Goal: Task Accomplishment & Management: Manage account settings

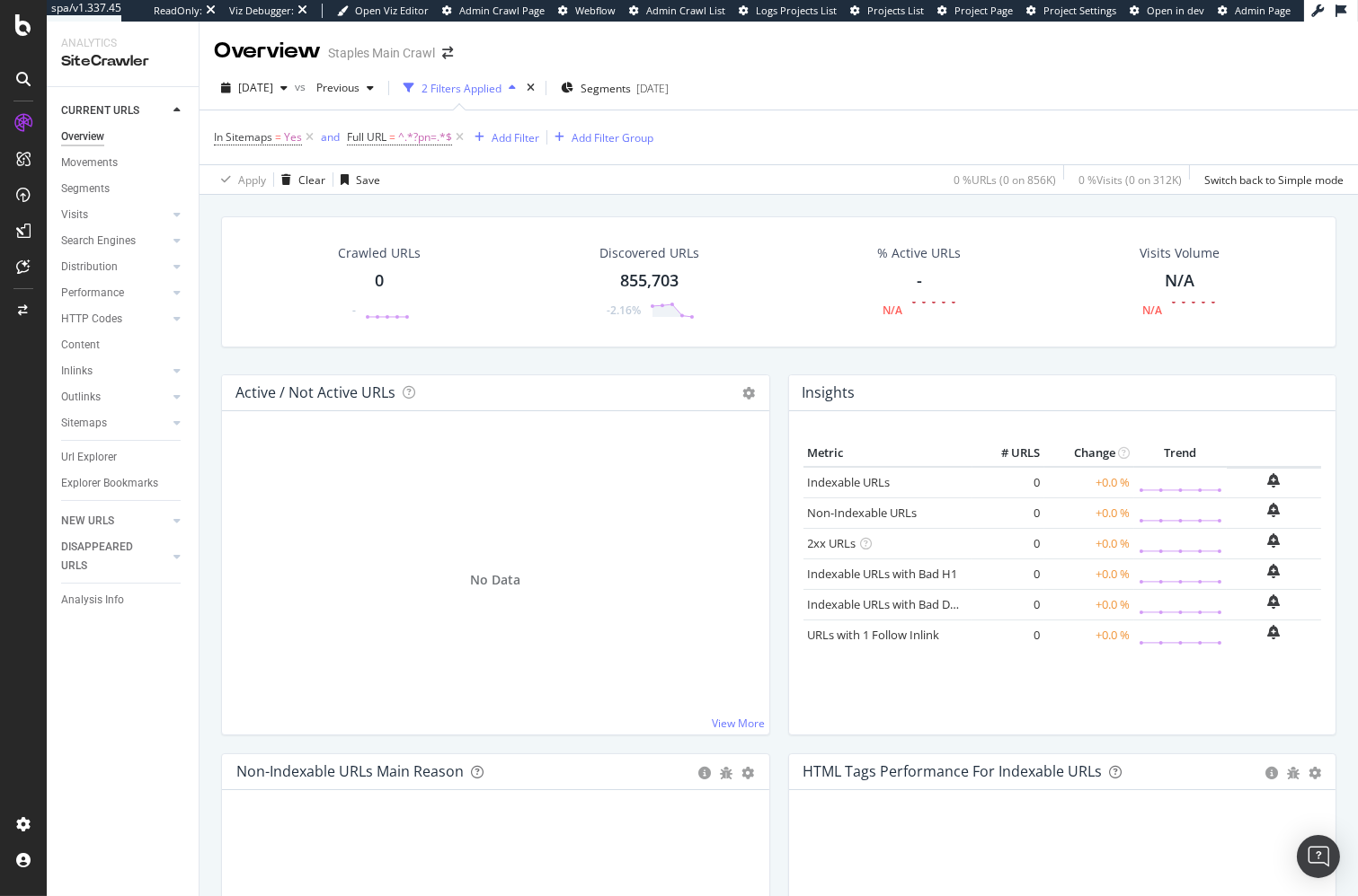
drag, startPoint x: 310, startPoint y: 140, endPoint x: 310, endPoint y: 160, distance: 20.0
click at [311, 140] on icon at bounding box center [308, 137] width 15 height 18
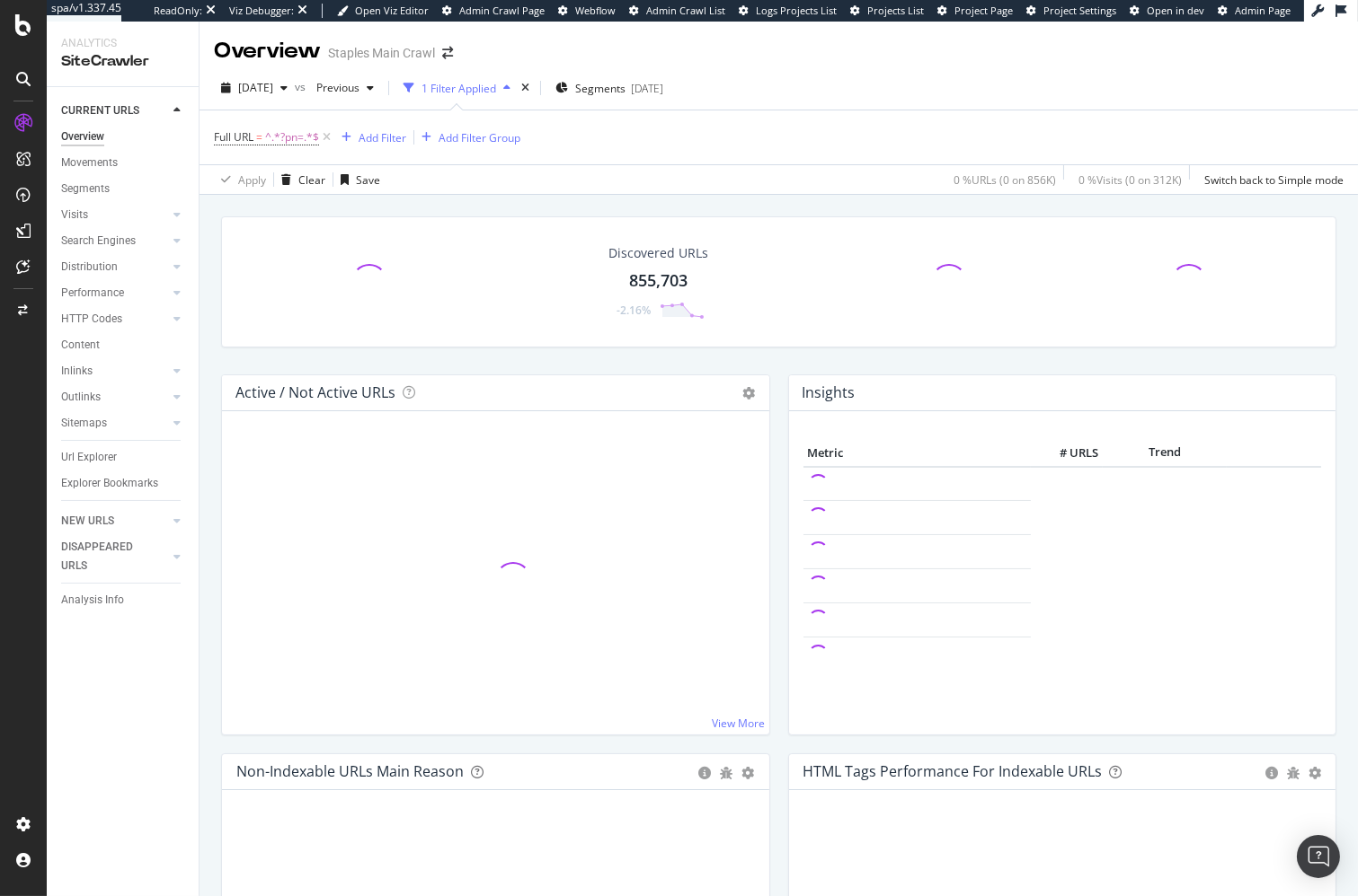
click at [218, 276] on div "Discovered URLs 855,703 -2.16%" at bounding box center [778, 295] width 1133 height 158
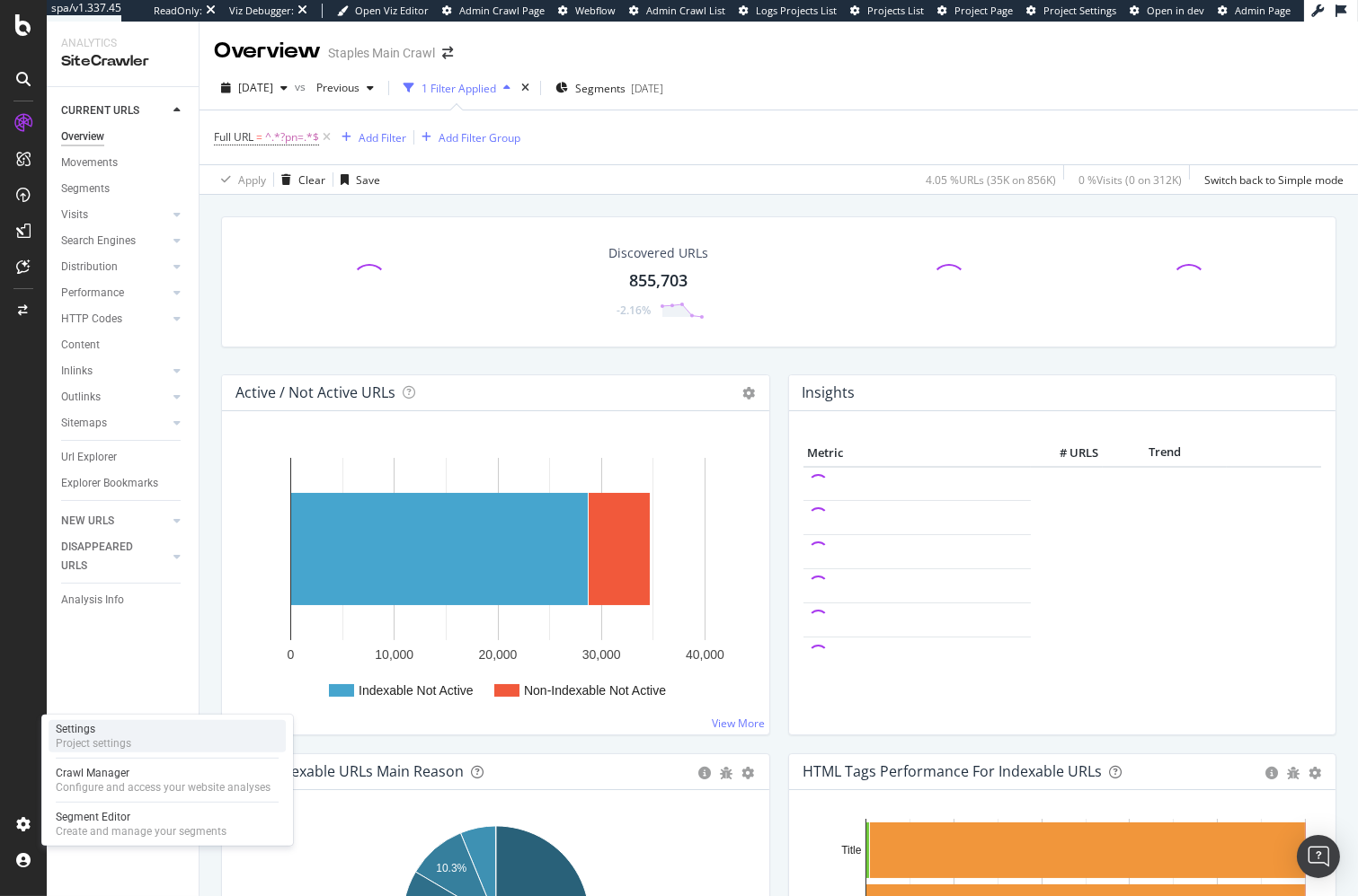
click at [90, 736] on div "Settings" at bounding box center [94, 729] width 76 height 14
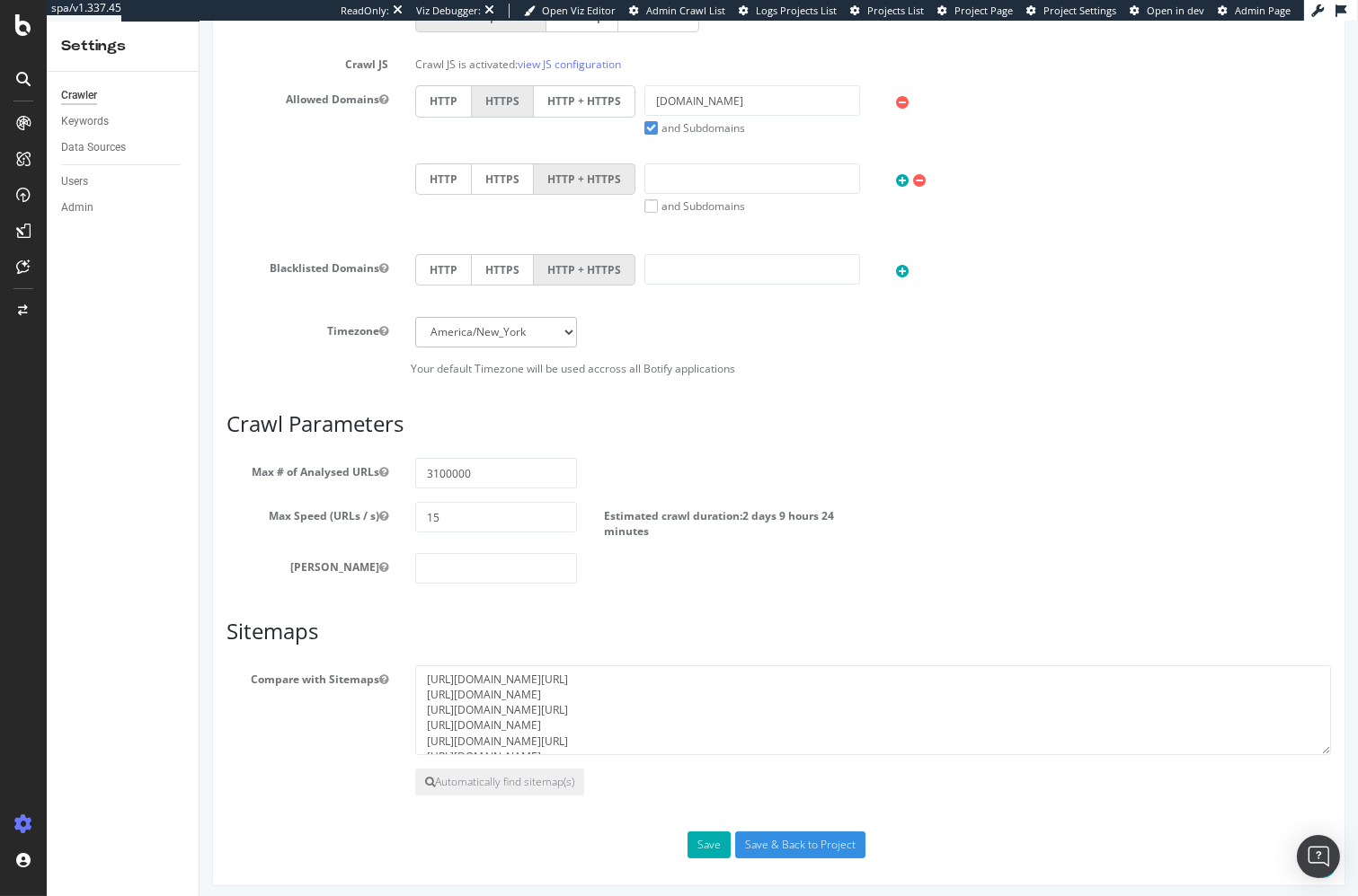
click at [324, 726] on div "Compare with Sitemaps https://www.​sitemap.staples.com//sitemap-index.xml.gz ht…" at bounding box center [777, 710] width 1131 height 90
click at [376, 624] on h3 "Sitemaps" at bounding box center [778, 630] width 1104 height 23
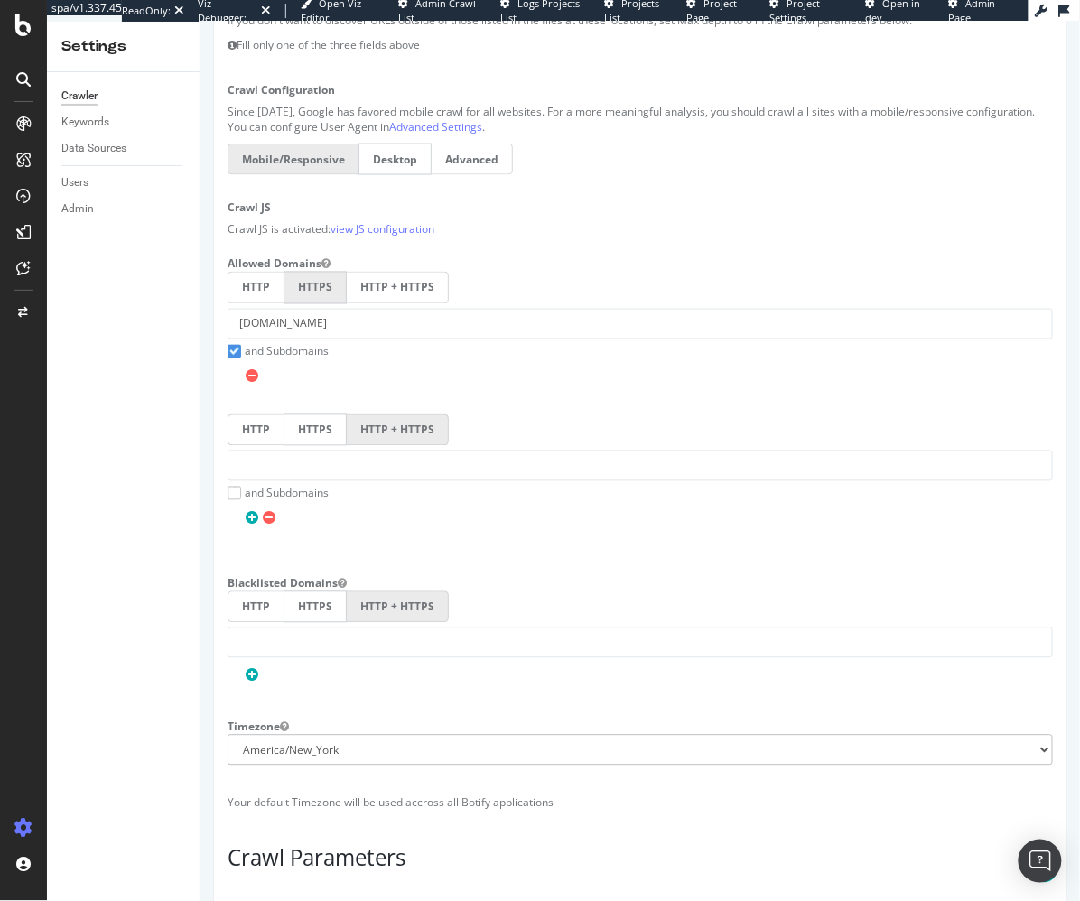
click at [210, 247] on div "Staples Main Crawl × × Main Advanced Settings Domain Validation HTML Extract Sc…" at bounding box center [640, 433] width 880 height 1983
click at [166, 368] on div "Crawler Keywords Data Sources Users Admin" at bounding box center [123, 486] width 153 height 829
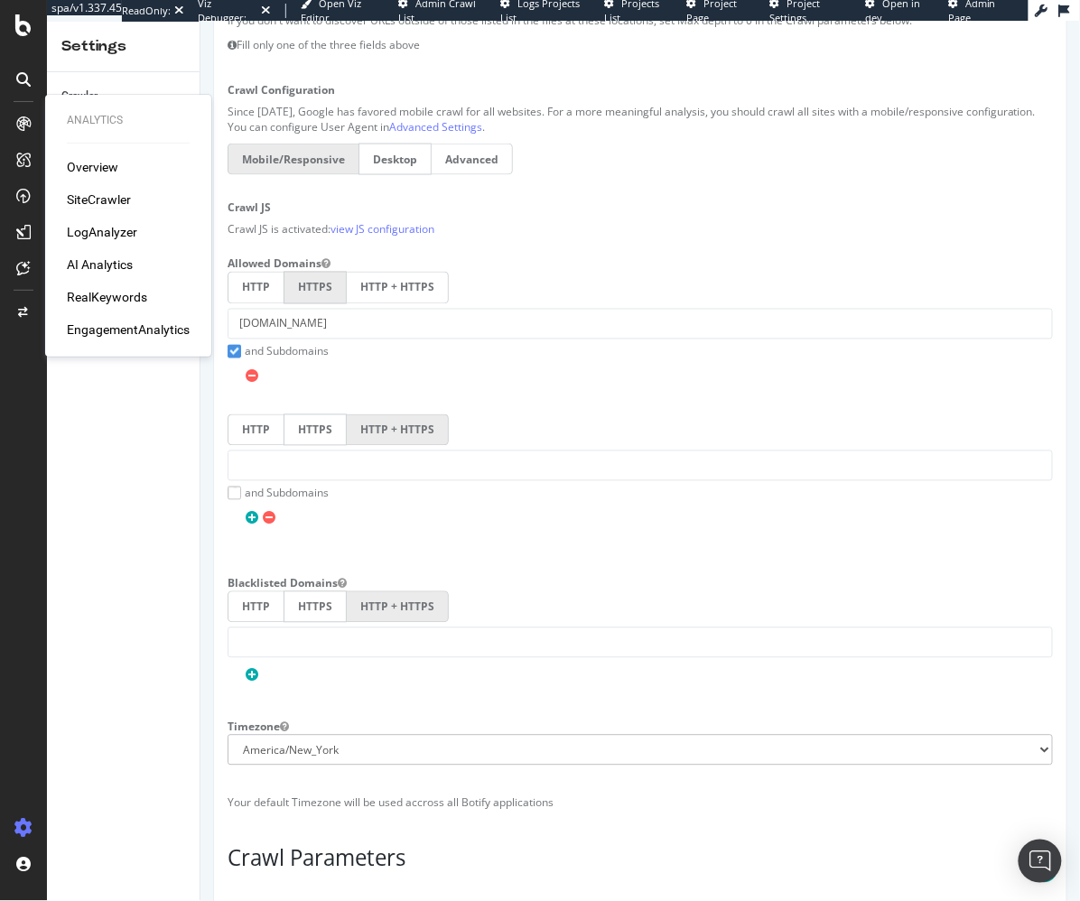
click at [107, 195] on div "SiteCrawler" at bounding box center [99, 200] width 64 height 18
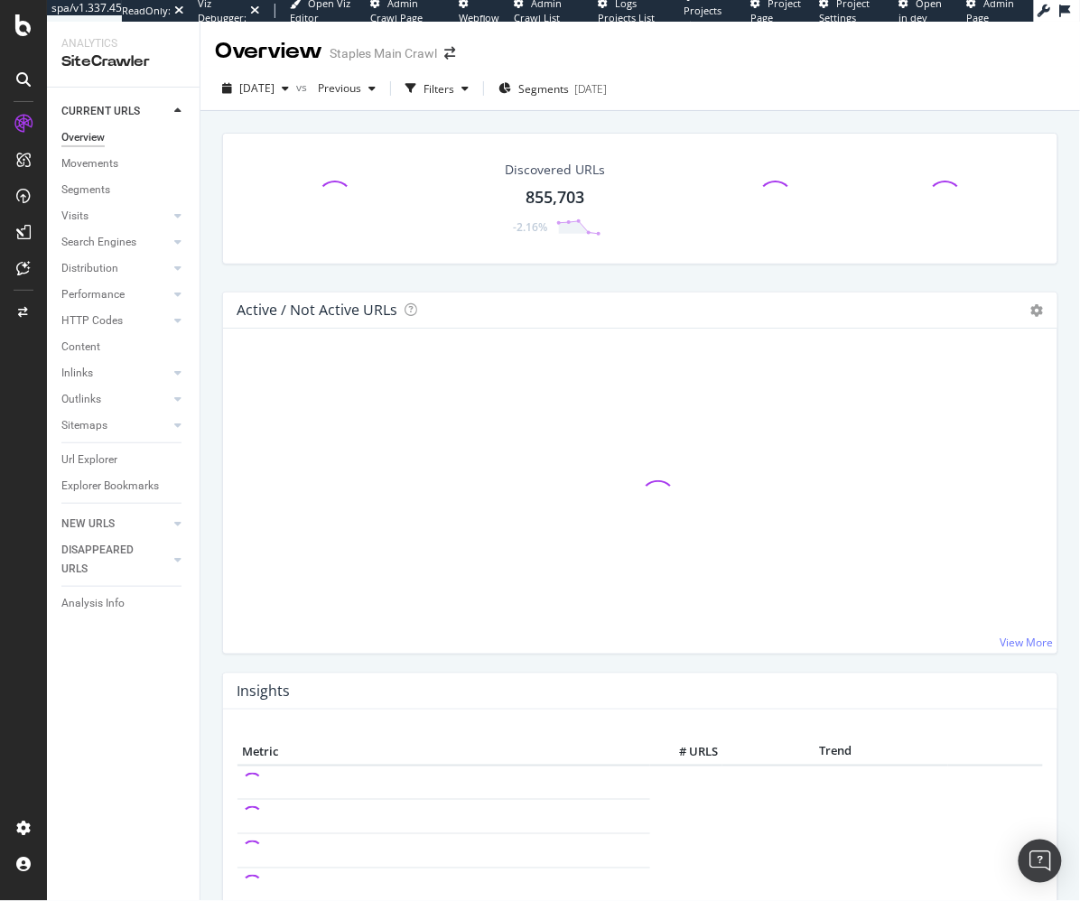
click at [454, 89] on div "Filters" at bounding box center [439, 88] width 31 height 15
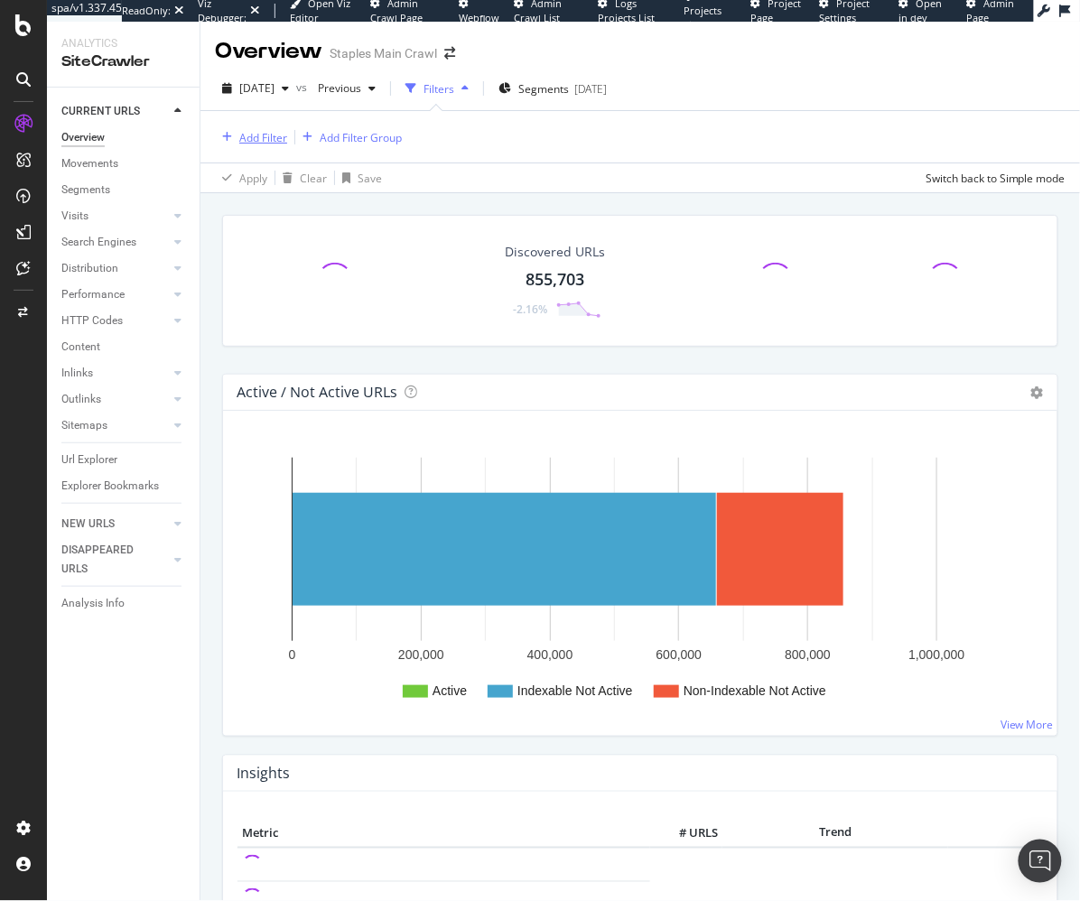
click at [276, 138] on div "Add Filter" at bounding box center [263, 137] width 48 height 15
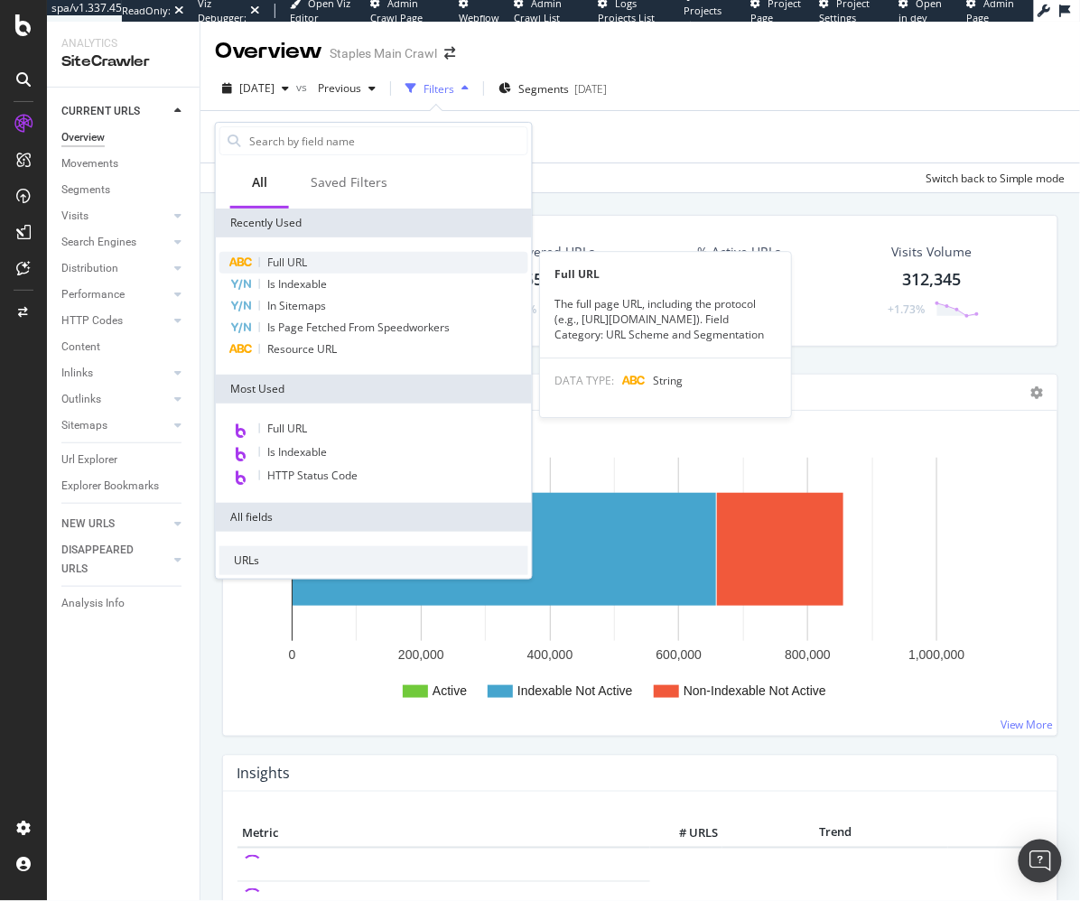
click at [308, 254] on div "Full URL" at bounding box center [373, 263] width 309 height 22
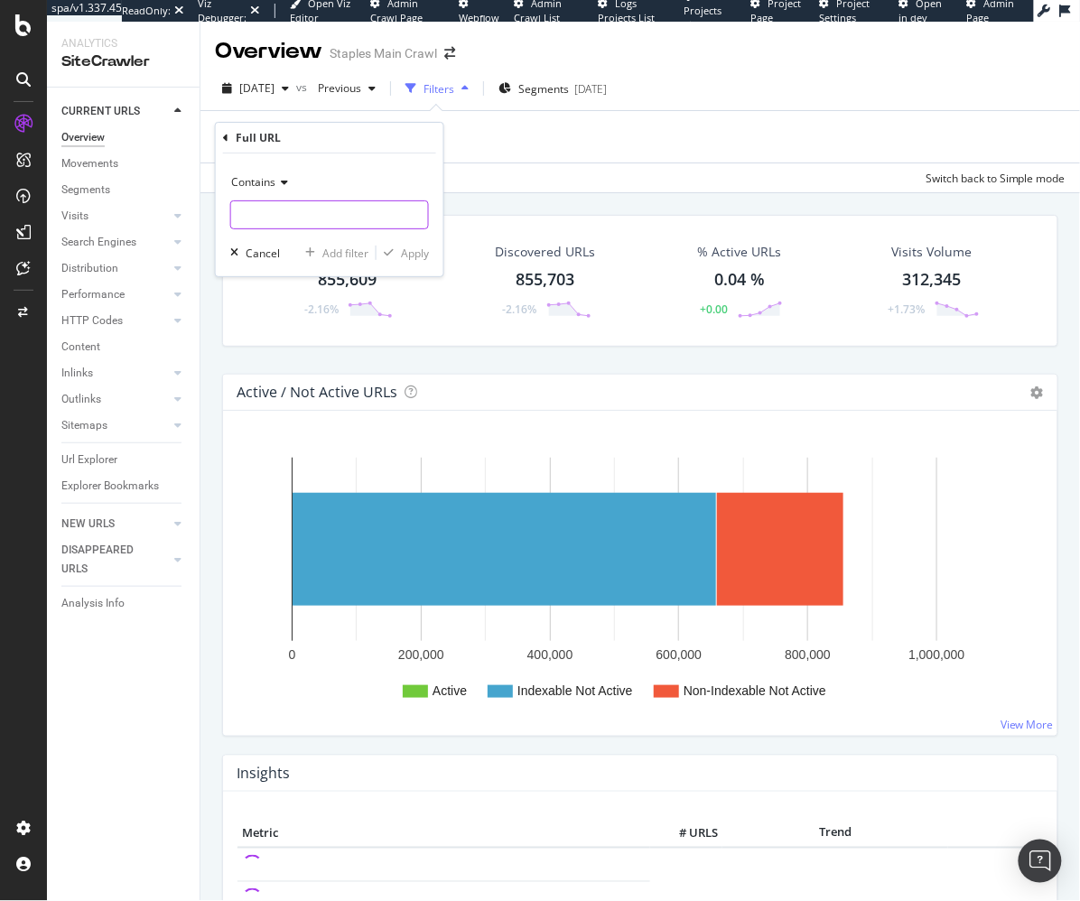
drag, startPoint x: 307, startPoint y: 211, endPoint x: 403, endPoint y: 236, distance: 98.8
click at [307, 212] on input "text" at bounding box center [329, 214] width 197 height 29
paste input "https://www.staples.com/Standard-Laser-Printers/cat_CL167883/ngbwn-a9b2x?pn=2"
type input "https://www.staples.com/Standard-Laser-Printers/cat_CL167883/ngbwn-a9b2x?pn=2"
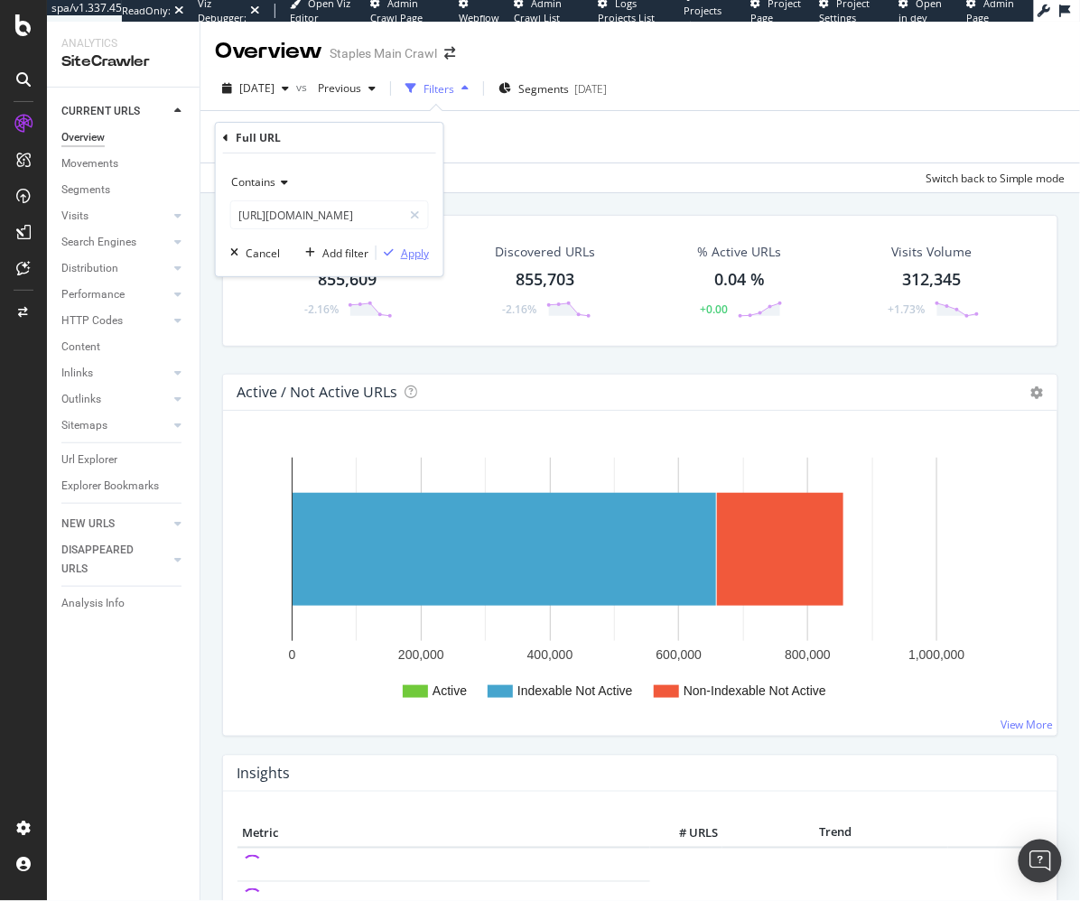
click at [404, 253] on div "Apply" at bounding box center [415, 253] width 28 height 15
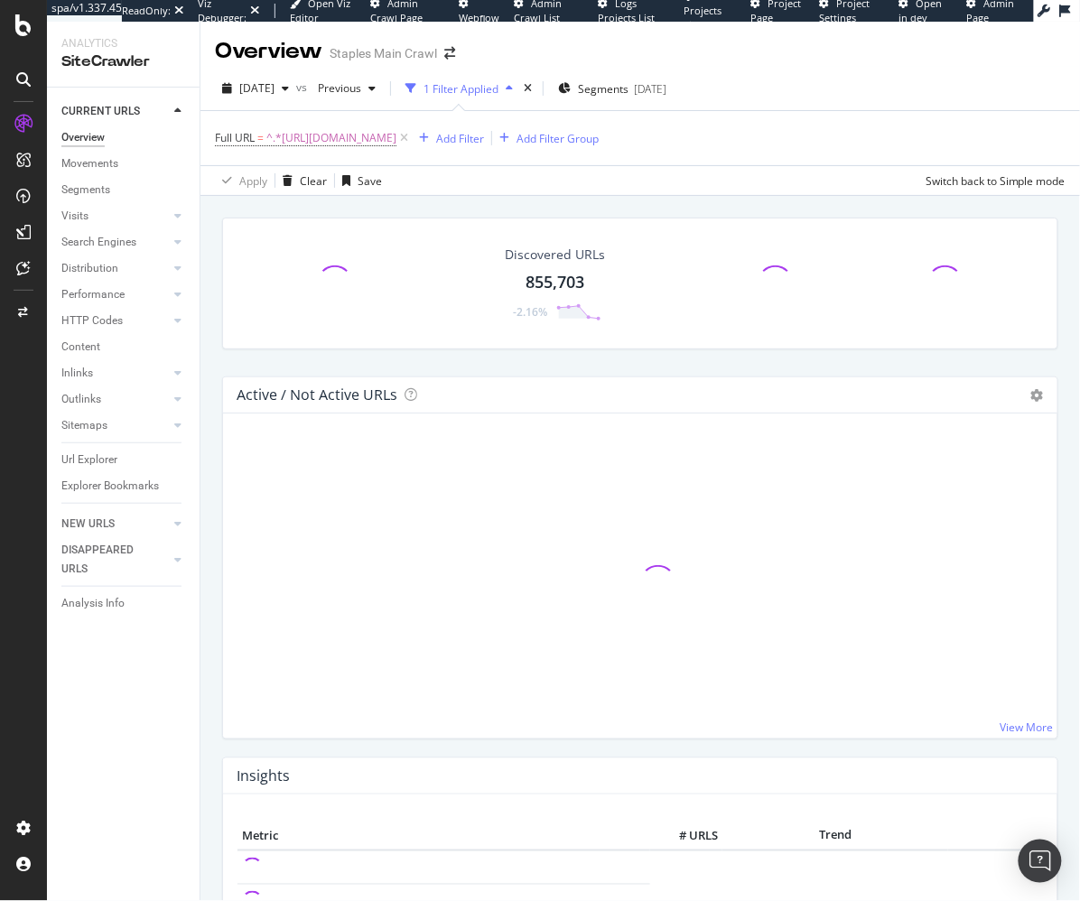
click at [416, 200] on div "Discovered URLs 855,703 -2.16% Active / Not Active URLs Chart (by Value) Chart …" at bounding box center [640, 636] width 880 height 880
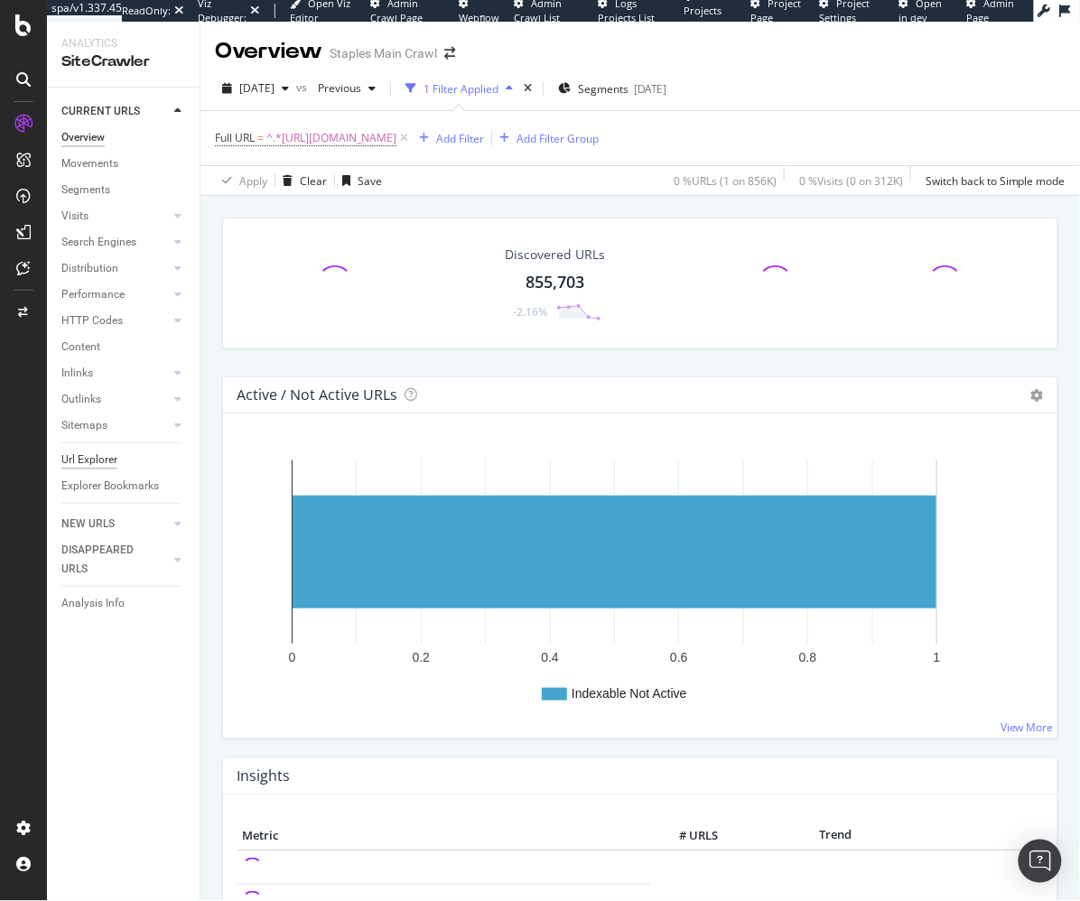
click at [109, 456] on div "Url Explorer" at bounding box center [89, 460] width 56 height 19
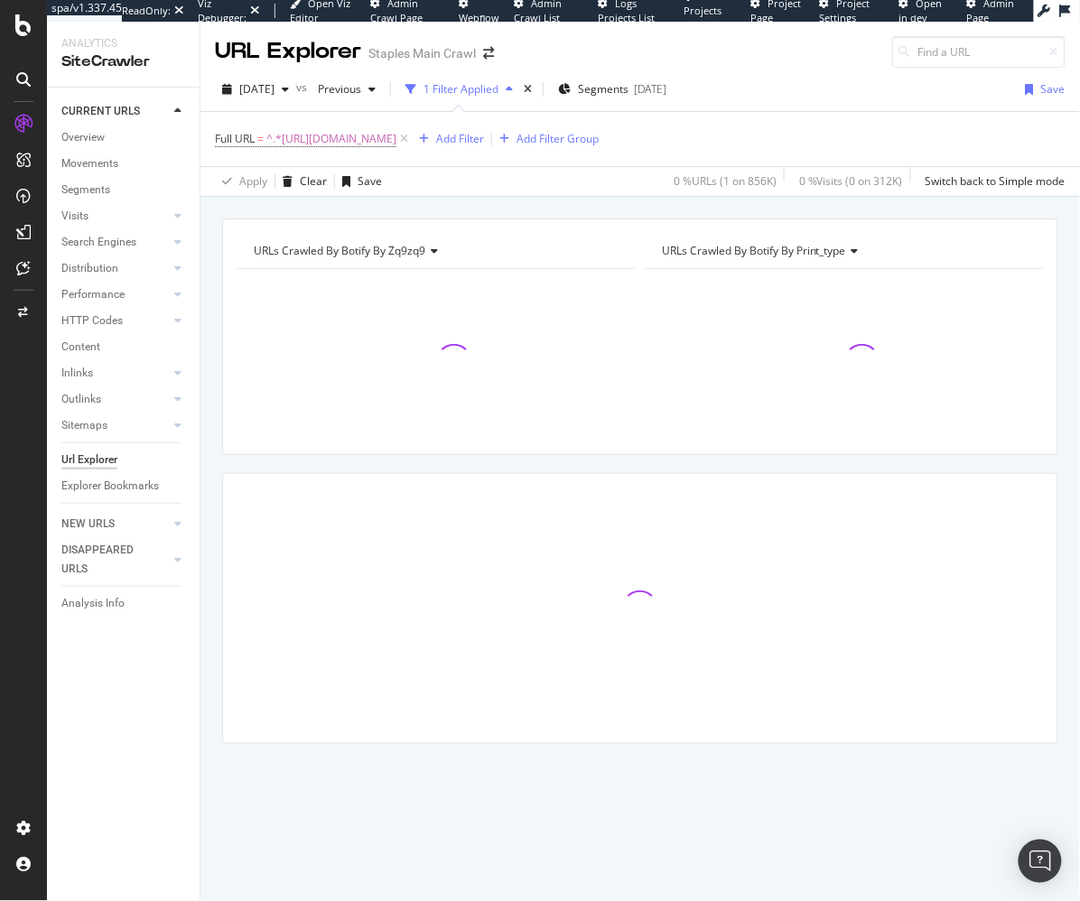
click at [204, 428] on div "URLs Crawled By Botify By zq9zq9 Chart (by Value) Table Expand Export as CSV Ex…" at bounding box center [640, 513] width 880 height 589
click at [859, 461] on div "URLs Crawled By Botify By zq9zq9 Chart (by Value) Table Expand Export as CSV Ex…" at bounding box center [640, 513] width 880 height 589
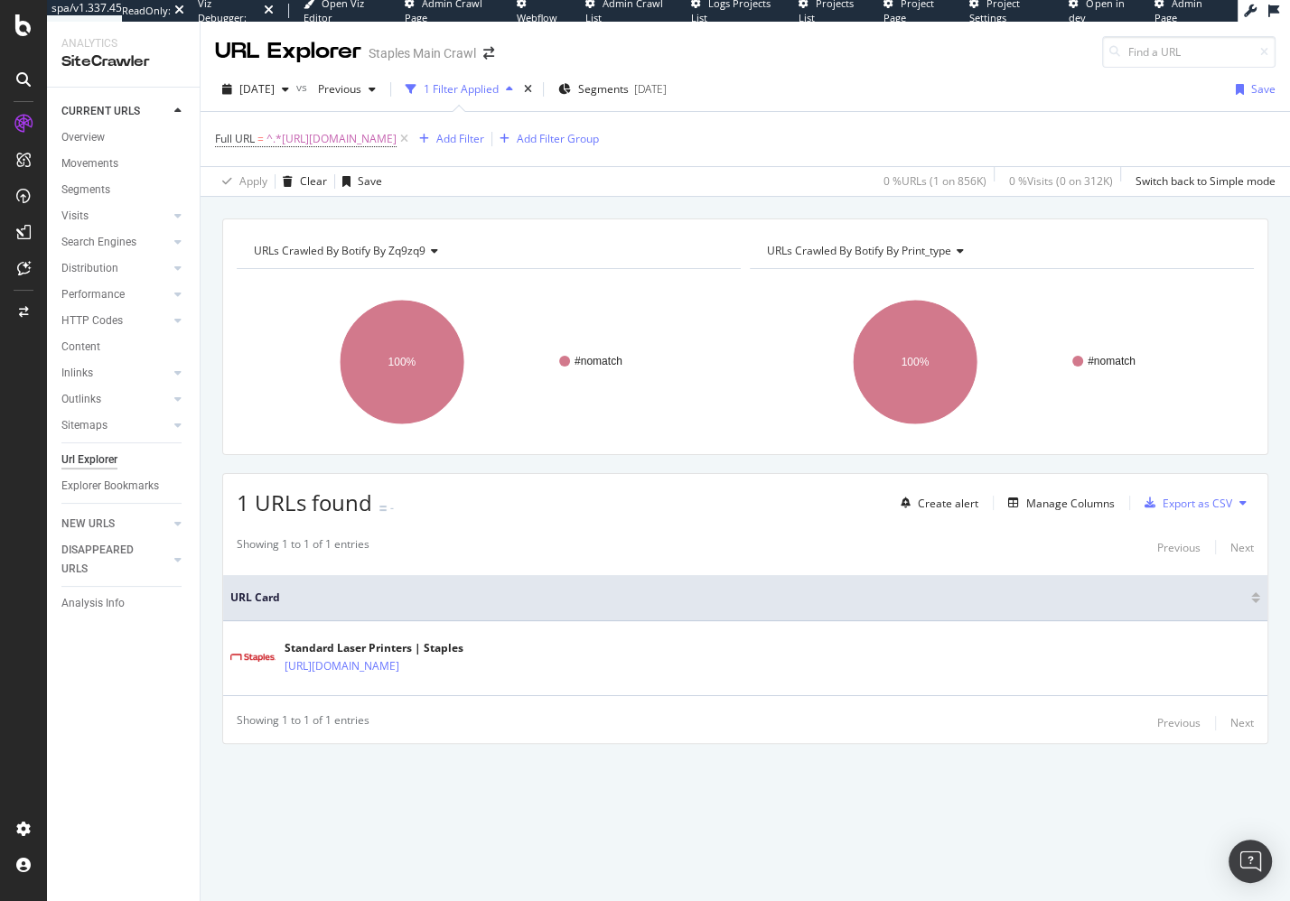
click at [483, 206] on div "URLs Crawled By Botify By zq9zq9 Chart (by Value) Table Expand Export as CSV Ex…" at bounding box center [744, 218] width 1089 height 43
click at [880, 748] on div "URLs Crawled By Botify By zq9zq9 Chart (by Value) Table Expand Export as CSV Ex…" at bounding box center [744, 513] width 1089 height 589
click at [750, 531] on div "Showing 1 to 1 of 1 entries Previous Next URL Card Standard Laser Printers | St…" at bounding box center [745, 635] width 1044 height 216
drag, startPoint x: 650, startPoint y: 499, endPoint x: 632, endPoint y: 505, distance: 18.9
click at [650, 499] on div "1 URLs found - Create alert Manage Columns Export as CSV" at bounding box center [745, 496] width 1044 height 44
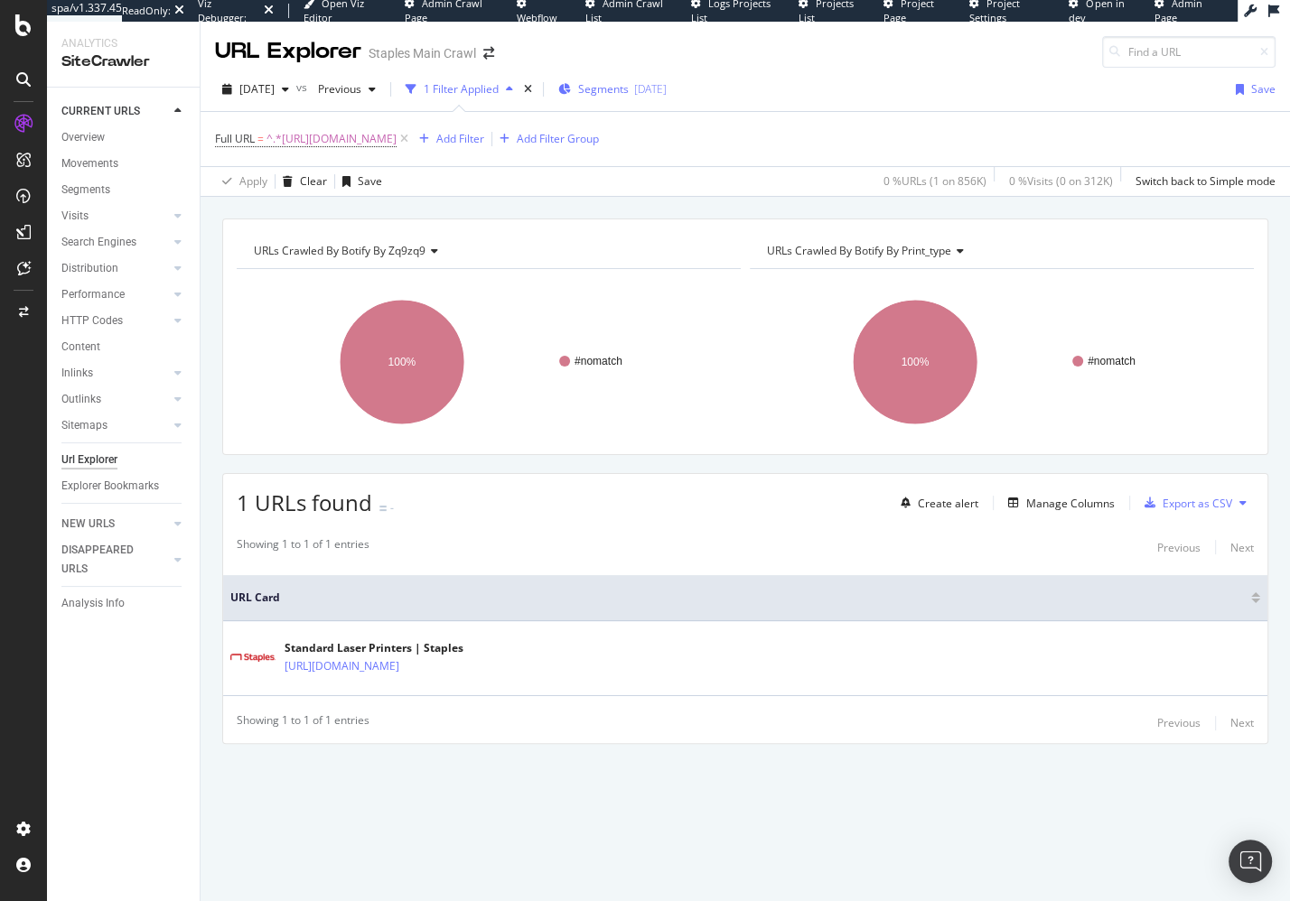
click at [629, 88] on span "Segments" at bounding box center [603, 88] width 51 height 15
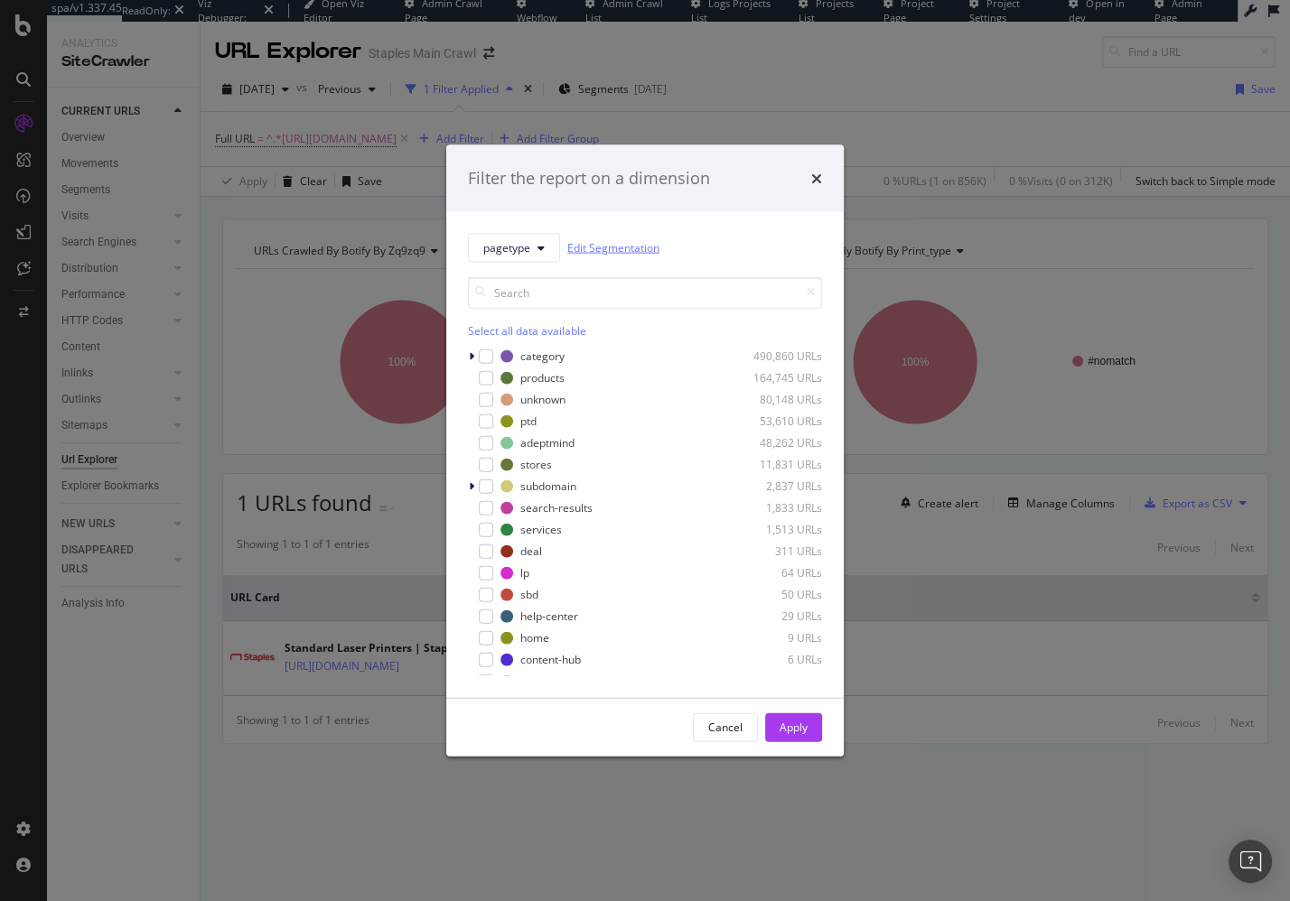
click at [633, 251] on link "Edit Segmentation" at bounding box center [613, 247] width 92 height 19
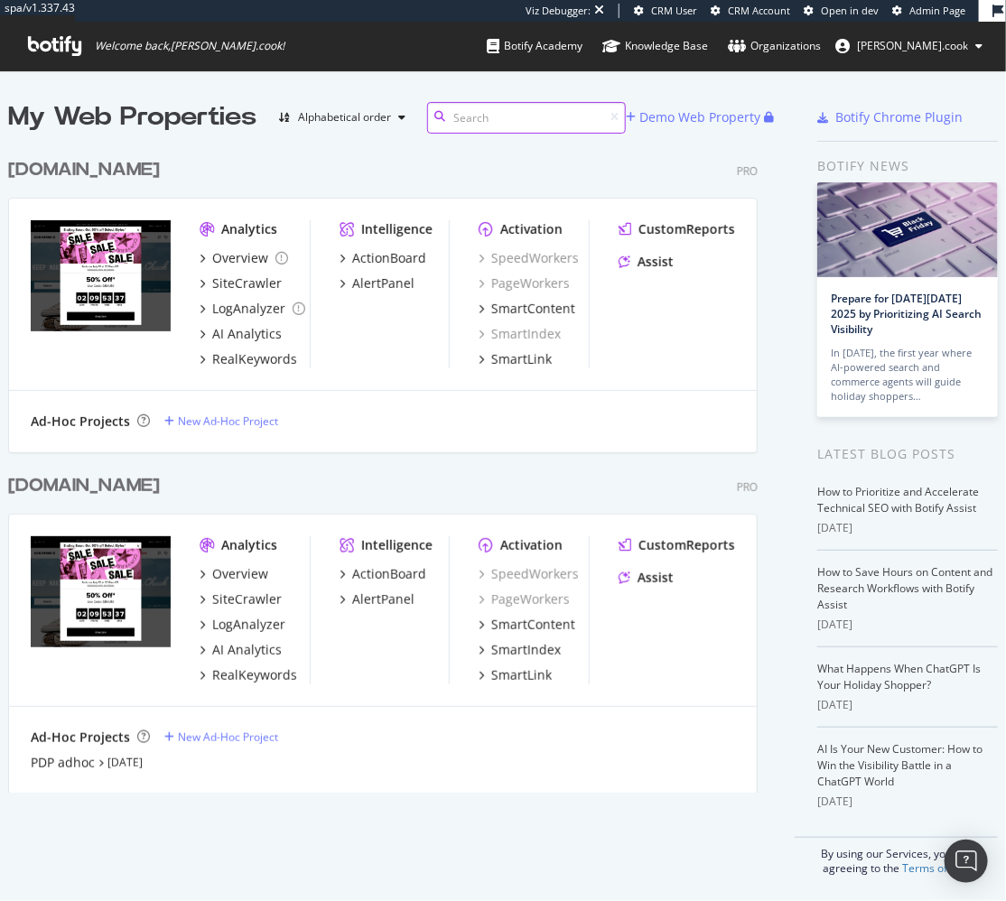
scroll to position [1, 0]
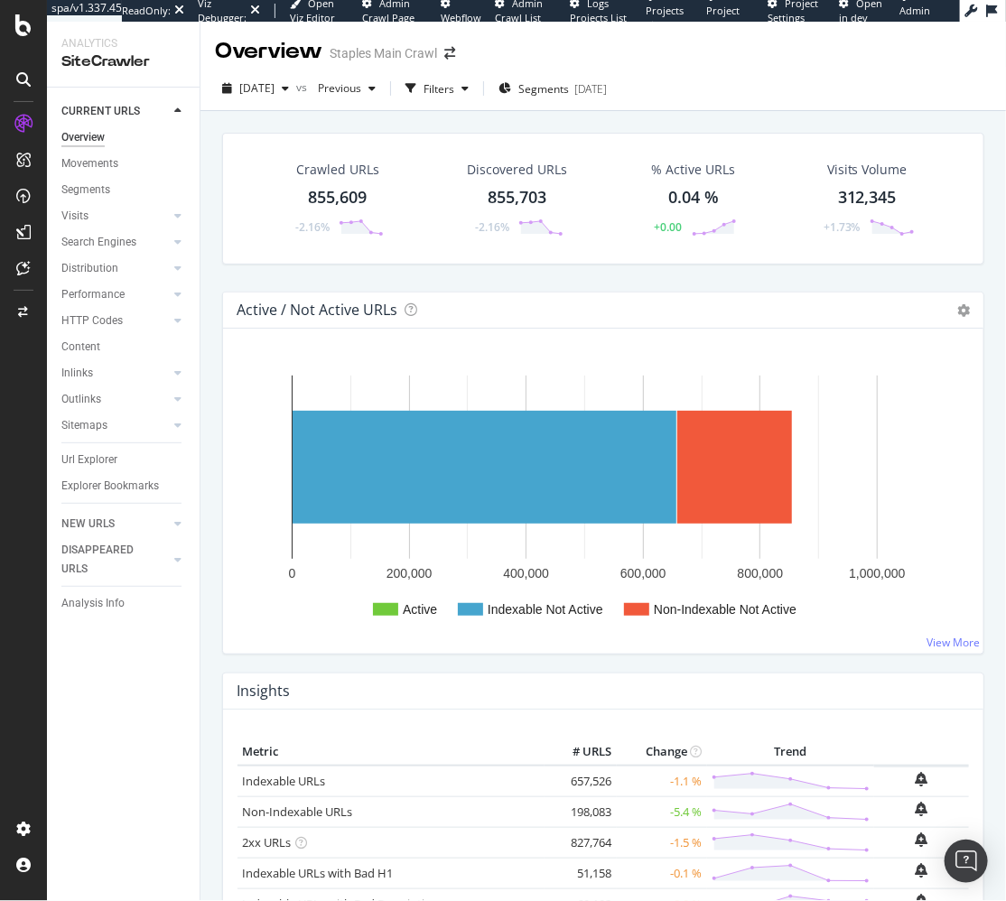
drag, startPoint x: 441, startPoint y: 130, endPoint x: 461, endPoint y: 43, distance: 89.2
click at [568, 89] on span "Segments" at bounding box center [543, 88] width 51 height 15
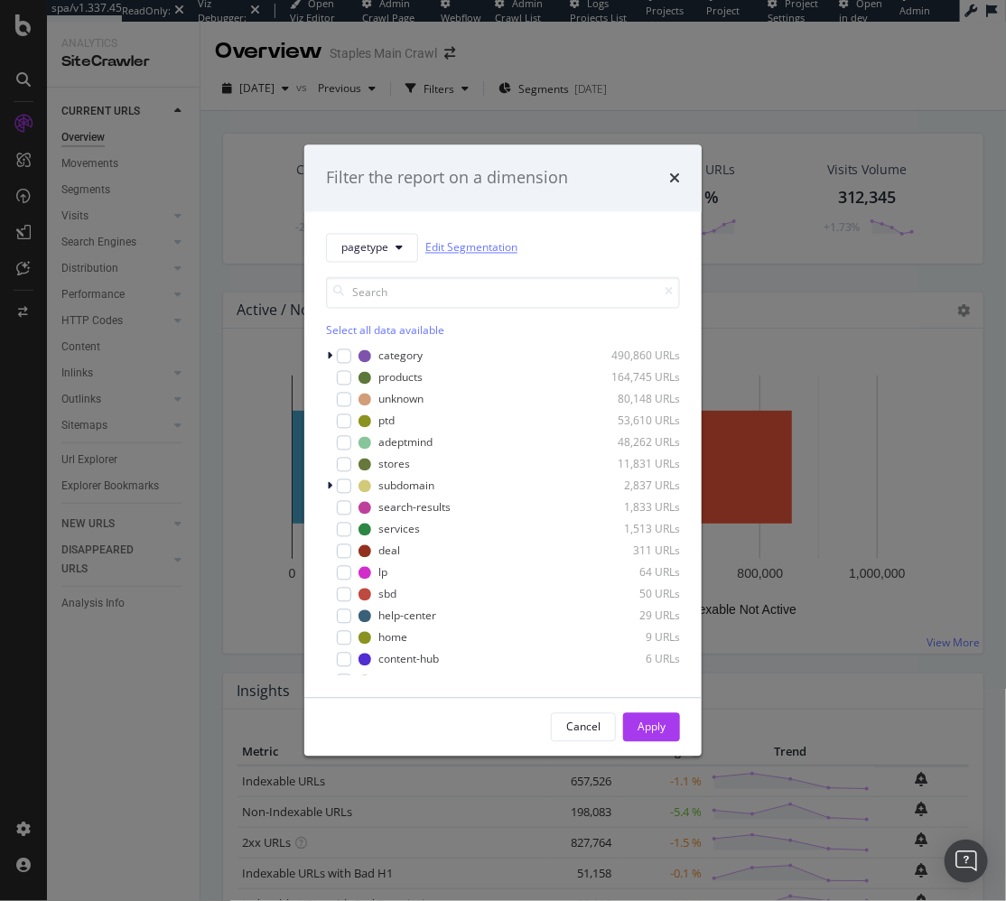
click at [480, 245] on link "Edit Segmentation" at bounding box center [471, 247] width 92 height 19
drag, startPoint x: 227, startPoint y: 161, endPoint x: 97, endPoint y: 229, distance: 147.1
click at [218, 163] on div "Filter the report on a dimension pagetype Edit Segmentation Select all data ava…" at bounding box center [503, 450] width 1006 height 901
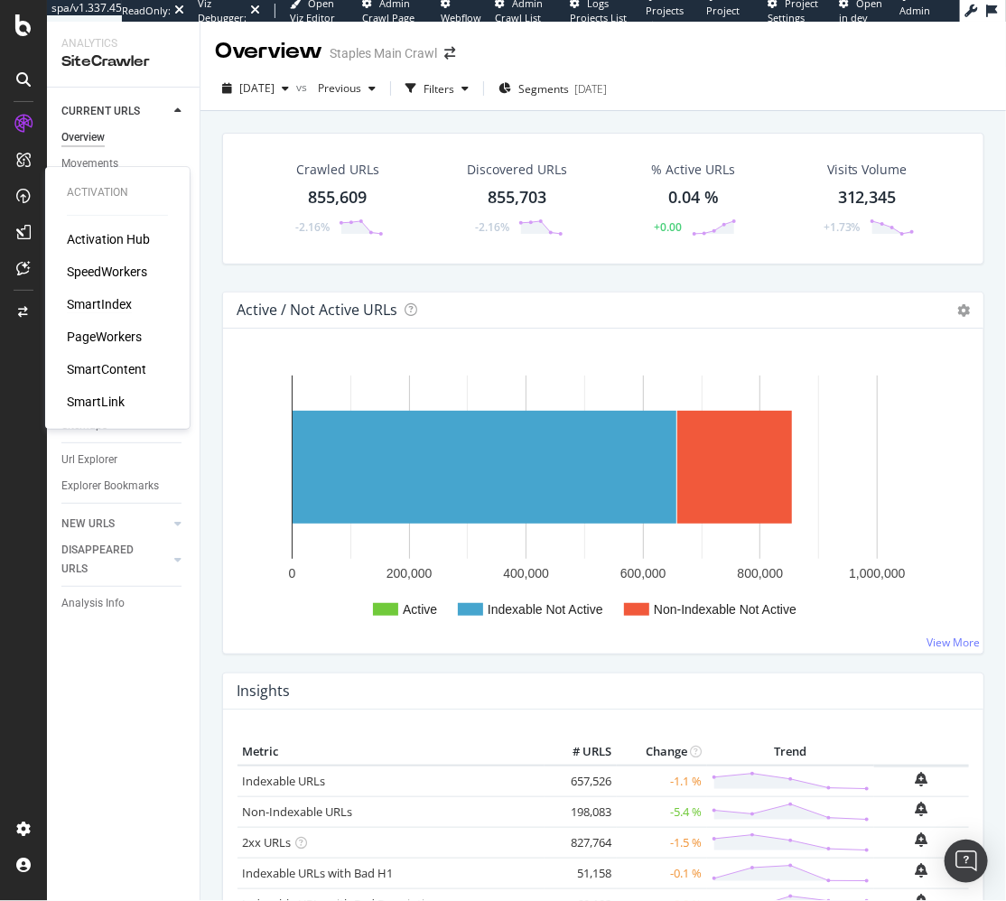
click at [111, 305] on div "SmartIndex" at bounding box center [99, 304] width 65 height 18
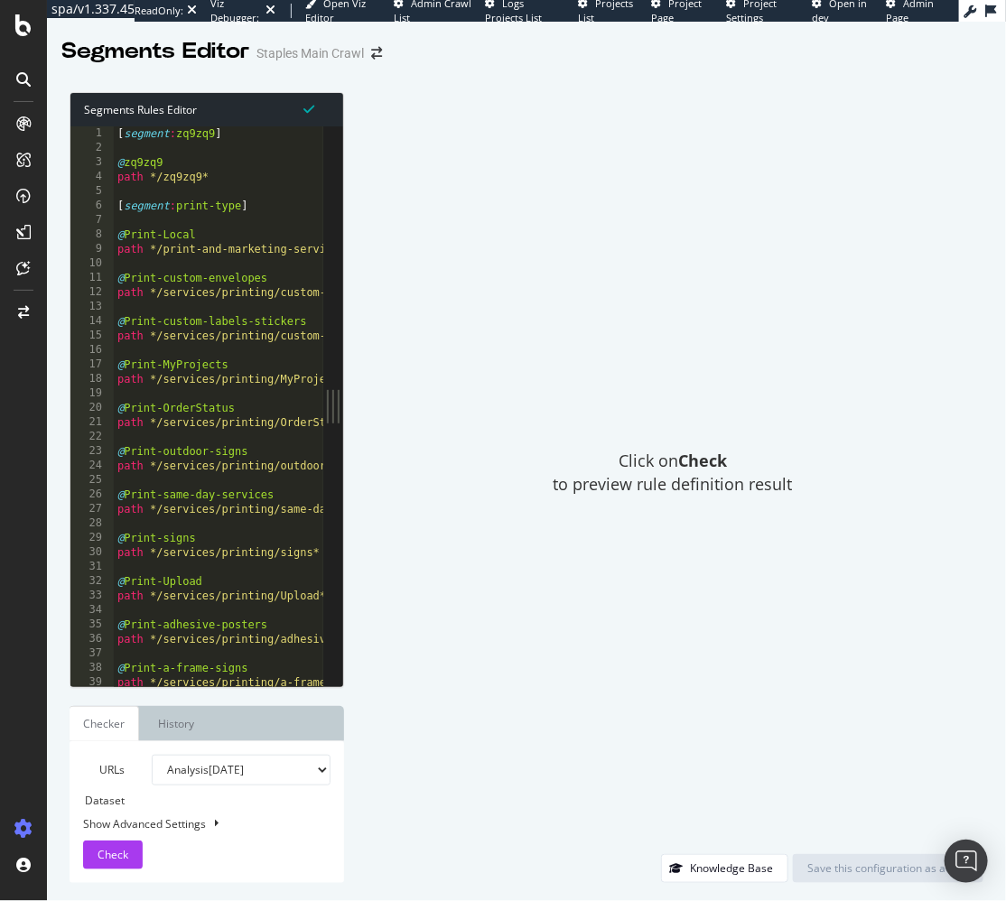
click at [290, 352] on div "[ segment : zq9zq9 ] @ zq9zq9 path */zq9zq9* [ segment : print-type ] @ Print-L…" at bounding box center [306, 421] width 384 height 591
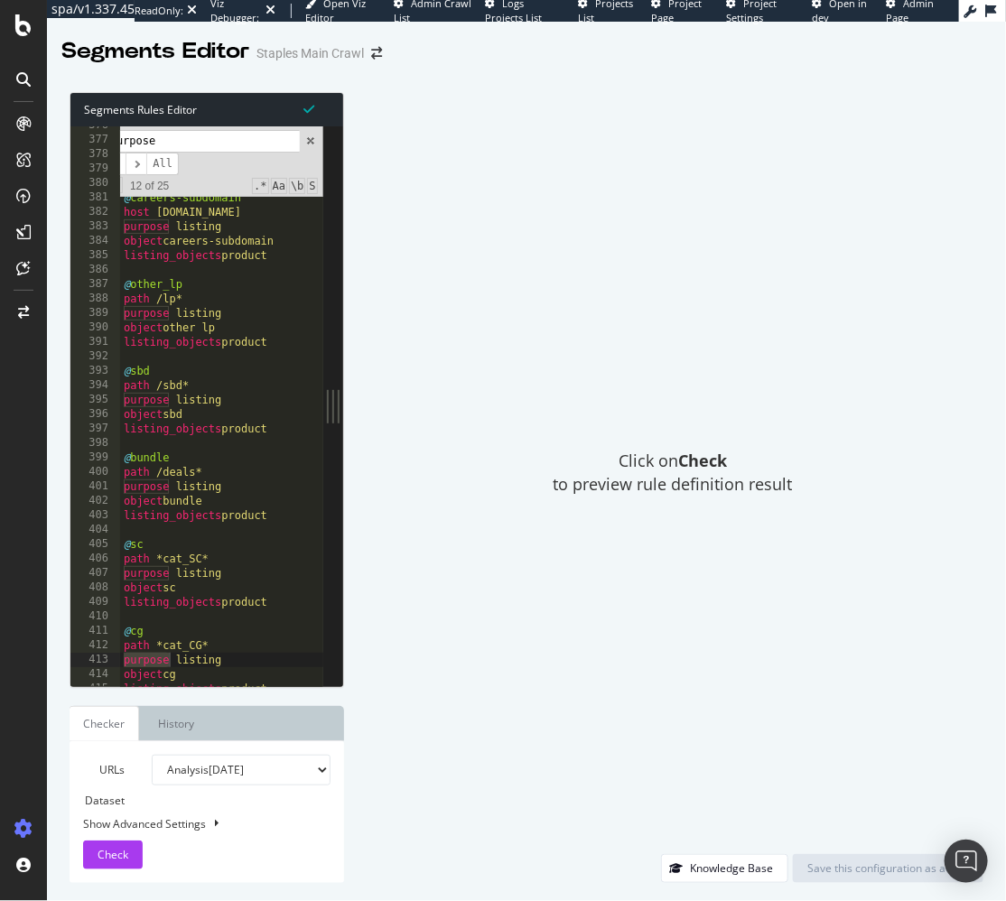
scroll to position [520, 0]
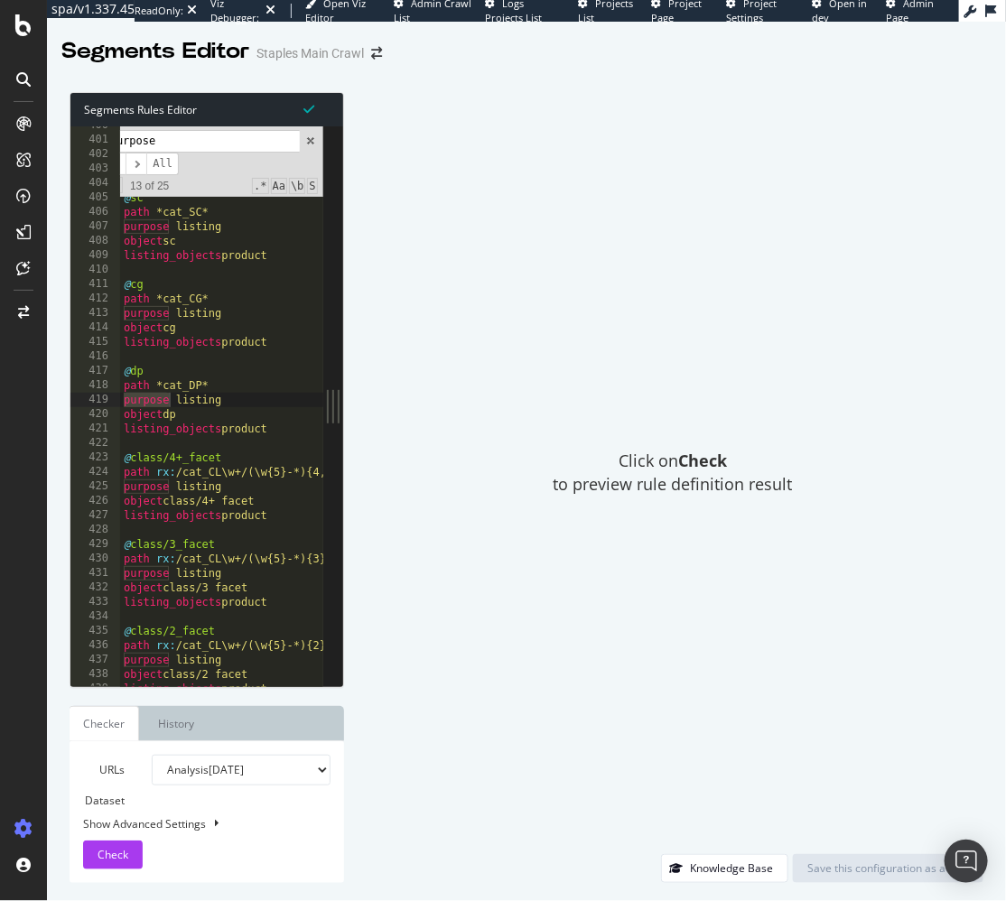
type input "purpose"
click at [247, 448] on div "path /deals* purpose listing object bundle listing_objects product @ sc path *c…" at bounding box center [312, 413] width 384 height 591
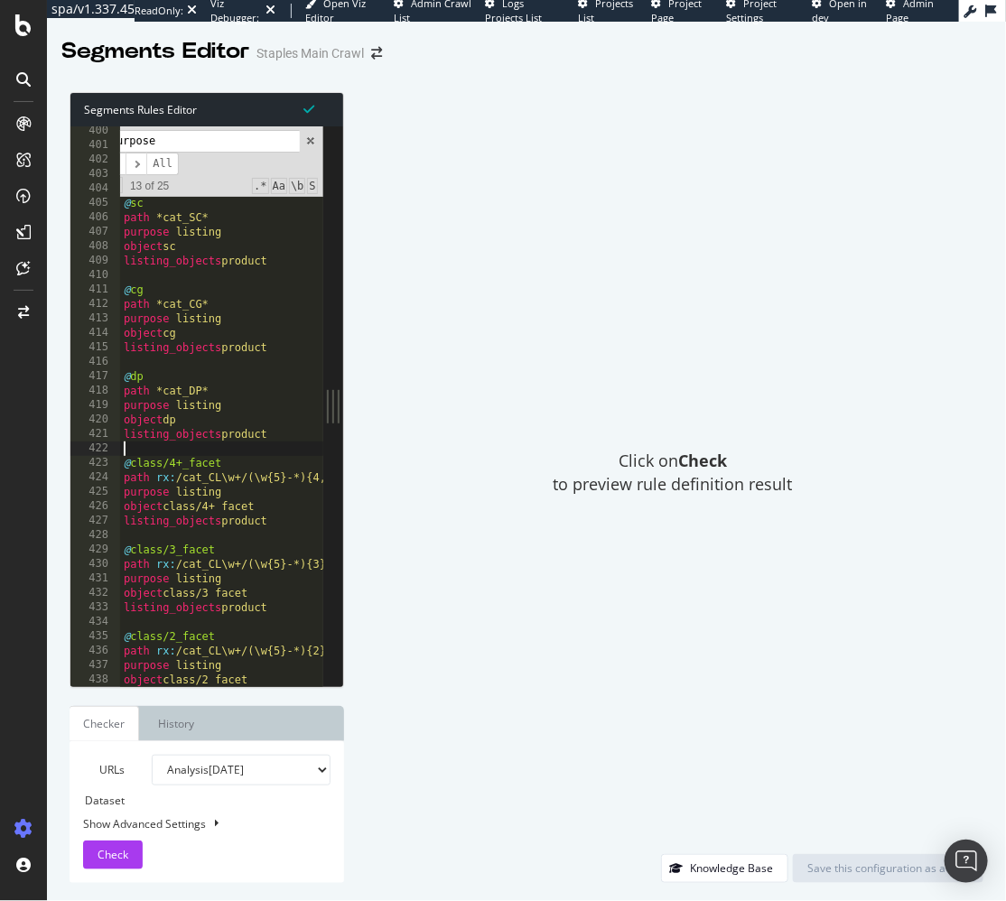
scroll to position [519, 0]
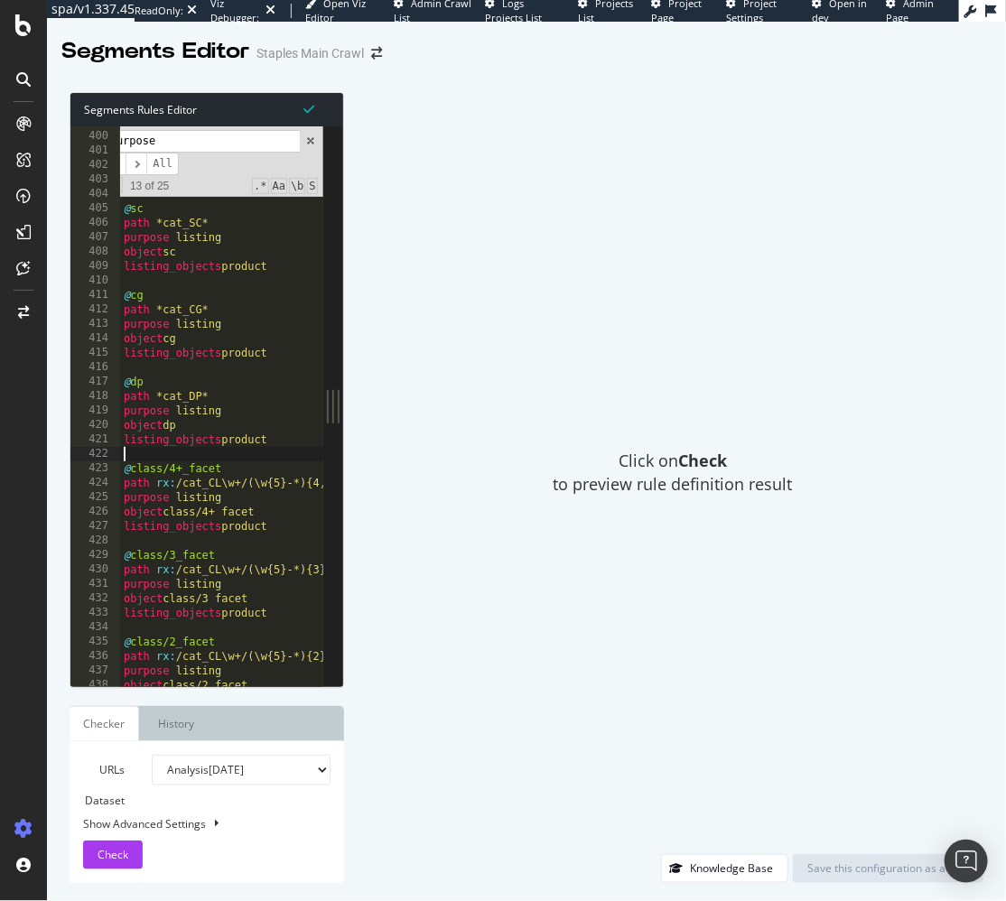
click at [246, 392] on div "@ bundle path /deals* purpose listing object bundle listing_objects product @ s…" at bounding box center [312, 410] width 384 height 591
type textarea "path *cat_DP*"
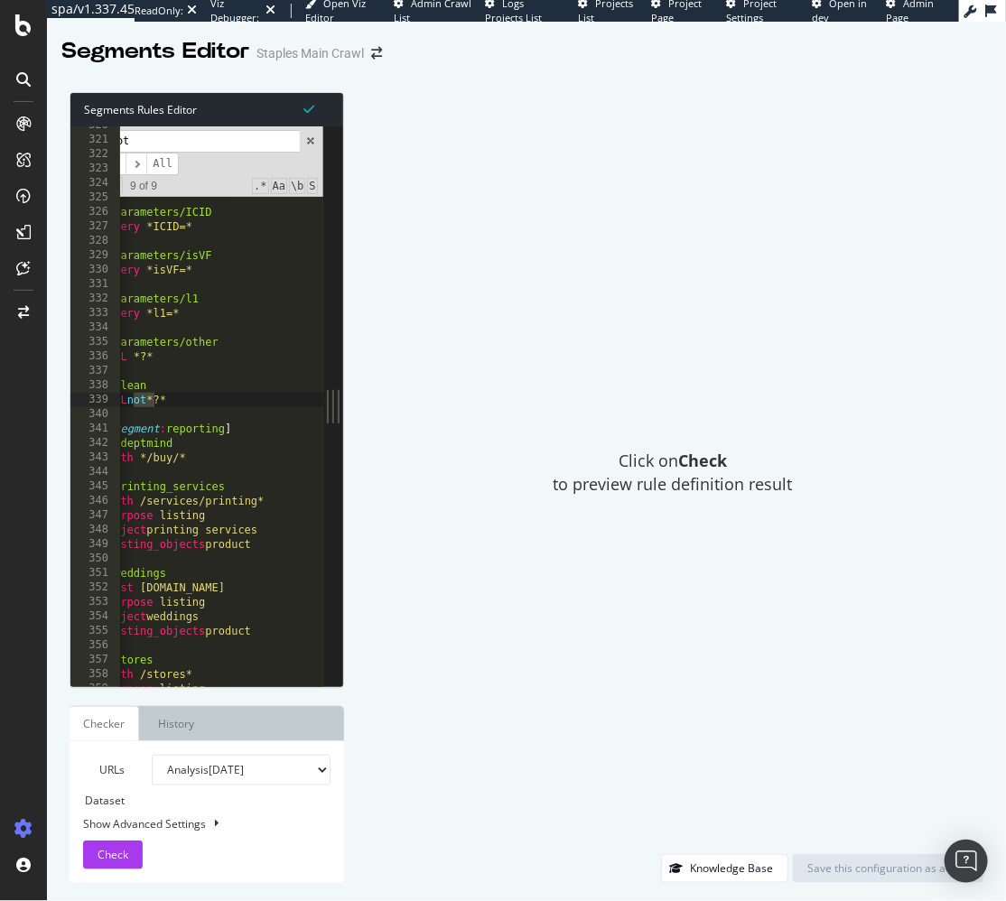
scroll to position [97, 0]
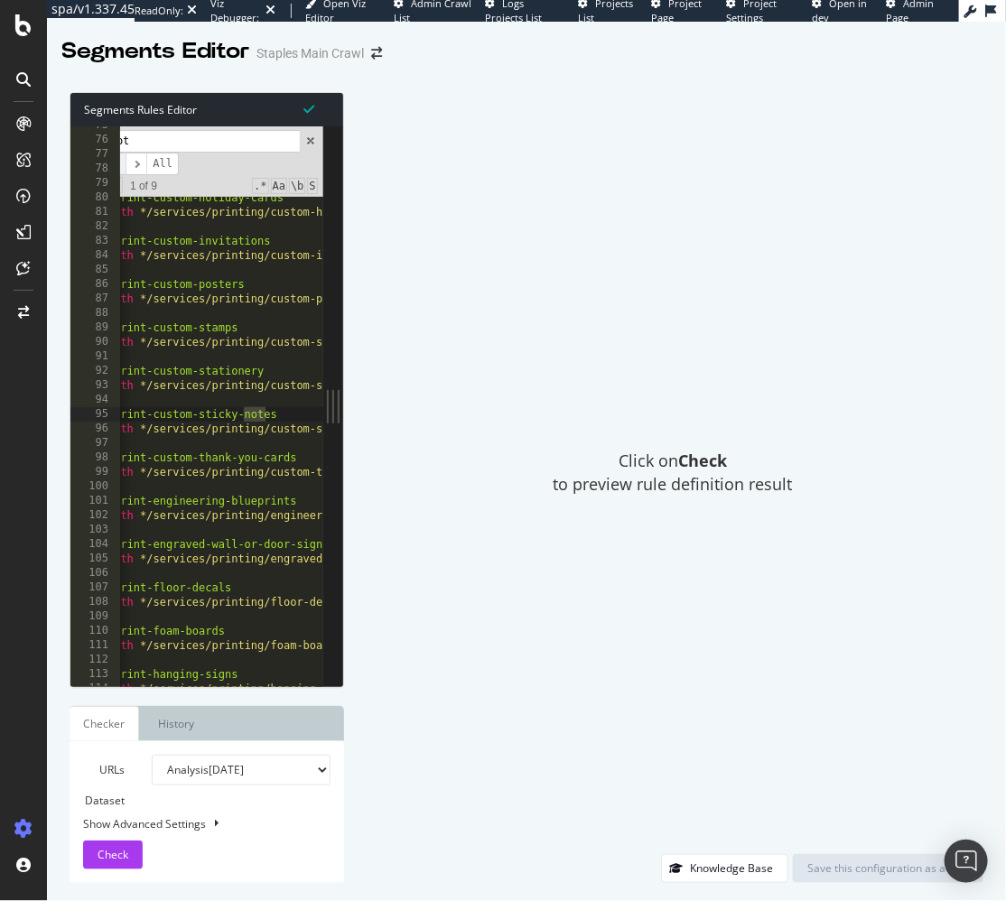
type input "not"
click at [124, 163] on span "​" at bounding box center [115, 164] width 22 height 23
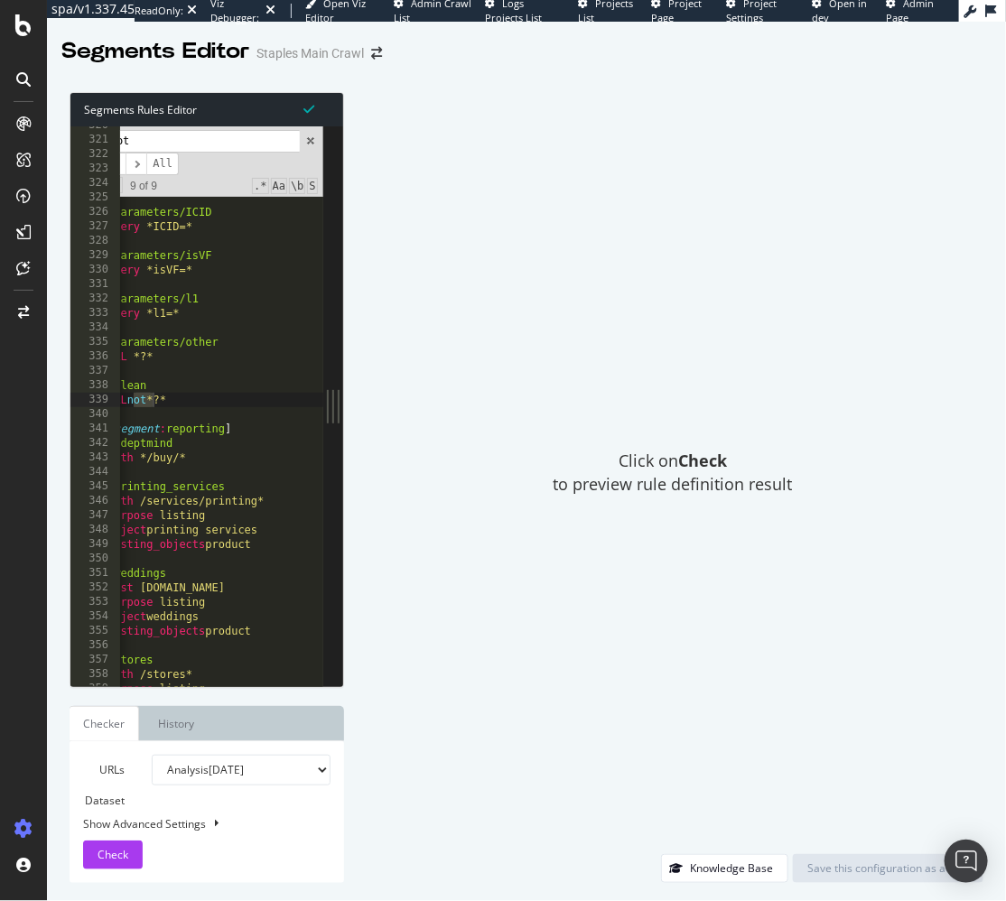
scroll to position [0, 0]
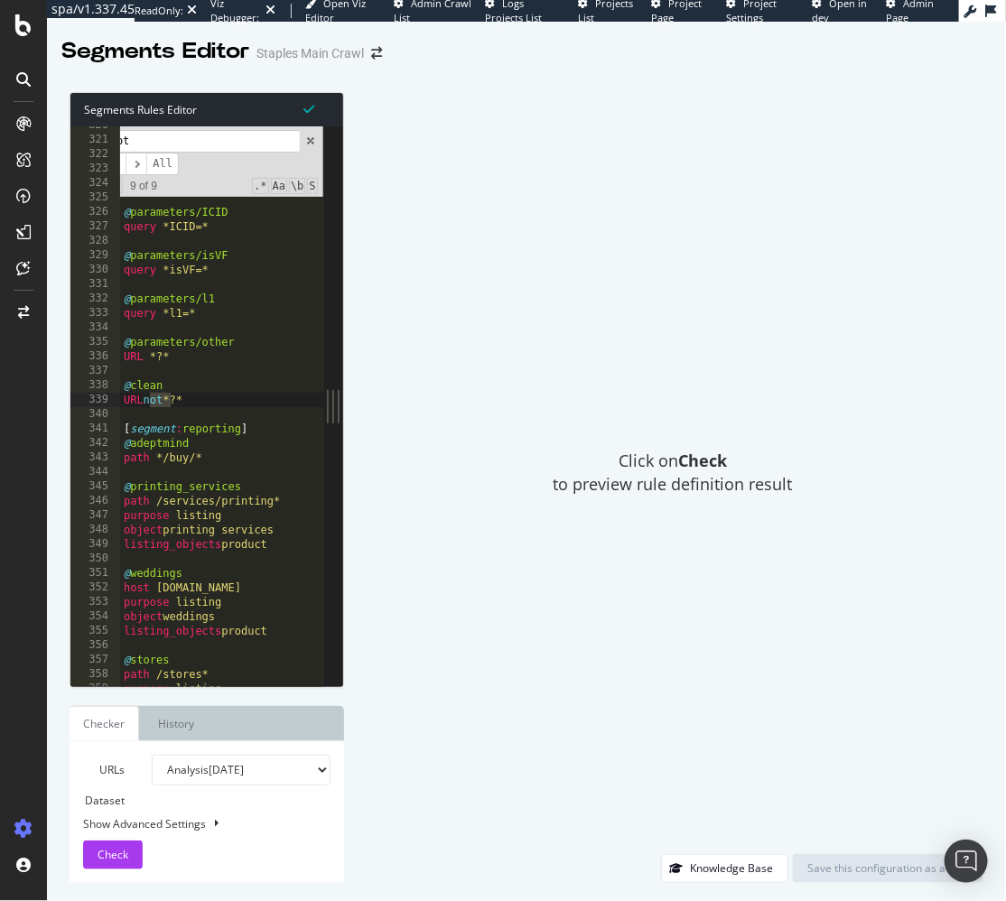
type textarea "URL not *?*"
click at [172, 400] on div "@ parameters/searchRedirect query *searchRedirect=* @ parameters/TYPE query *TY…" at bounding box center [312, 413] width 384 height 591
drag, startPoint x: 202, startPoint y: 398, endPoint x: 106, endPoint y: 399, distance: 96.6
click at [106, 399] on div "URL not *?* 320 321 322 323 324 325 326 327 328 329 330 331 332 333 334 335 336…" at bounding box center [196, 406] width 253 height 560
click at [210, 400] on div "@ parameters/searchRedirect query *searchRedirect=* @ parameters/TYPE query *TY…" at bounding box center [312, 414] width 384 height 591
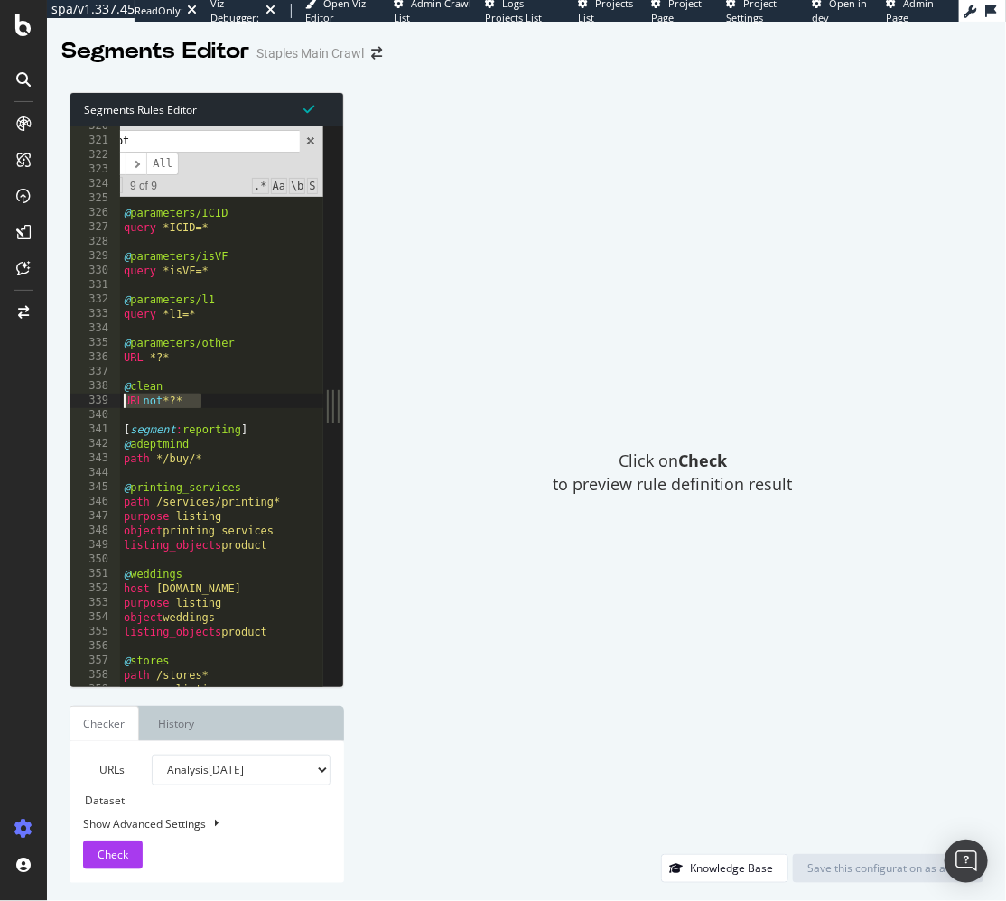
drag, startPoint x: 198, startPoint y: 401, endPoint x: 140, endPoint y: 393, distance: 58.4
click at [122, 398] on div "@ parameters/searchRedirect query *searchRedirect=* @ parameters/TYPE query *TY…" at bounding box center [312, 414] width 384 height 591
click at [230, 397] on div "@ parameters/searchRedirect query *searchRedirect=* @ parameters/TYPE query *TY…" at bounding box center [312, 414] width 384 height 591
drag, startPoint x: 308, startPoint y: 139, endPoint x: 287, endPoint y: 300, distance: 162.1
click at [308, 139] on span at bounding box center [310, 141] width 13 height 13
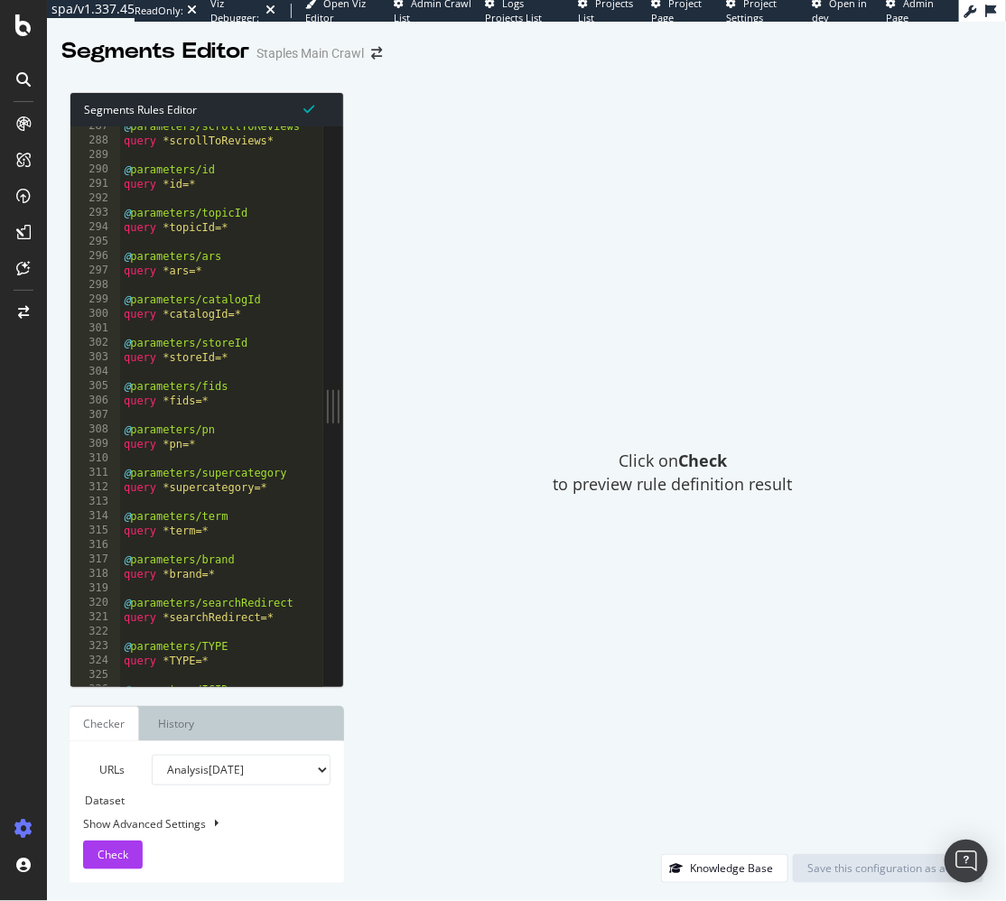
scroll to position [364, 0]
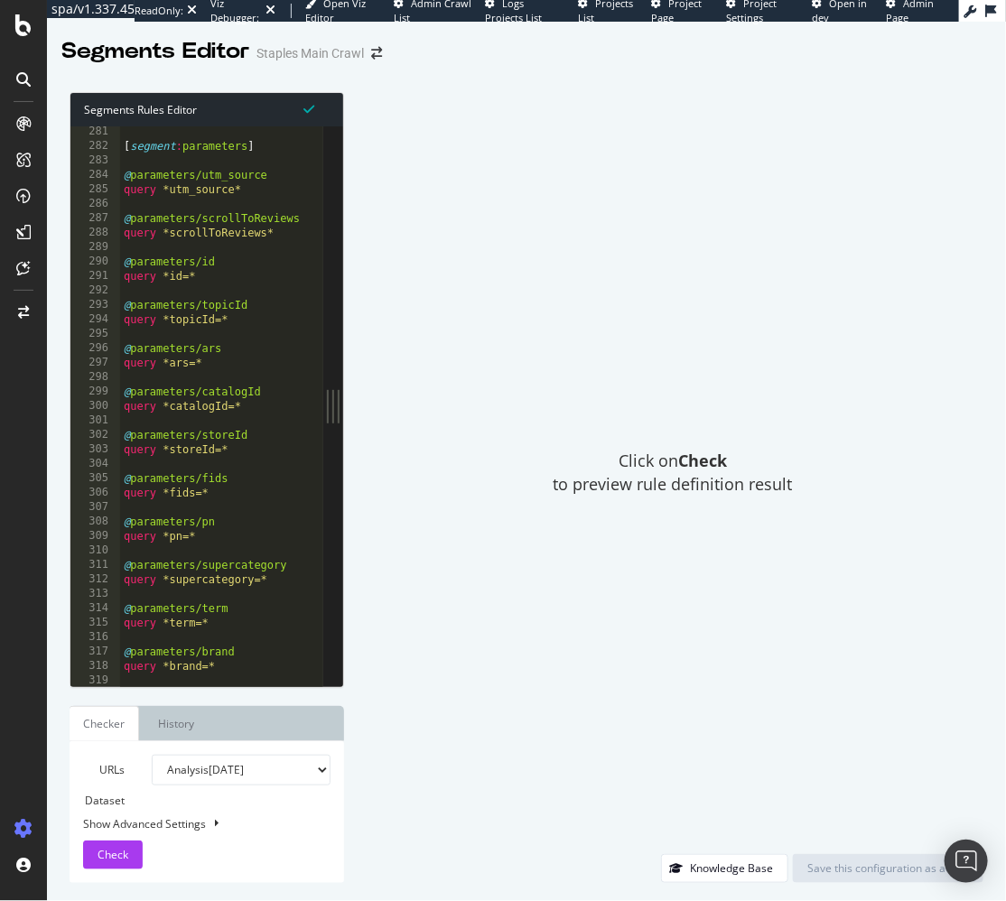
click at [256, 373] on div "[ segment : parameters ] @ parameters/utm_source query *utm_source* @ parameter…" at bounding box center [312, 420] width 384 height 591
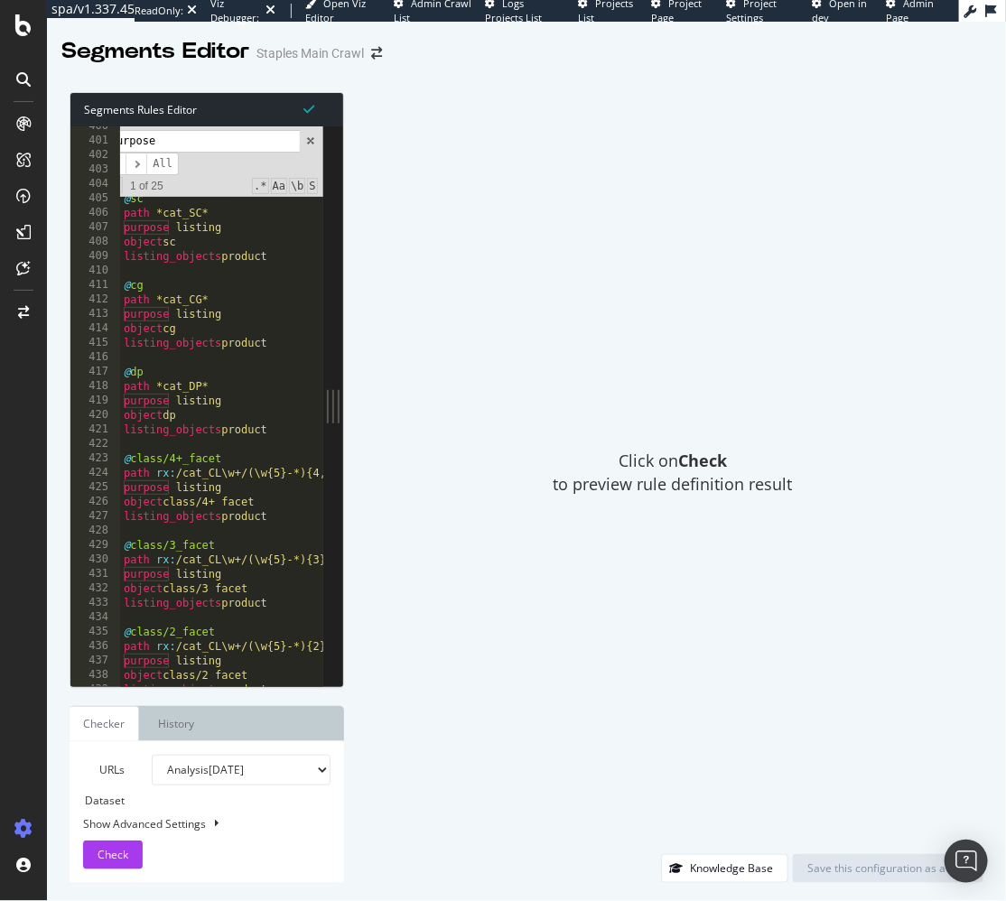
scroll to position [520, 0]
type input "purpose"
click at [310, 138] on span at bounding box center [310, 141] width 13 height 13
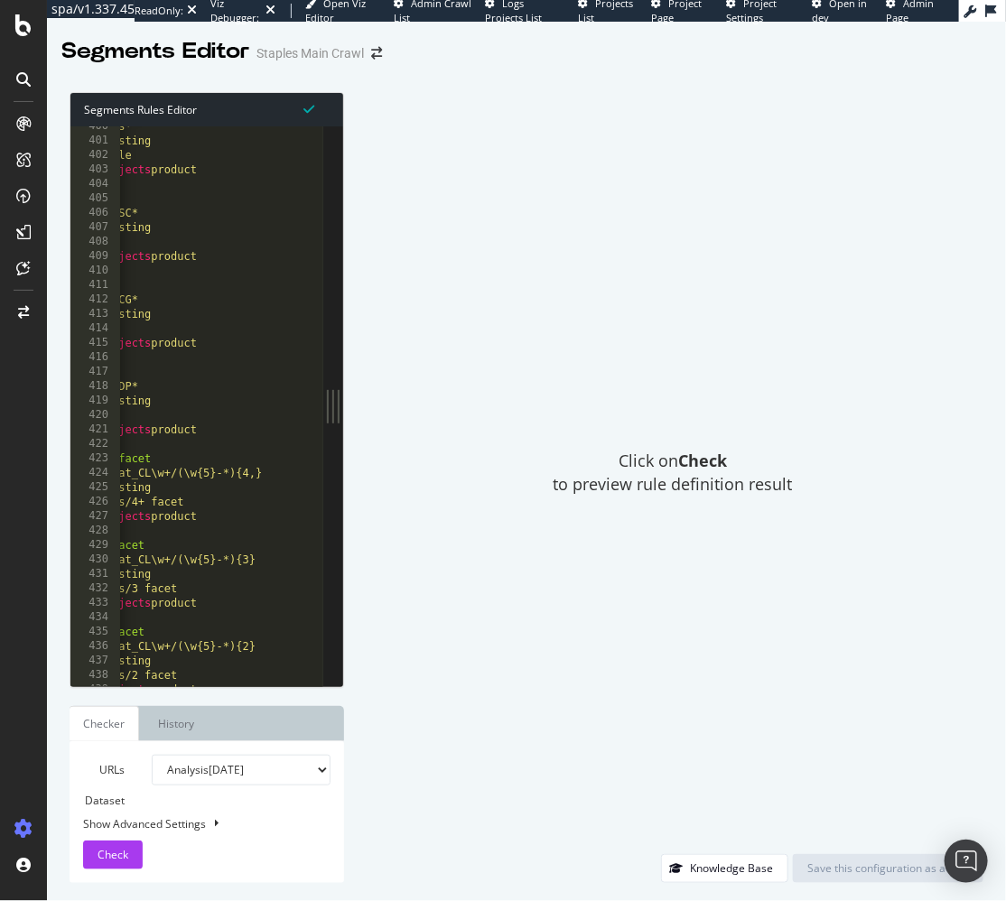
click at [265, 473] on div "path /deals* purpose listing object bundle listing_objects product @ sc path *c…" at bounding box center [242, 414] width 384 height 591
type textarea "path rx:/cat_CL\w+/(\w{5}-*){4,}"
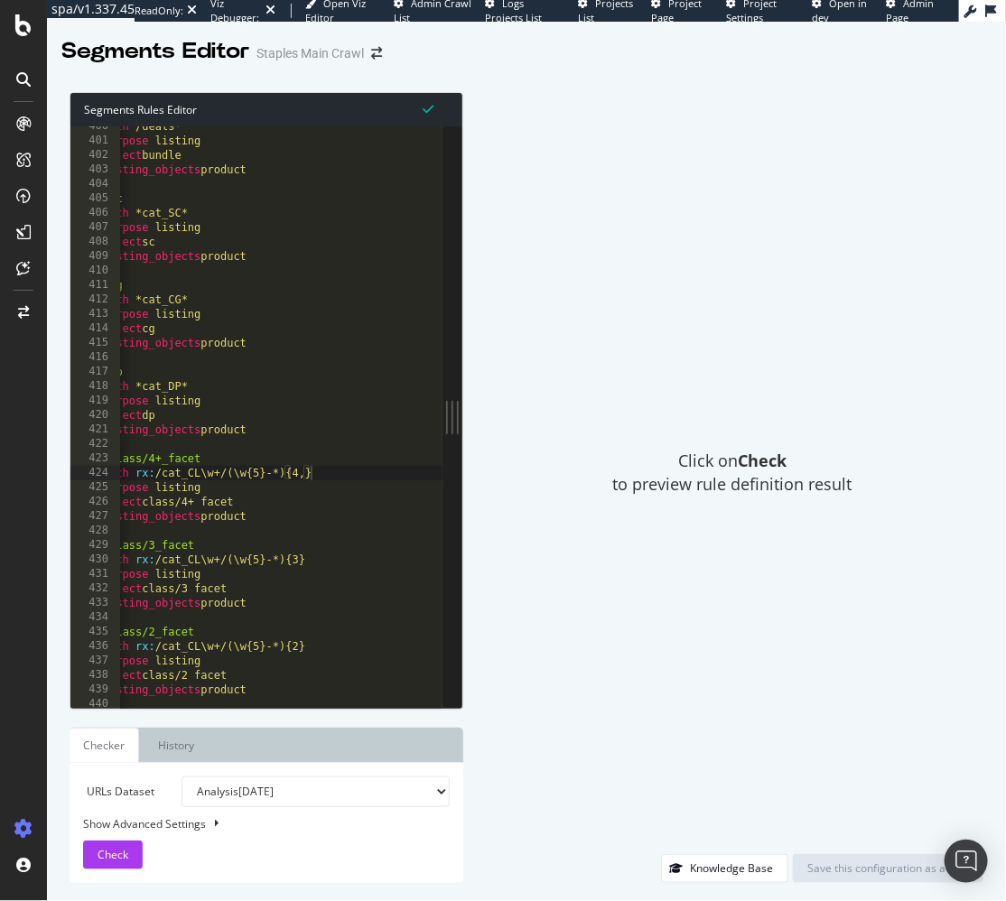
scroll to position [0, 0]
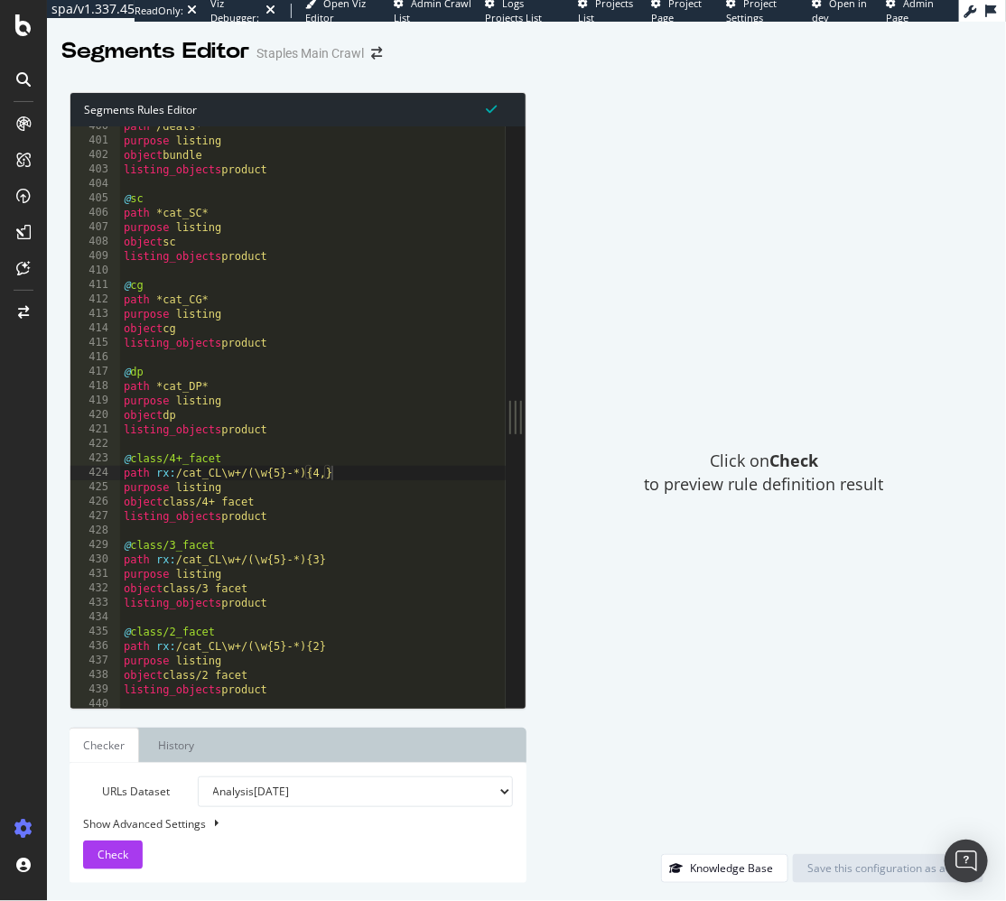
drag, startPoint x: 332, startPoint y: 404, endPoint x: 591, endPoint y: 404, distance: 258.3
click at [595, 403] on div "Segments Rules Editor path rx:/cat_CL\w+/(\w{5}-*){4,} 400 401 402 403 404 405 …" at bounding box center [526, 487] width 959 height 827
click at [182, 819] on div "Show Advanced Settings" at bounding box center [285, 823] width 430 height 15
select select "5000"
select select "100"
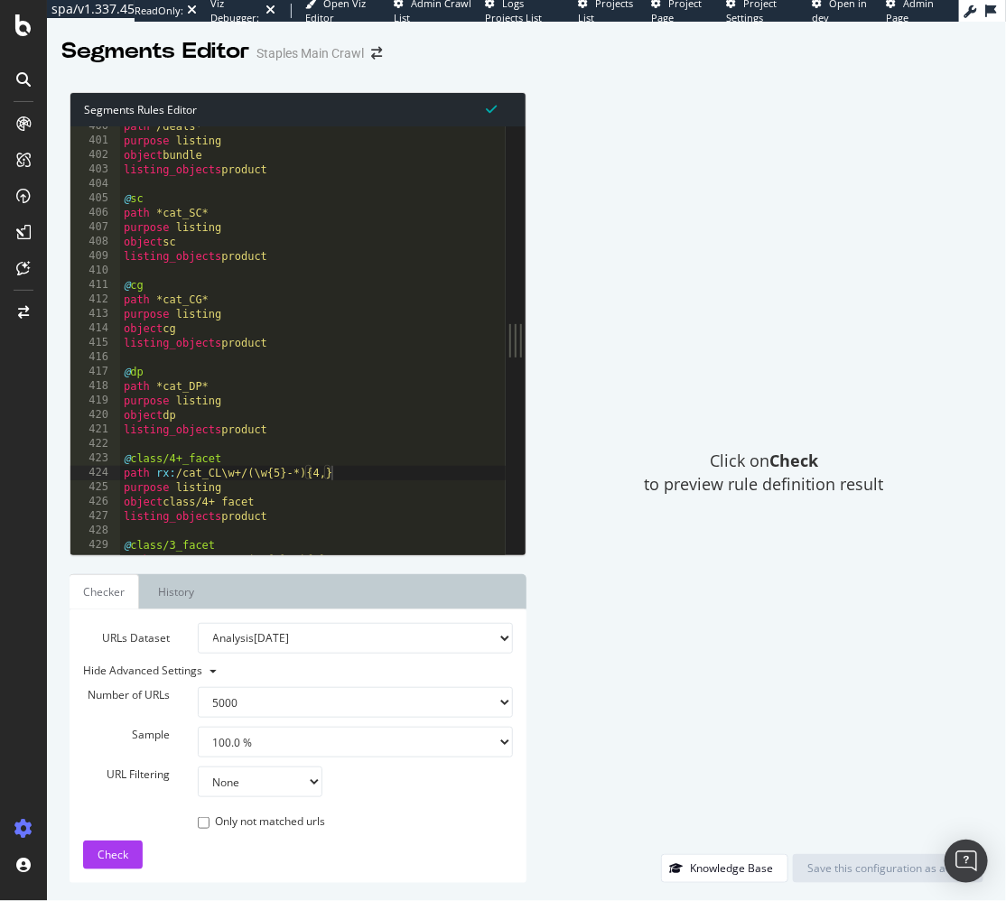
click at [228, 768] on div "Number of URLs 100 500 1000 5000 Sample 1.0 % 10.0 % 20.0 % 50.0 % 100.0 % URL …" at bounding box center [298, 747] width 430 height 169
click at [228, 777] on select "None Equal to Not equal to Starts with Doesn't start with Ends with Doesn't end…" at bounding box center [261, 782] width 126 height 31
select select "contains"
click at [198, 767] on select "None Equal to Not equal to Starts with Doesn't start with Ends with Doesn't end…" at bounding box center [261, 782] width 126 height 31
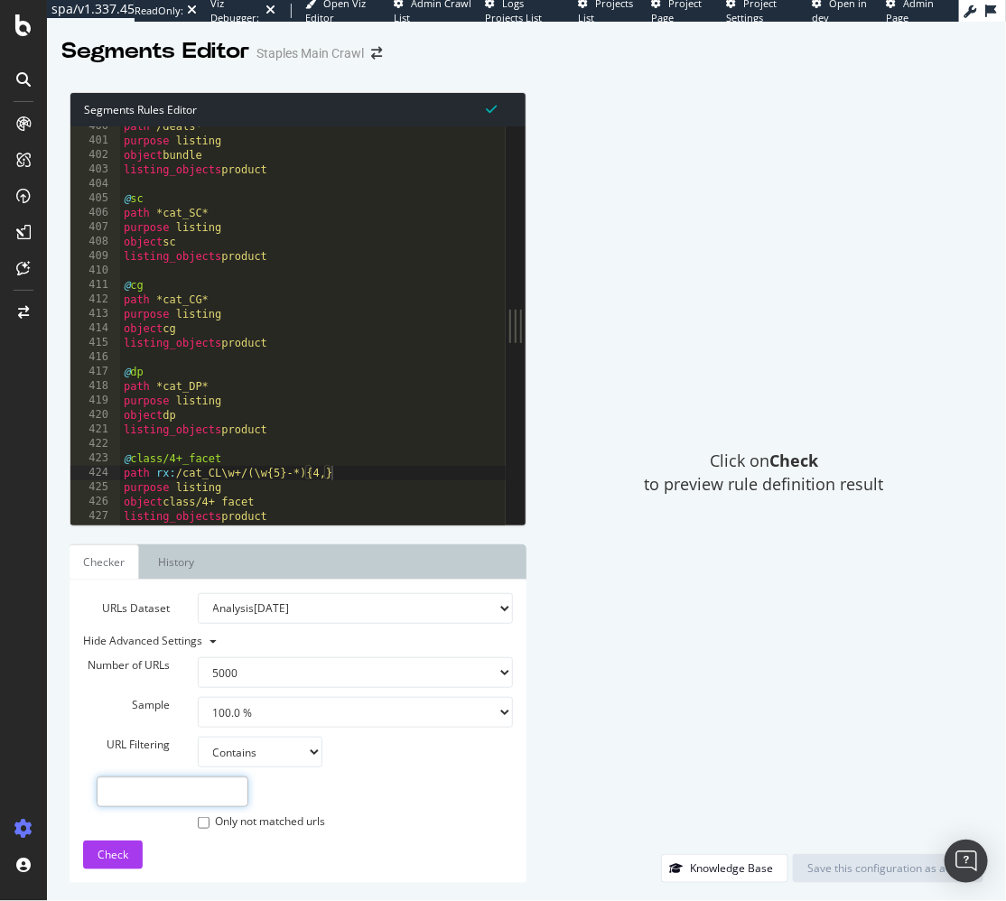
click at [219, 791] on input "text" at bounding box center [173, 792] width 152 height 31
type input "?pn="
click at [102, 844] on div "Check" at bounding box center [113, 855] width 31 height 27
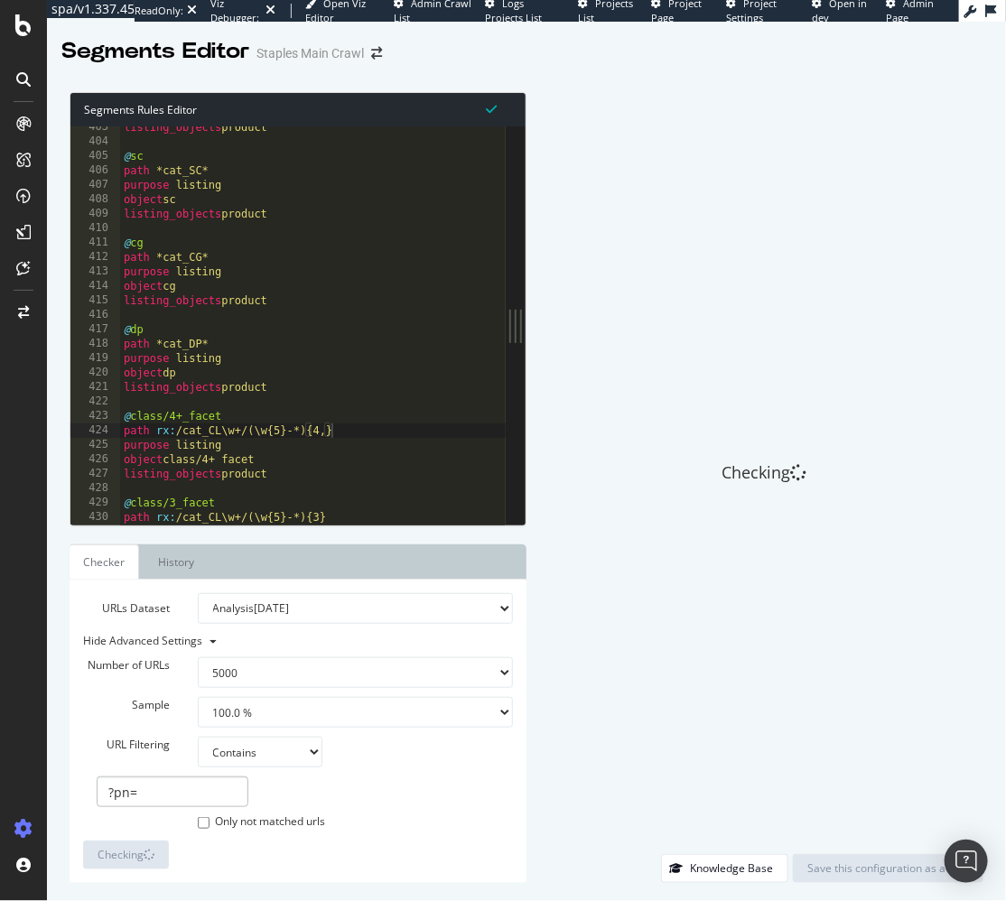
scroll to position [524, 0]
click at [352, 431] on div "listing_objects product @ sc path *cat_SC* purpose listing object sc listing_ob…" at bounding box center [313, 333] width 387 height 429
paste textarea "URL not *?*"
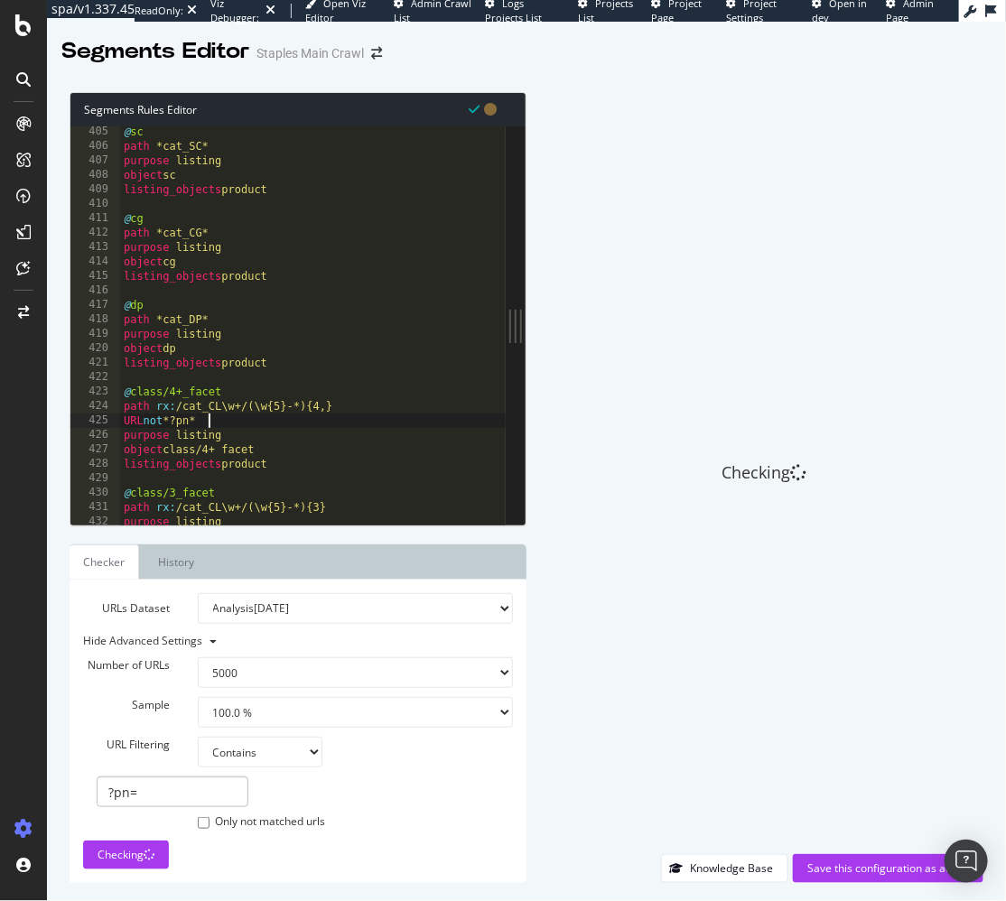
scroll to position [526, 0]
drag, startPoint x: 252, startPoint y: 417, endPoint x: 95, endPoint y: 419, distance: 157.2
click at [95, 419] on div "URL not *?pn* 405 406 407 408 409 410 411 412 413 414 415 416 417 418 419 420 4…" at bounding box center [287, 325] width 435 height 398
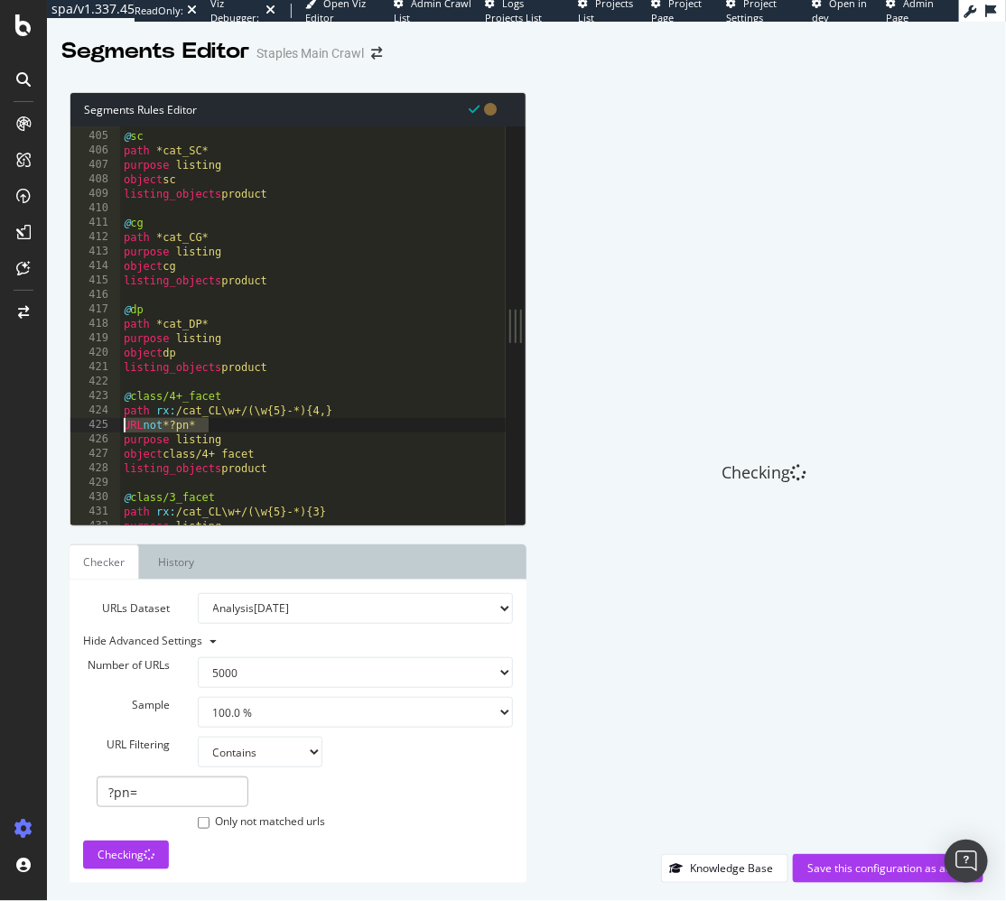
click at [251, 421] on div "@ sc path *cat_SC* purpose listing object sc listing_objects product @ cg path …" at bounding box center [313, 329] width 387 height 429
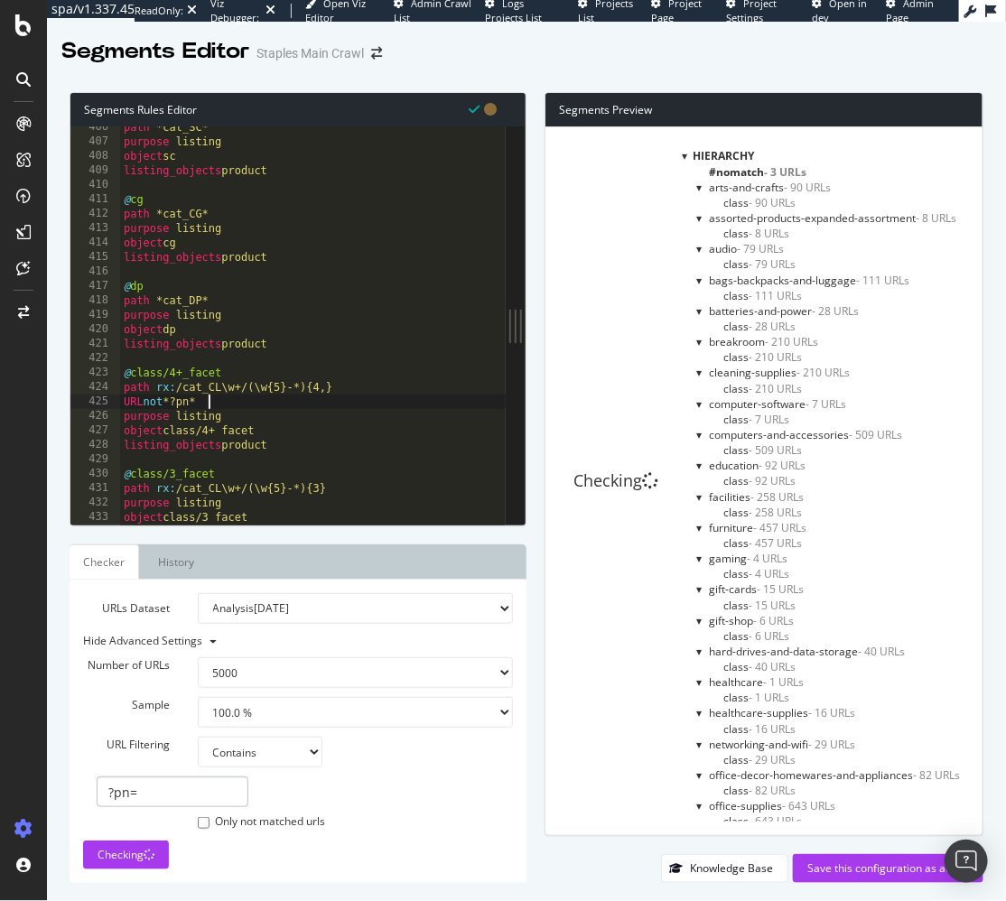
scroll to position [528, 0]
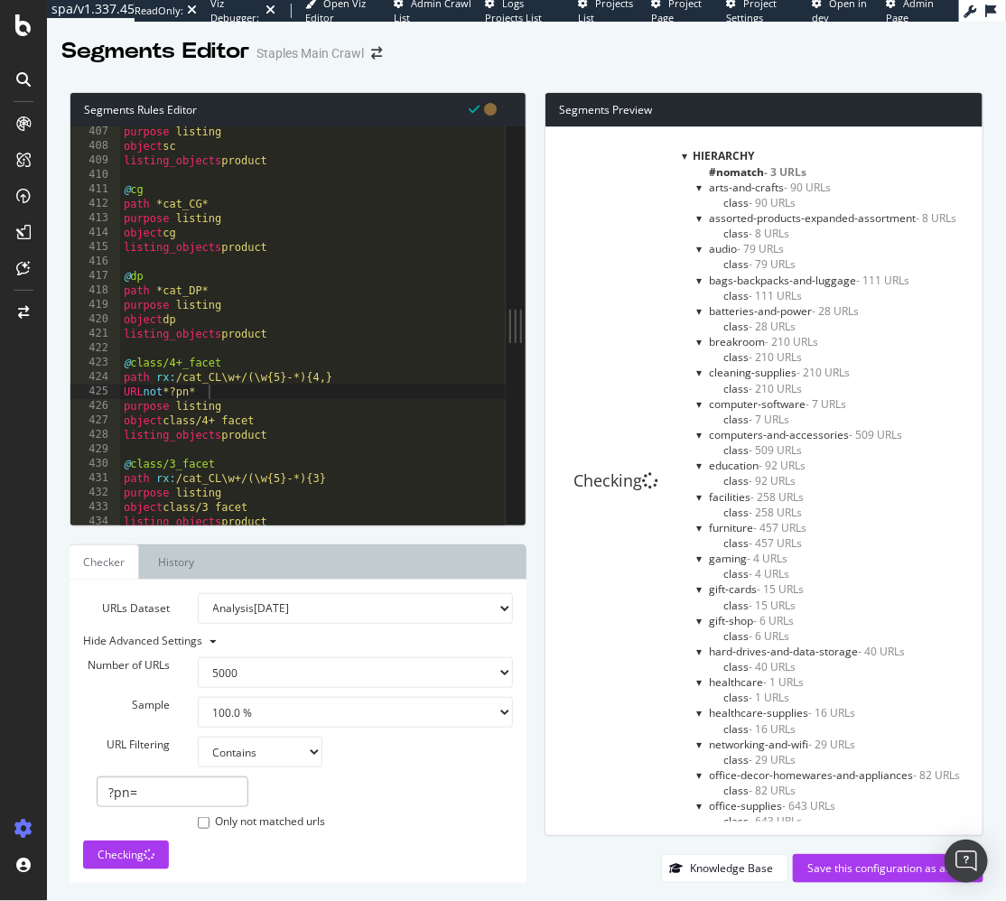
click at [685, 155] on div at bounding box center [684, 155] width 5 height 15
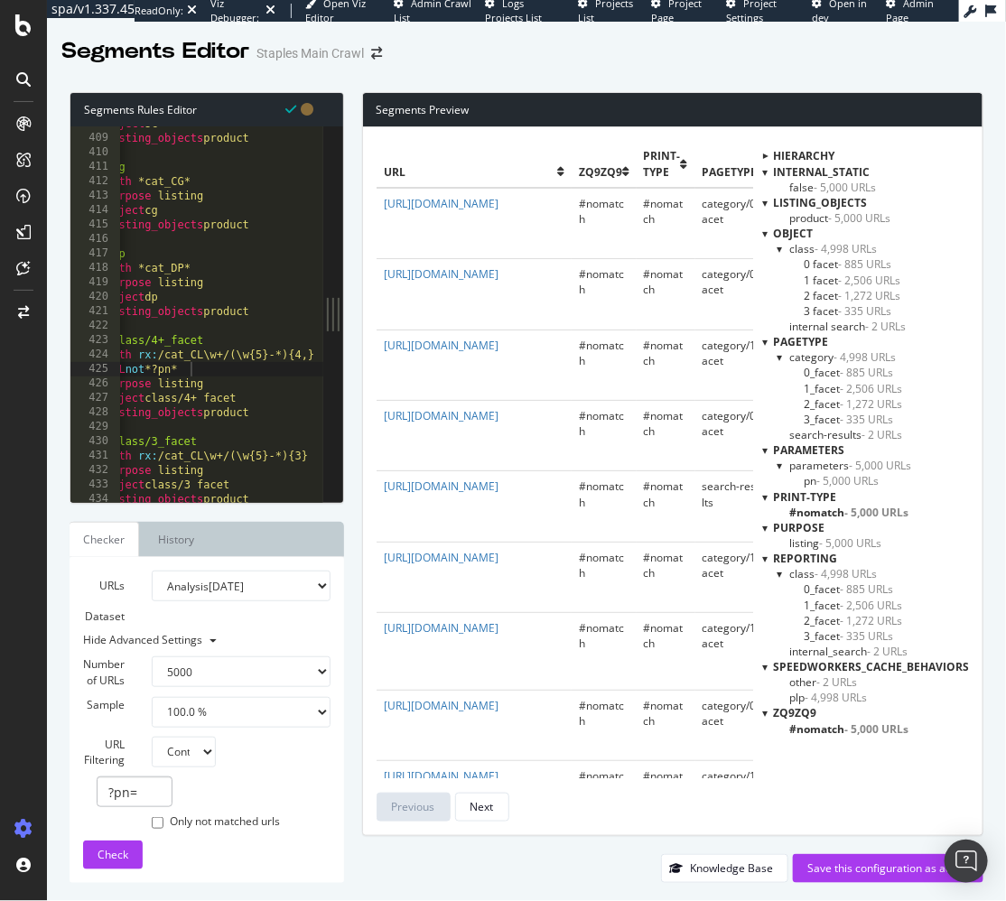
scroll to position [0, 39]
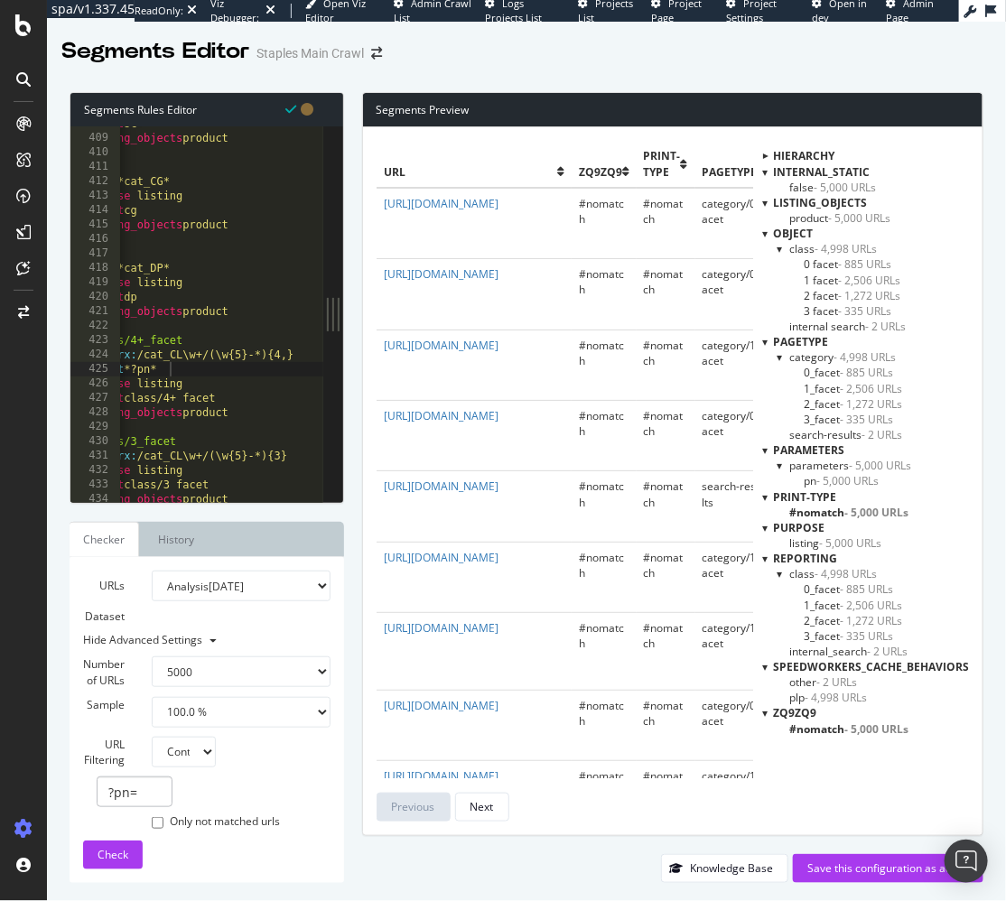
type textarea "path rx:/cat_CL\w+/(\w{5}-*){3}"
click at [286, 455] on div "object sc listing_objects product @ cg path *cat_CG* purpose listing object cg …" at bounding box center [273, 320] width 384 height 407
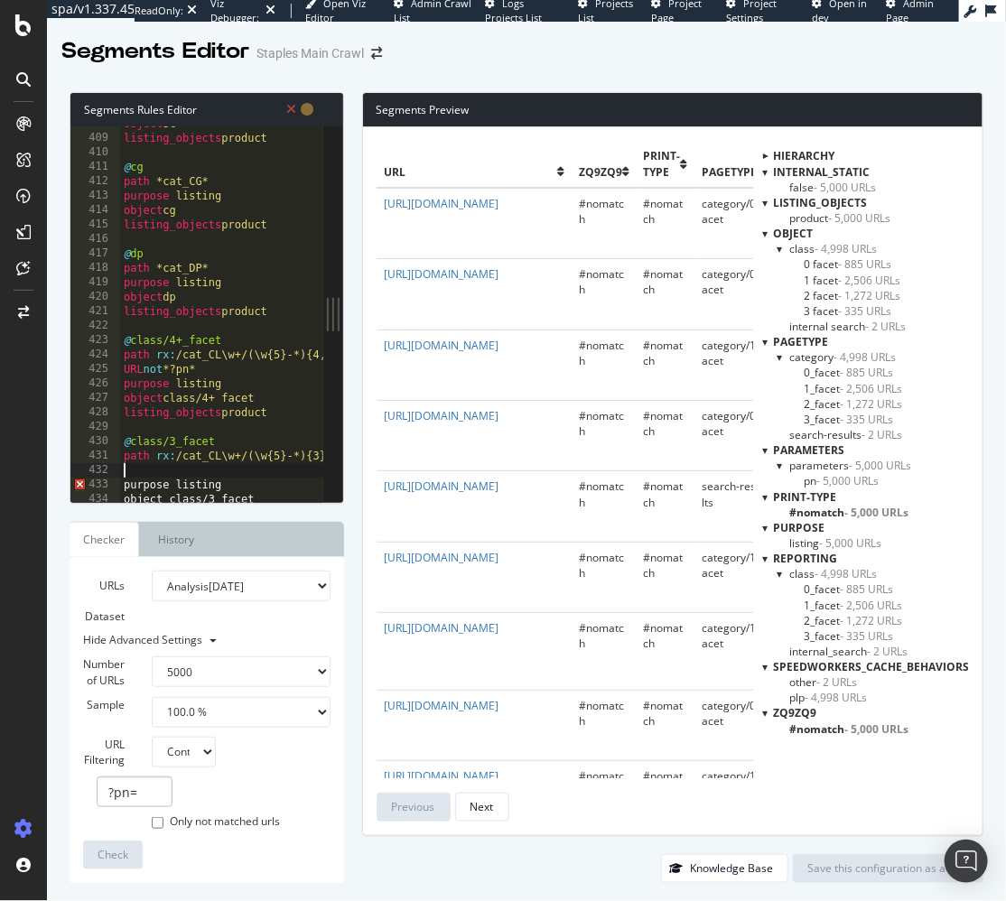
scroll to position [0, 0]
paste textarea "URL not *?pn*"
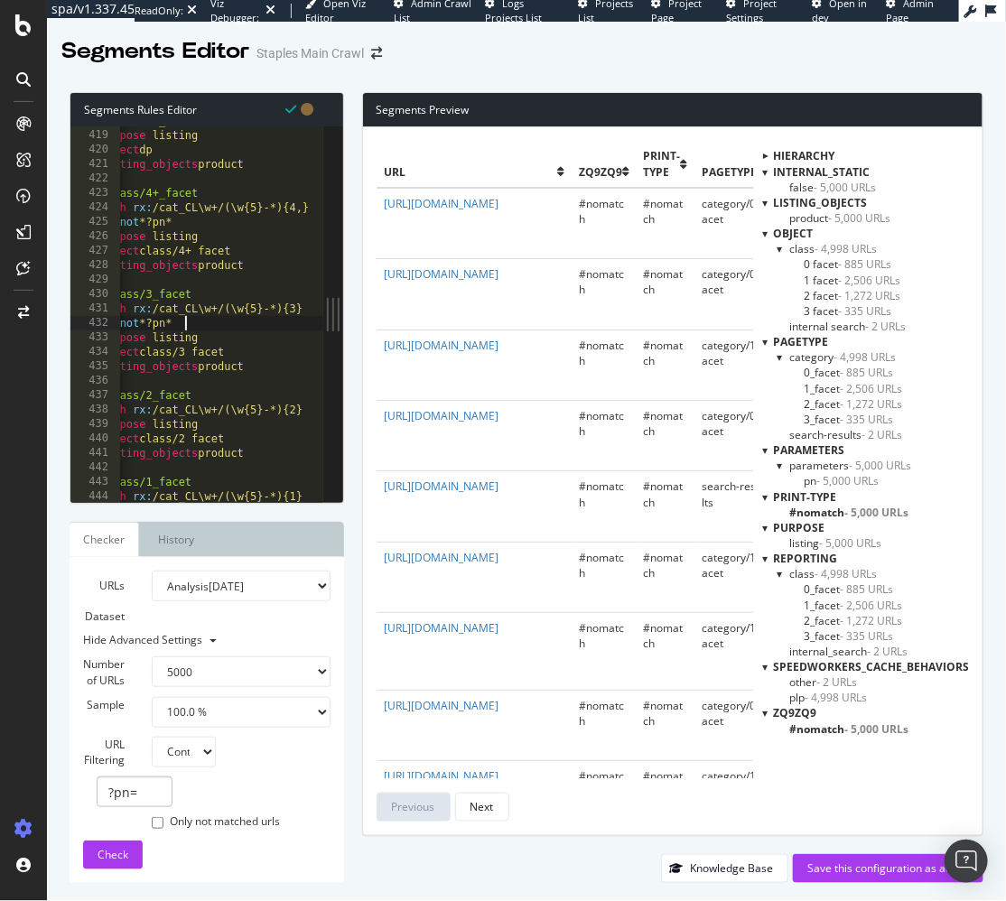
scroll to position [0, 23]
type textarea "path rx:/cat_CL\w+/(\w{5}-*){2}"
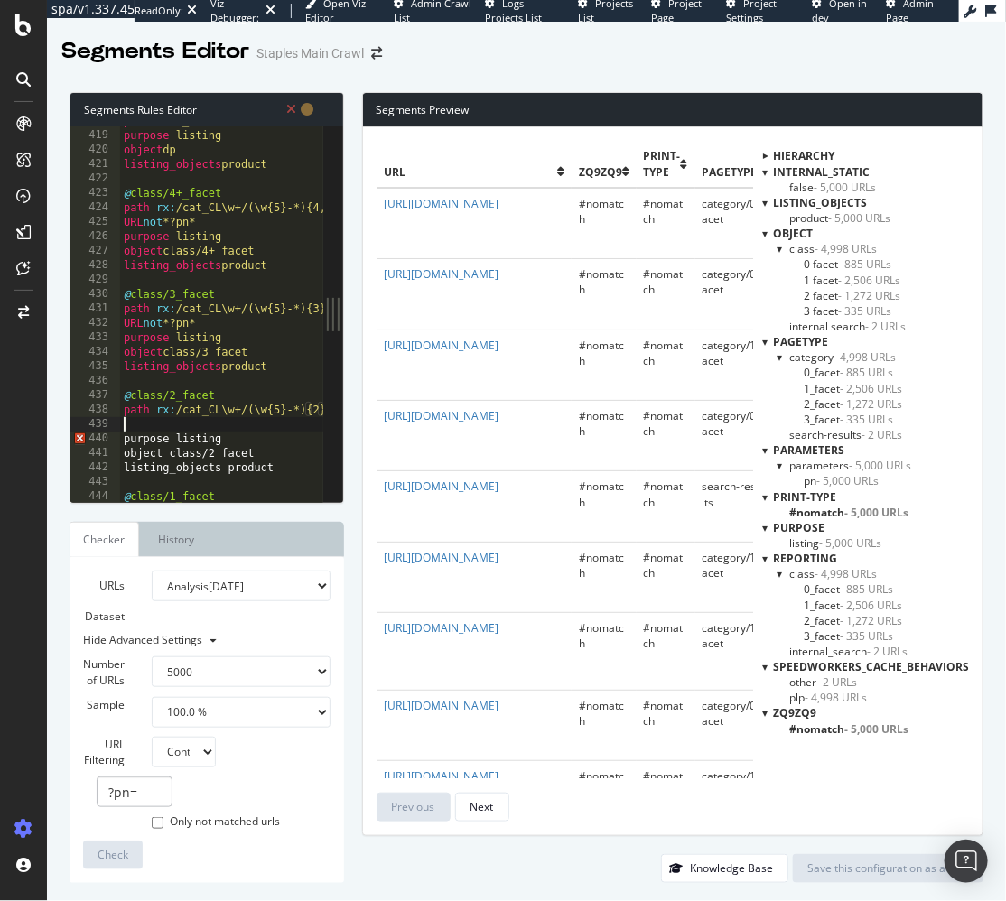
scroll to position [0, 0]
paste textarea "URL not *?pn*"
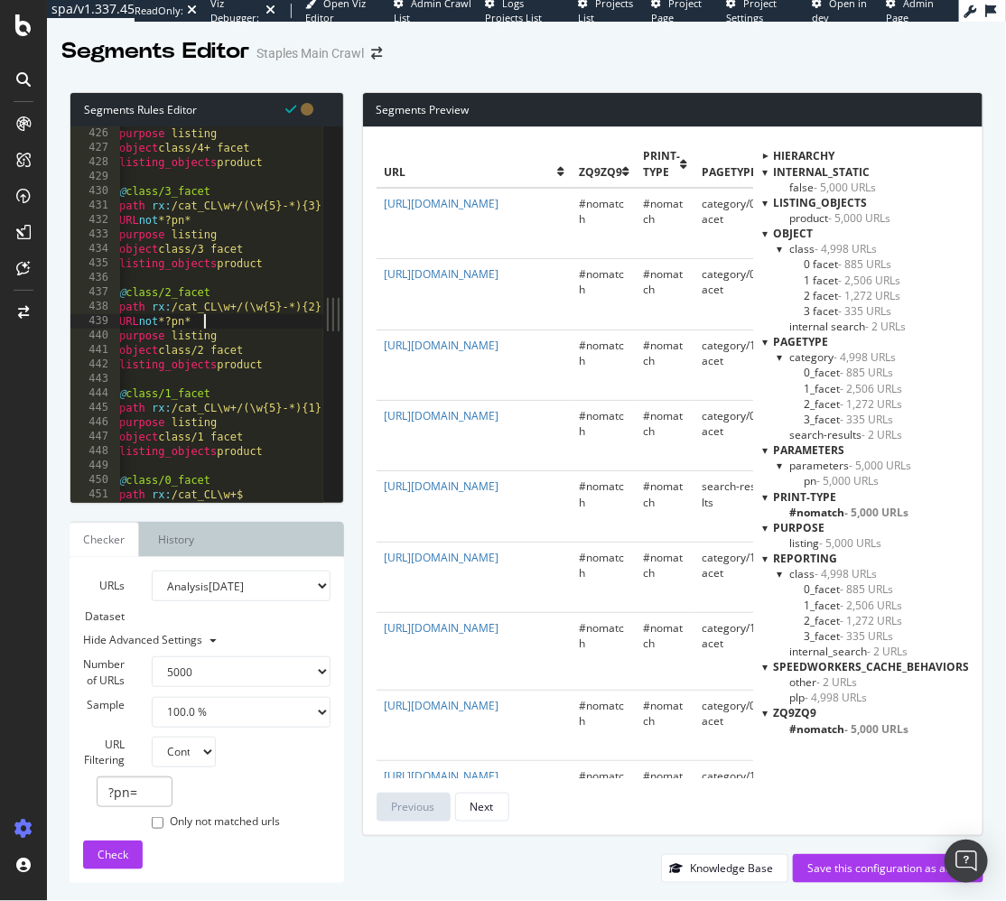
scroll to position [0, 23]
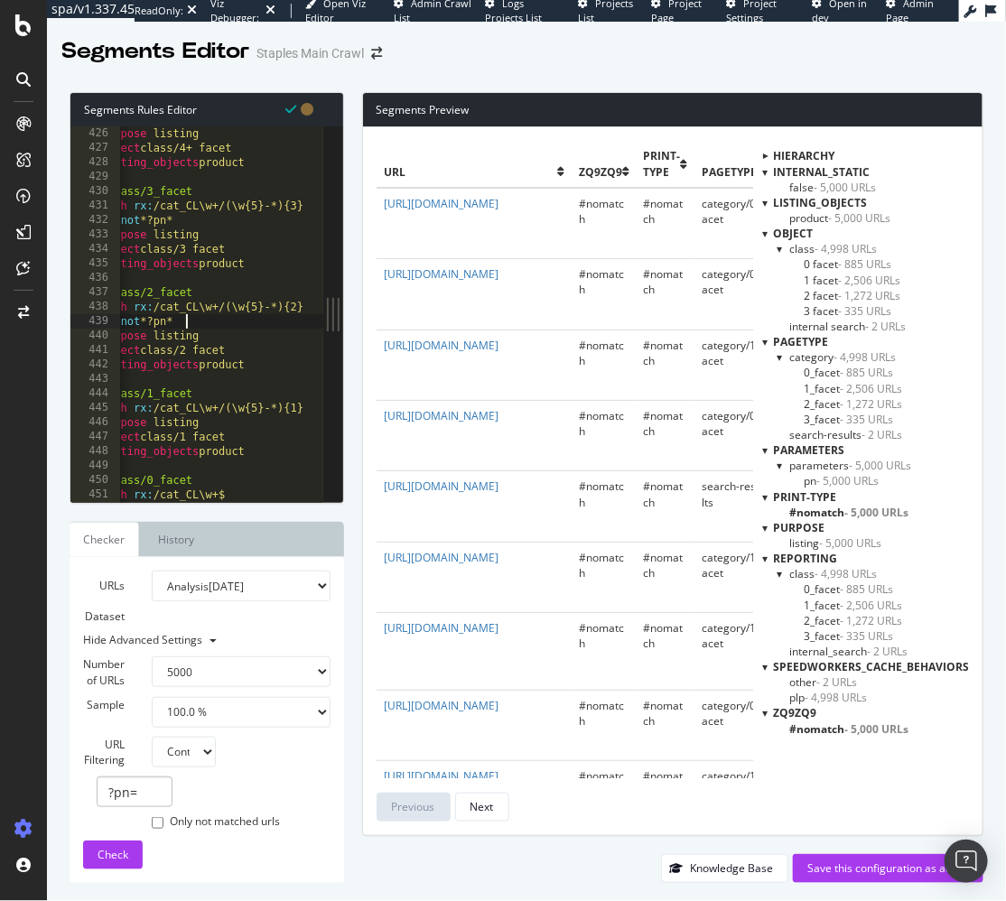
type textarea "path rx:/cat_CL\w+/(\w{5}-*){1}"
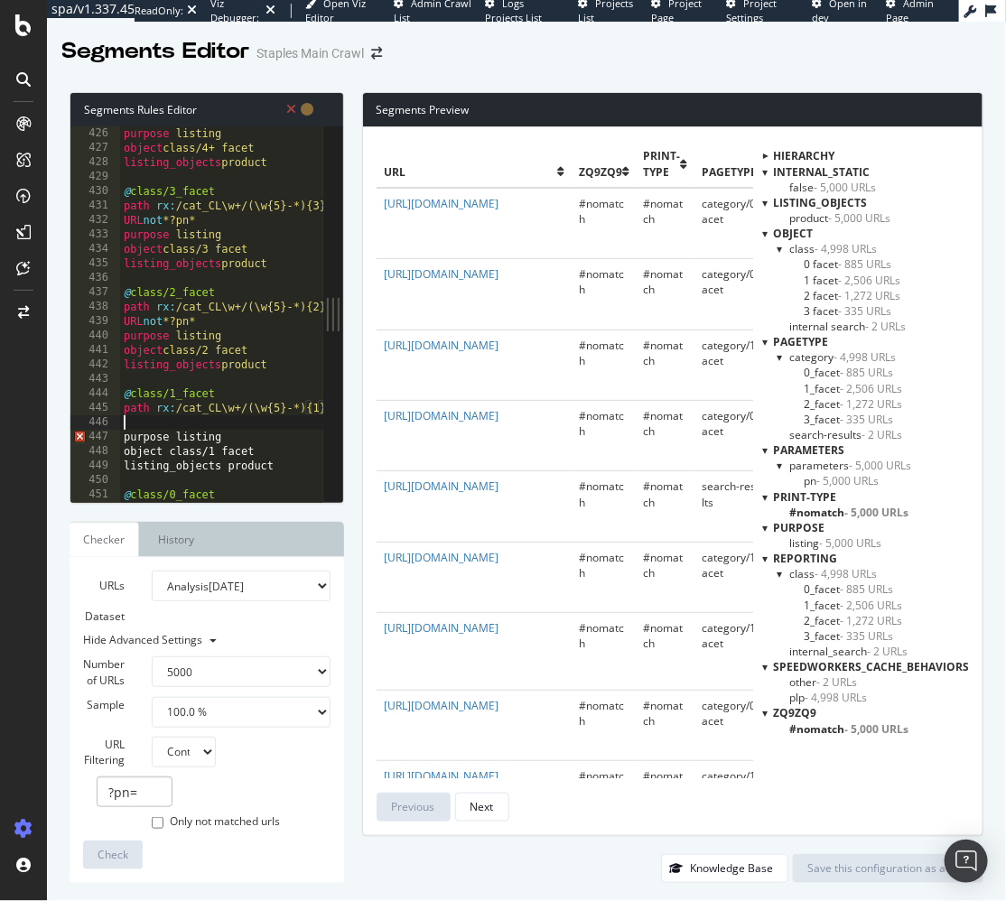
scroll to position [0, 0]
paste textarea "URL not *?pn*"
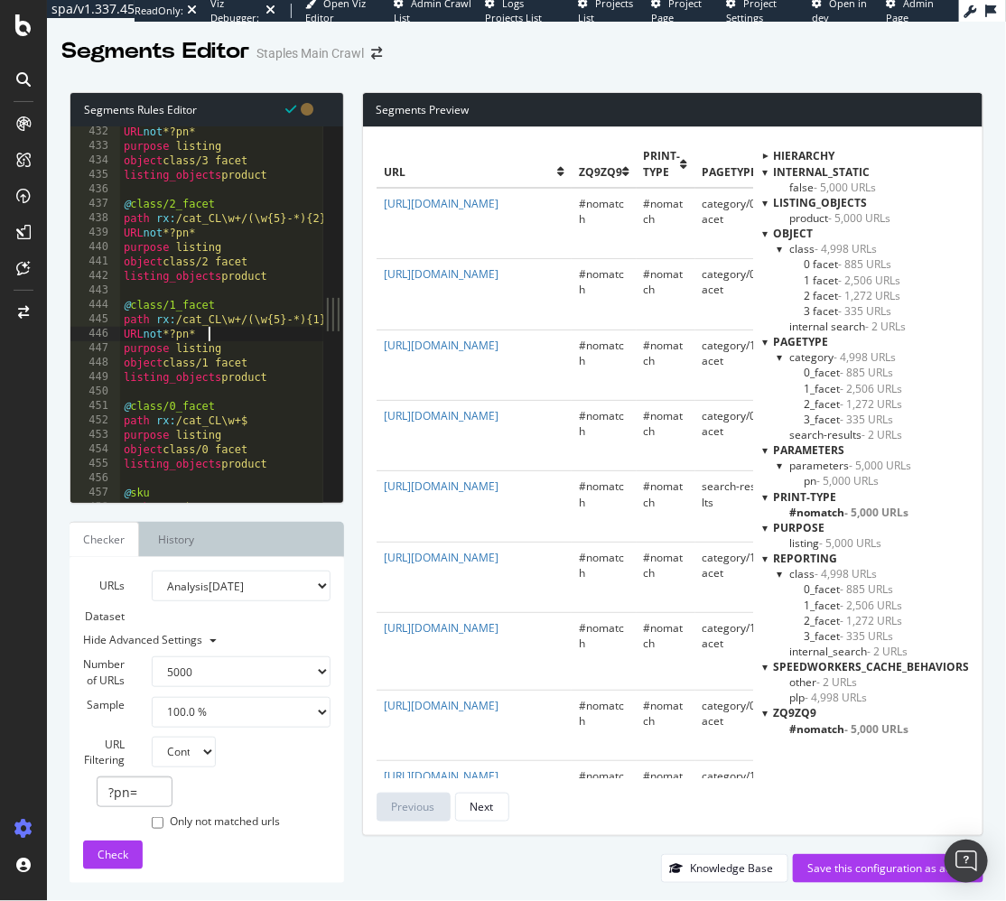
scroll to position [564, 0]
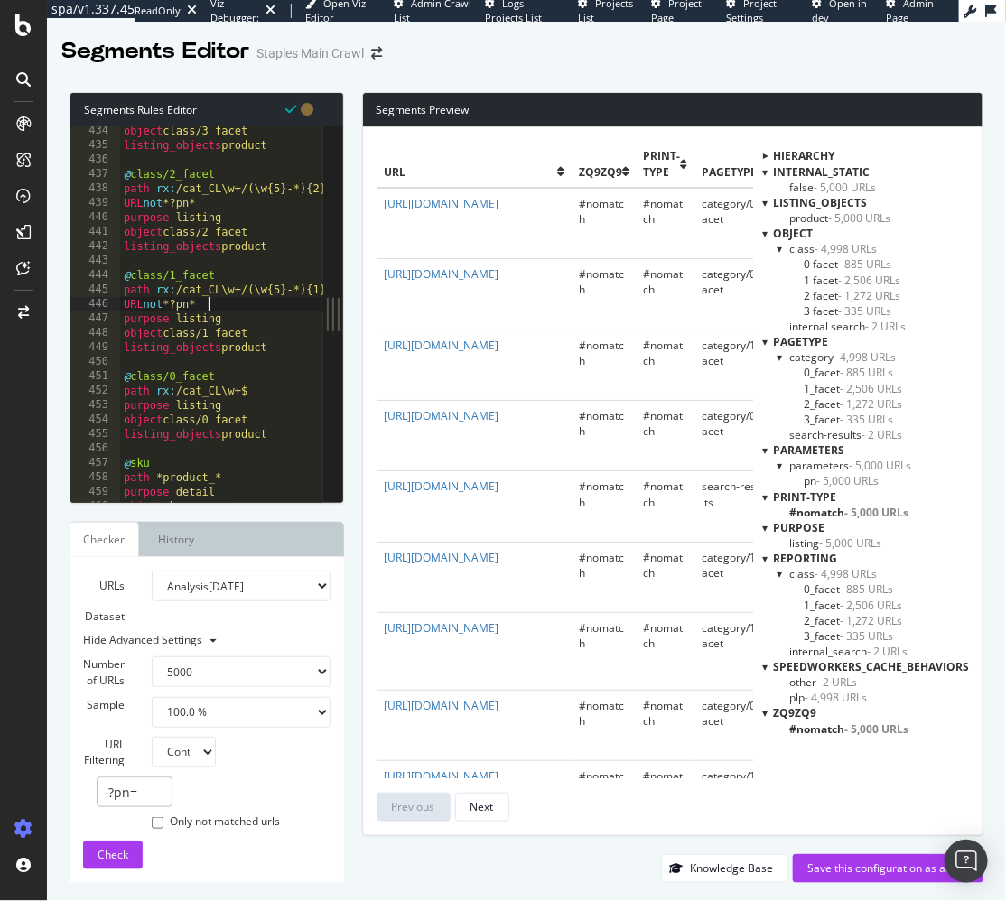
click at [272, 386] on div "object class/3 facet listing_objects product @ class/2_facet path rx : /cat_CL\…" at bounding box center [312, 327] width 384 height 407
type textarea "path rx:/cat_CL\w+$"
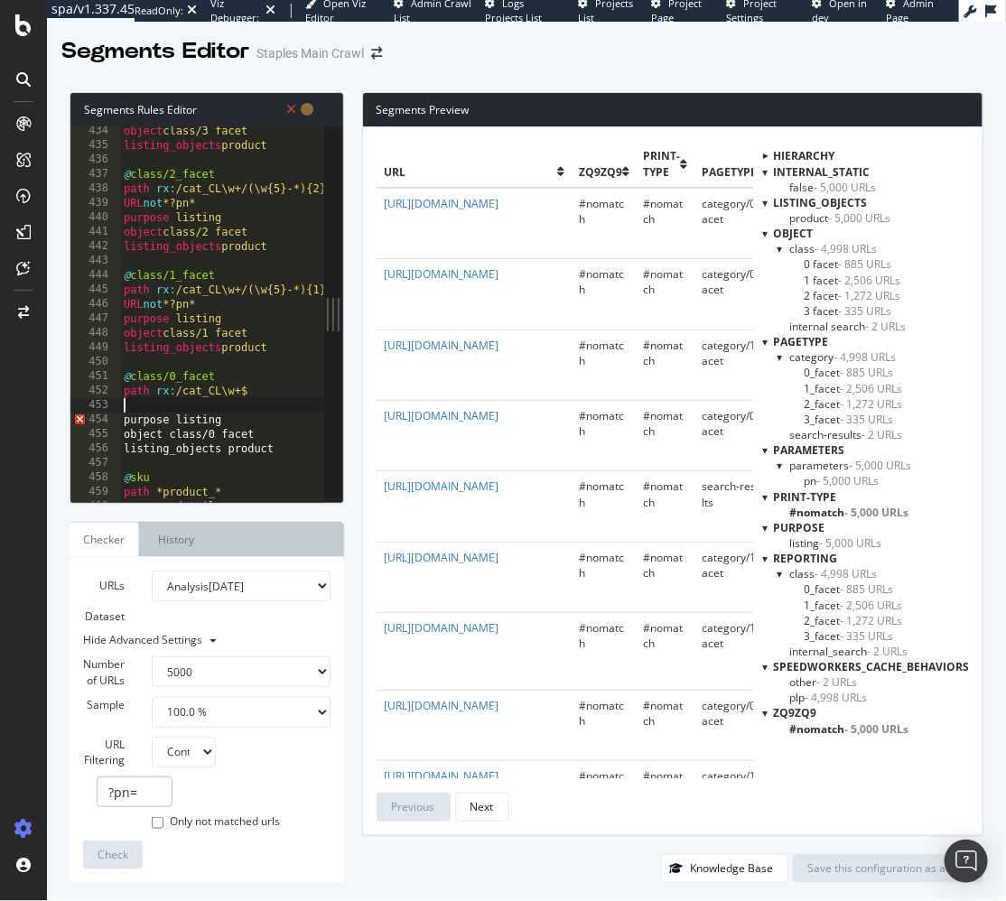
paste textarea "URL not *?pn*"
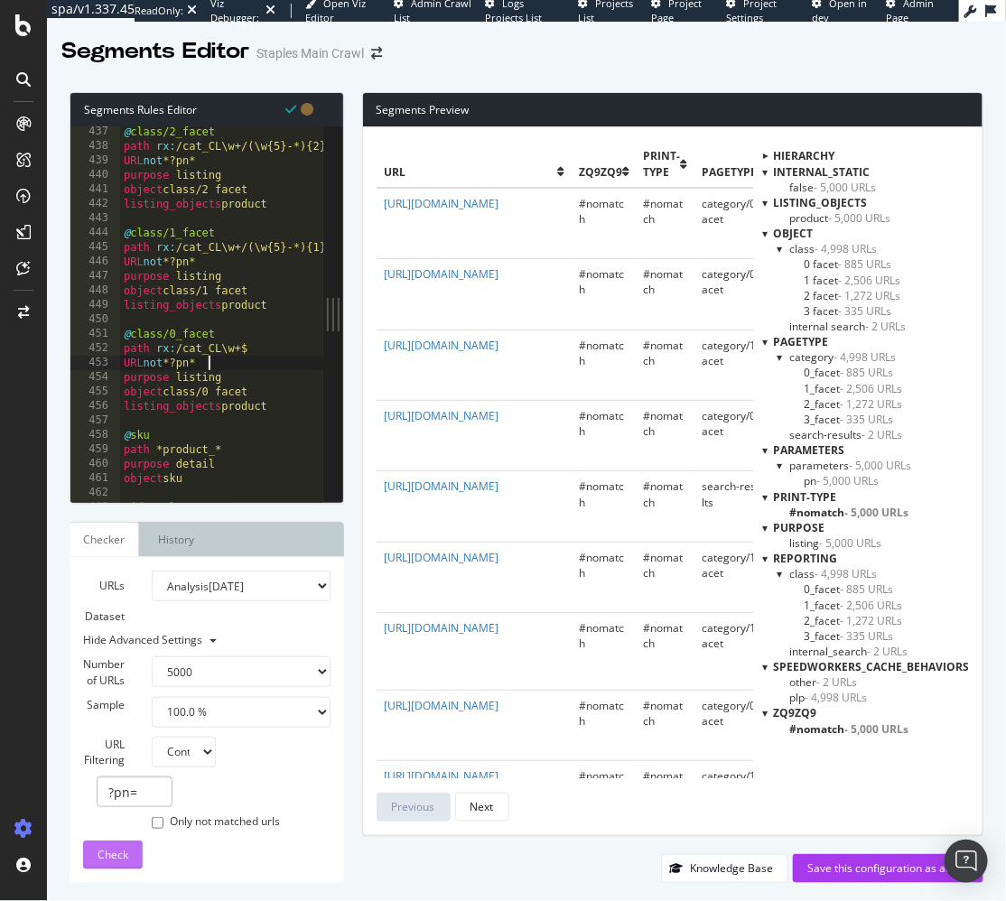
click at [119, 858] on span "Check" at bounding box center [113, 854] width 31 height 15
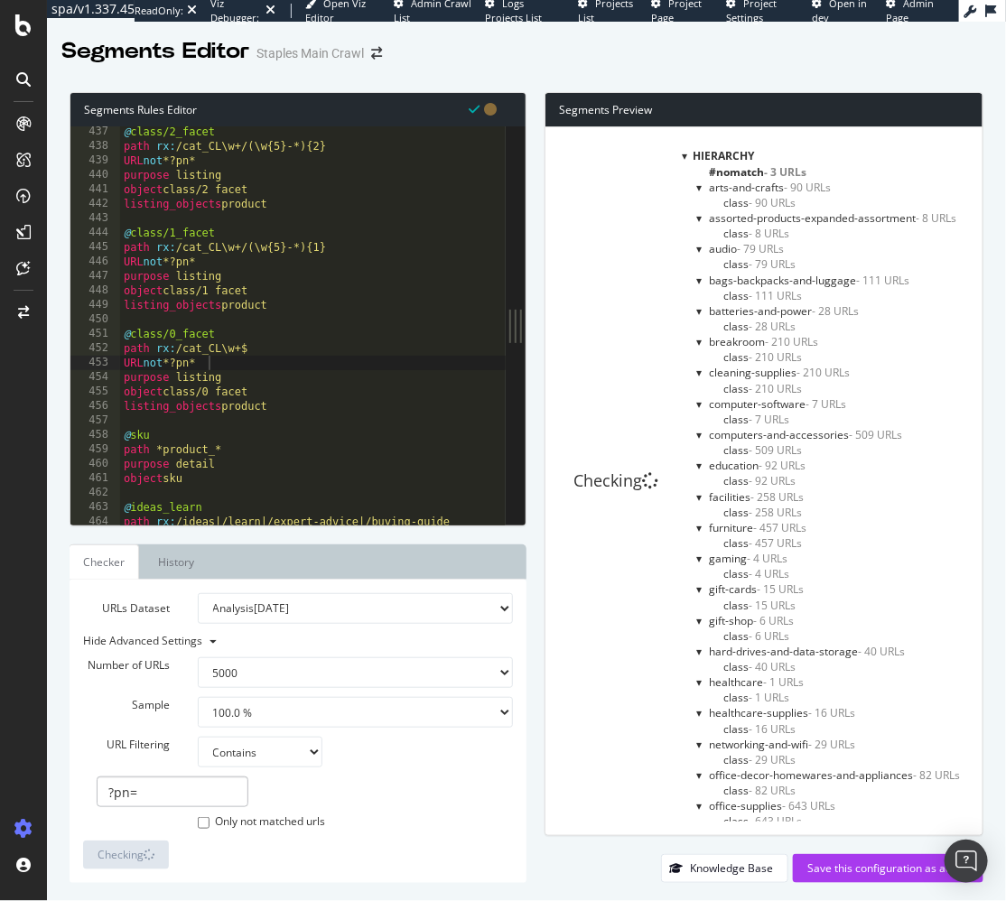
click at [687, 157] on div at bounding box center [684, 155] width 5 height 15
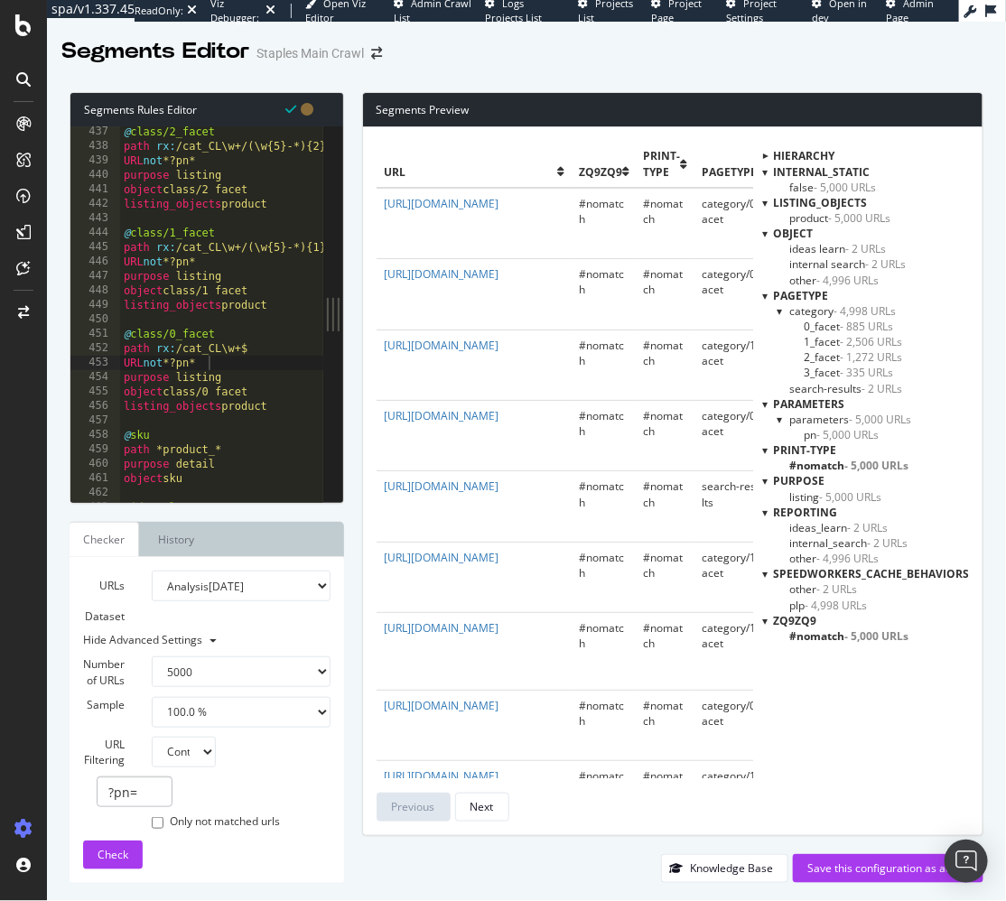
click at [768, 173] on div at bounding box center [764, 171] width 5 height 15
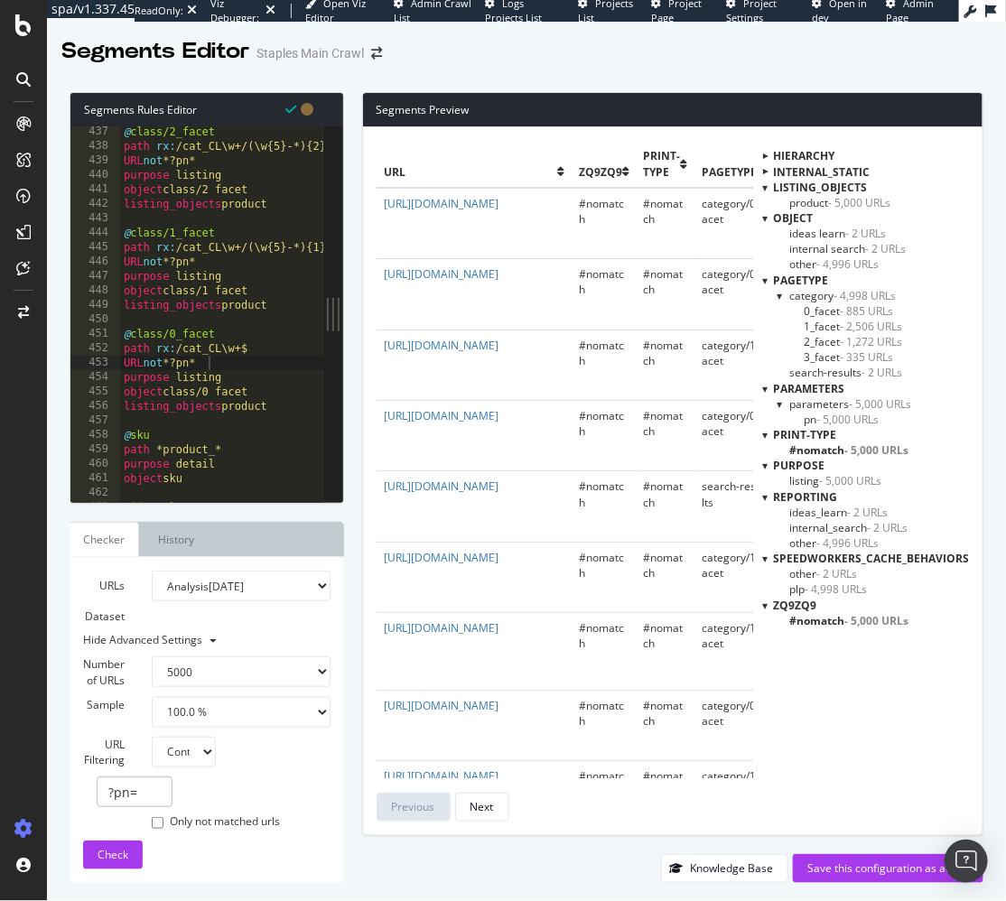
click at [768, 185] on div at bounding box center [764, 187] width 5 height 15
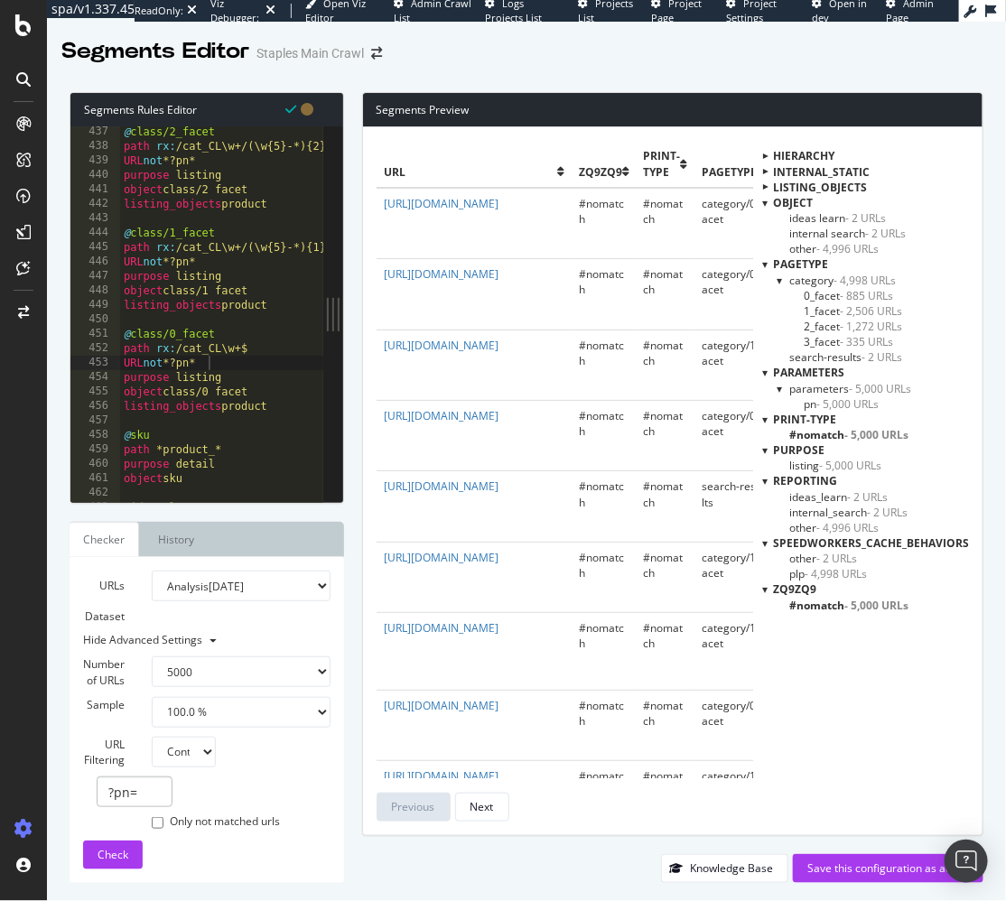
click at [768, 201] on div at bounding box center [764, 202] width 5 height 15
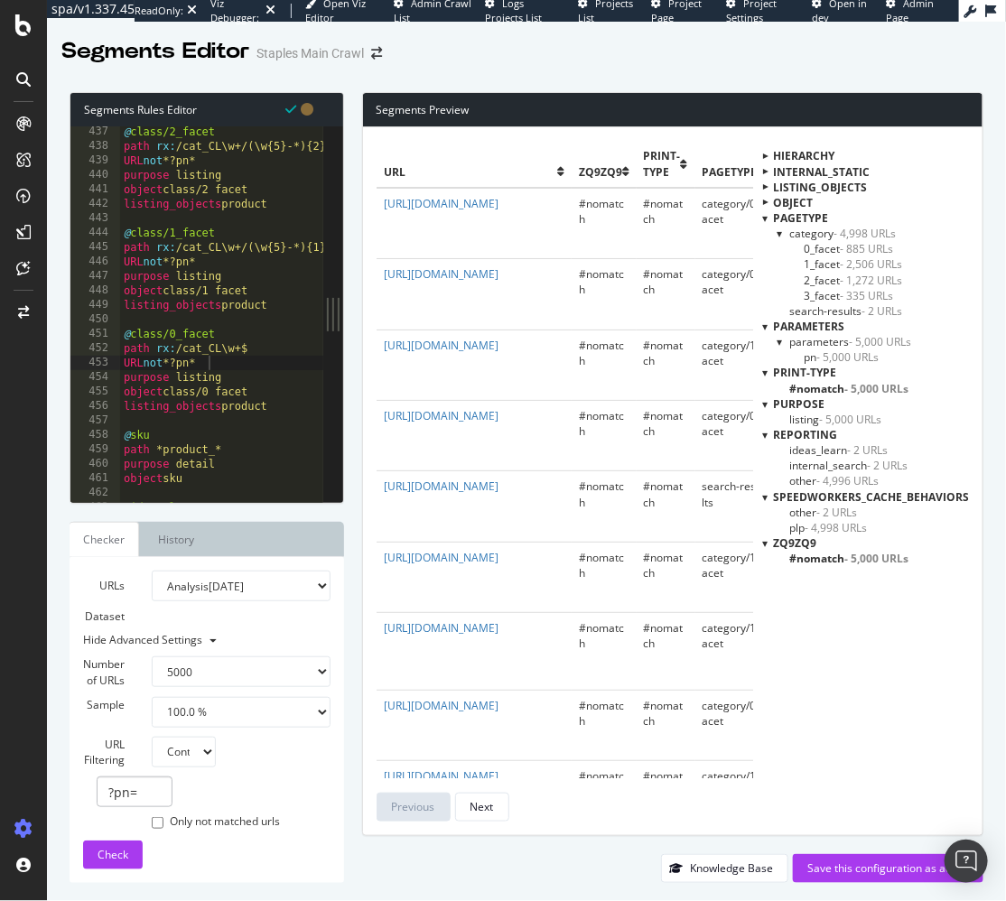
click at [768, 215] on div at bounding box center [764, 217] width 5 height 15
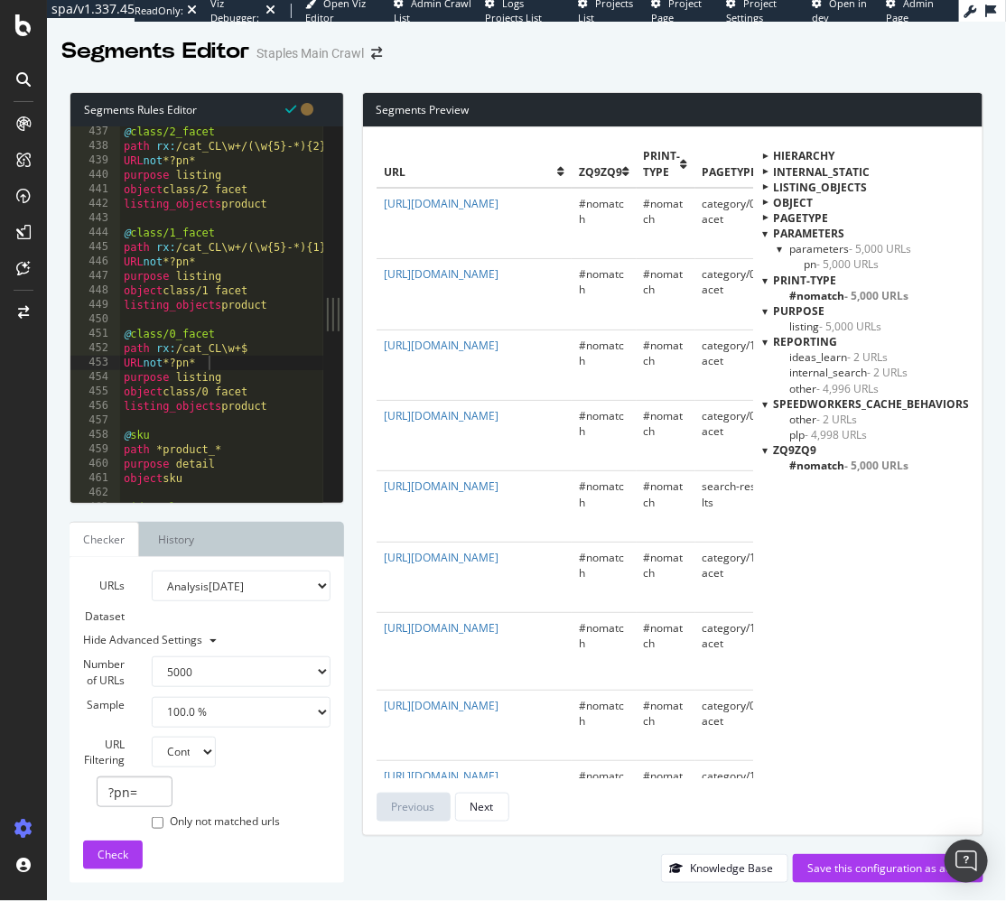
click at [768, 278] on div at bounding box center [764, 280] width 5 height 15
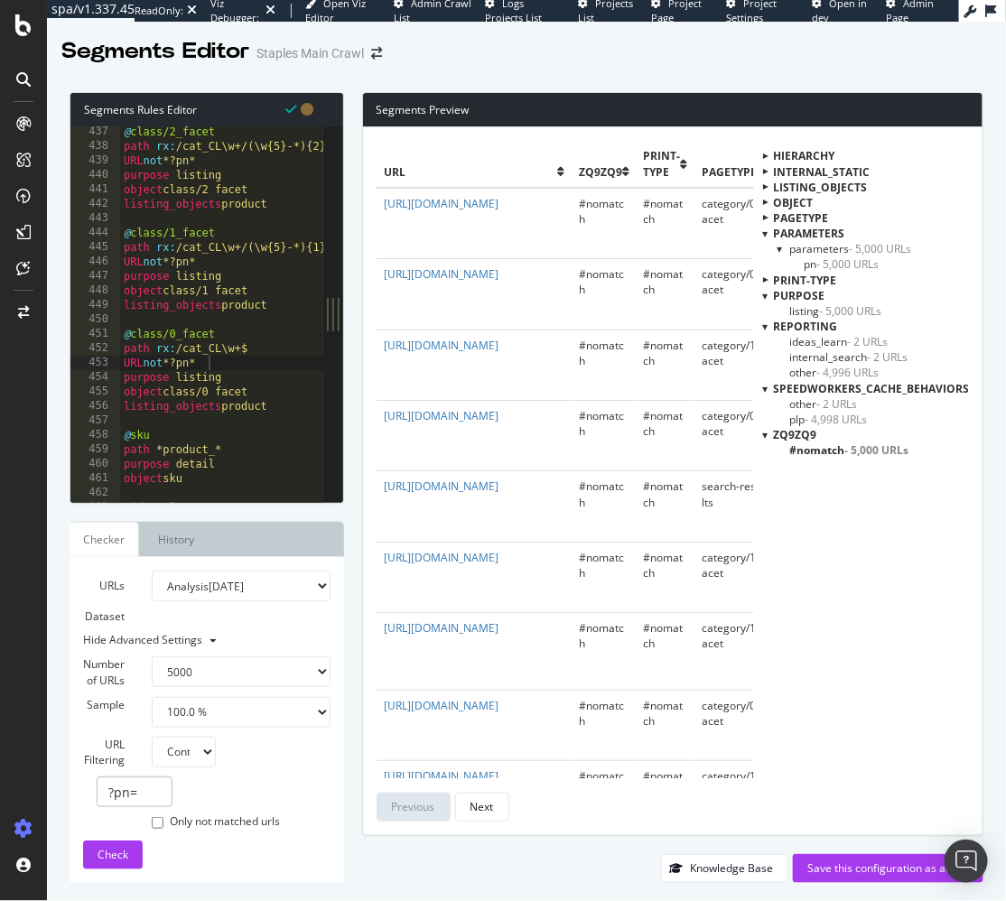
click at [769, 277] on div at bounding box center [764, 279] width 15 height 5
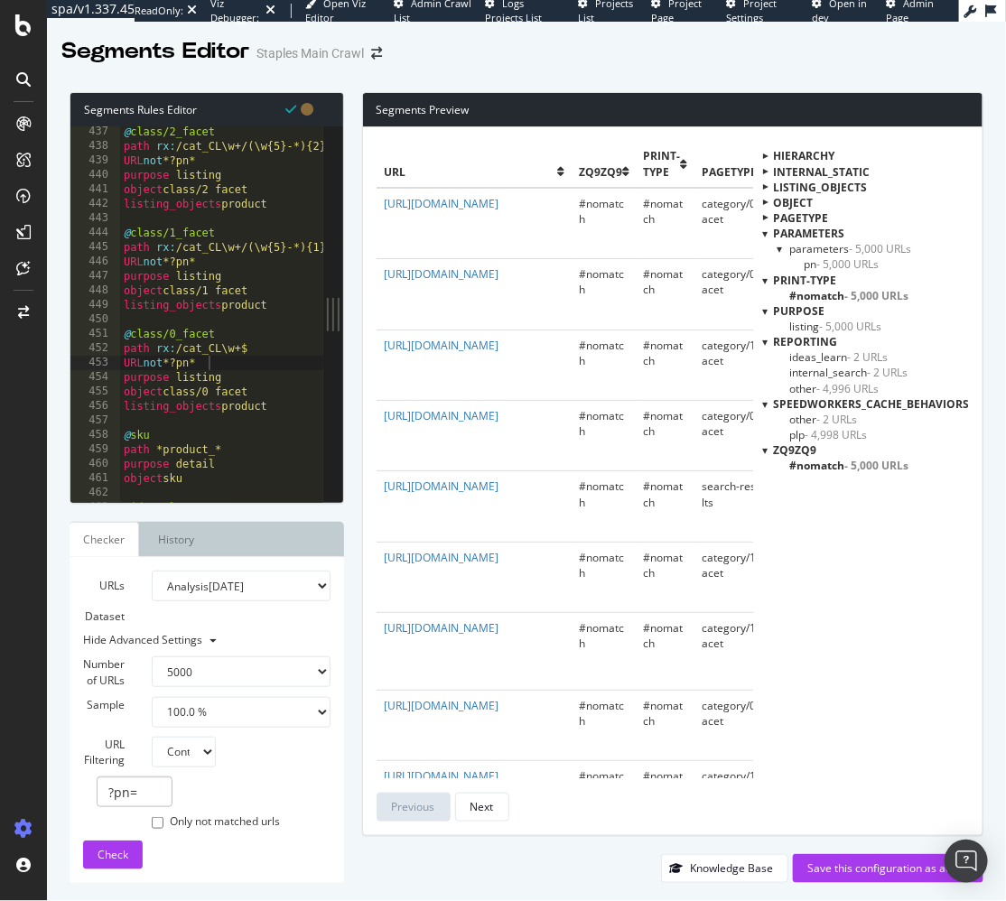
click at [768, 310] on div at bounding box center [764, 310] width 5 height 15
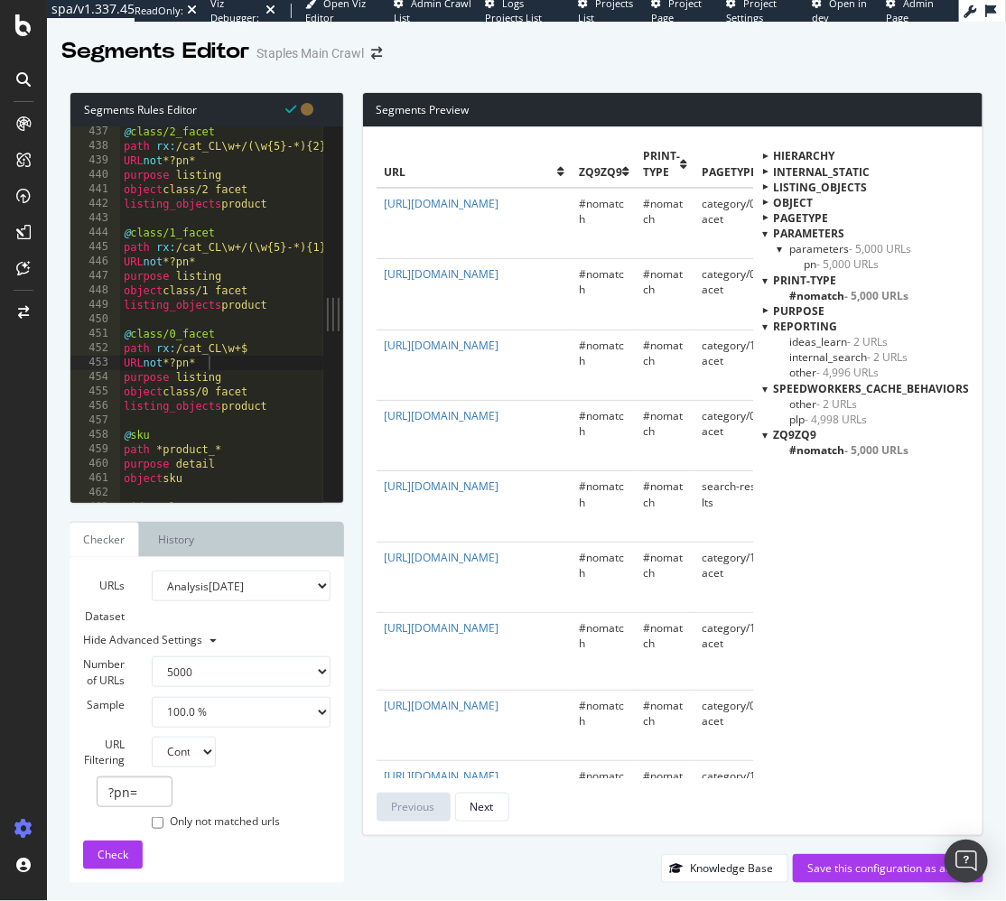
click at [770, 308] on div at bounding box center [764, 310] width 15 height 5
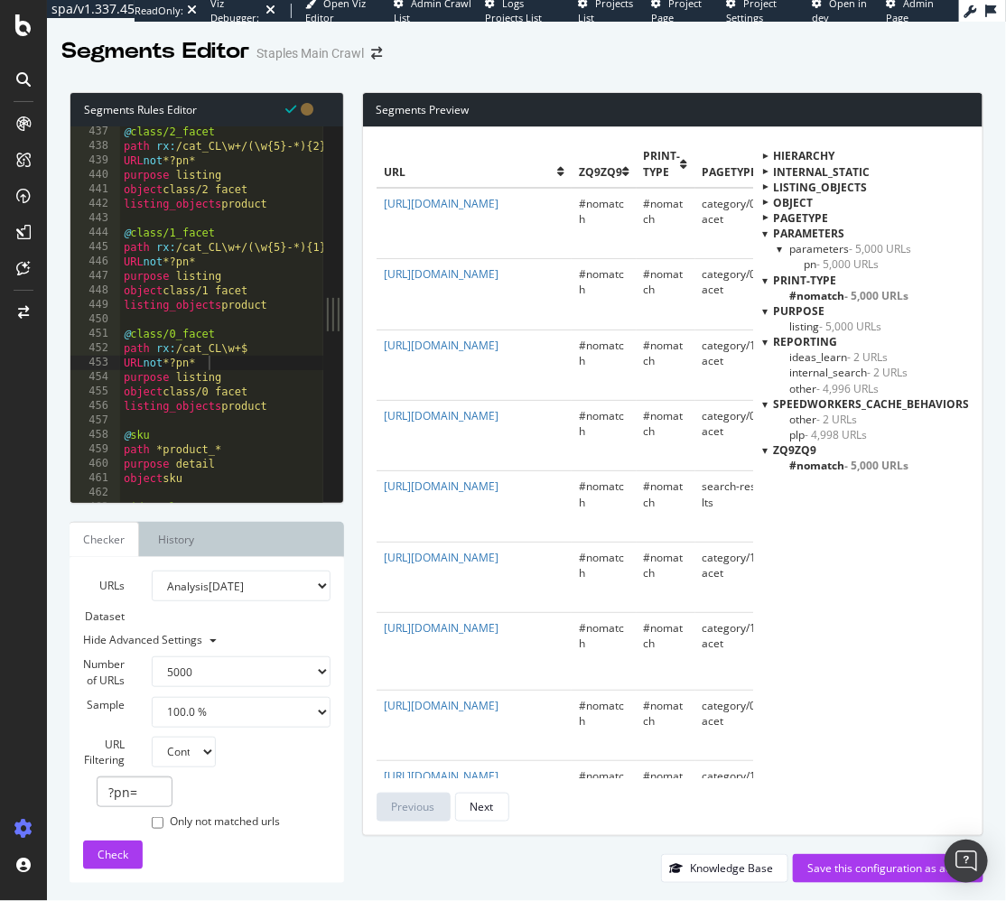
click at [768, 312] on div at bounding box center [764, 310] width 5 height 15
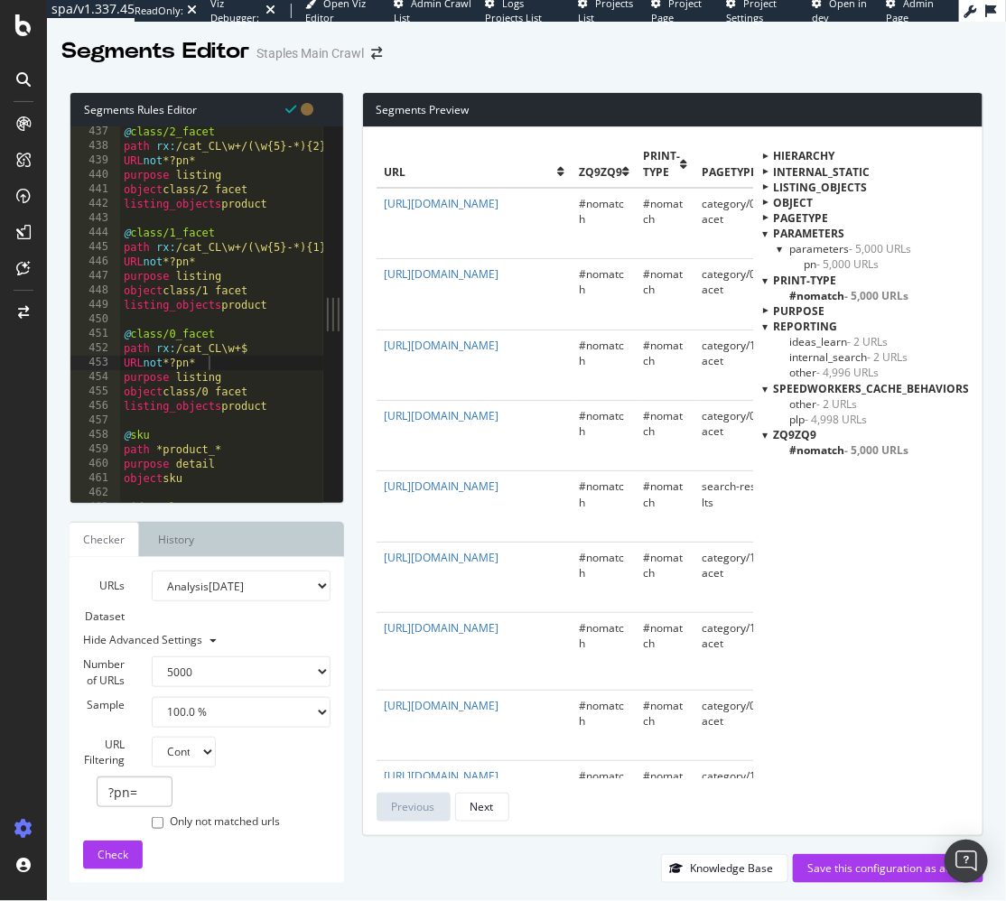
drag, startPoint x: 771, startPoint y: 309, endPoint x: 783, endPoint y: 315, distance: 13.3
click at [771, 309] on div at bounding box center [764, 310] width 15 height 5
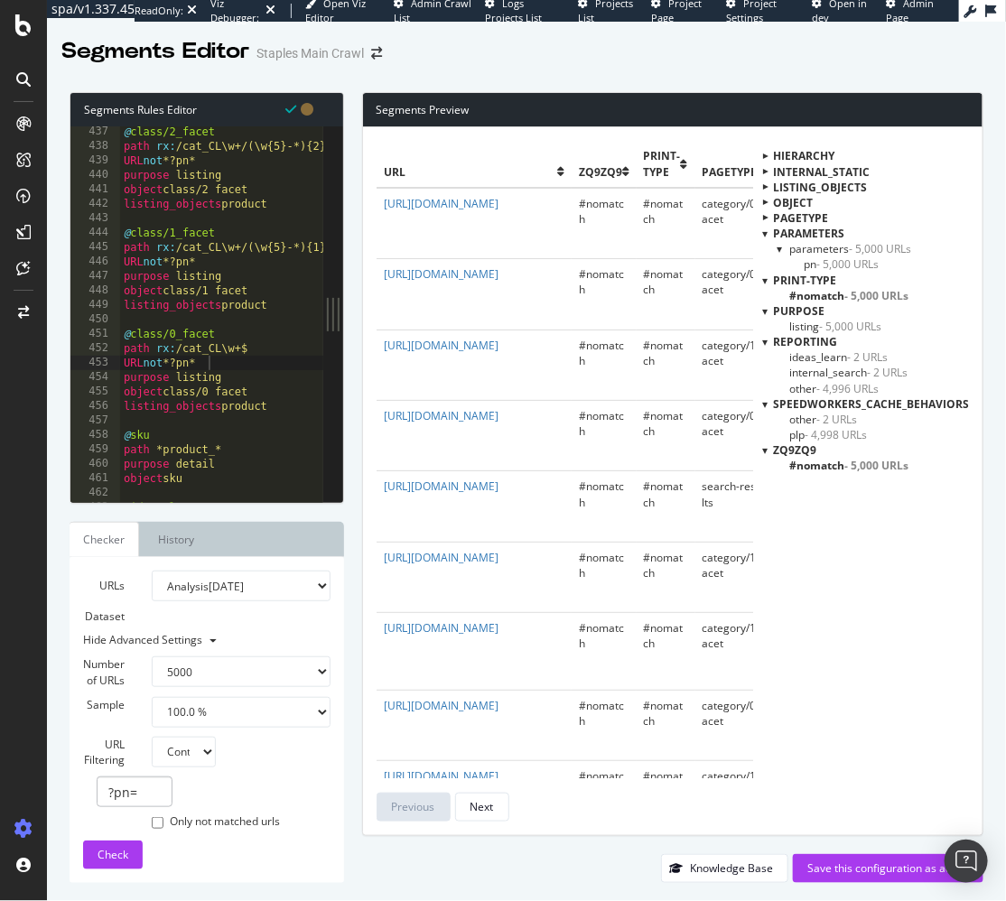
click at [812, 326] on span "listing - 5,000 URLs" at bounding box center [835, 326] width 92 height 15
click at [836, 328] on span "- 5,000 URLs" at bounding box center [856, 326] width 64 height 15
click at [837, 326] on span "- 5,000 URLs" at bounding box center [850, 326] width 62 height 15
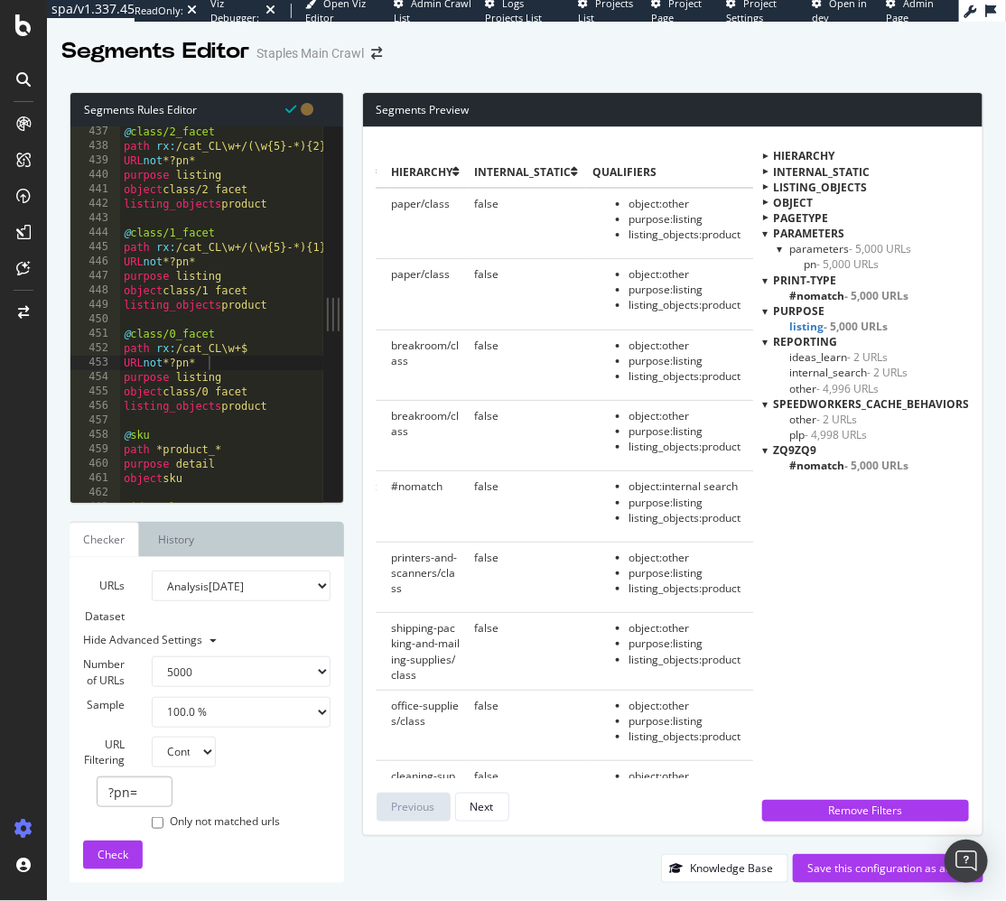
scroll to position [0, 783]
type textarea "listing_objects product"
click at [289, 406] on div "@ class/2_facet path rx : /cat_CL\w+/(\w{5}-*){2} URL not *?pn* purpose listing…" at bounding box center [312, 328] width 384 height 407
click at [859, 865] on div "Save this configuration as active" at bounding box center [888, 868] width 162 height 15
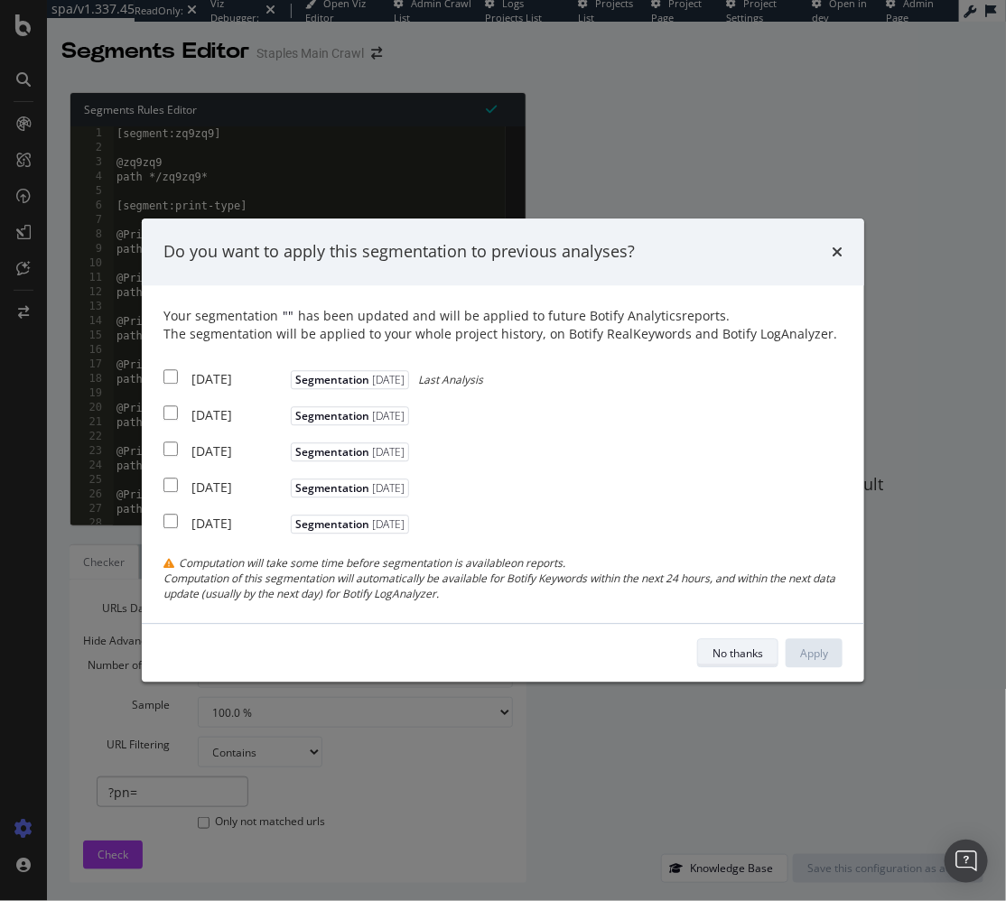
click at [742, 653] on div "No thanks" at bounding box center [738, 653] width 51 height 15
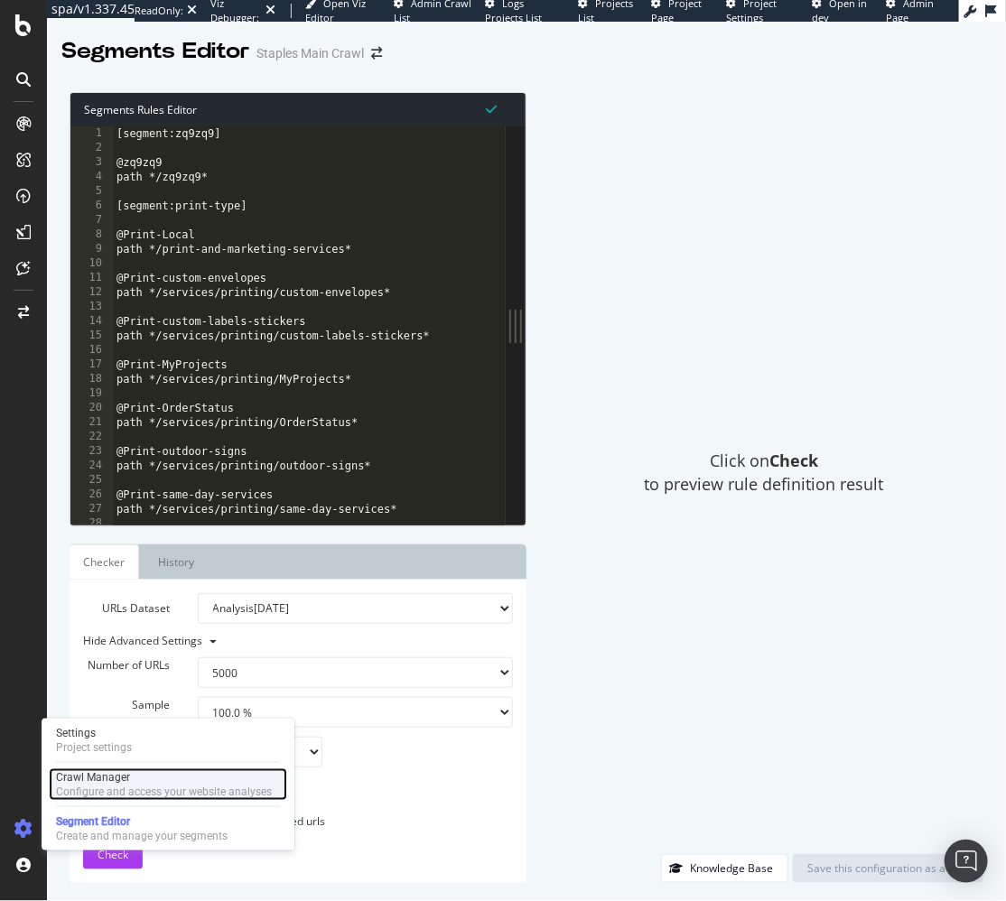
click at [92, 775] on div "Crawl Manager" at bounding box center [164, 777] width 216 height 14
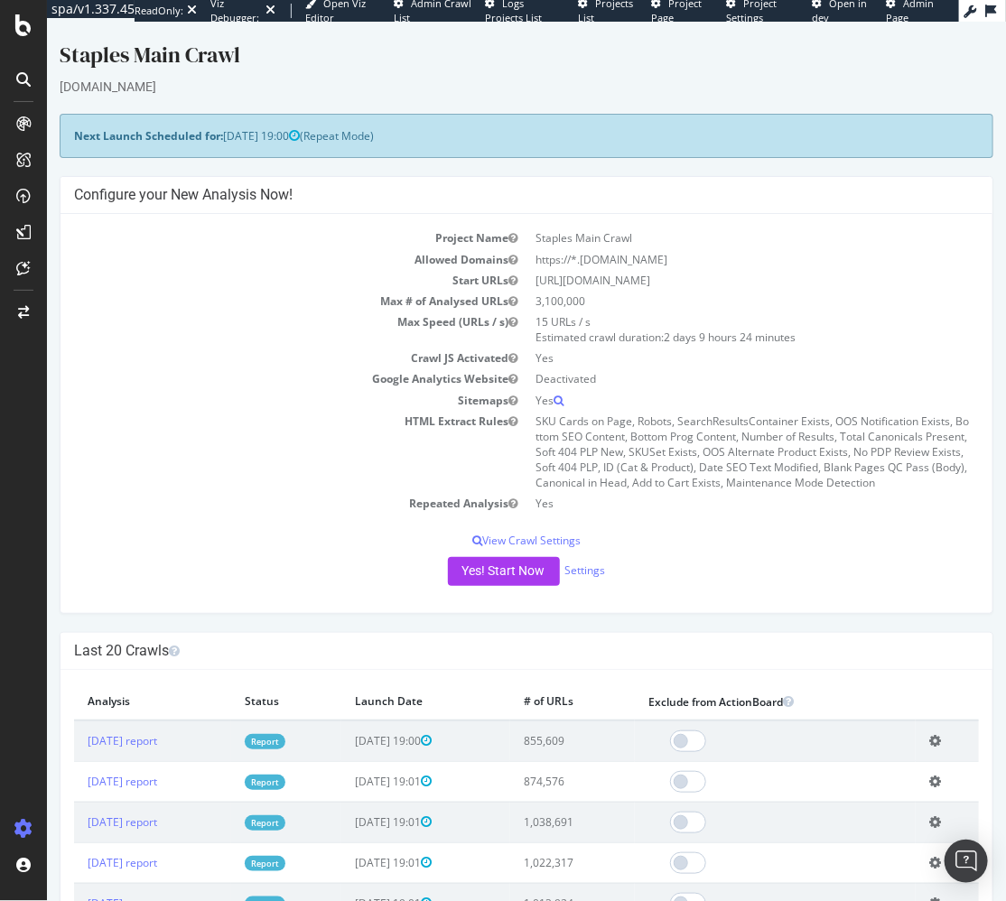
click at [159, 498] on td "Repeated Analysis" at bounding box center [299, 502] width 452 height 21
click at [587, 569] on link "Settings" at bounding box center [584, 569] width 41 height 15
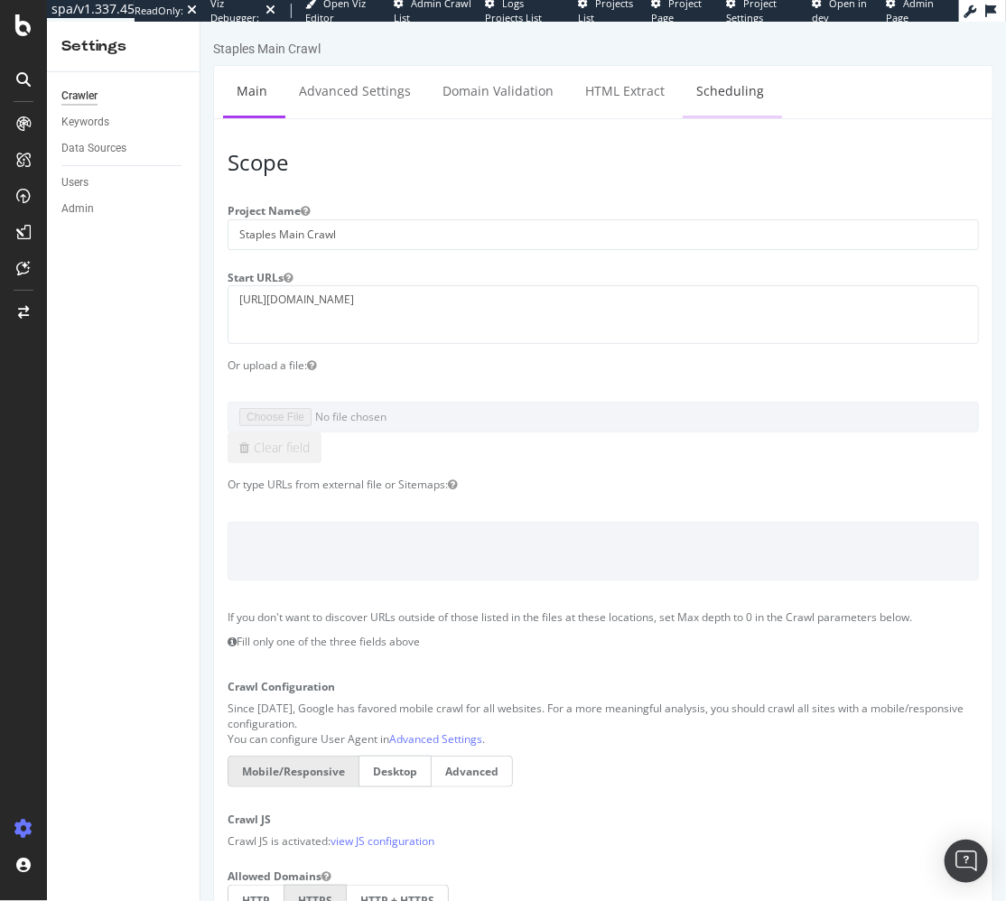
click at [713, 76] on link "Scheduling" at bounding box center [729, 90] width 95 height 50
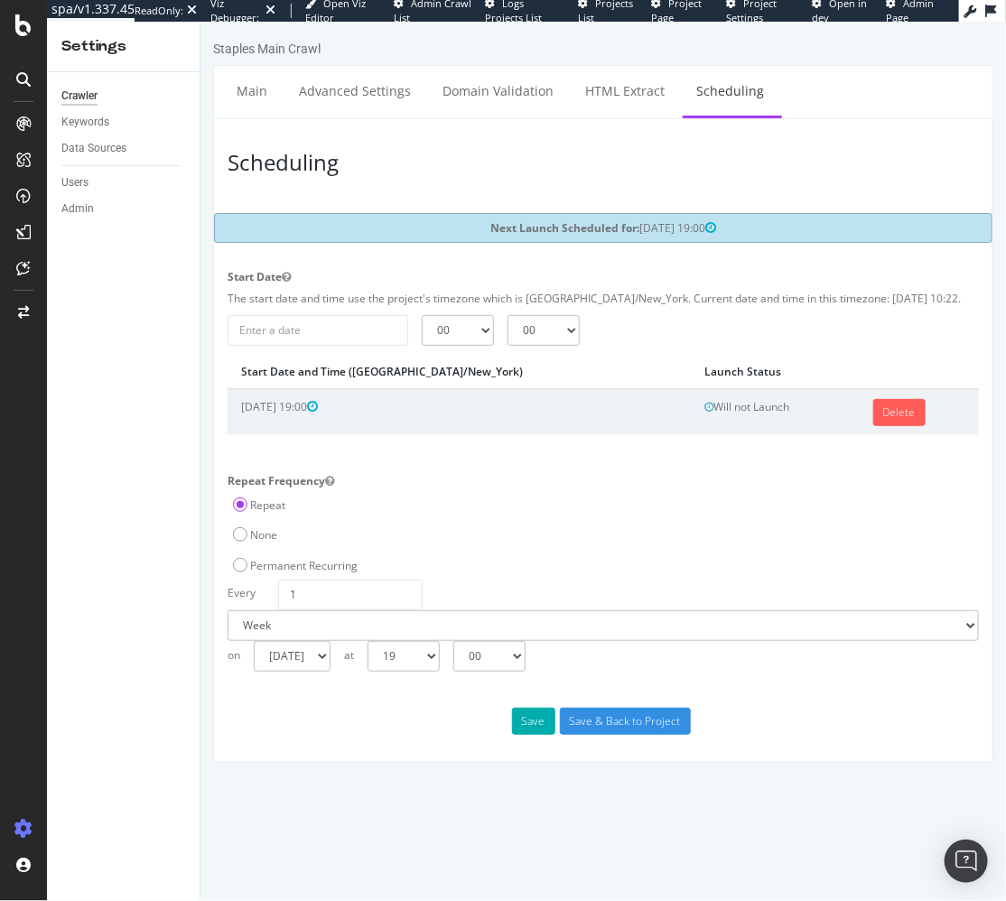
drag, startPoint x: 192, startPoint y: 374, endPoint x: 125, endPoint y: 79, distance: 302.1
click at [192, 374] on div "Crawler Keywords Data Sources Users Admin" at bounding box center [123, 486] width 153 height 829
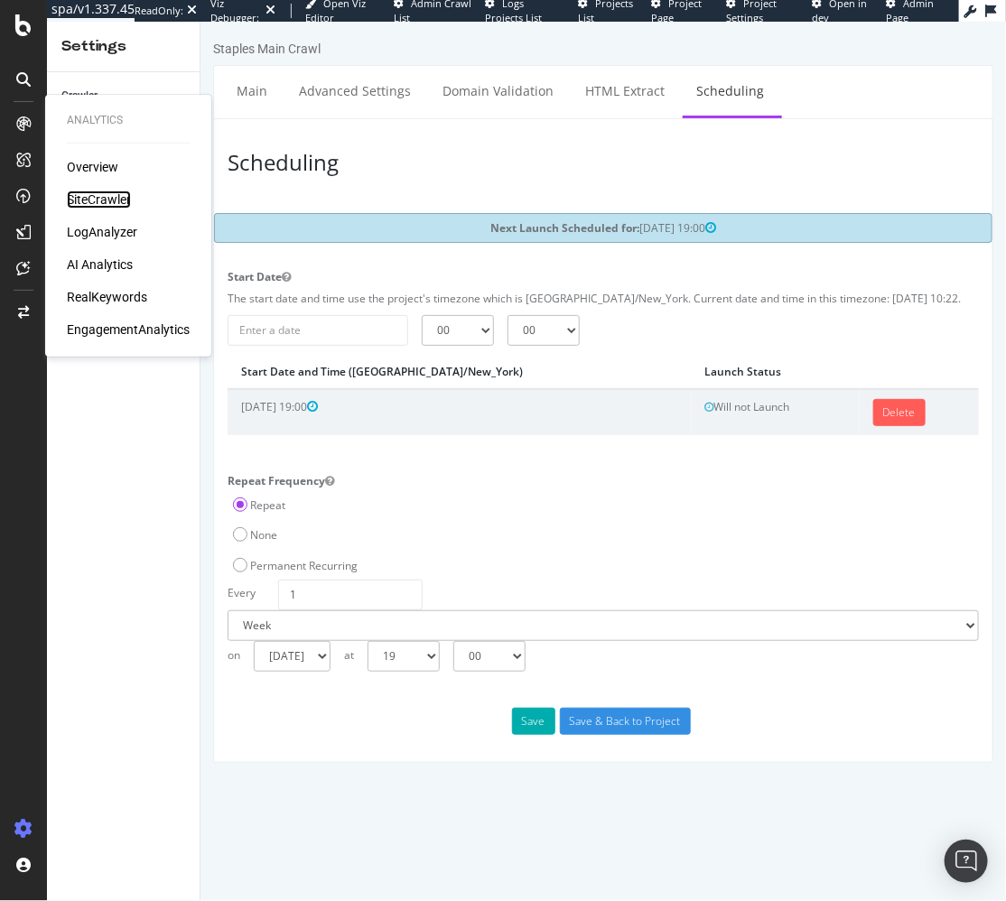
click at [93, 199] on div "SiteCrawler" at bounding box center [99, 200] width 64 height 18
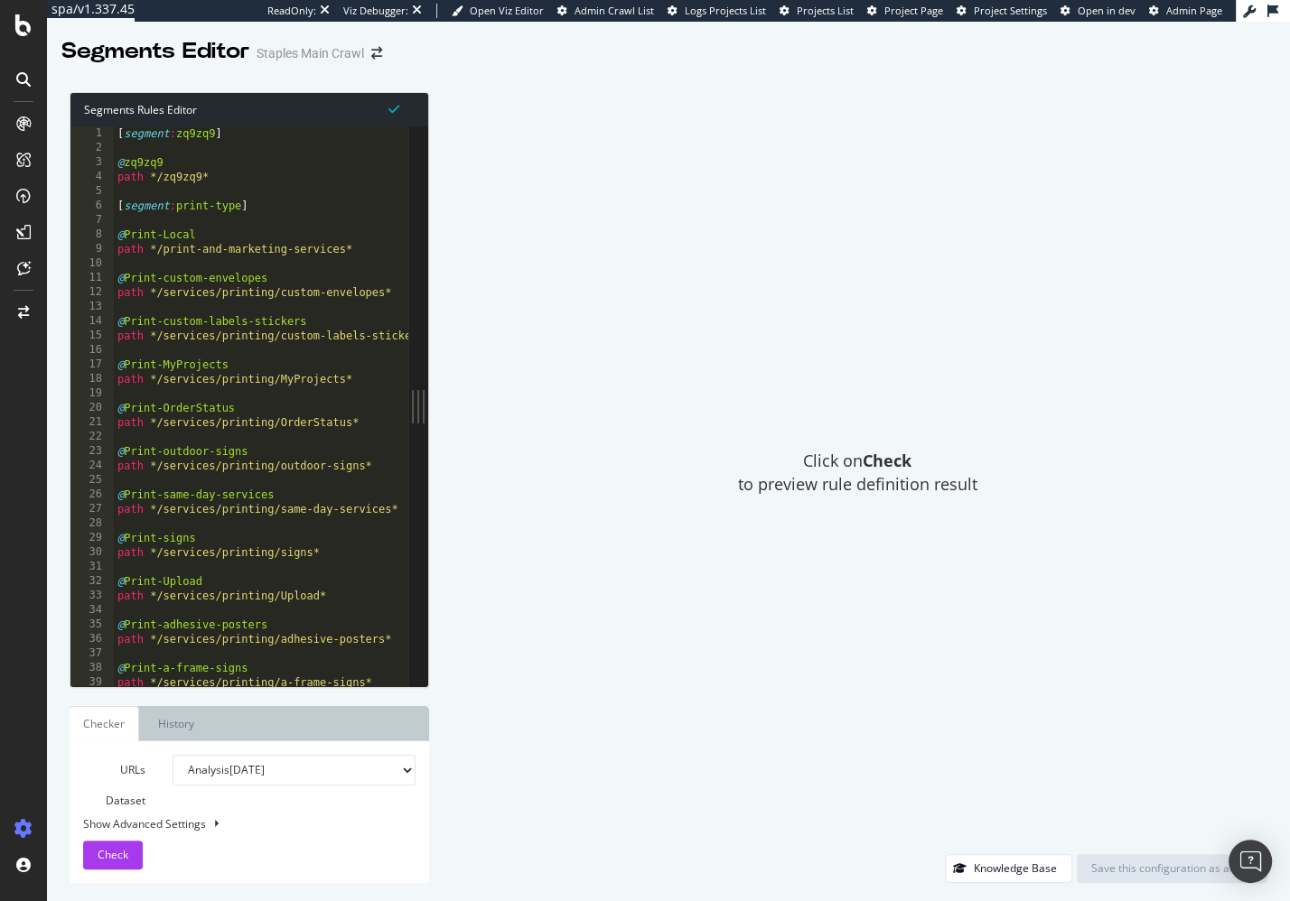
type textarea "@Print-custom-envelopes"
click at [218, 279] on div "[ segment : zq9zq9 ] @ zq9zq9 path */zq9zq9* [ segment : print-type ] @ Print-L…" at bounding box center [306, 421] width 384 height 591
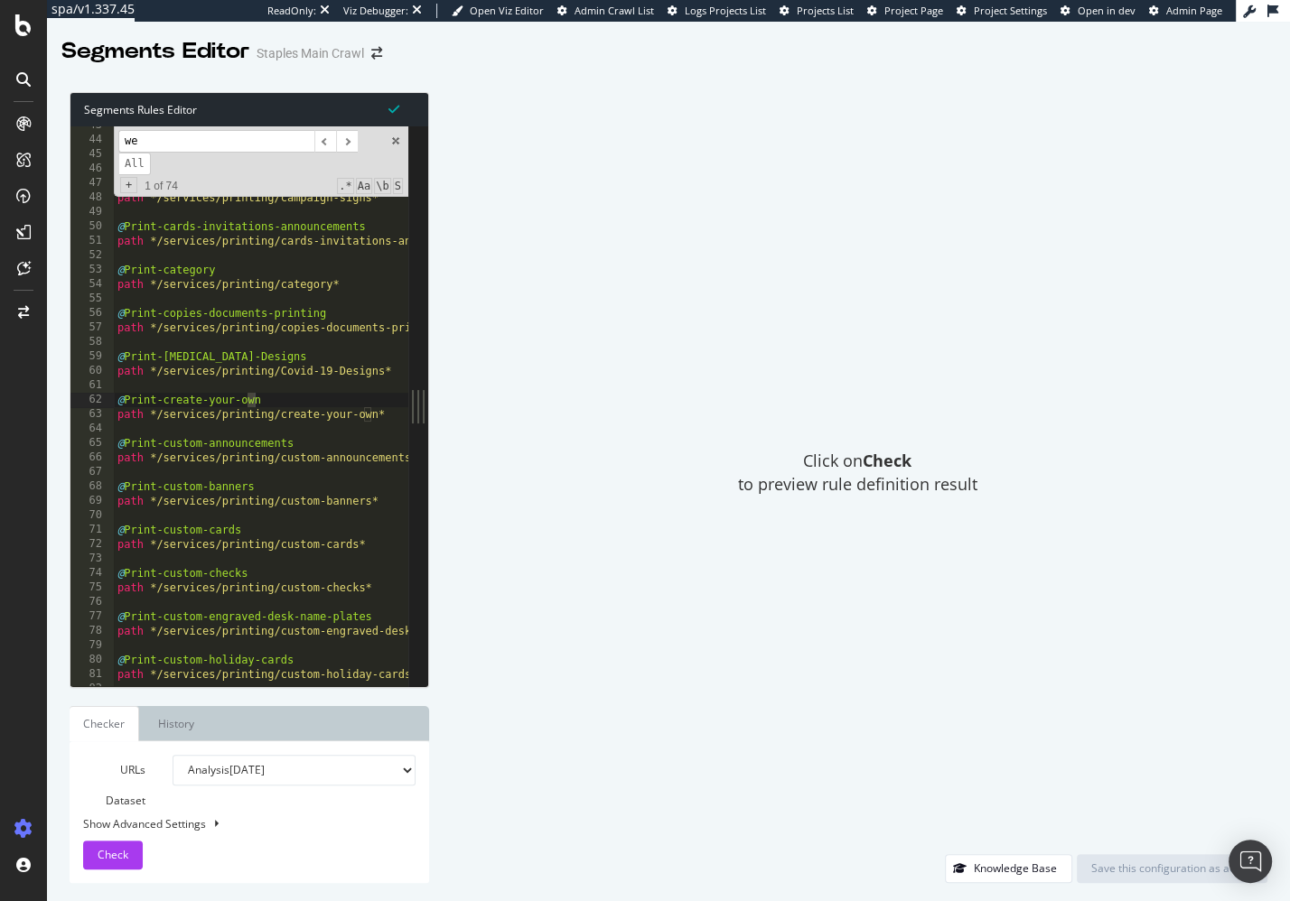
scroll to position [431, 0]
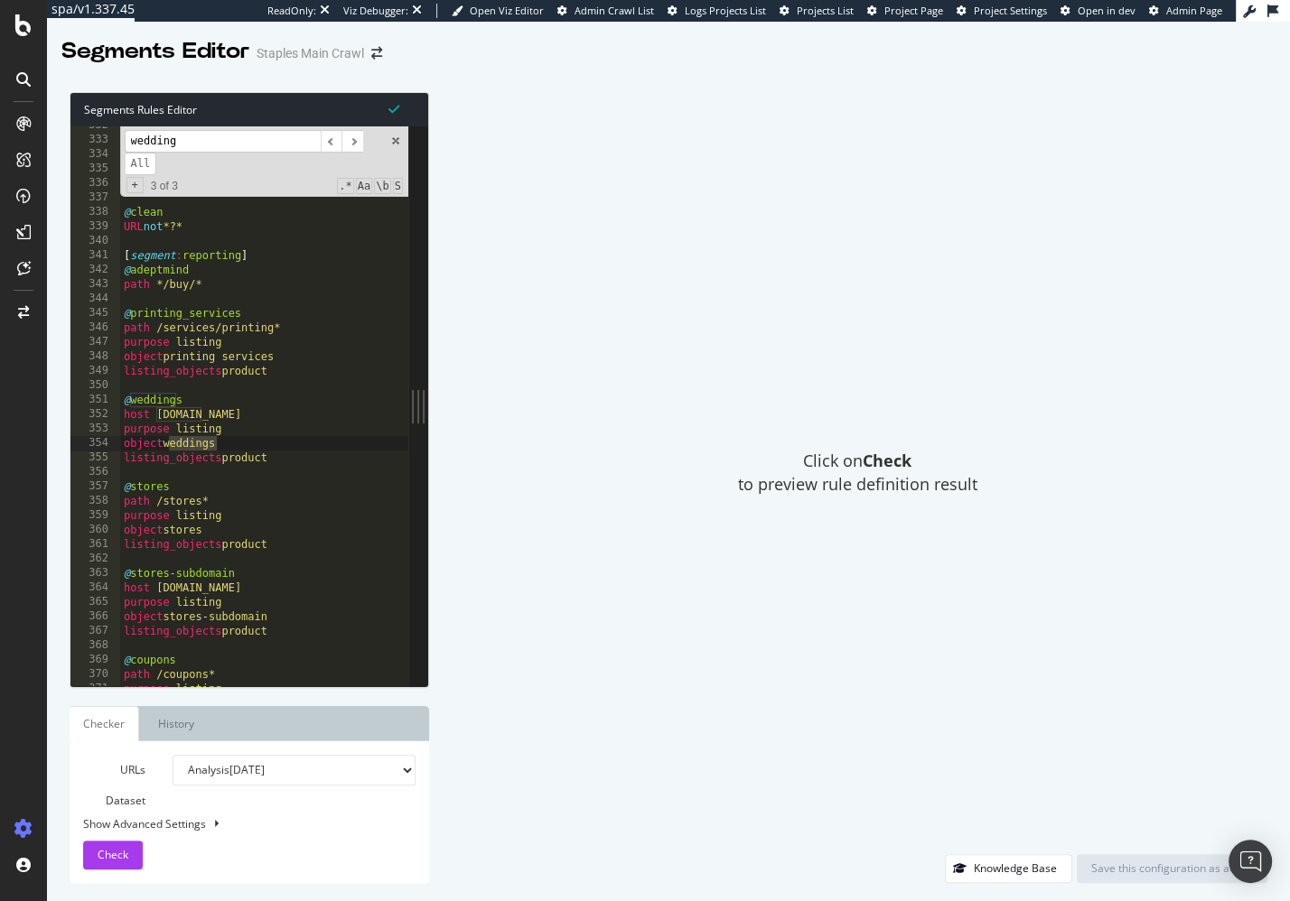
type input "wedding"
click at [695, 318] on div "Click on Check to preview rule definition result" at bounding box center [857, 473] width 820 height 762
click at [573, 402] on div "Click on Check to preview rule definition result" at bounding box center [857, 473] width 820 height 762
click at [704, 214] on div "Click on Check to preview rule definition result" at bounding box center [857, 473] width 820 height 762
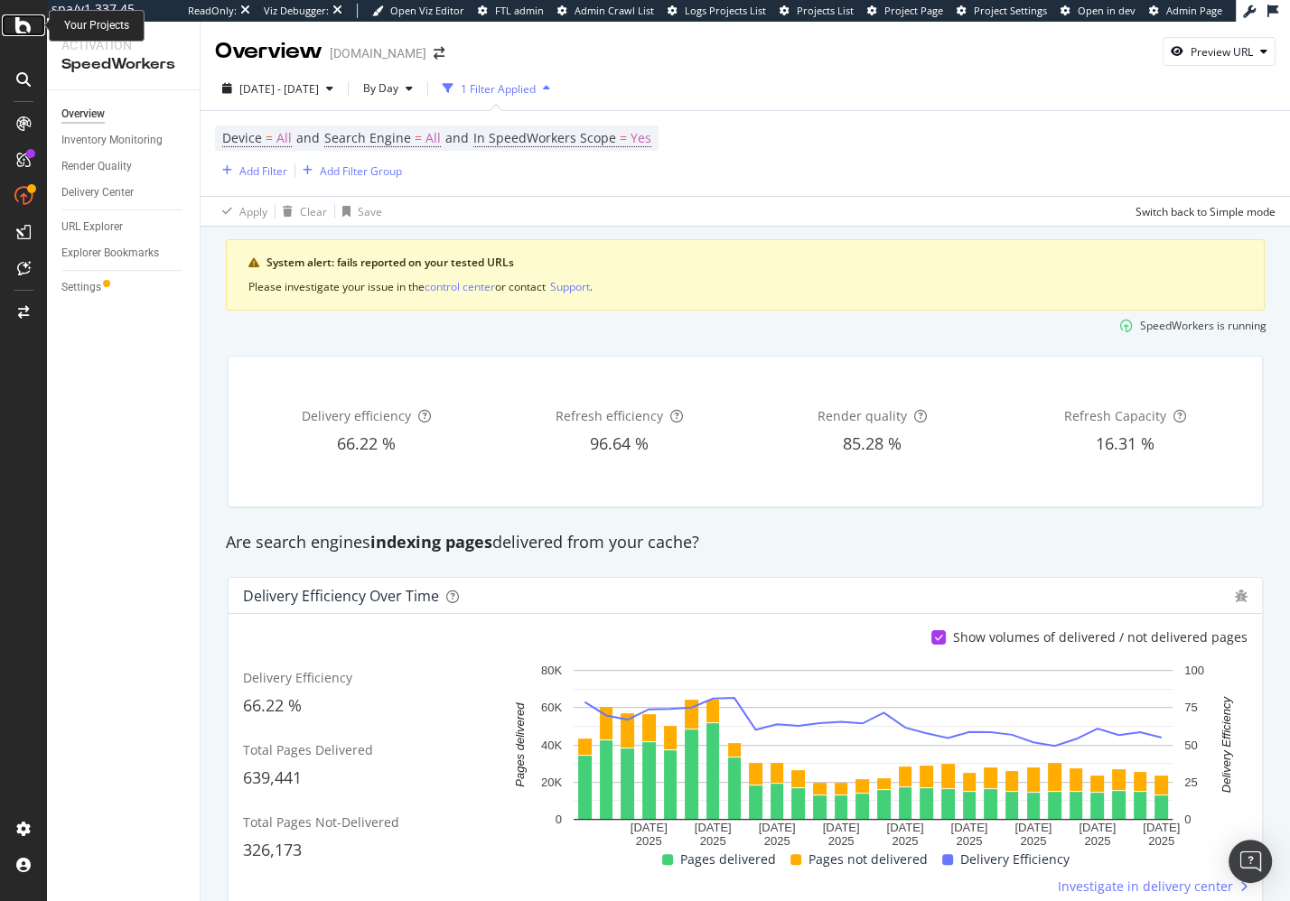
click at [20, 27] on icon at bounding box center [23, 25] width 16 height 22
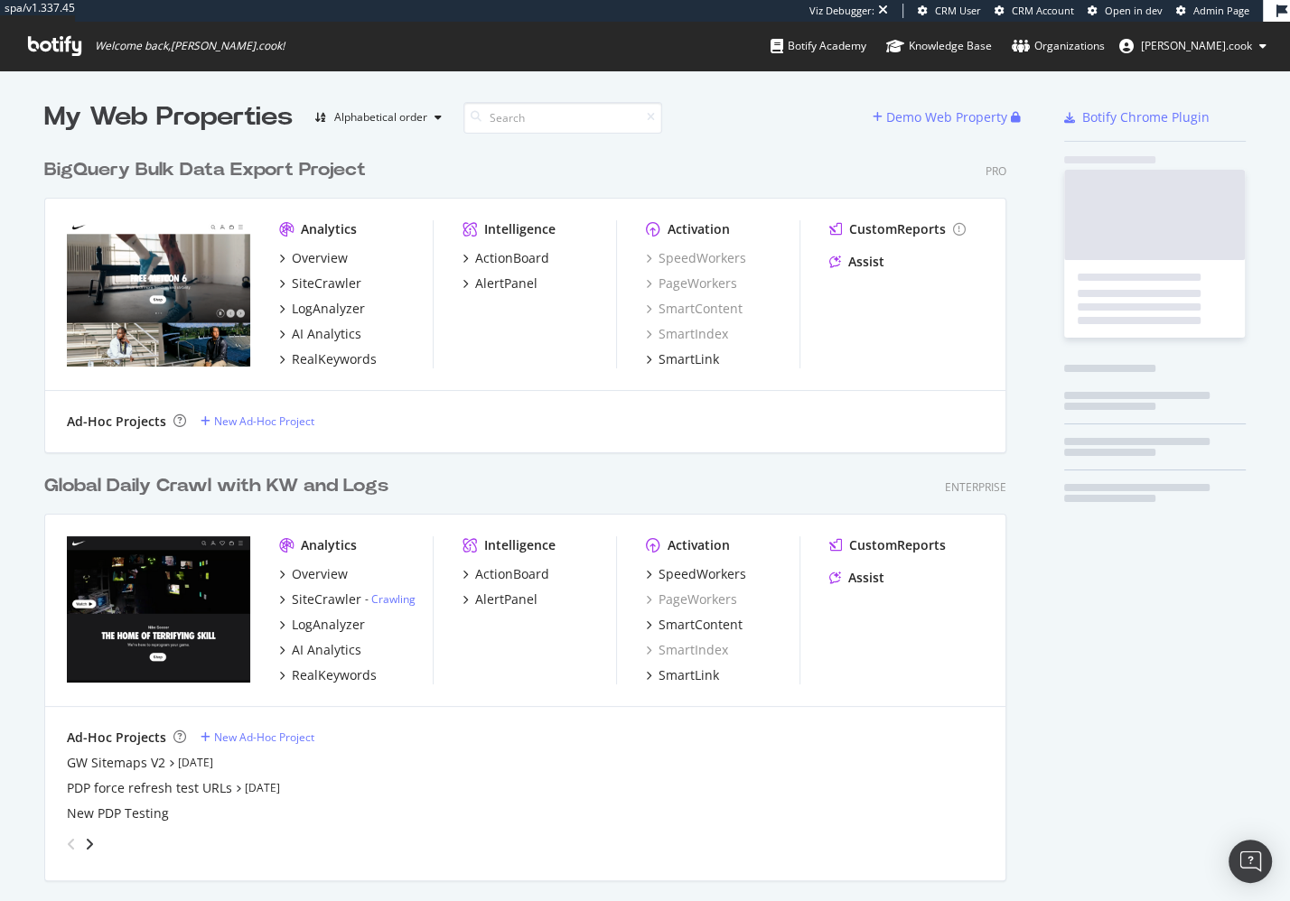
scroll to position [1057, 976]
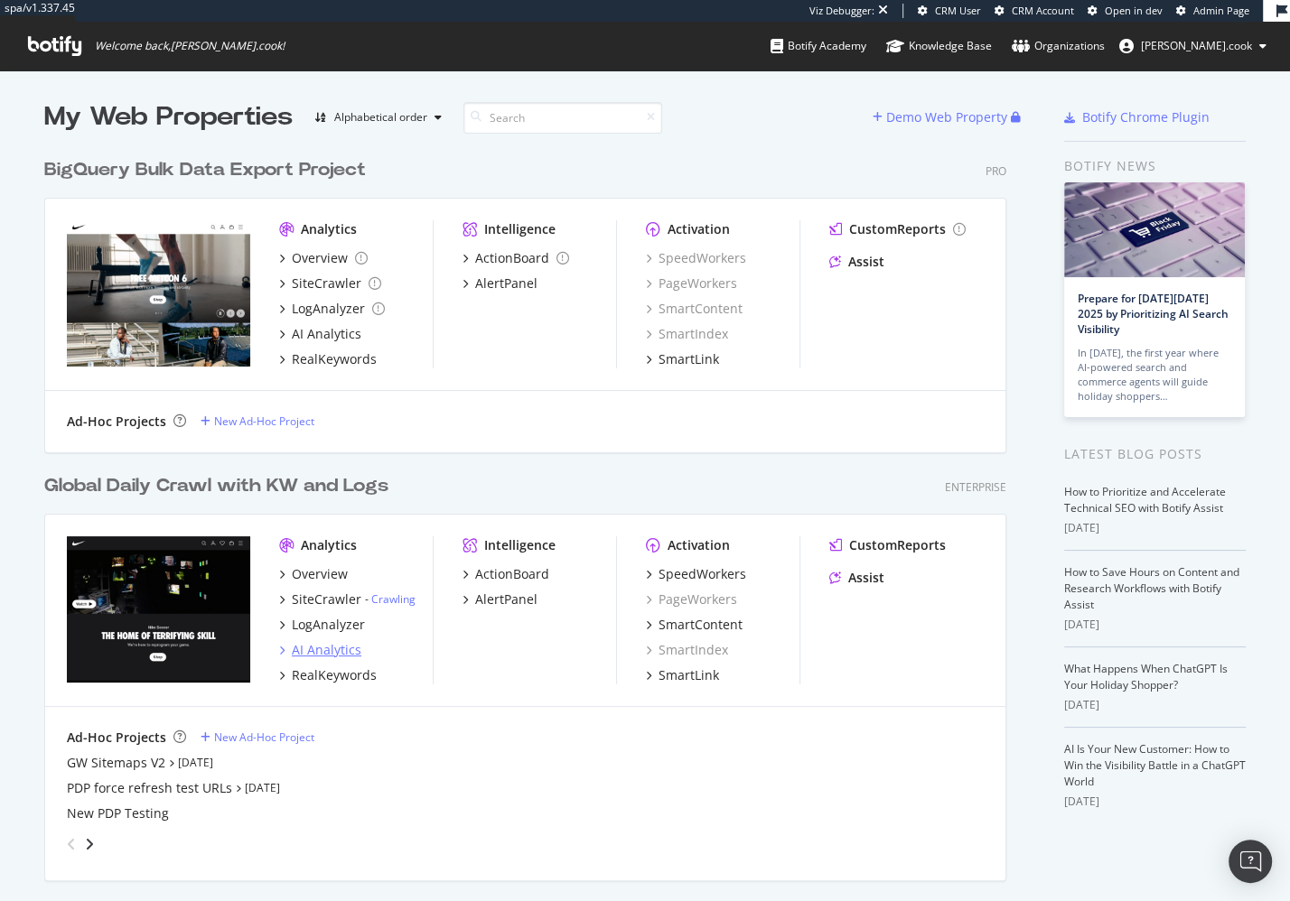
click at [336, 651] on div "AI Analytics" at bounding box center [327, 650] width 70 height 18
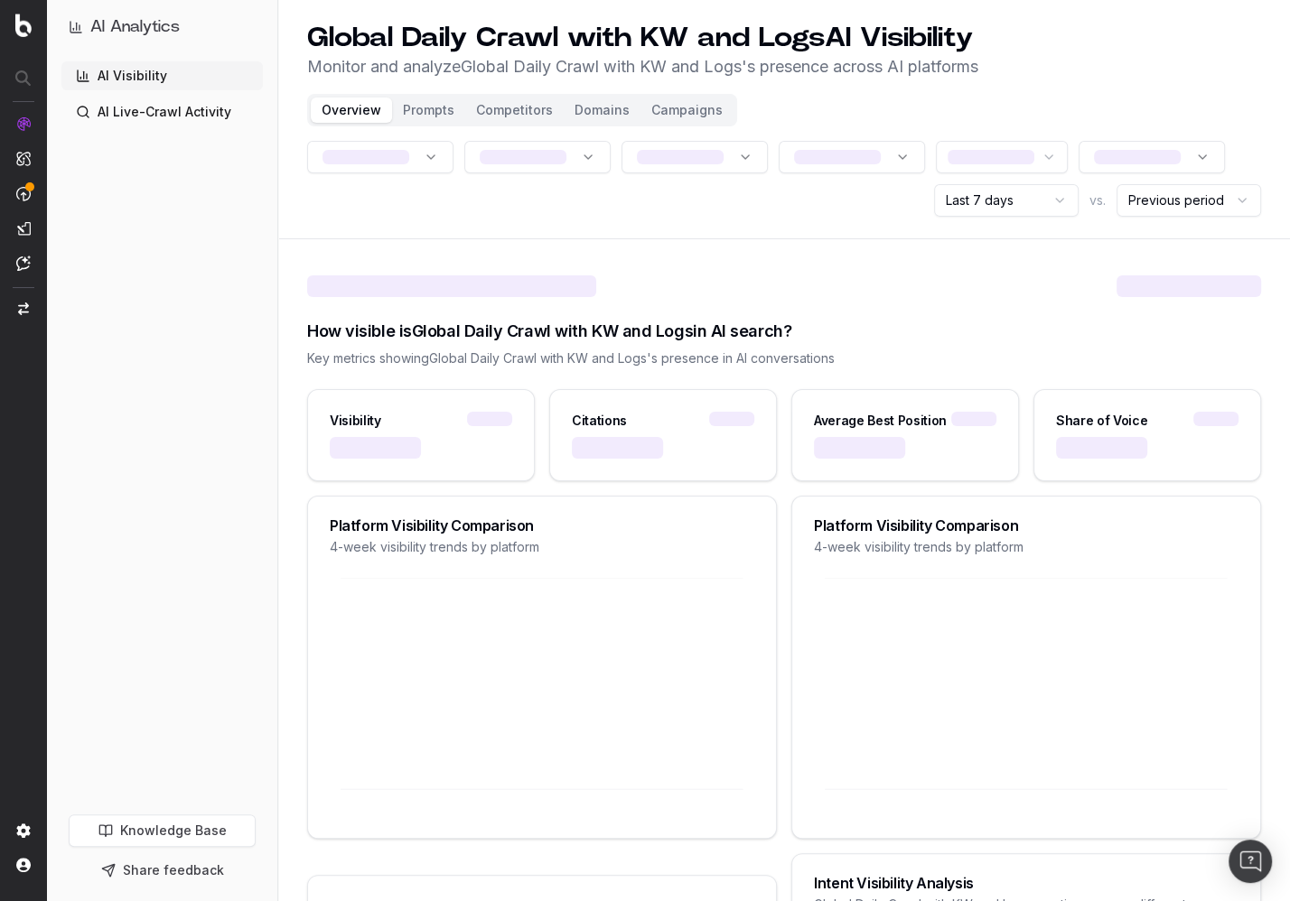
click at [221, 599] on div "AI Visibility AI Live-Crawl Activity" at bounding box center [161, 434] width 201 height 746
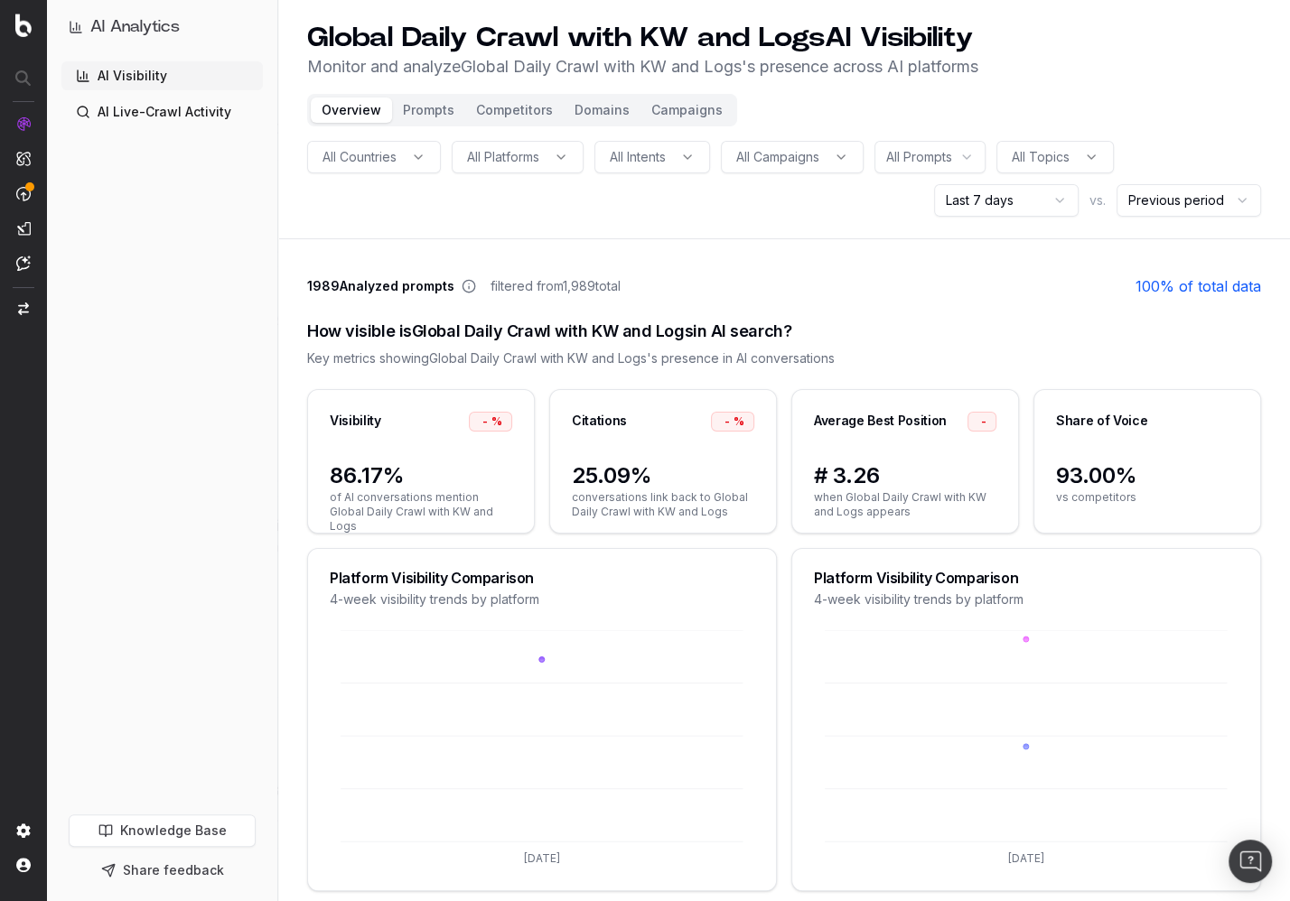
click at [217, 534] on div "AI Visibility AI Live-Crawl Activity" at bounding box center [161, 434] width 201 height 746
click at [706, 282] on div "1989 Analyzed prompts filtered from 1,989 total 100 % of total data" at bounding box center [784, 286] width 954 height 22
click at [421, 104] on button "Prompts" at bounding box center [428, 110] width 73 height 25
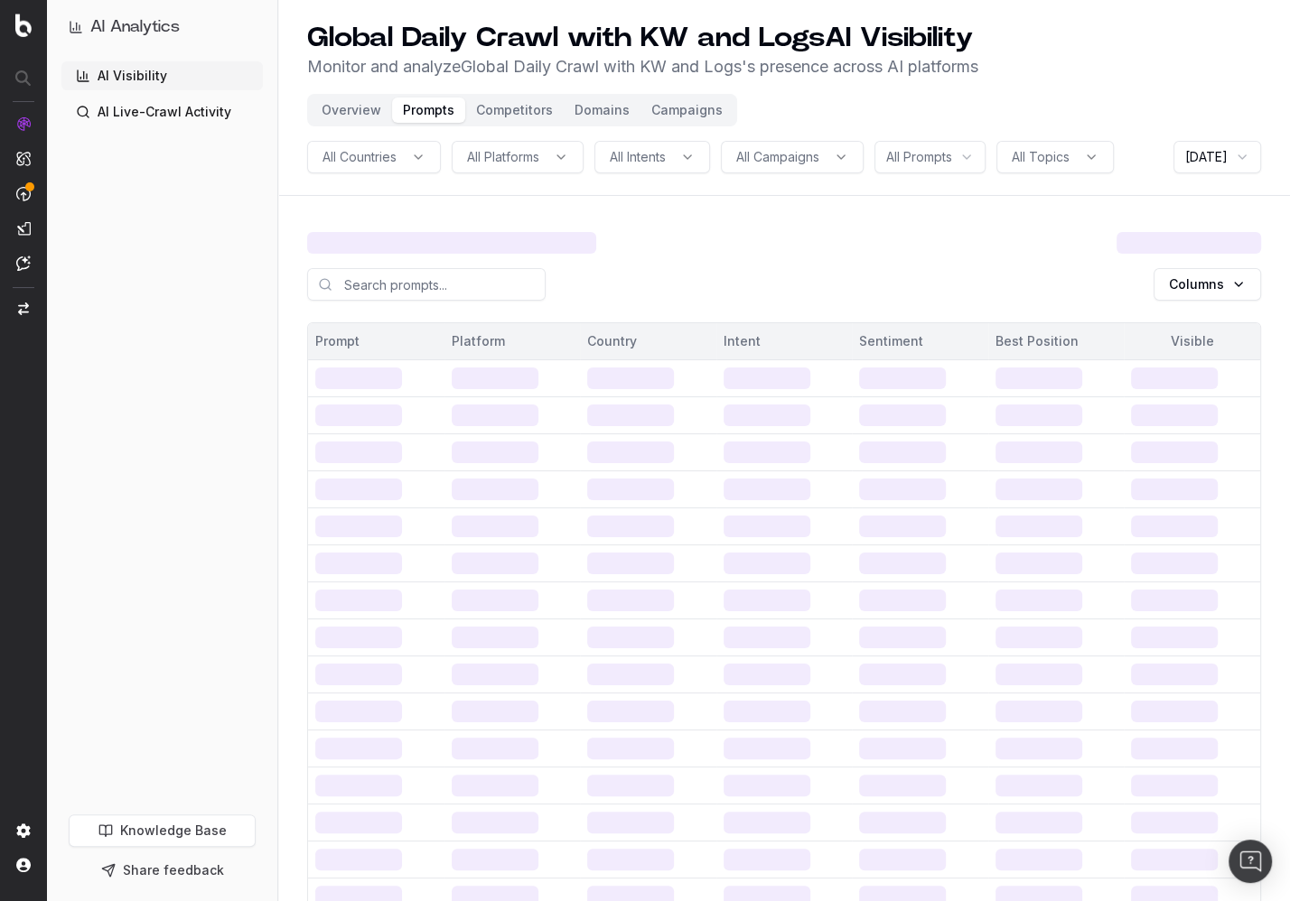
click at [212, 283] on div "AI Visibility AI Live-Crawl Activity" at bounding box center [161, 434] width 201 height 746
click at [1199, 154] on html "AI Analytics AI Visibility AI Live-Crawl Activity Knowledge Base Share feedback…" at bounding box center [645, 450] width 1290 height 901
click at [1198, 155] on html "AI Analytics AI Visibility AI Live-Crawl Activity Knowledge Base Share feedback…" at bounding box center [645, 450] width 1290 height 901
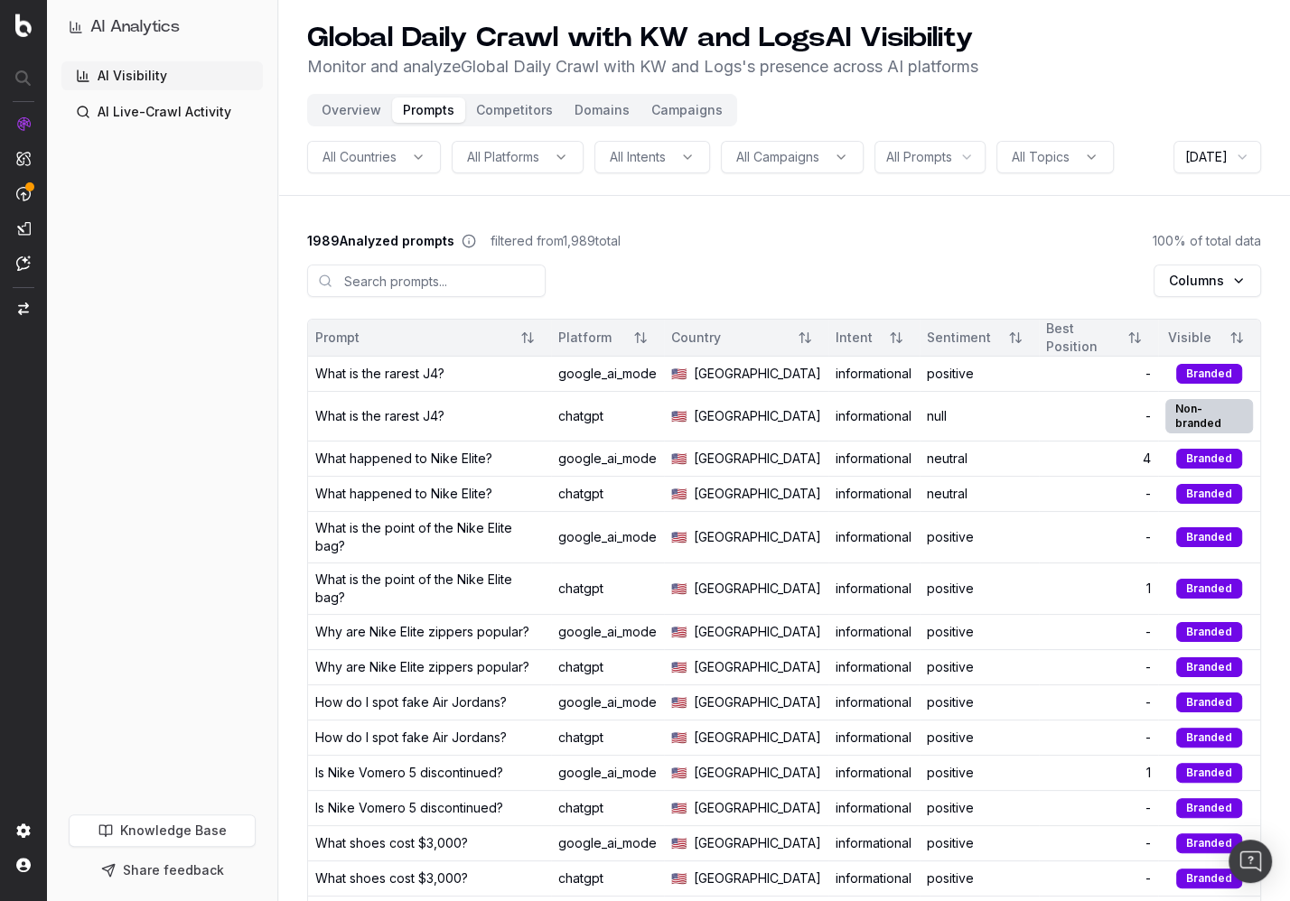
click at [938, 156] on html "AI Analytics AI Visibility AI Live-Crawl Activity Knowledge Base Share feedback…" at bounding box center [645, 450] width 1290 height 901
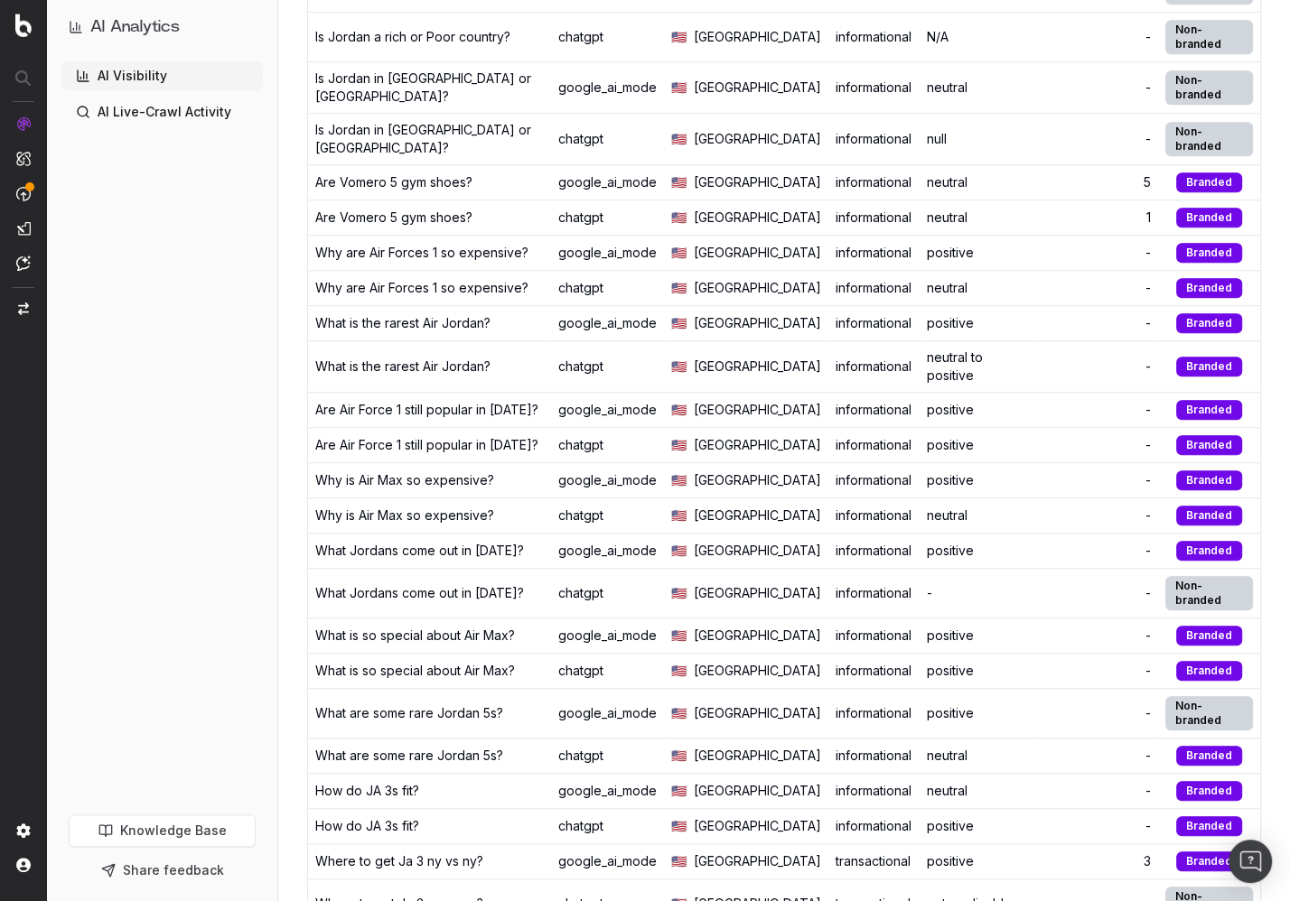
scroll to position [779, 0]
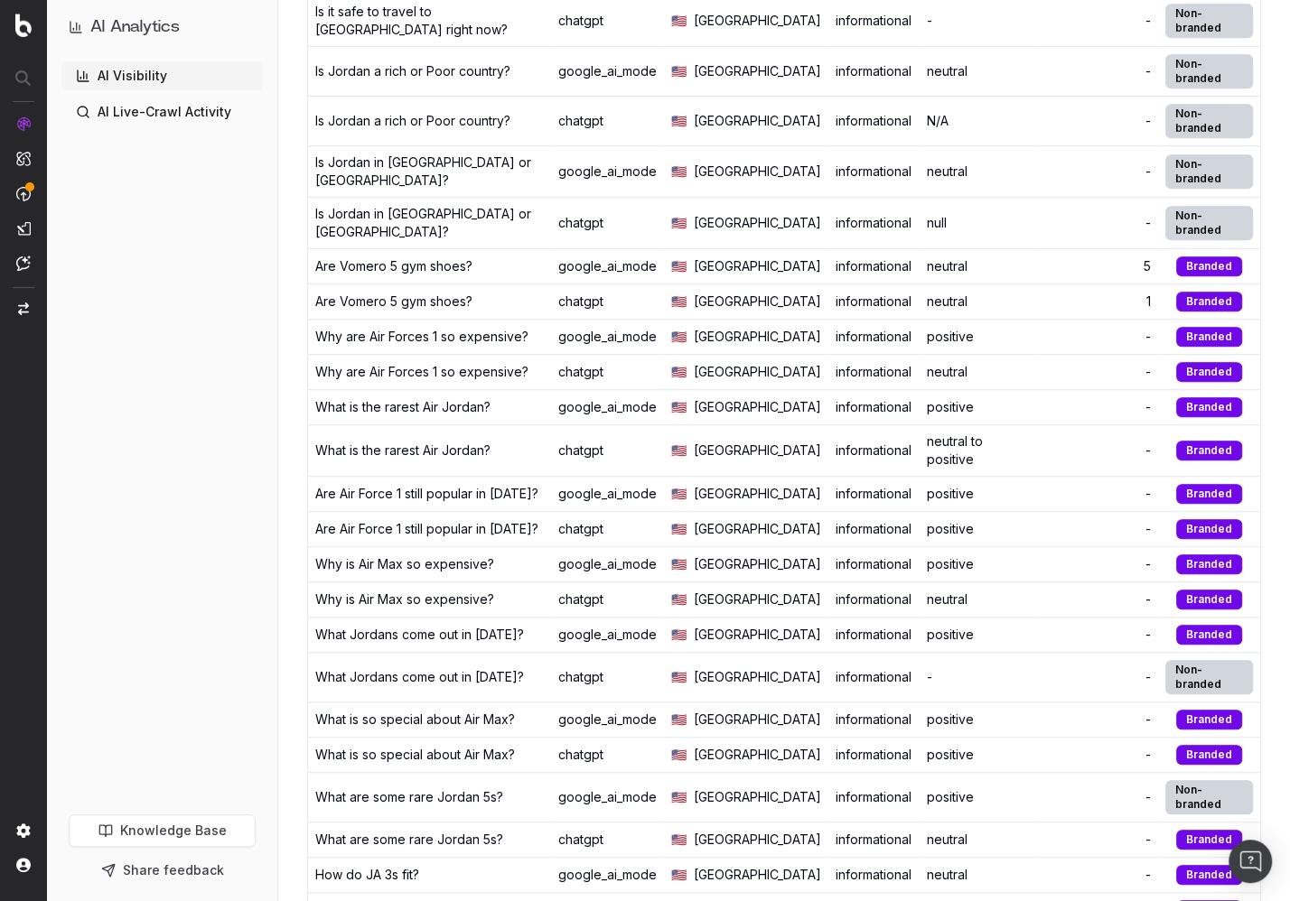
click at [438, 80] on div "Is Jordan a rich or Poor country?" at bounding box center [412, 71] width 195 height 18
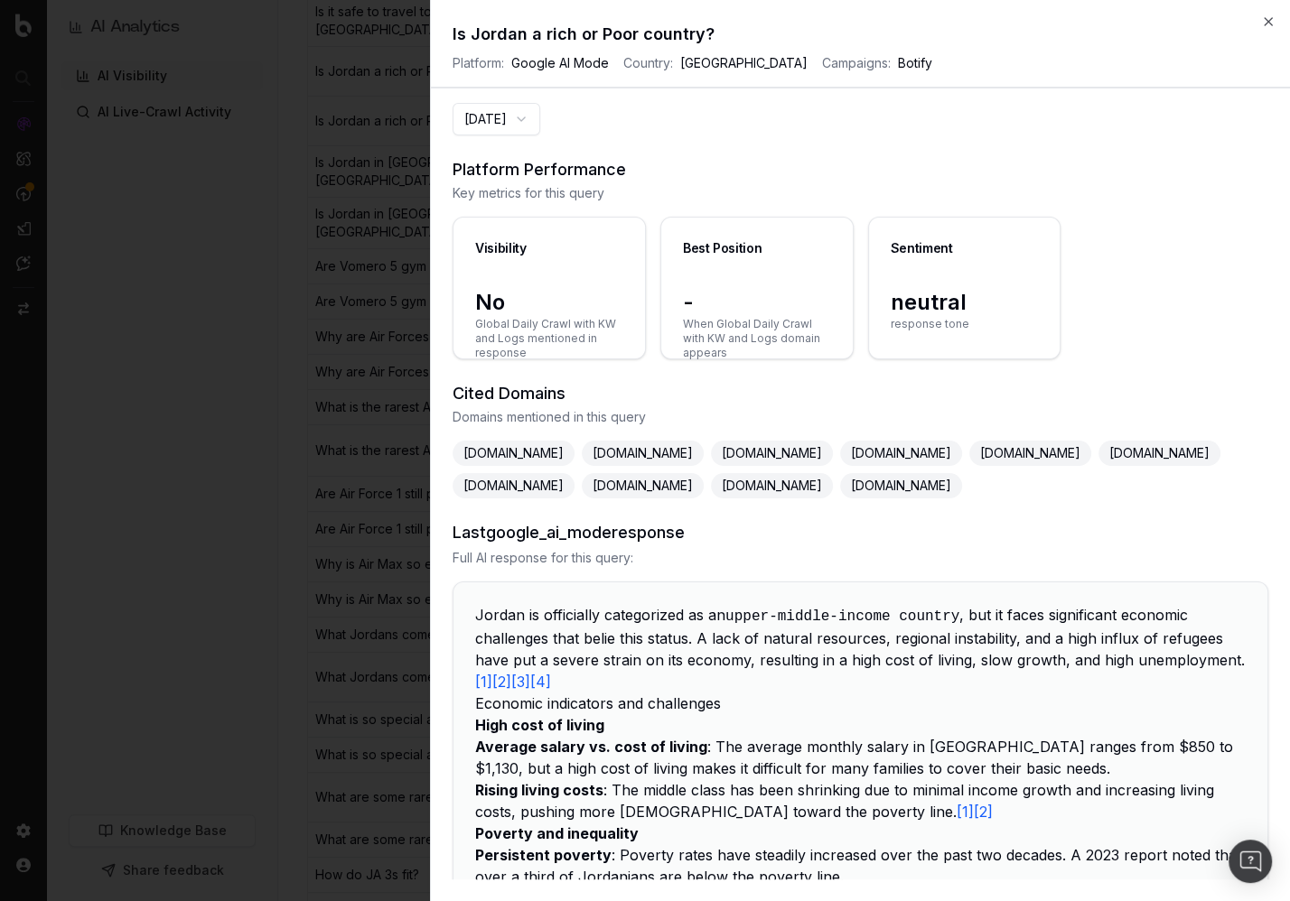
click at [802, 557] on span "Full AI response for this query:" at bounding box center [860, 558] width 816 height 18
click at [809, 179] on h3 "Platform Performance" at bounding box center [860, 169] width 816 height 25
click at [1271, 21] on icon "button" at bounding box center [1268, 21] width 14 height 14
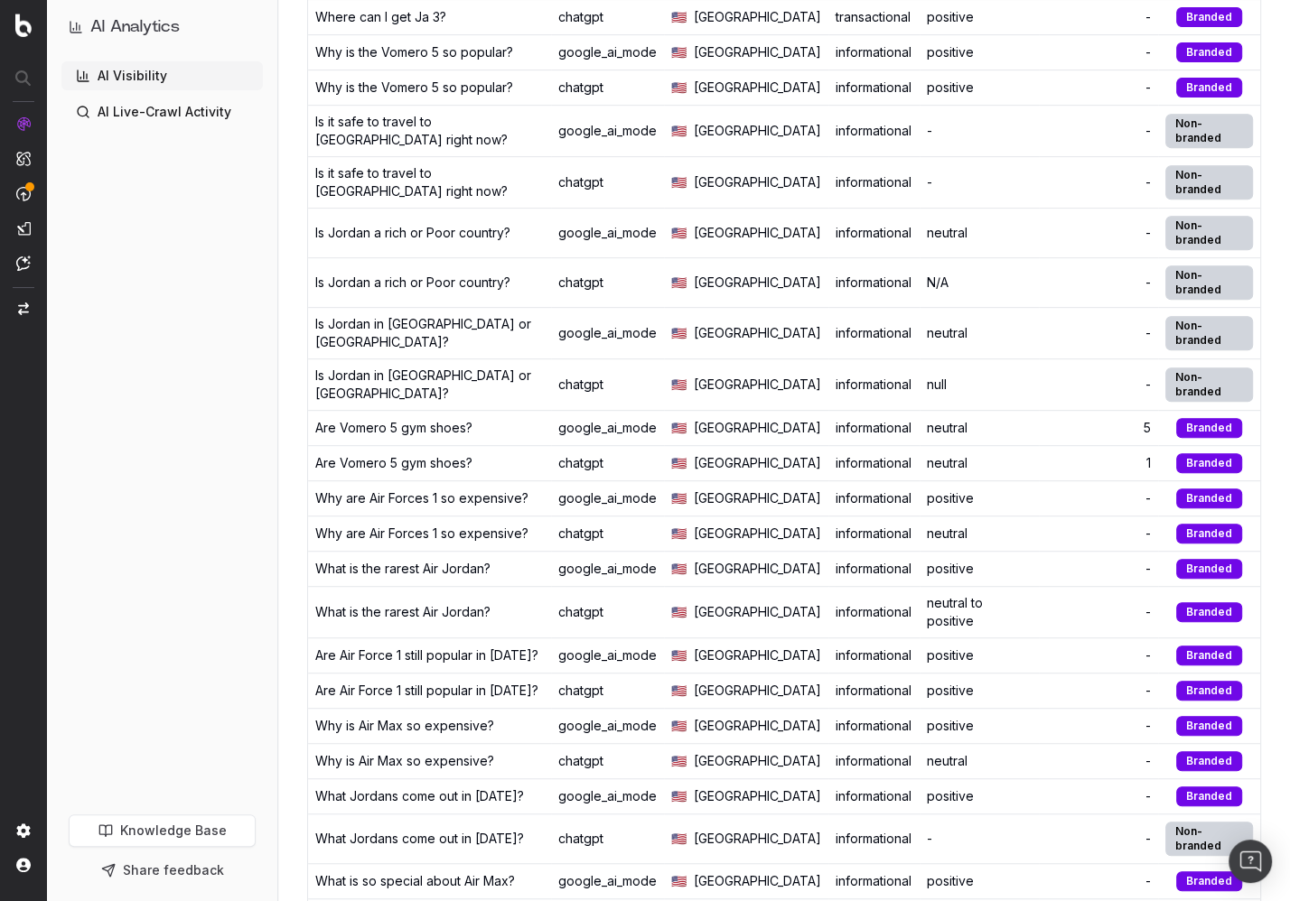
scroll to position [0, 0]
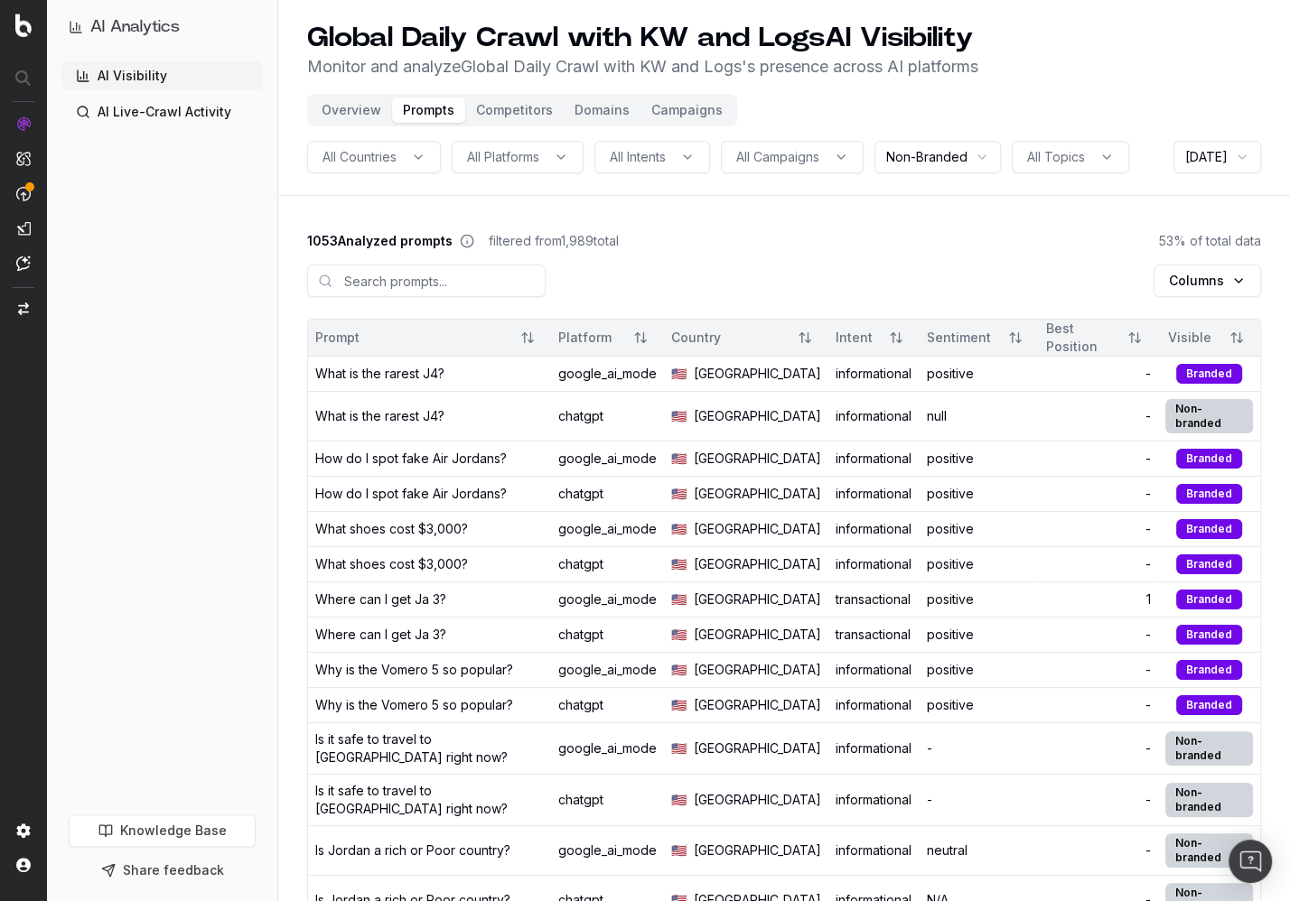
click at [501, 196] on header "Global Daily Crawl with KW and Logs AI Visibility Monitor and analyze Global Da…" at bounding box center [783, 98] width 1011 height 196
click at [517, 196] on header "Global Daily Crawl with KW and Logs AI Visibility Monitor and analyze Global Da…" at bounding box center [783, 98] width 1011 height 196
click at [468, 248] on icon at bounding box center [467, 241] width 14 height 14
drag, startPoint x: 764, startPoint y: 270, endPoint x: 877, endPoint y: 178, distance: 145.7
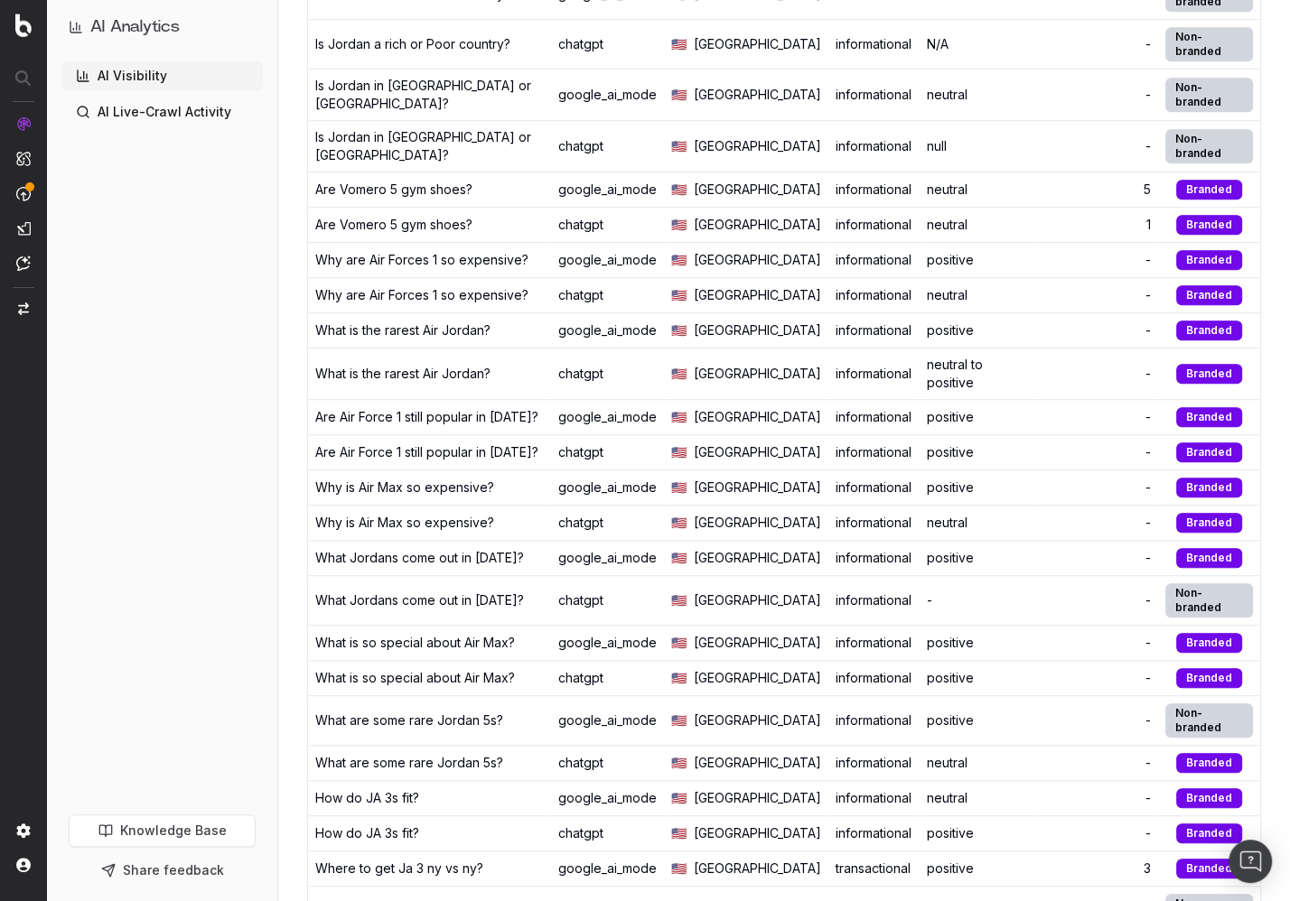
scroll to position [861, 0]
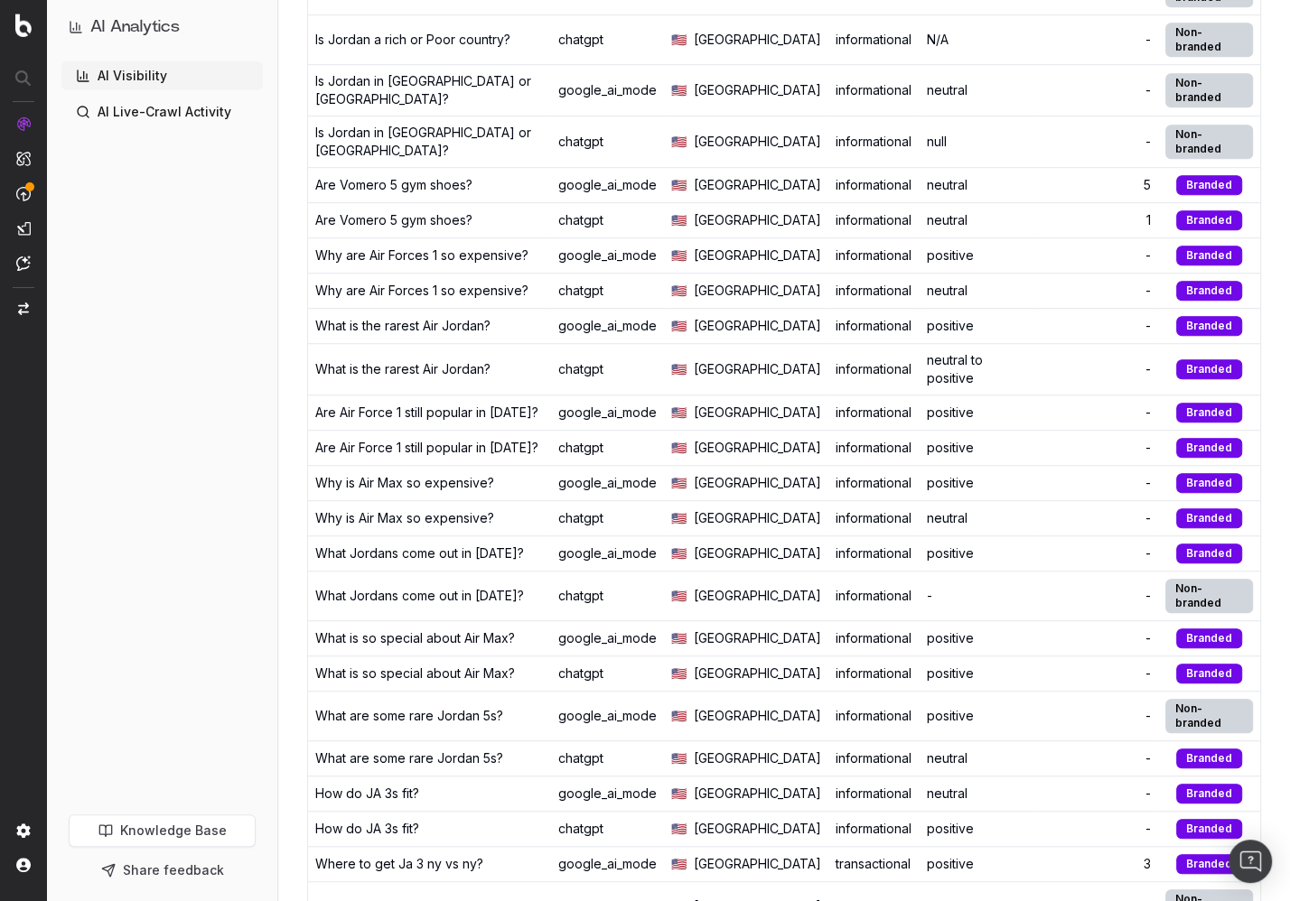
click at [277, 353] on div "AI Analytics AI Visibility AI Live-Crawl Activity Knowledge Base Share feedback" at bounding box center [162, 450] width 230 height 901
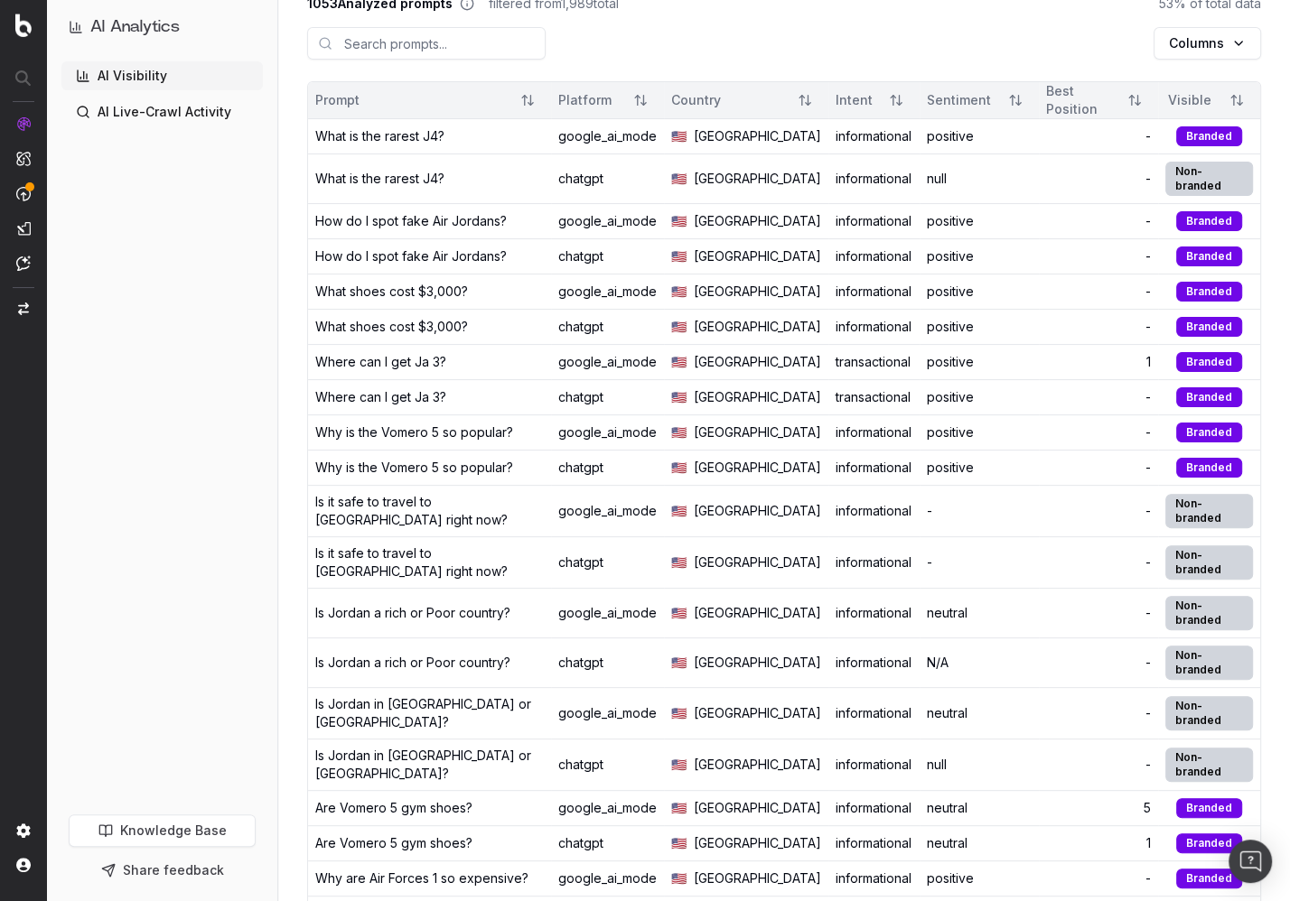
scroll to position [0, 0]
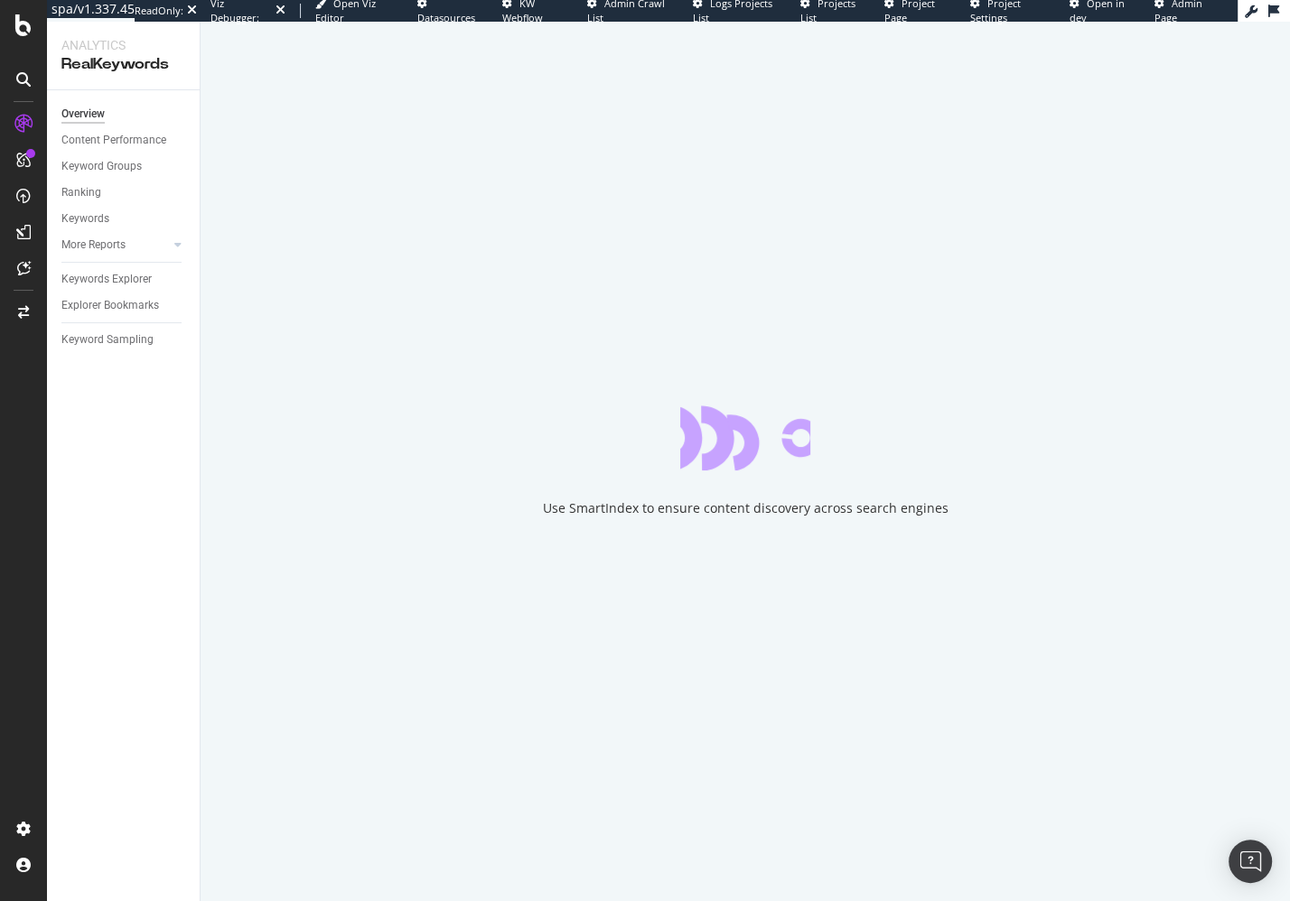
click at [149, 377] on div "Overview Content Performance Keyword Groups Ranking Keywords More Reports Count…" at bounding box center [123, 495] width 153 height 811
click at [148, 301] on div "Explorer Bookmarks" at bounding box center [110, 305] width 98 height 19
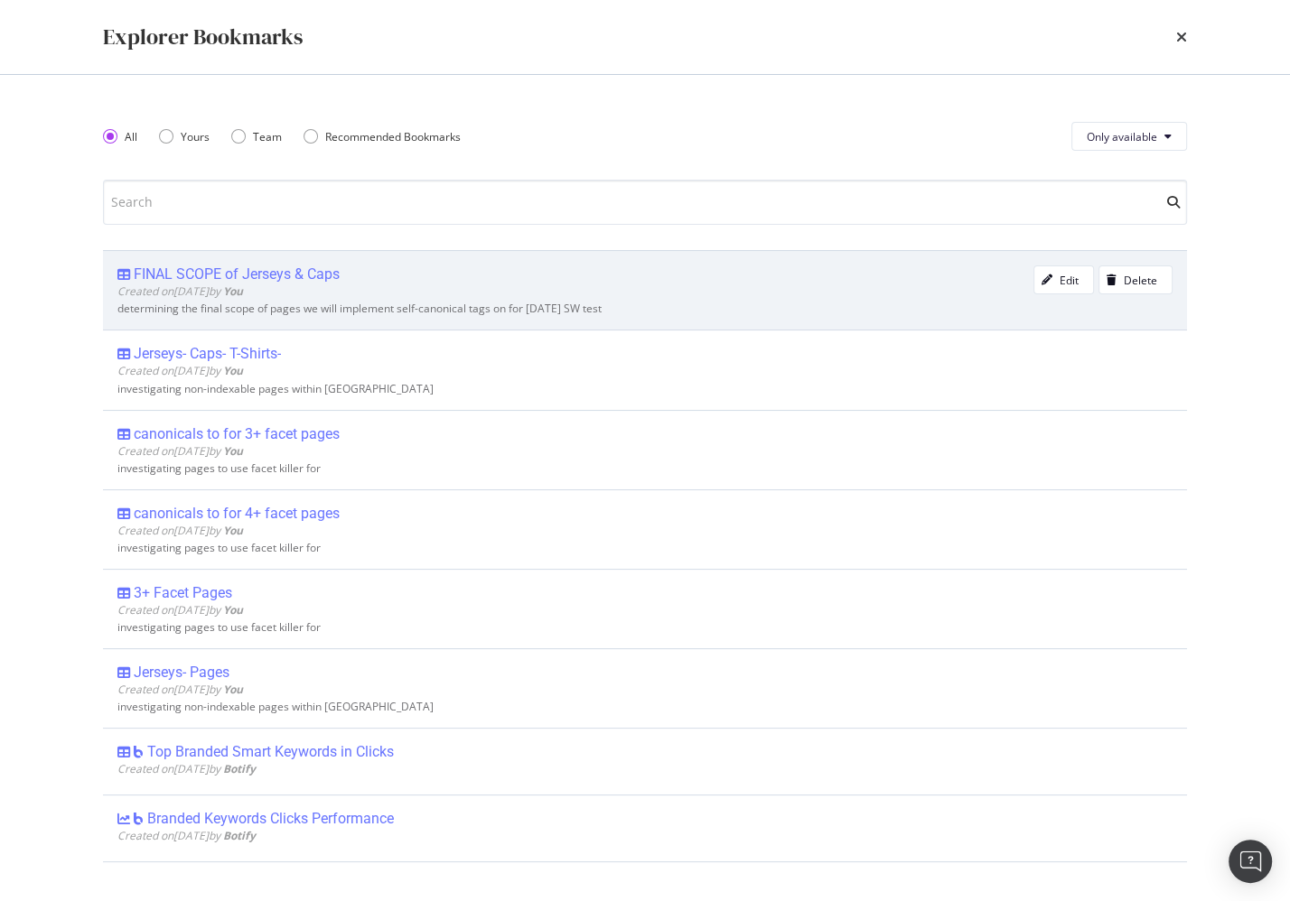
click at [288, 271] on div "FINAL SCOPE of Jerseys & Caps" at bounding box center [237, 275] width 206 height 18
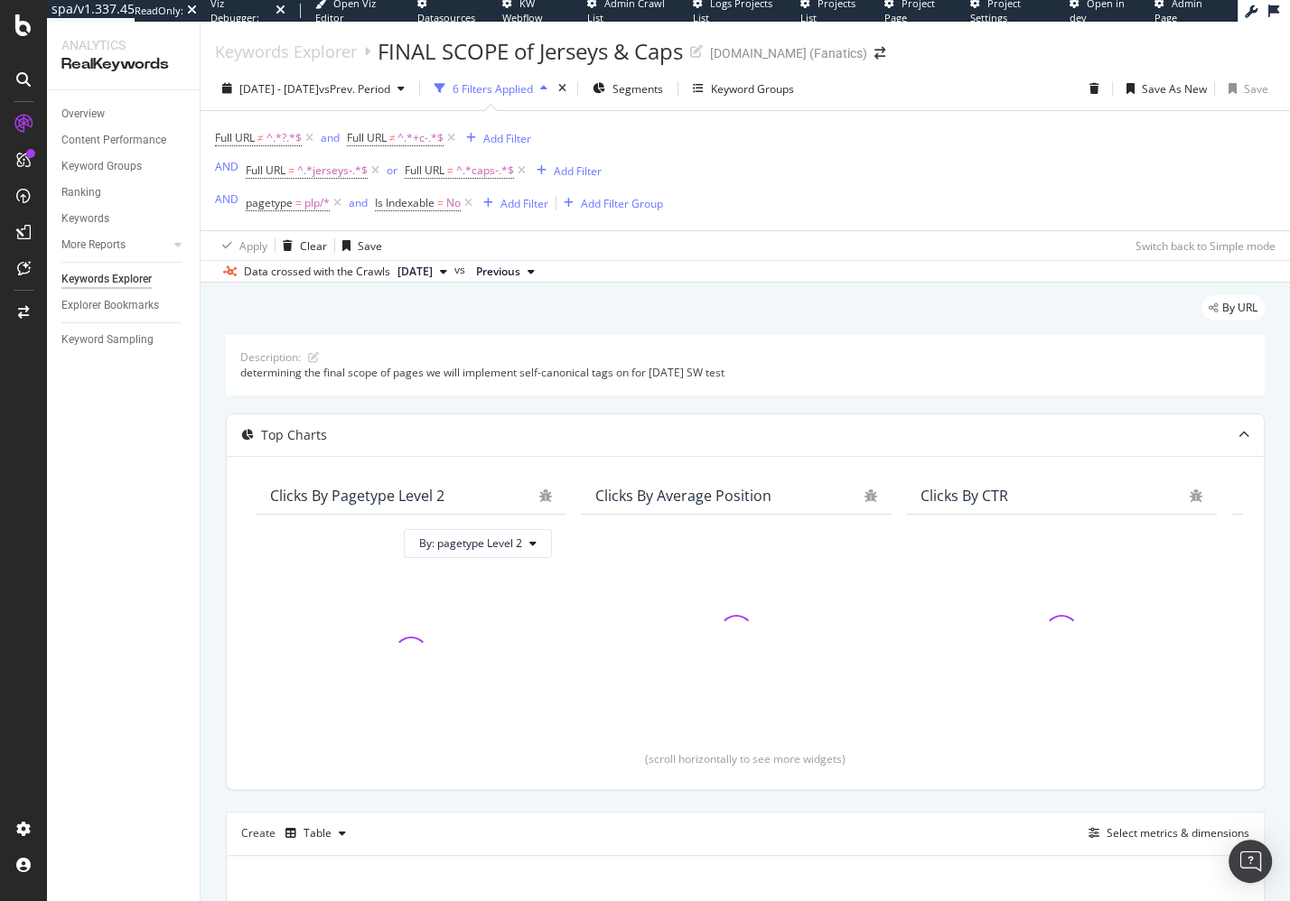
click at [226, 391] on div "Description: determining the final scope of pages we will implement self-canoni…" at bounding box center [745, 365] width 1039 height 60
click at [296, 315] on div "By URL" at bounding box center [745, 315] width 1039 height 40
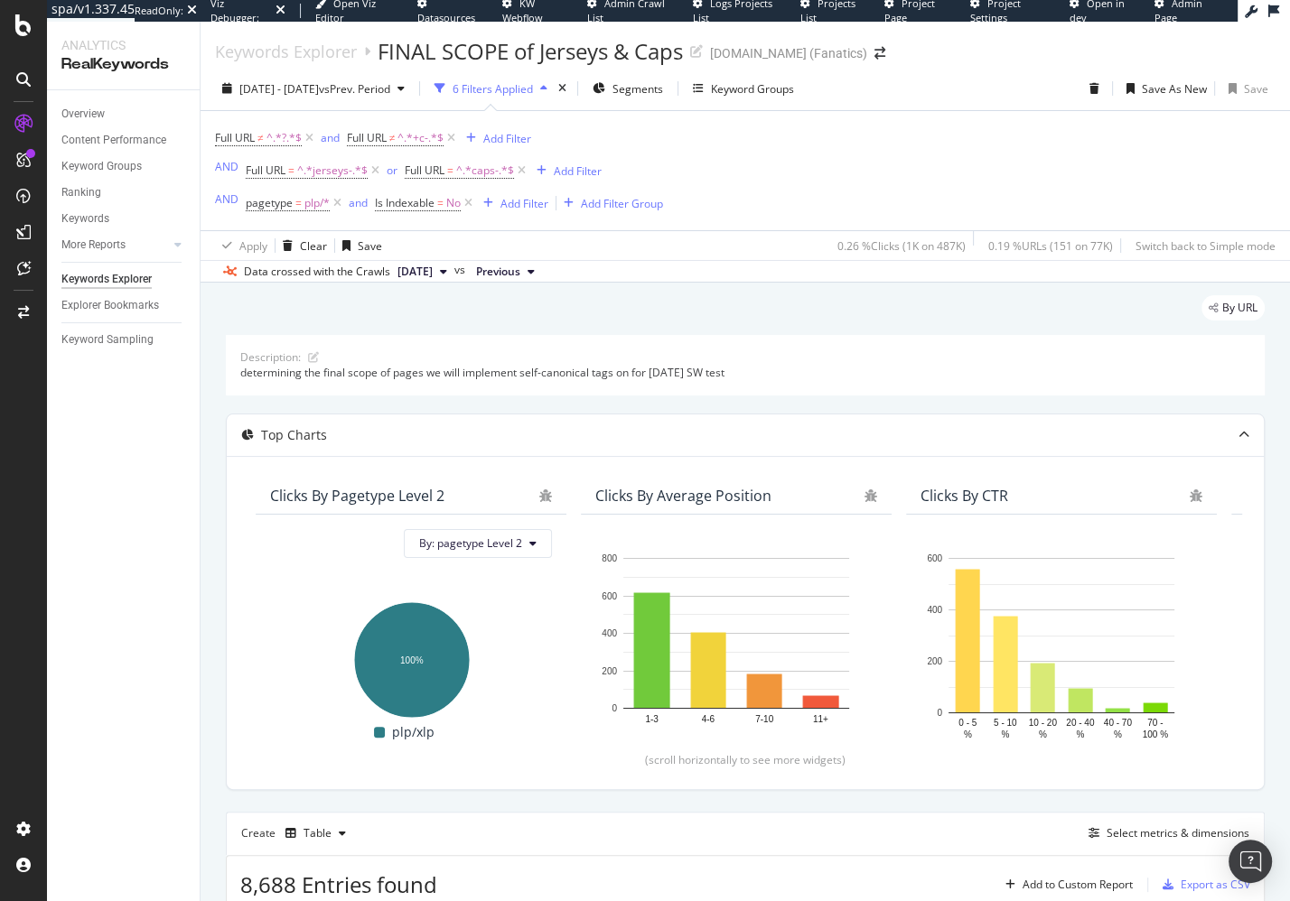
click at [541, 313] on div "By URL" at bounding box center [745, 315] width 1039 height 40
click at [116, 338] on div "PageWorkers" at bounding box center [104, 337] width 75 height 18
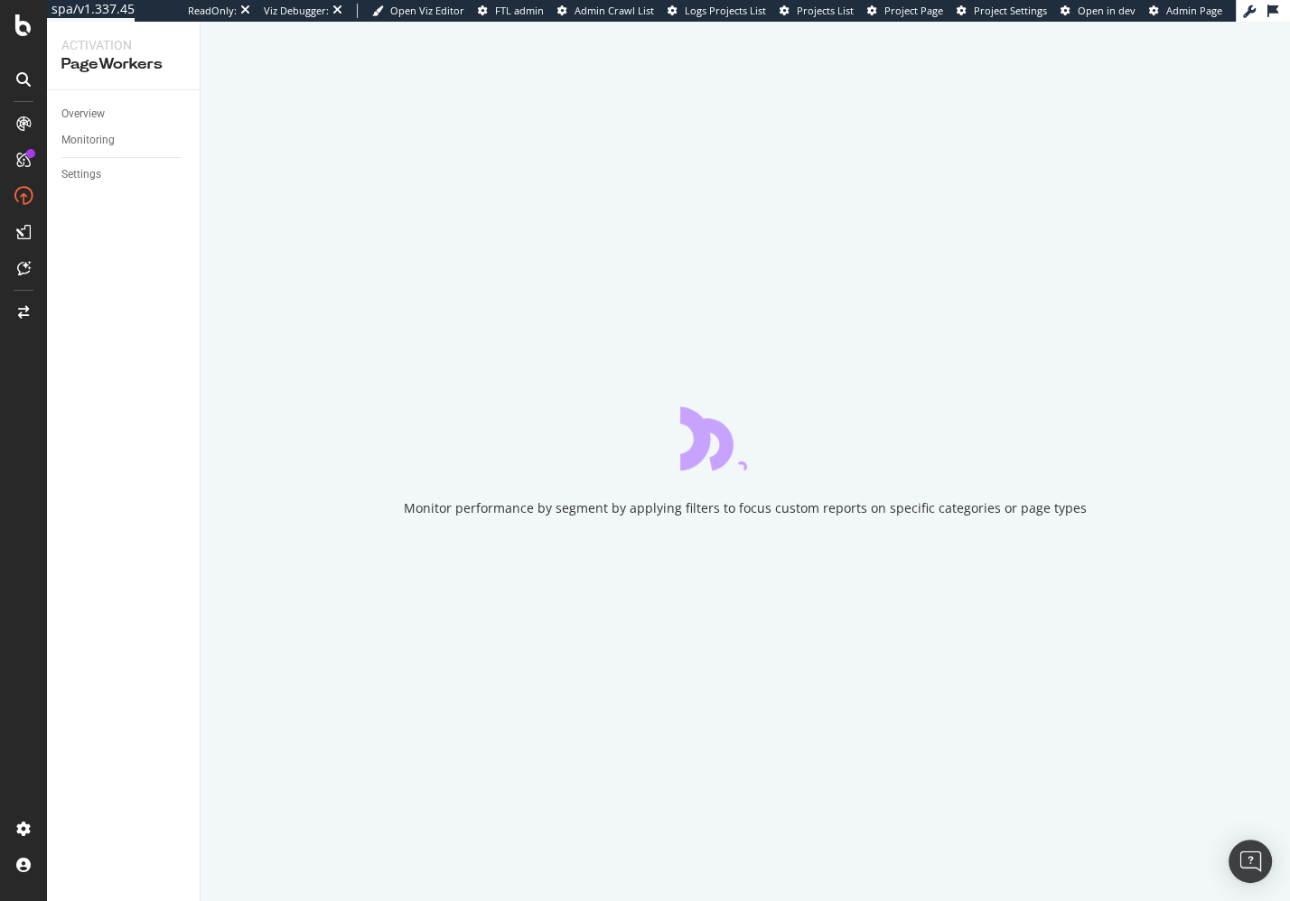
click at [151, 295] on div "Overview Monitoring Settings" at bounding box center [123, 495] width 153 height 811
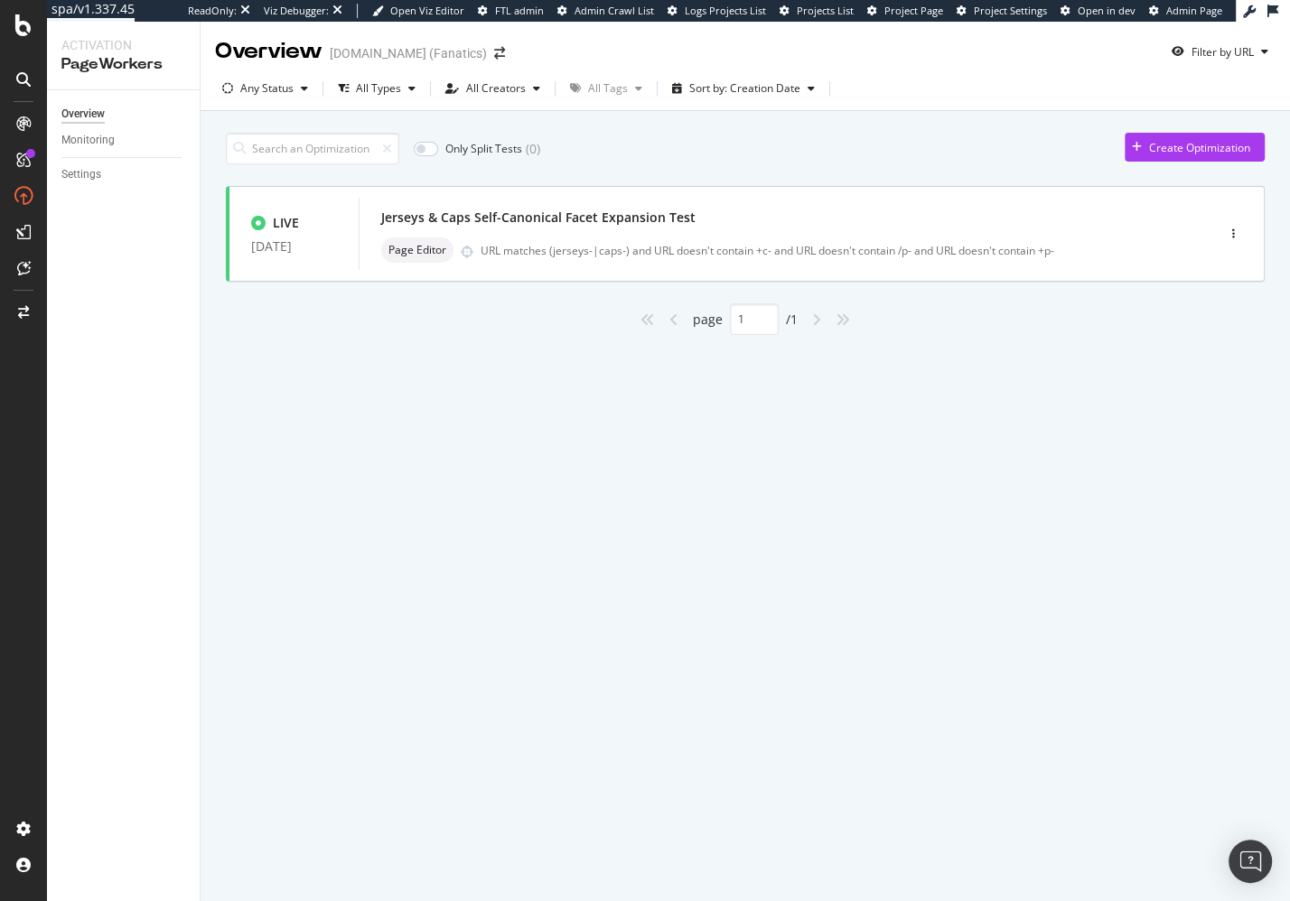
click at [1039, 433] on div "Overview MLBShop.com (Fanatics) Filter by URL Any Status All Types All Creators…" at bounding box center [744, 462] width 1089 height 880
click at [1237, 228] on div "button" at bounding box center [1233, 233] width 17 height 11
click at [1202, 268] on div "Edit" at bounding box center [1206, 266] width 19 height 15
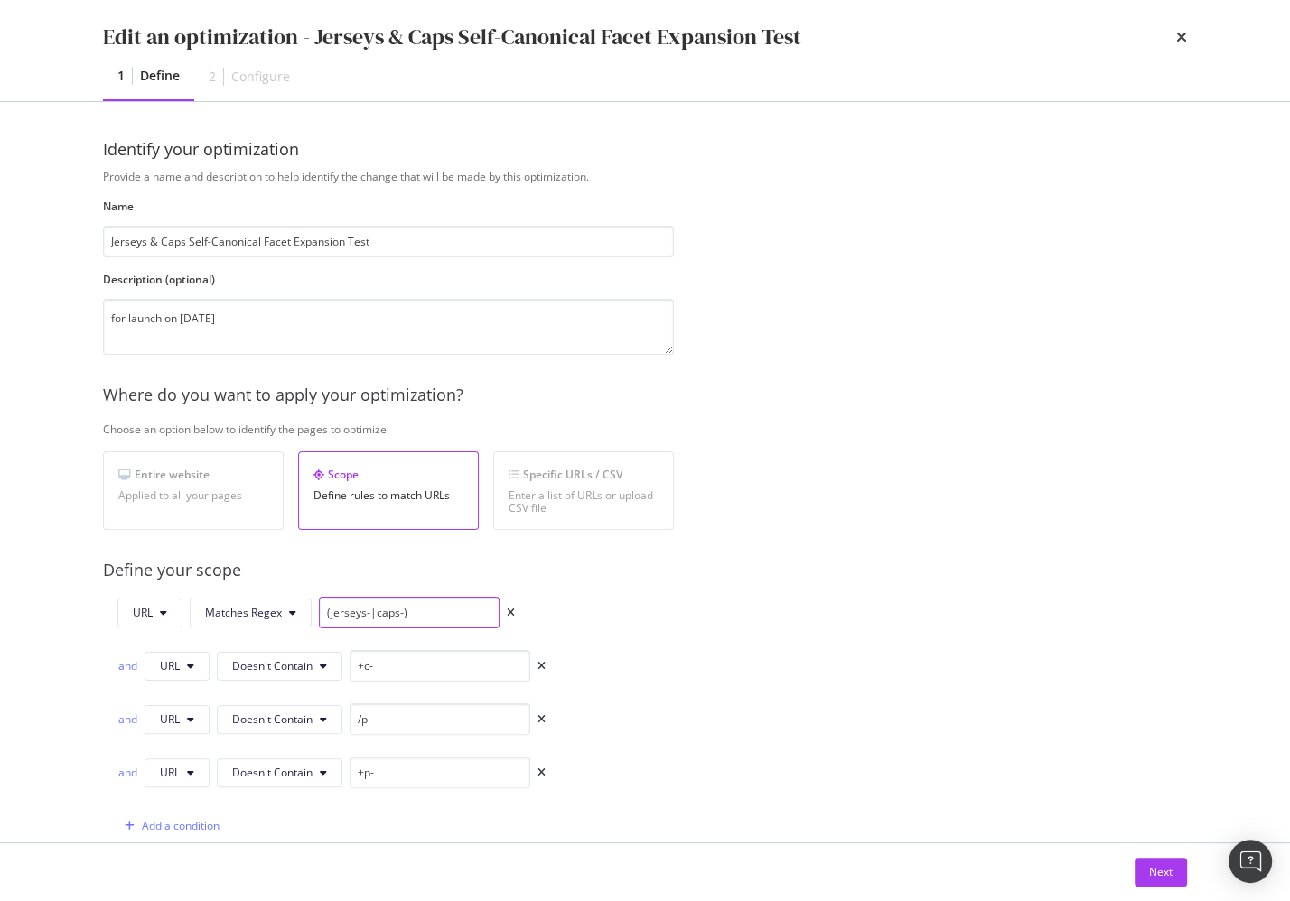
drag, startPoint x: 432, startPoint y: 611, endPoint x: 165, endPoint y: 592, distance: 267.2
click at [154, 592] on div "Provide a name and description to help identify the change that will be made by…" at bounding box center [645, 736] width 1084 height 1134
click at [791, 630] on div "Provide a name and description to help identify the change that will be made by…" at bounding box center [645, 736] width 1084 height 1134
click at [405, 675] on input "+c-" at bounding box center [440, 666] width 181 height 32
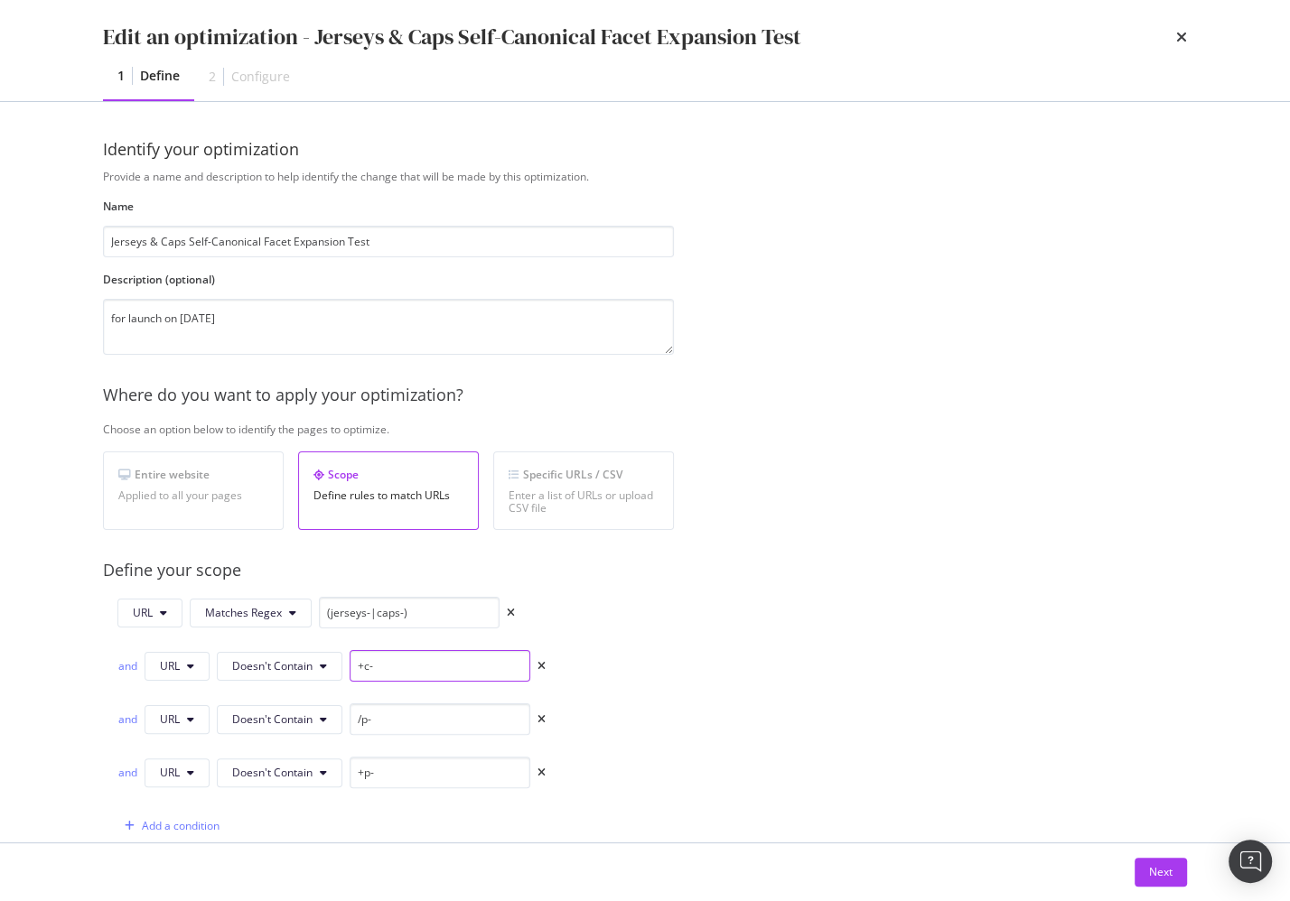
click at [405, 675] on input "+c-" at bounding box center [440, 666] width 181 height 32
click at [797, 546] on div "Provide a name and description to help identify the change that will be made by…" at bounding box center [645, 736] width 1084 height 1134
click at [432, 713] on input "/p-" at bounding box center [440, 720] width 181 height 32
click at [432, 714] on input "/p-" at bounding box center [440, 720] width 181 height 32
click at [432, 713] on input "/p-" at bounding box center [440, 720] width 181 height 32
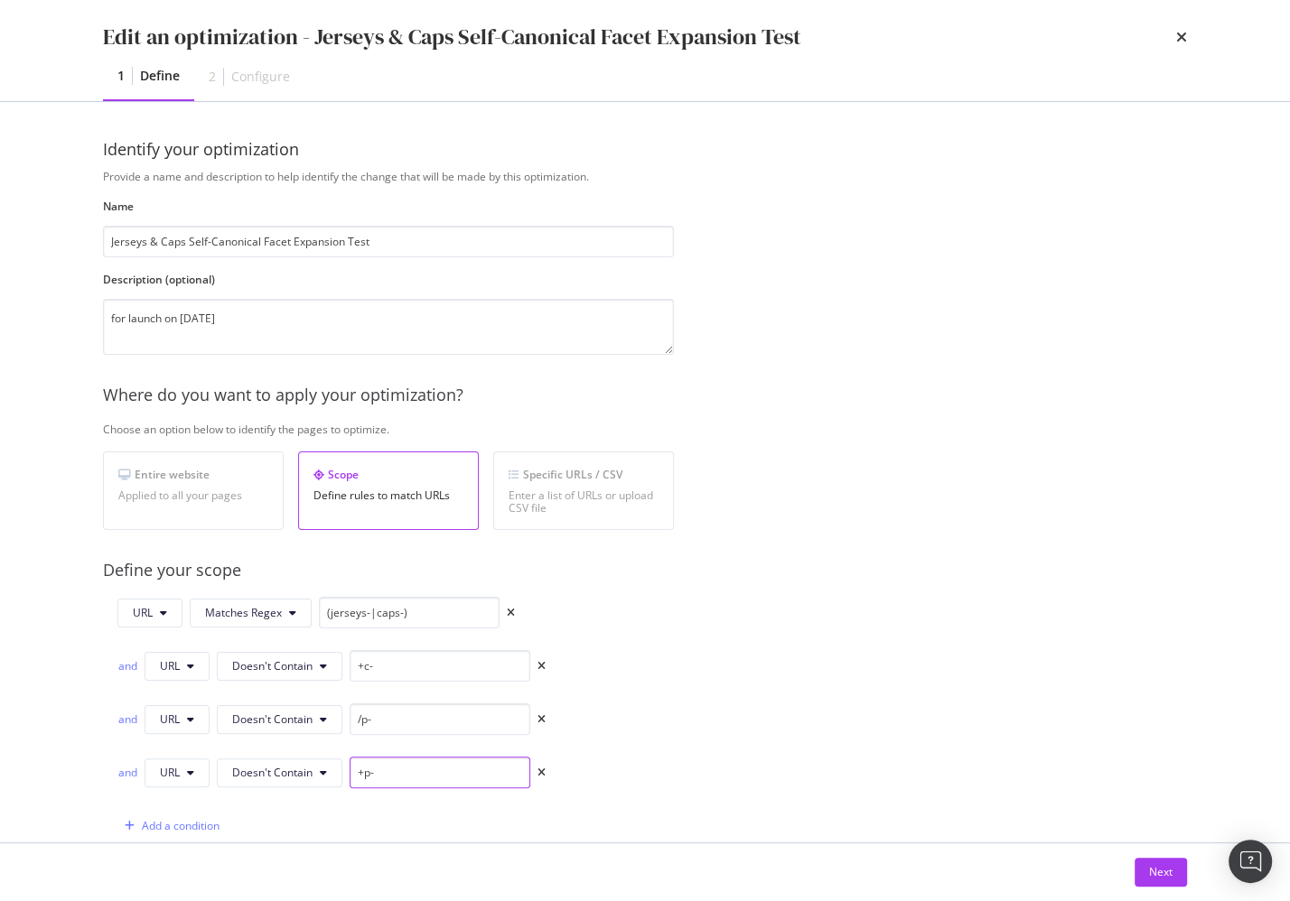
click at [454, 772] on input "+p-" at bounding box center [440, 773] width 181 height 32
drag, startPoint x: 453, startPoint y: 772, endPoint x: 611, endPoint y: 517, distance: 300.0
click at [453, 772] on input "+p-" at bounding box center [440, 773] width 181 height 32
click at [1181, 33] on icon "times" at bounding box center [1181, 37] width 11 height 14
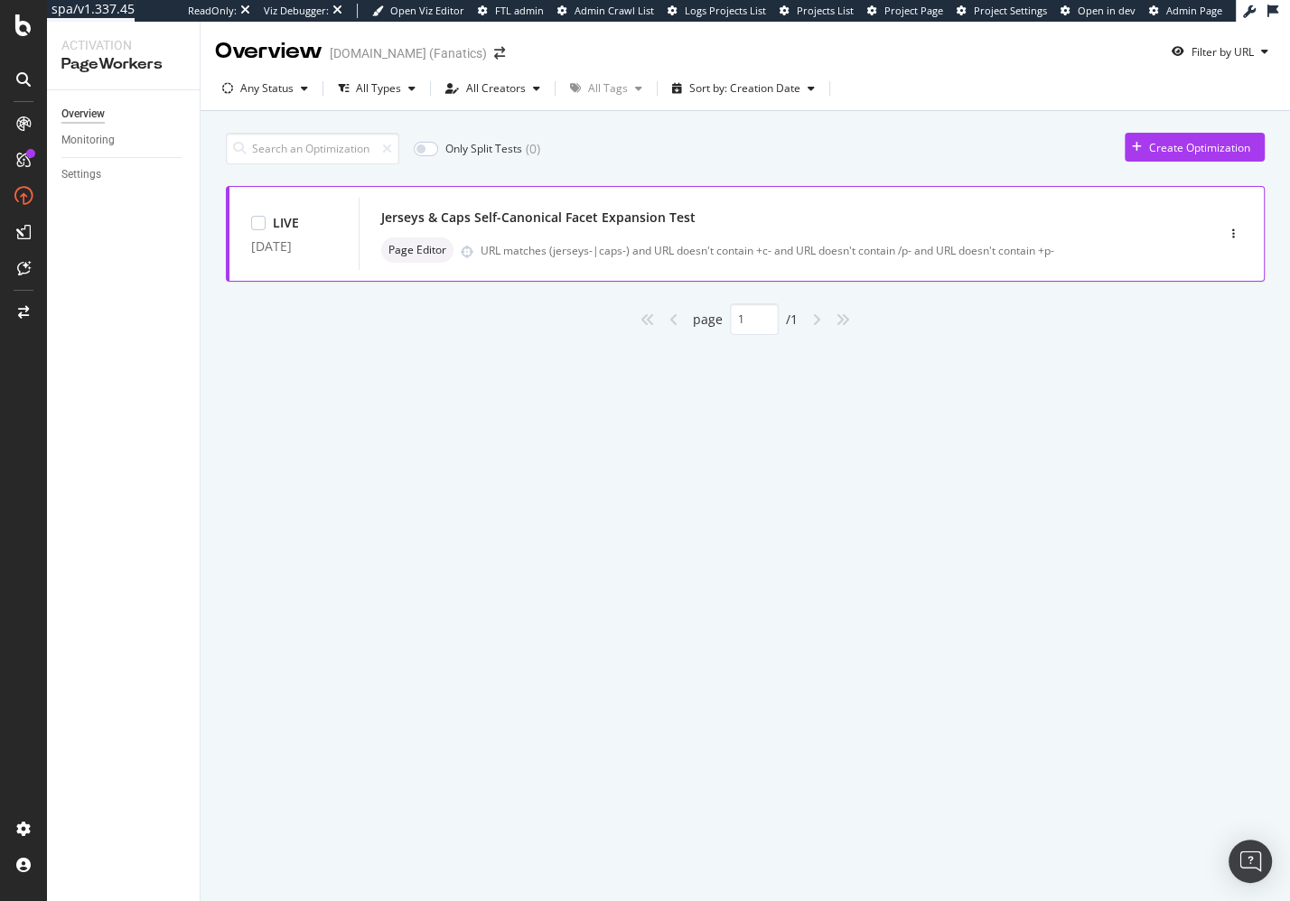
click at [426, 238] on div "Page Editor" at bounding box center [417, 250] width 72 height 25
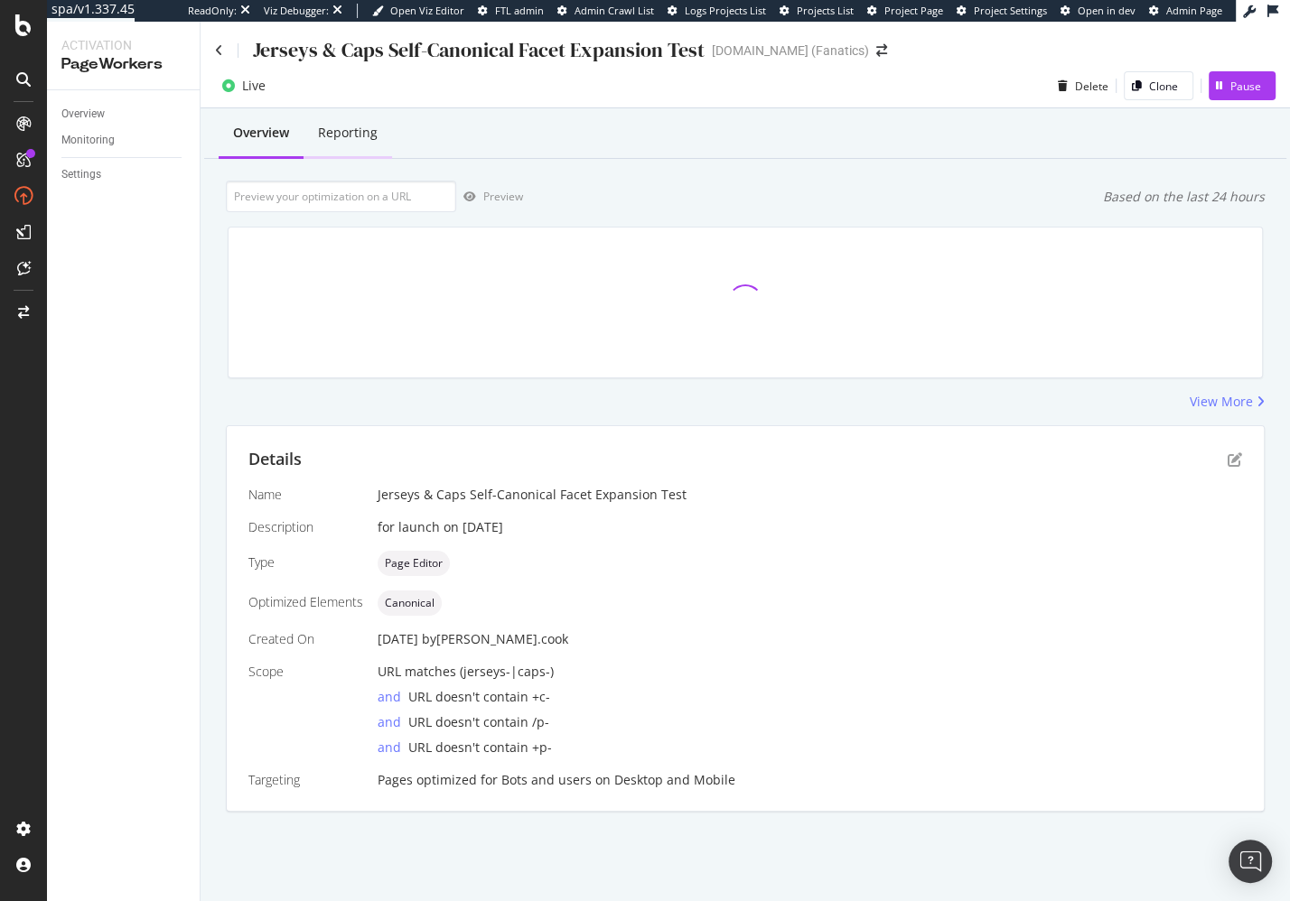
click at [368, 130] on div "Reporting" at bounding box center [348, 133] width 60 height 18
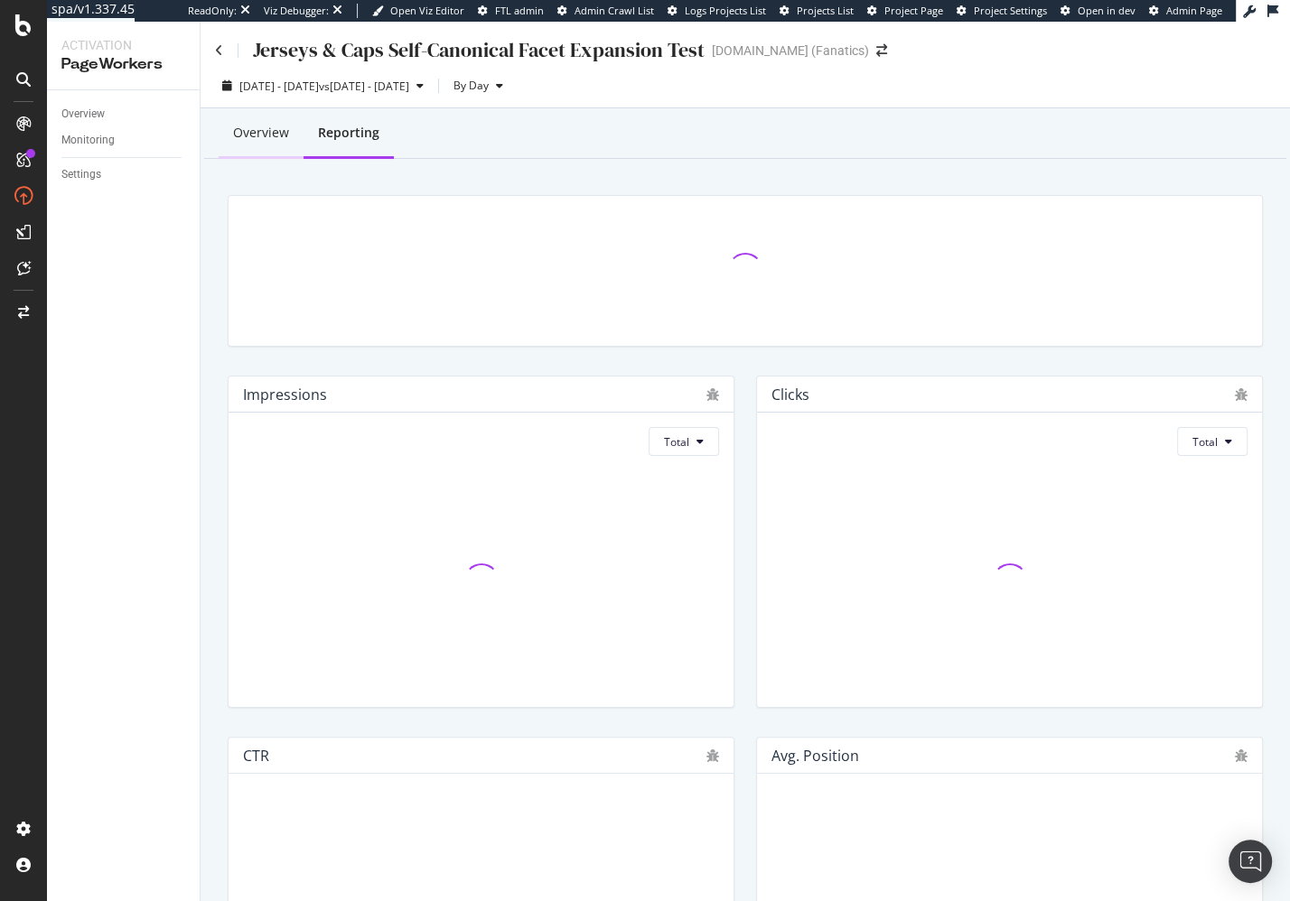
click at [261, 141] on div "Overview" at bounding box center [261, 133] width 56 height 18
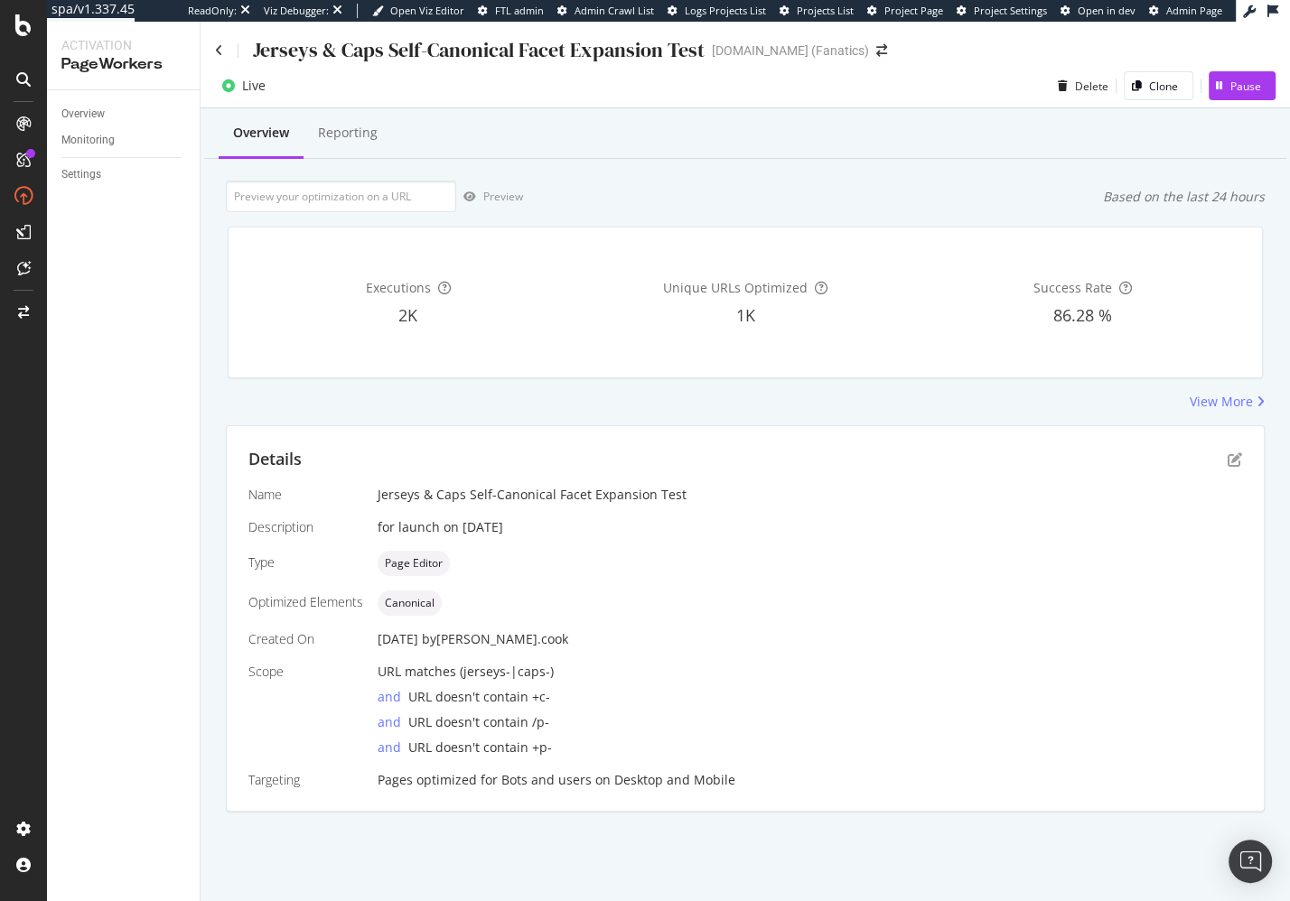
click at [218, 456] on div "Overview Reporting Preview Based on the last 24 hours Executions 2K Unique URLs…" at bounding box center [744, 491] width 1089 height 767
drag, startPoint x: 513, startPoint y: 390, endPoint x: 487, endPoint y: 421, distance: 40.4
click at [513, 390] on div "Executions 2K Unique URLs Optimized 1K Success Rate 86.28 %" at bounding box center [745, 302] width 1057 height 181
click at [106, 281] on div "CustomReports" at bounding box center [111, 275] width 89 height 18
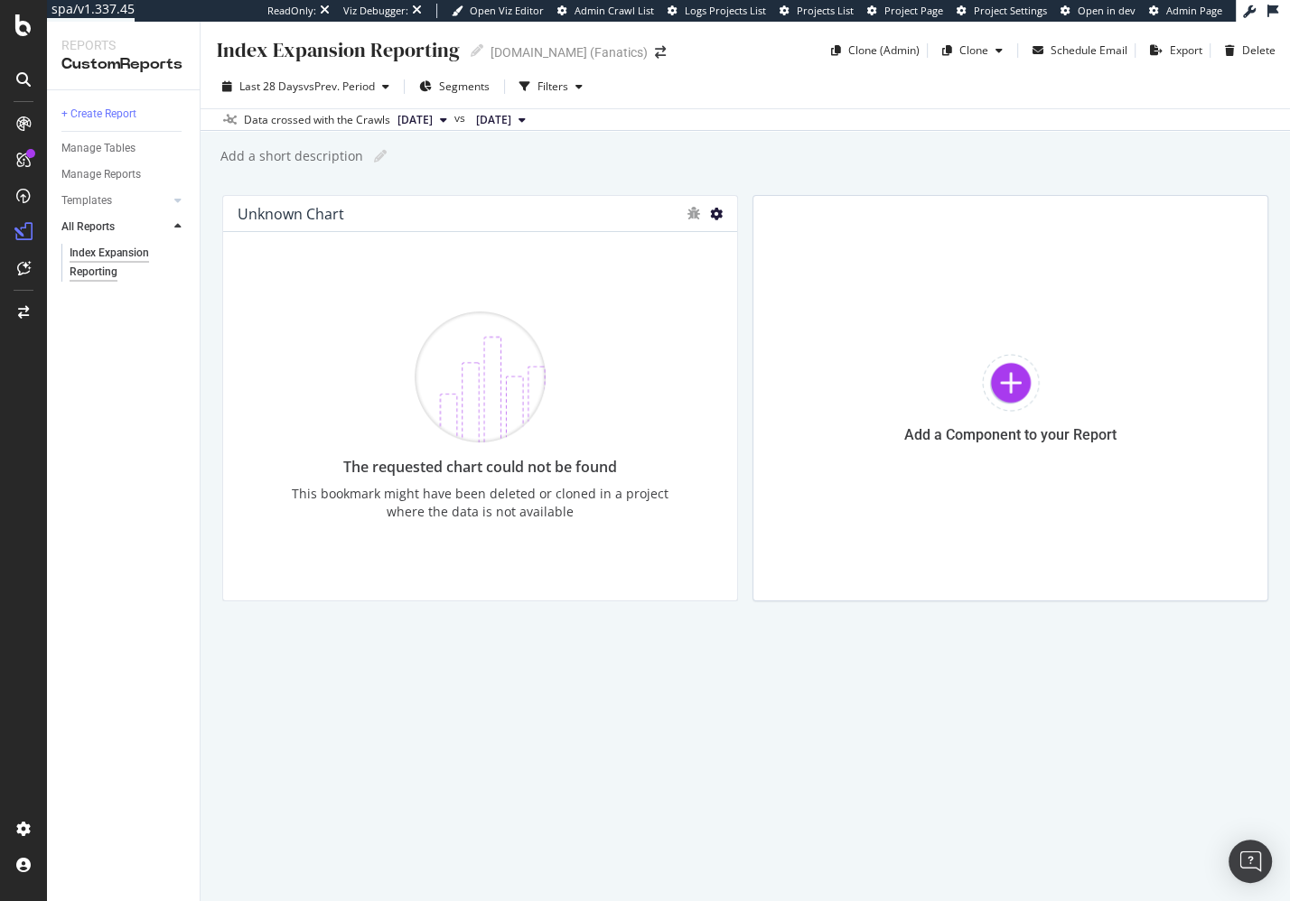
click at [715, 216] on icon at bounding box center [716, 214] width 13 height 13
click at [742, 243] on span at bounding box center [736, 241] width 22 height 22
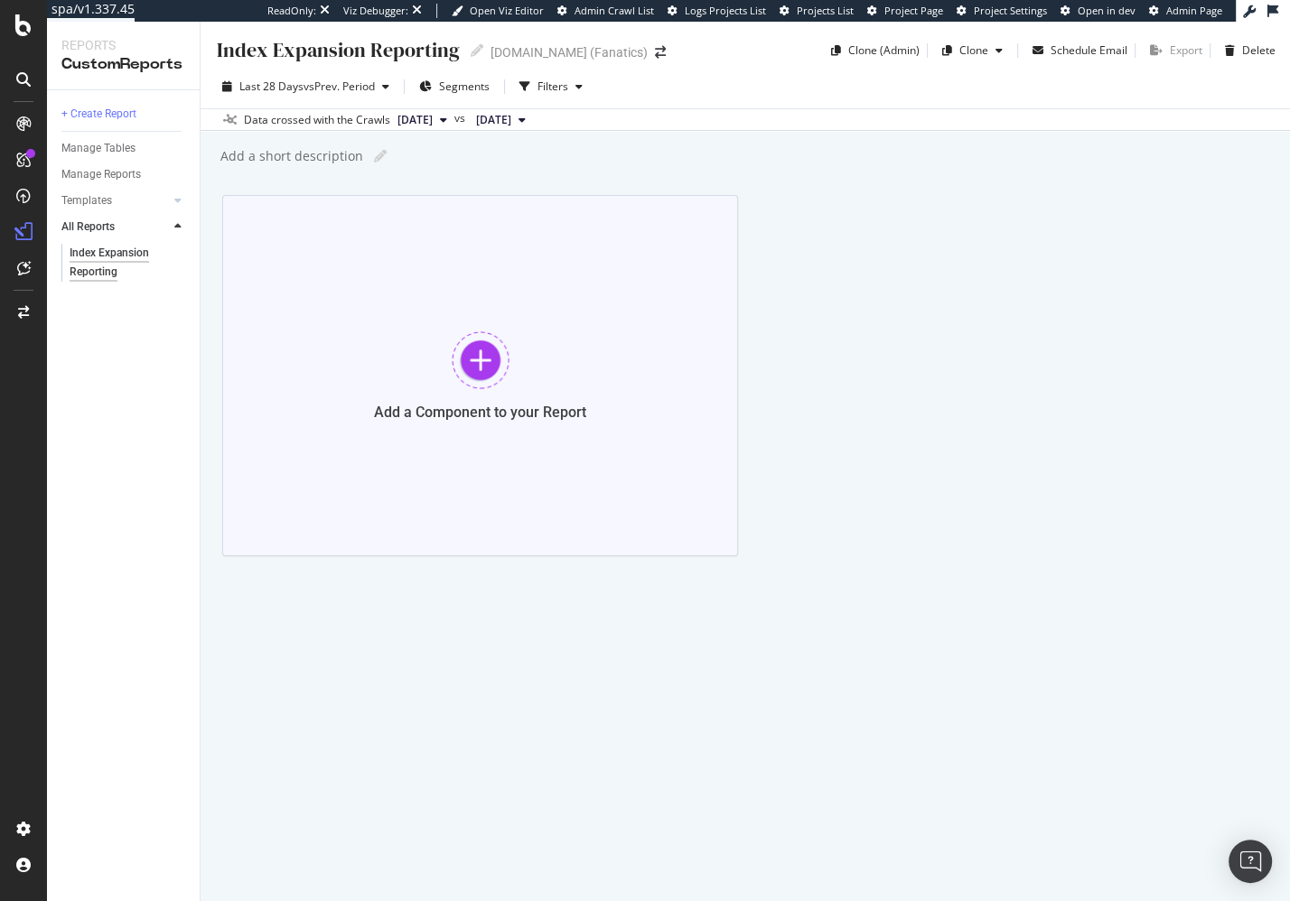
click at [478, 368] on div at bounding box center [481, 360] width 58 height 58
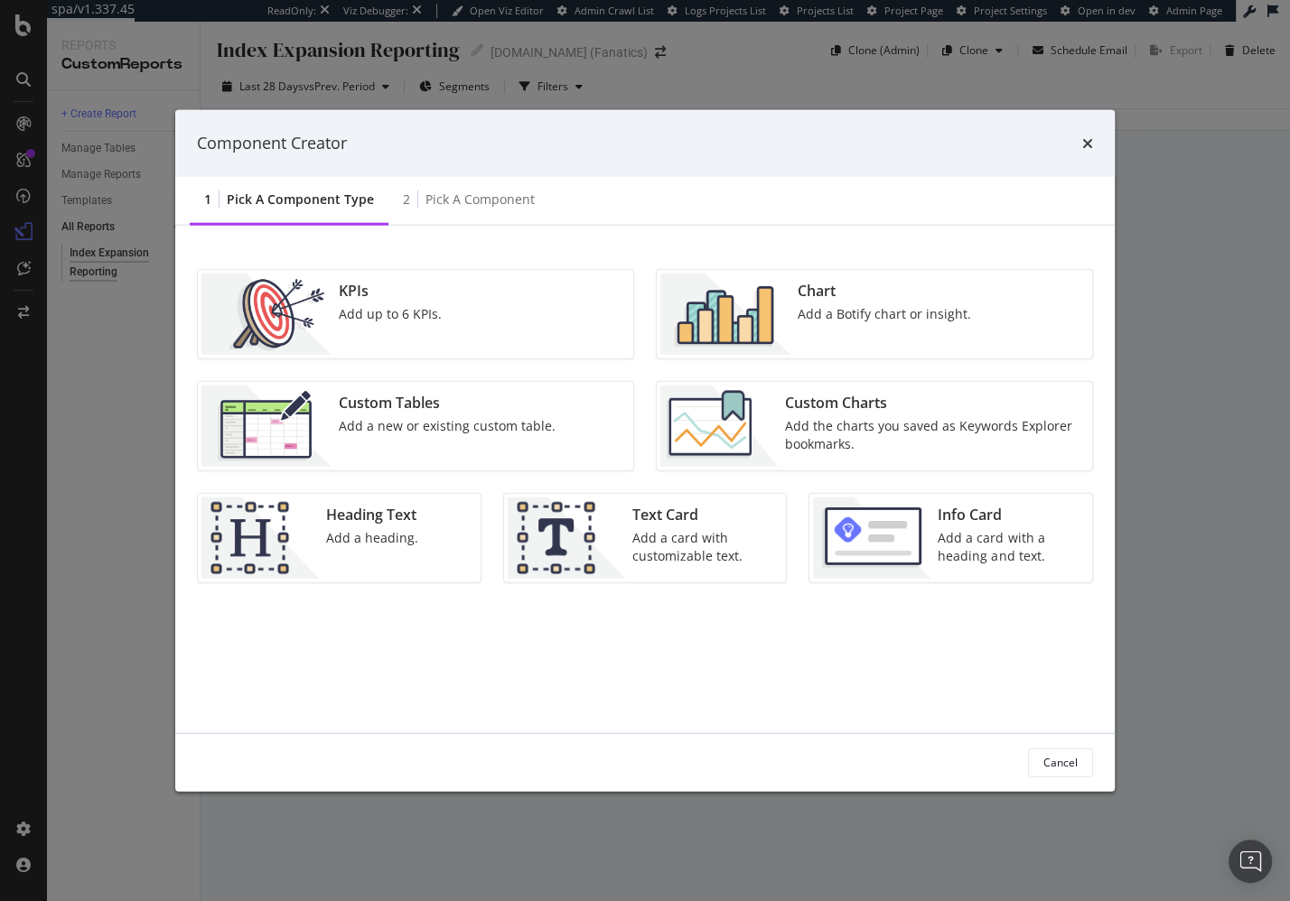
click at [890, 434] on div "Add the charts you saved as Keywords Explorer bookmarks." at bounding box center [933, 434] width 296 height 36
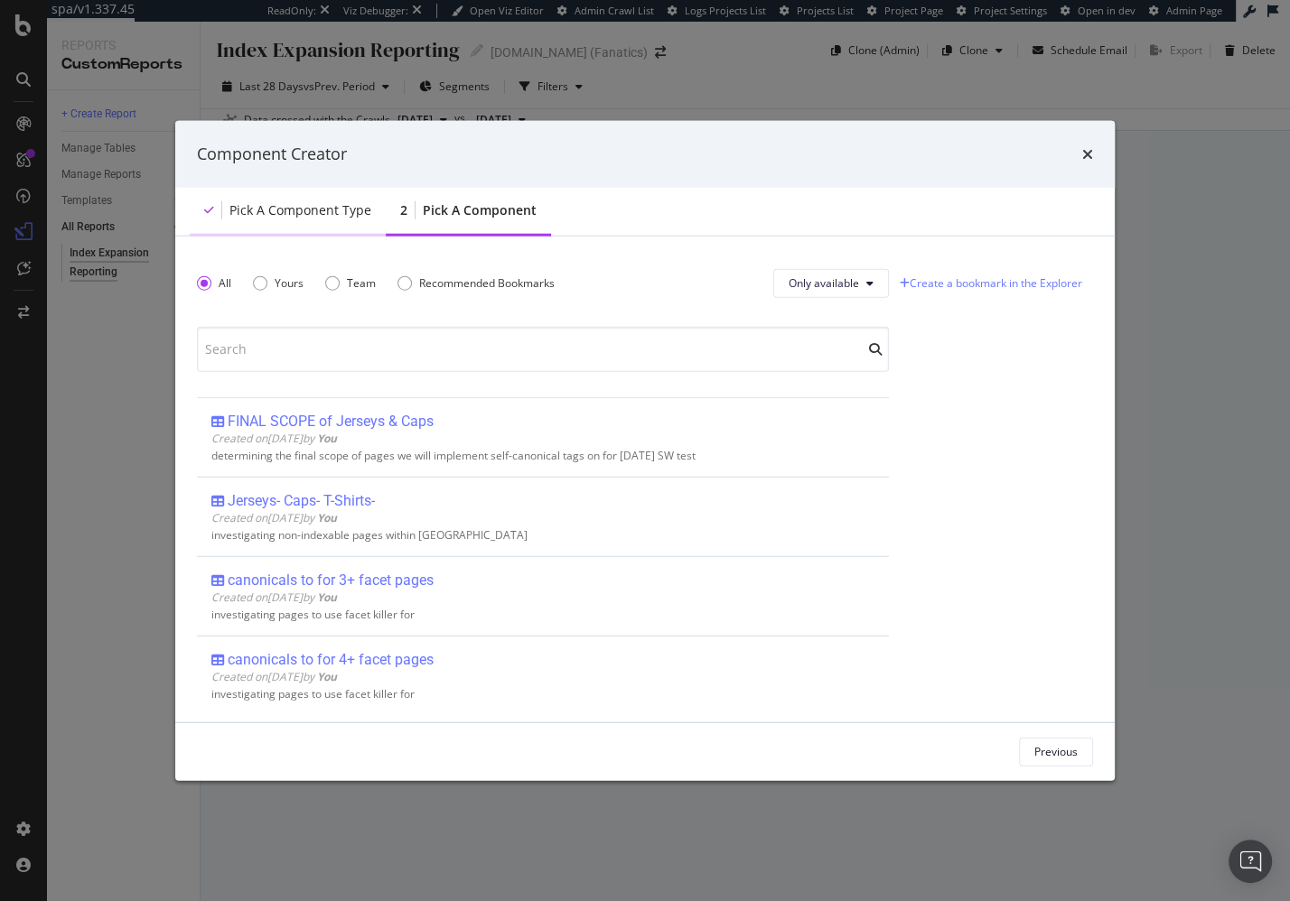
click at [284, 213] on div "Pick a Component type" at bounding box center [300, 209] width 142 height 18
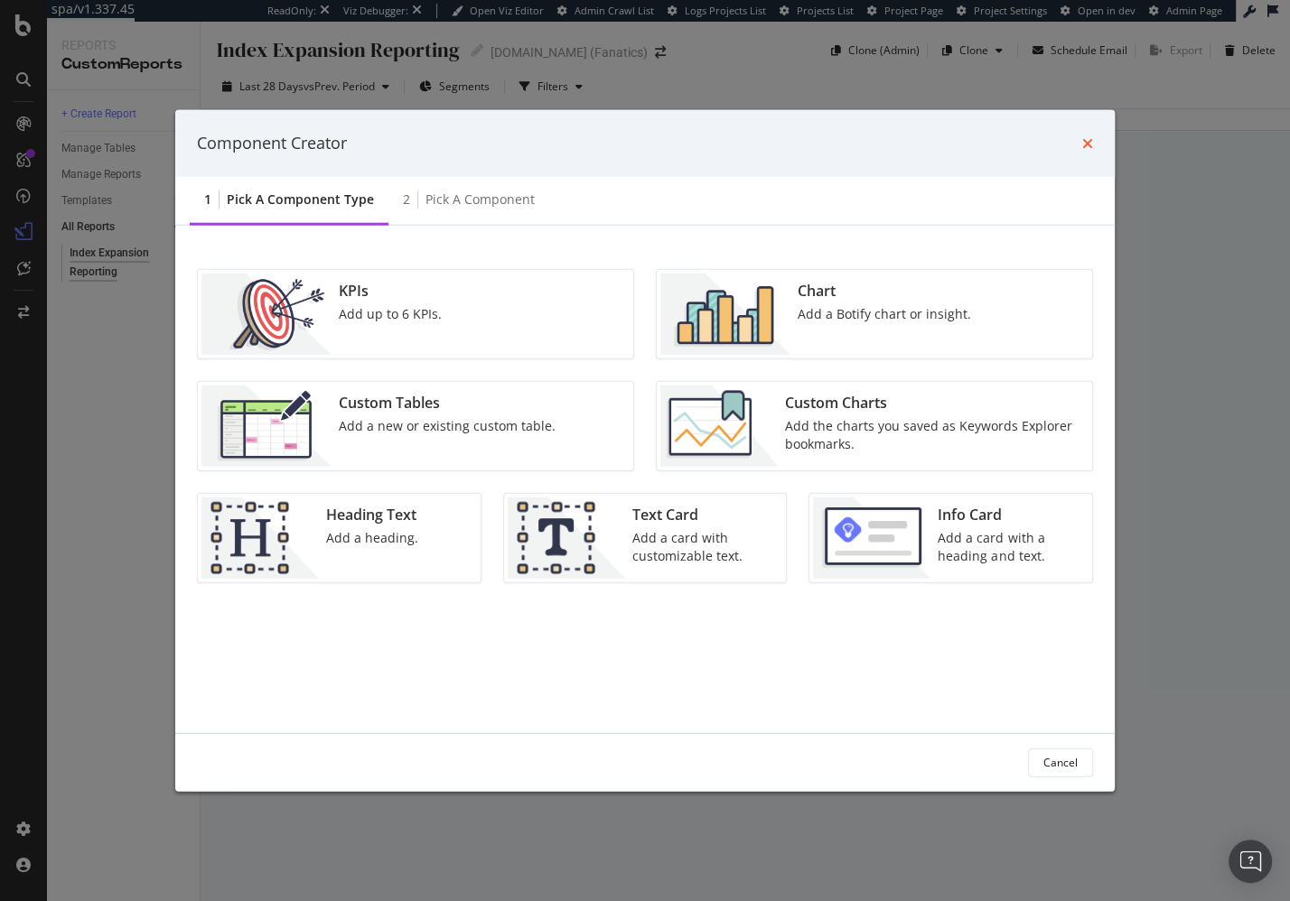
click at [1086, 145] on icon "times" at bounding box center [1087, 142] width 11 height 14
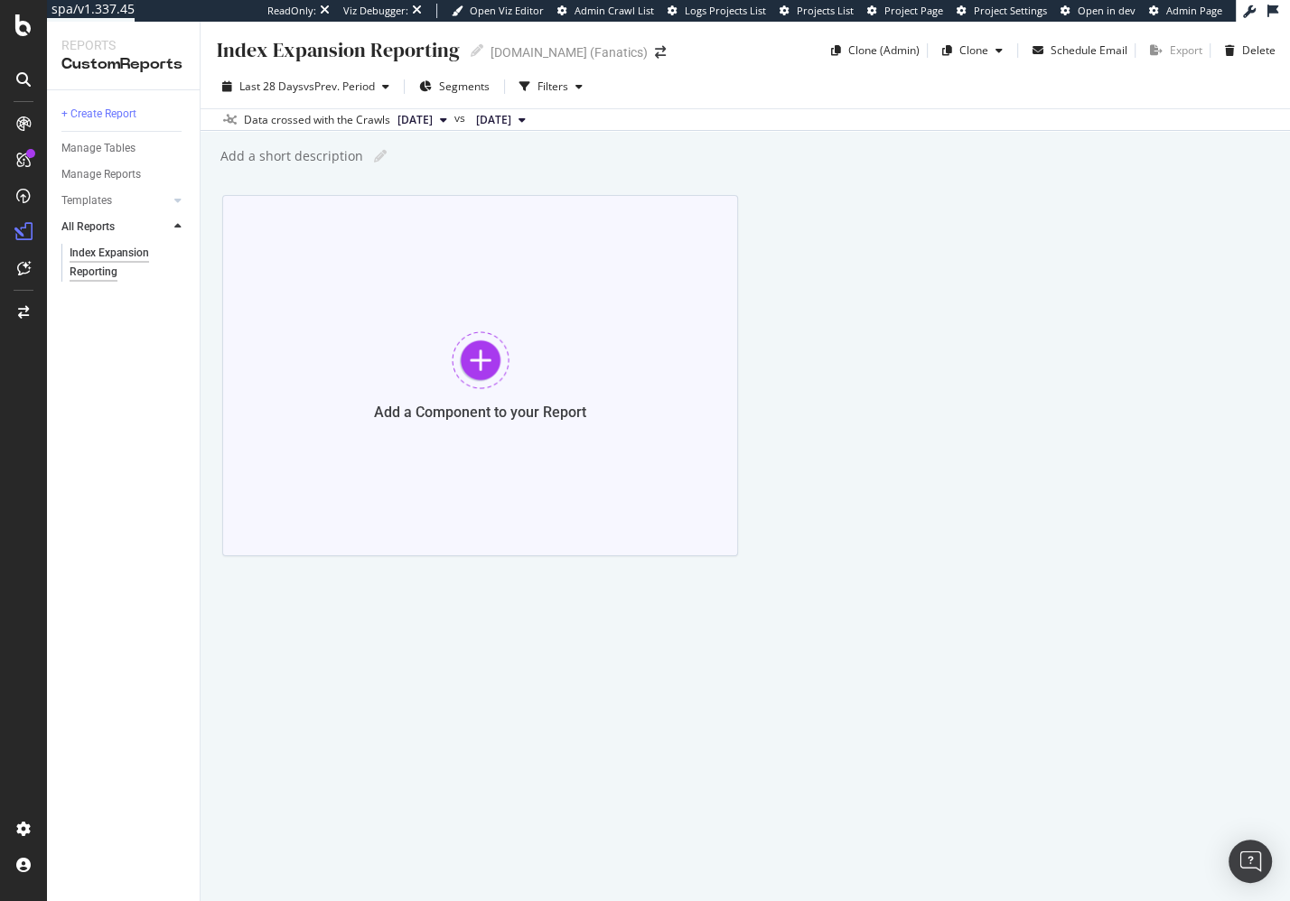
click at [494, 390] on div "Add a Component to your Report" at bounding box center [480, 375] width 516 height 361
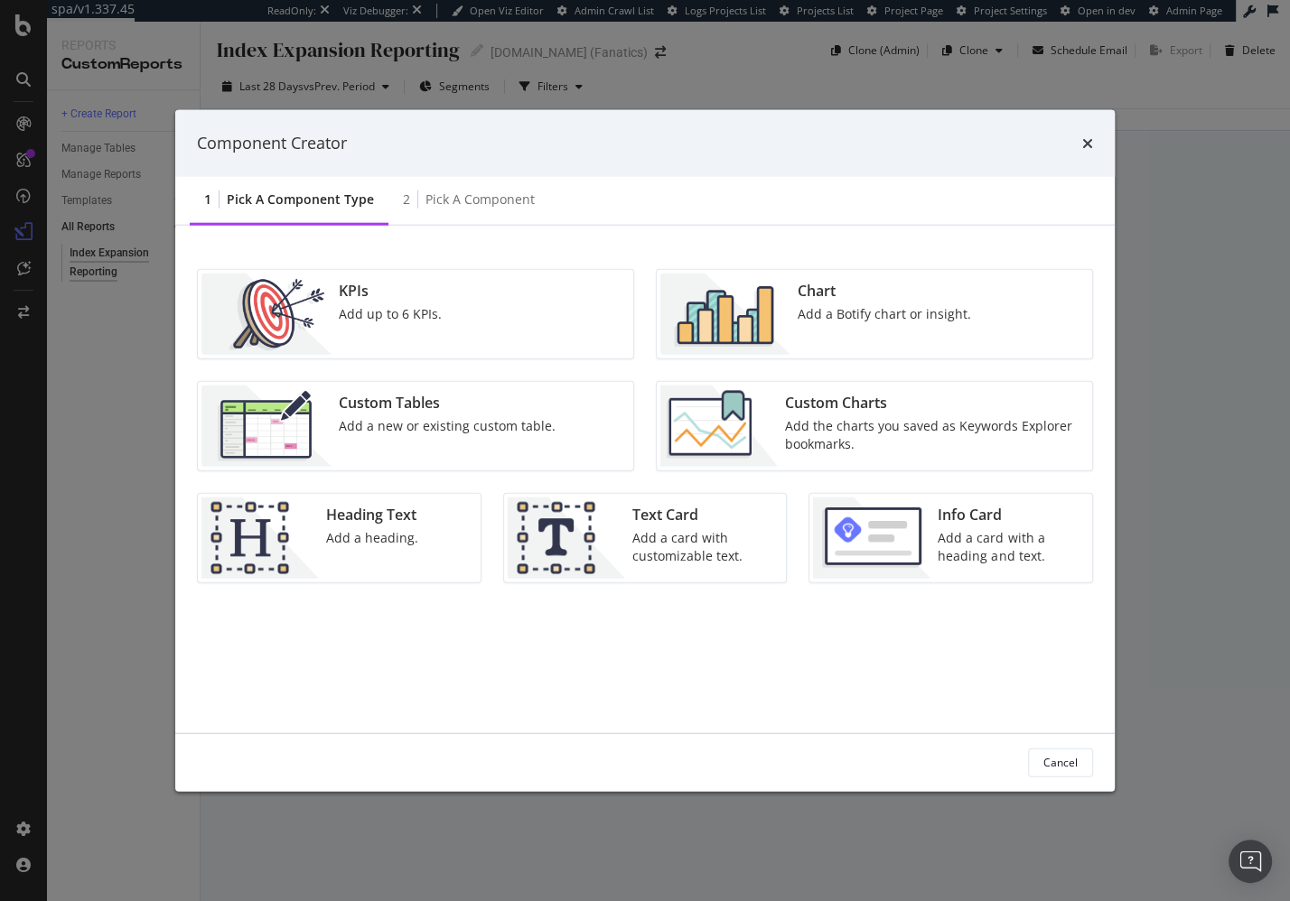
click at [821, 426] on div "Add the charts you saved as Keywords Explorer bookmarks." at bounding box center [933, 434] width 296 height 36
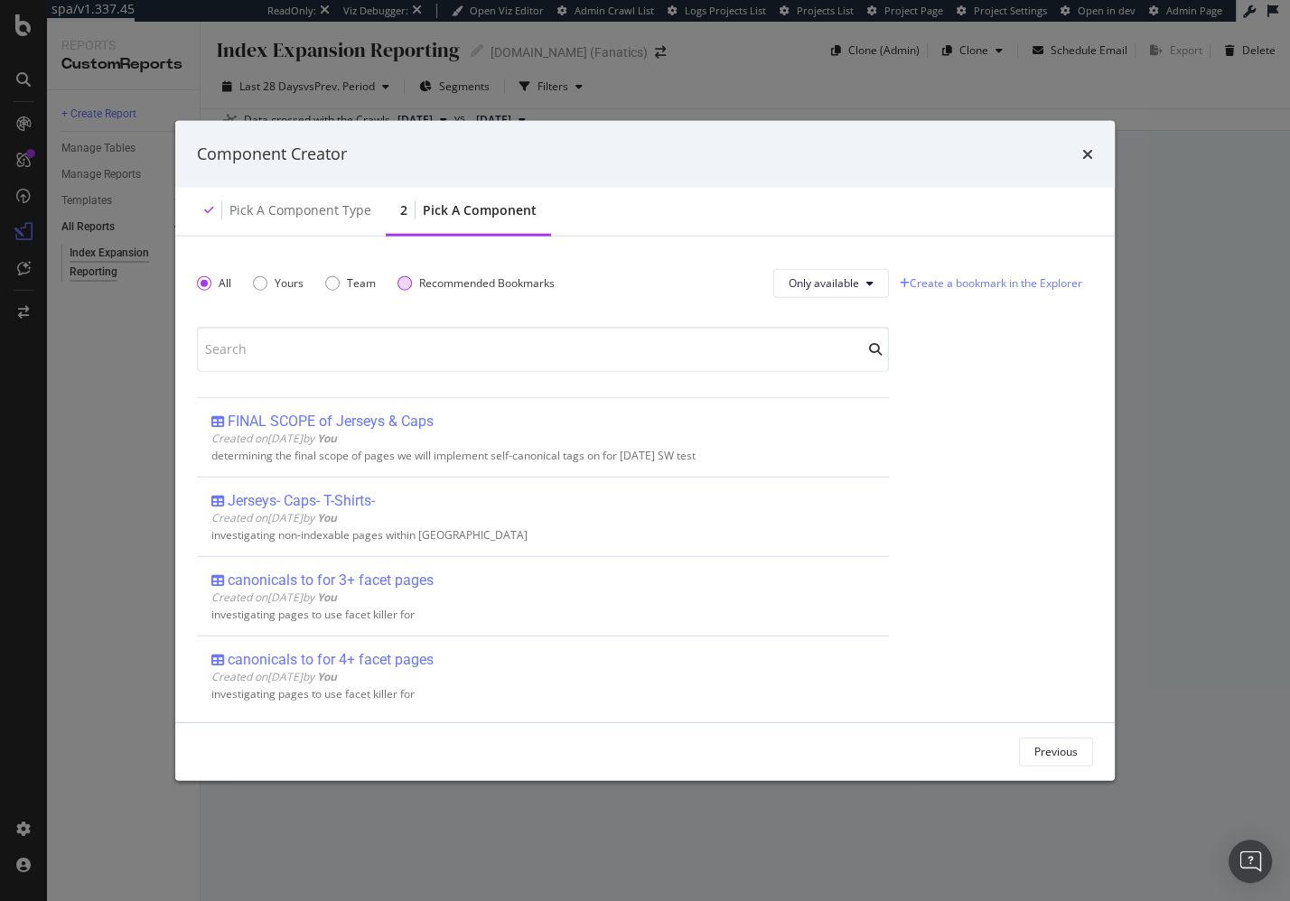
click at [406, 281] on div "Recommended Bookmarks" at bounding box center [404, 282] width 14 height 14
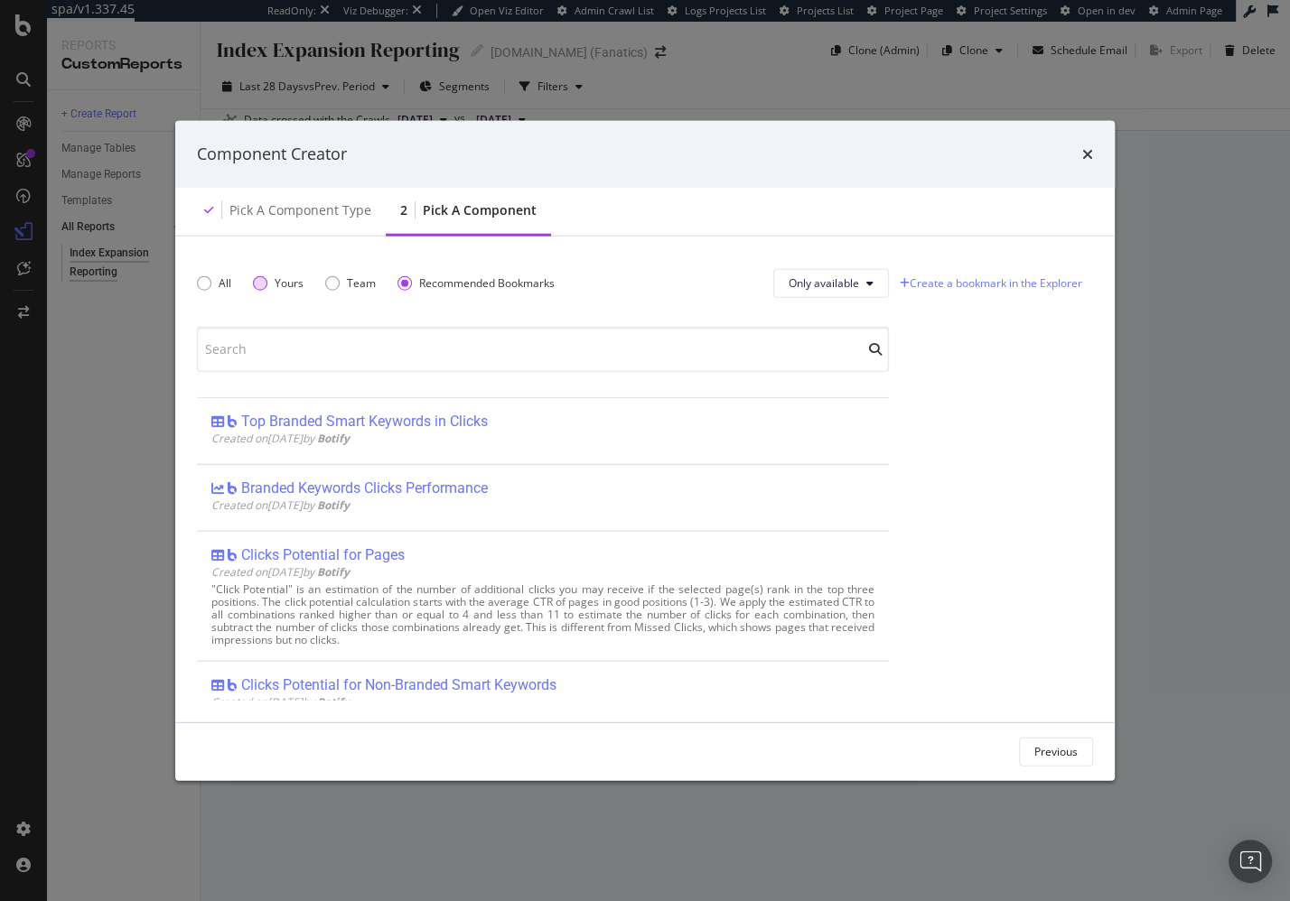
click at [260, 284] on div "Yours" at bounding box center [260, 282] width 14 height 14
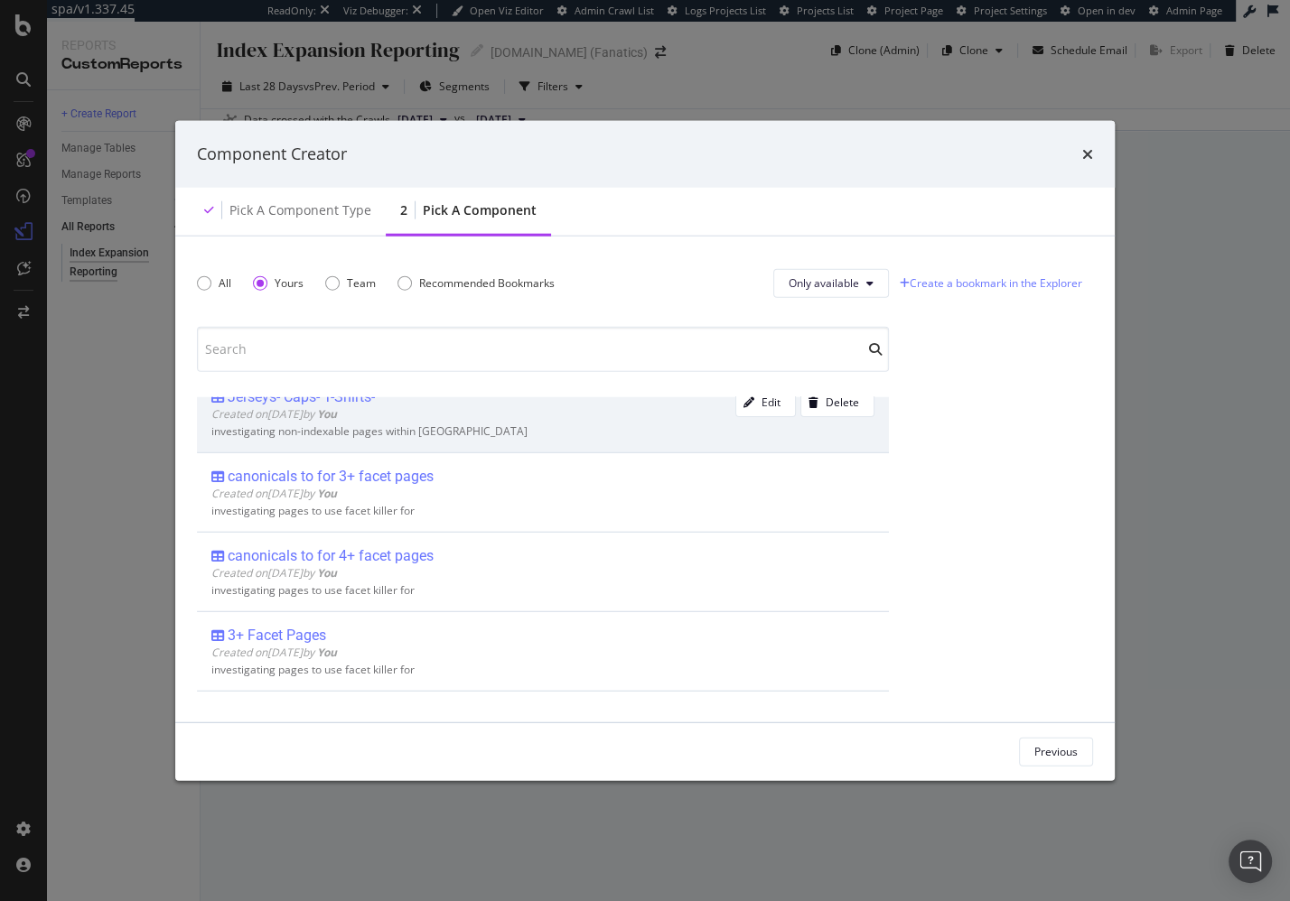
scroll to position [172, 0]
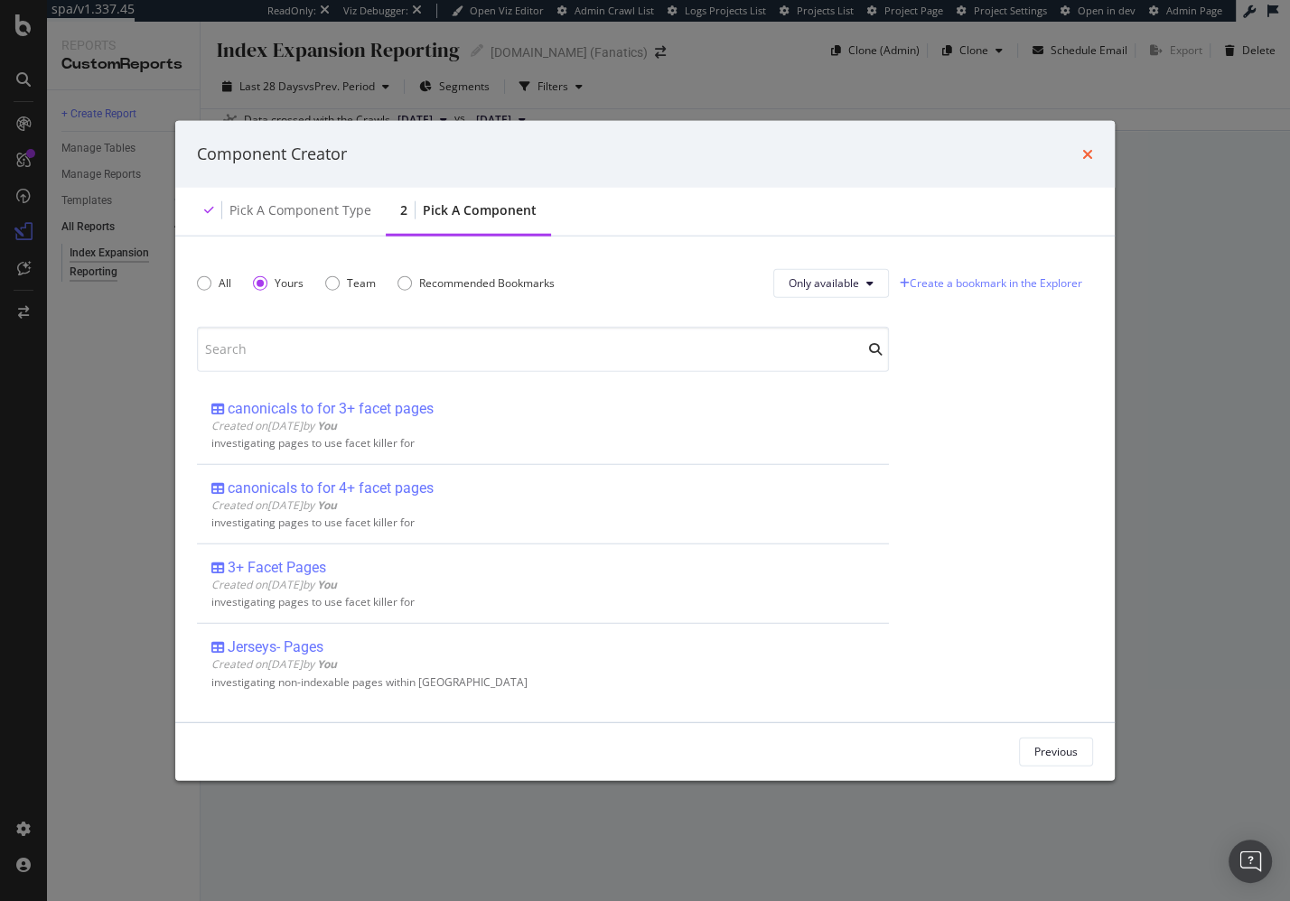
click at [1091, 152] on icon "times" at bounding box center [1087, 153] width 11 height 14
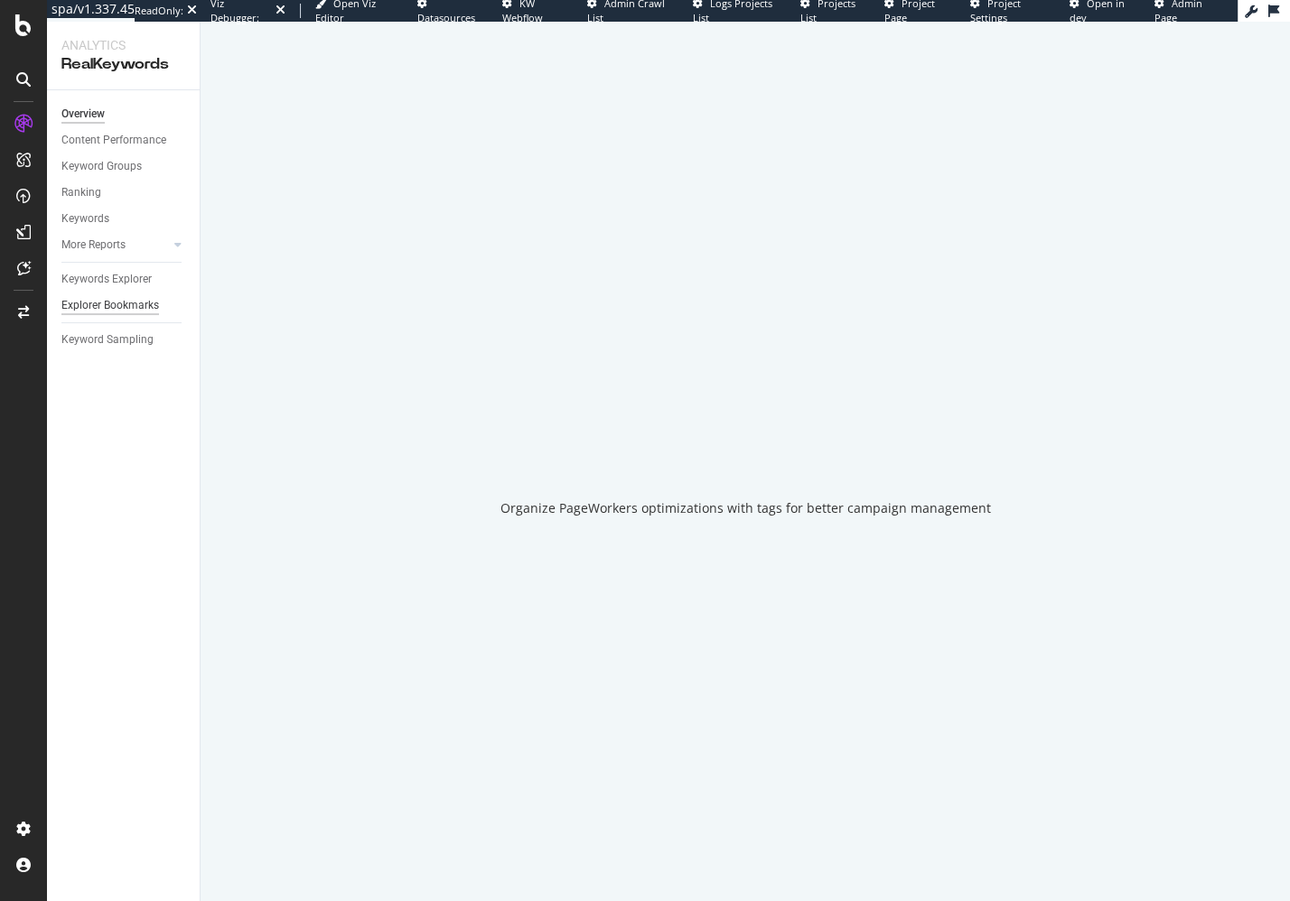
click at [162, 421] on div "Overview Content Performance Keyword Groups Ranking Keywords More Reports Count…" at bounding box center [123, 495] width 153 height 811
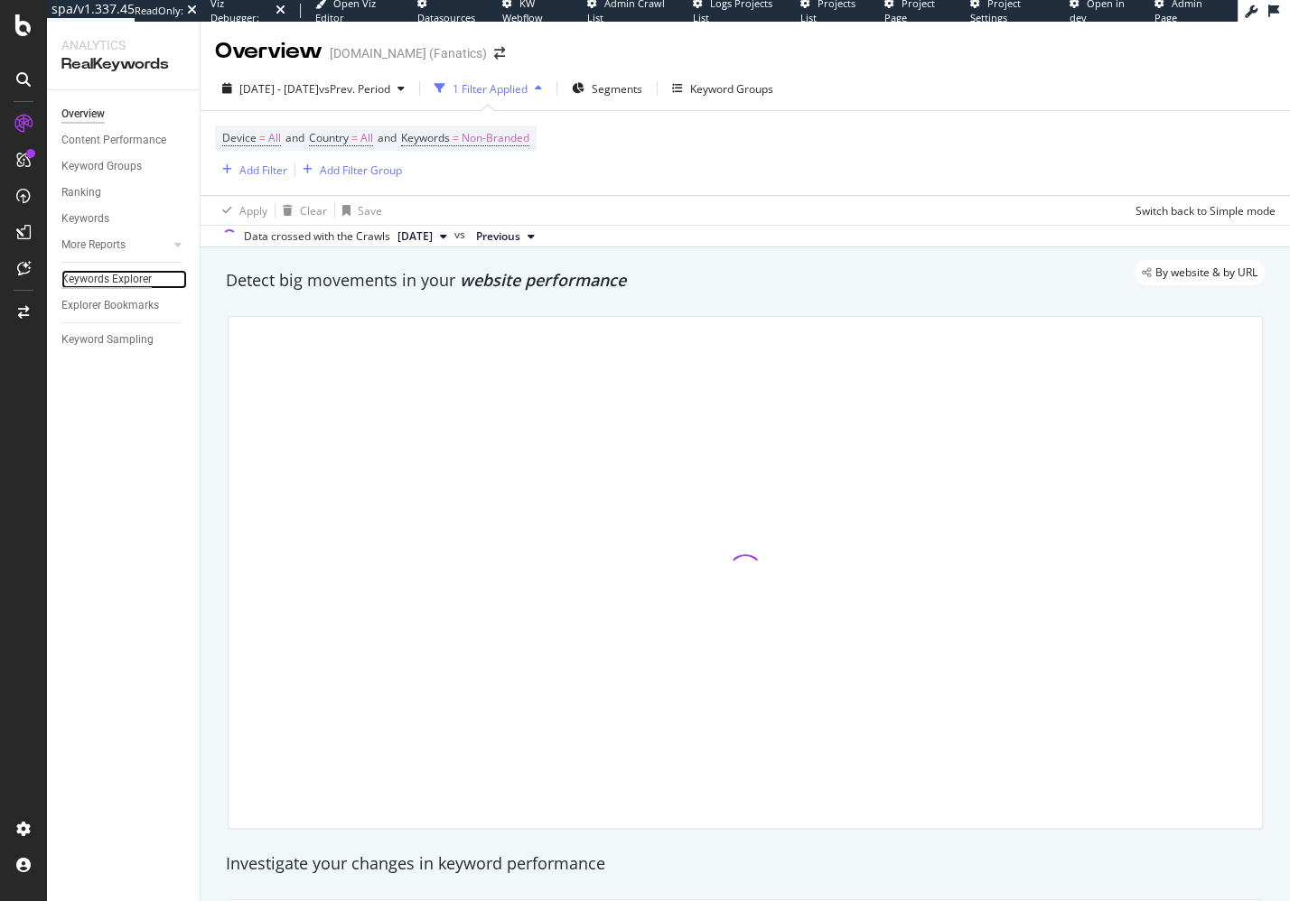
click at [132, 275] on div "Keywords Explorer" at bounding box center [106, 279] width 90 height 19
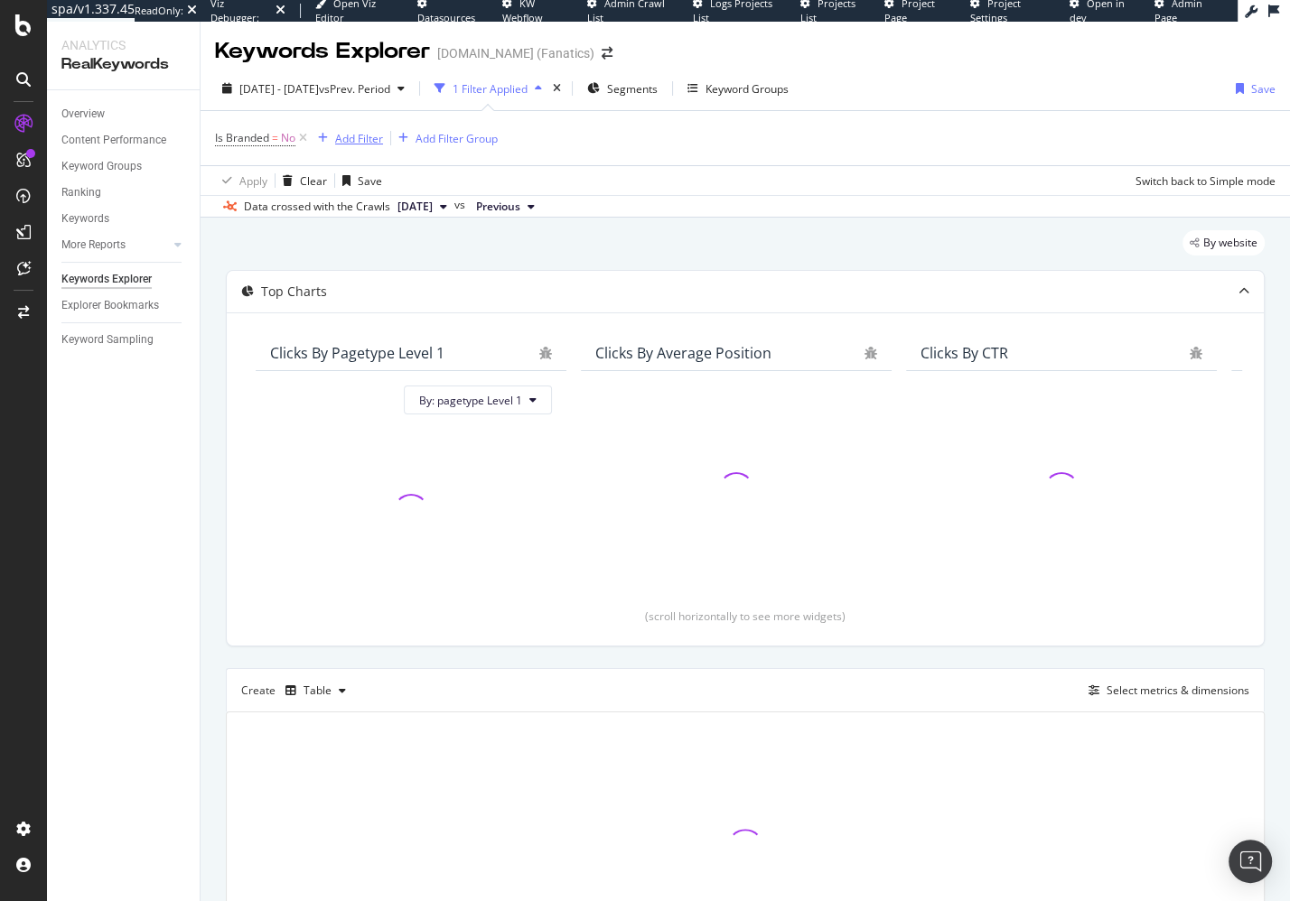
click at [308, 138] on icon at bounding box center [302, 138] width 15 height 18
click at [245, 142] on div "Add Filter" at bounding box center [263, 137] width 48 height 15
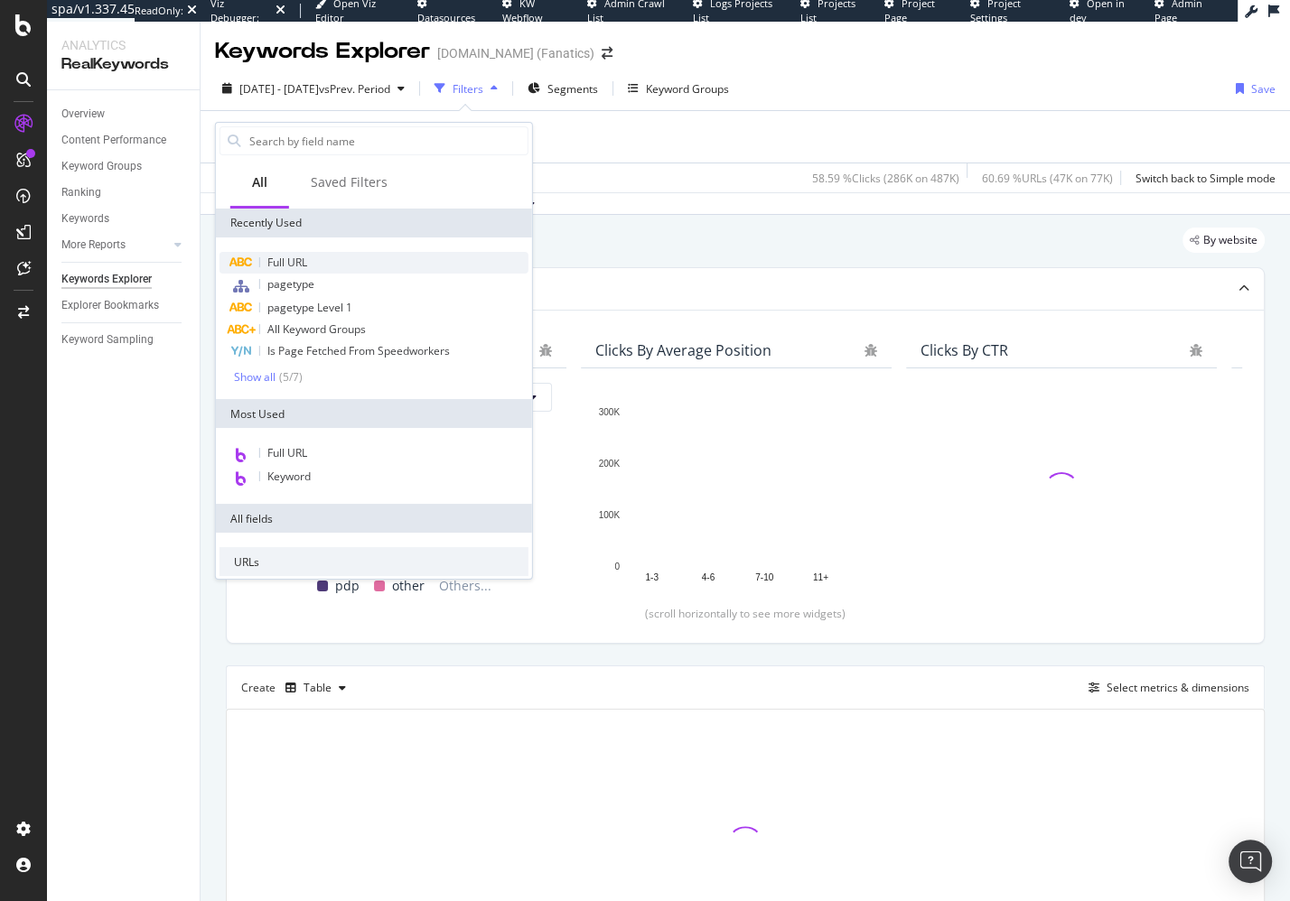
click at [322, 265] on div "Full URL" at bounding box center [373, 263] width 309 height 22
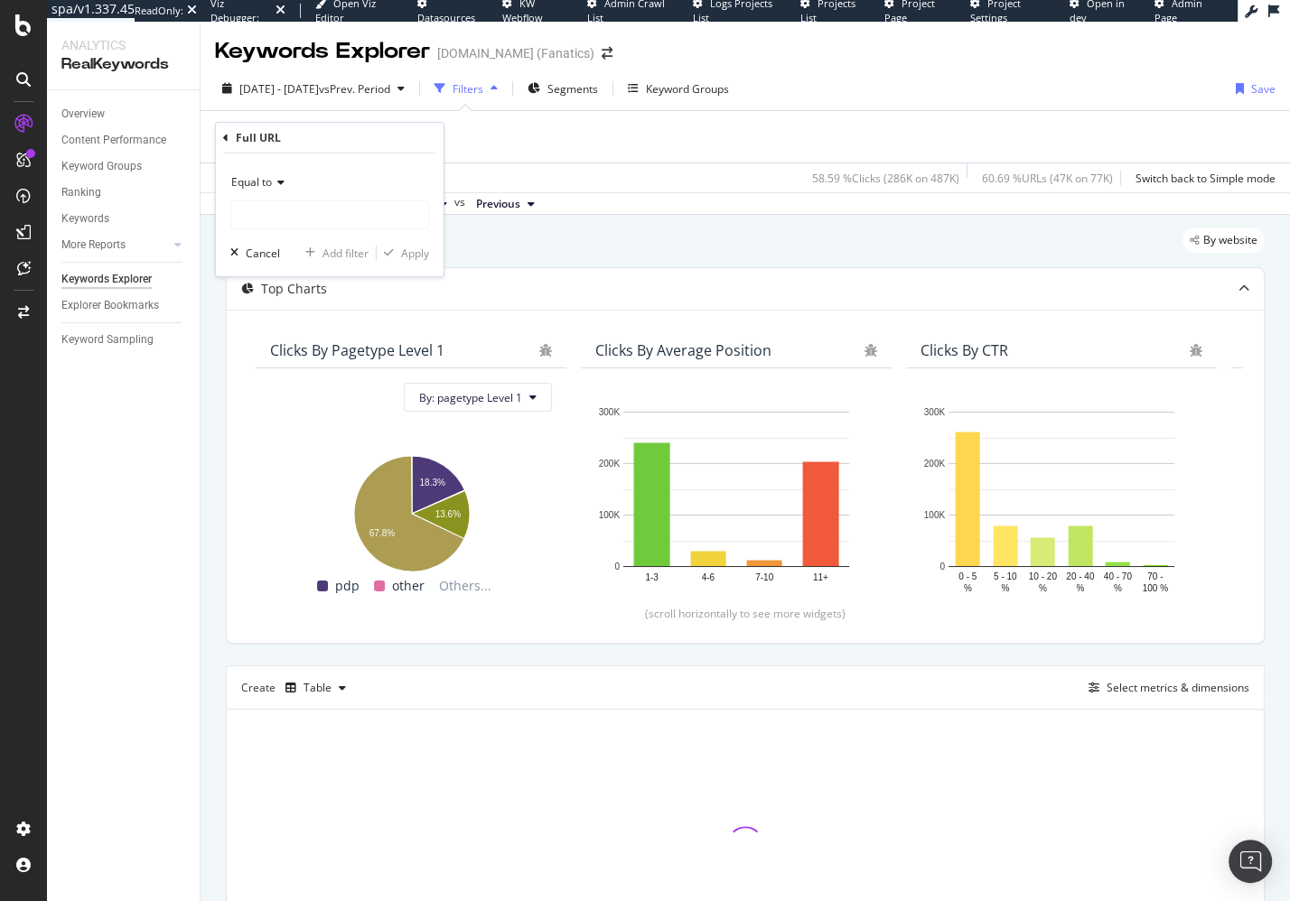
click at [275, 190] on div "Equal to" at bounding box center [329, 182] width 199 height 29
drag, startPoint x: 324, startPoint y: 404, endPoint x: 331, endPoint y: 322, distance: 81.6
click at [324, 404] on div "Matches regex" at bounding box center [331, 407] width 193 height 23
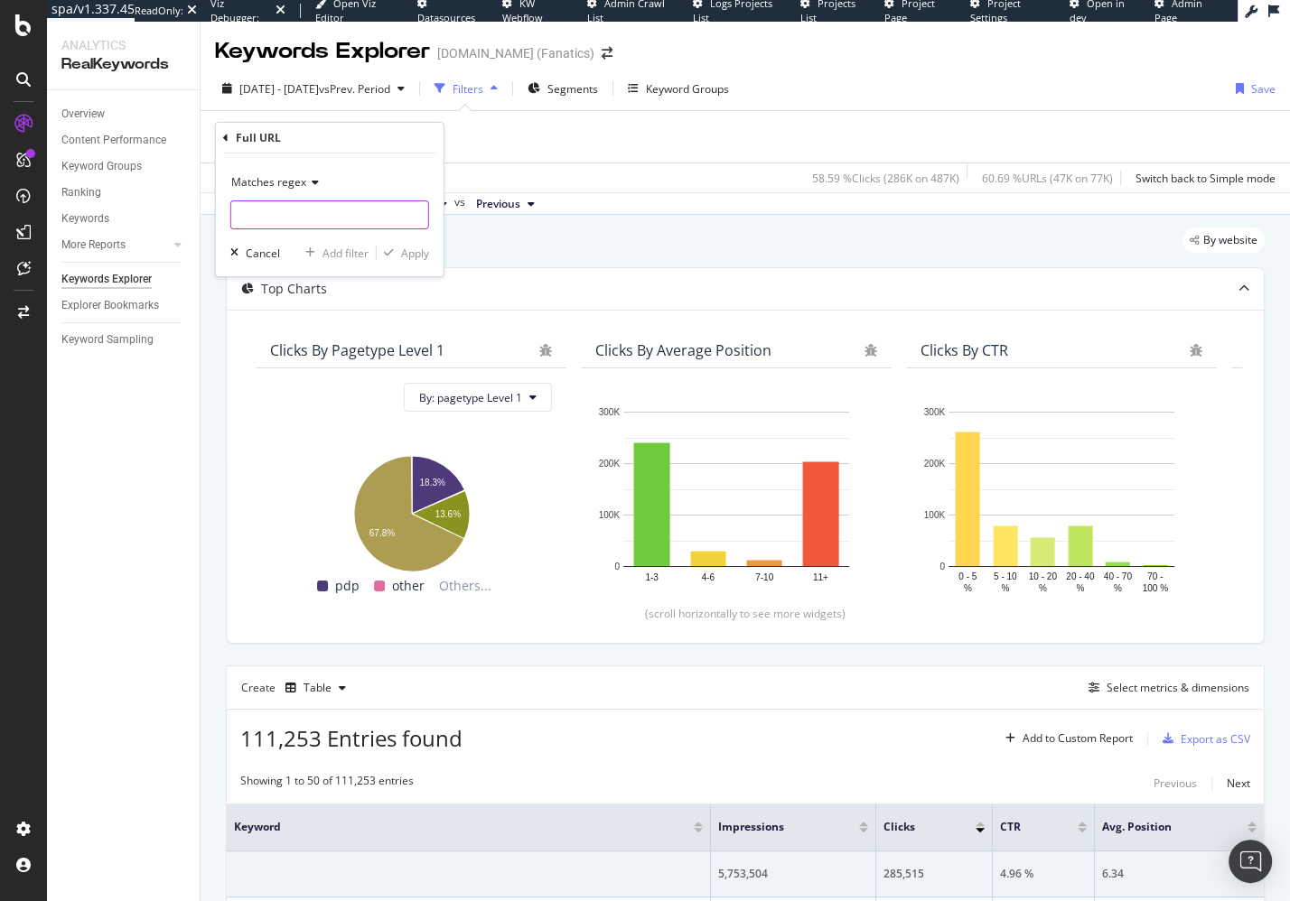
drag, startPoint x: 324, startPoint y: 220, endPoint x: 348, endPoint y: 231, distance: 25.9
click at [324, 220] on input "text" at bounding box center [329, 214] width 197 height 29
paste input "(jerseys-|caps-)"
type input "(jerseys-|caps-)"
click at [413, 250] on div "Apply" at bounding box center [415, 253] width 28 height 15
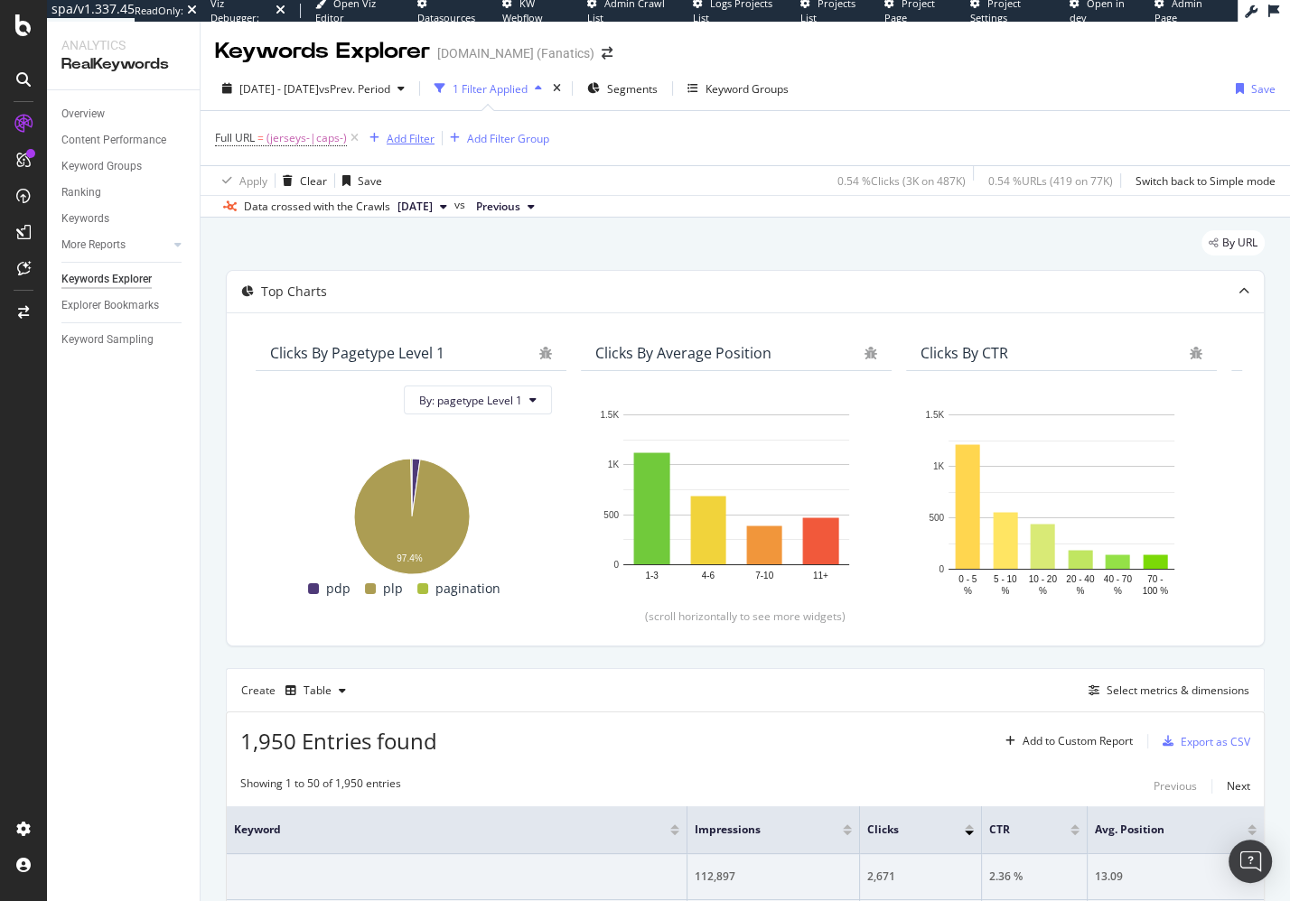
click at [416, 137] on div "Add Filter" at bounding box center [411, 138] width 48 height 15
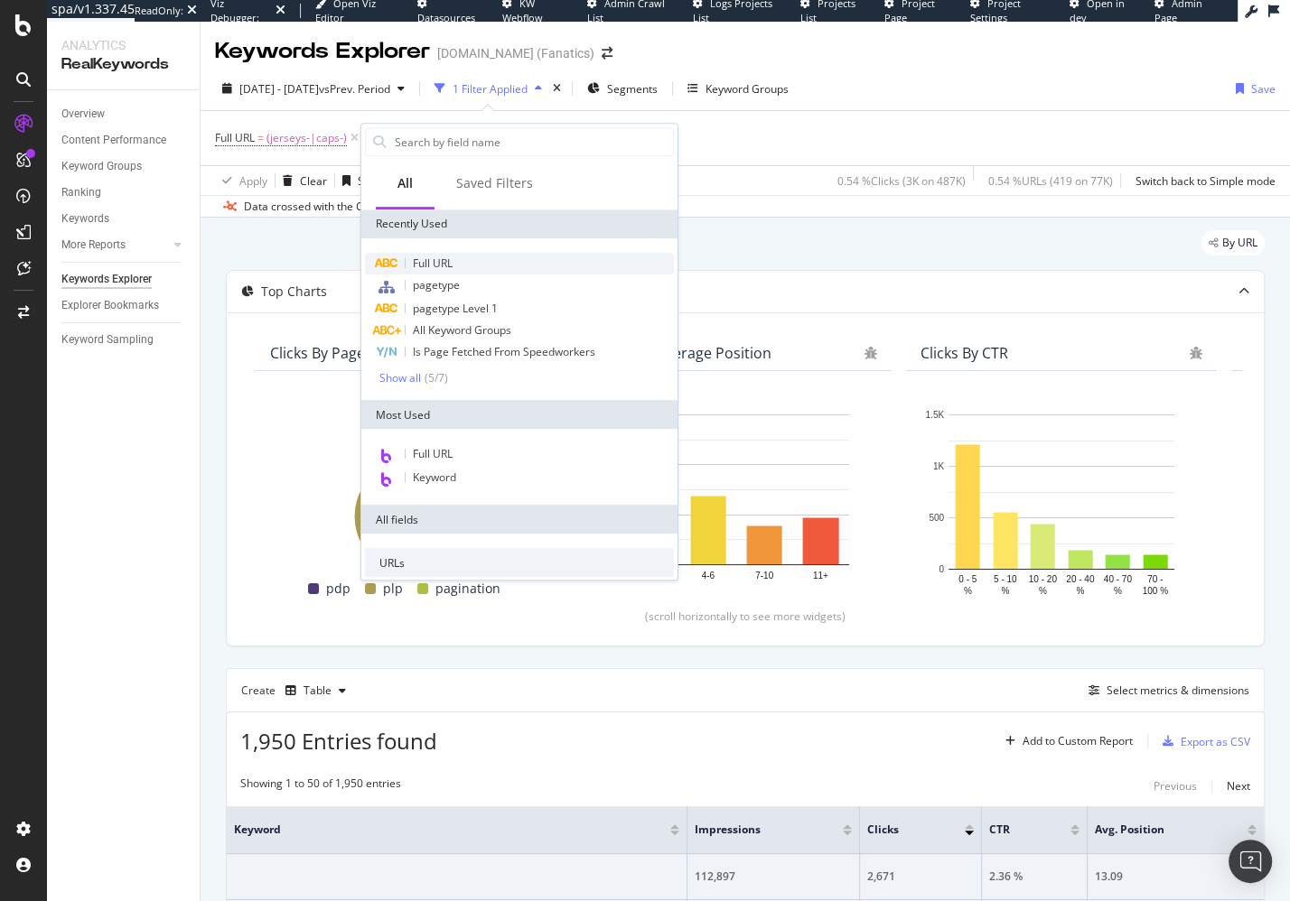
click at [447, 262] on span "Full URL" at bounding box center [433, 263] width 40 height 15
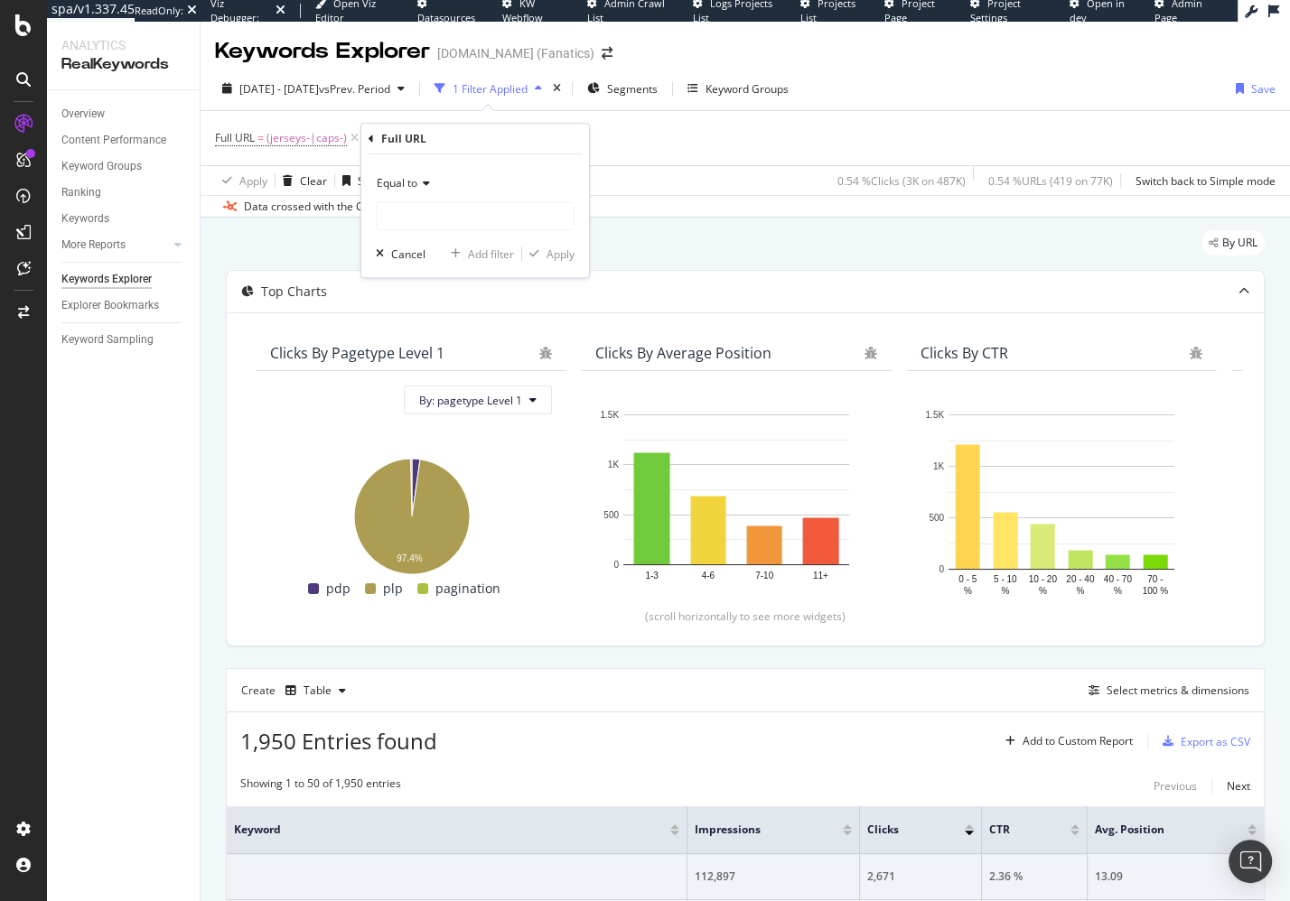
click at [417, 184] on span "Equal to" at bounding box center [397, 182] width 41 height 15
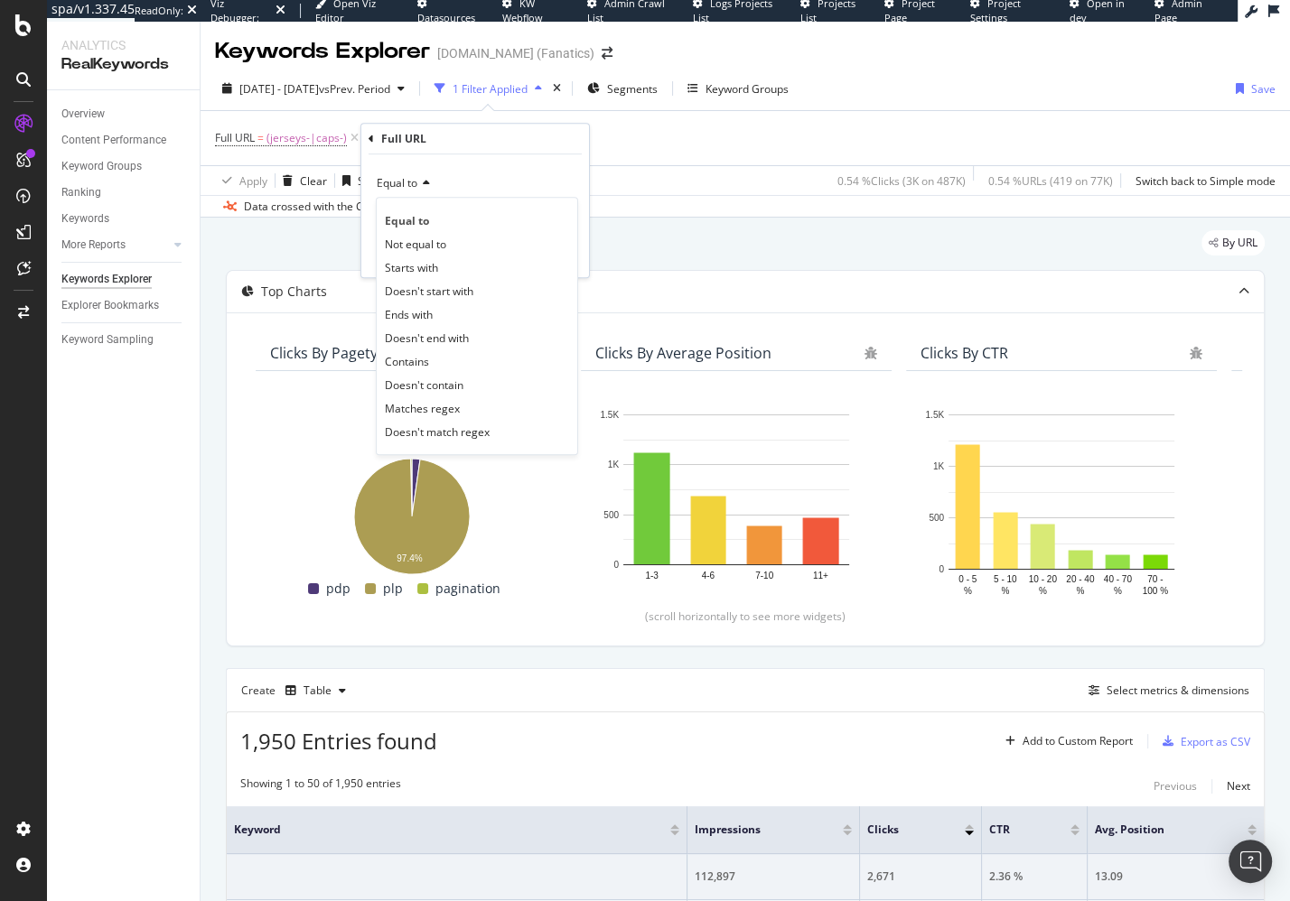
drag, startPoint x: 460, startPoint y: 383, endPoint x: 467, endPoint y: 273, distance: 110.4
click at [459, 383] on span "Doesn't contain" at bounding box center [424, 385] width 79 height 15
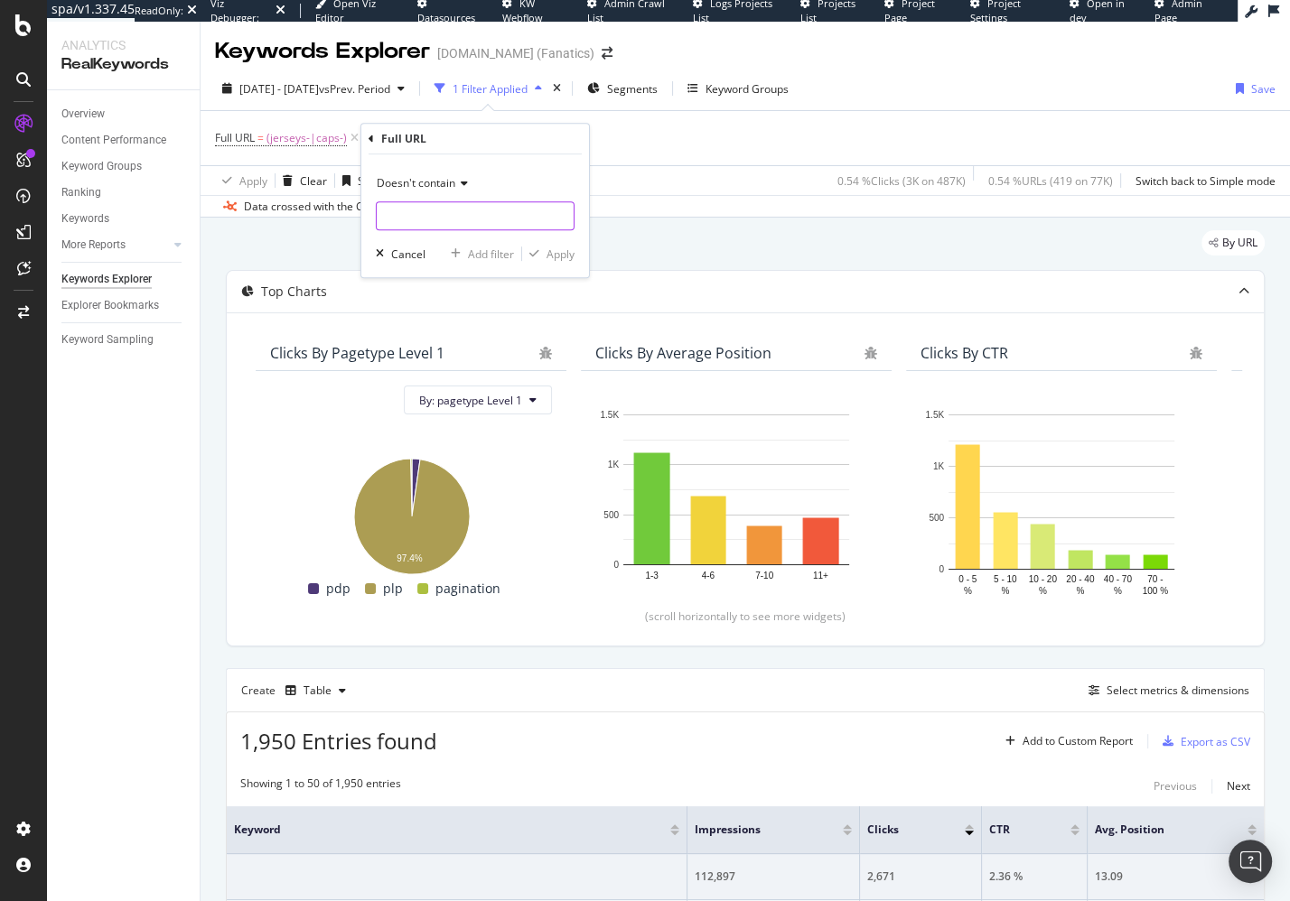
click at [469, 210] on input "text" at bounding box center [475, 215] width 197 height 29
paste input "+c-"
type input "+c-"
drag, startPoint x: 498, startPoint y: 252, endPoint x: 483, endPoint y: 259, distance: 16.2
click at [498, 251] on div "Add filter" at bounding box center [491, 254] width 46 height 15
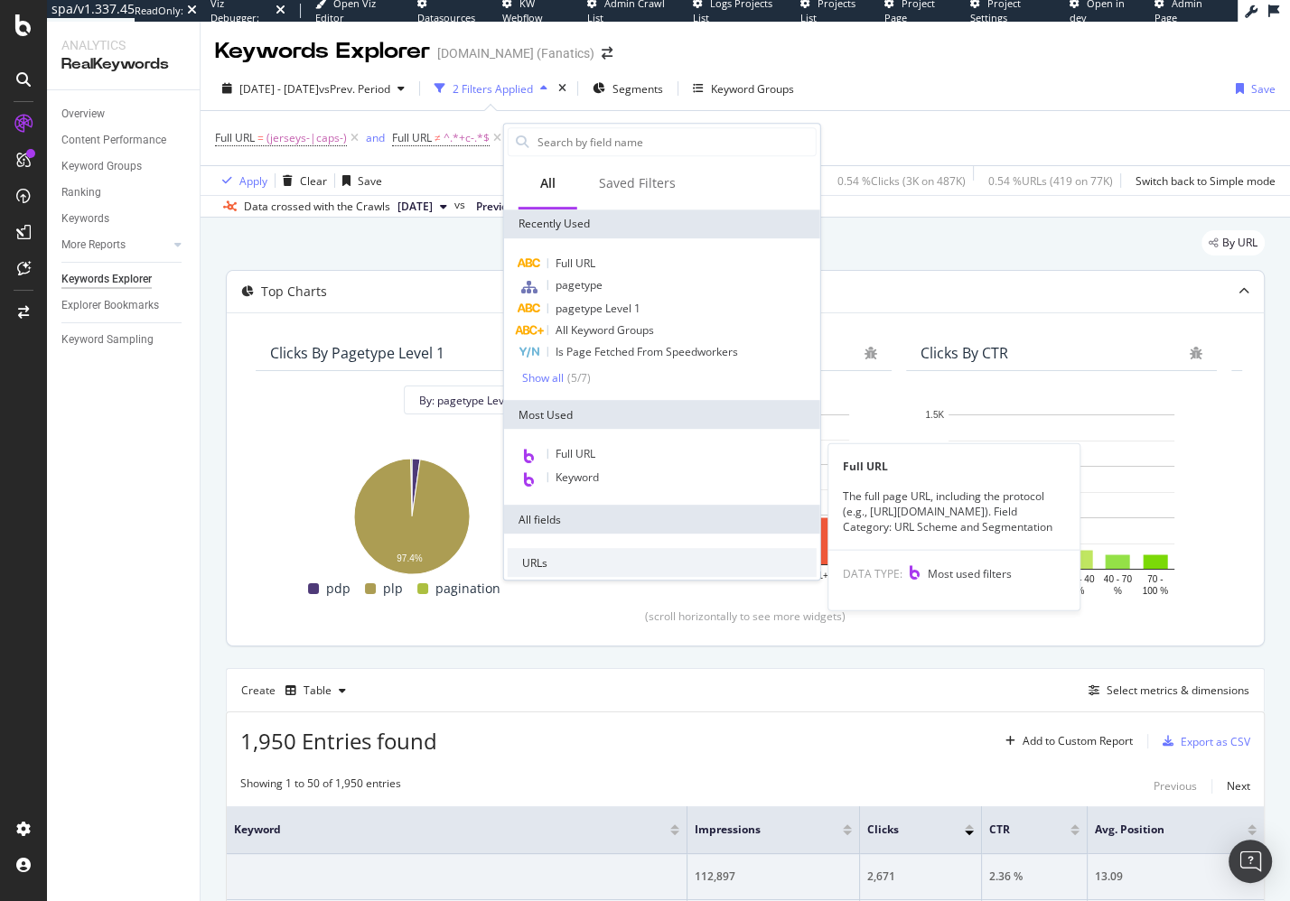
drag, startPoint x: 581, startPoint y: 449, endPoint x: 583, endPoint y: 330, distance: 119.2
click at [581, 449] on span "Full URL" at bounding box center [575, 453] width 40 height 15
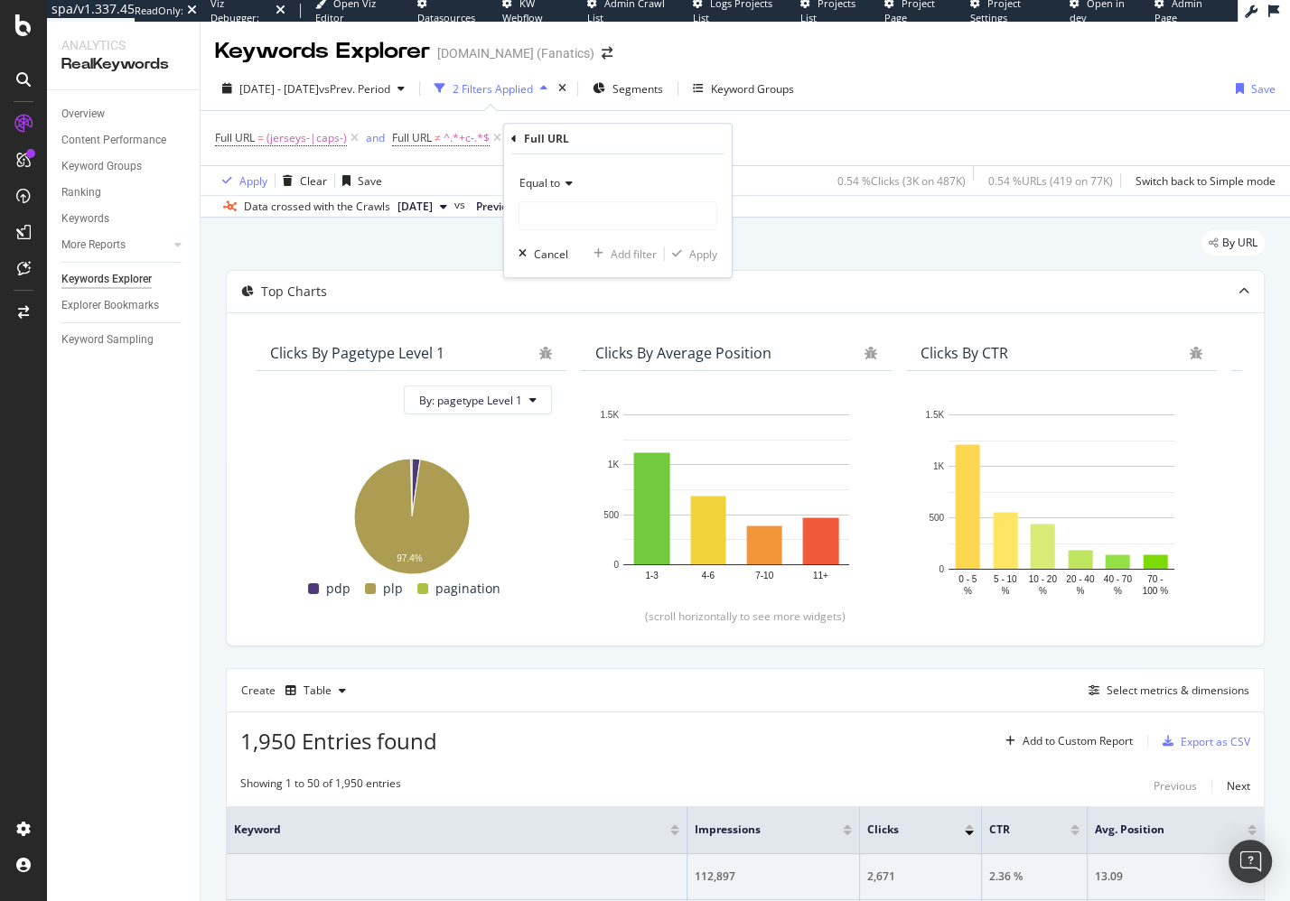
click at [567, 189] on div "Equal to" at bounding box center [617, 183] width 199 height 29
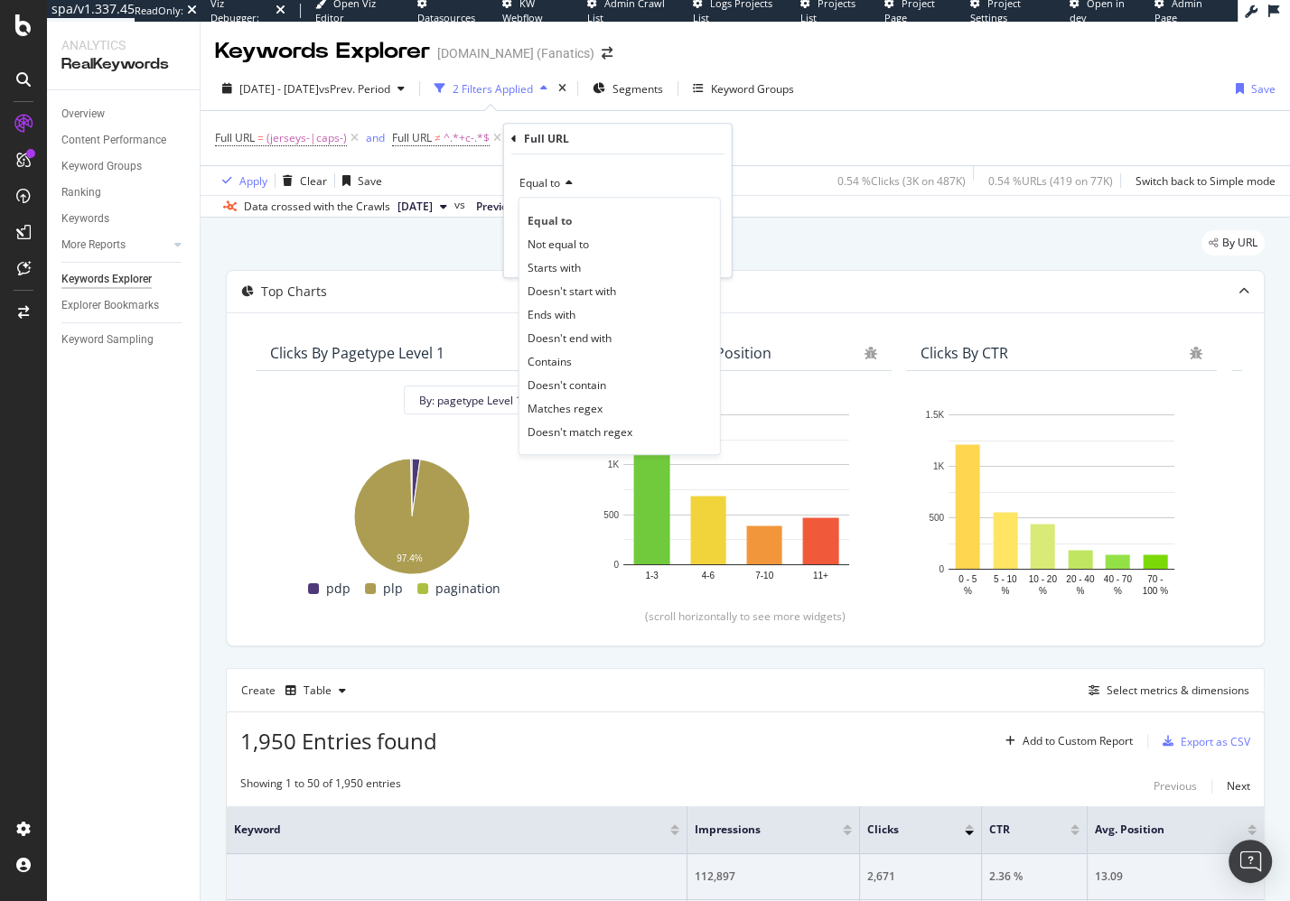
drag, startPoint x: 592, startPoint y: 381, endPoint x: 620, endPoint y: 247, distance: 136.8
click at [592, 381] on span "Doesn't contain" at bounding box center [566, 385] width 79 height 15
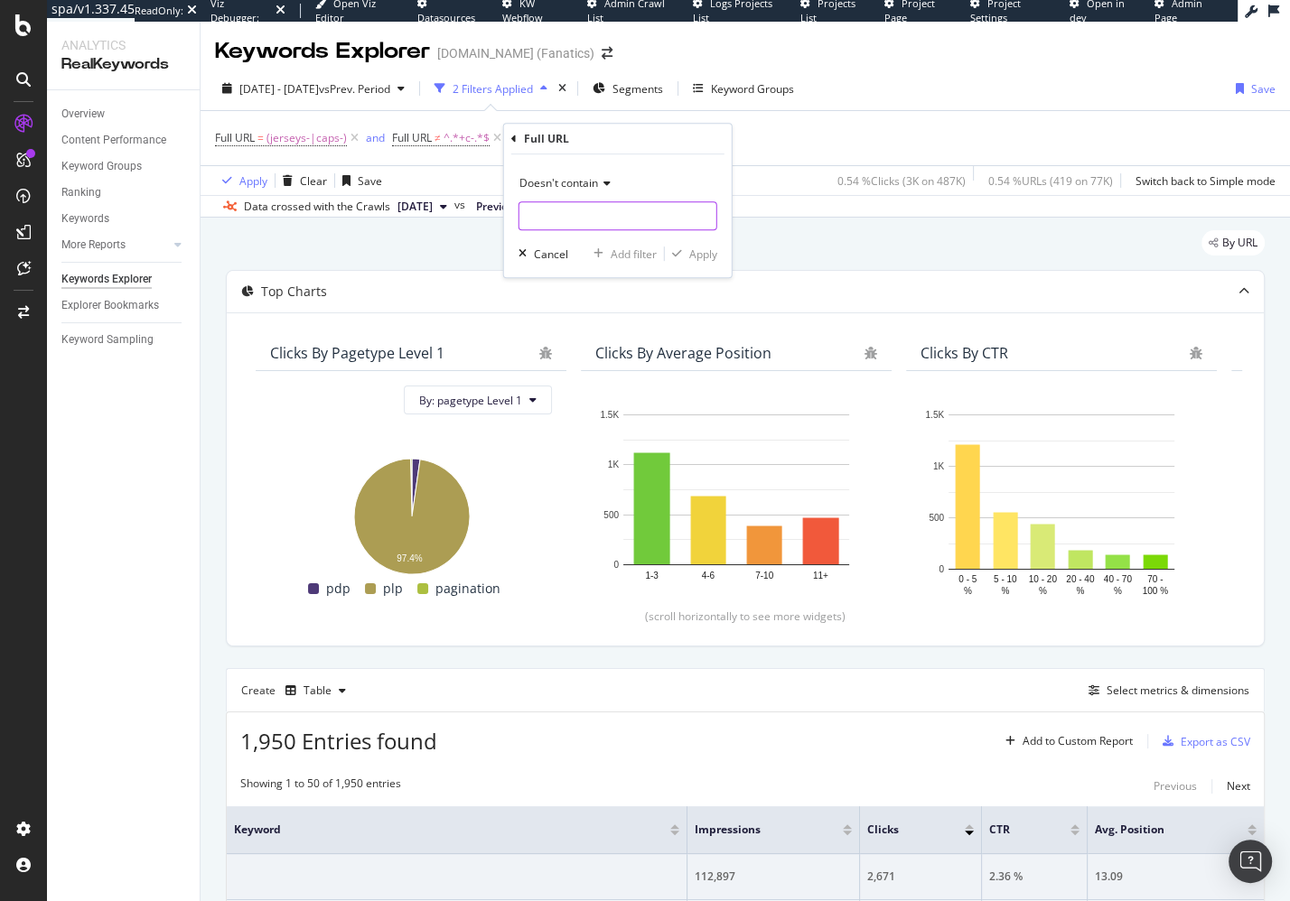
click at [620, 207] on input "text" at bounding box center [617, 215] width 197 height 29
paste input "/p-"
type input "/p-"
drag, startPoint x: 633, startPoint y: 257, endPoint x: 620, endPoint y: 286, distance: 31.9
click at [633, 256] on div "Add filter" at bounding box center [634, 254] width 46 height 15
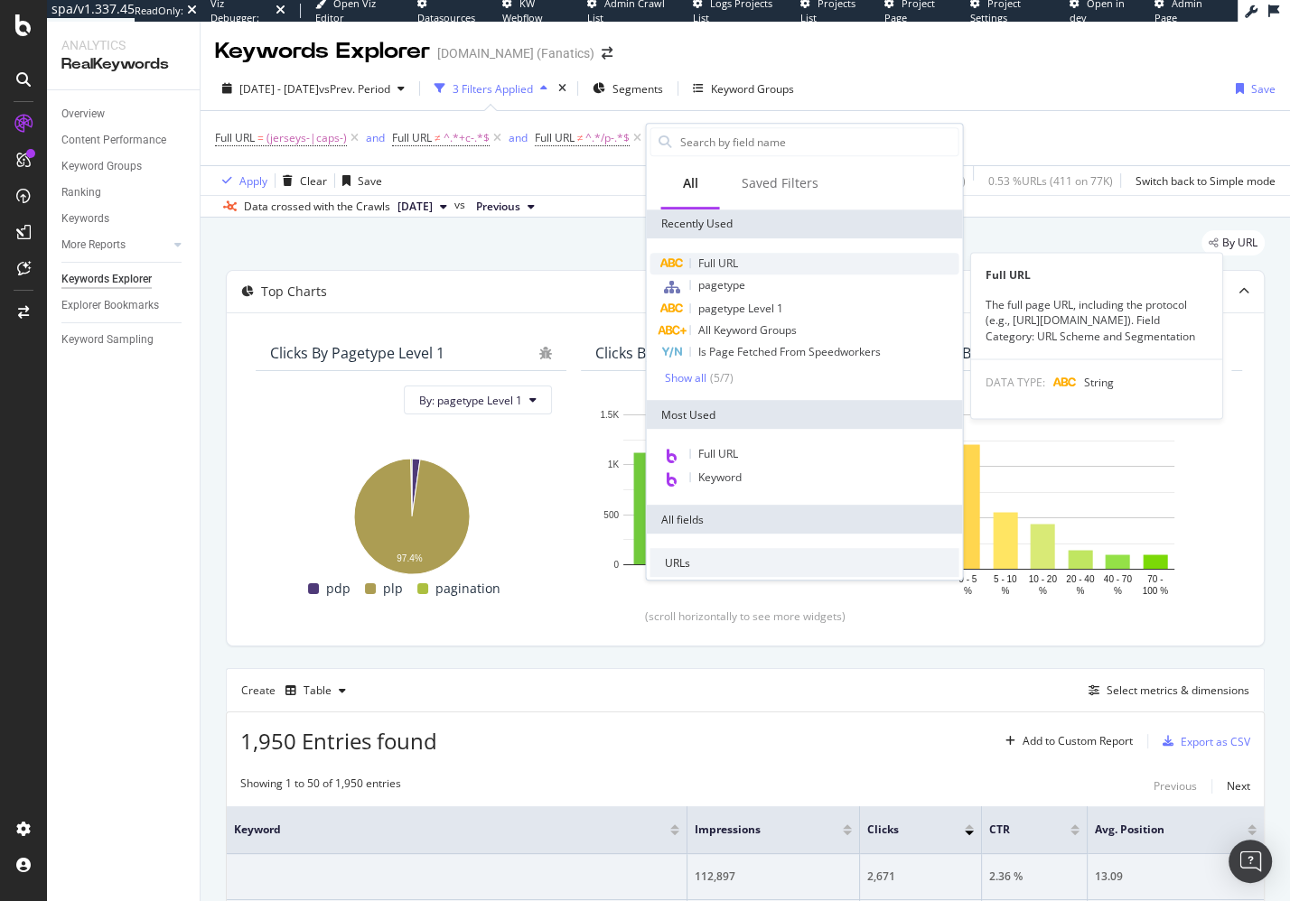
click at [777, 257] on div "Full URL" at bounding box center [803, 264] width 309 height 22
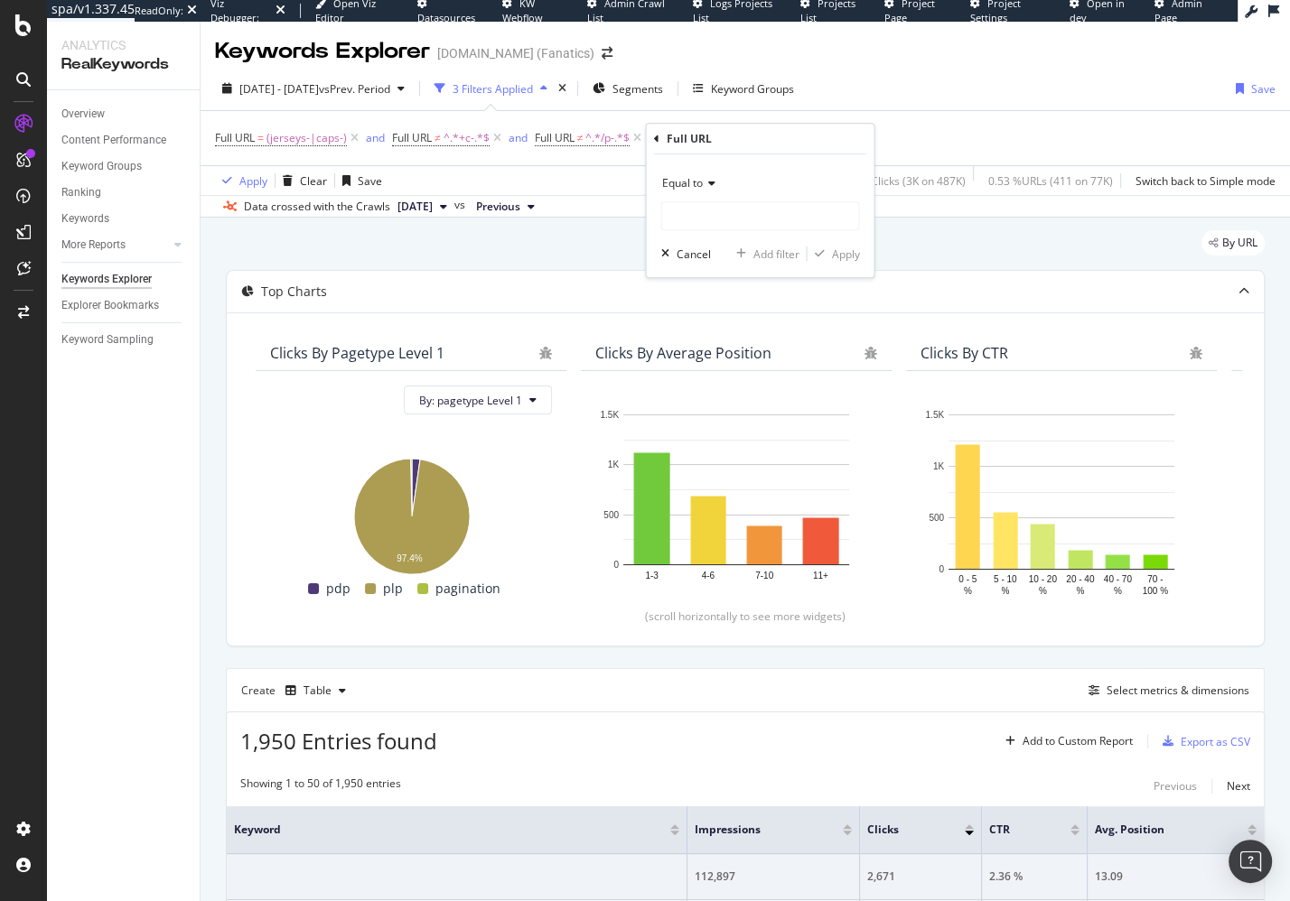
click at [700, 181] on span "Equal to" at bounding box center [681, 182] width 41 height 15
drag, startPoint x: 714, startPoint y: 384, endPoint x: 721, endPoint y: 369, distance: 15.8
click at [714, 384] on span "Doesn't contain" at bounding box center [708, 385] width 79 height 15
click at [761, 215] on input "text" at bounding box center [759, 215] width 197 height 29
paste input "+p-"
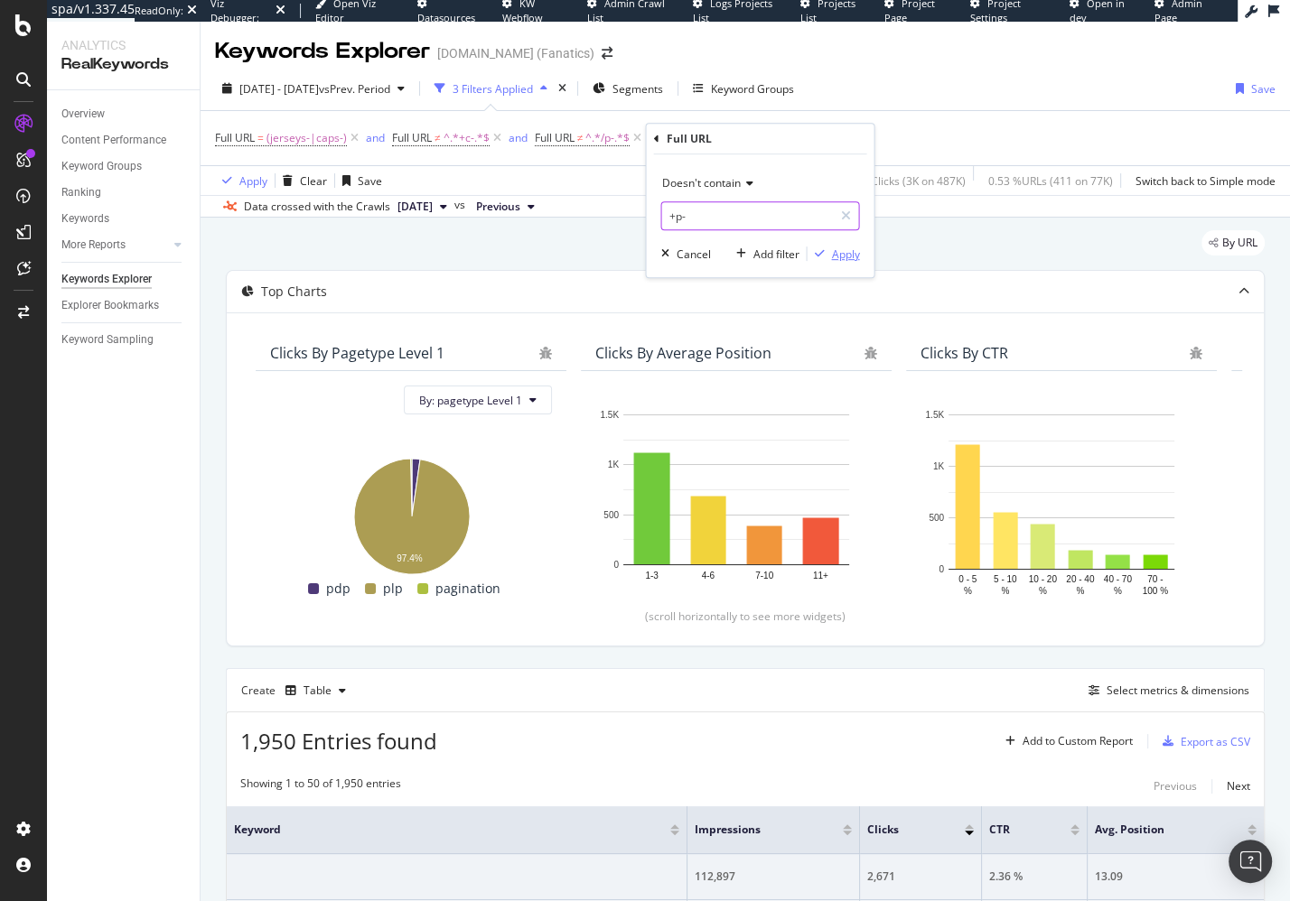
type input "+p-"
drag, startPoint x: 828, startPoint y: 253, endPoint x: 790, endPoint y: 260, distance: 38.6
click at [828, 253] on div "button" at bounding box center [818, 253] width 24 height 11
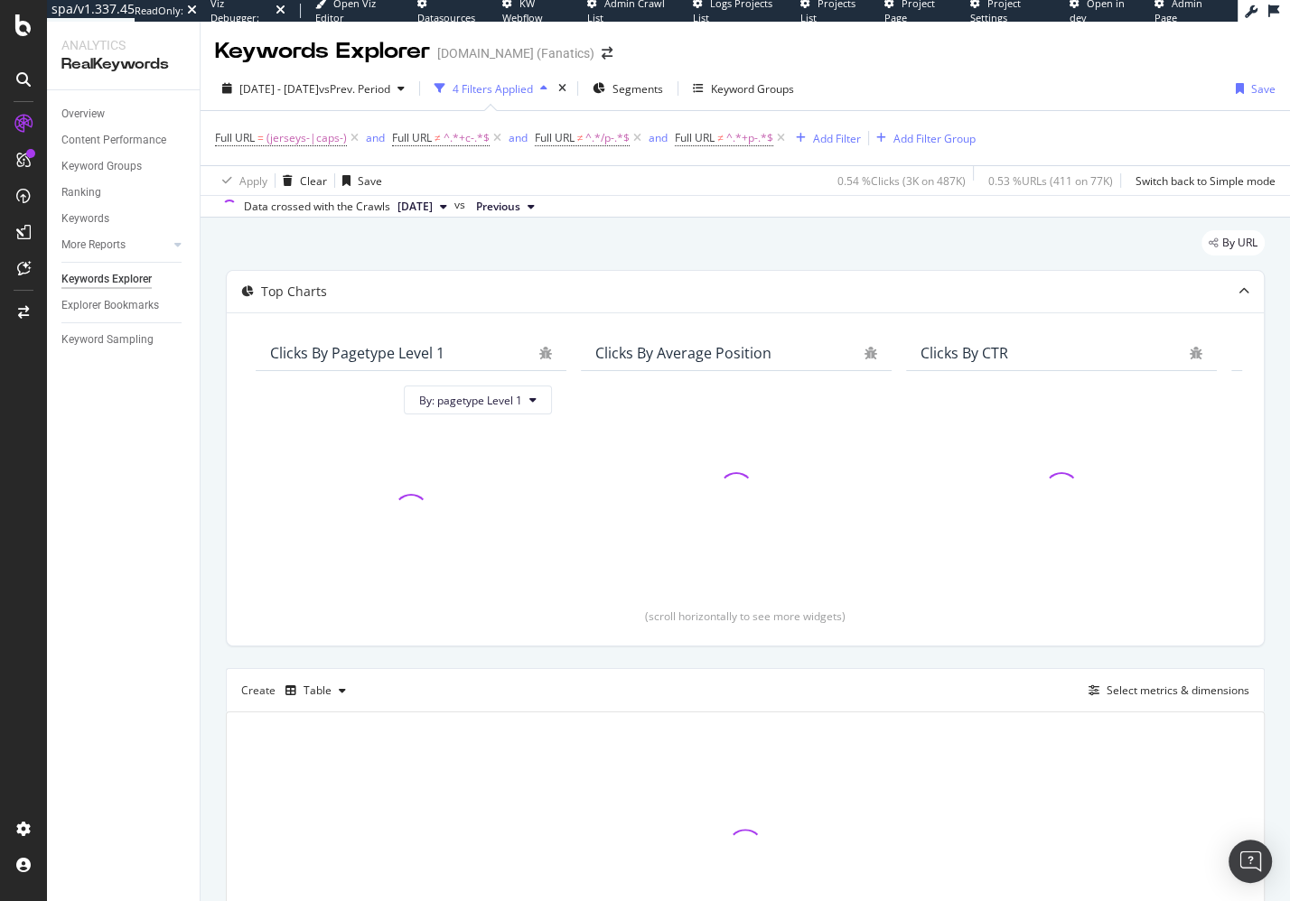
click at [551, 243] on div "By URL" at bounding box center [745, 250] width 1039 height 40
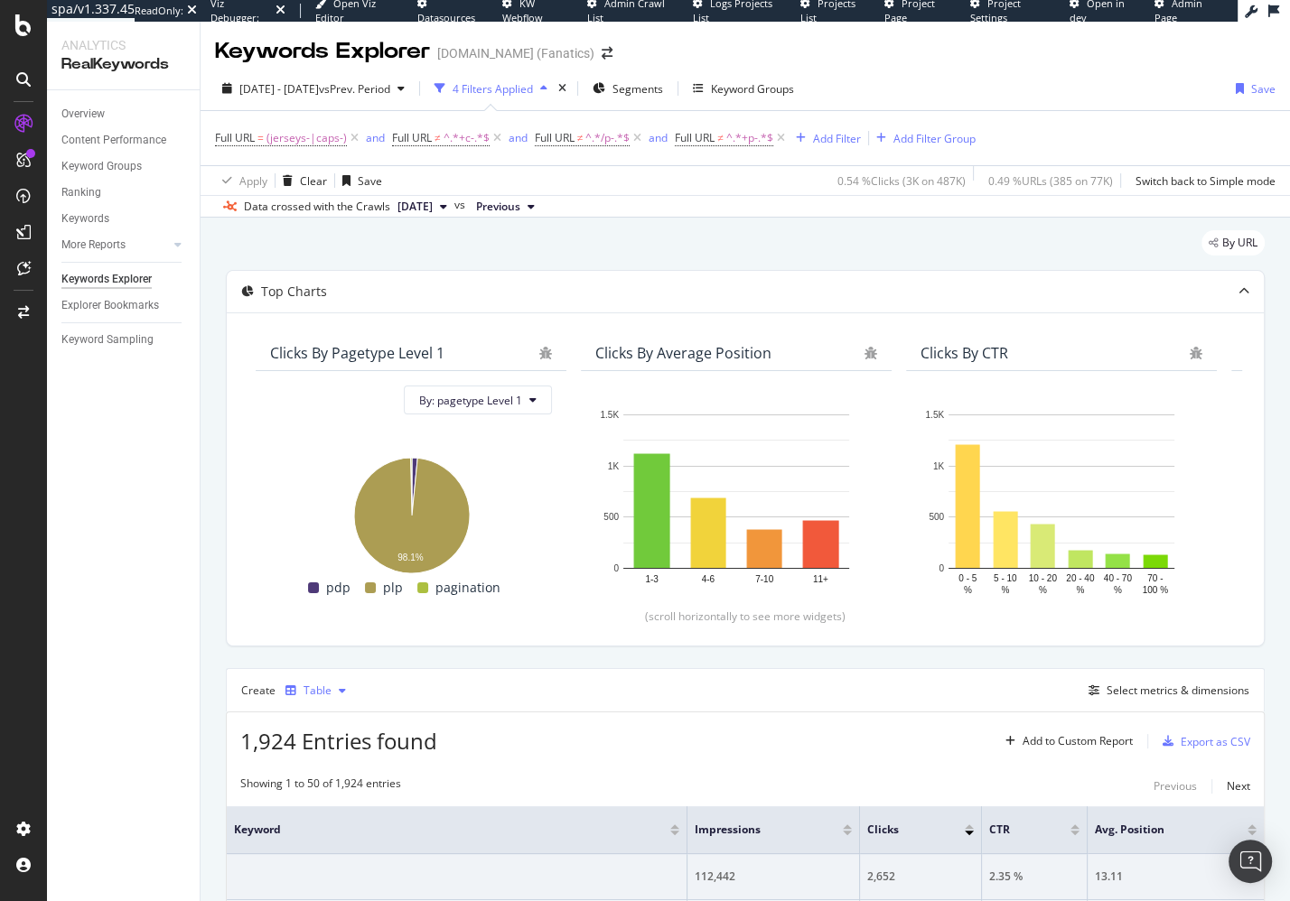
click at [323, 693] on div "Table" at bounding box center [317, 690] width 28 height 11
drag, startPoint x: 929, startPoint y: 678, endPoint x: 1139, endPoint y: 690, distance: 209.9
click at [973, 679] on div "Create Table Select metrics & dimensions" at bounding box center [745, 689] width 1039 height 43
click at [1155, 689] on div "Select metrics & dimensions" at bounding box center [1177, 690] width 143 height 15
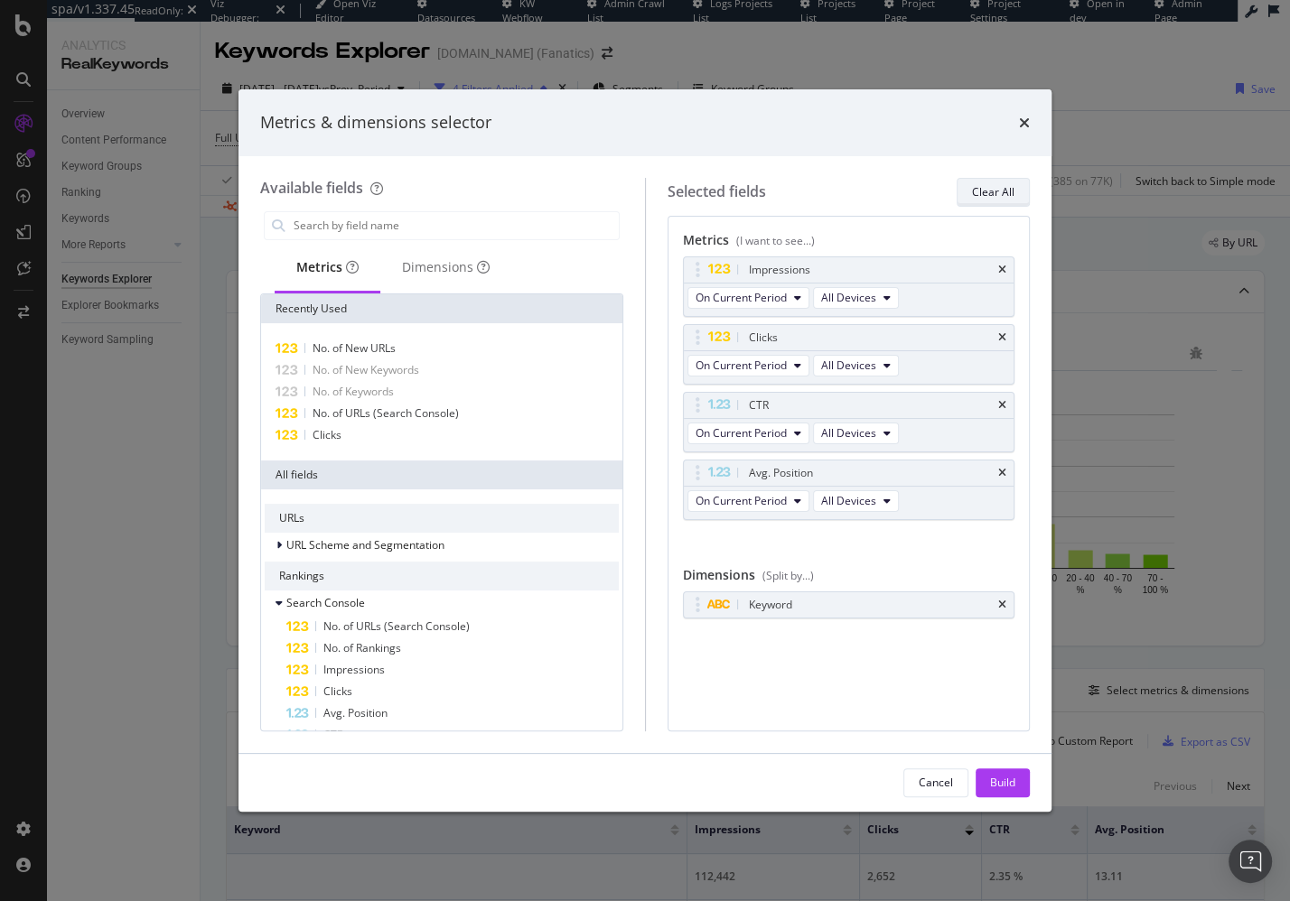
click at [1003, 181] on div "Clear All" at bounding box center [993, 192] width 42 height 25
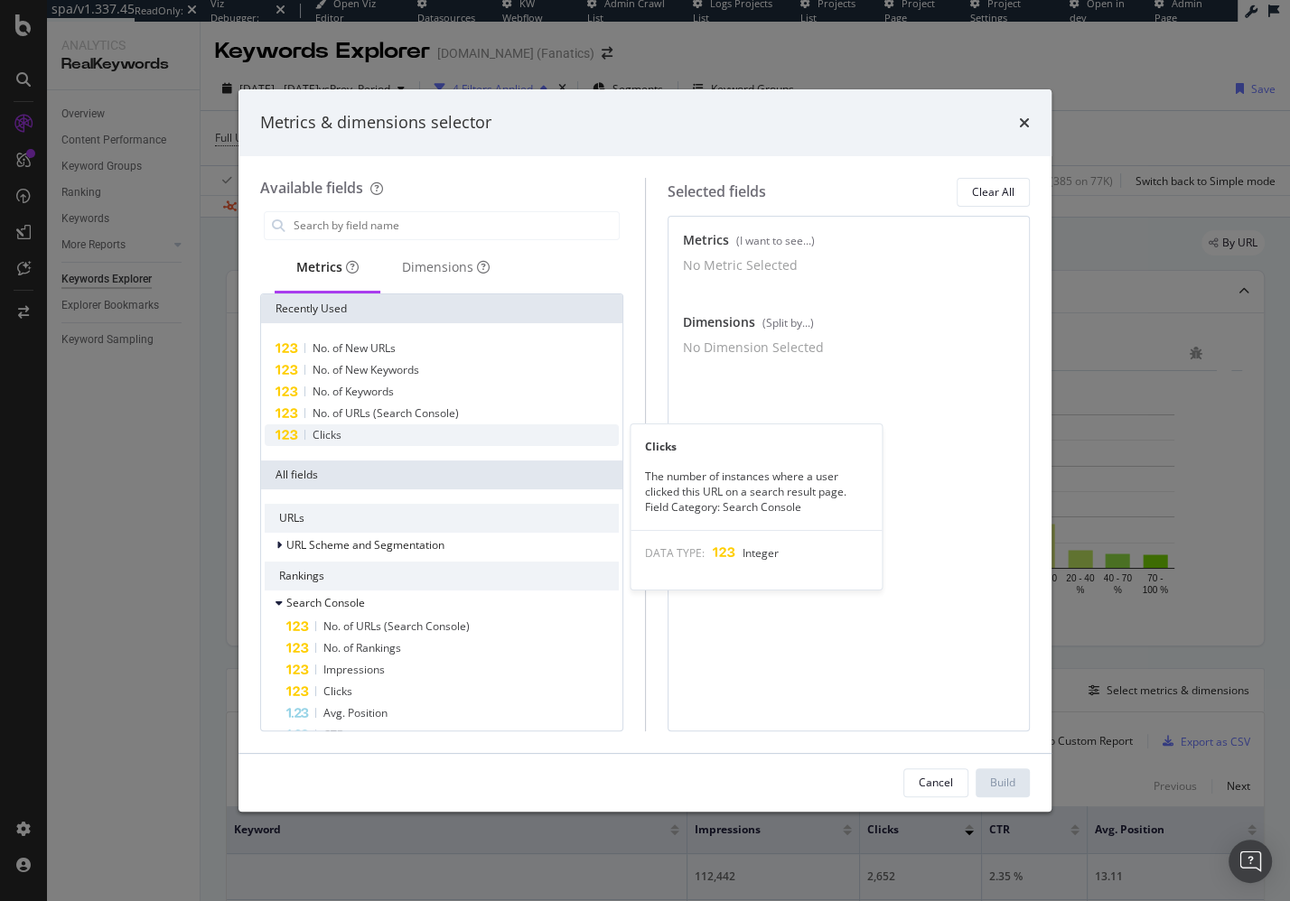
drag, startPoint x: 404, startPoint y: 425, endPoint x: 415, endPoint y: 433, distance: 14.3
click at [404, 425] on div "Clicks" at bounding box center [442, 435] width 354 height 22
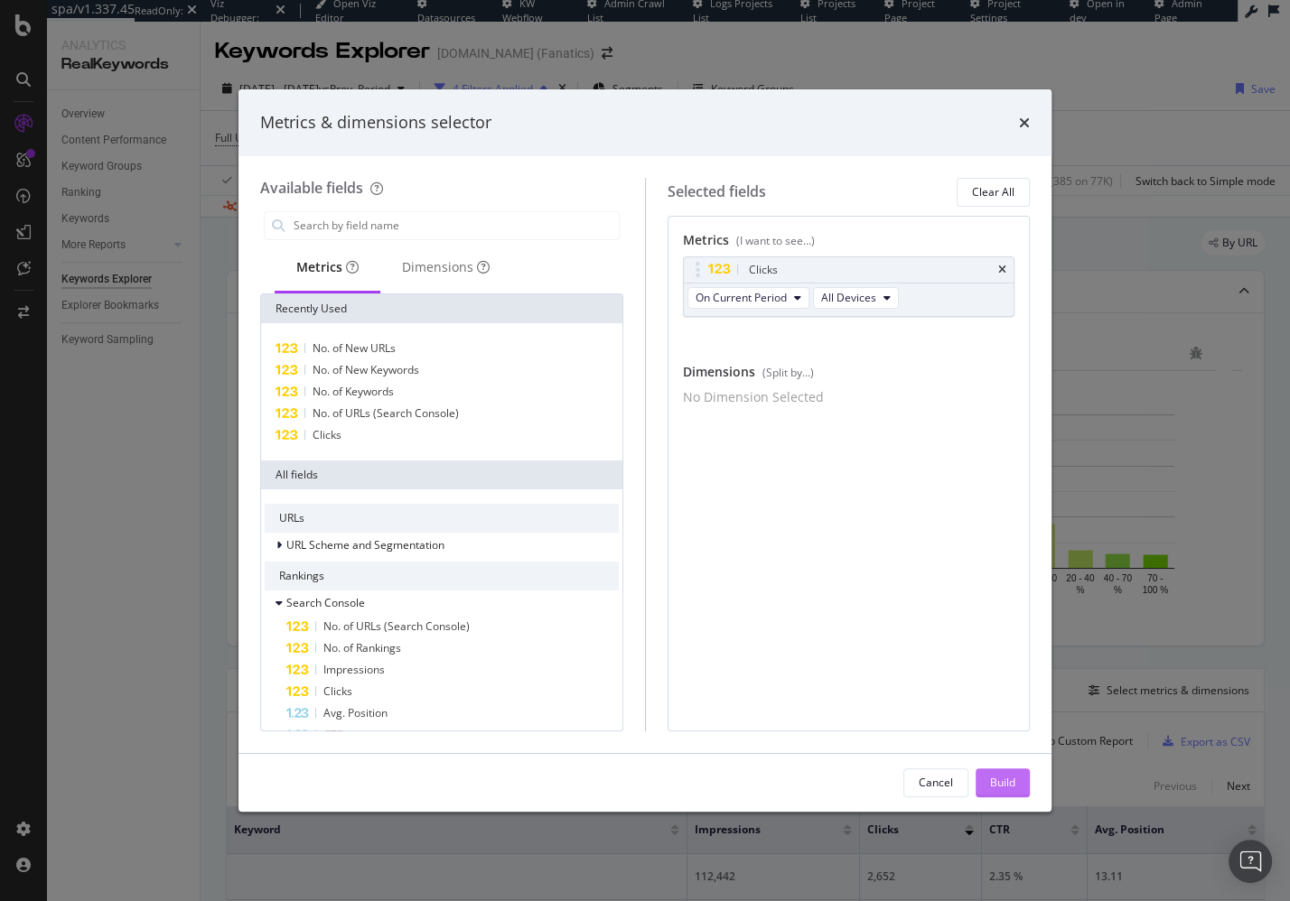
click at [1003, 793] on div "Build" at bounding box center [1002, 782] width 25 height 27
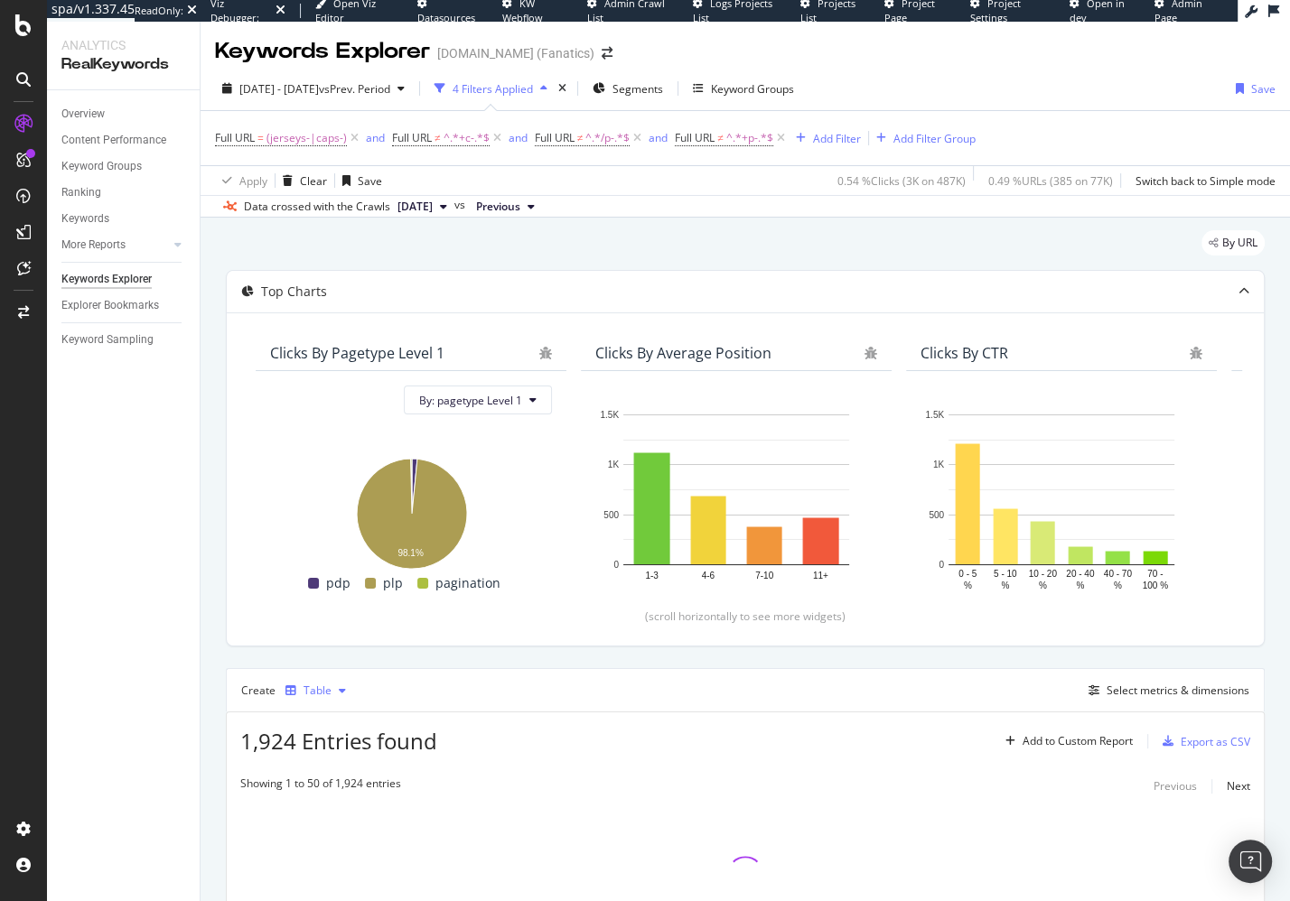
click at [331, 689] on div "button" at bounding box center [342, 690] width 22 height 11
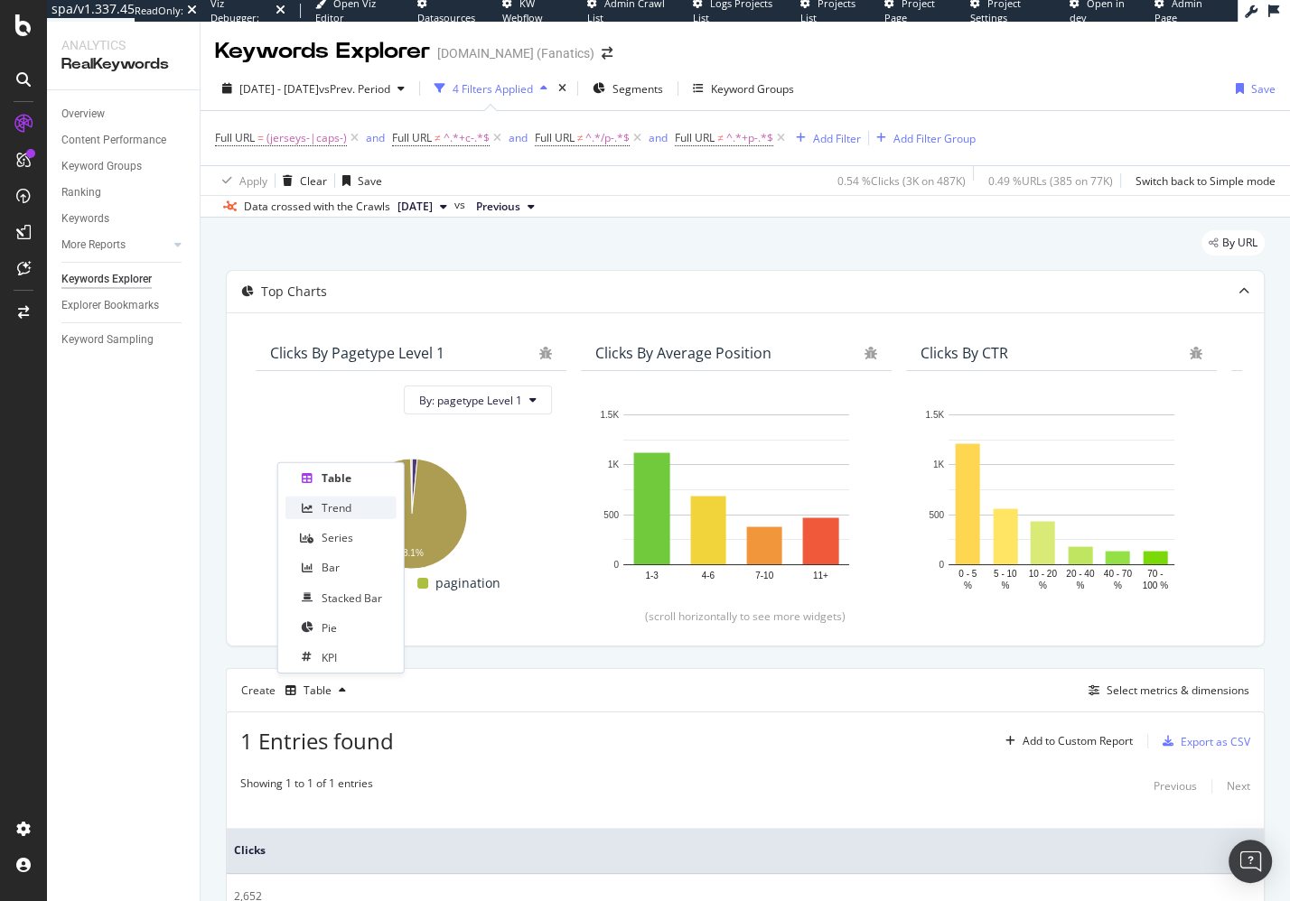
click at [347, 508] on div "Trend" at bounding box center [337, 507] width 30 height 15
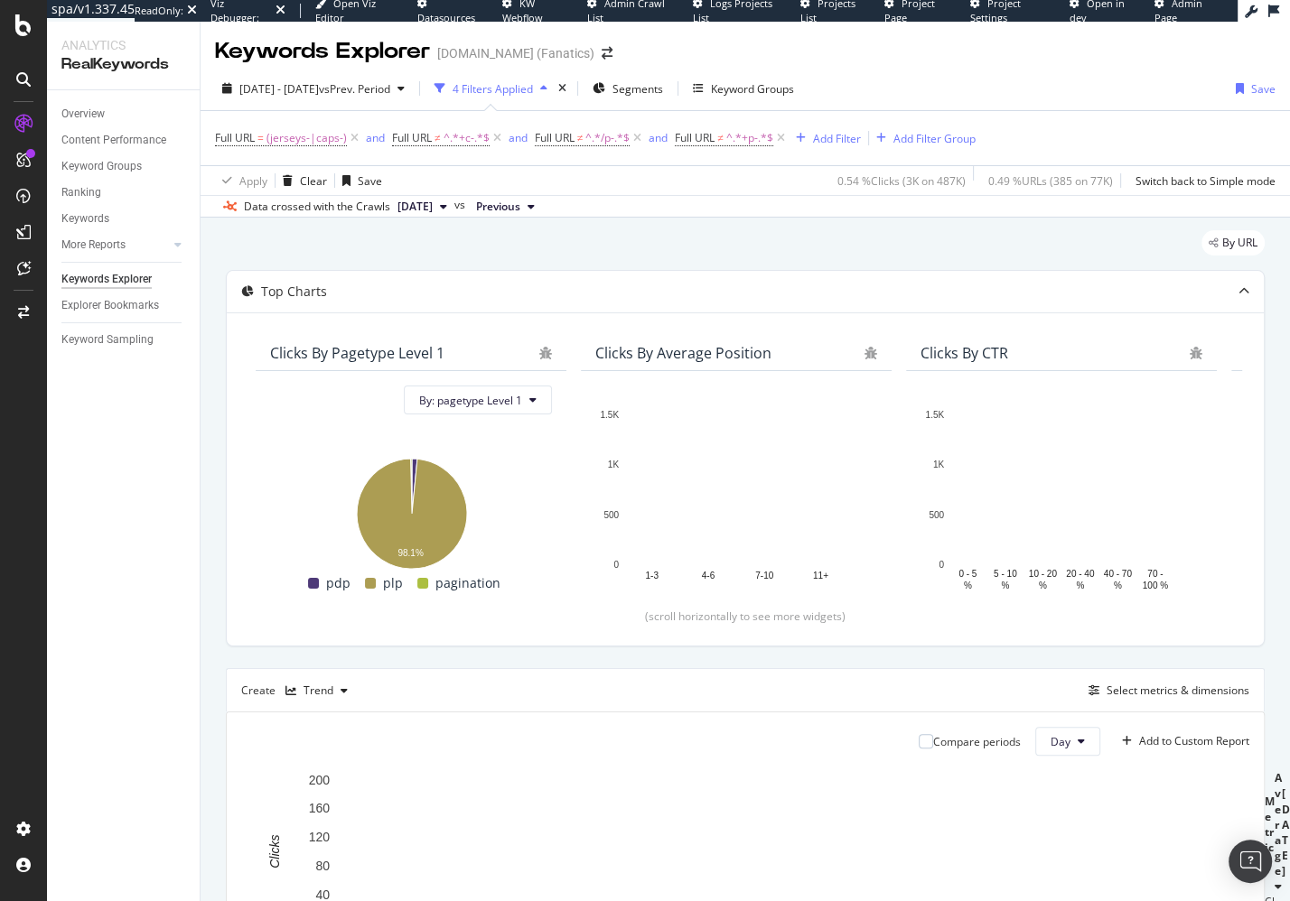
scroll to position [327, 0]
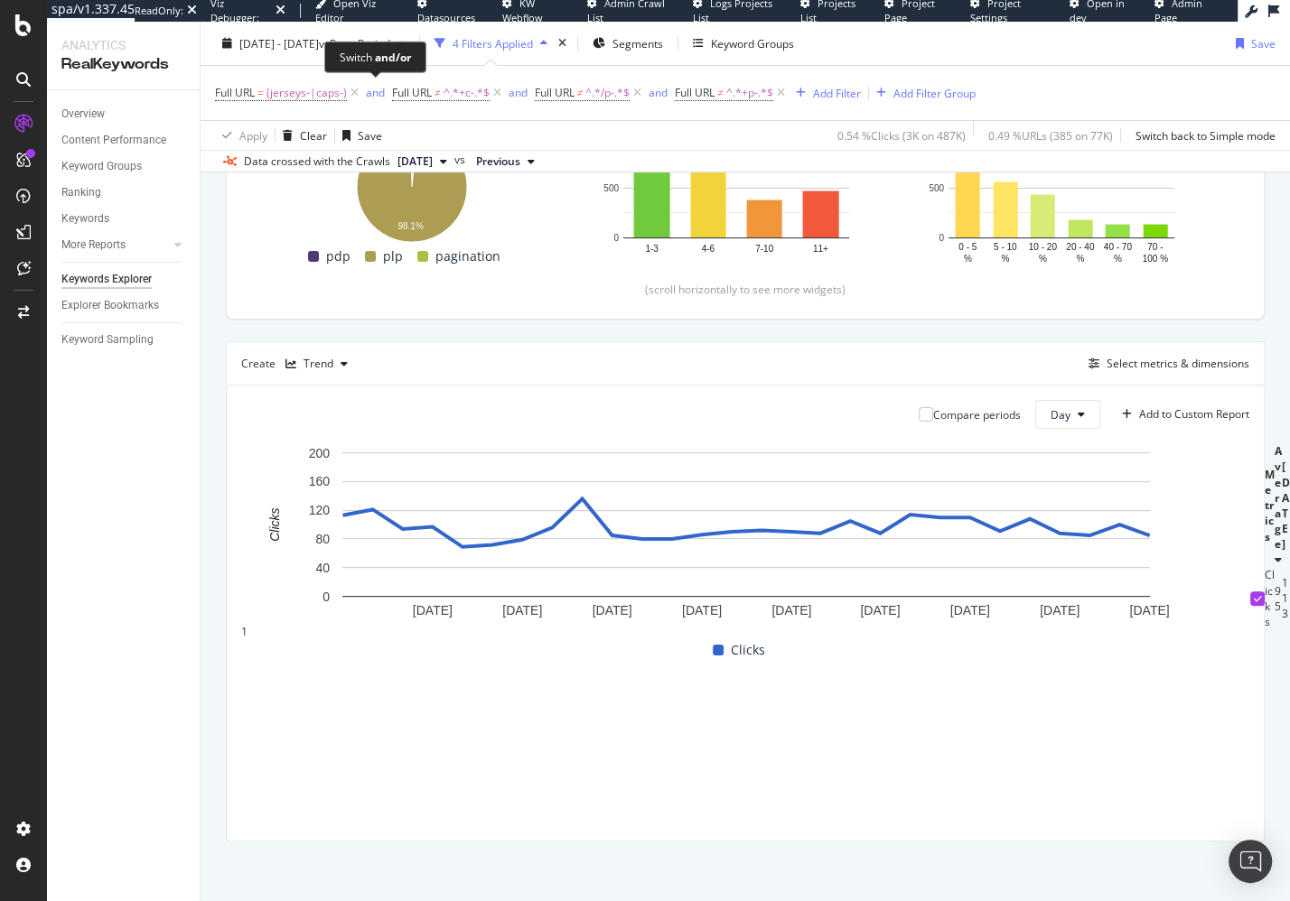
click at [368, 51] on div "Switch and/or" at bounding box center [375, 57] width 71 height 15
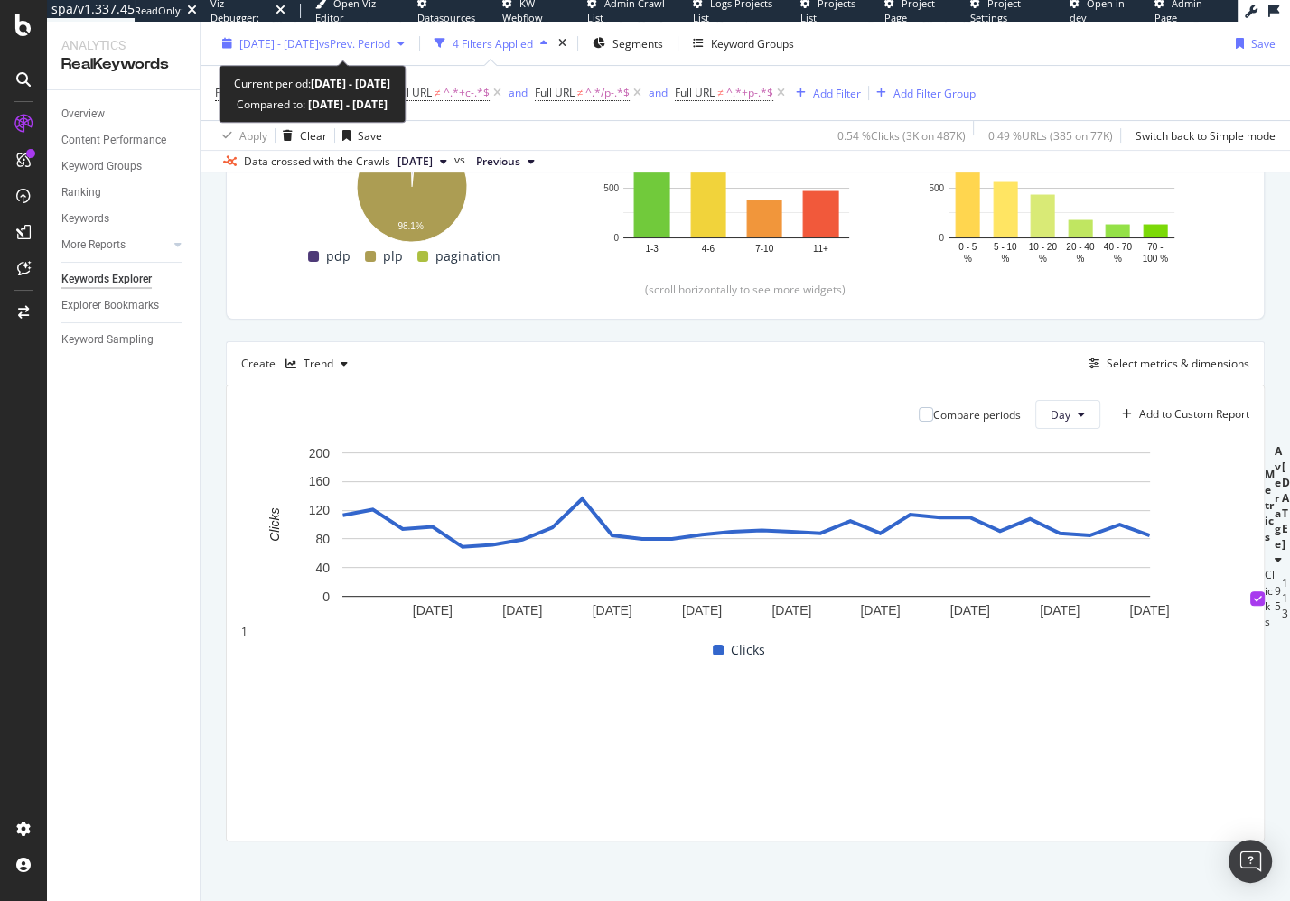
click at [293, 43] on span "2025 Feb. 22nd - Mar. 21st" at bounding box center [278, 42] width 79 height 15
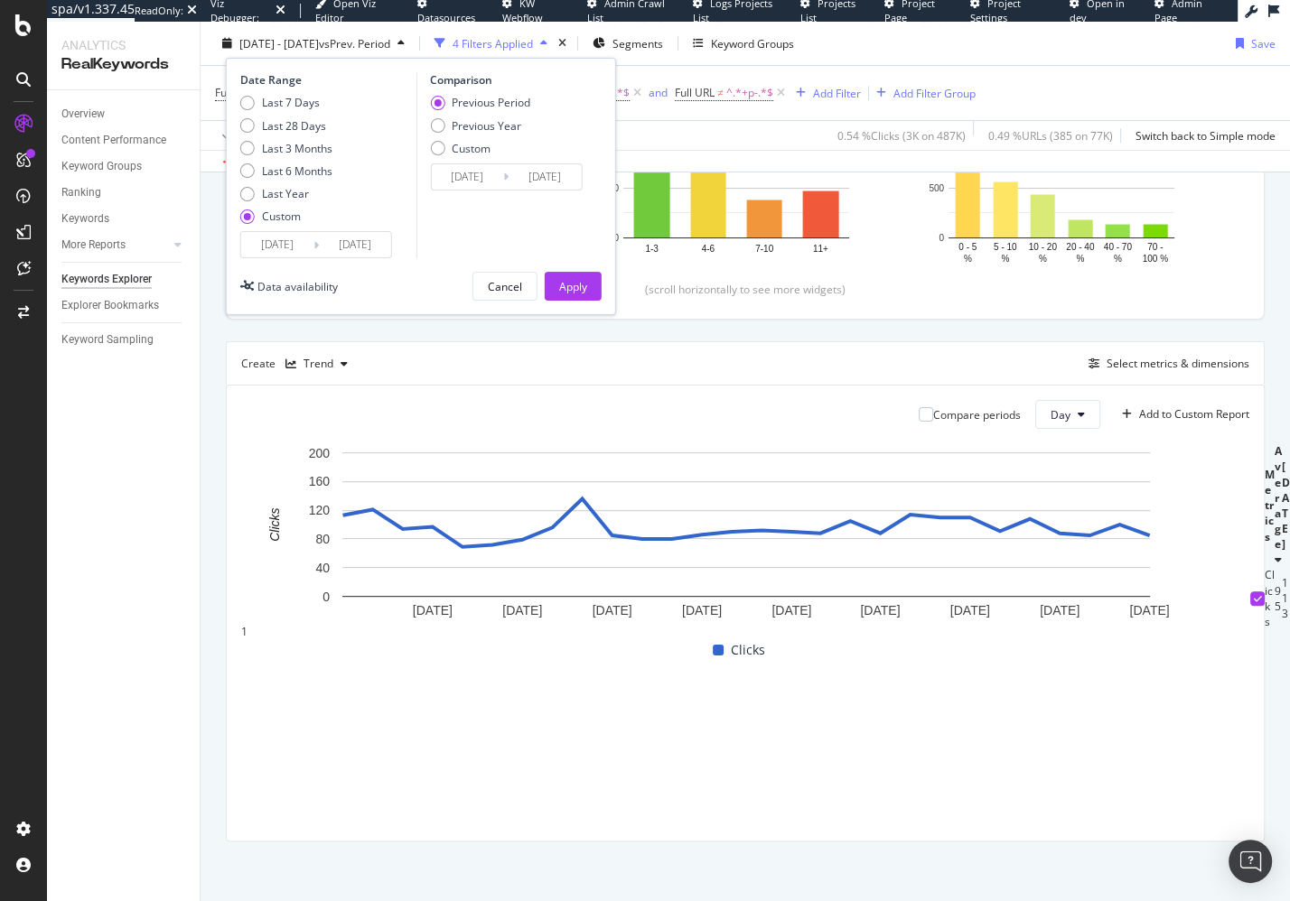
drag, startPoint x: 296, startPoint y: 144, endPoint x: 487, endPoint y: 135, distance: 190.8
click at [296, 144] on div "Last 3 Months" at bounding box center [297, 147] width 70 height 15
type input "[DATE]"
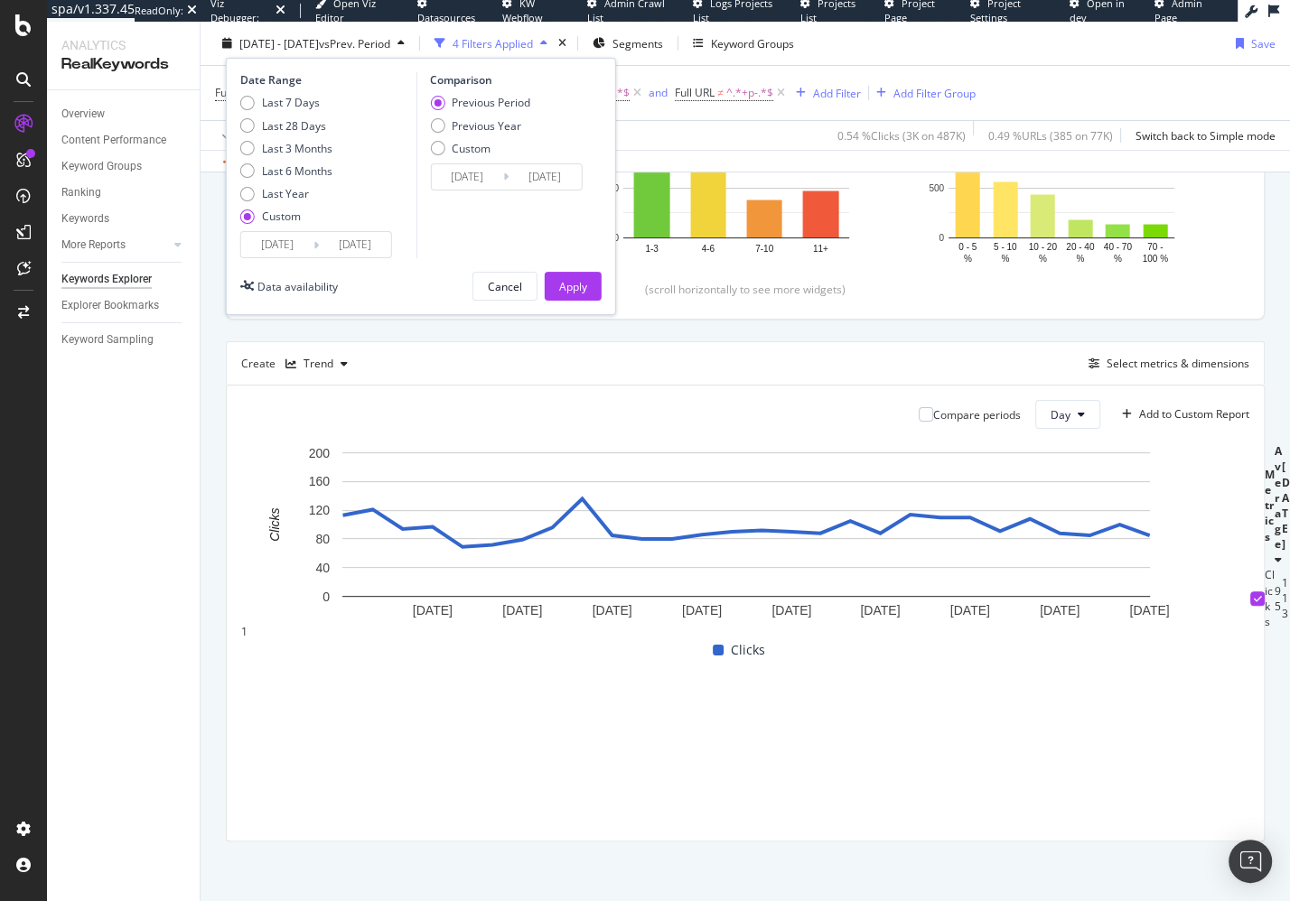
type input "[DATE]"
drag, startPoint x: 495, startPoint y: 121, endPoint x: 575, endPoint y: 282, distance: 179.7
click at [495, 122] on div "Previous Year" at bounding box center [487, 124] width 70 height 15
type input "[DATE]"
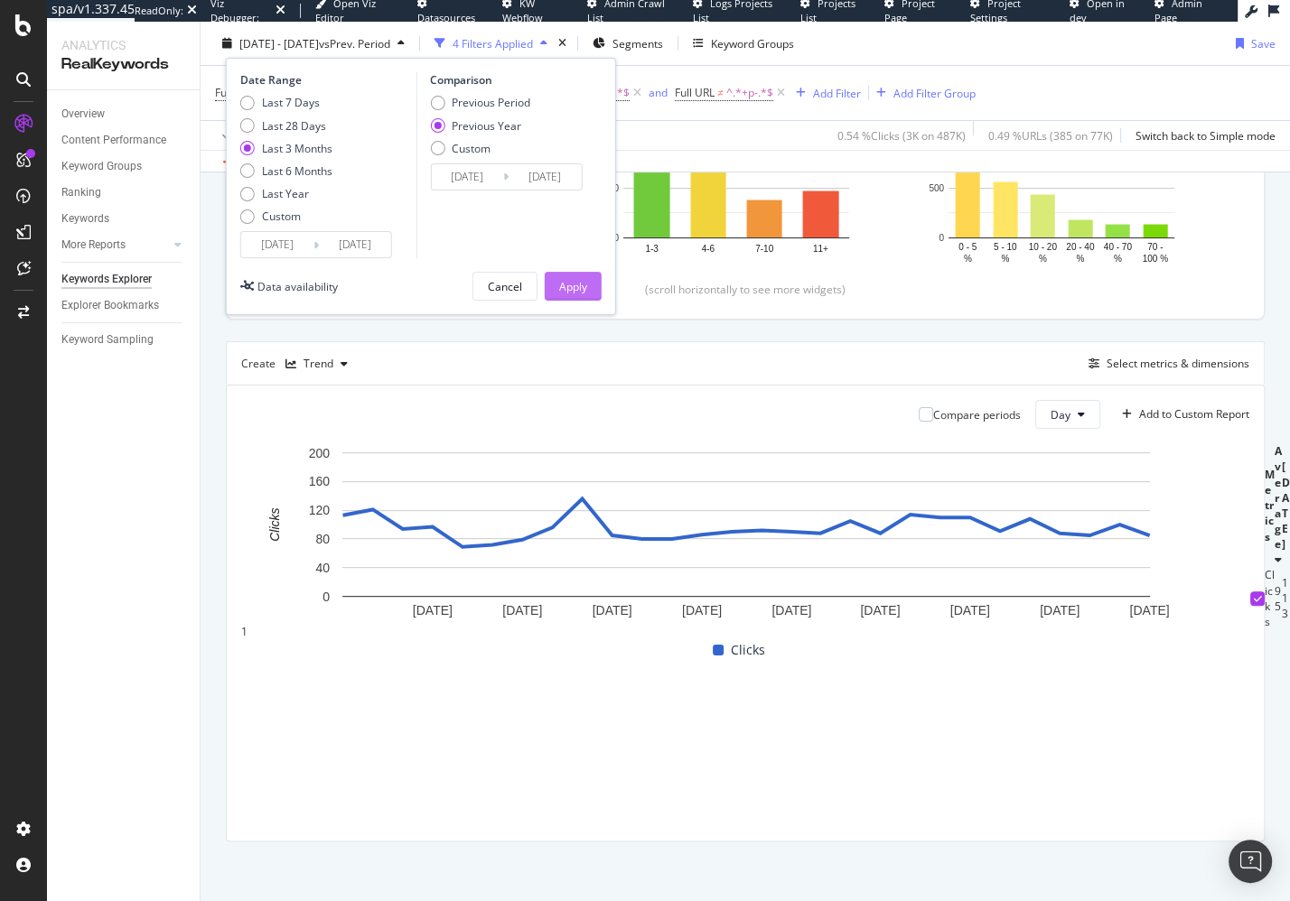
click at [574, 279] on div "Apply" at bounding box center [573, 285] width 28 height 15
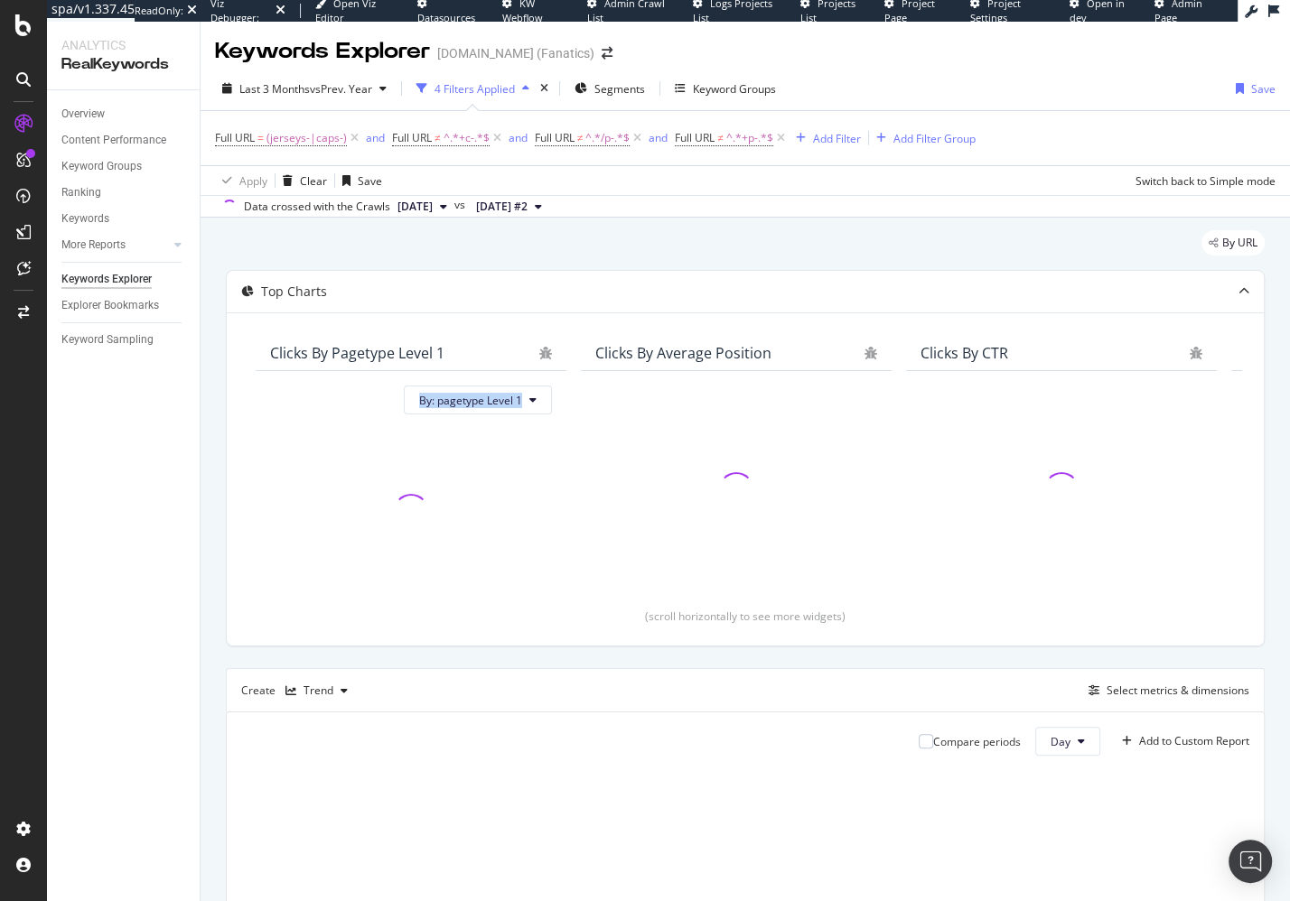
click at [217, 414] on div "By URL Top Charts Clicks By pagetype Level 1 By: pagetype Level 1 Clicks By Ave…" at bounding box center [744, 725] width 1089 height 1014
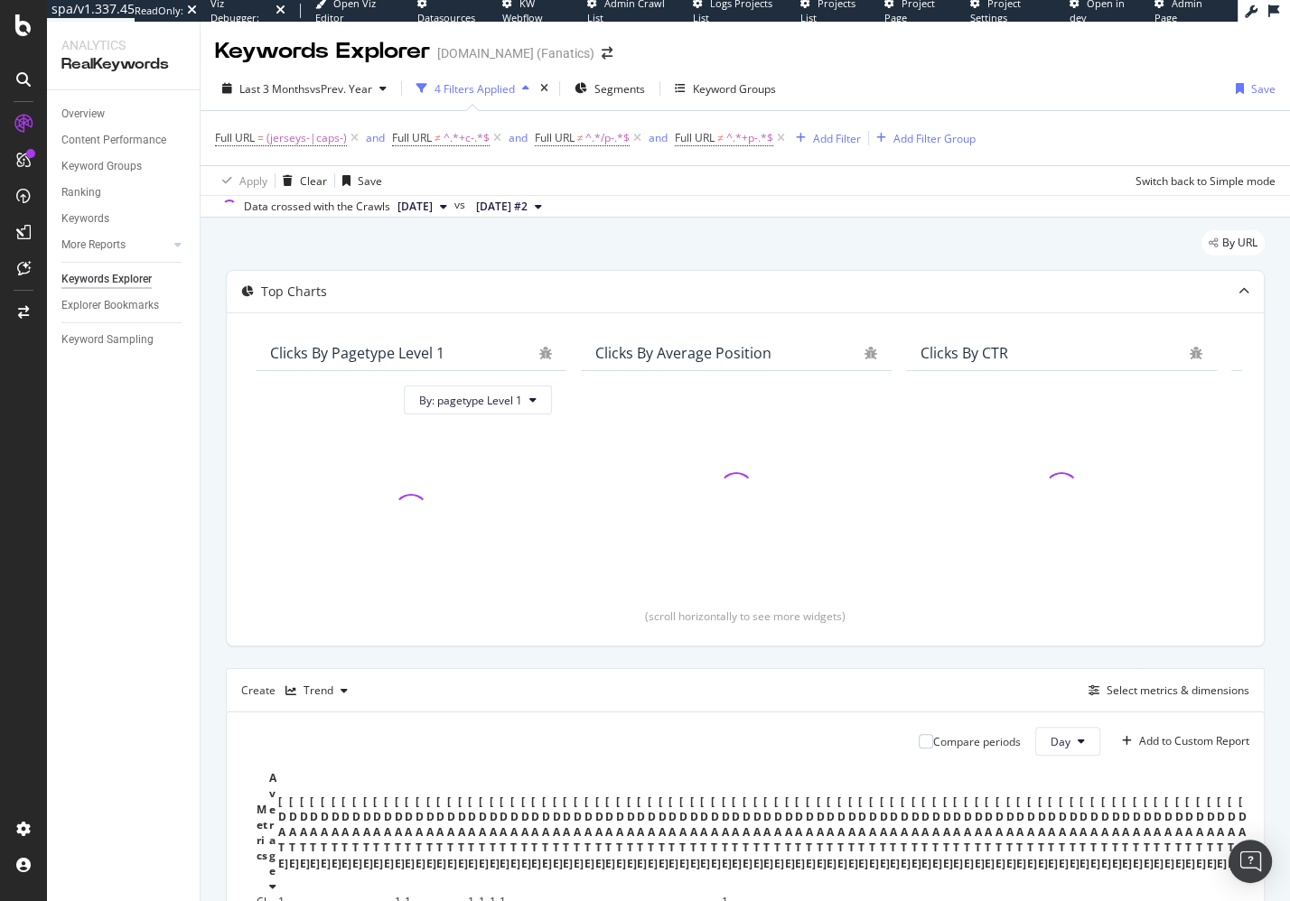
scroll to position [247, 0]
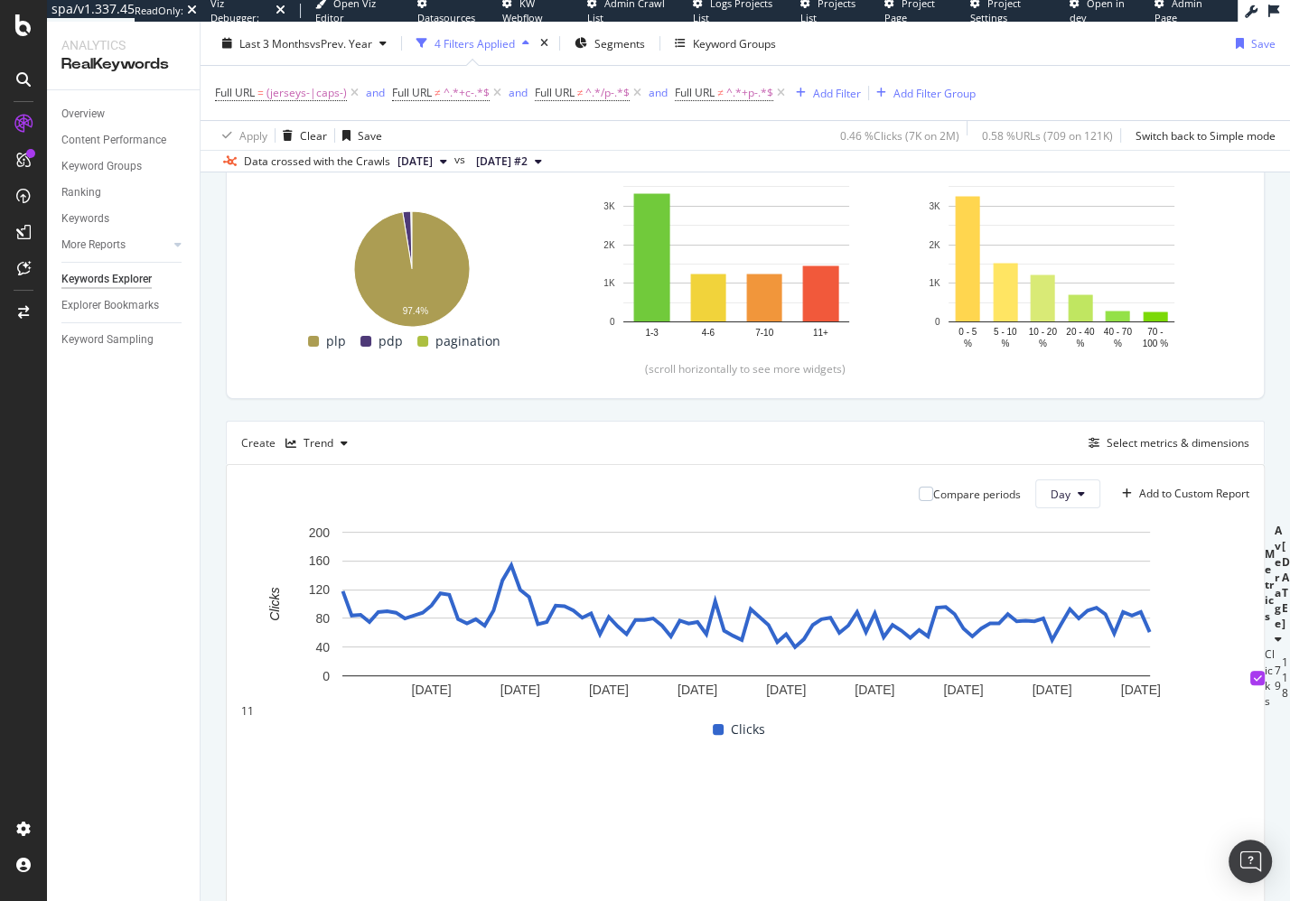
click at [648, 410] on div "Top Charts Clicks By pagetype Level 1 By: pagetype Level 1 Hold CMD (⌘) while c…" at bounding box center [745, 472] width 1039 height 899
drag, startPoint x: 209, startPoint y: 592, endPoint x: 258, endPoint y: 578, distance: 51.5
click at [209, 592] on div "By URL Top Charts Clicks By pagetype Level 1 By: pagetype Level 1 Hold CMD (⌘) …" at bounding box center [744, 477] width 1089 height 1014
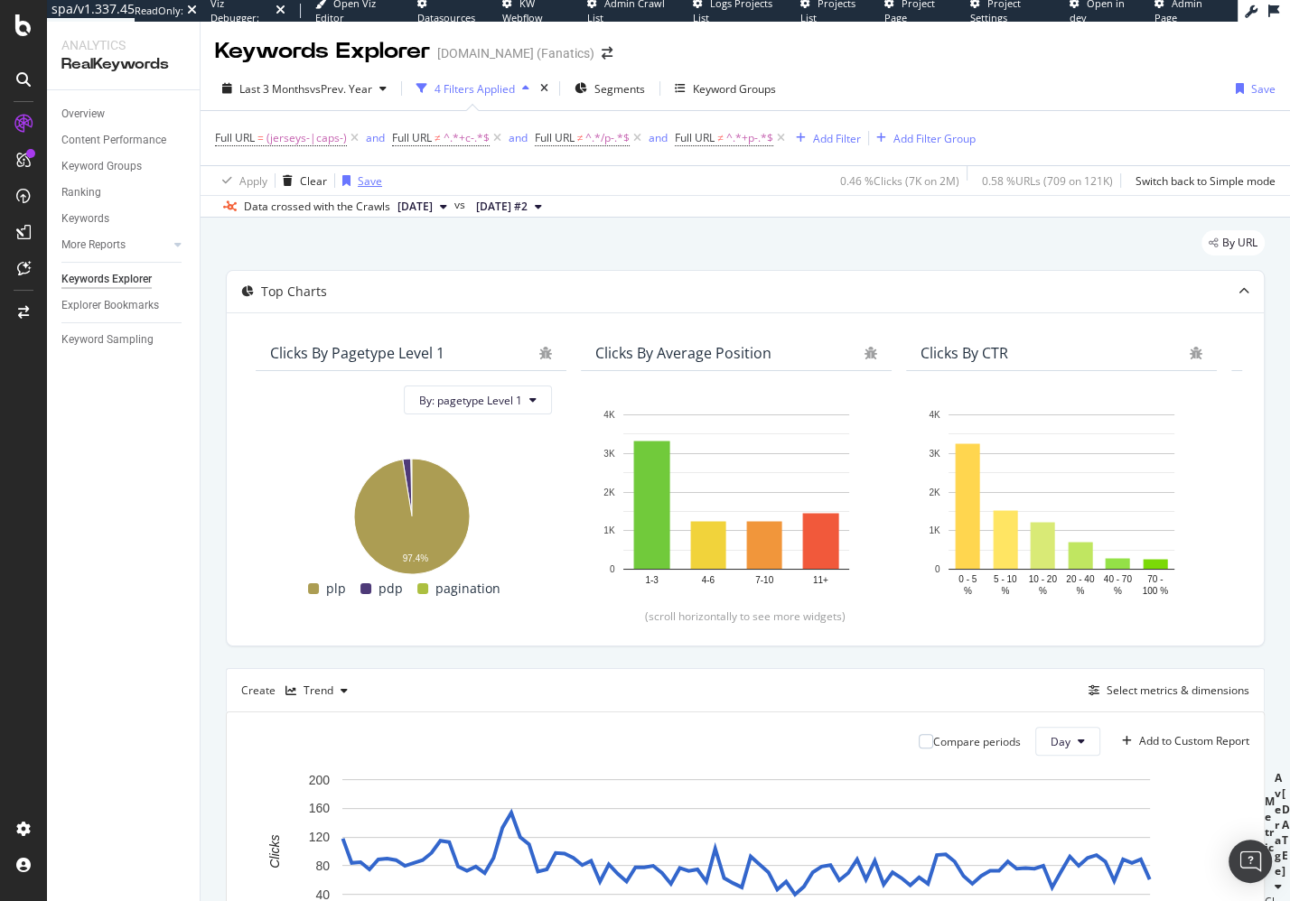
click at [345, 183] on icon "button" at bounding box center [346, 180] width 8 height 11
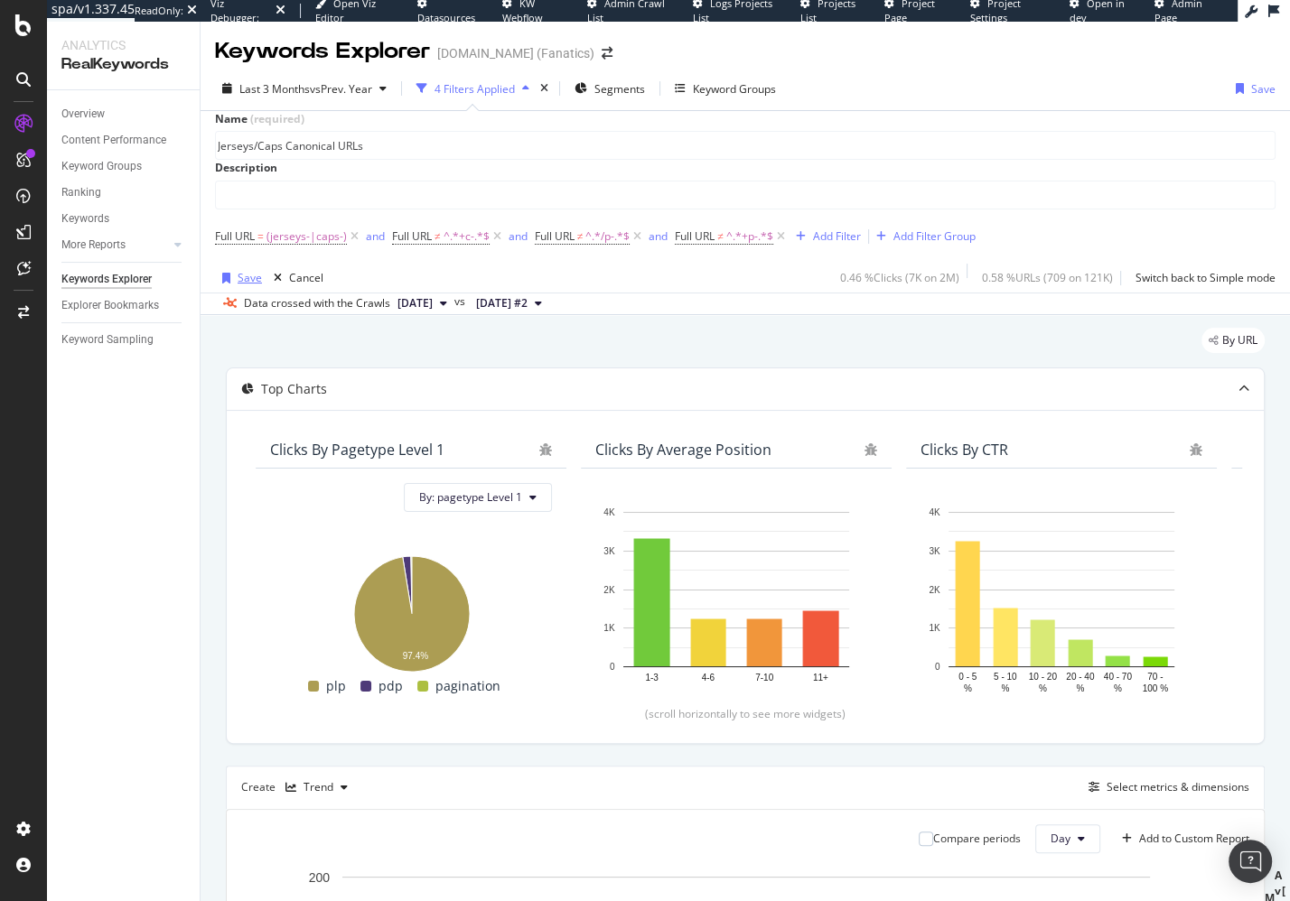
type input "Jerseys/Caps Canonical URLs"
click at [238, 285] on div "Save" at bounding box center [250, 277] width 24 height 15
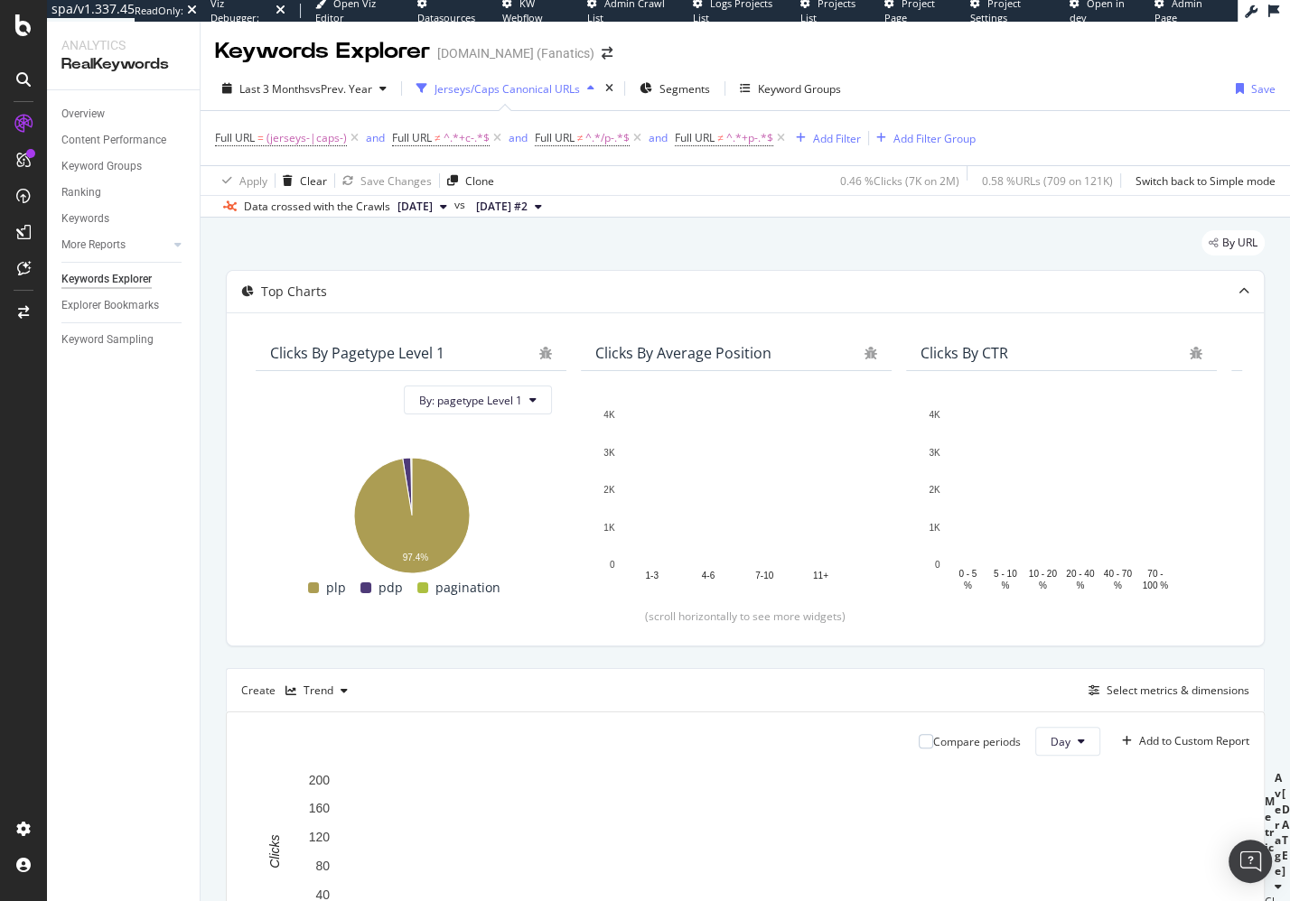
click at [546, 248] on div "By URL" at bounding box center [745, 250] width 1039 height 40
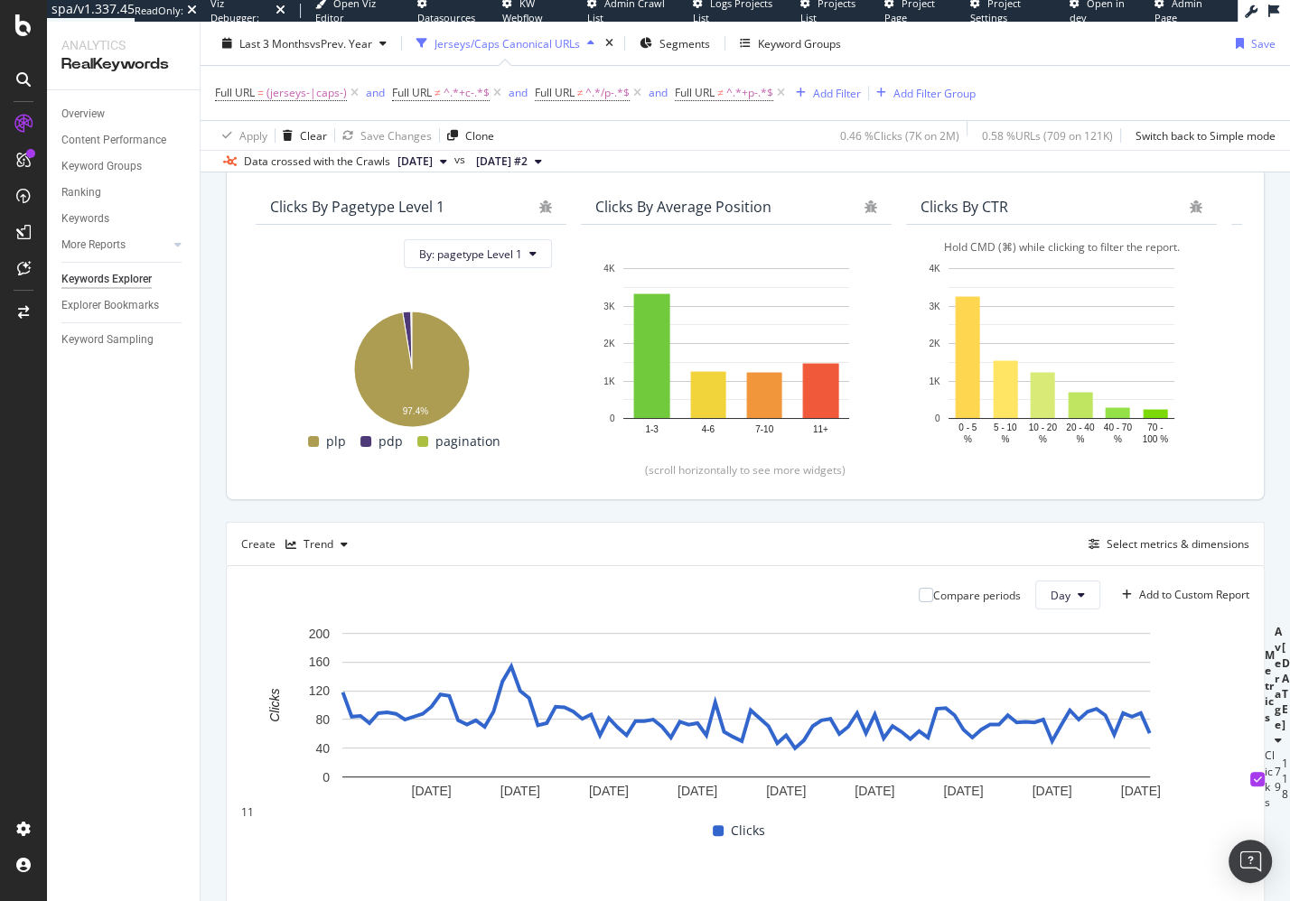
scroll to position [145, 0]
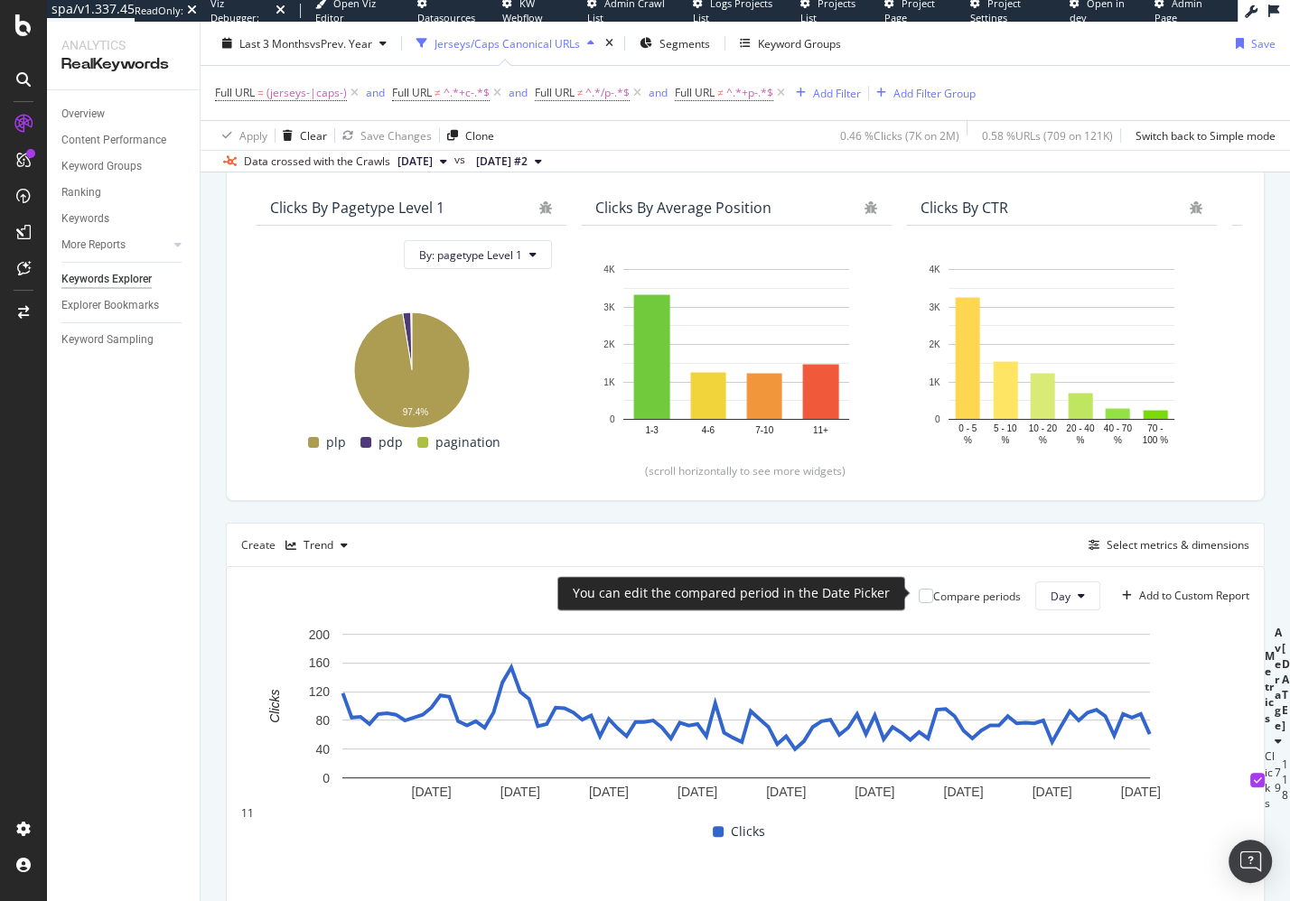
click at [930, 594] on div "Compare periods" at bounding box center [969, 596] width 102 height 15
click at [922, 594] on div at bounding box center [925, 596] width 14 height 14
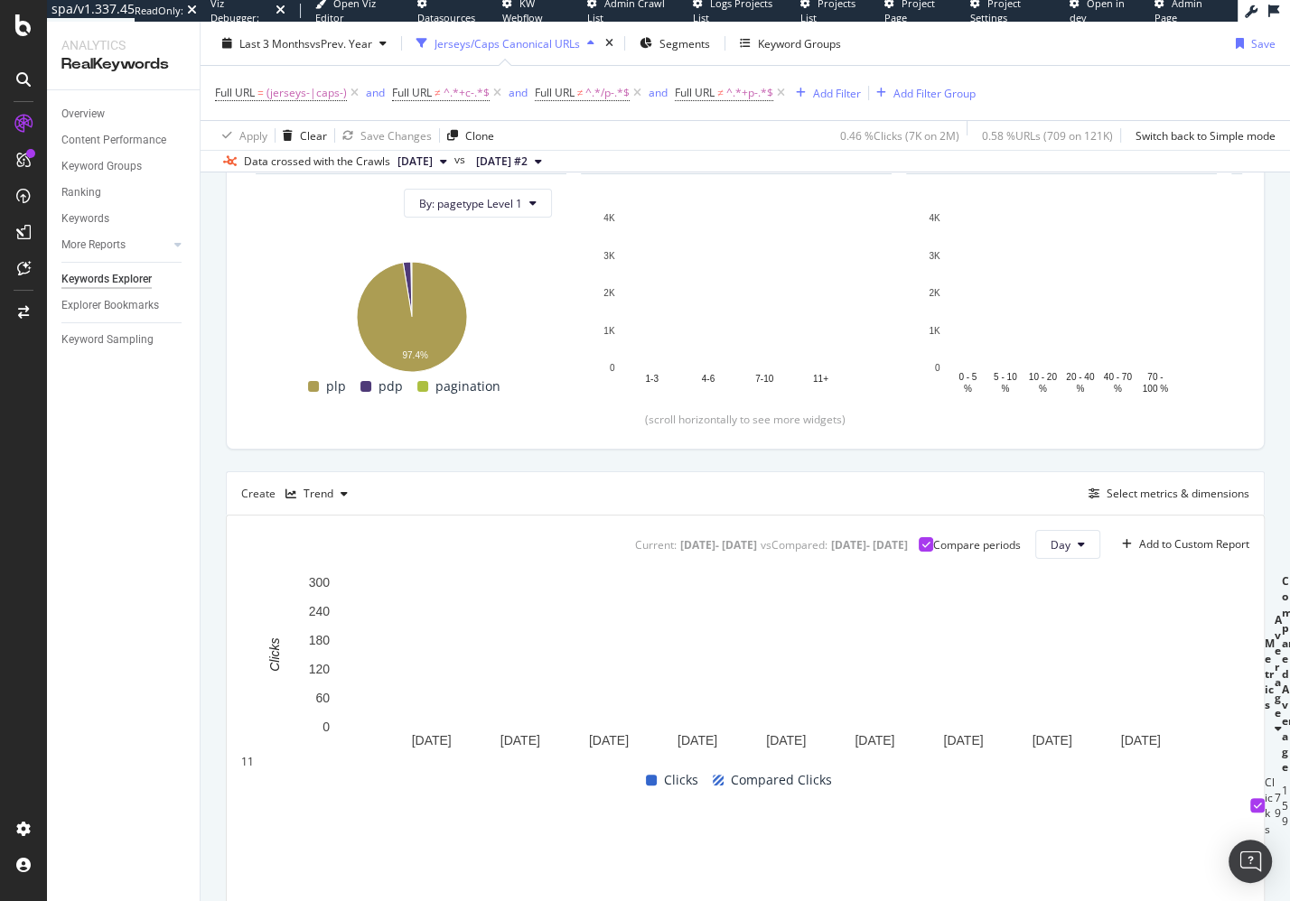
scroll to position [219, 0]
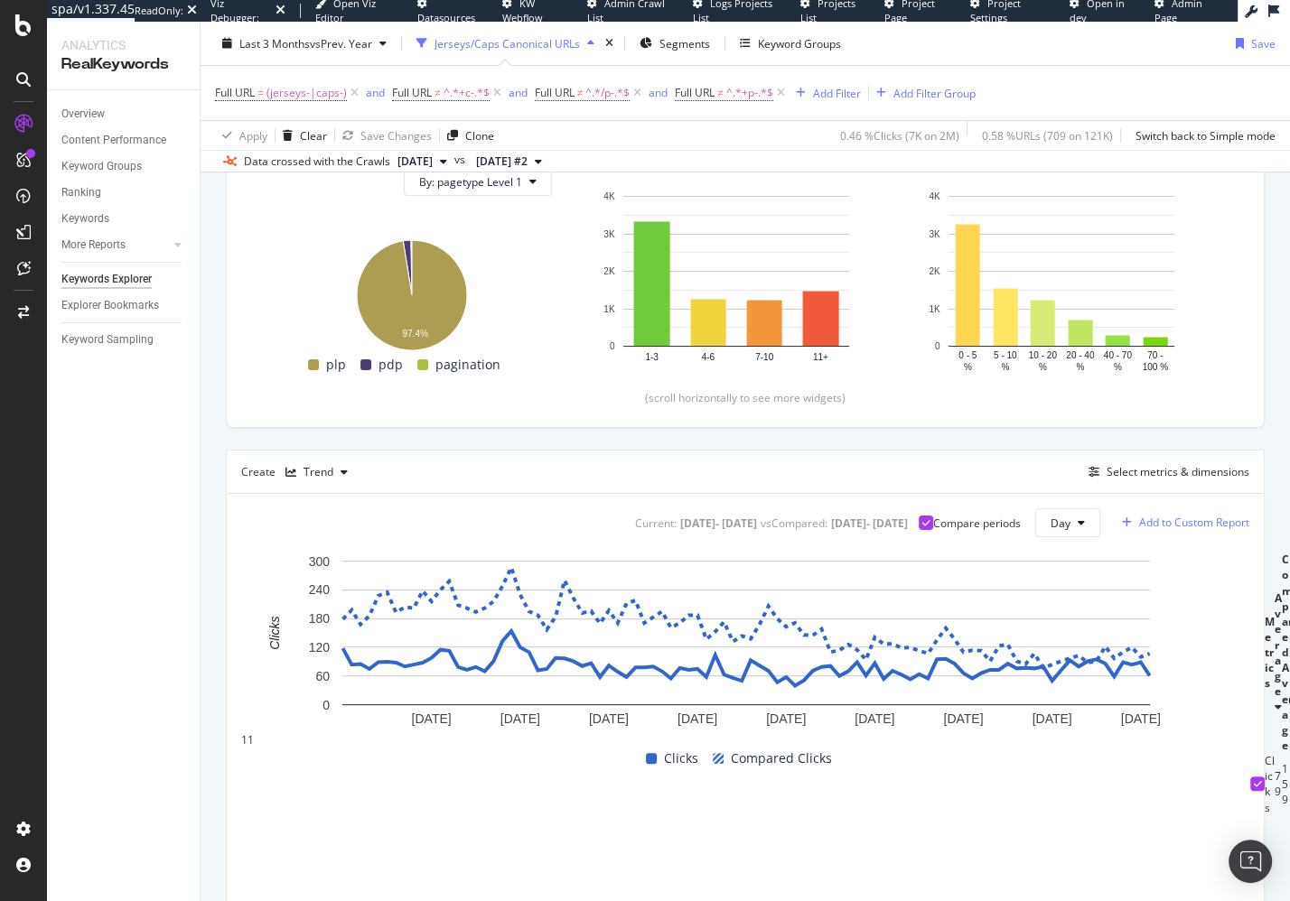
click at [1170, 519] on div "Add to Custom Report" at bounding box center [1194, 522] width 110 height 11
click at [1271, 630] on div "By URL Top Charts Clicks By pagetype Level 1 By: pagetype Level 1 Hold CMD (⌘) …" at bounding box center [744, 506] width 1089 height 1014
click at [1191, 520] on div "Add to Custom Report" at bounding box center [1194, 522] width 110 height 11
click at [1208, 556] on div "New Custom Report" at bounding box center [1211, 553] width 100 height 15
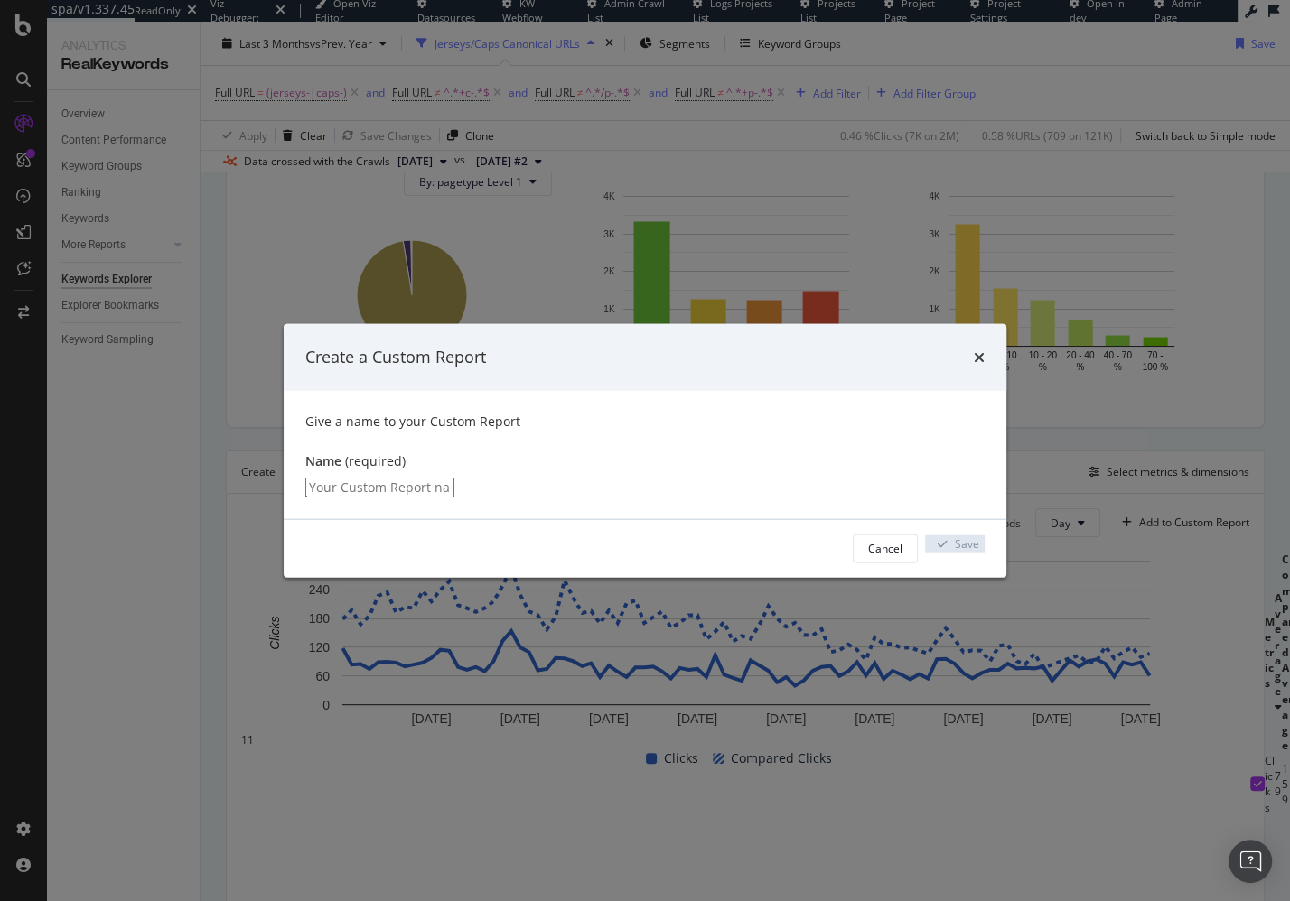
click at [454, 485] on input "modal" at bounding box center [379, 487] width 149 height 20
type input "J"
type input "Index Expansion Reporting"
click at [955, 556] on div "Save" at bounding box center [967, 548] width 24 height 15
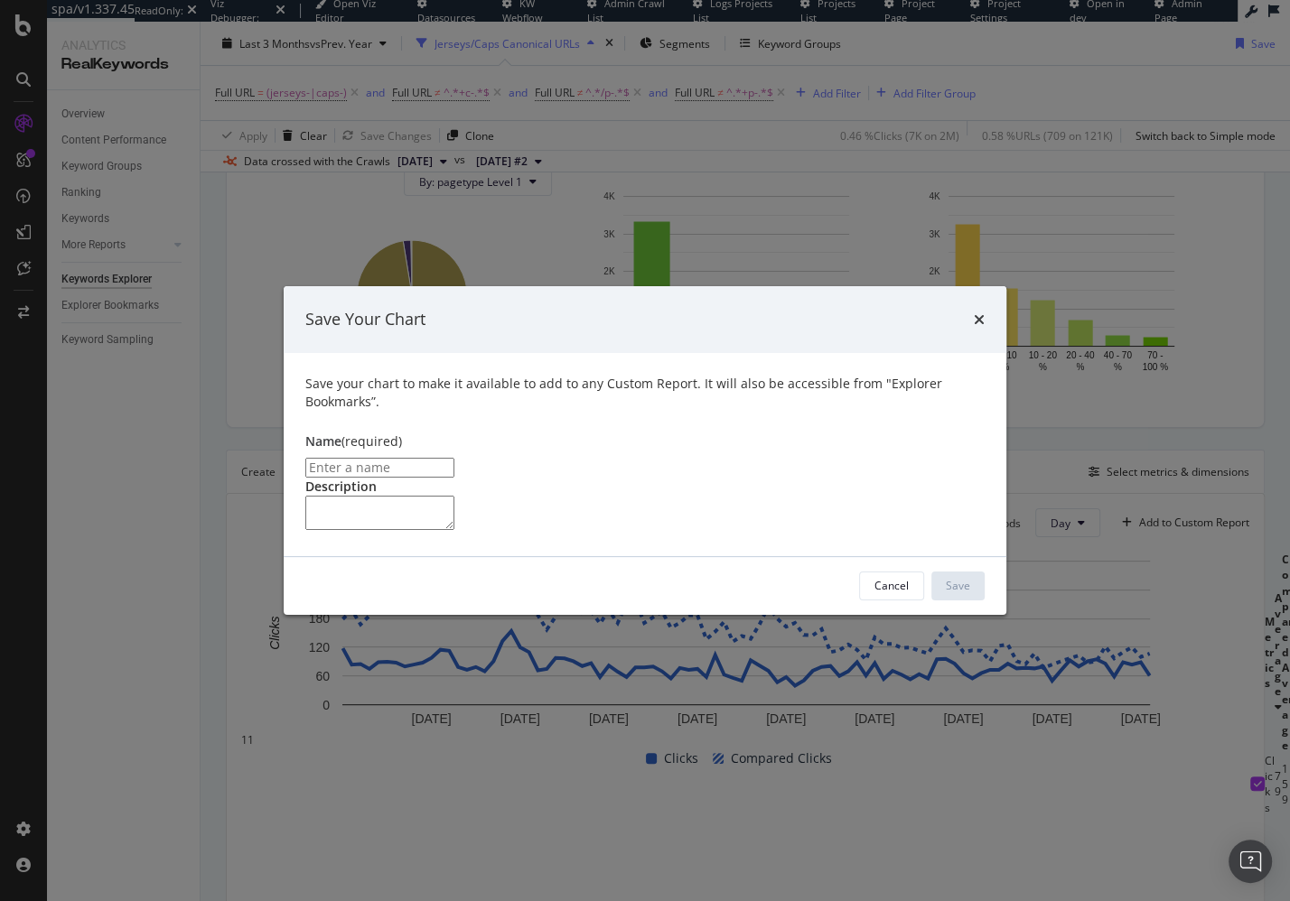
click at [454, 458] on input "modal" at bounding box center [379, 468] width 149 height 20
type input "Clicks"
click at [965, 593] on div "Save" at bounding box center [958, 585] width 24 height 15
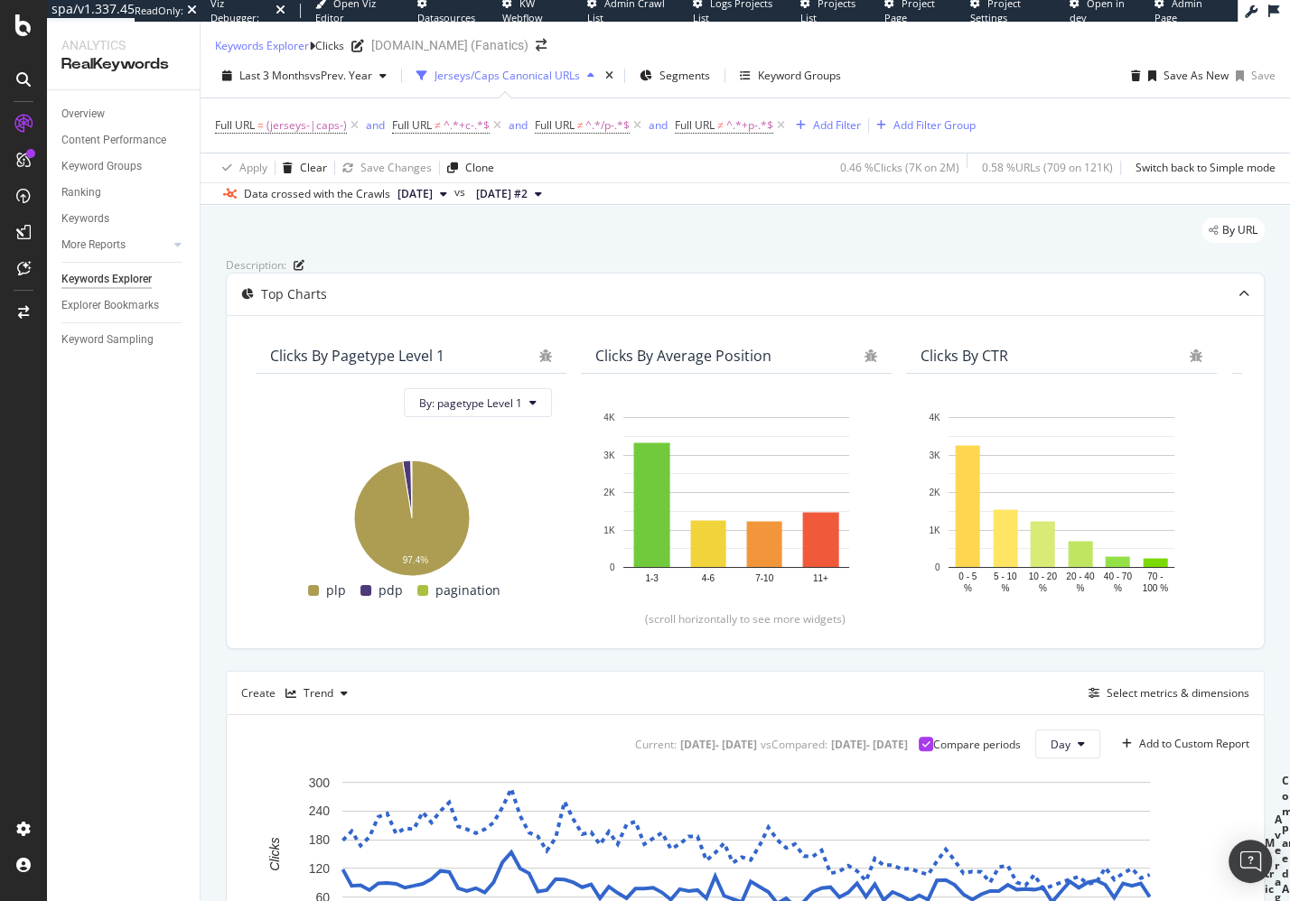
click at [10, 900] on icon "close toast" at bounding box center [5, 913] width 10 height 25
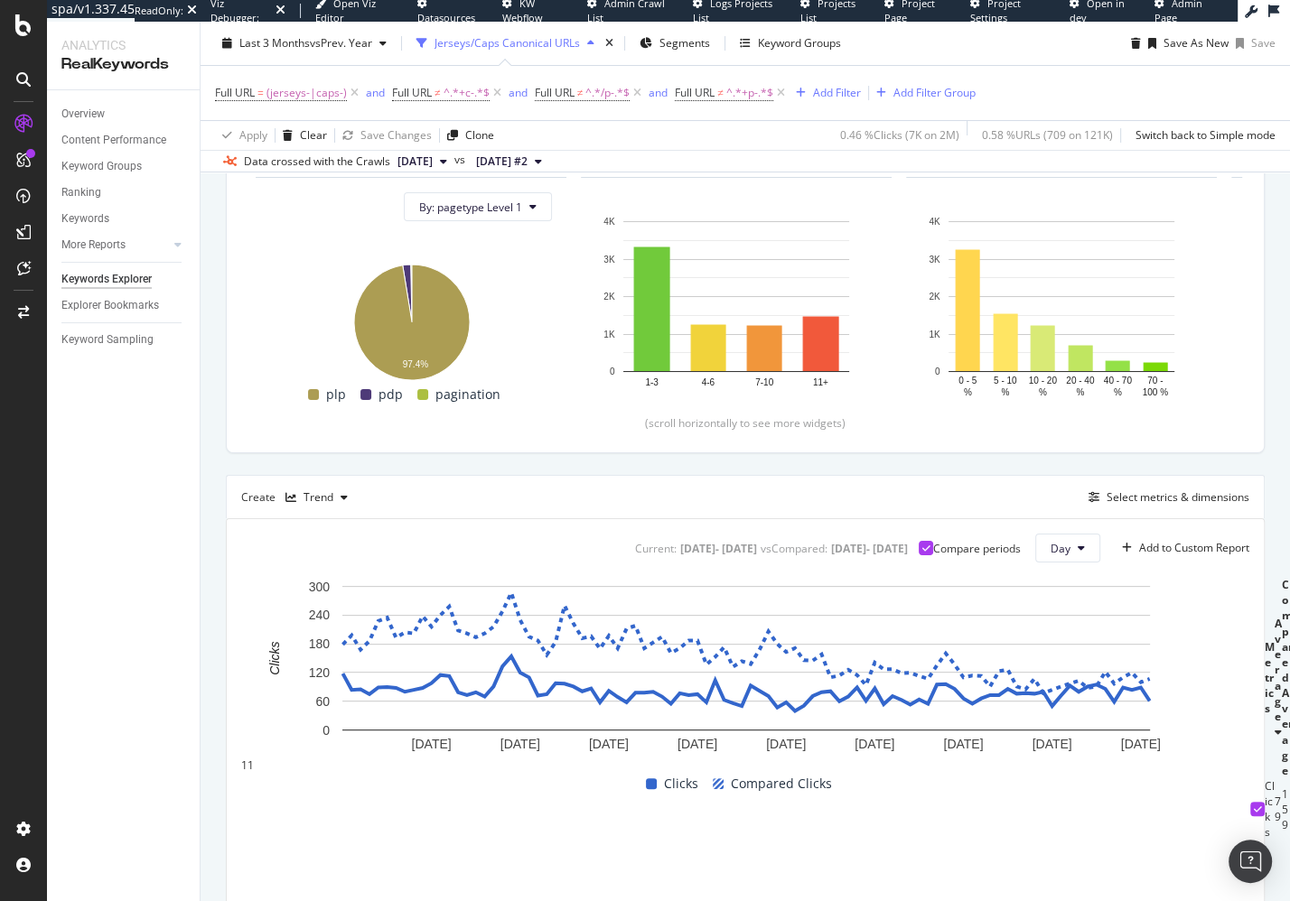
scroll to position [389, 0]
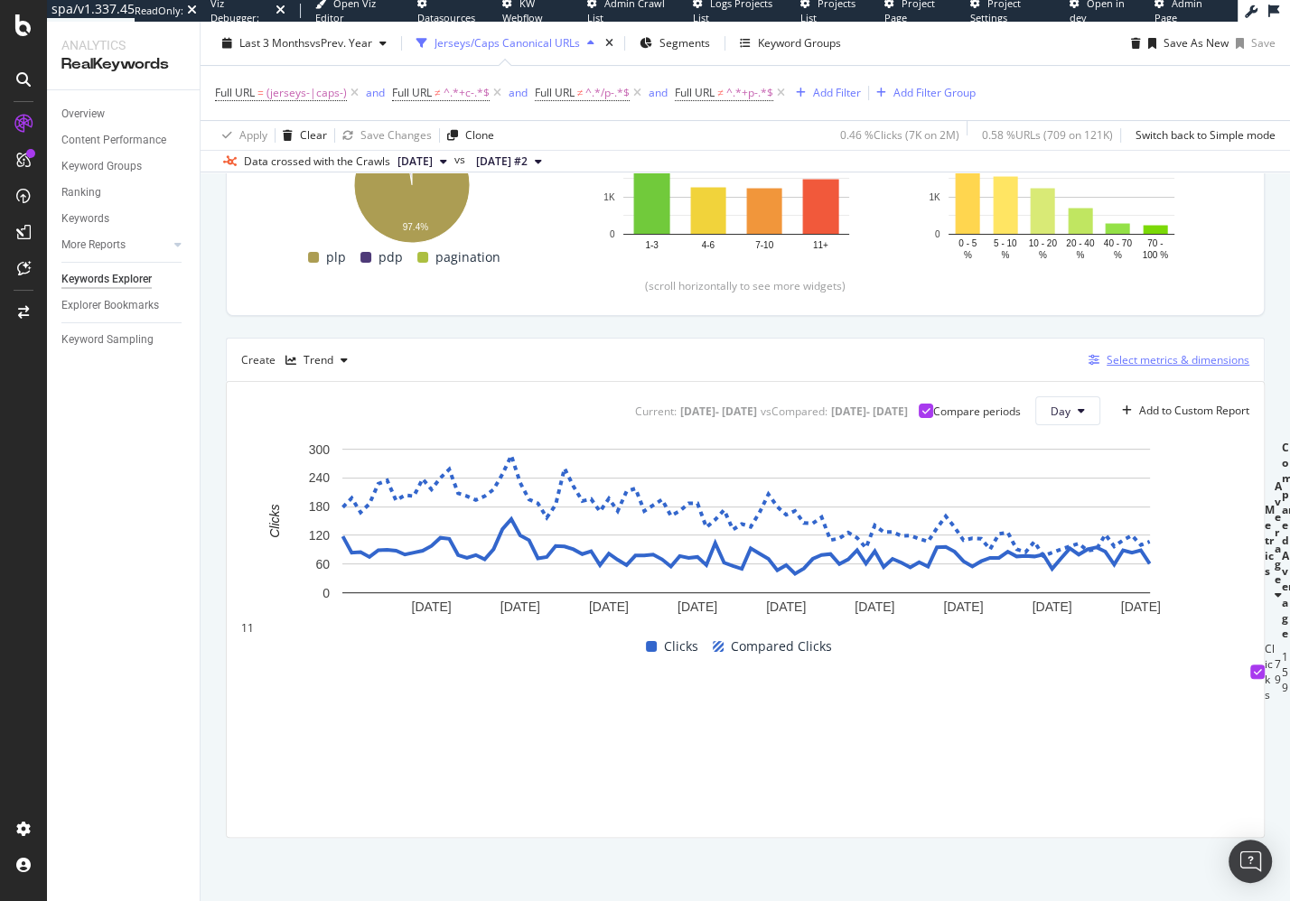
click at [1110, 363] on div "Select metrics & dimensions" at bounding box center [1177, 359] width 143 height 15
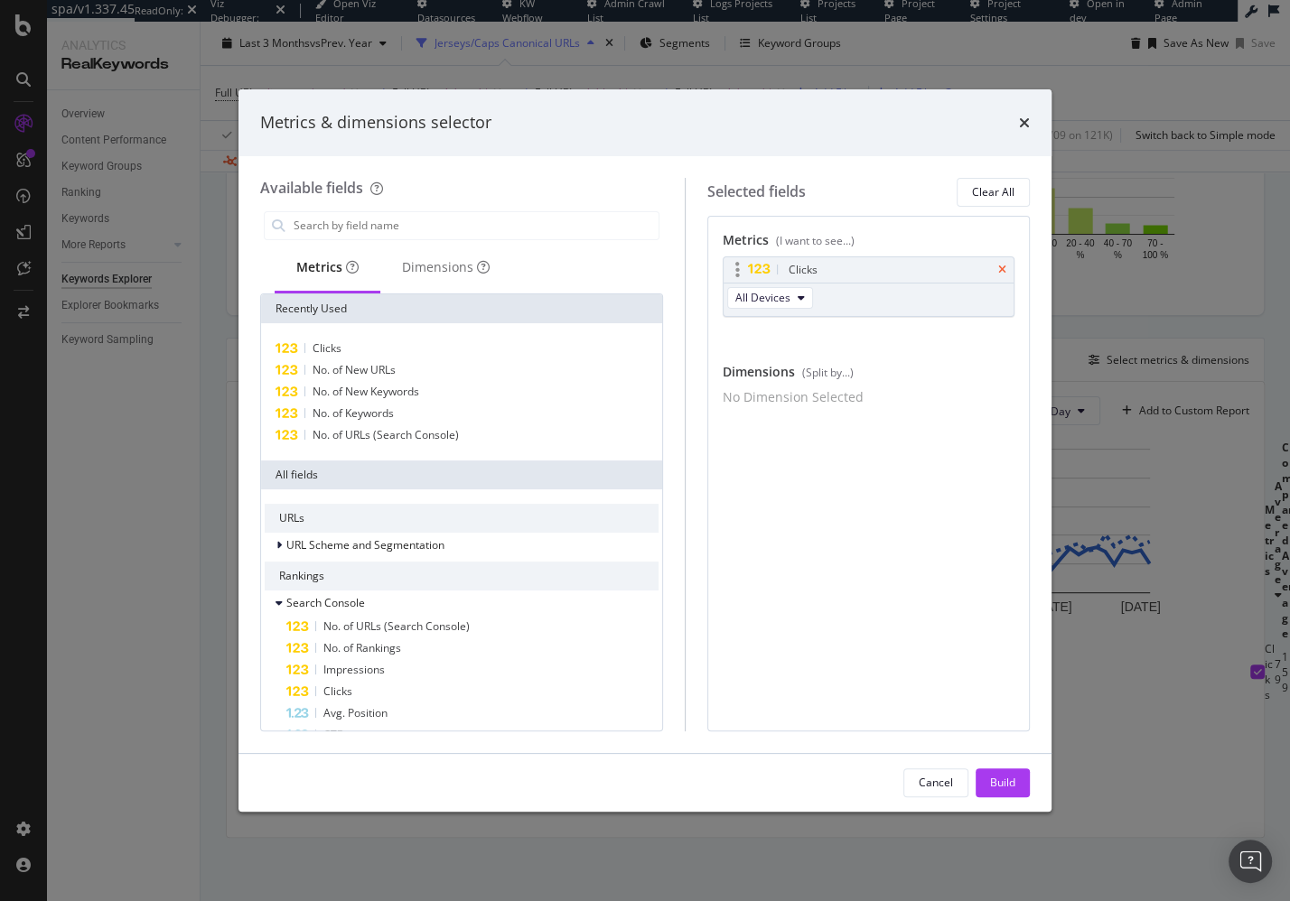
click at [1005, 265] on icon "times" at bounding box center [1002, 270] width 8 height 11
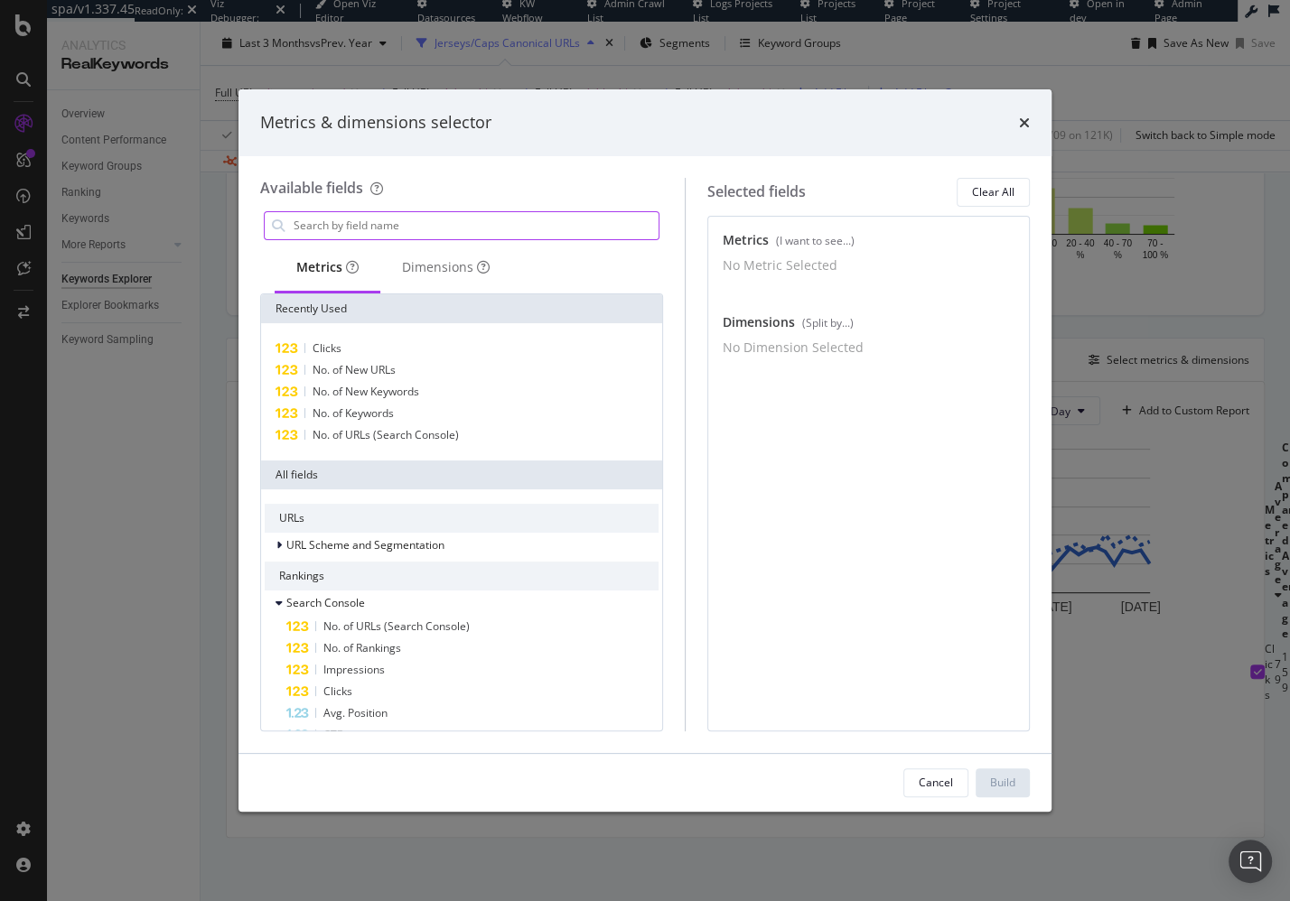
click at [380, 220] on input "modal" at bounding box center [475, 225] width 367 height 27
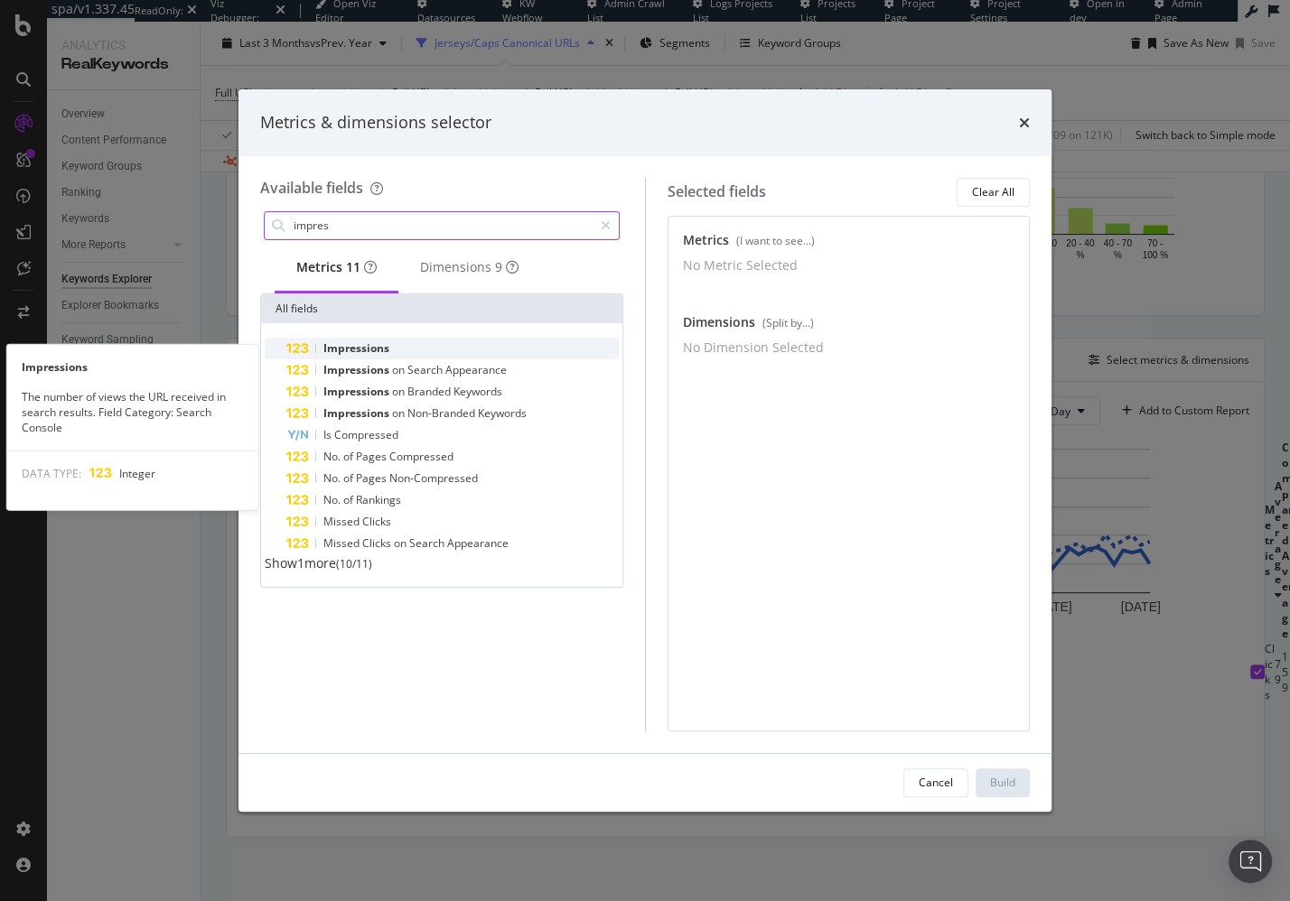
type input "impres"
click at [355, 352] on span "Impressions" at bounding box center [356, 347] width 66 height 15
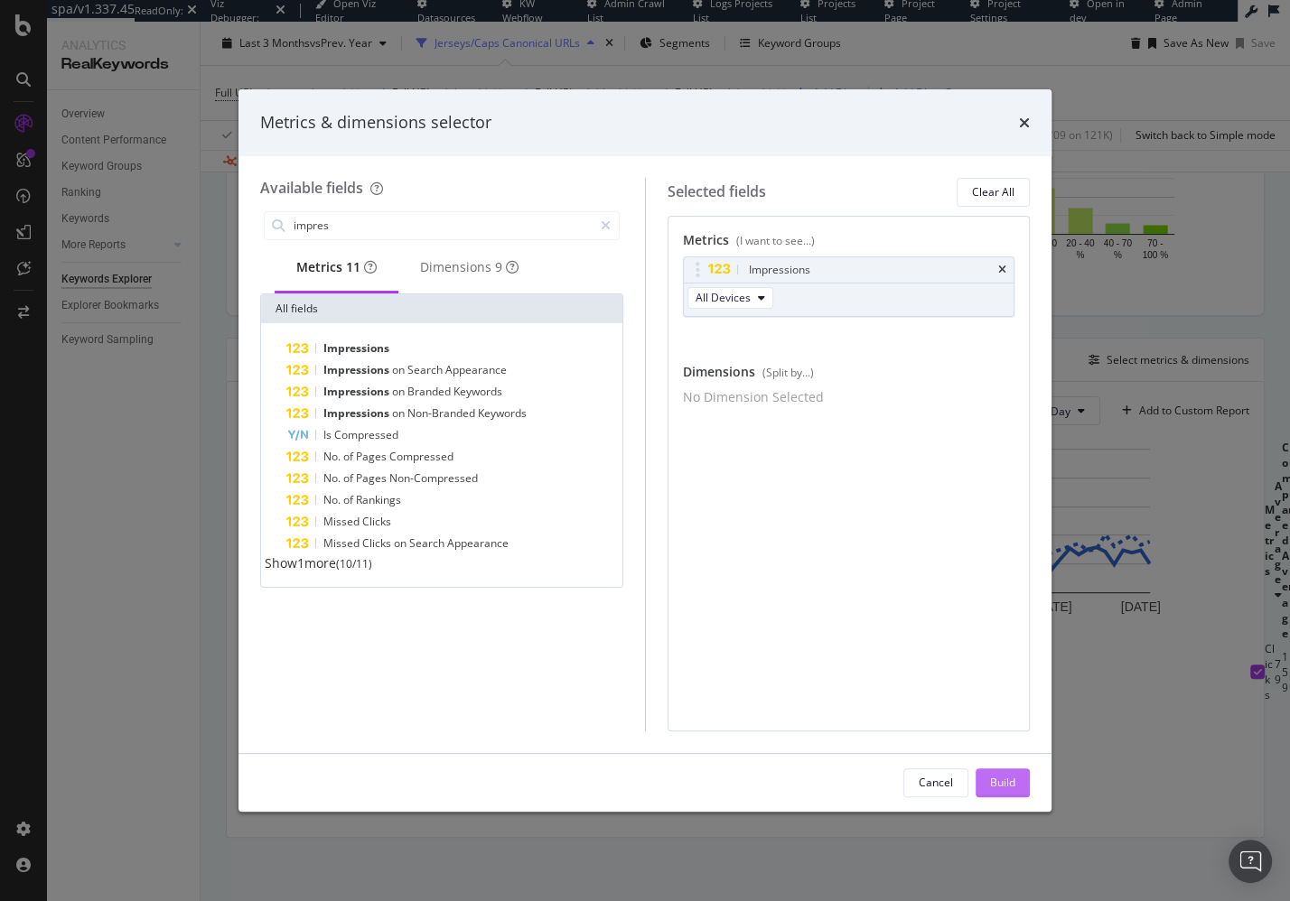
click at [1002, 783] on div "Build" at bounding box center [1002, 782] width 25 height 15
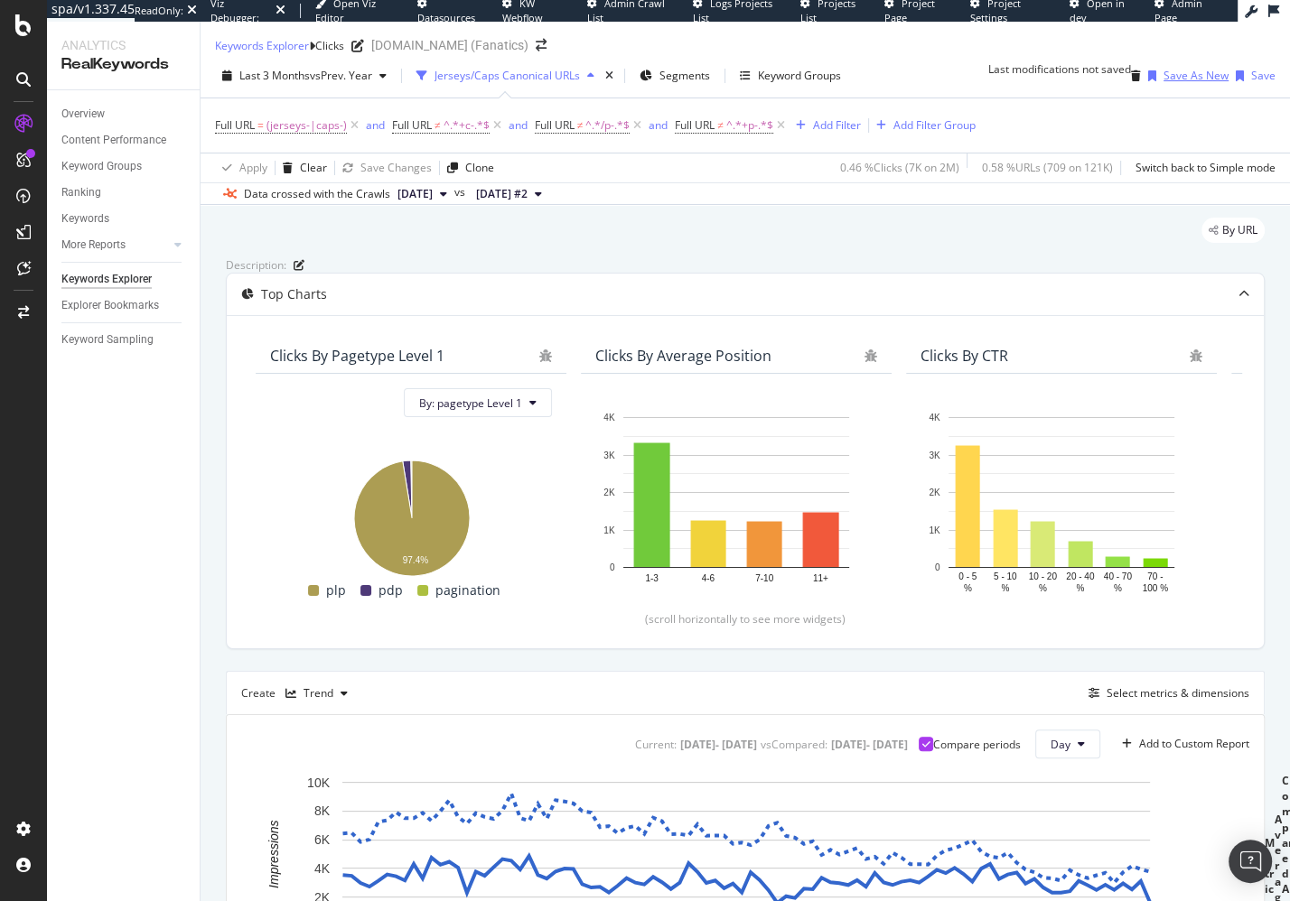
click at [1181, 83] on div "Save As New" at bounding box center [1195, 75] width 65 height 15
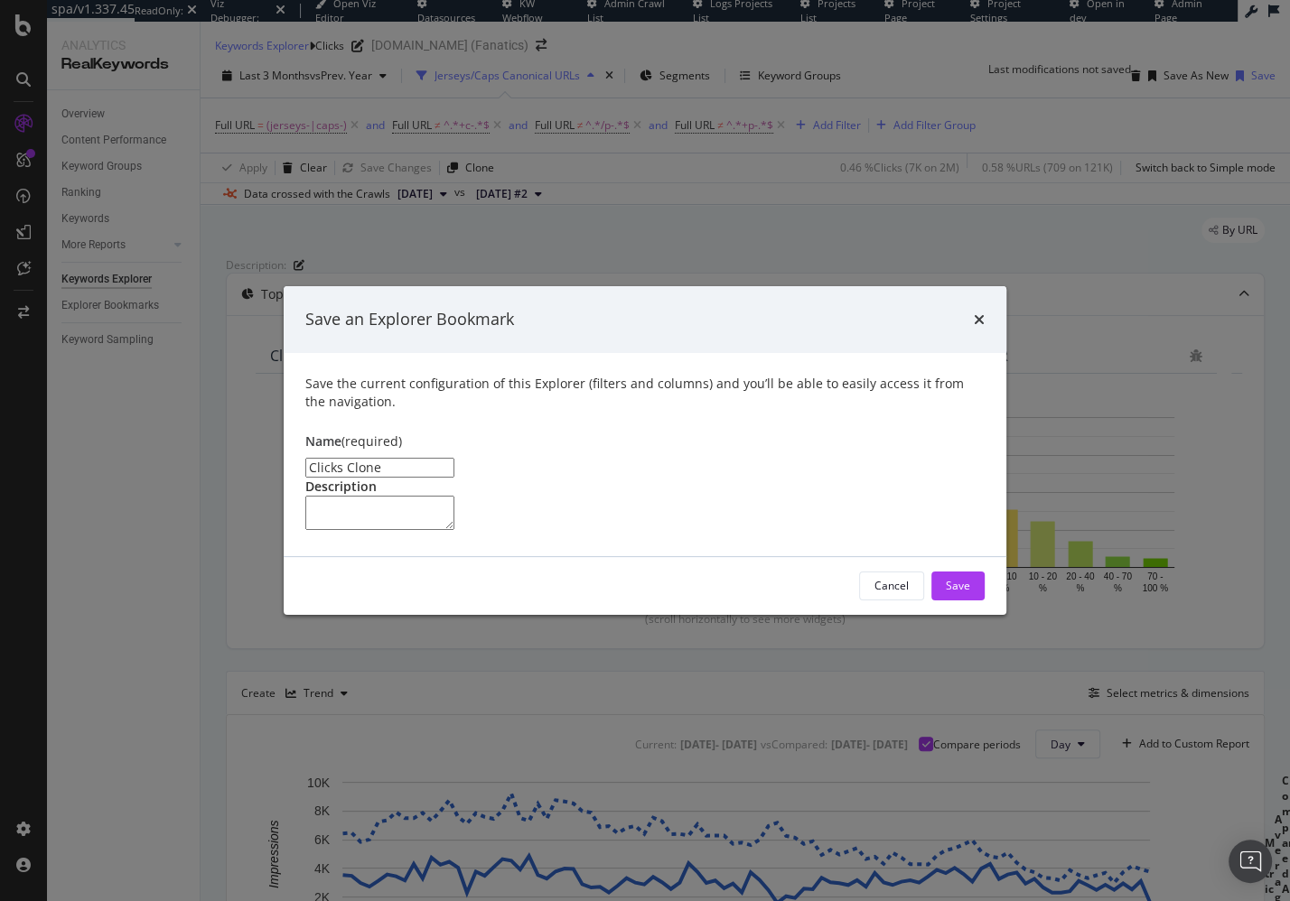
click at [374, 458] on input "Clicks Clone" at bounding box center [379, 468] width 149 height 20
click at [373, 458] on input "Clicks Clone" at bounding box center [379, 468] width 149 height 20
type input "Impressions"
click at [959, 593] on div "Save" at bounding box center [958, 585] width 24 height 15
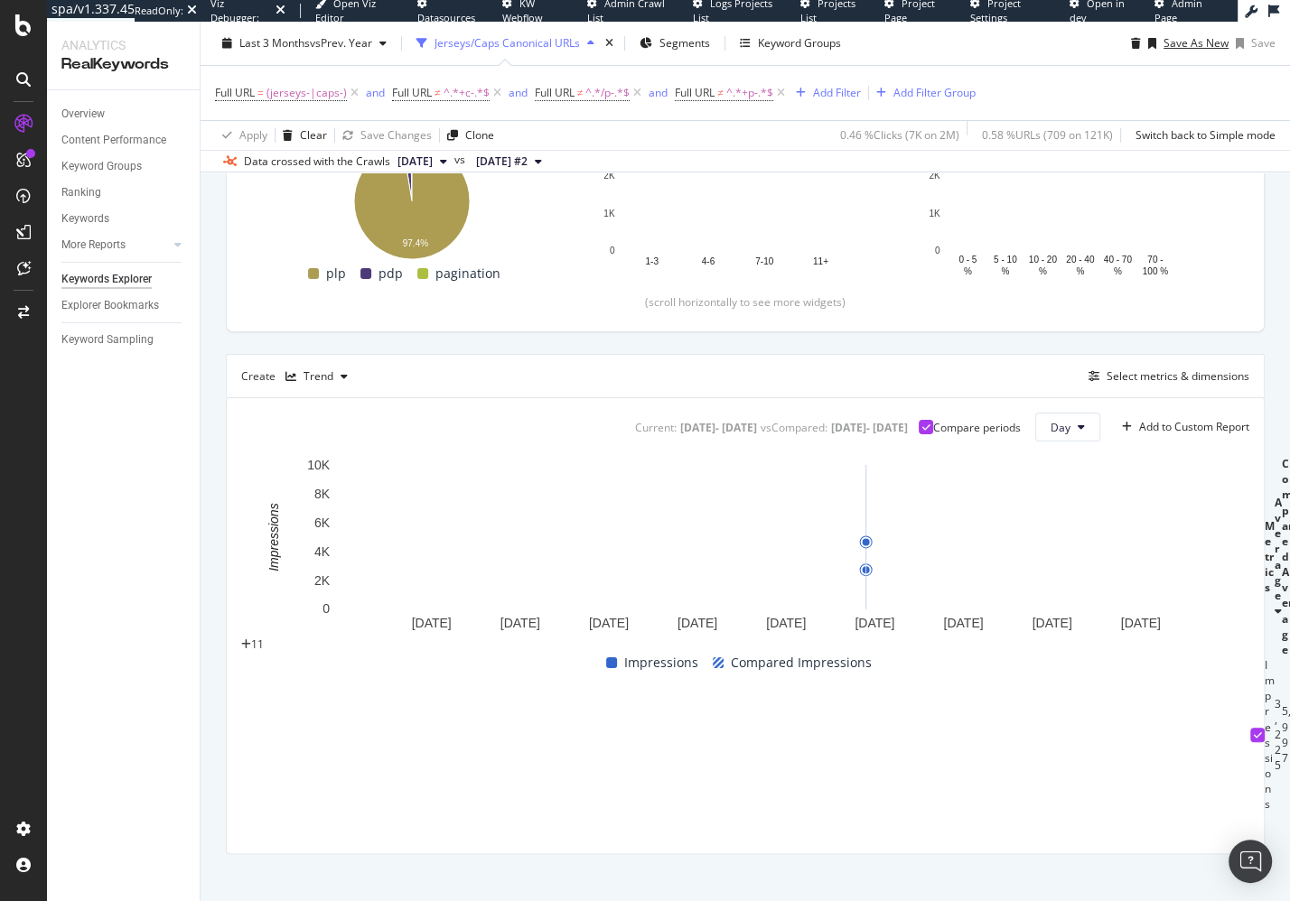
scroll to position [314, 0]
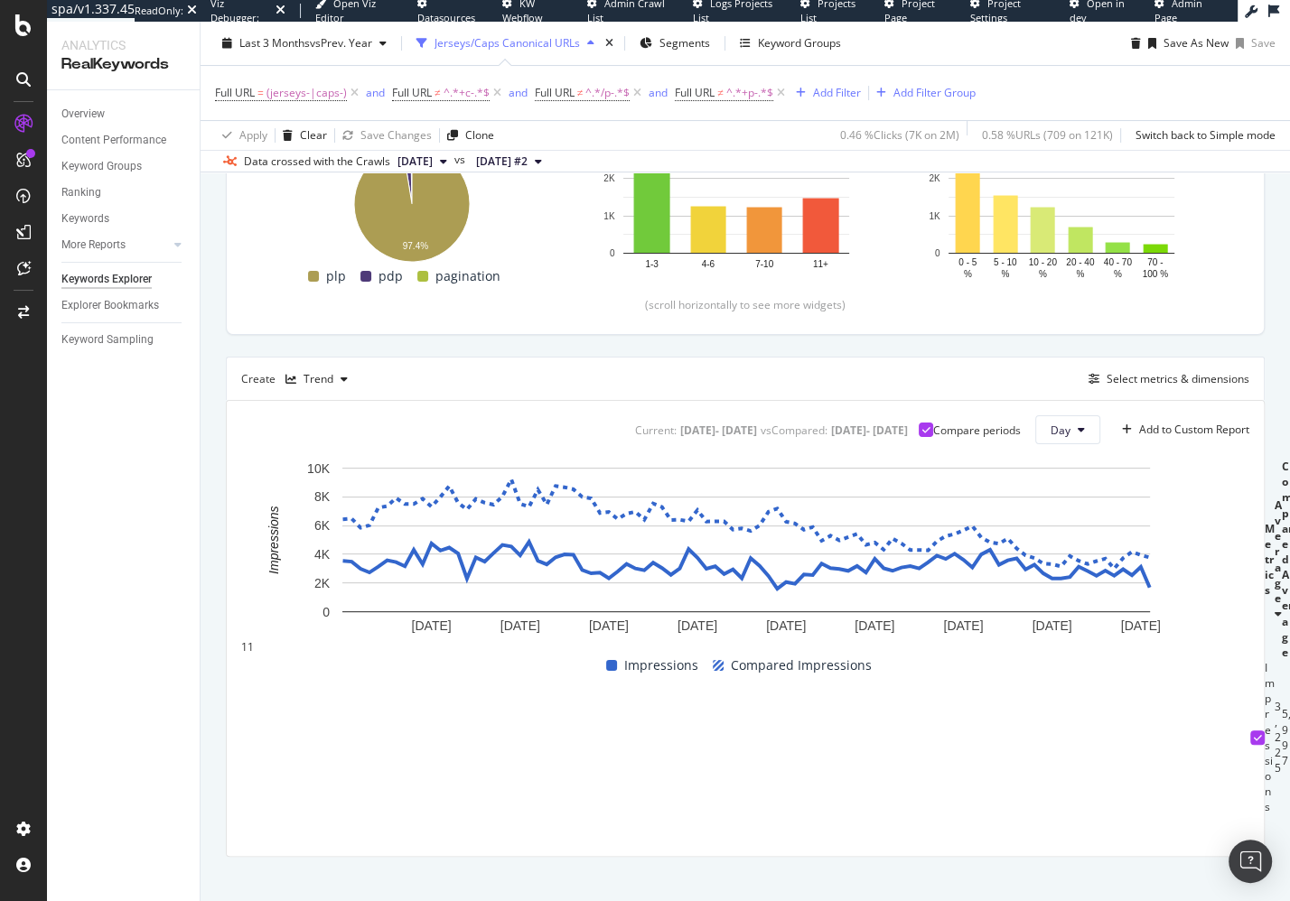
click at [1144, 400] on div "Create Trend Select metrics & dimensions" at bounding box center [745, 378] width 1039 height 43
click at [1147, 387] on div "Select metrics & dimensions" at bounding box center [1177, 378] width 143 height 15
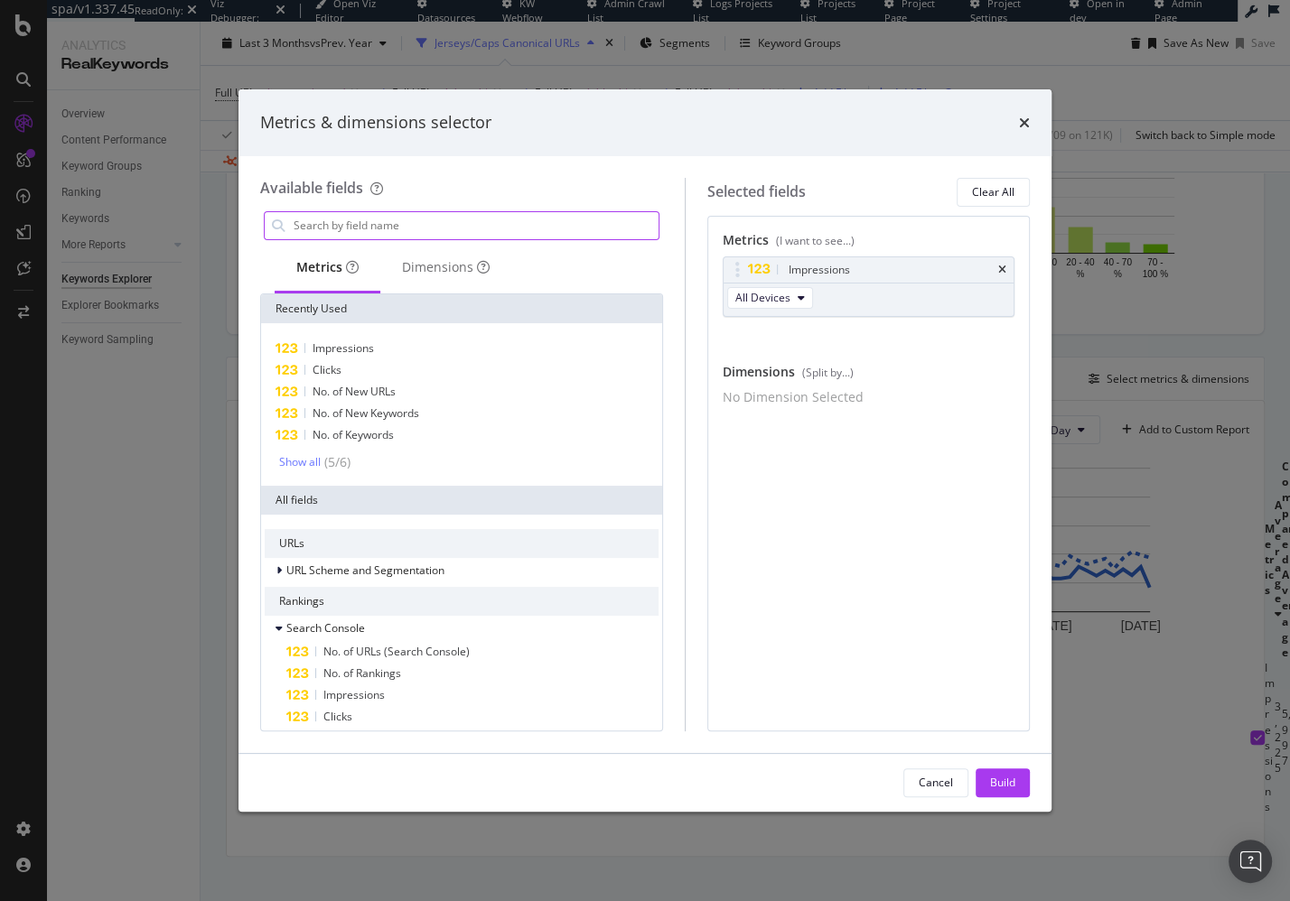
drag, startPoint x: 1000, startPoint y: 269, endPoint x: 578, endPoint y: 221, distance: 424.5
click at [1000, 269] on icon "times" at bounding box center [1002, 270] width 8 height 11
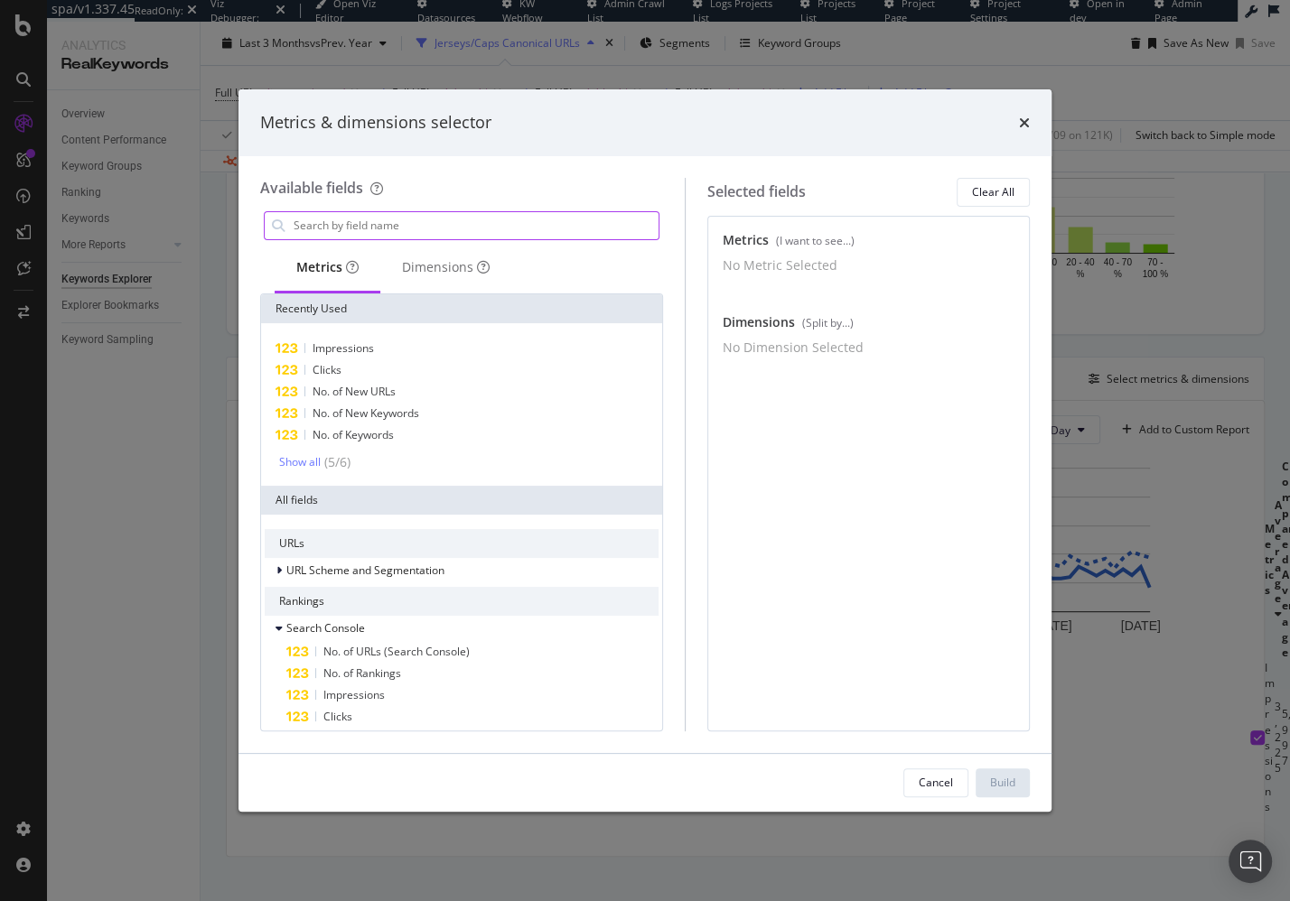
click at [455, 224] on input "modal" at bounding box center [475, 225] width 367 height 27
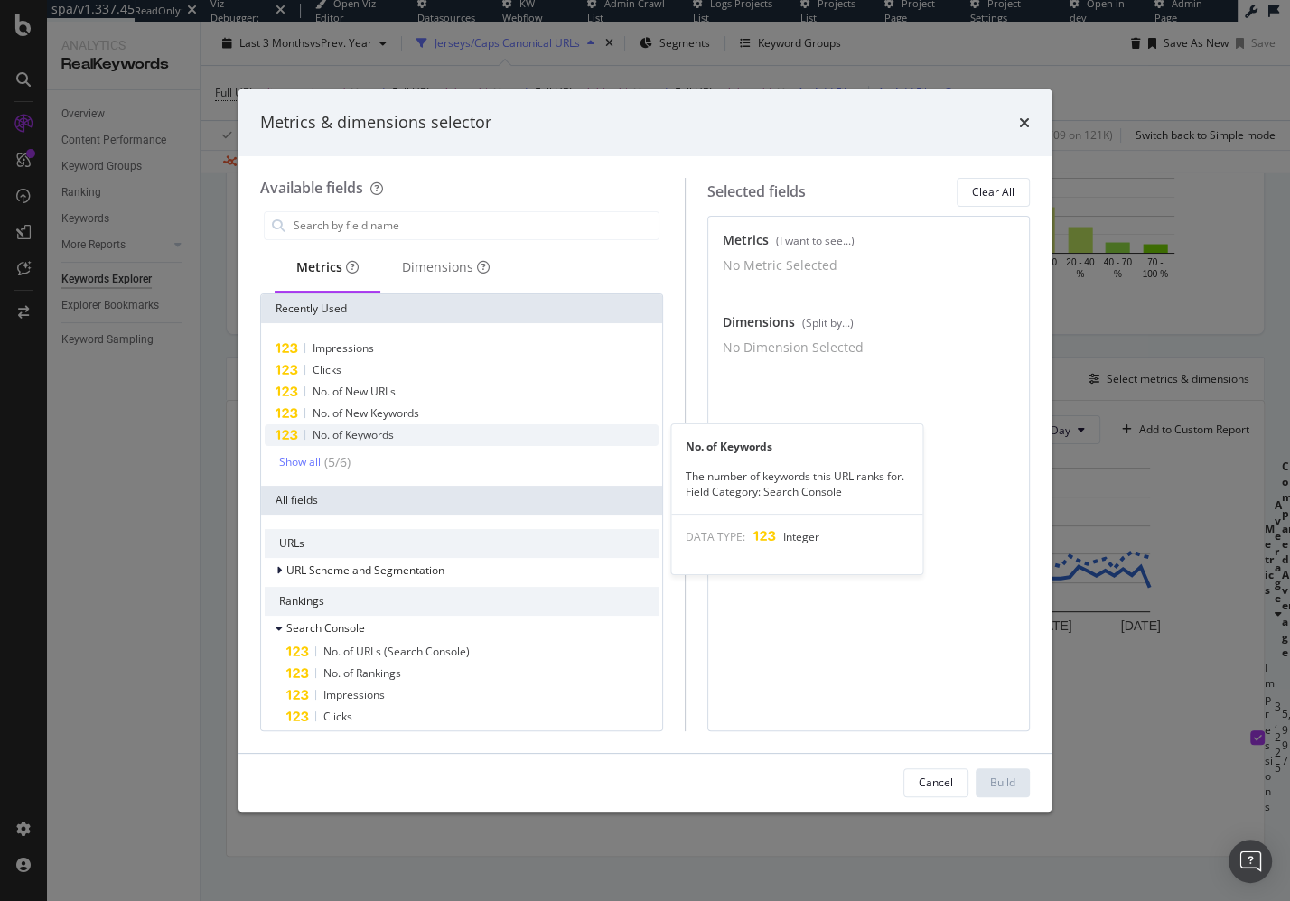
click at [399, 429] on div "No. of Keywords" at bounding box center [462, 435] width 394 height 22
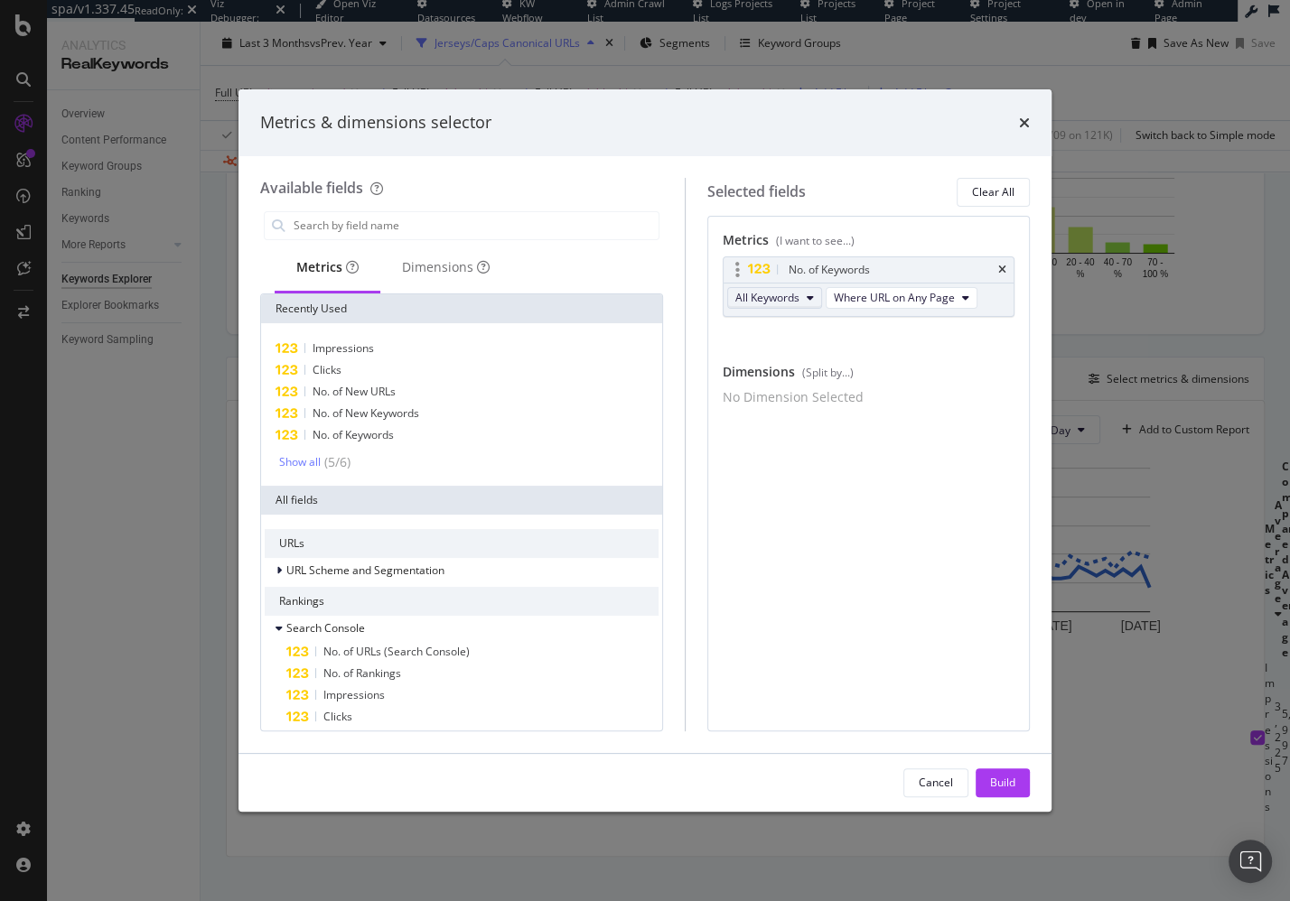
click at [771, 291] on span "All Keywords" at bounding box center [767, 297] width 64 height 15
click at [779, 294] on span "All Keywords" at bounding box center [767, 297] width 64 height 15
click at [1007, 795] on div "Build" at bounding box center [1002, 782] width 25 height 27
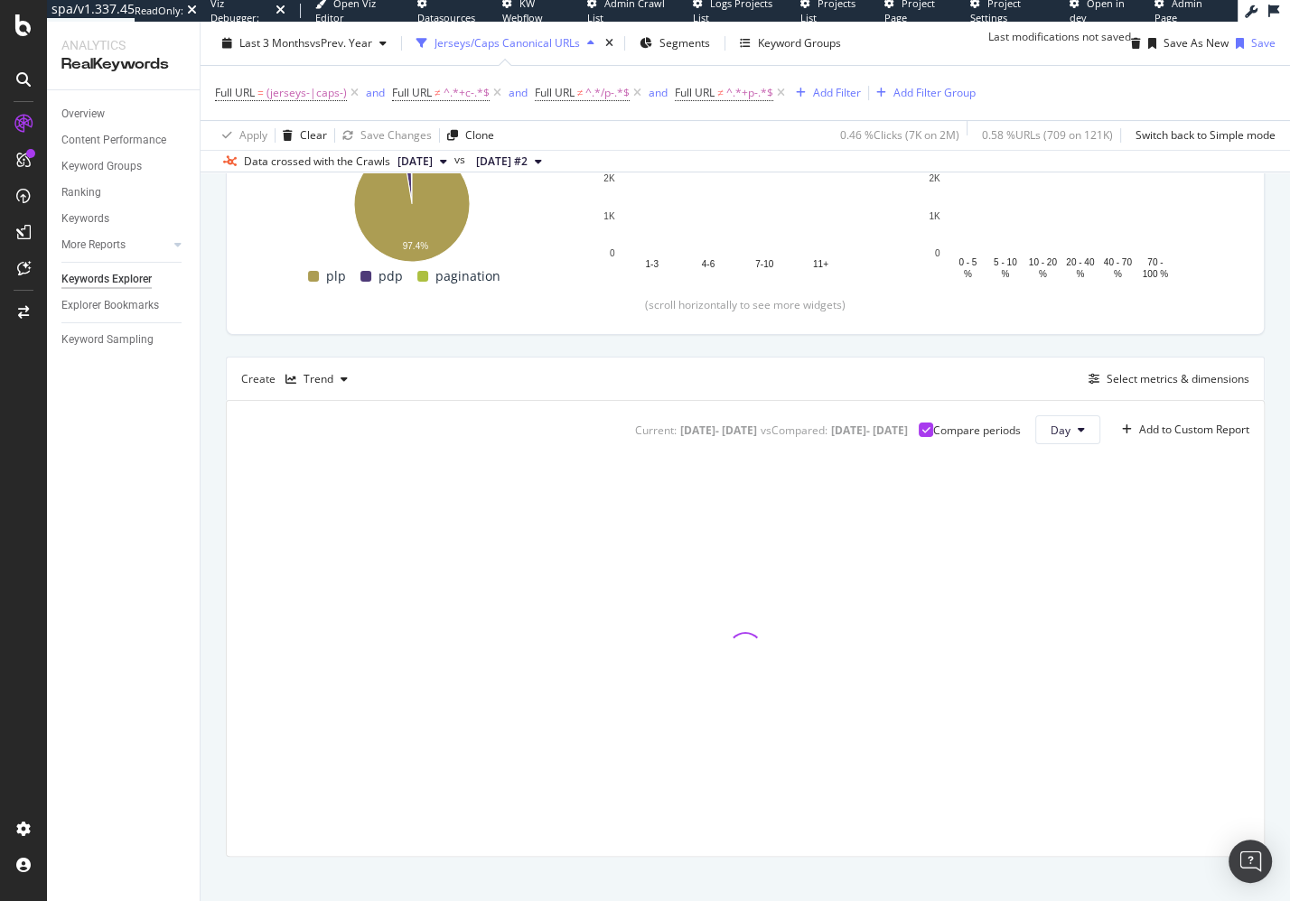
click at [867, 402] on div "Description: Top Charts Clicks By pagetype Level 1 By: pagetype Level 1 Hold CM…" at bounding box center [745, 400] width 1039 height 914
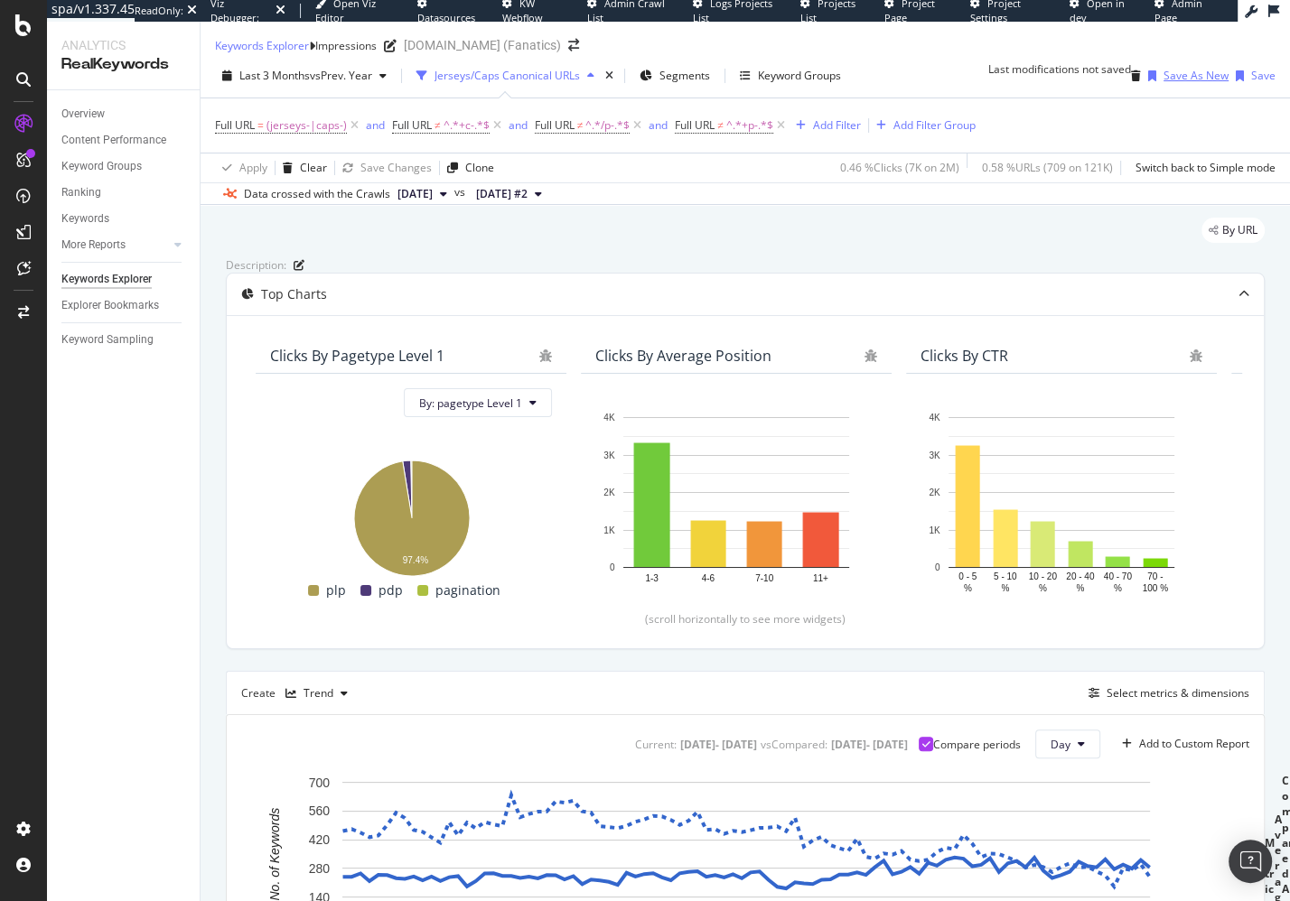
click at [1163, 83] on div "Save As New" at bounding box center [1195, 75] width 65 height 15
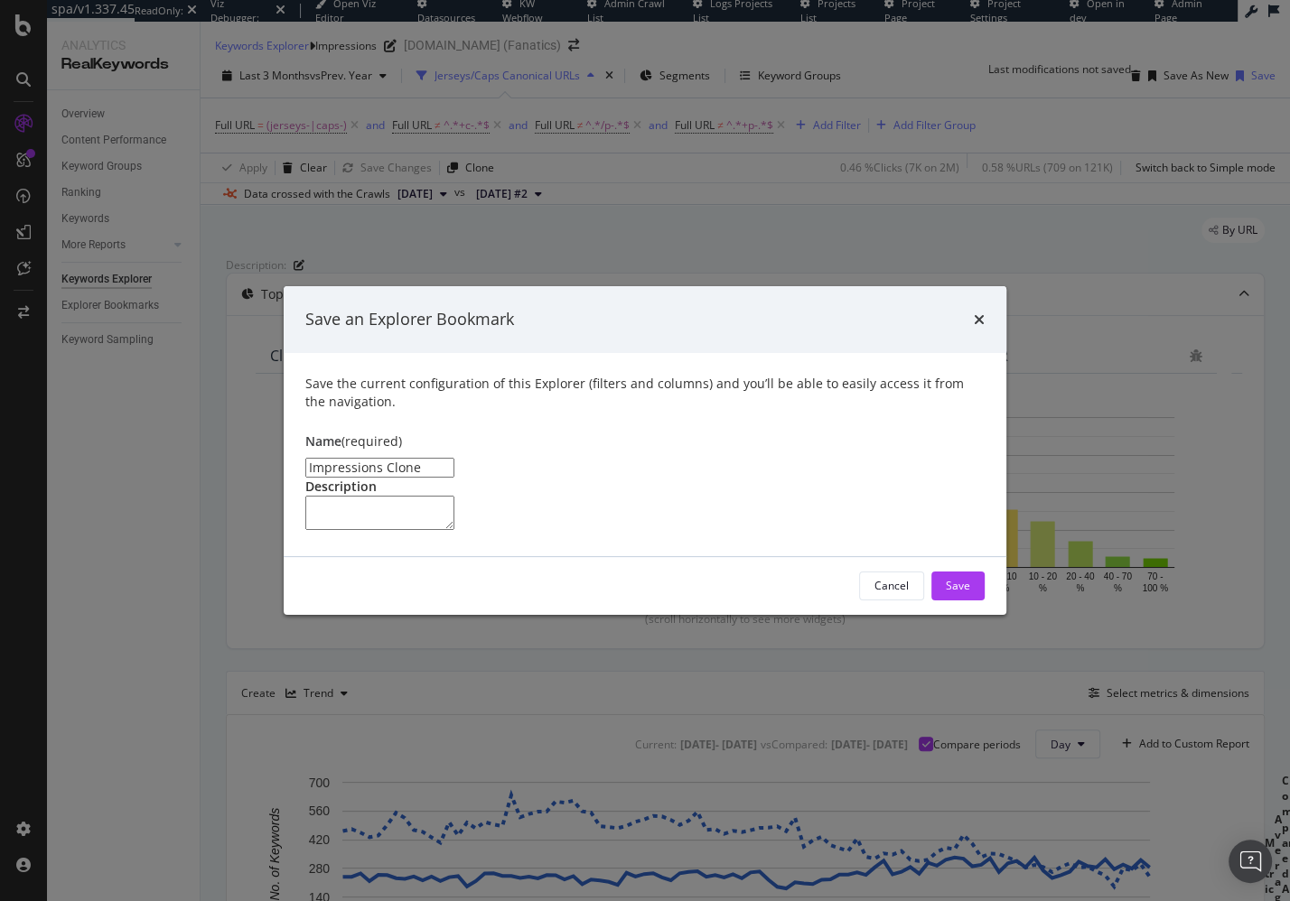
click at [406, 458] on input "Impressions Clone" at bounding box center [379, 468] width 149 height 20
type input "No. of Keywords"
click at [963, 600] on div "Save" at bounding box center [958, 586] width 24 height 27
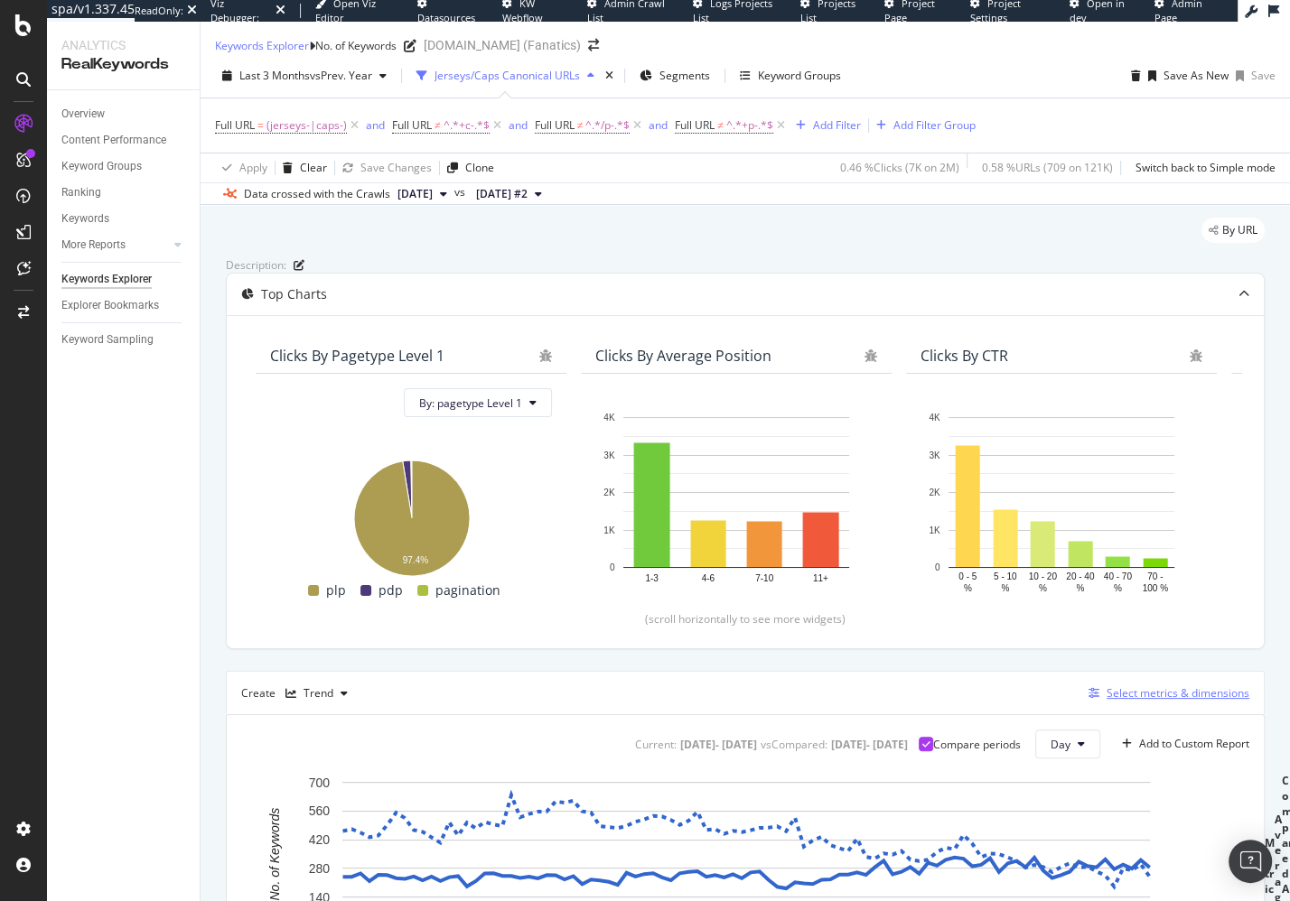
click at [1169, 701] on div "Select metrics & dimensions" at bounding box center [1177, 692] width 143 height 15
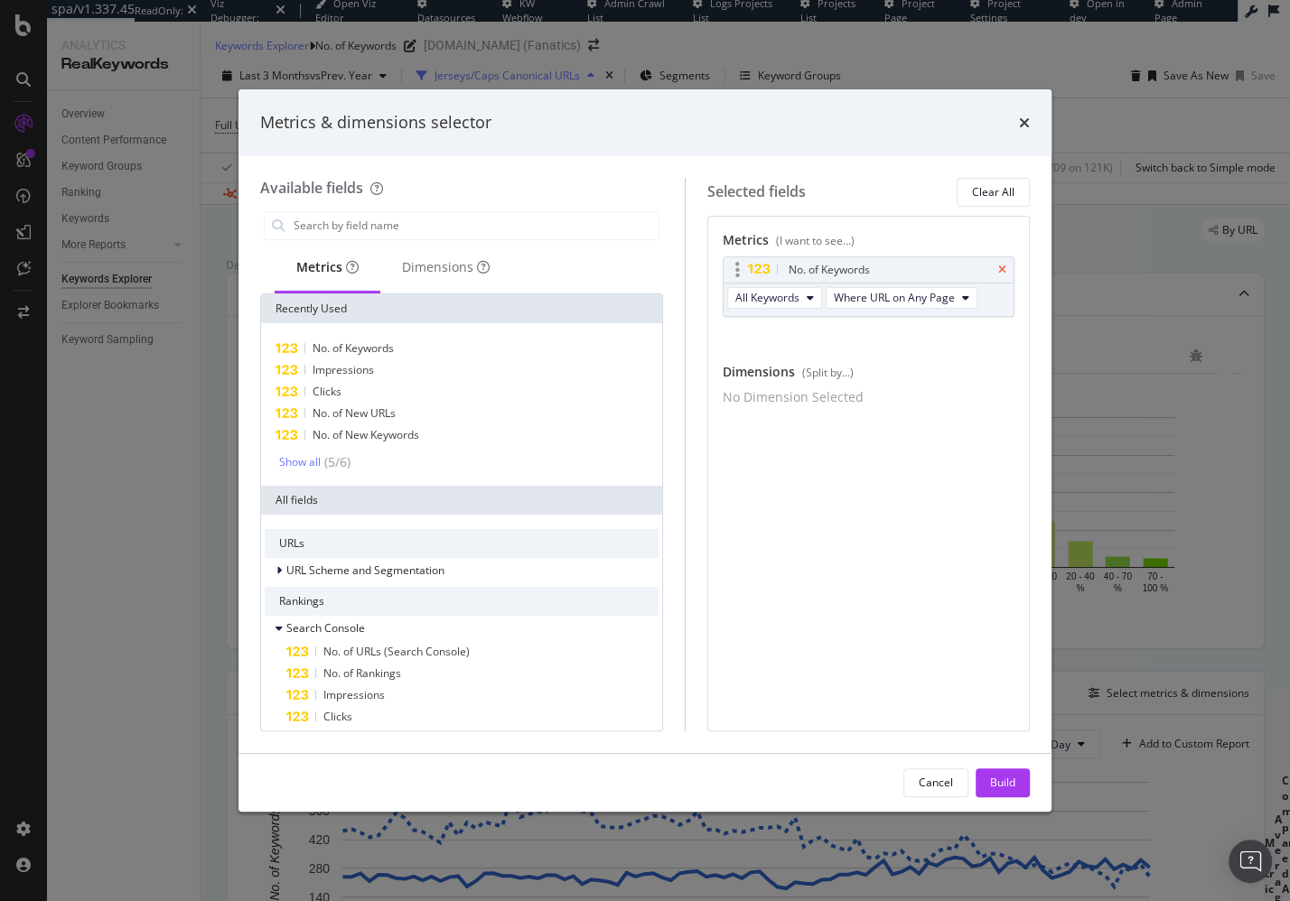
click at [1002, 267] on icon "times" at bounding box center [1002, 270] width 8 height 11
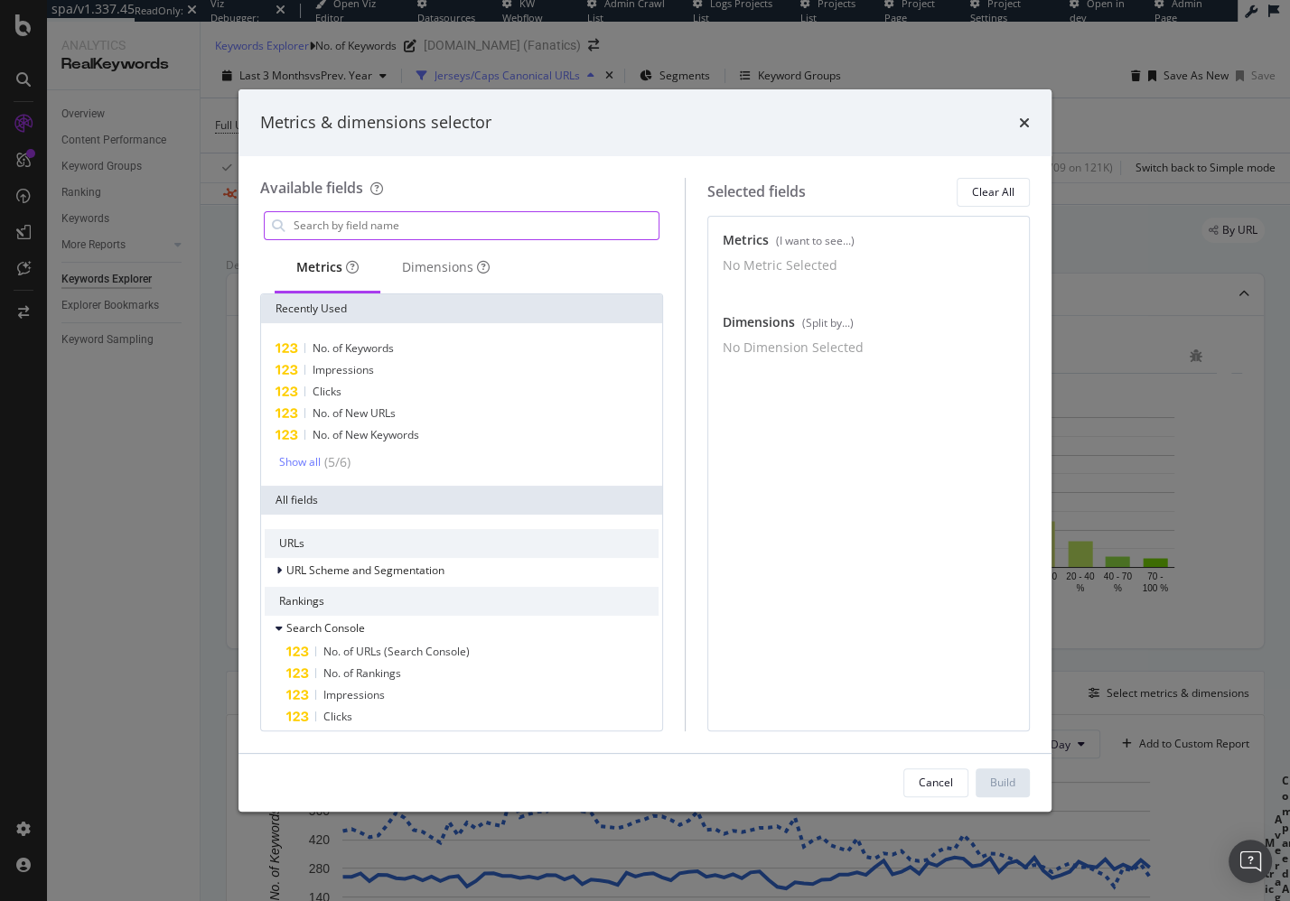
click at [470, 226] on input "modal" at bounding box center [475, 225] width 367 height 27
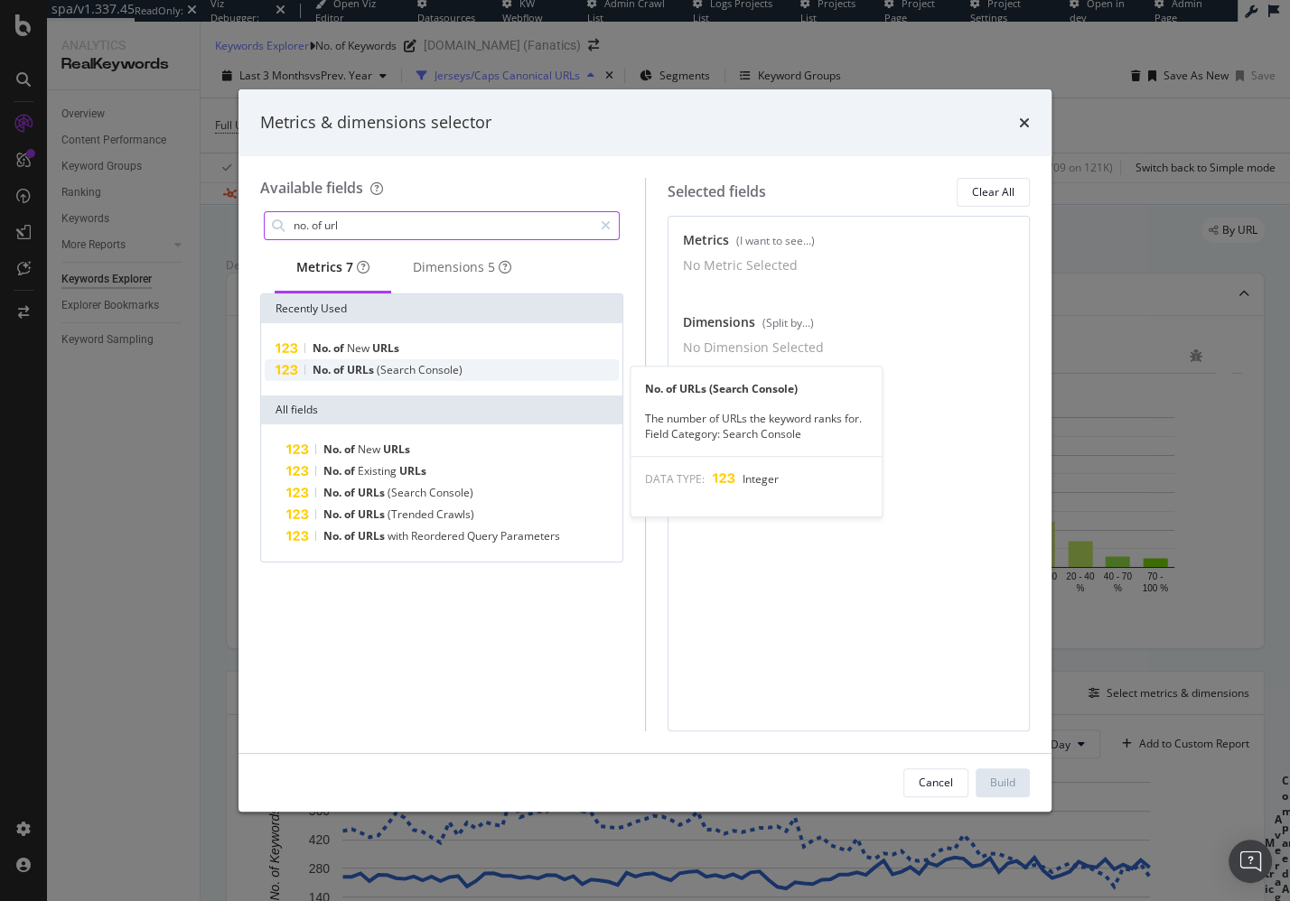
type input "no. of url"
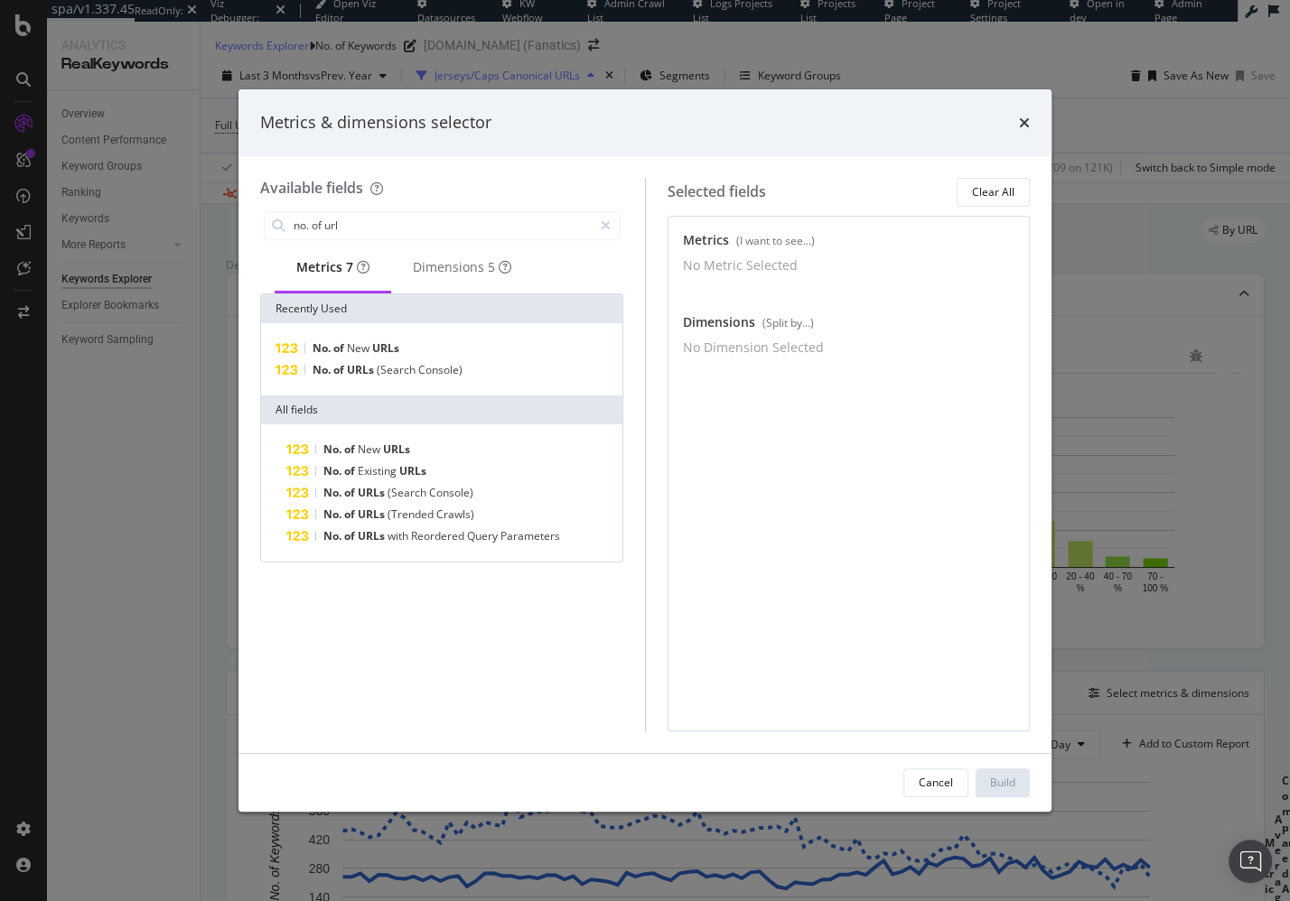
drag, startPoint x: 397, startPoint y: 377, endPoint x: 465, endPoint y: 415, distance: 78.1
click at [397, 377] on span "(Search" at bounding box center [398, 369] width 42 height 15
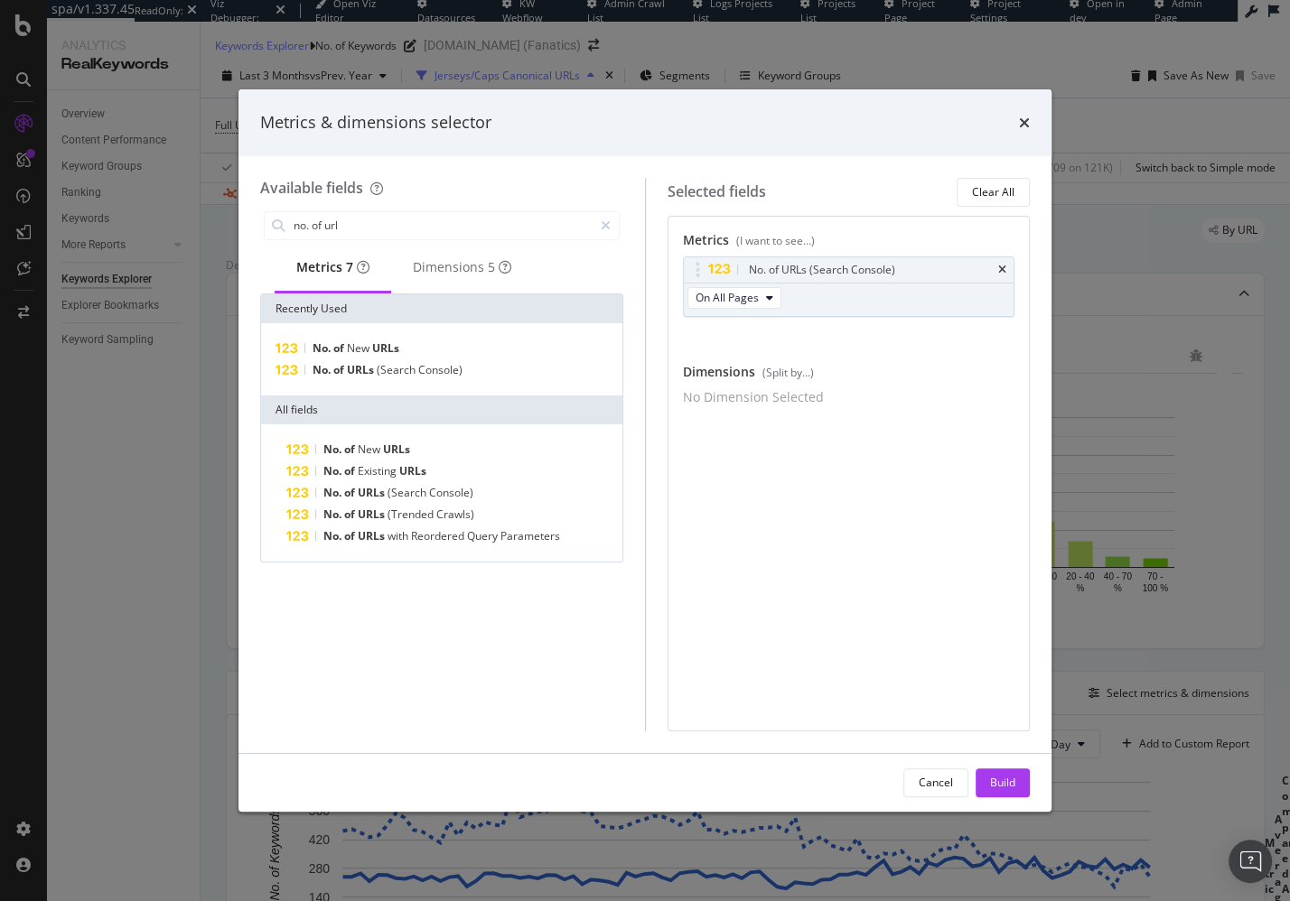
drag, startPoint x: 1004, startPoint y: 779, endPoint x: 920, endPoint y: 581, distance: 215.7
click at [927, 592] on div "Metrics & dimensions selector Available fields no. of url Metrics 7 Dimensions …" at bounding box center [644, 450] width 813 height 722
click at [1007, 781] on div "Build" at bounding box center [1002, 782] width 25 height 15
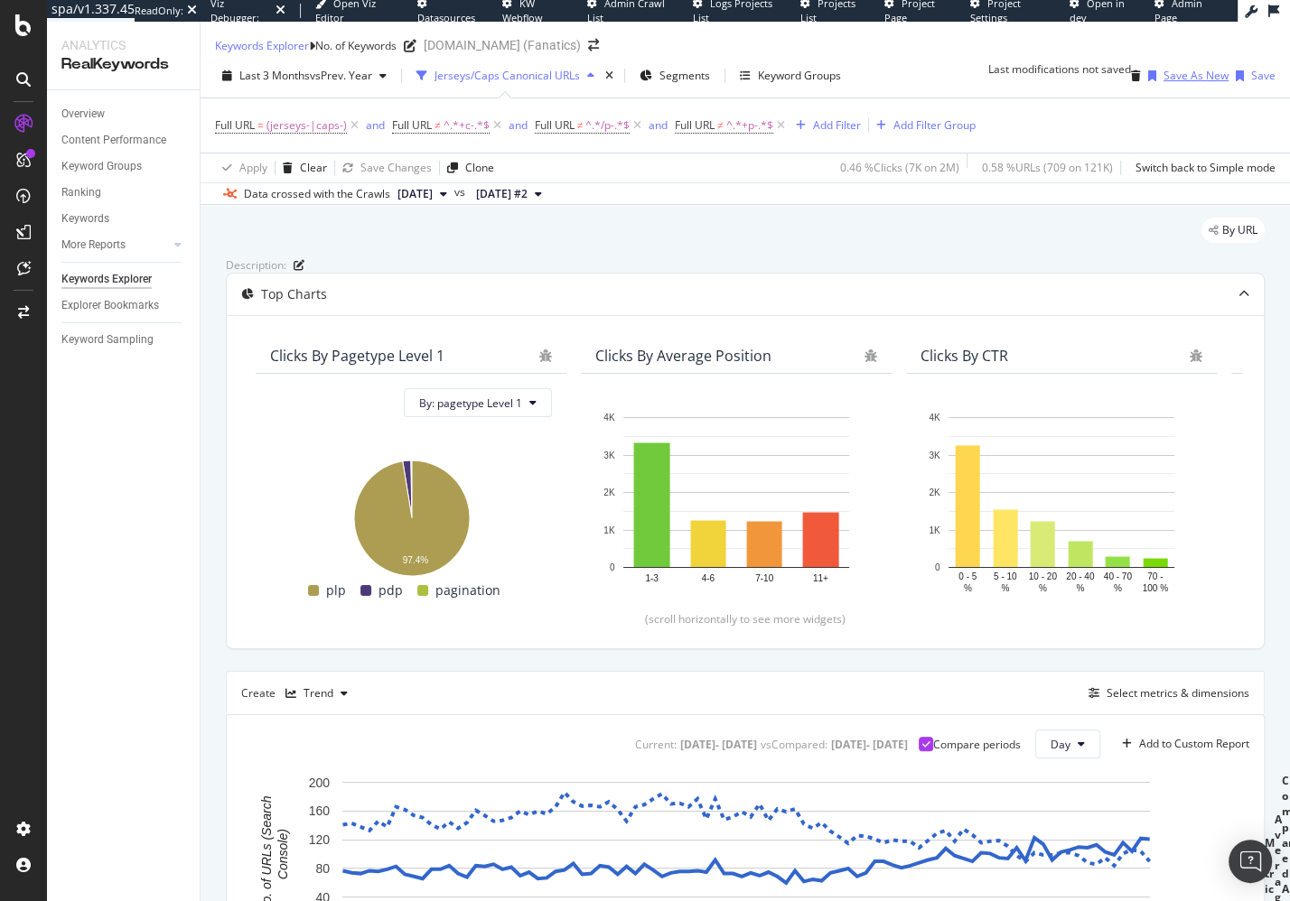
click at [1163, 81] on div "Save As New" at bounding box center [1195, 75] width 65 height 15
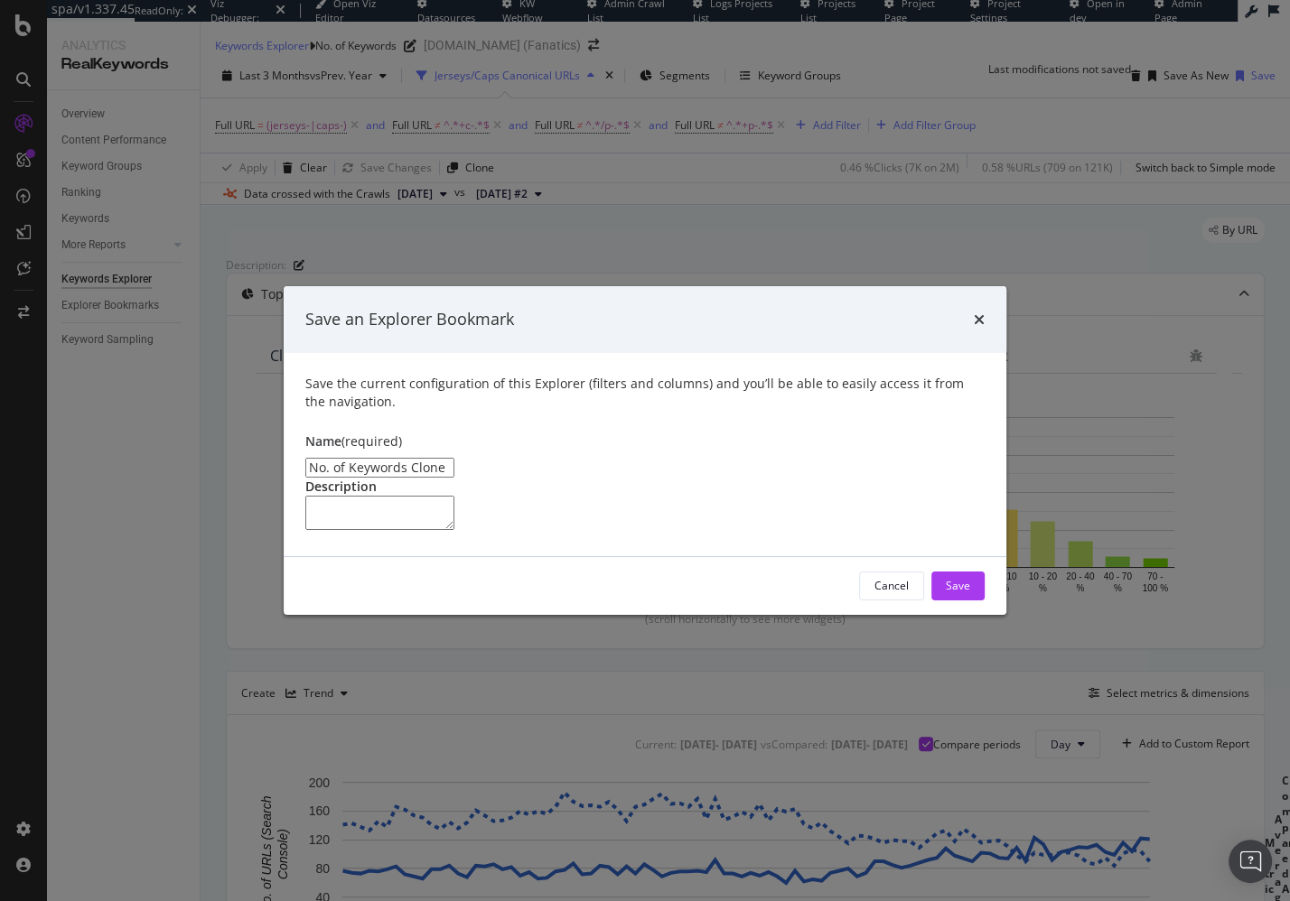
drag, startPoint x: 474, startPoint y: 393, endPoint x: 350, endPoint y: 392, distance: 123.7
click at [350, 458] on input "No. of Keywords Clone" at bounding box center [379, 468] width 149 height 20
type input "No. of URLs"
click at [964, 593] on div "Save" at bounding box center [958, 585] width 24 height 15
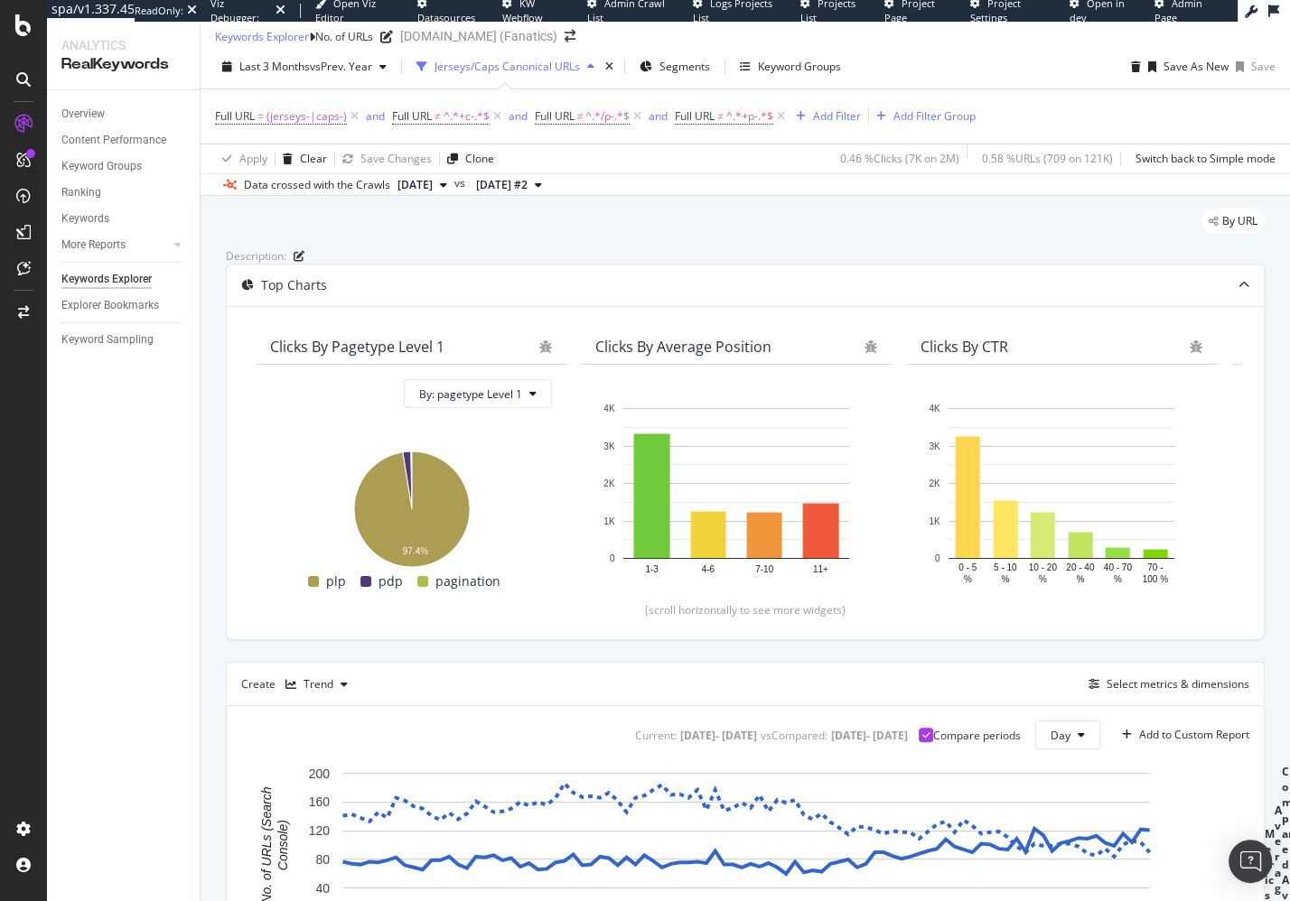
click at [968, 717] on div "Description: Top Charts Clicks By pagetype Level 1 By: pagetype Level 1 Hold CM…" at bounding box center [745, 753] width 1039 height 1011
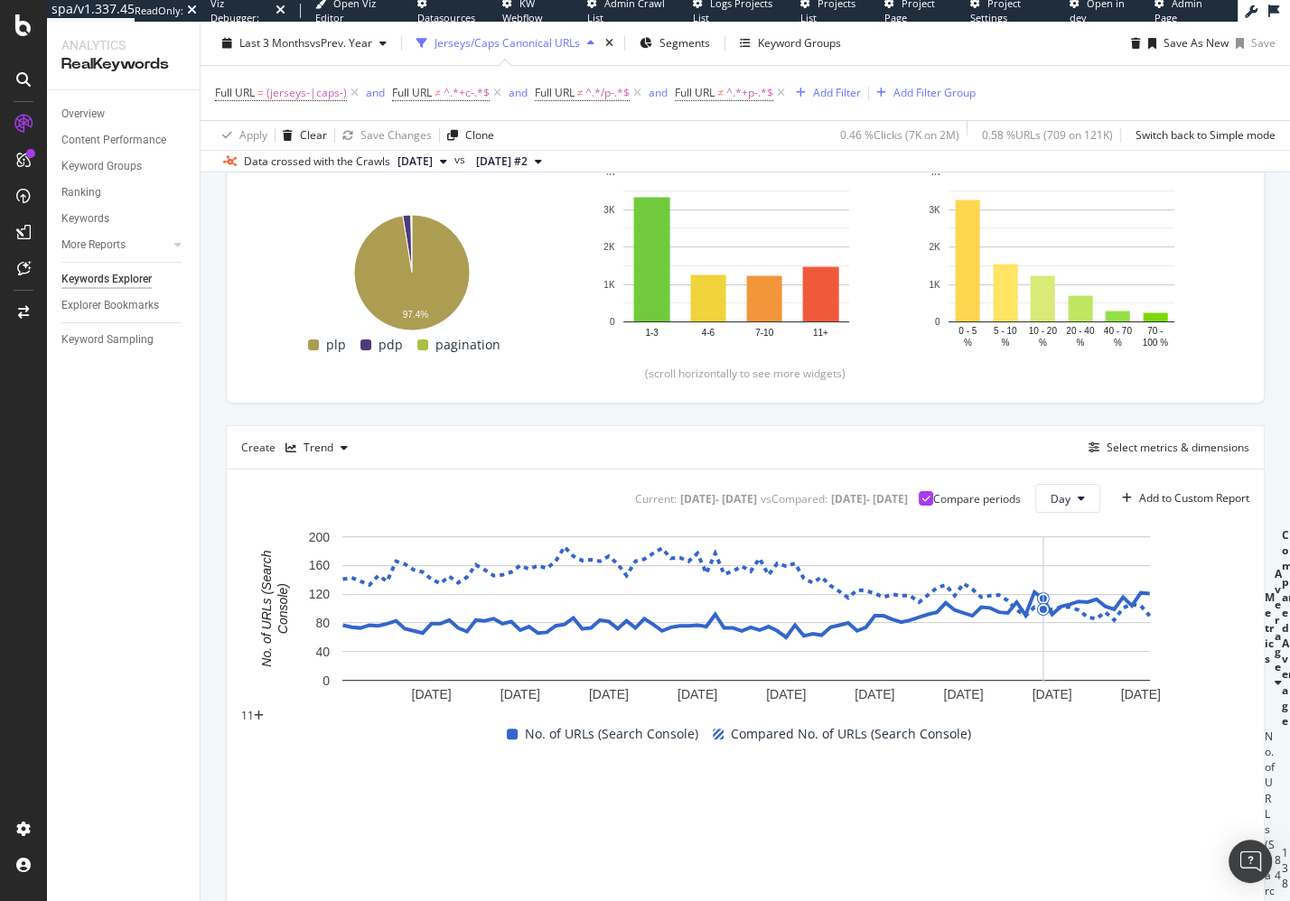
scroll to position [343, 0]
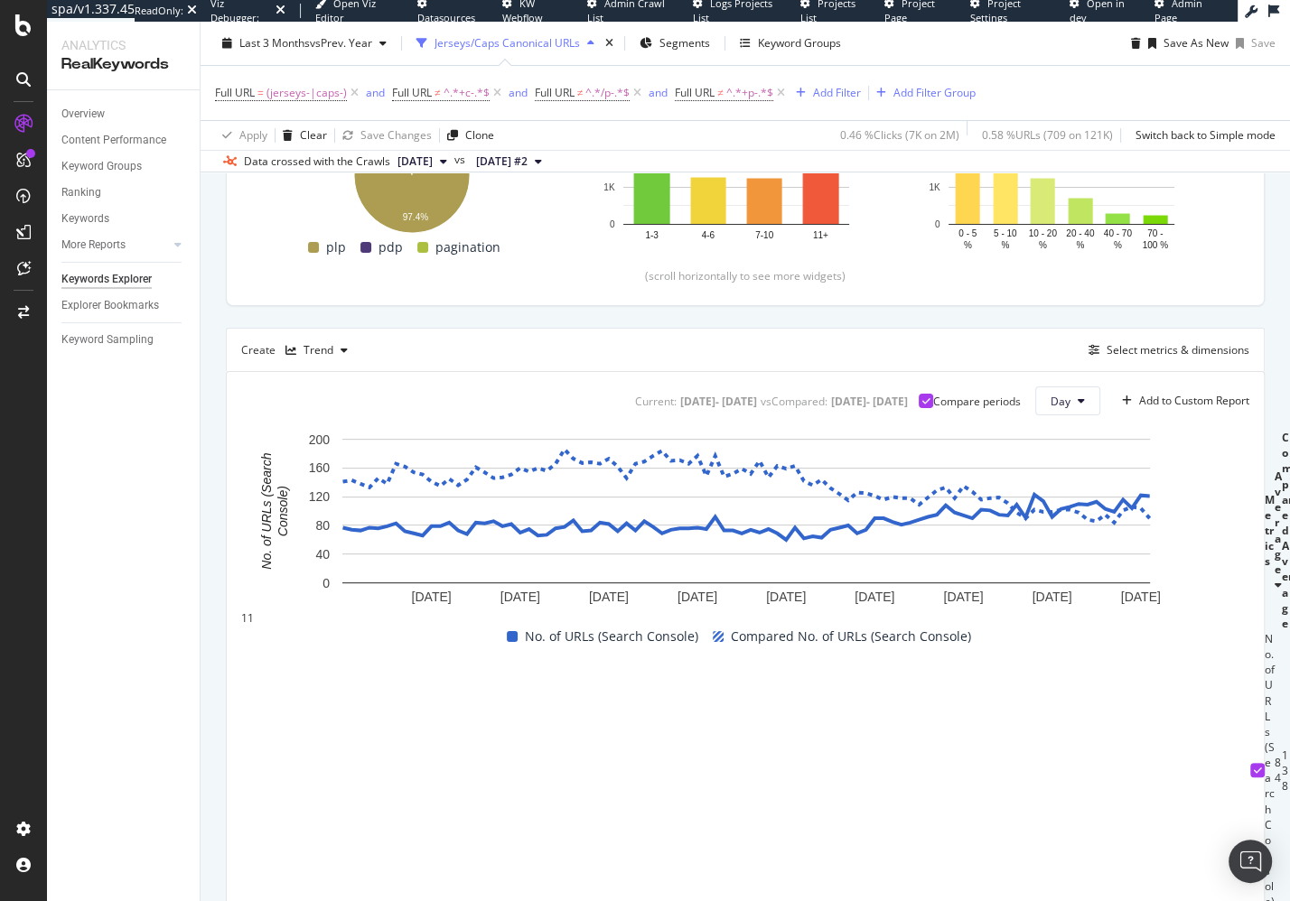
click at [942, 373] on div "Description: Top Charts Clicks By pagetype Level 1 By: pagetype Level 1 Hold CM…" at bounding box center [745, 419] width 1039 height 1011
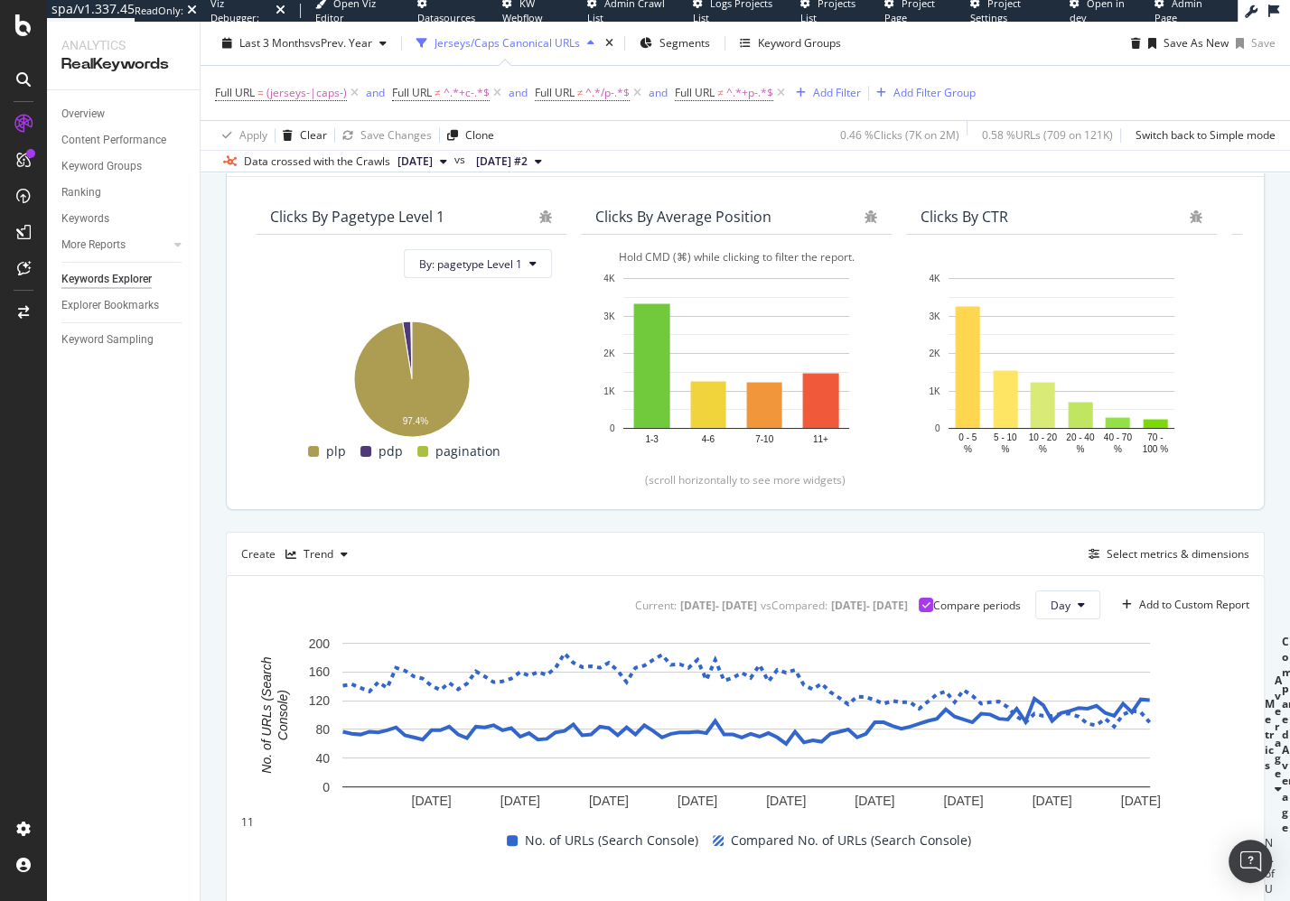
scroll to position [276, 0]
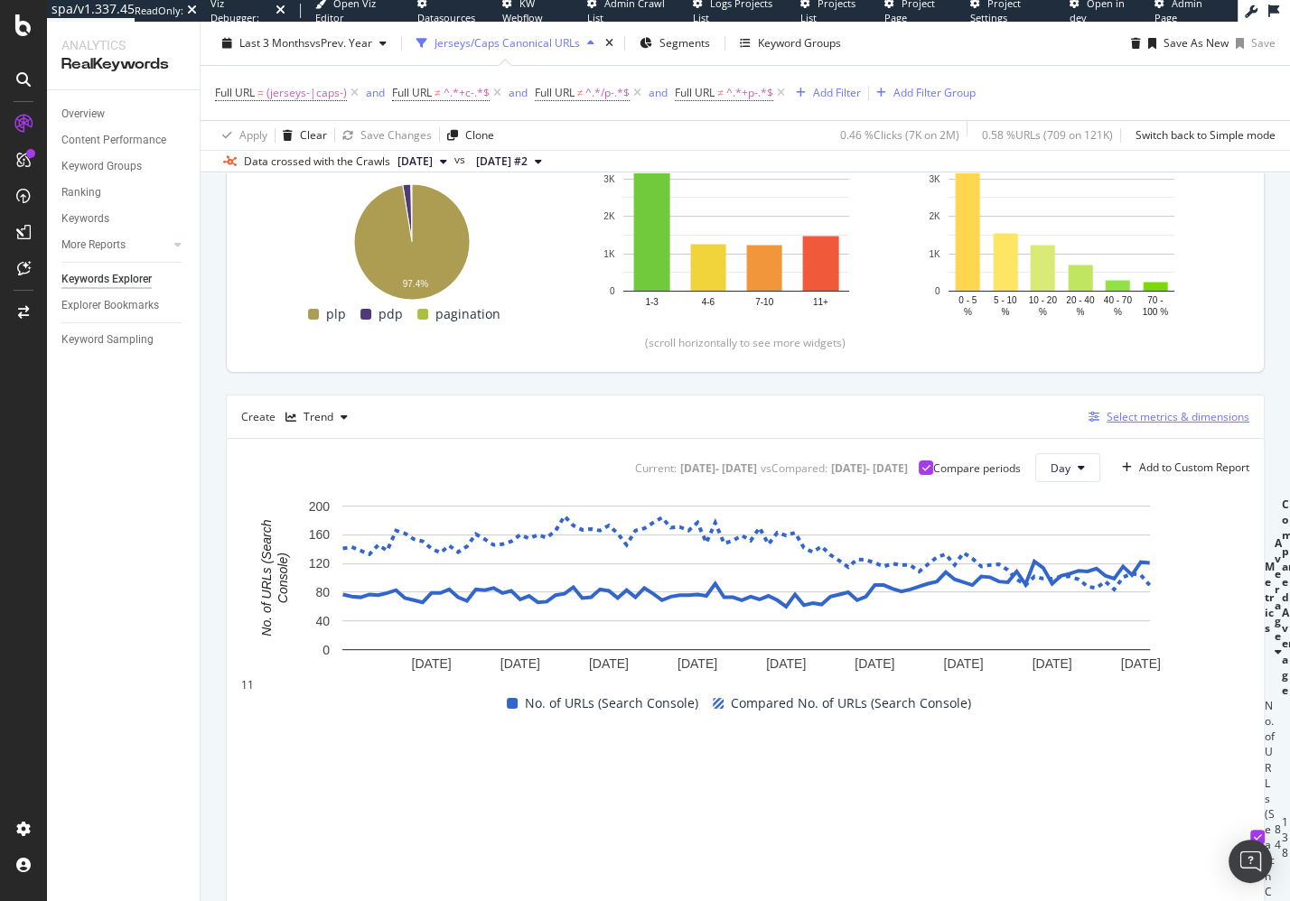
click at [1140, 424] on div "Select metrics & dimensions" at bounding box center [1177, 416] width 143 height 15
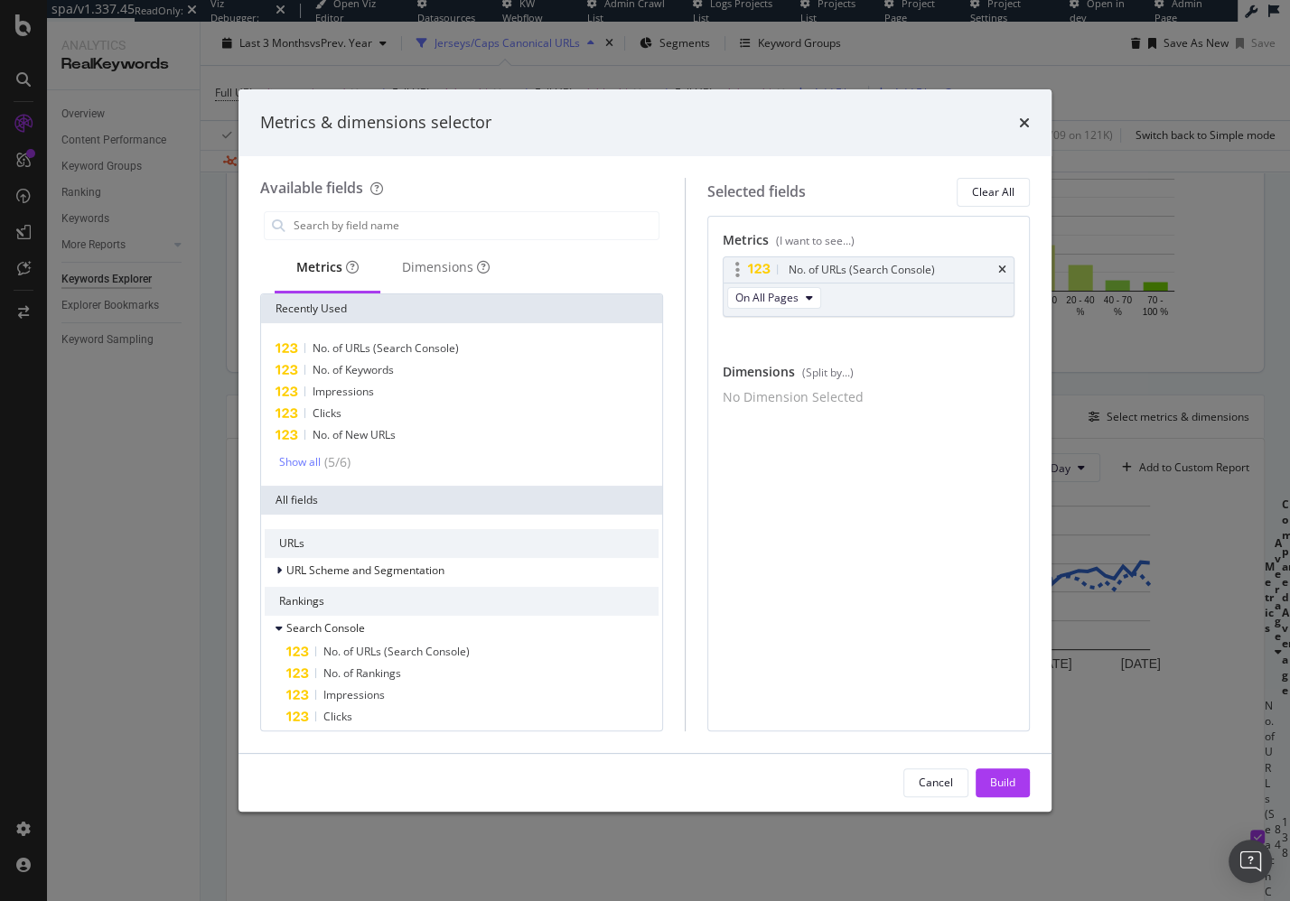
click at [1008, 268] on div "No. of URLs (Search Console)" at bounding box center [868, 269] width 290 height 25
click at [1003, 268] on icon "times" at bounding box center [1002, 270] width 8 height 11
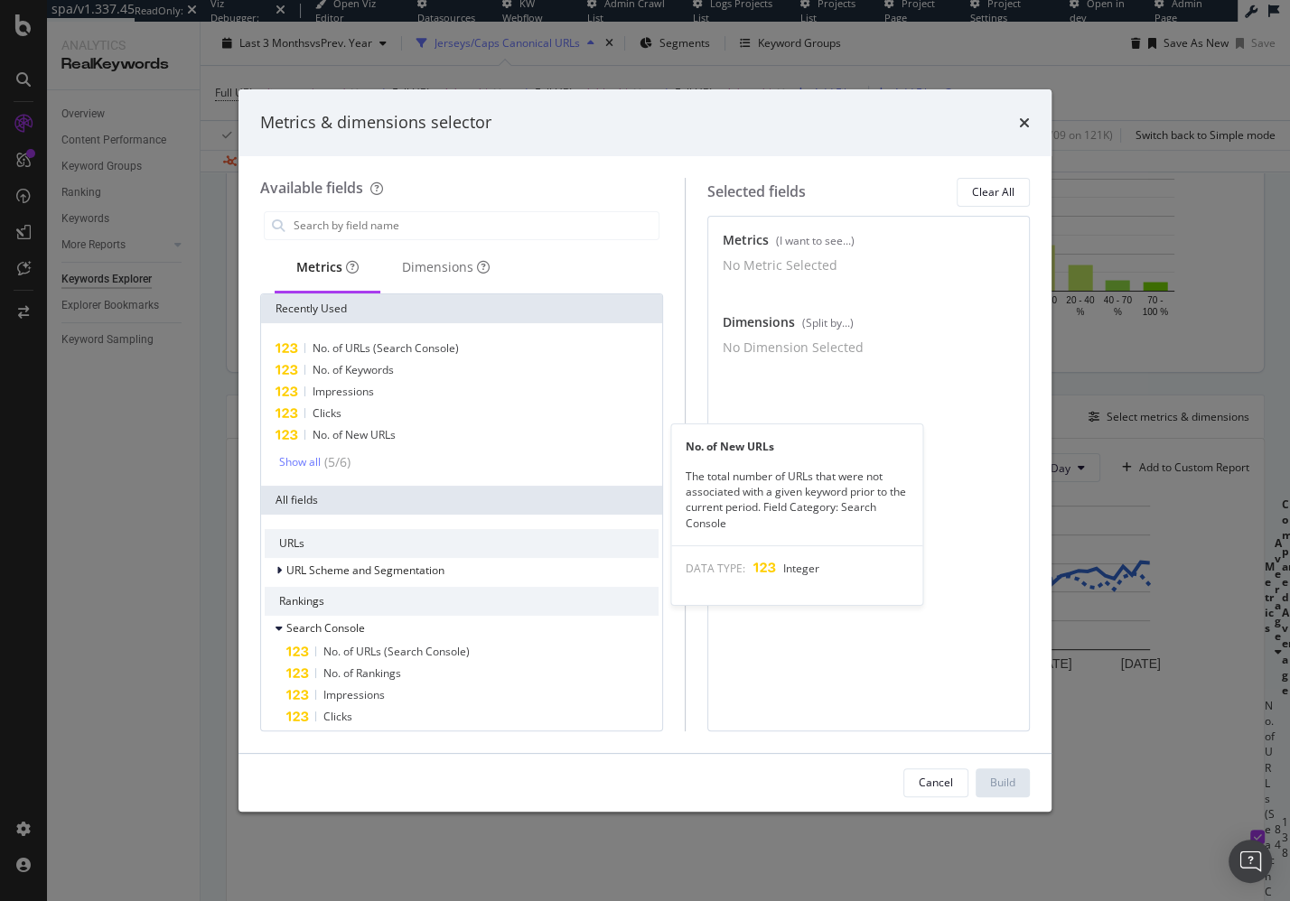
click at [395, 439] on span "No. of New URLs" at bounding box center [353, 434] width 83 height 15
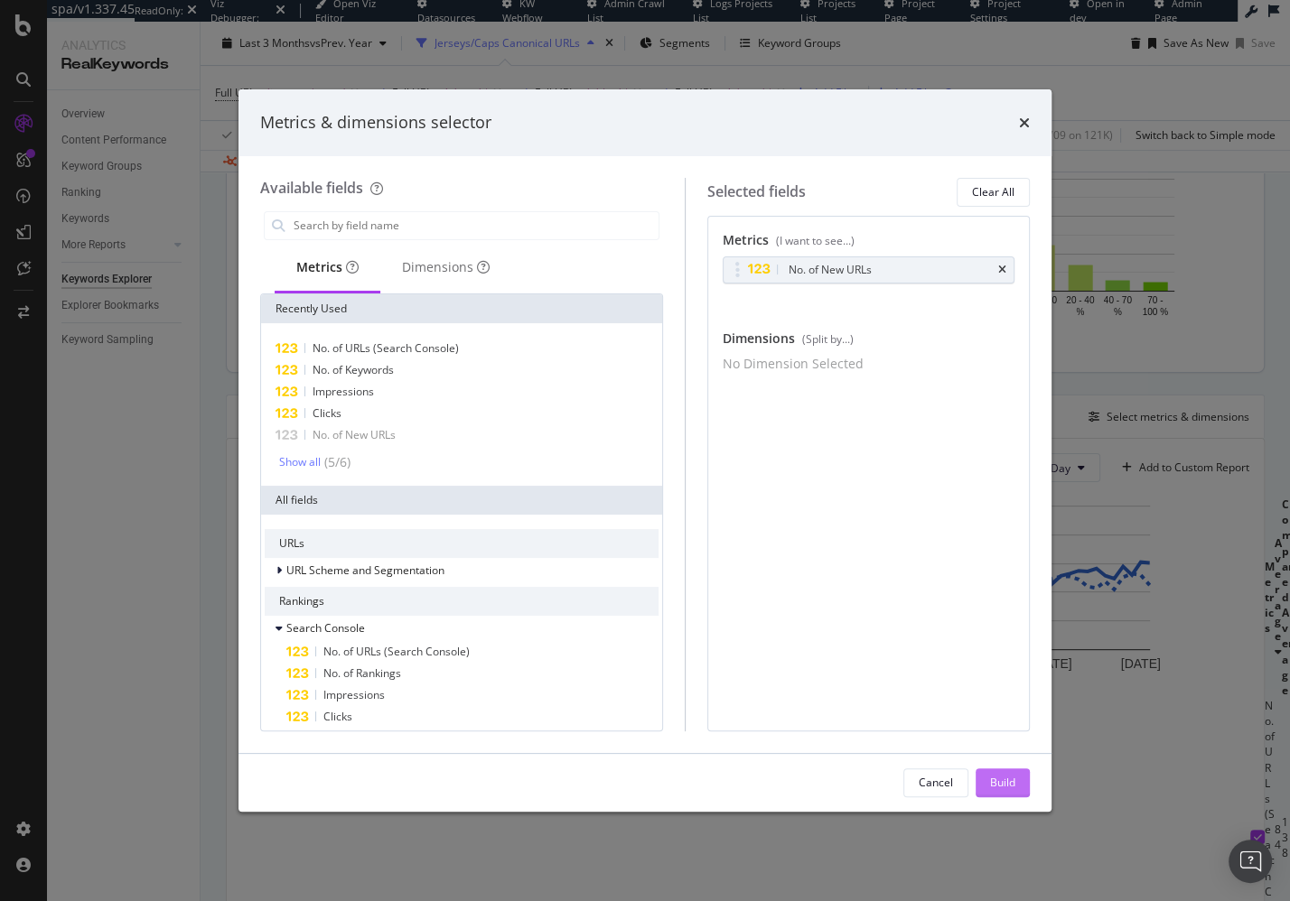
click at [1000, 789] on div "Build" at bounding box center [1002, 782] width 25 height 15
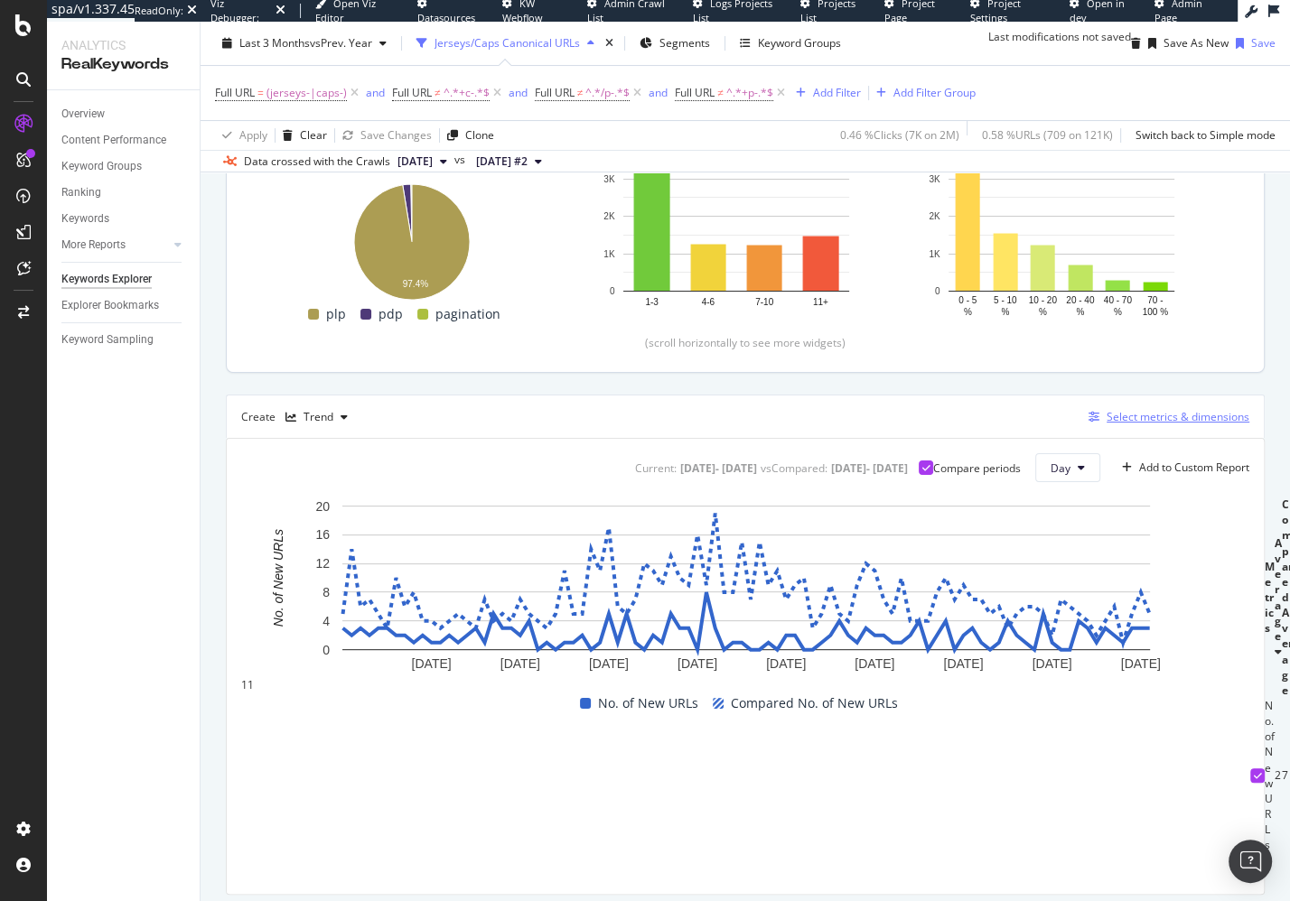
click at [1135, 424] on div "Select metrics & dimensions" at bounding box center [1177, 416] width 143 height 15
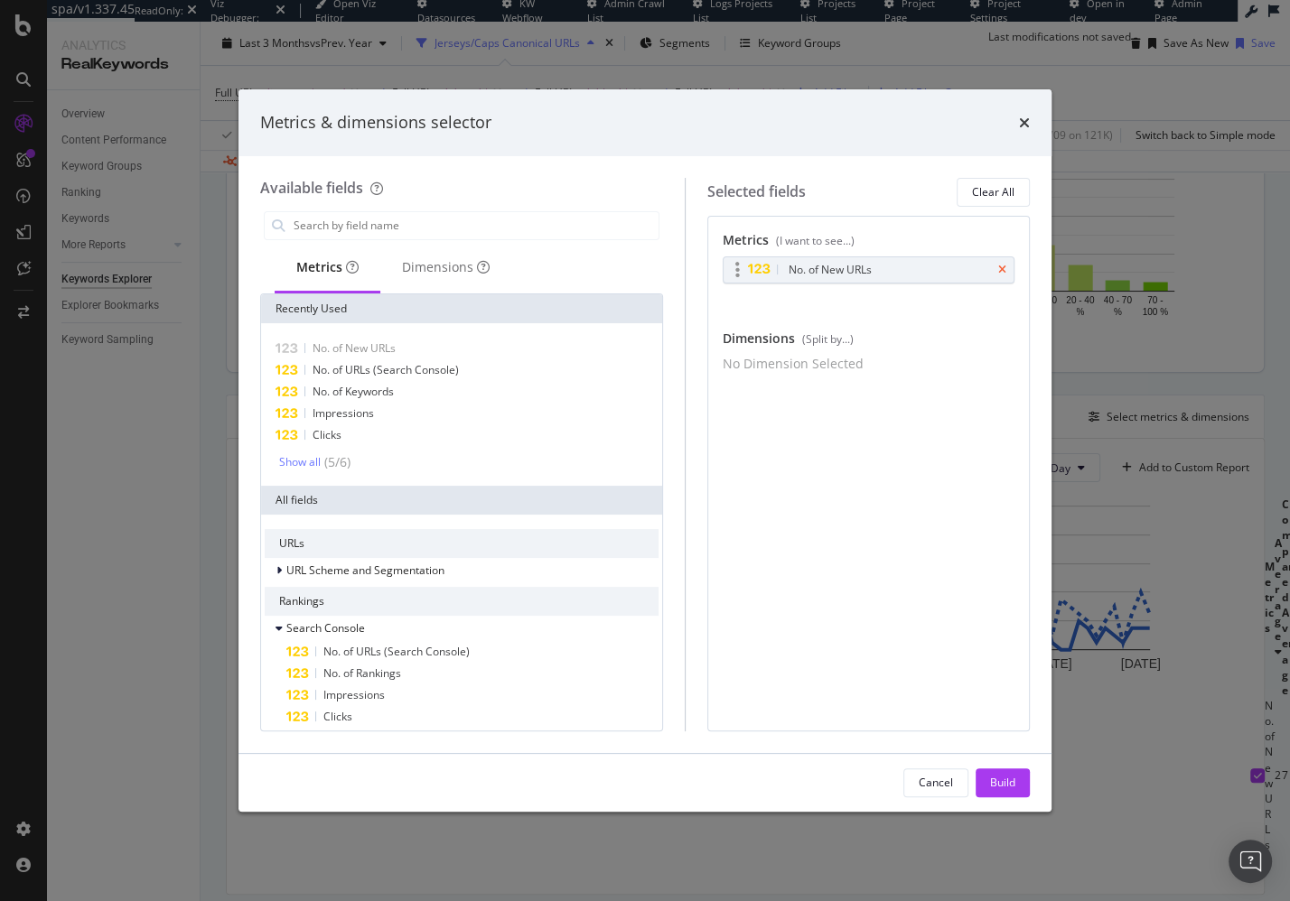
click at [1000, 265] on icon "times" at bounding box center [1002, 270] width 8 height 11
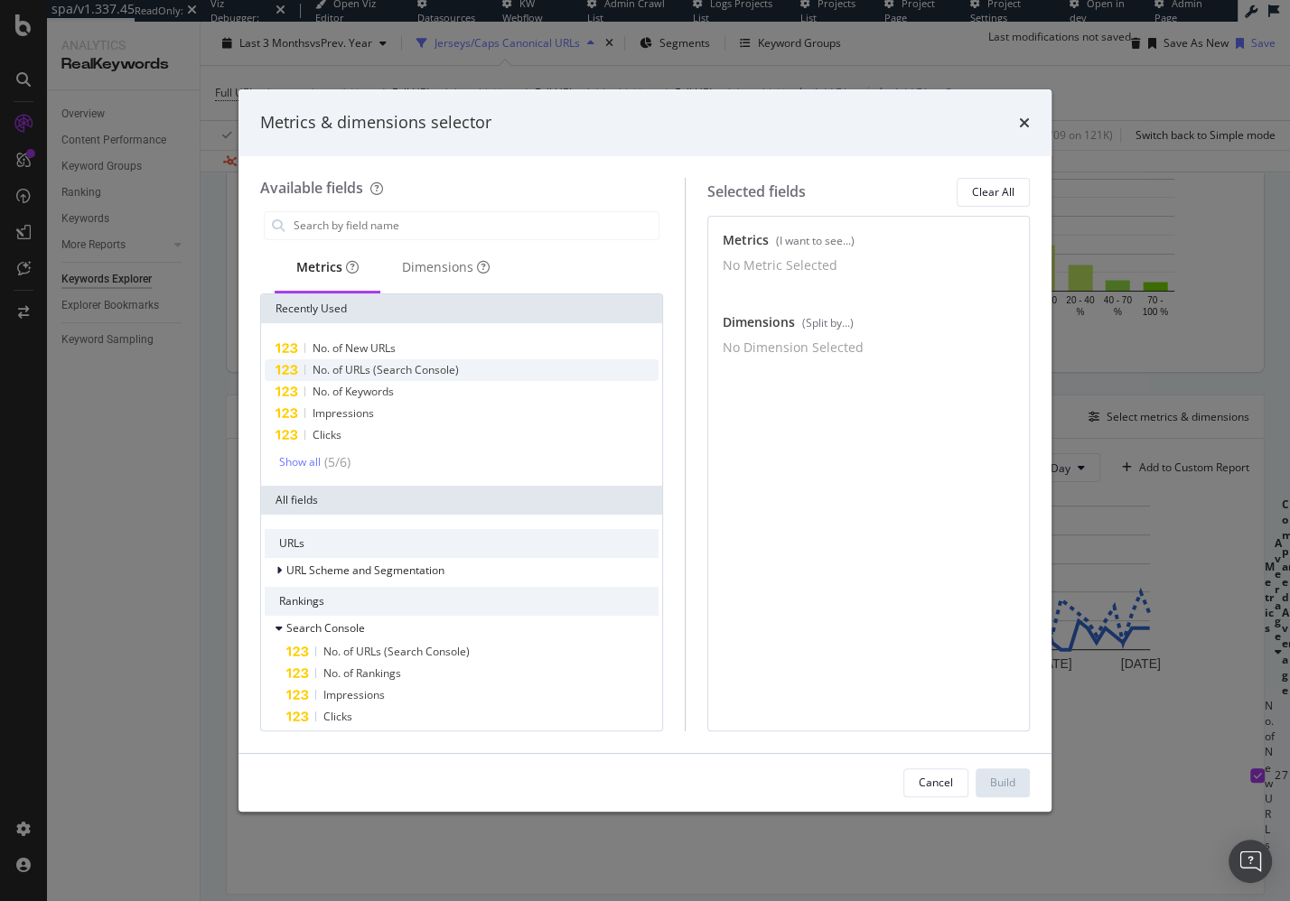
drag, startPoint x: 398, startPoint y: 364, endPoint x: 582, endPoint y: 359, distance: 183.4
click at [398, 365] on span "No. of URLs (Search Console)" at bounding box center [385, 369] width 146 height 15
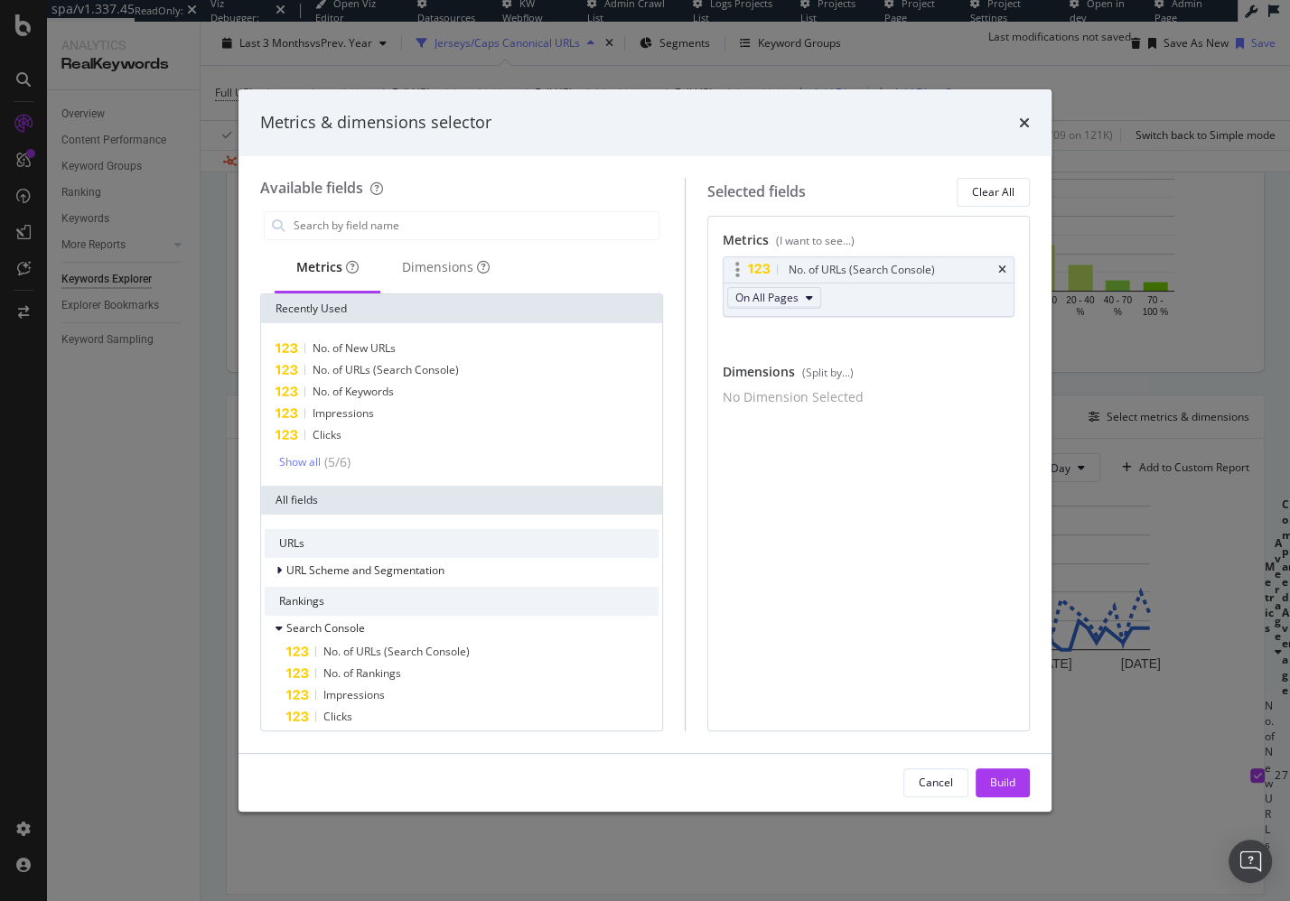
click at [801, 291] on button "On All Pages" at bounding box center [774, 298] width 94 height 22
click at [793, 359] on span "On Page 1" at bounding box center [773, 362] width 64 height 16
click at [1002, 777] on div "Build" at bounding box center [1002, 782] width 25 height 15
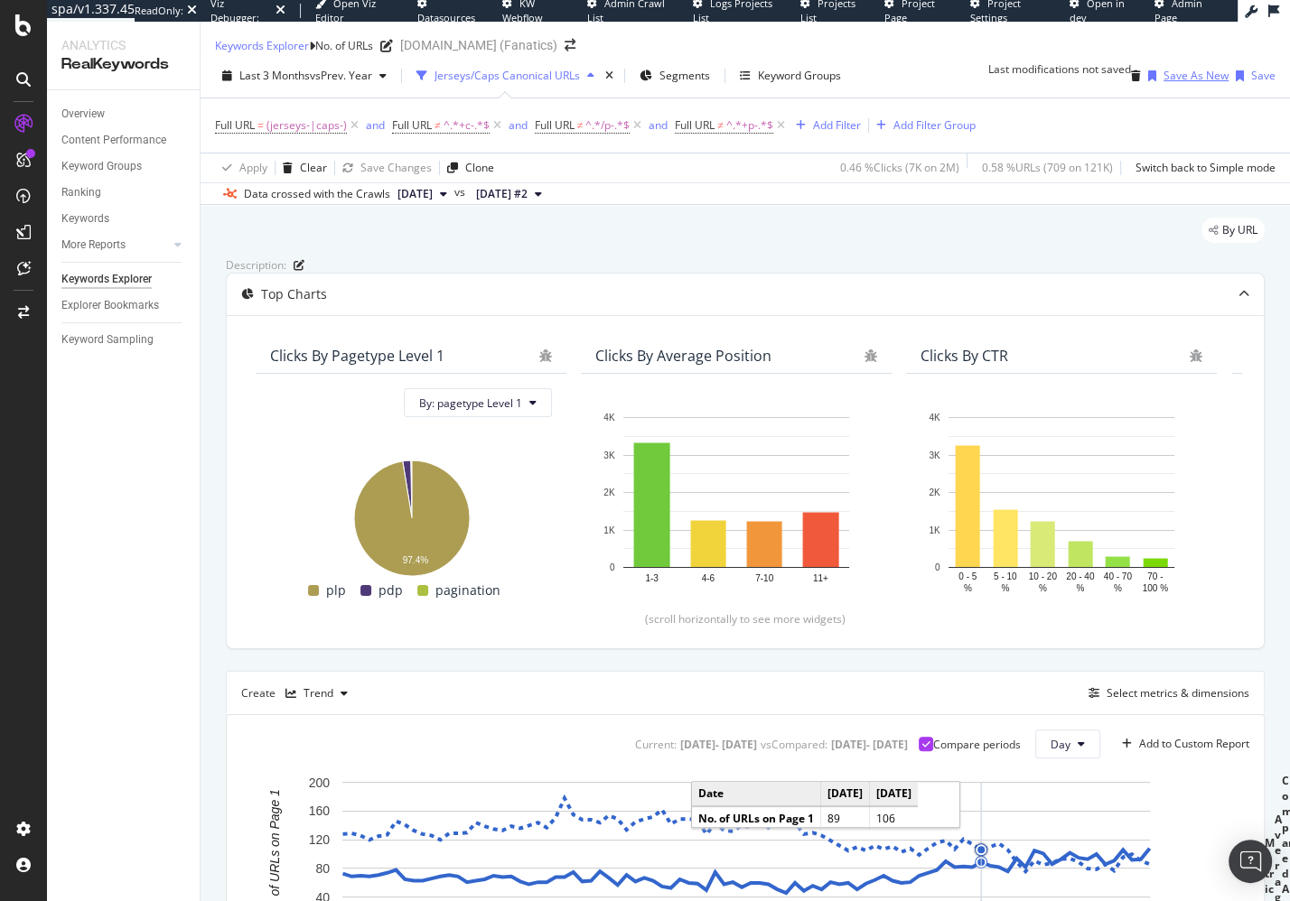
click at [1170, 83] on div "Save As New" at bounding box center [1195, 75] width 65 height 15
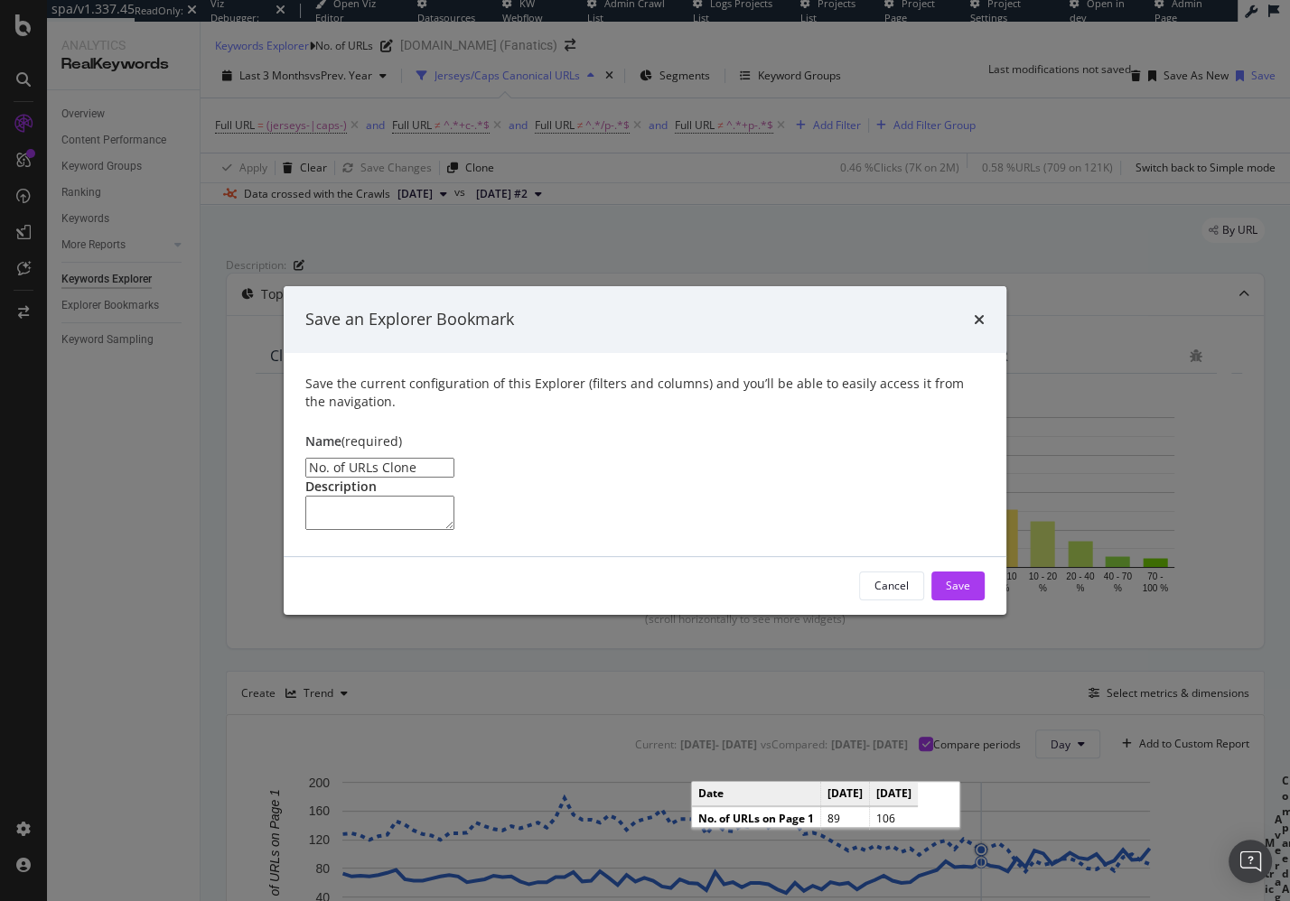
click at [387, 458] on input "No. of URLs Clone" at bounding box center [379, 468] width 149 height 20
type input "No. of URLs on Page 1"
click at [952, 600] on div "Save" at bounding box center [958, 586] width 24 height 27
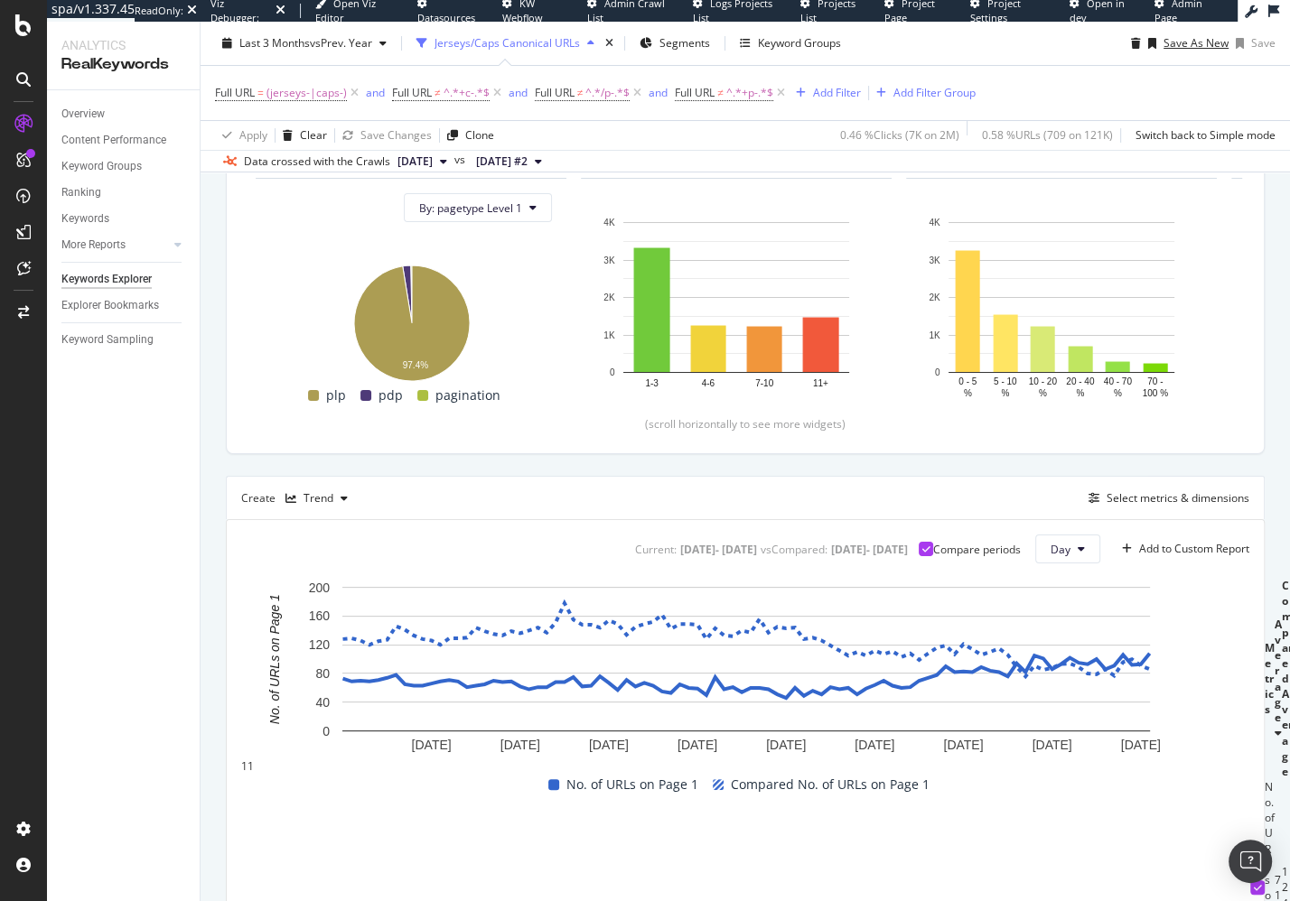
scroll to position [310, 0]
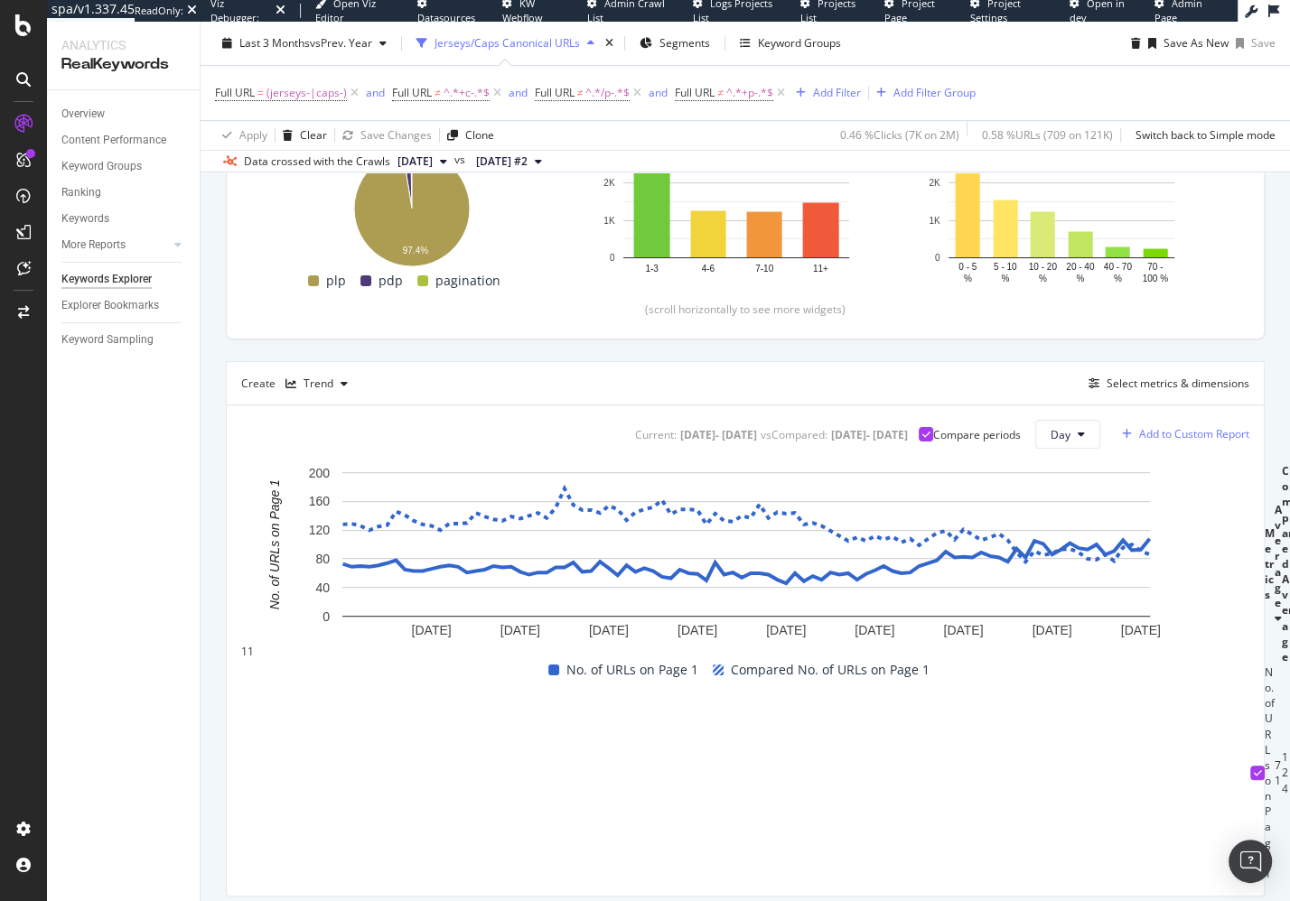
click at [1189, 440] on div "Add to Custom Report" at bounding box center [1194, 434] width 110 height 11
click at [1184, 556] on div "Index Expansion Reporting" at bounding box center [1171, 554] width 133 height 15
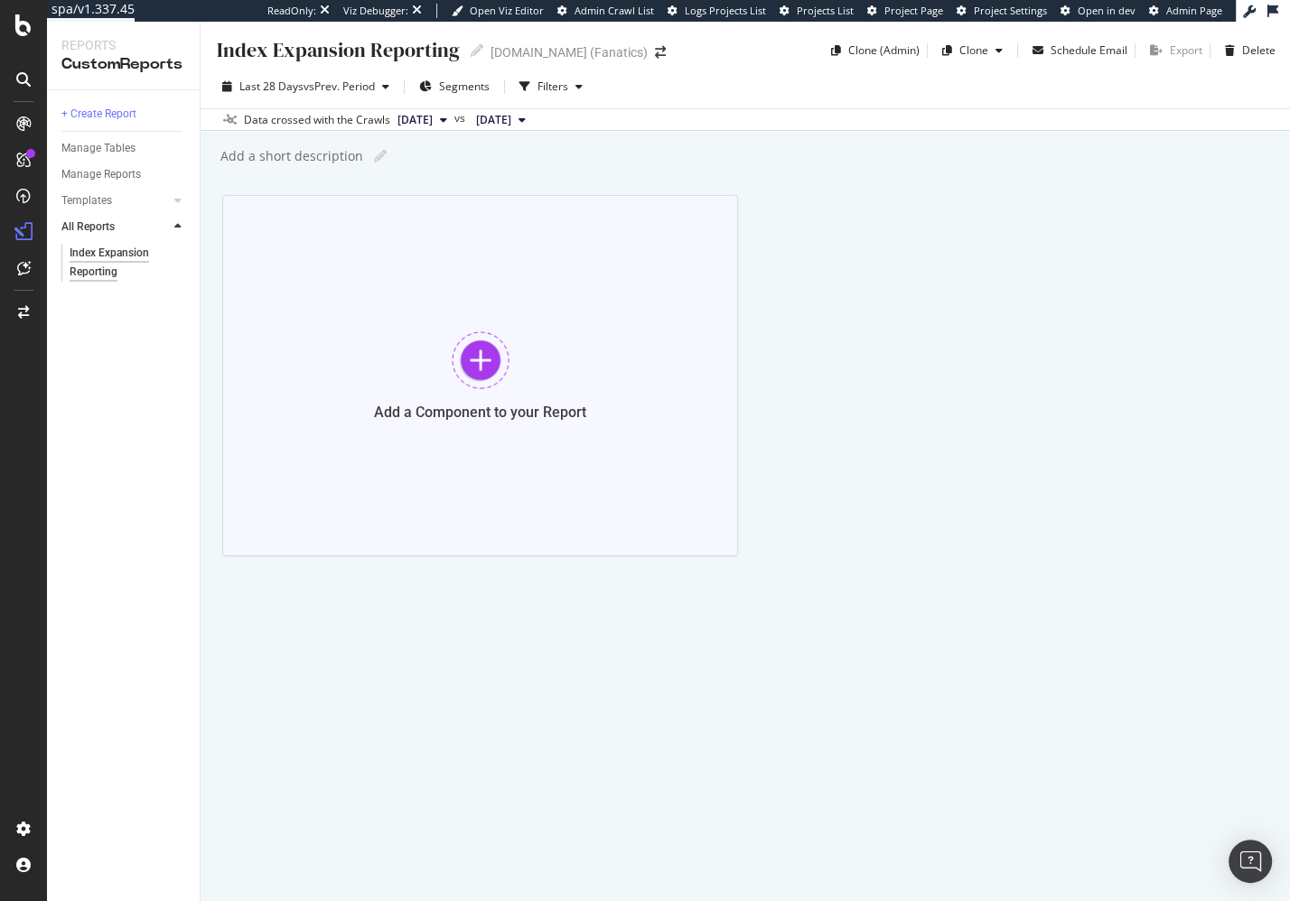
click at [481, 367] on div at bounding box center [481, 360] width 58 height 58
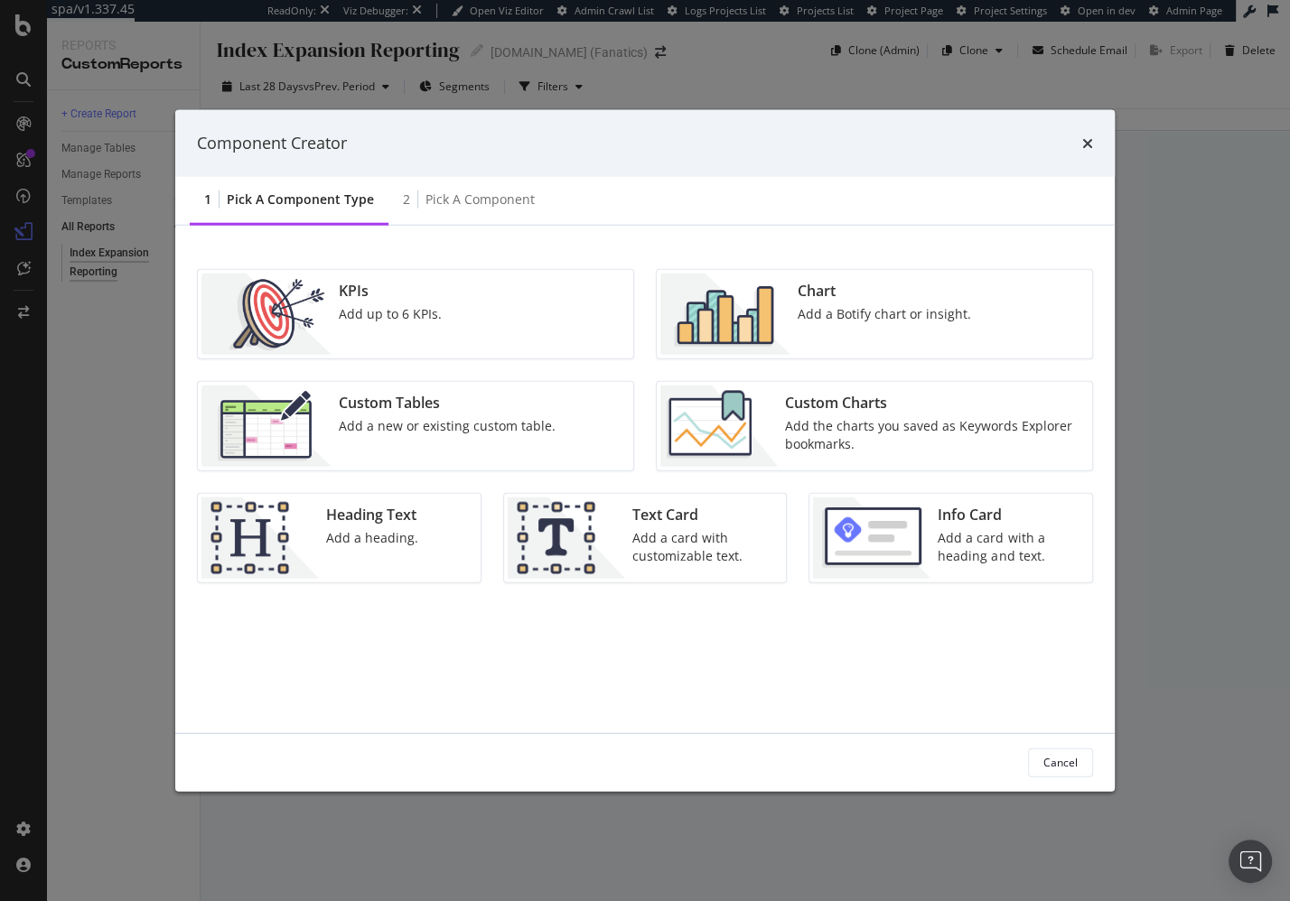
click at [815, 236] on div "KPIs Add up to 6 KPIs. Chart Add a Botify chart or insight. Custom Tables Add a…" at bounding box center [644, 479] width 939 height 508
click at [930, 433] on div "Add the charts you saved as Keywords Explorer bookmarks." at bounding box center [933, 434] width 296 height 36
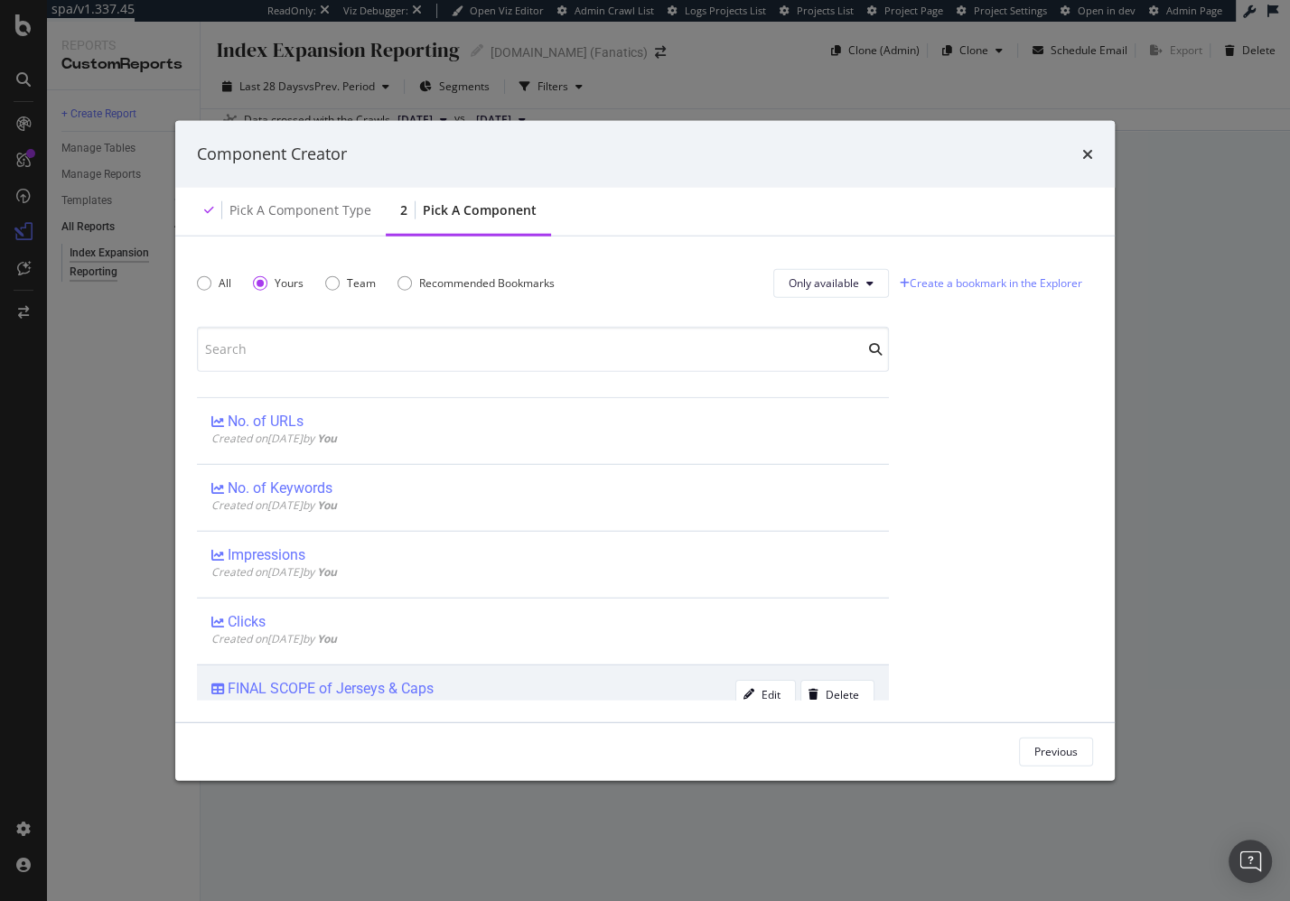
drag, startPoint x: 253, startPoint y: 624, endPoint x: 510, endPoint y: 665, distance: 260.6
click at [253, 624] on div "Clicks" at bounding box center [247, 622] width 38 height 18
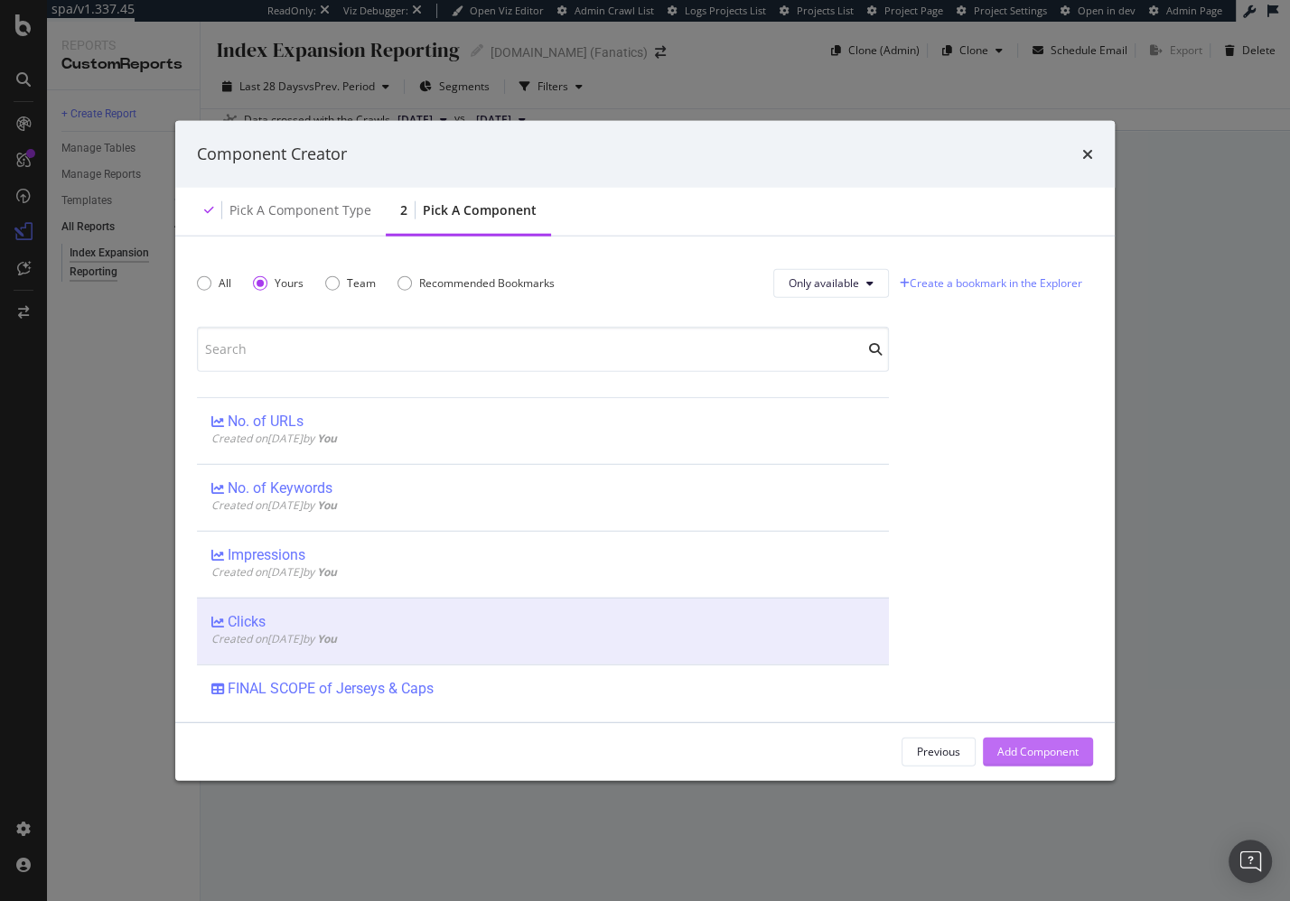
click at [1038, 745] on div "Add Component" at bounding box center [1037, 751] width 81 height 15
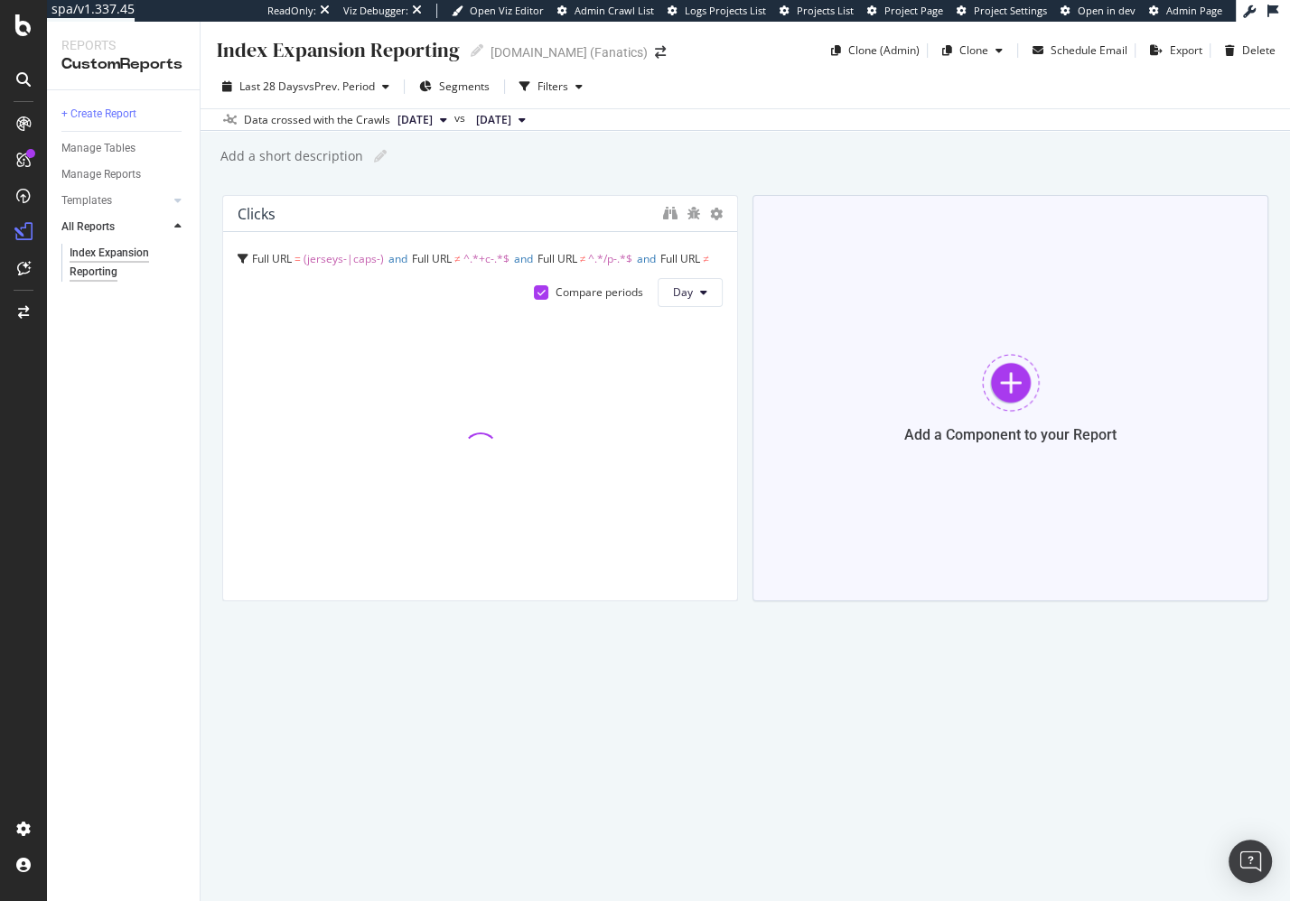
click at [918, 373] on div "Add a Component to your Report" at bounding box center [1010, 398] width 516 height 406
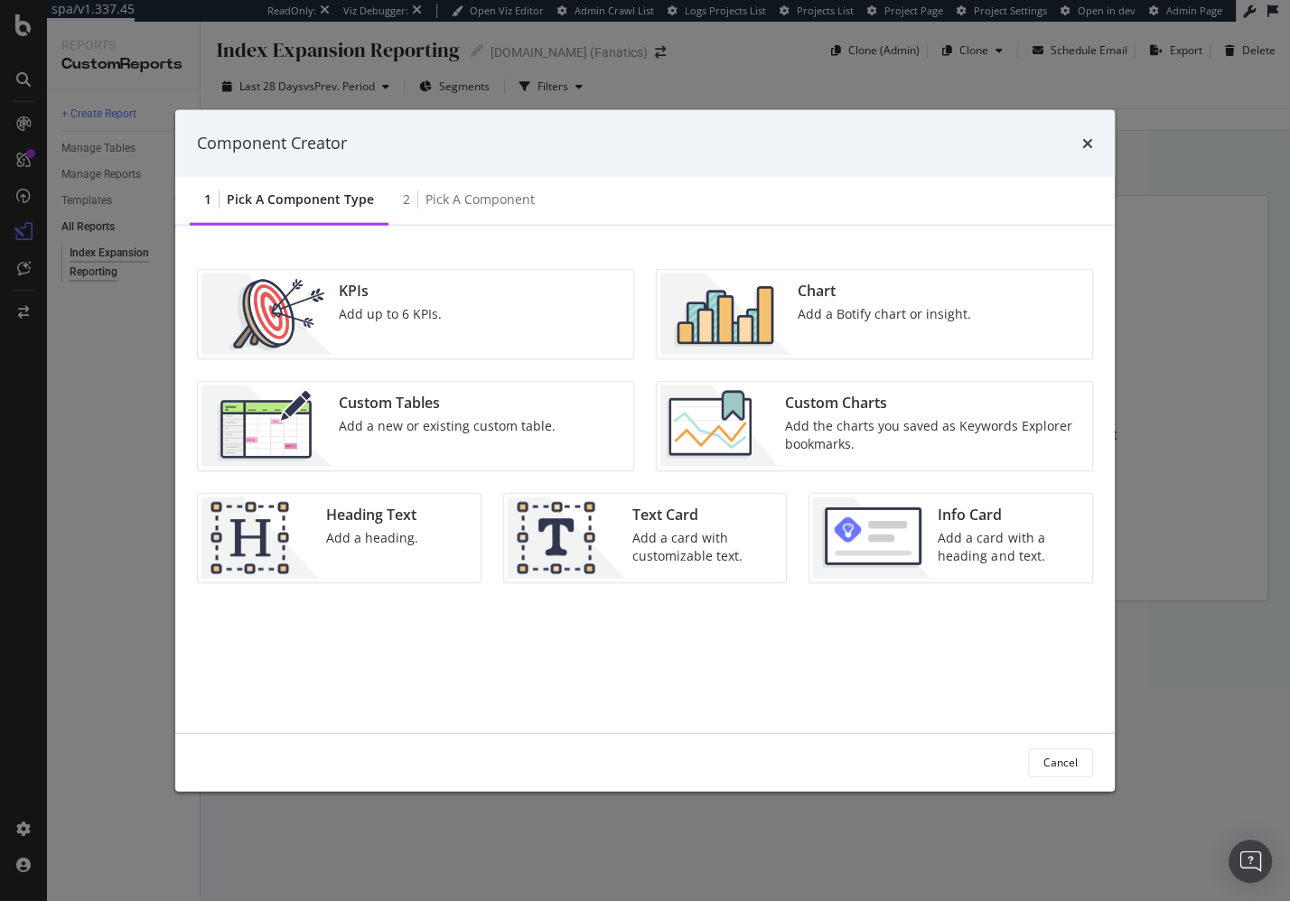
click at [873, 400] on div "Custom Charts" at bounding box center [933, 402] width 296 height 21
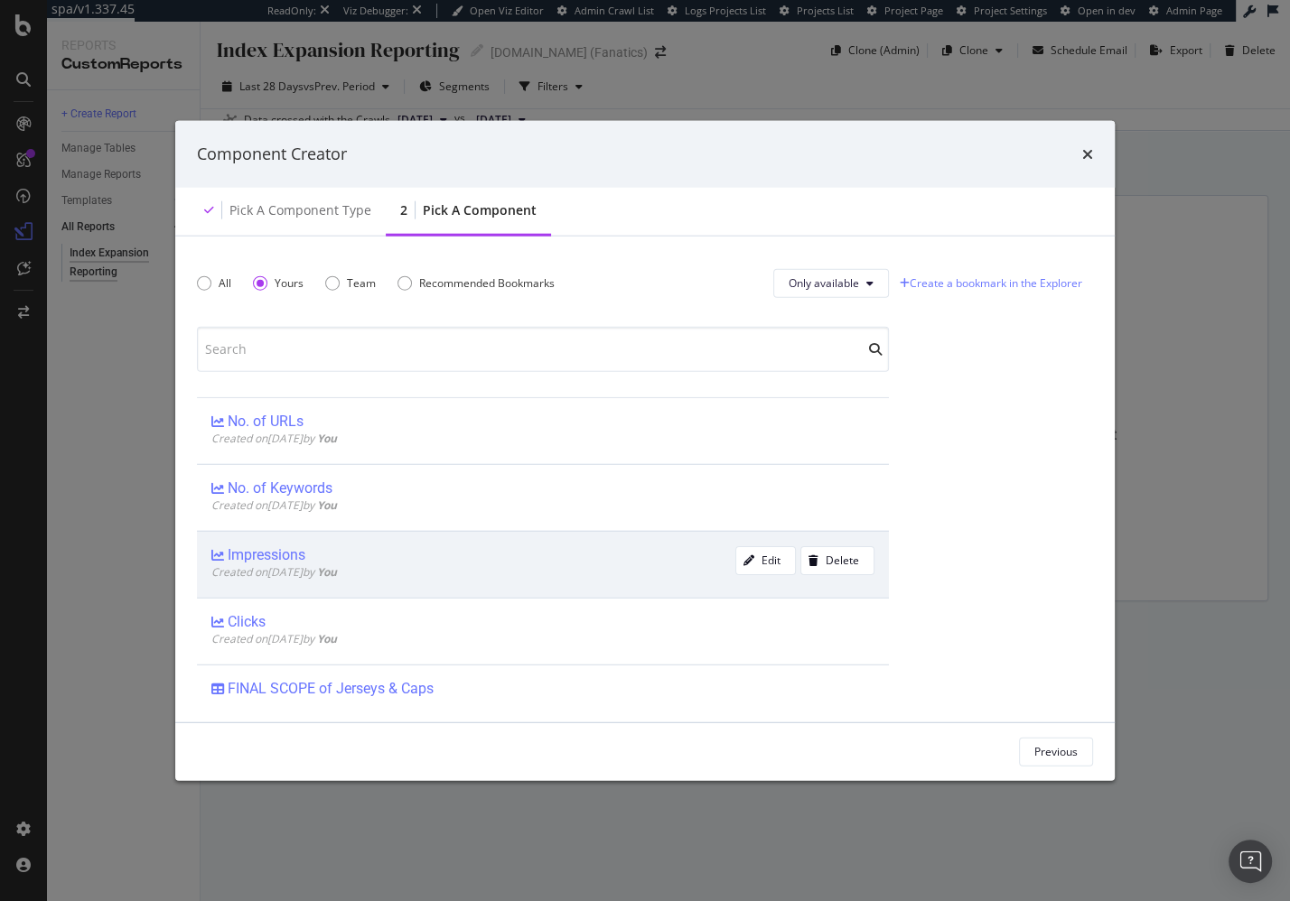
click at [477, 573] on div "Created on 2025 Sep 26th by You" at bounding box center [473, 571] width 524 height 15
click at [1033, 758] on div "Add Component" at bounding box center [1037, 751] width 81 height 15
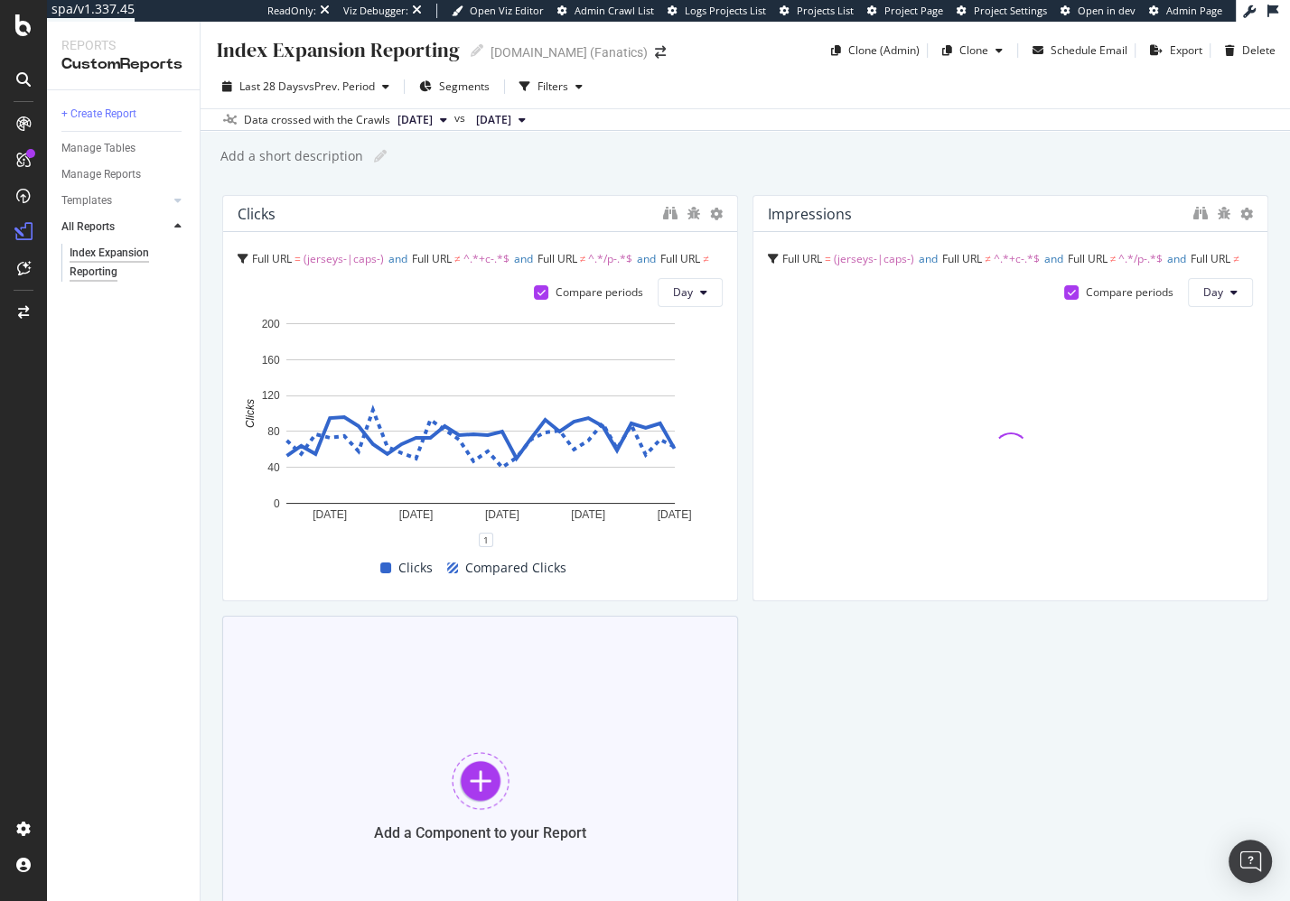
click at [517, 738] on div "Add a Component to your Report" at bounding box center [480, 796] width 516 height 361
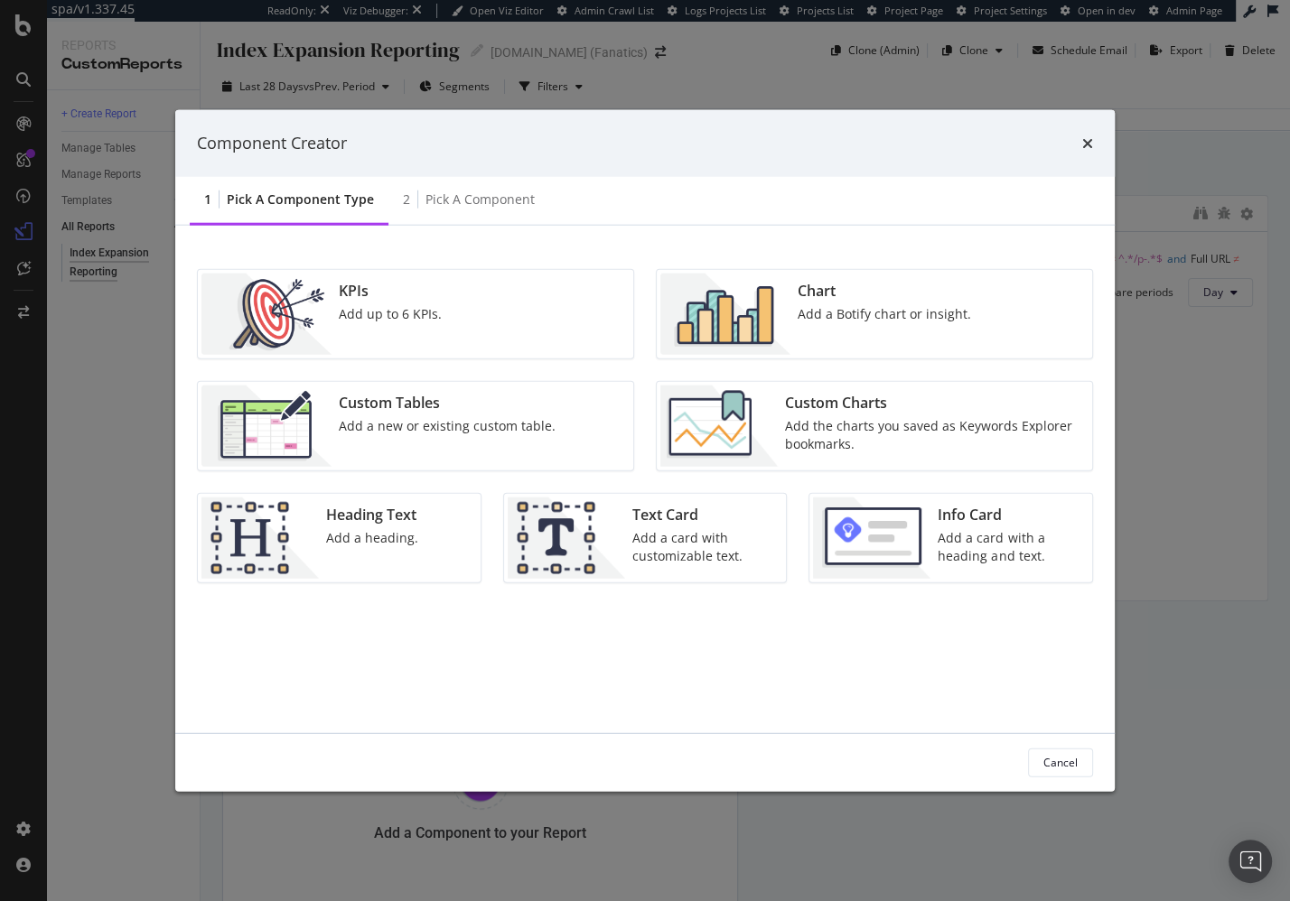
click at [842, 406] on div "Custom Charts" at bounding box center [933, 402] width 296 height 21
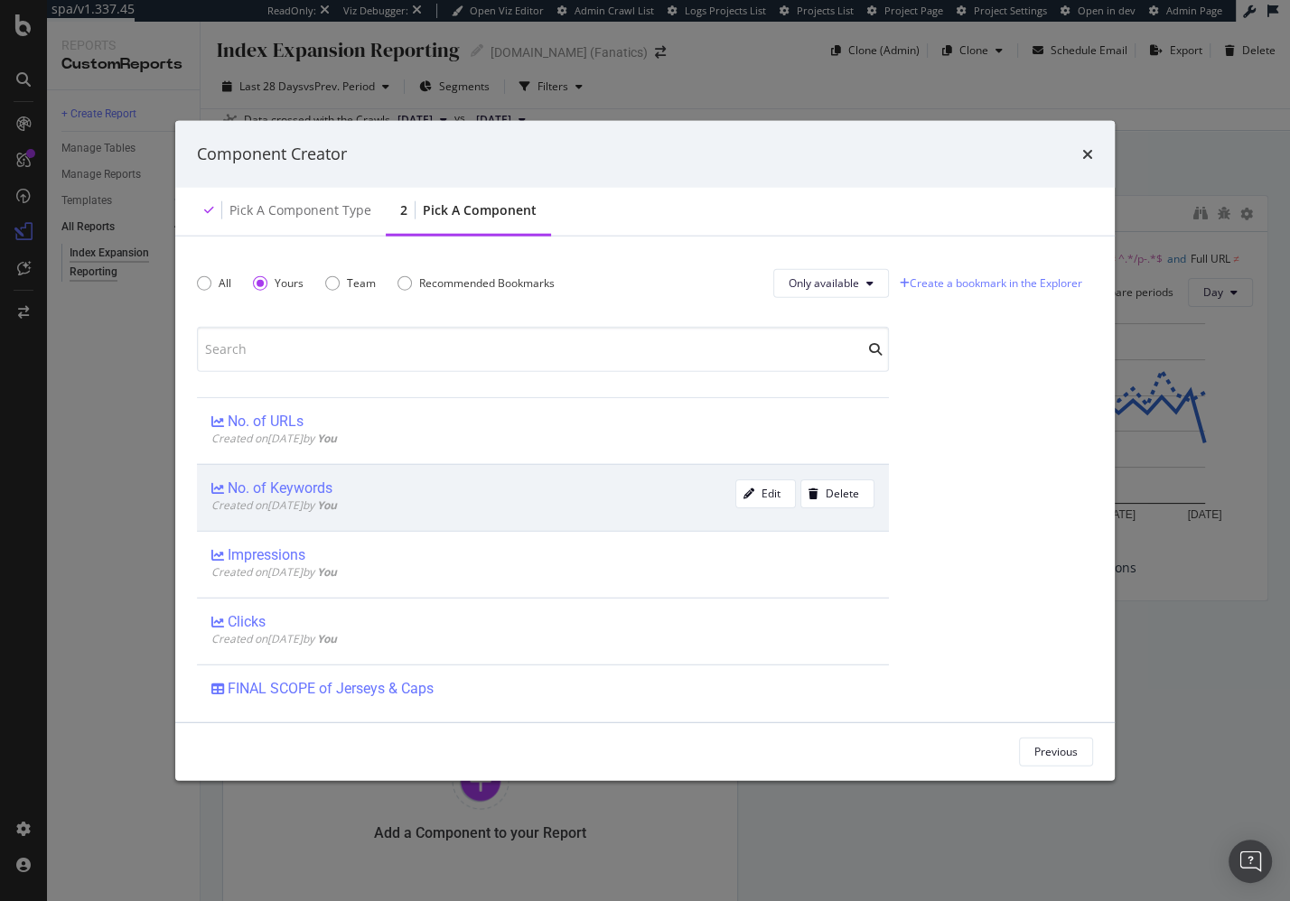
click at [464, 487] on div "No. of Keywords" at bounding box center [473, 488] width 524 height 18
click at [1055, 751] on div "Add Component" at bounding box center [1037, 751] width 81 height 15
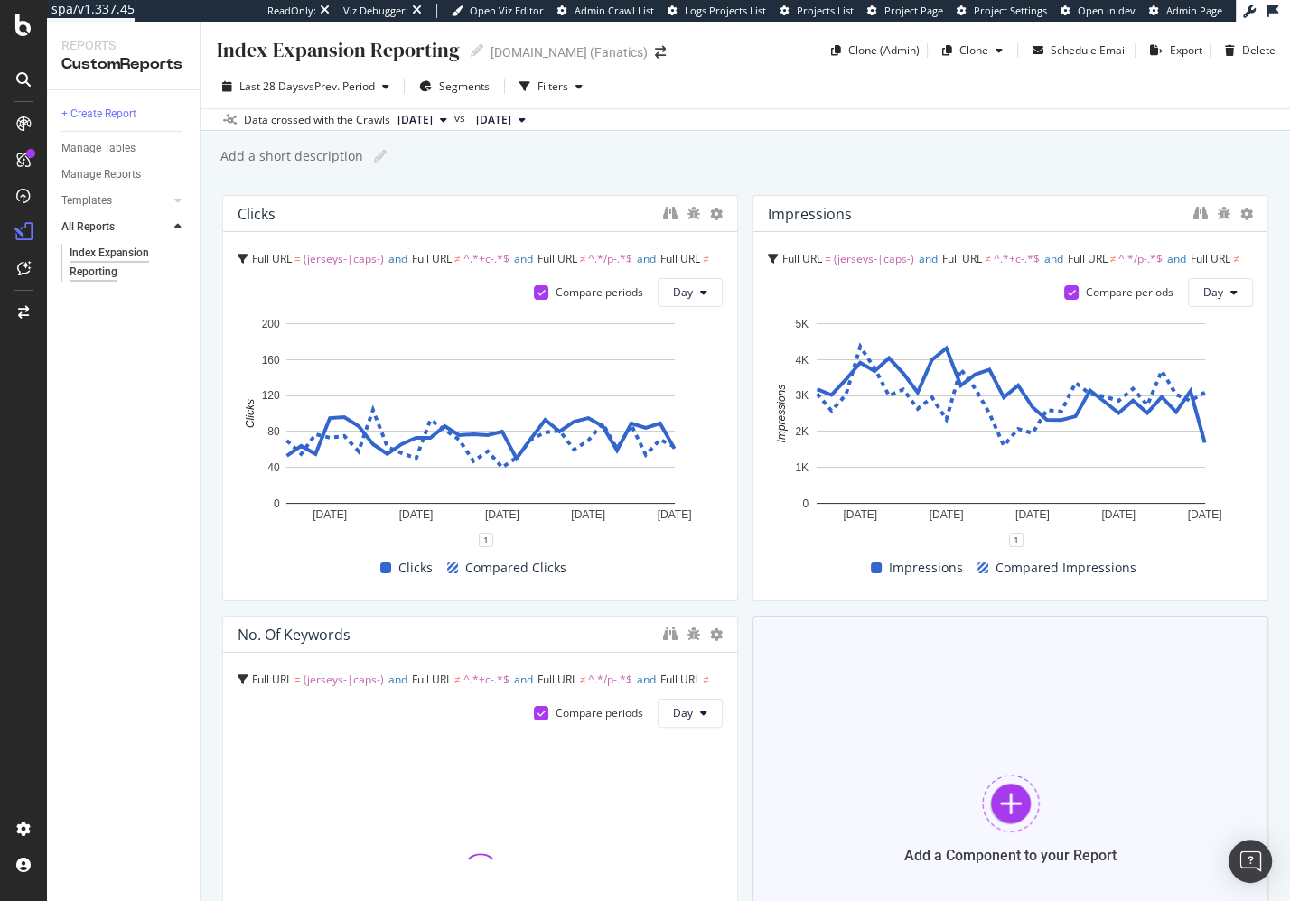
click at [1042, 777] on div "Add a Component to your Report" at bounding box center [1010, 819] width 516 height 406
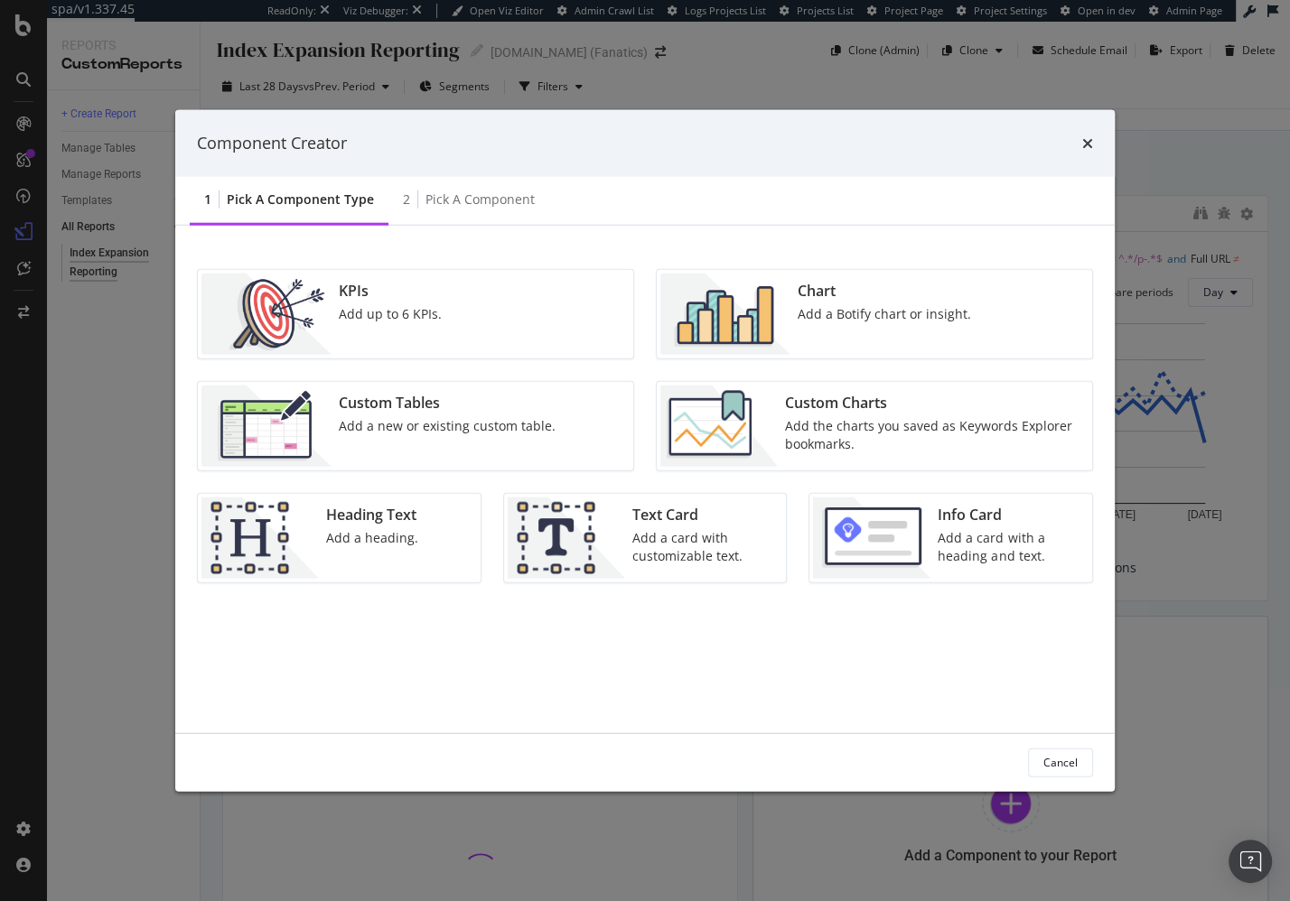
click at [832, 423] on div "Add the charts you saved as Keywords Explorer bookmarks." at bounding box center [933, 434] width 296 height 36
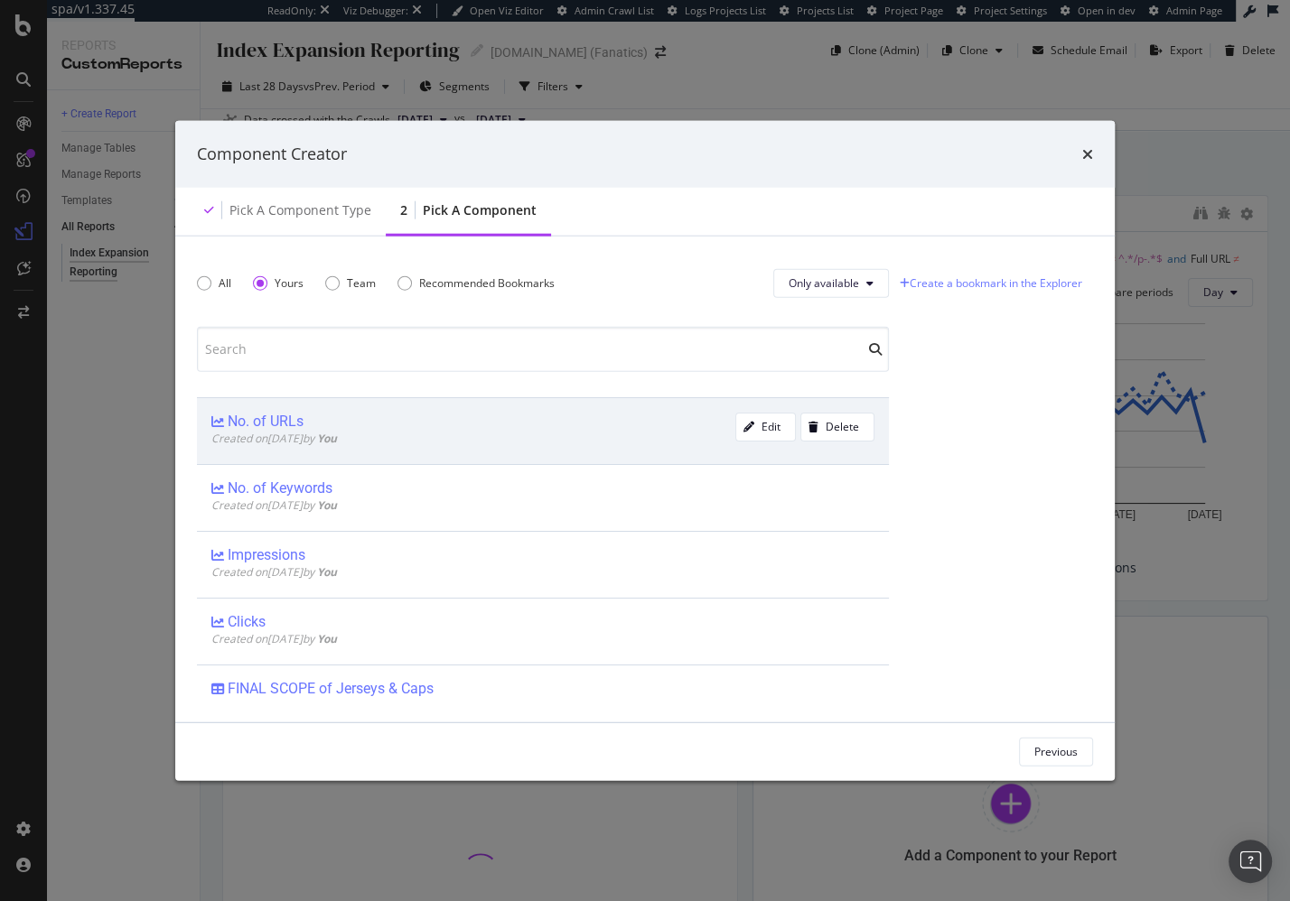
click at [480, 422] on div "No. of URLs" at bounding box center [473, 421] width 524 height 18
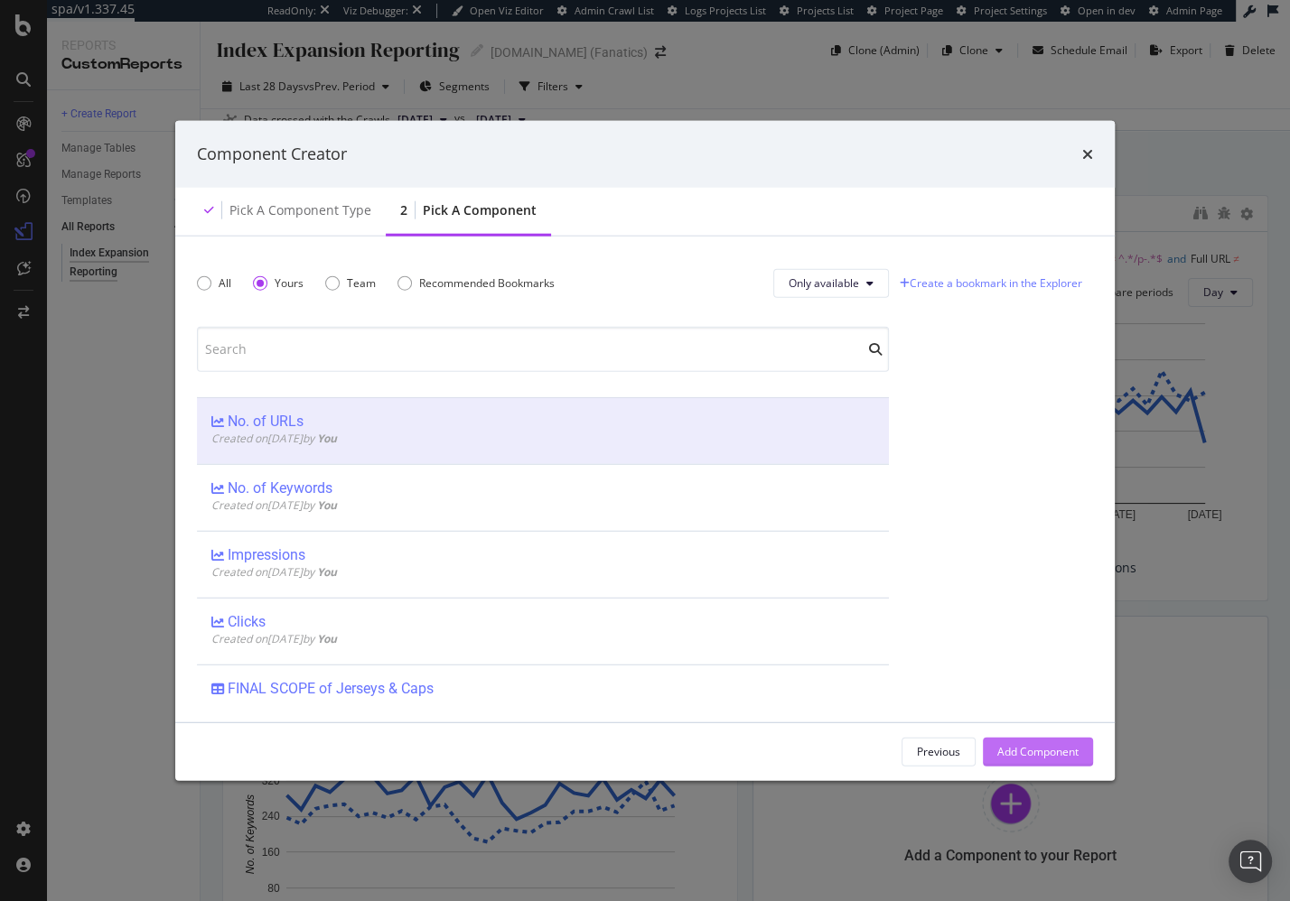
click at [1023, 750] on div "Add Component" at bounding box center [1037, 751] width 81 height 15
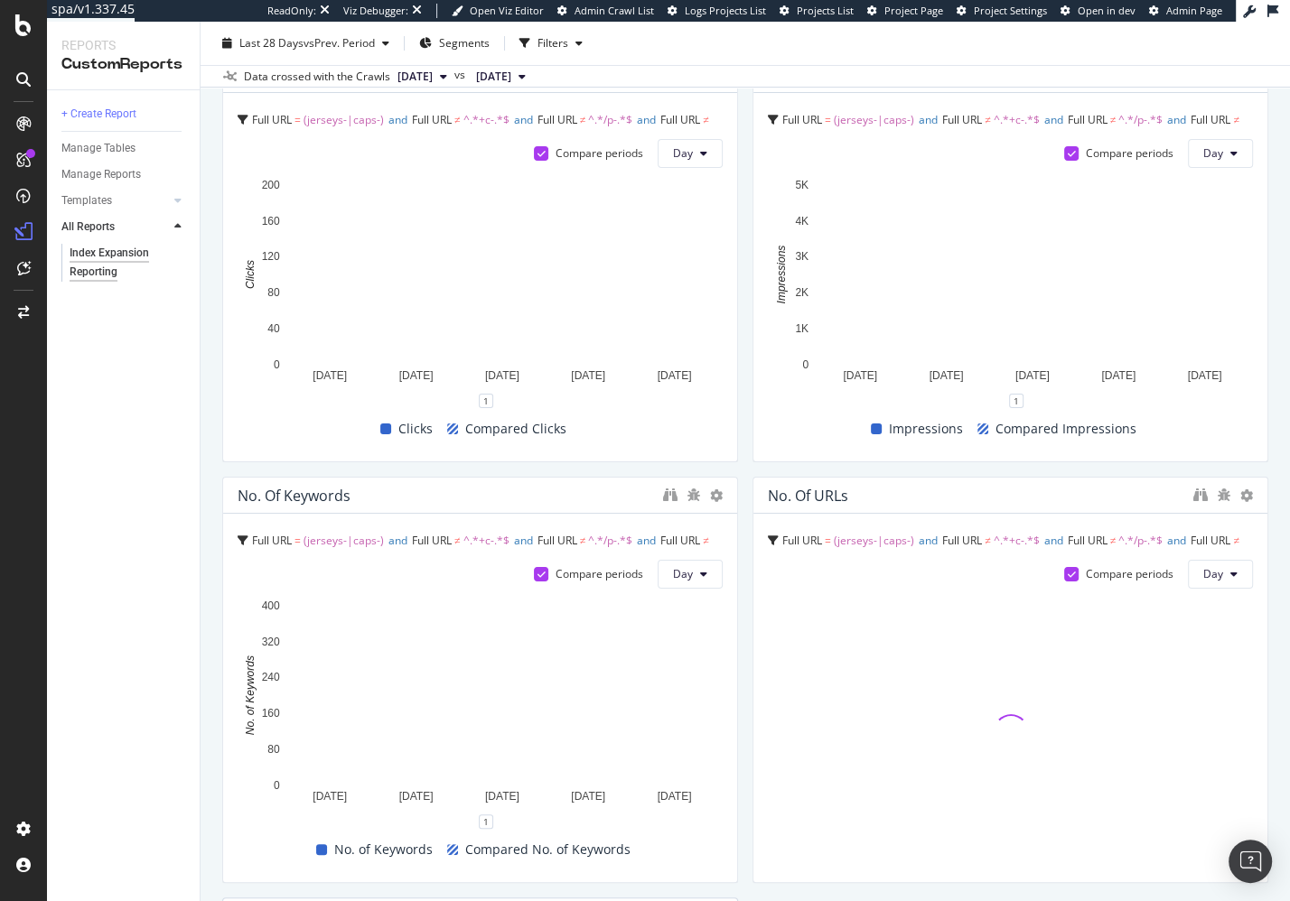
scroll to position [159, 0]
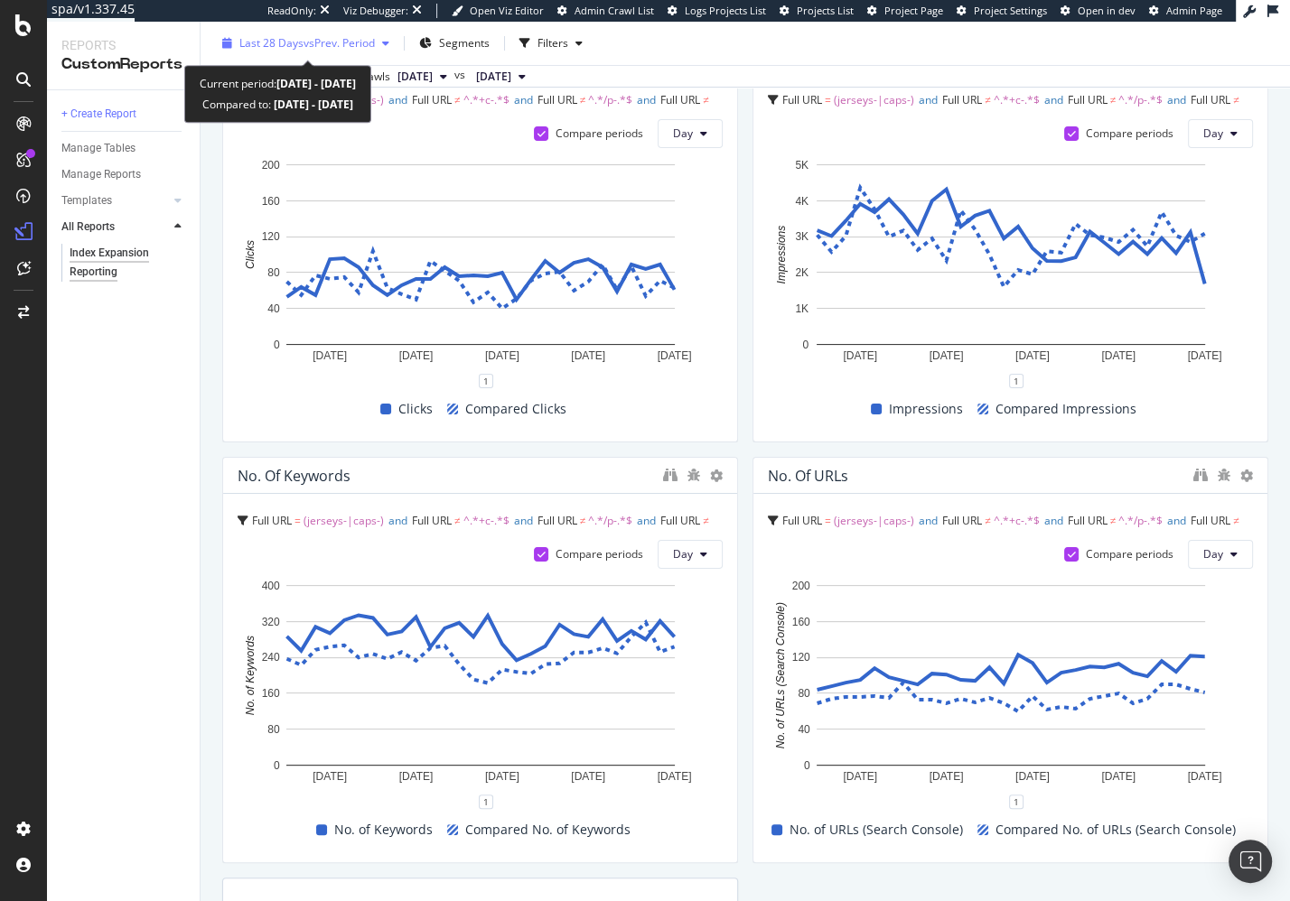
click at [331, 38] on span "vs Prev. Period" at bounding box center [338, 42] width 71 height 15
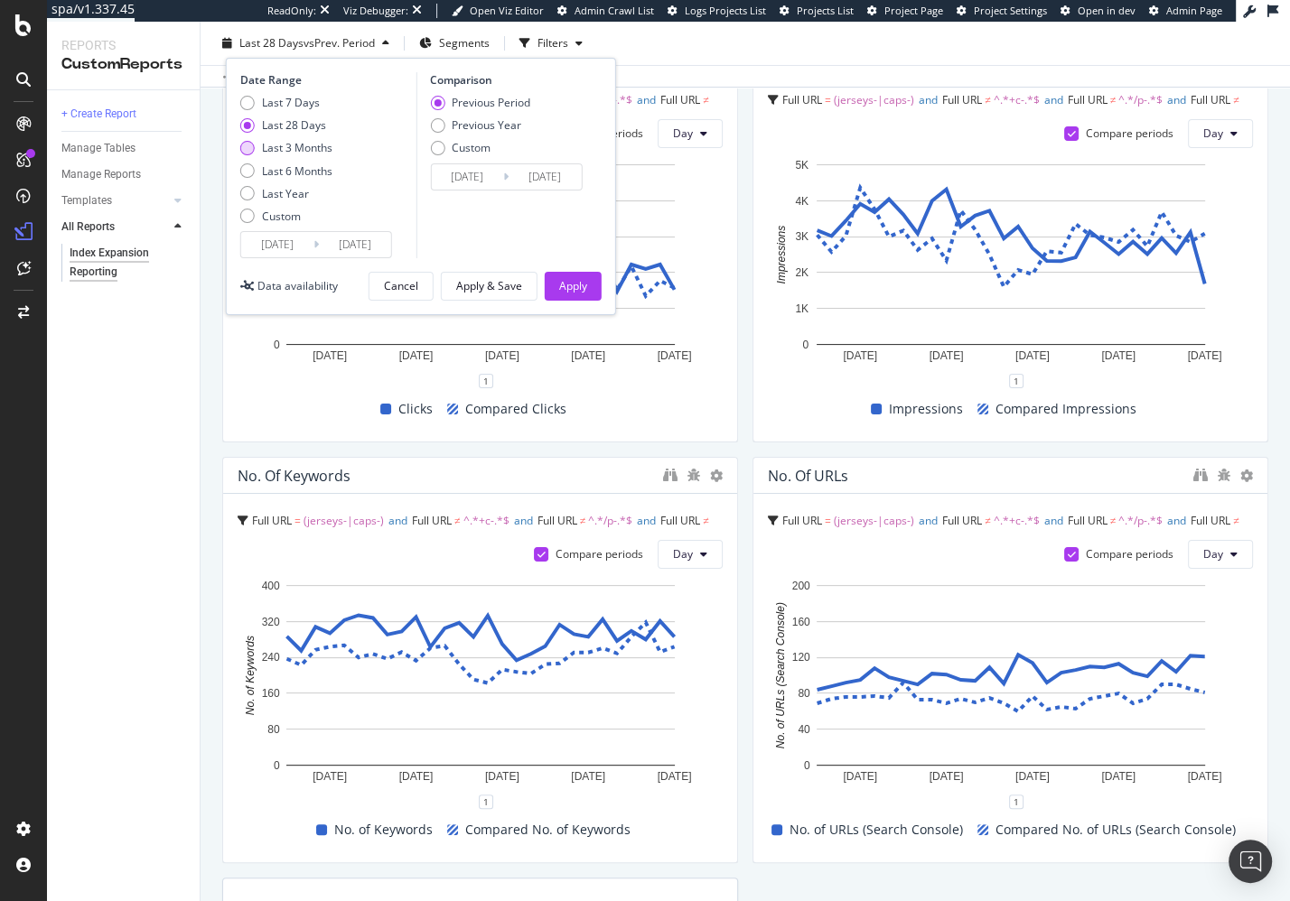
click at [295, 142] on div "Last 3 Months" at bounding box center [297, 147] width 70 height 15
type input "2025/06/24"
type input "2025/03/24"
type input "2025/06/23"
click at [457, 129] on div "Previous Year" at bounding box center [487, 124] width 70 height 15
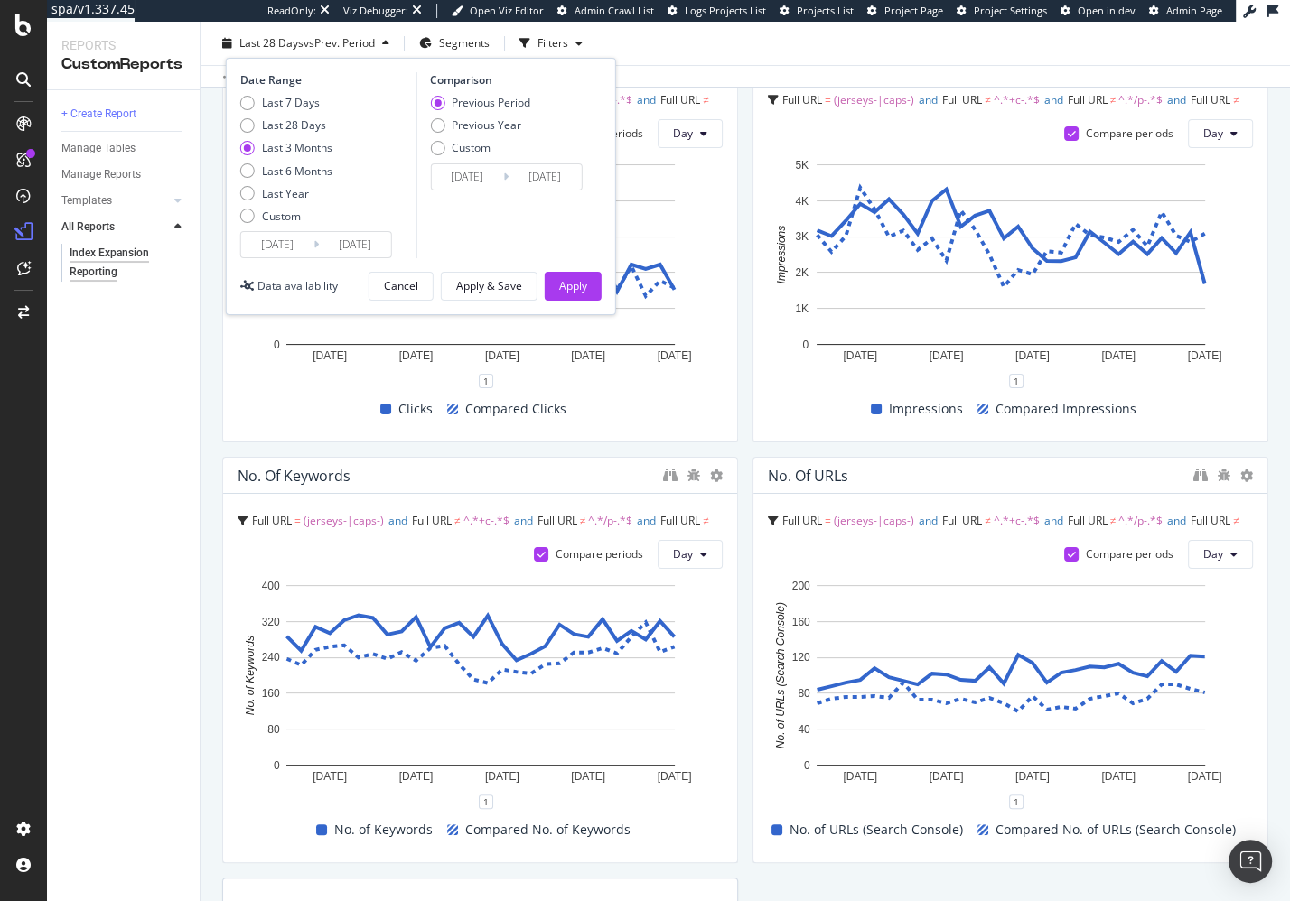
type input "2024/06/25"
type input "2024/09/24"
click at [555, 281] on button "Apply" at bounding box center [573, 286] width 57 height 29
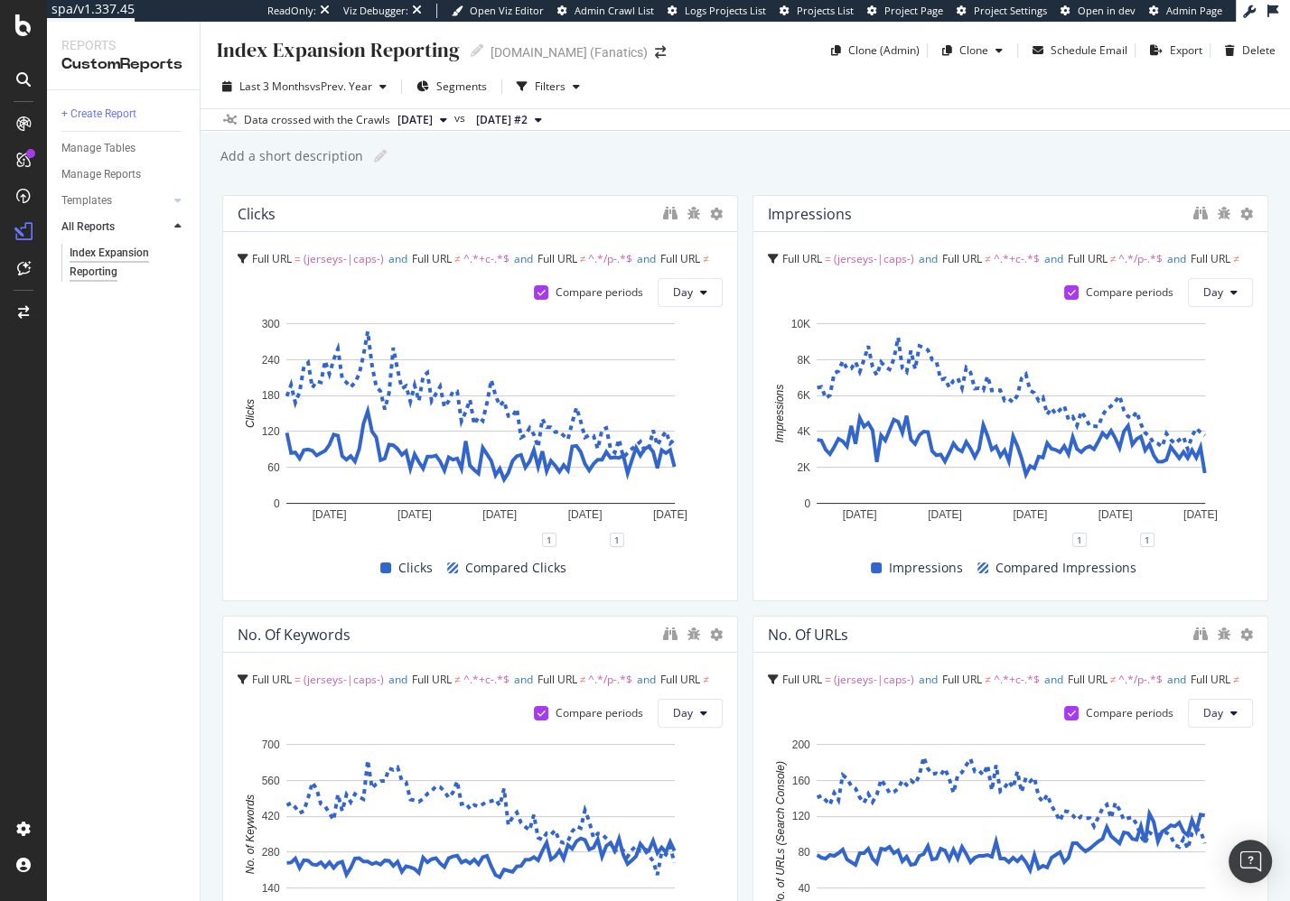
click at [223, 367] on div "Full URL = (jerseys-|caps-) and Full URL ≠ ^.*+c-.*$ and Full URL ≠ ^.*/p-.*$ a…" at bounding box center [480, 416] width 514 height 368
click at [215, 369] on div "Index Expansion Reporting Index Expansion Reporting MLBShop.com (Fanatics) Clon…" at bounding box center [744, 462] width 1089 height 880
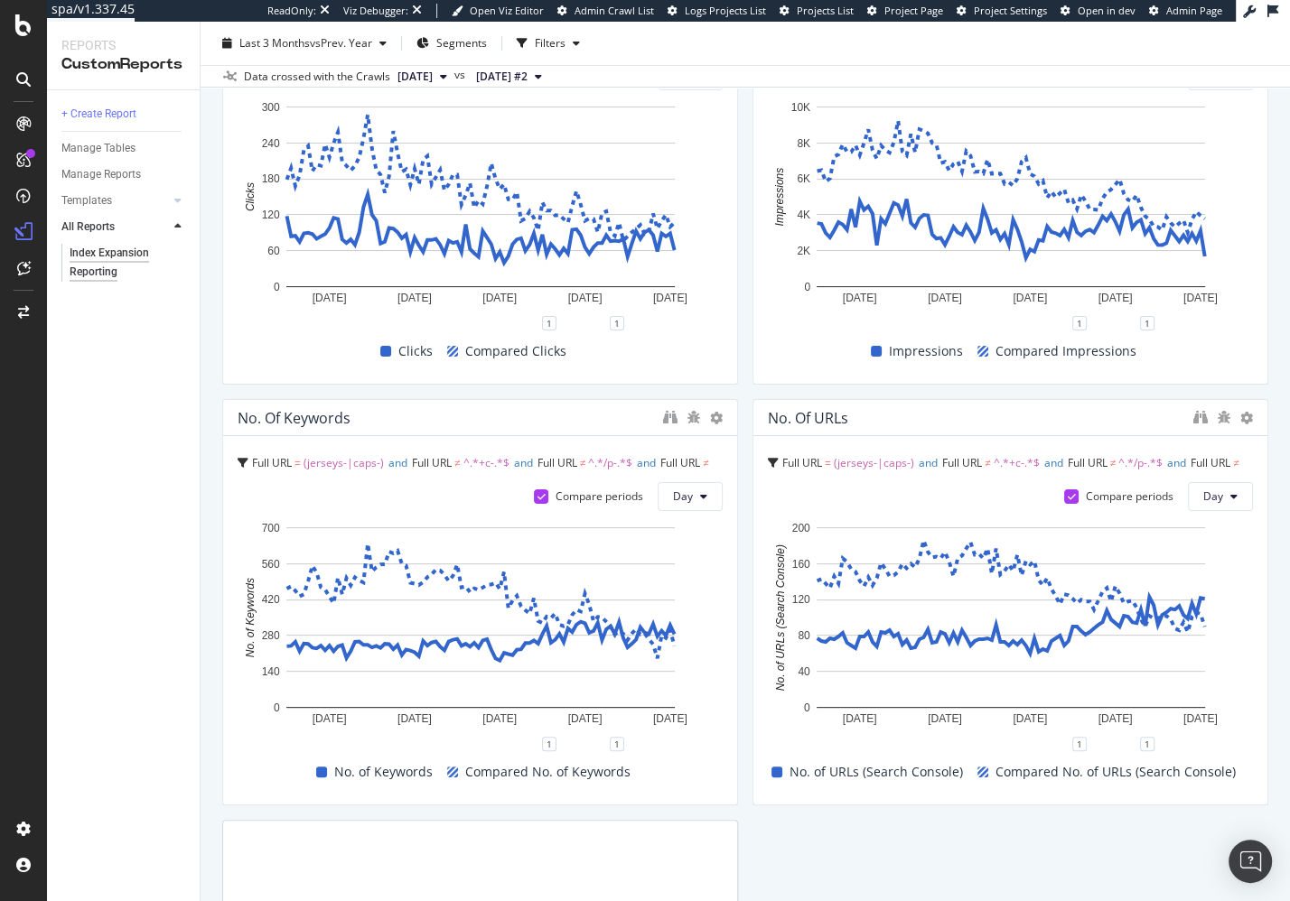
scroll to position [287, 0]
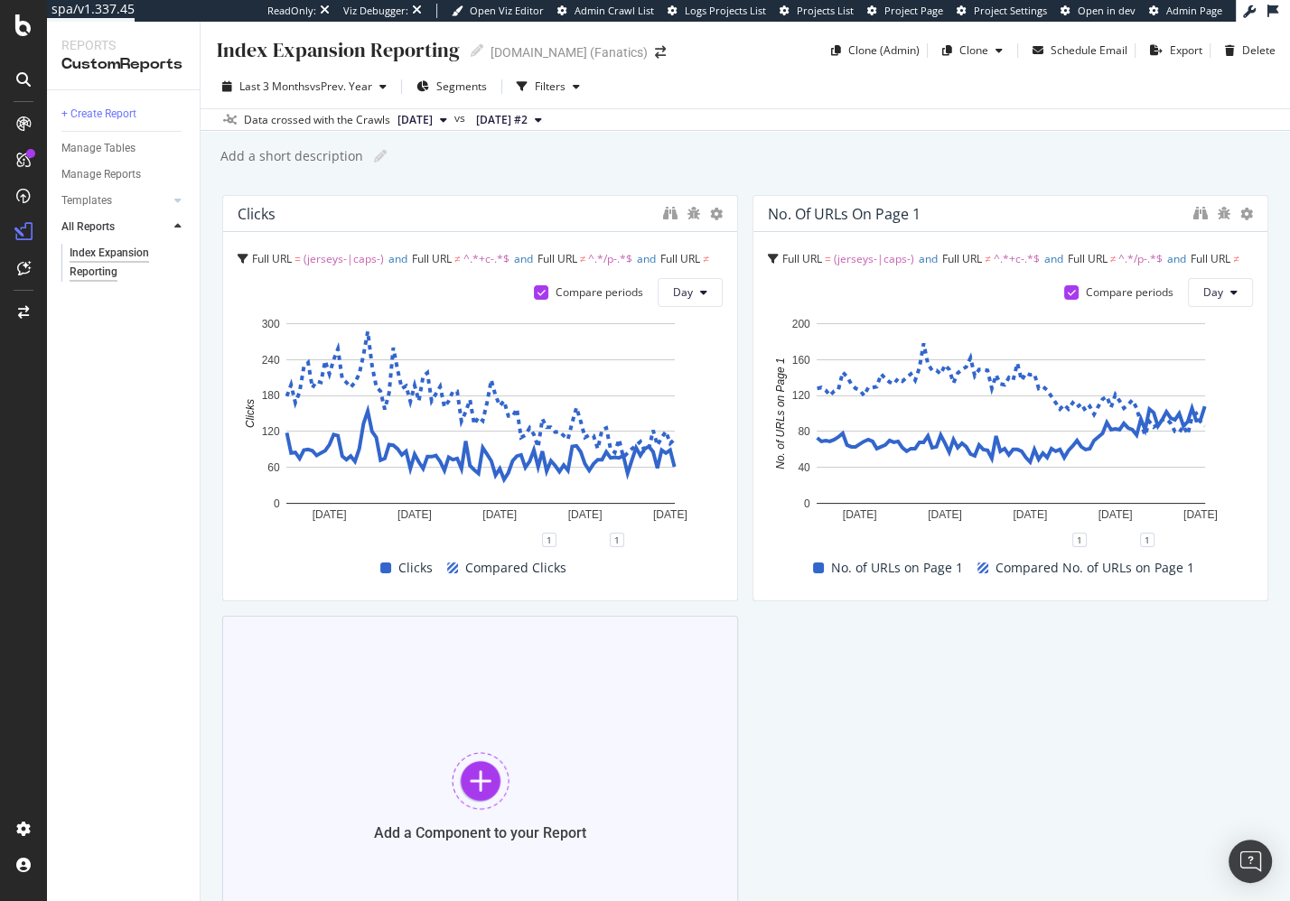
click at [447, 756] on div "Add a Component to your Report" at bounding box center [480, 796] width 516 height 361
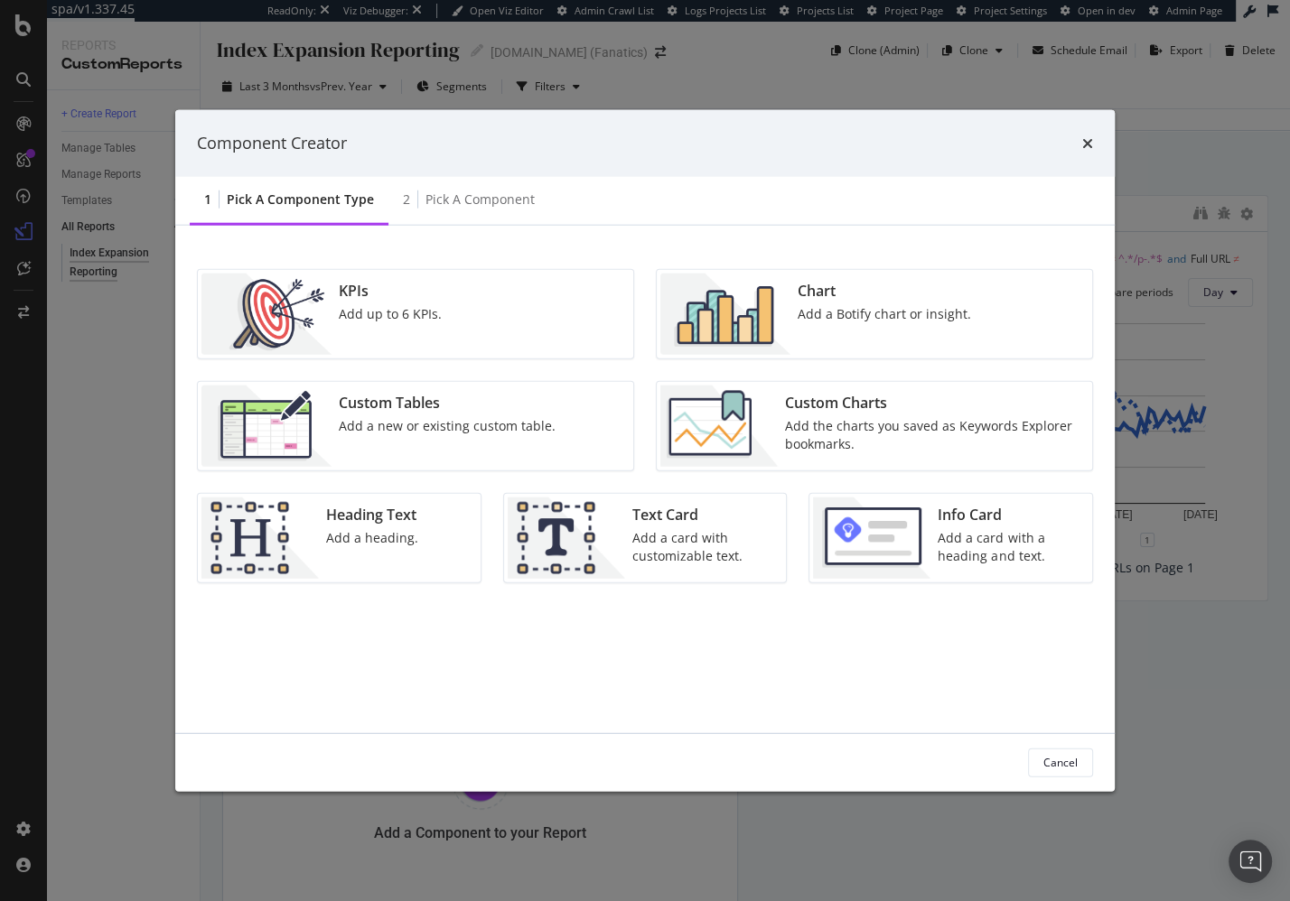
click at [767, 421] on img "modal" at bounding box center [718, 425] width 117 height 81
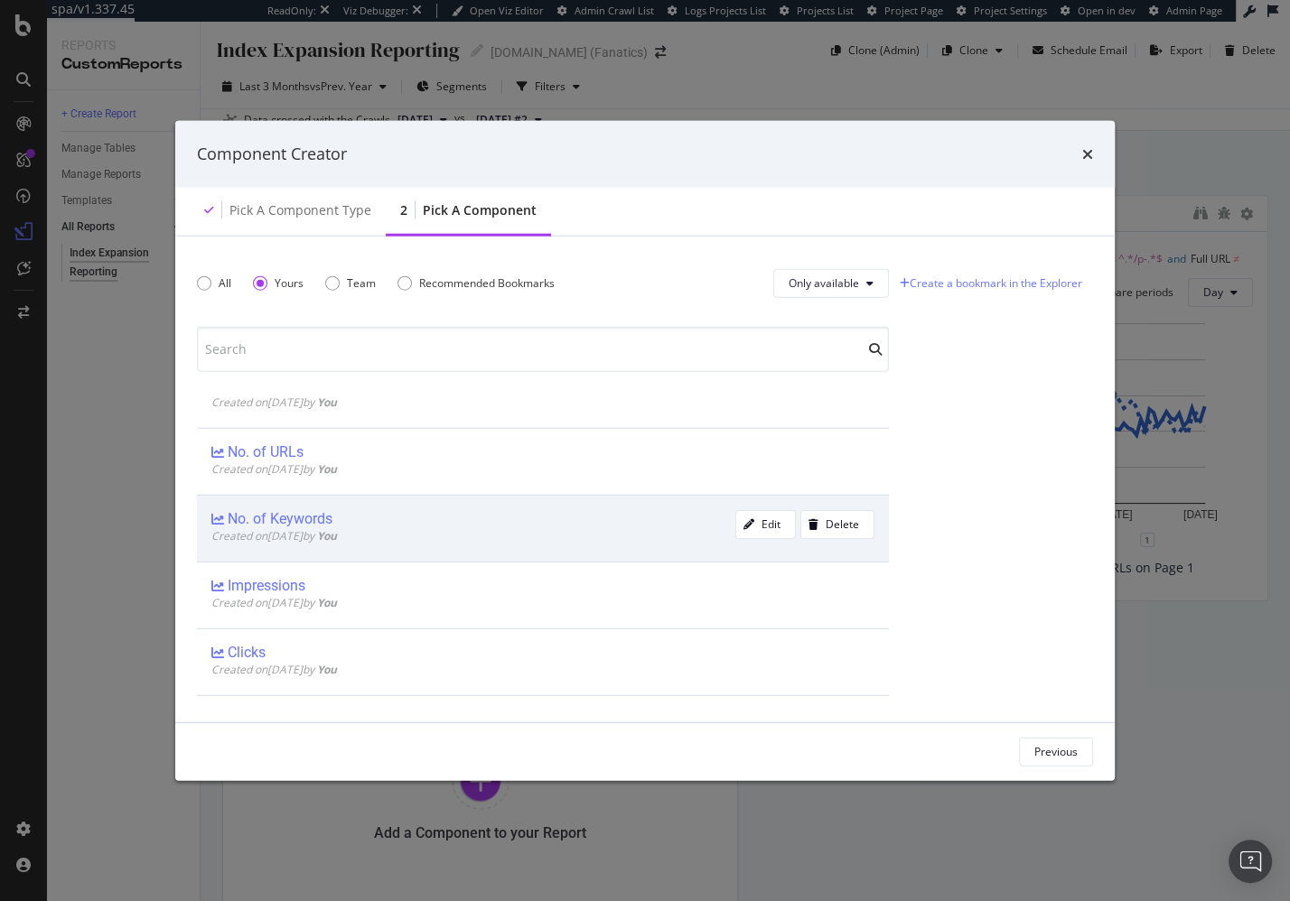
scroll to position [52, 0]
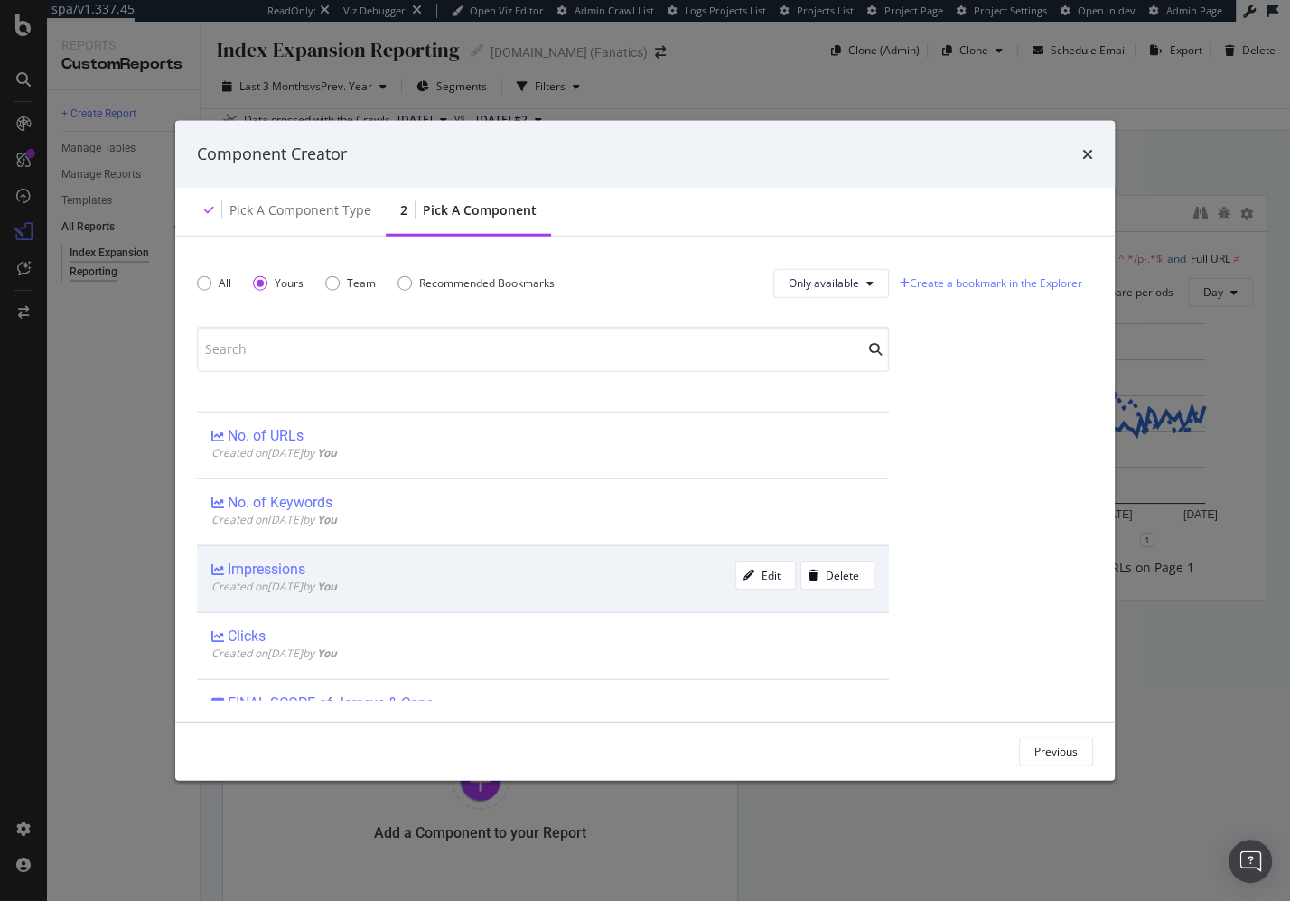
click at [450, 569] on div "Impressions" at bounding box center [473, 570] width 524 height 18
drag, startPoint x: 1037, startPoint y: 759, endPoint x: 855, endPoint y: 718, distance: 186.0
click at [1037, 759] on div "Add Component" at bounding box center [1037, 751] width 81 height 15
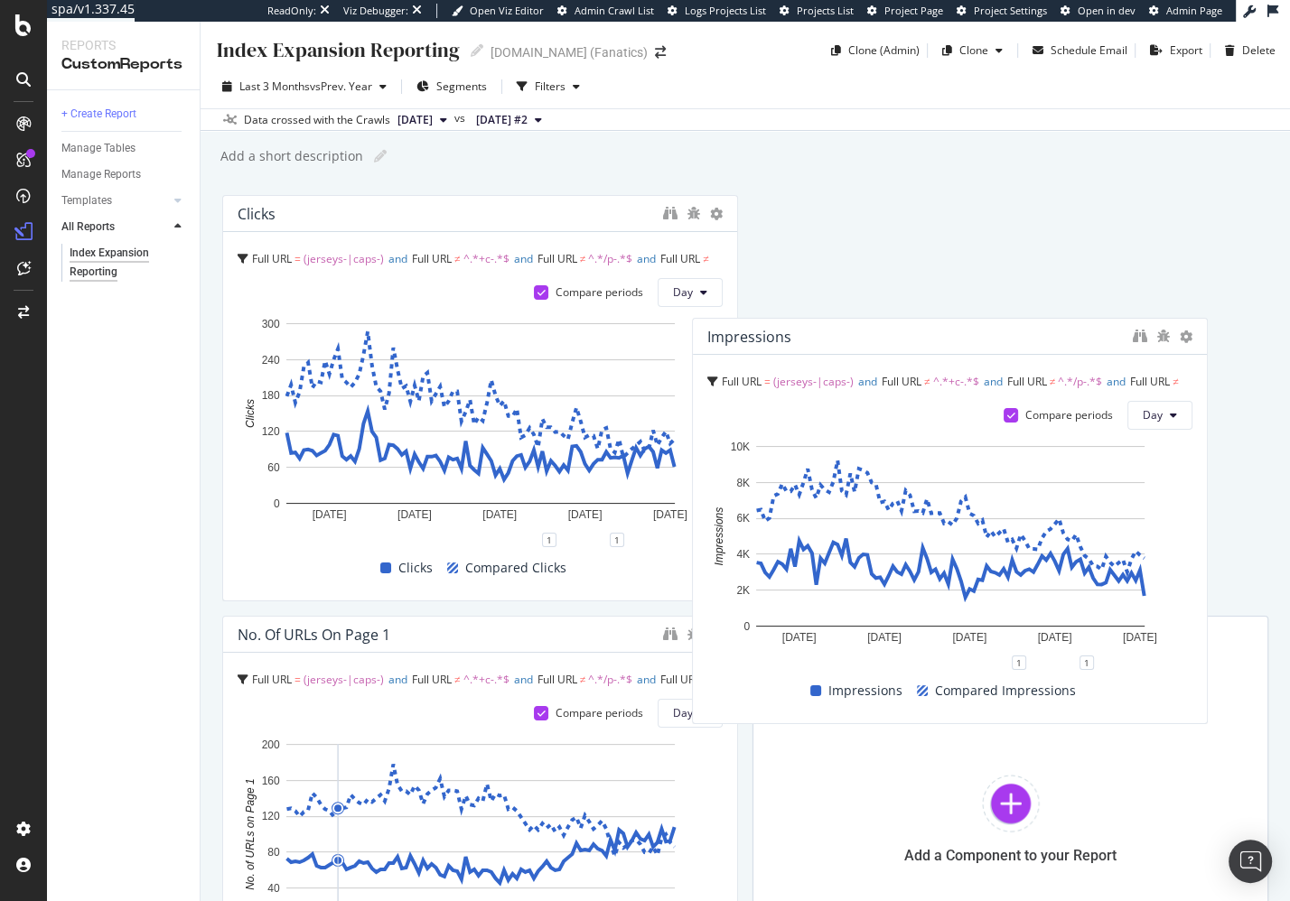
drag, startPoint x: 633, startPoint y: 576, endPoint x: 1008, endPoint y: 315, distance: 456.7
click at [1008, 328] on div "Impressions" at bounding box center [915, 337] width 416 height 18
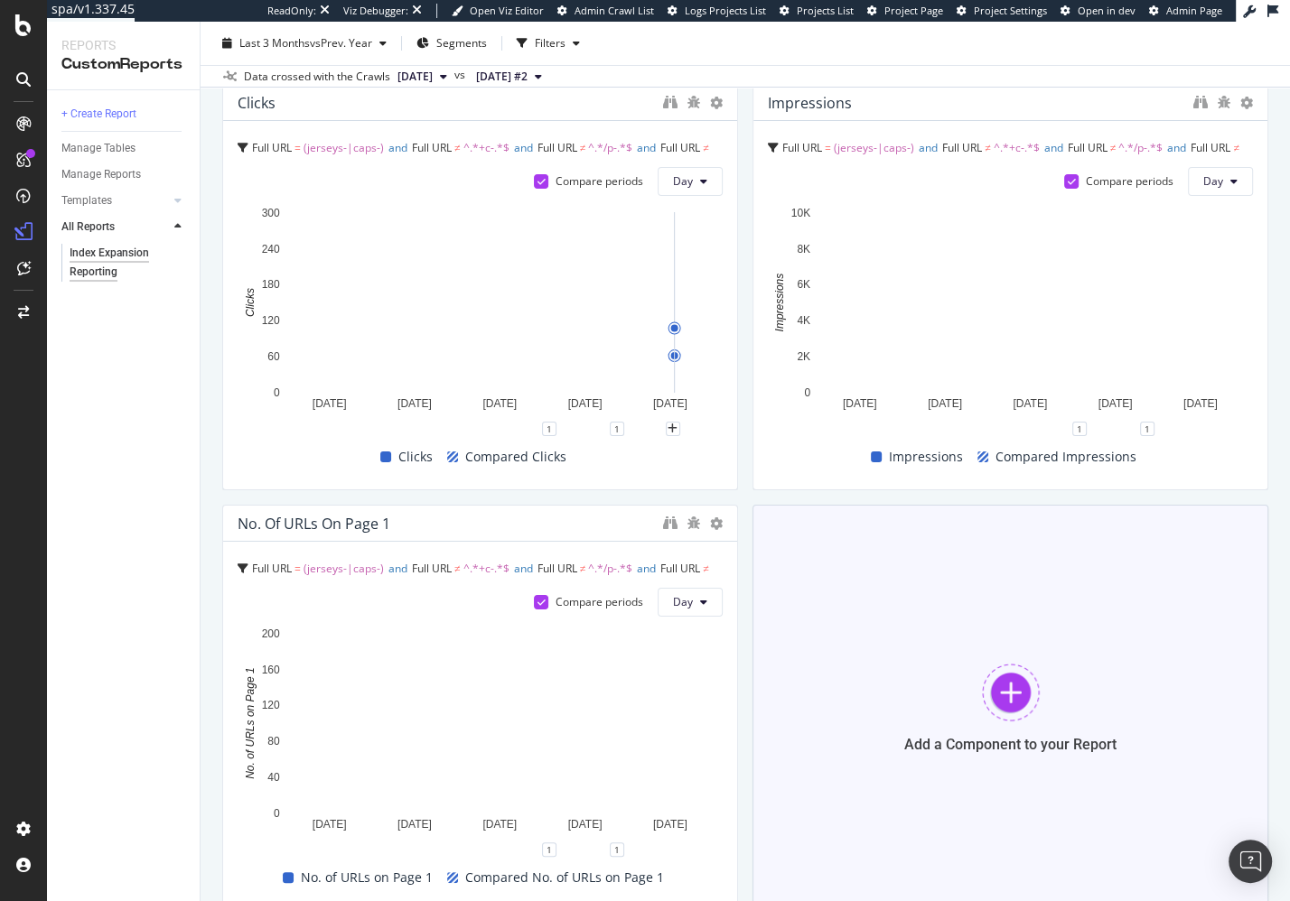
scroll to position [124, 0]
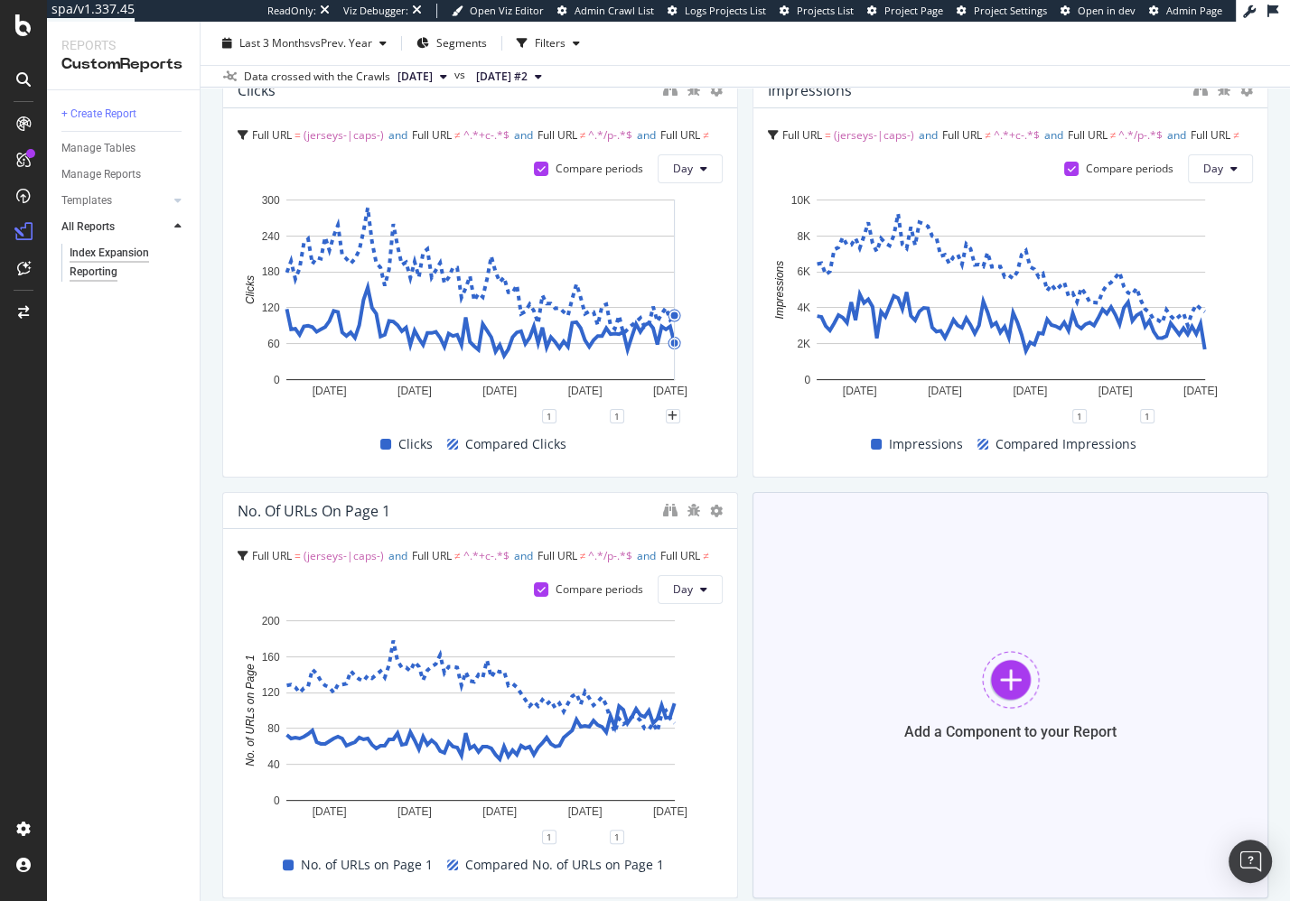
click at [1014, 679] on div at bounding box center [1011, 680] width 58 height 58
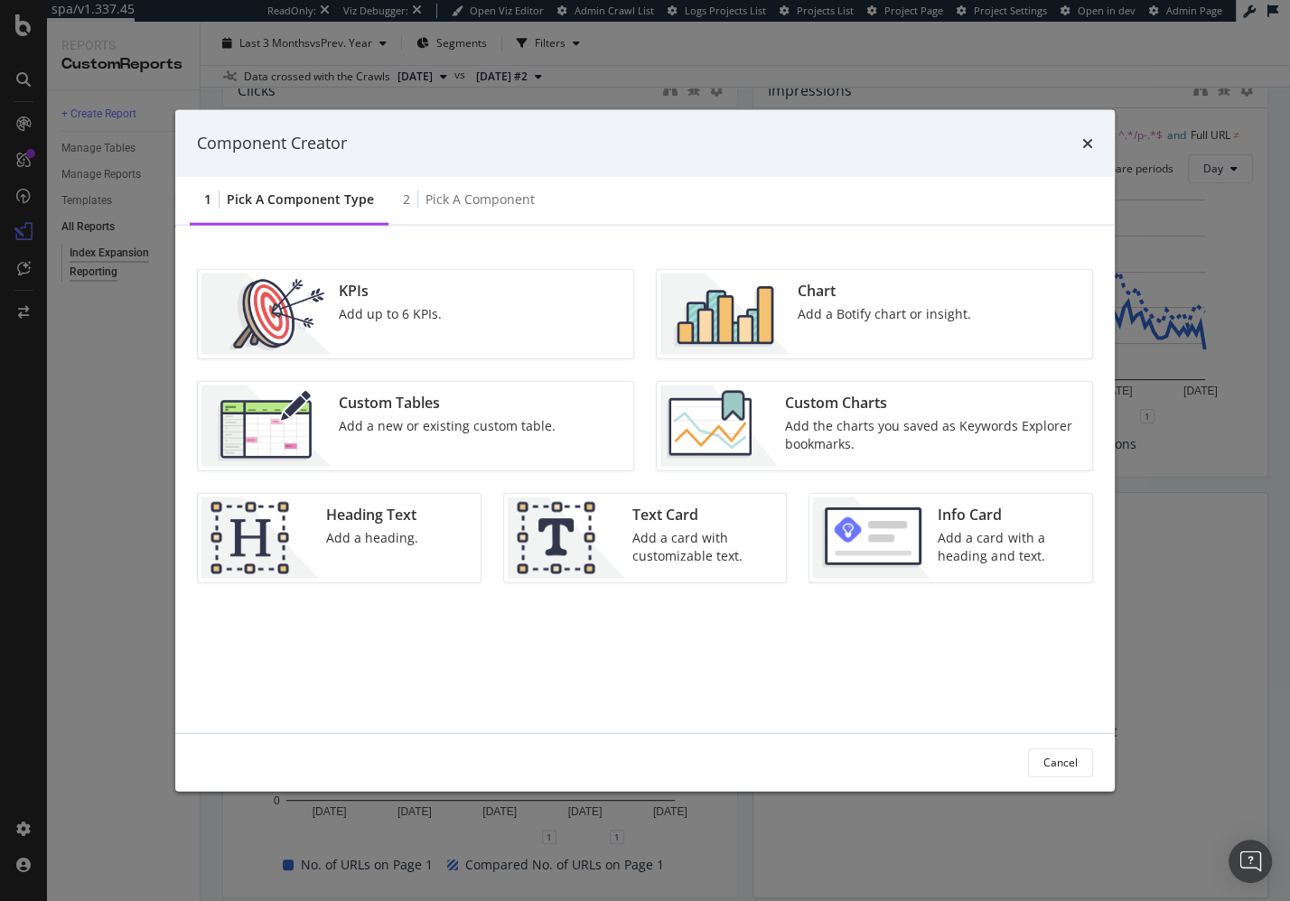
click at [937, 418] on div "Add the charts you saved as Keywords Explorer bookmarks." at bounding box center [933, 434] width 296 height 36
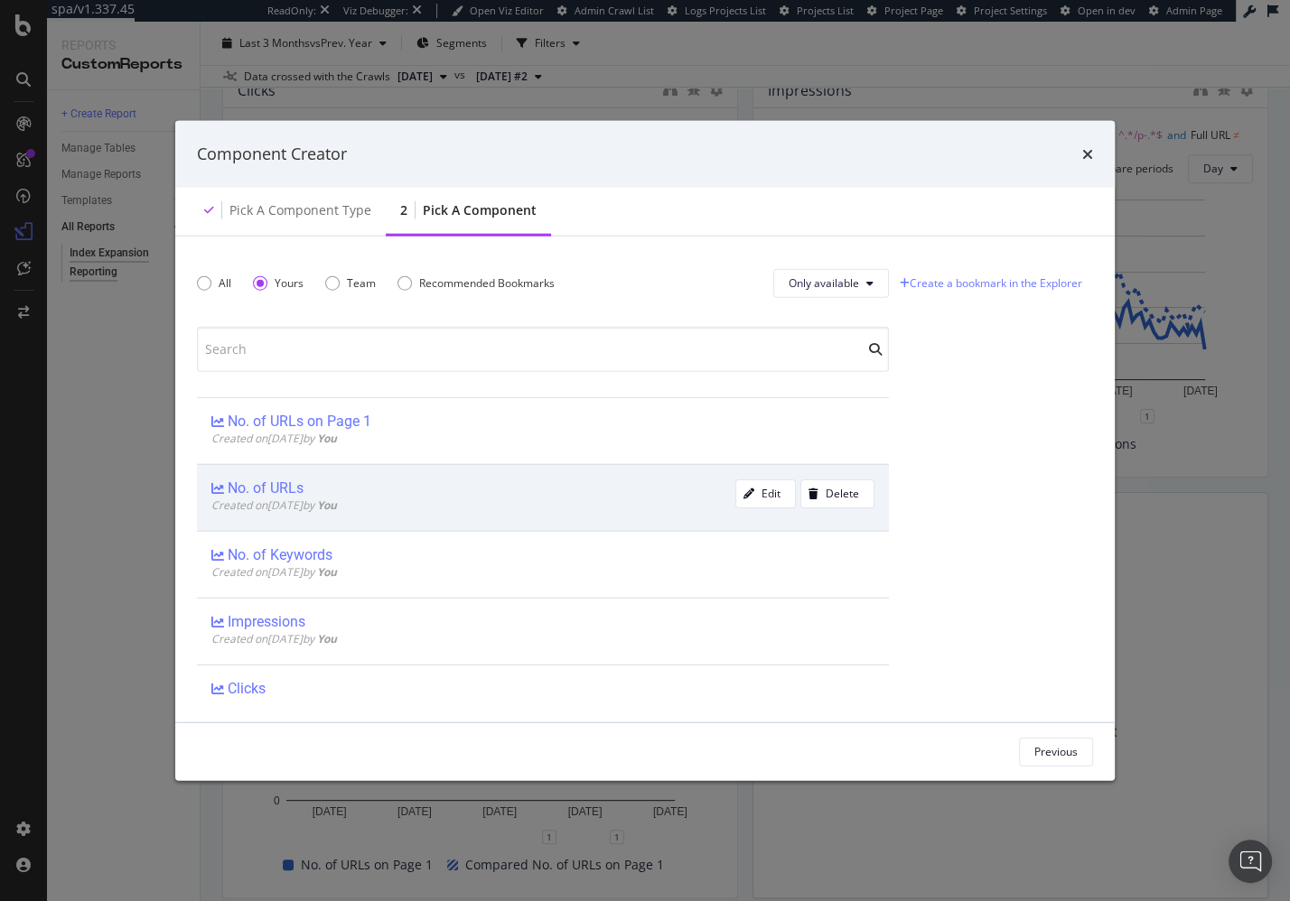
drag, startPoint x: 402, startPoint y: 501, endPoint x: 419, endPoint y: 507, distance: 18.0
click at [402, 501] on div "Created on [DATE] by You" at bounding box center [473, 504] width 524 height 15
click at [1050, 760] on div "Add Component" at bounding box center [1037, 751] width 81 height 27
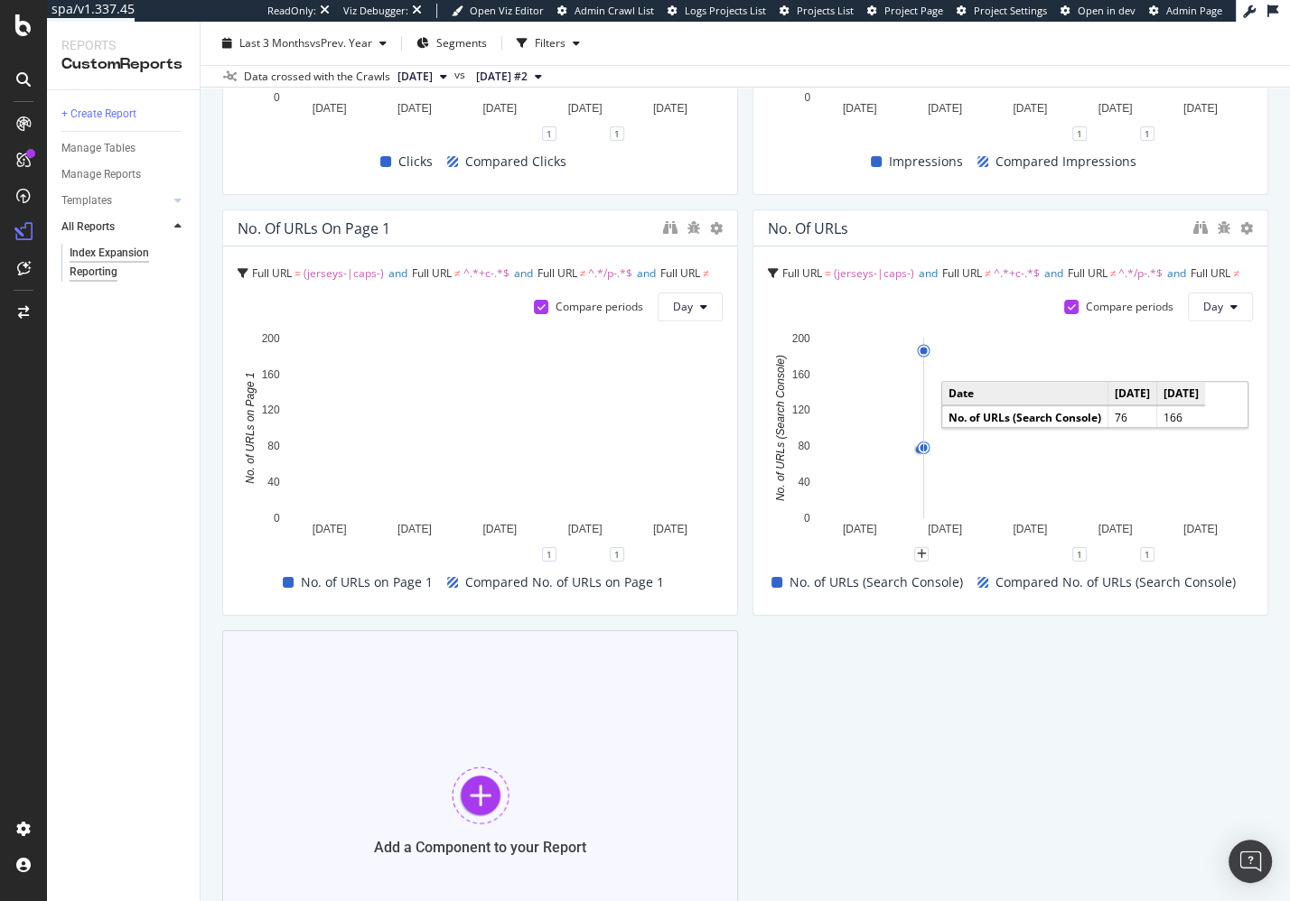
scroll to position [452, 0]
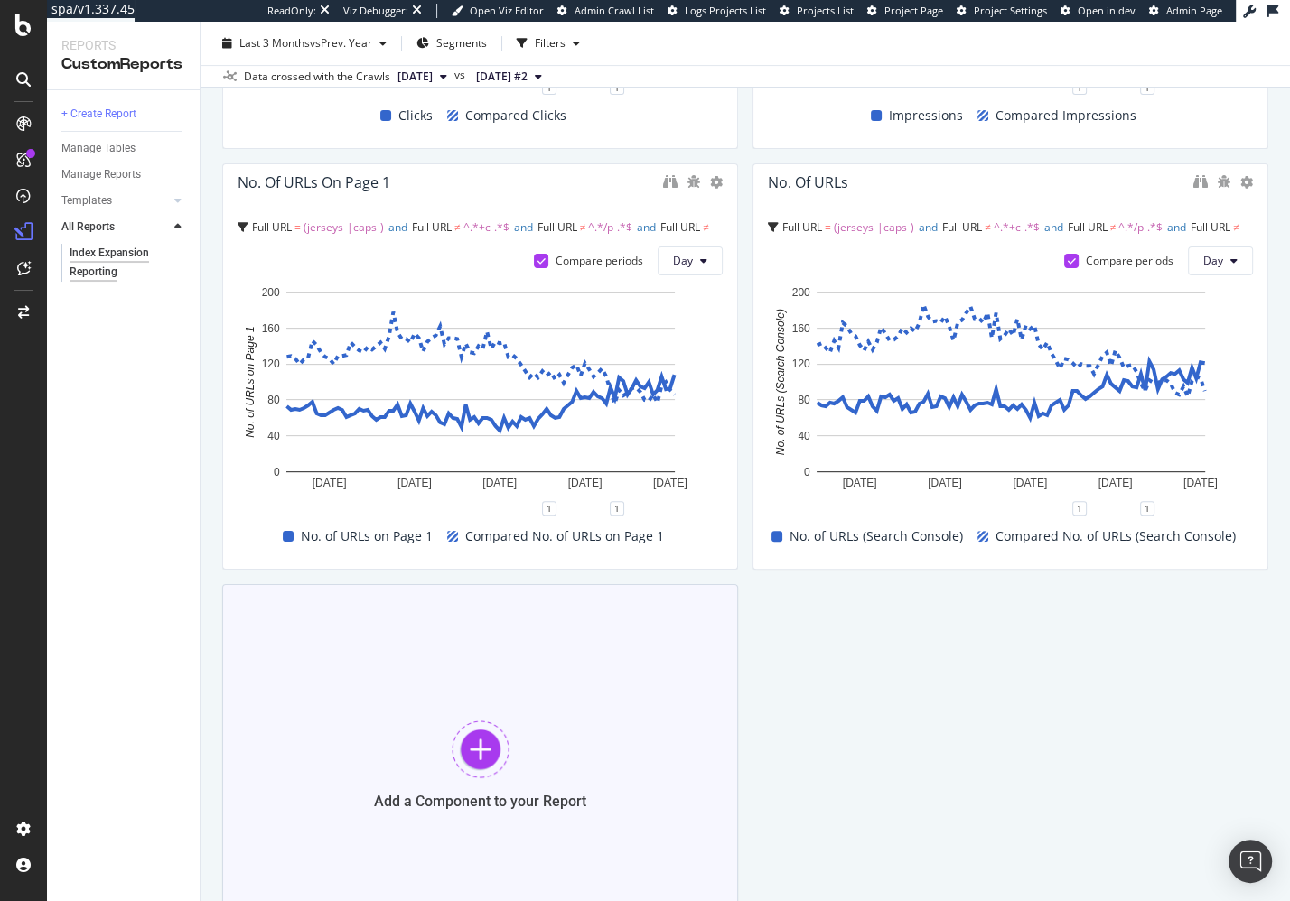
click at [587, 747] on div "Add a Component to your Report" at bounding box center [480, 764] width 516 height 361
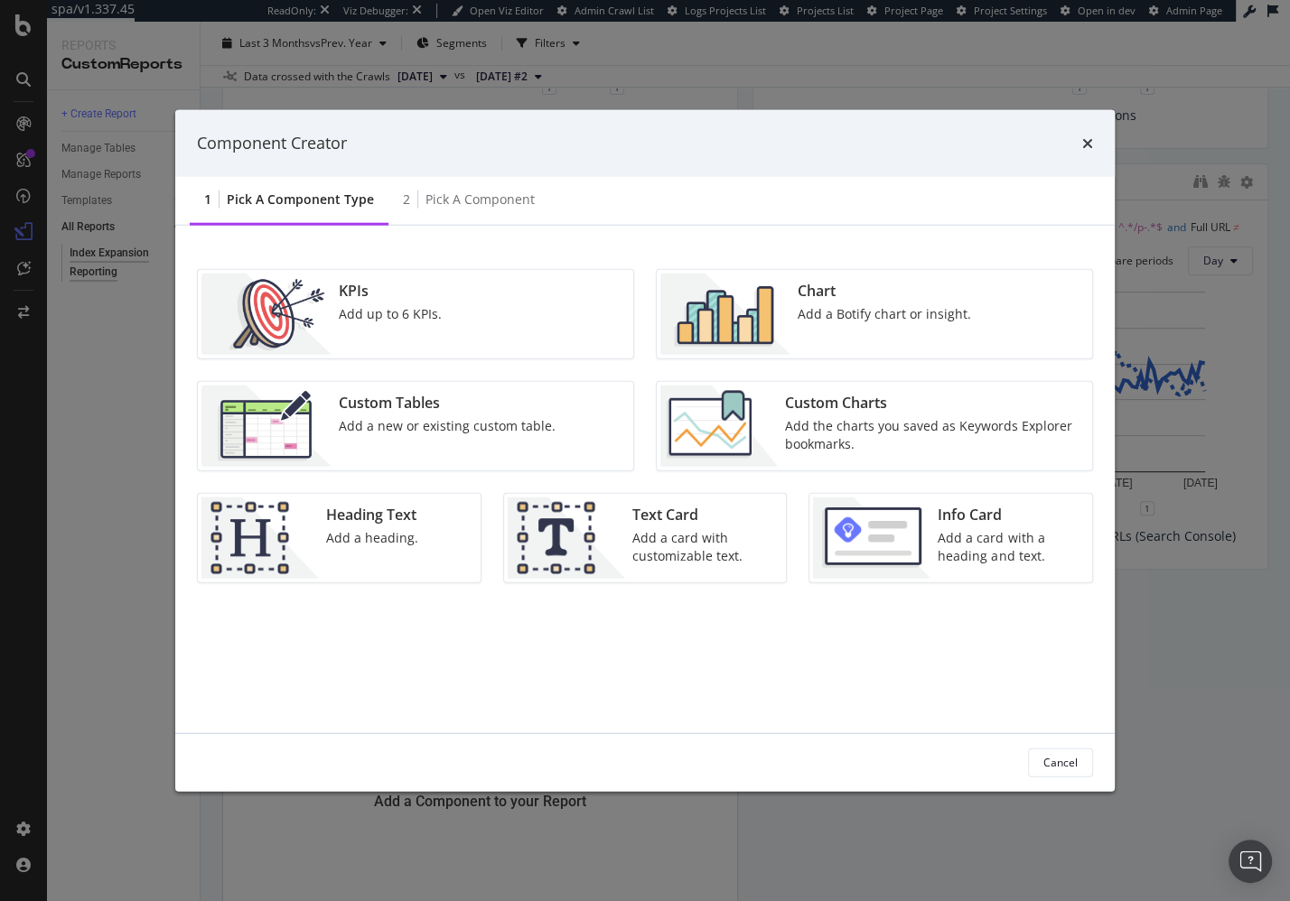
click at [783, 441] on div "Custom Charts Add the charts you saved as Keywords Explorer bookmarks." at bounding box center [933, 425] width 311 height 81
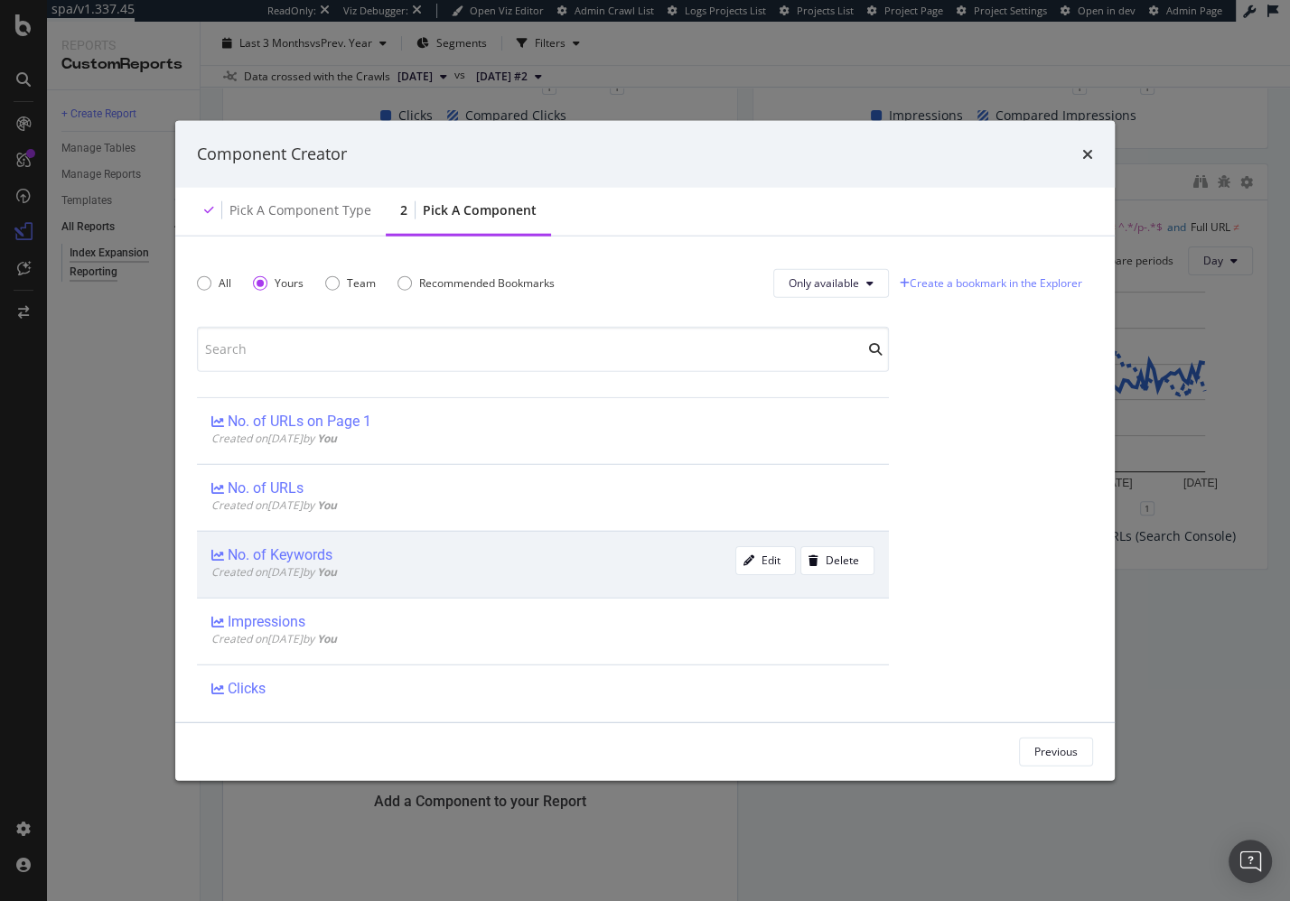
click at [474, 555] on div "No. of Keywords" at bounding box center [473, 555] width 524 height 18
click at [1029, 751] on div "Add Component" at bounding box center [1037, 751] width 81 height 15
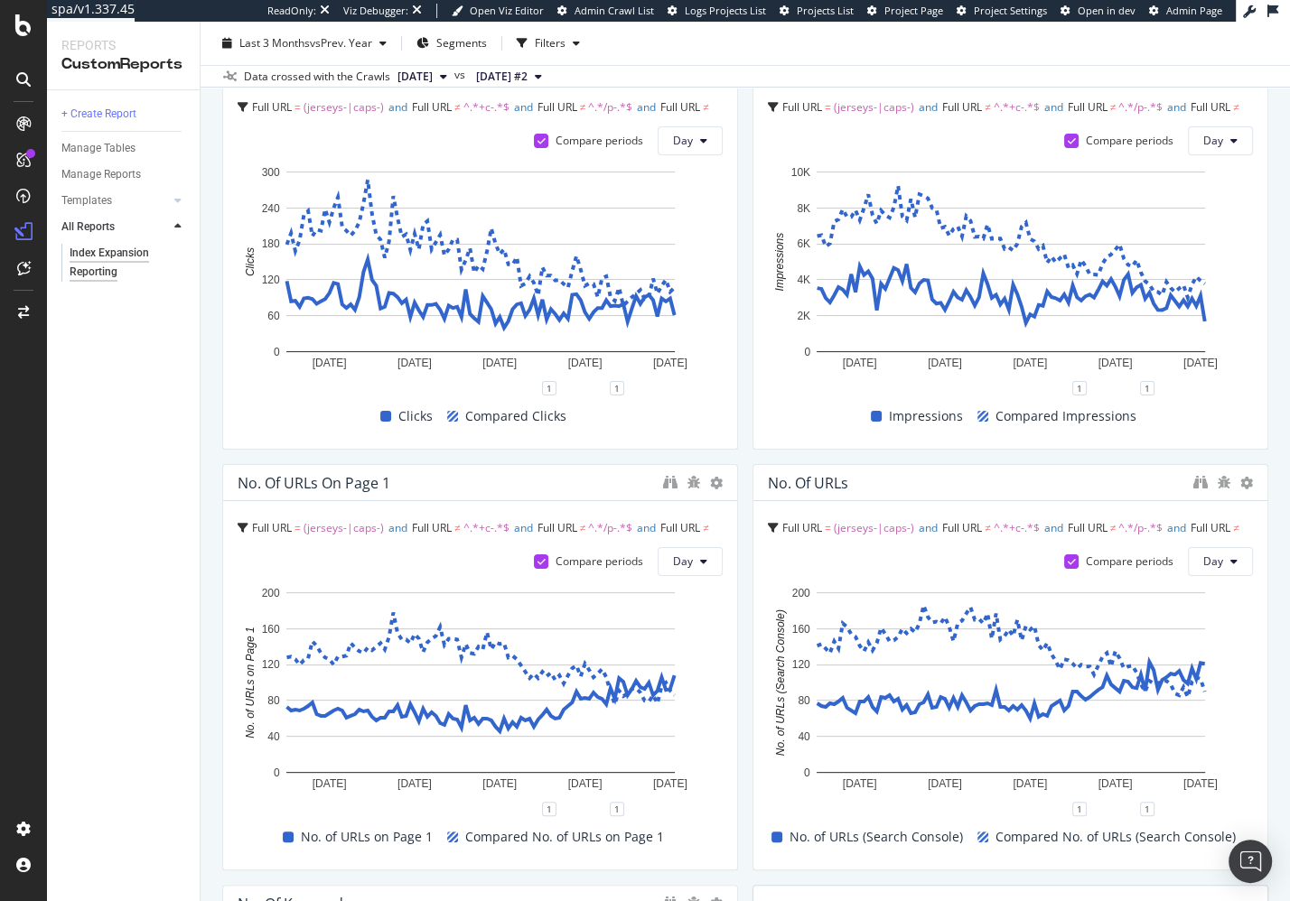
scroll to position [0, 0]
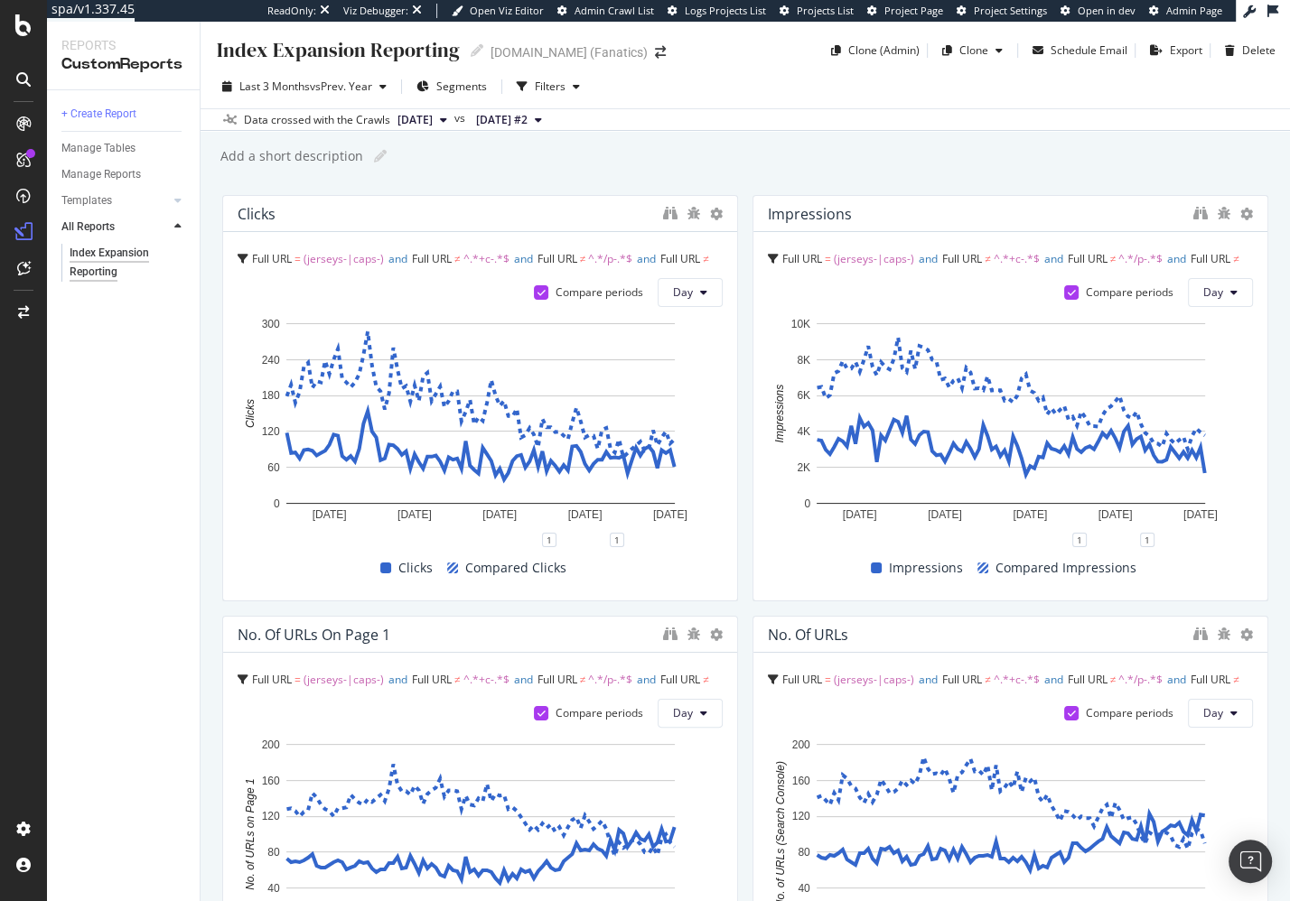
click at [725, 154] on div "Add a short description Add a short description" at bounding box center [754, 156] width 1071 height 27
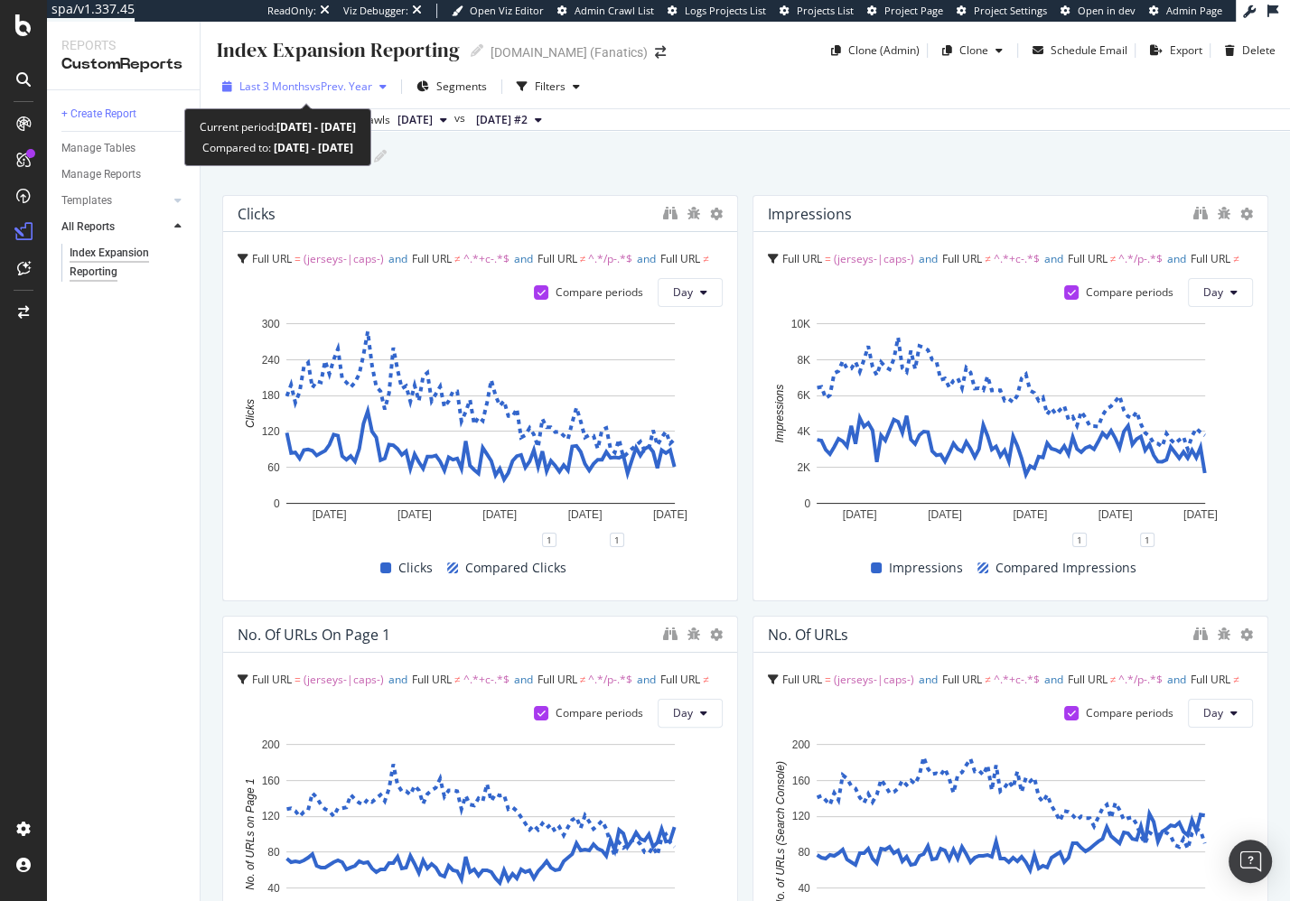
click at [340, 89] on span "vs Prev. Year" at bounding box center [341, 86] width 62 height 15
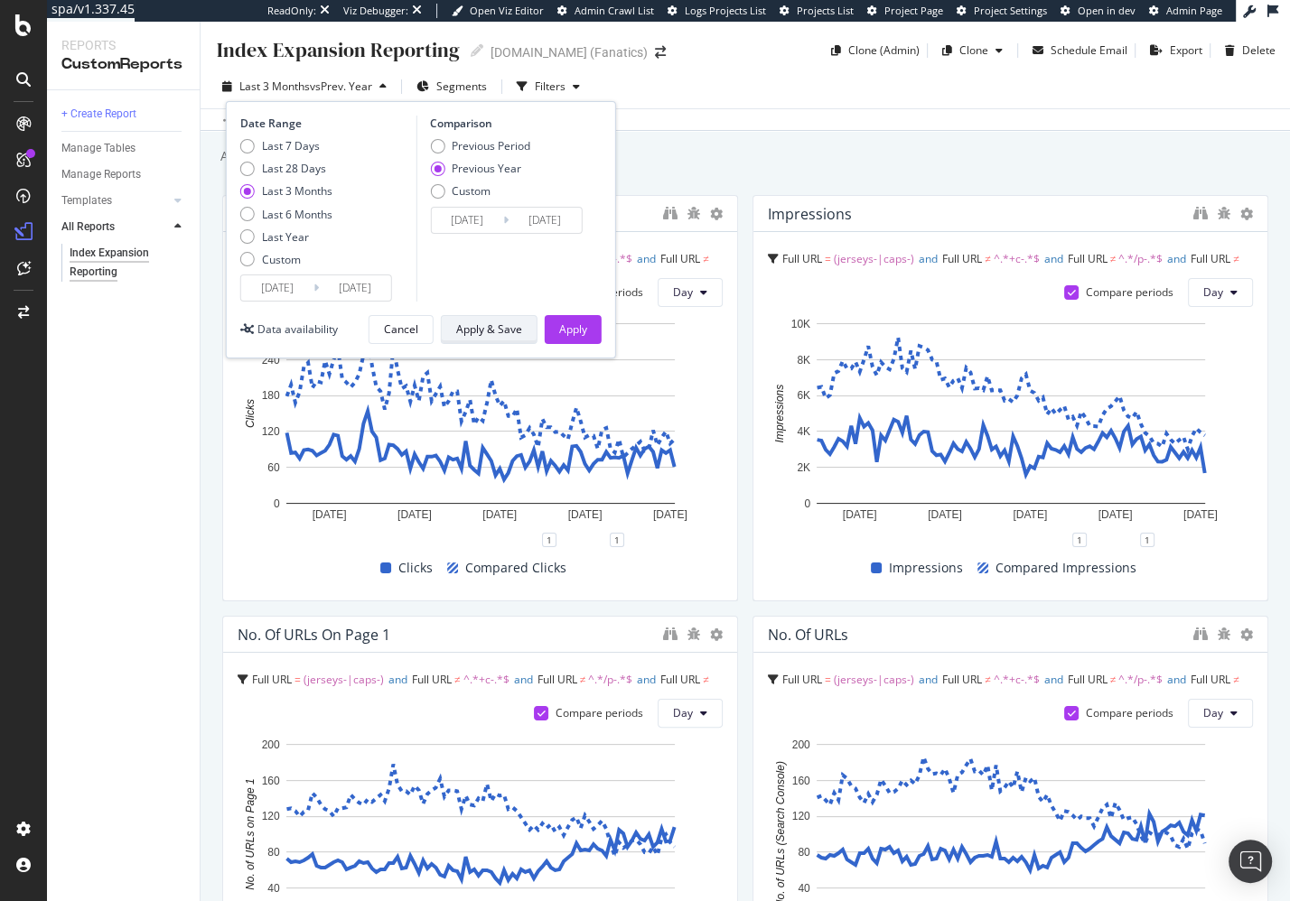
click at [508, 337] on div "Apply & Save" at bounding box center [489, 329] width 66 height 25
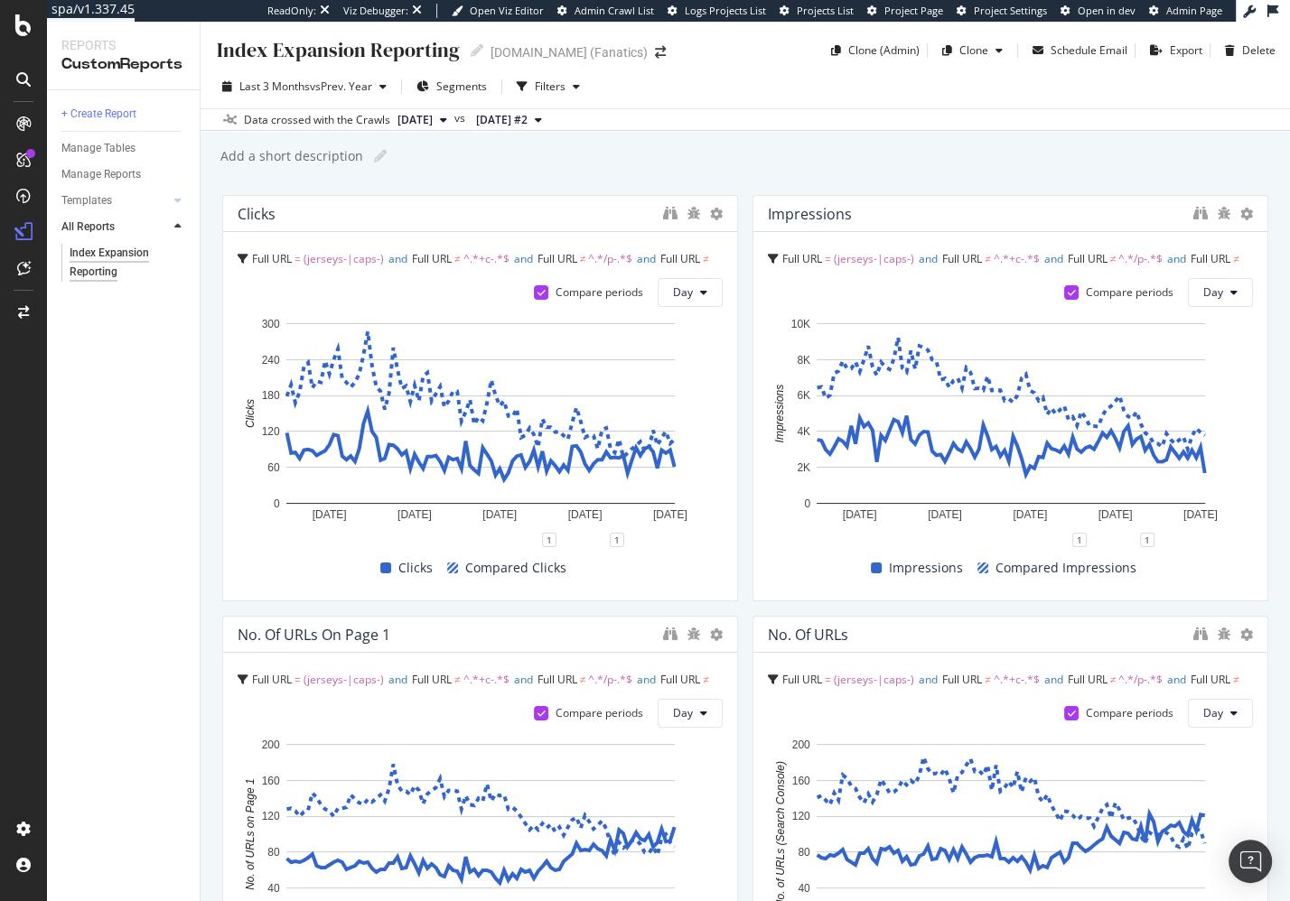
click at [210, 360] on div "Index Expansion Reporting Index Expansion Reporting MLBShop.com (Fanatics) Clon…" at bounding box center [744, 462] width 1089 height 880
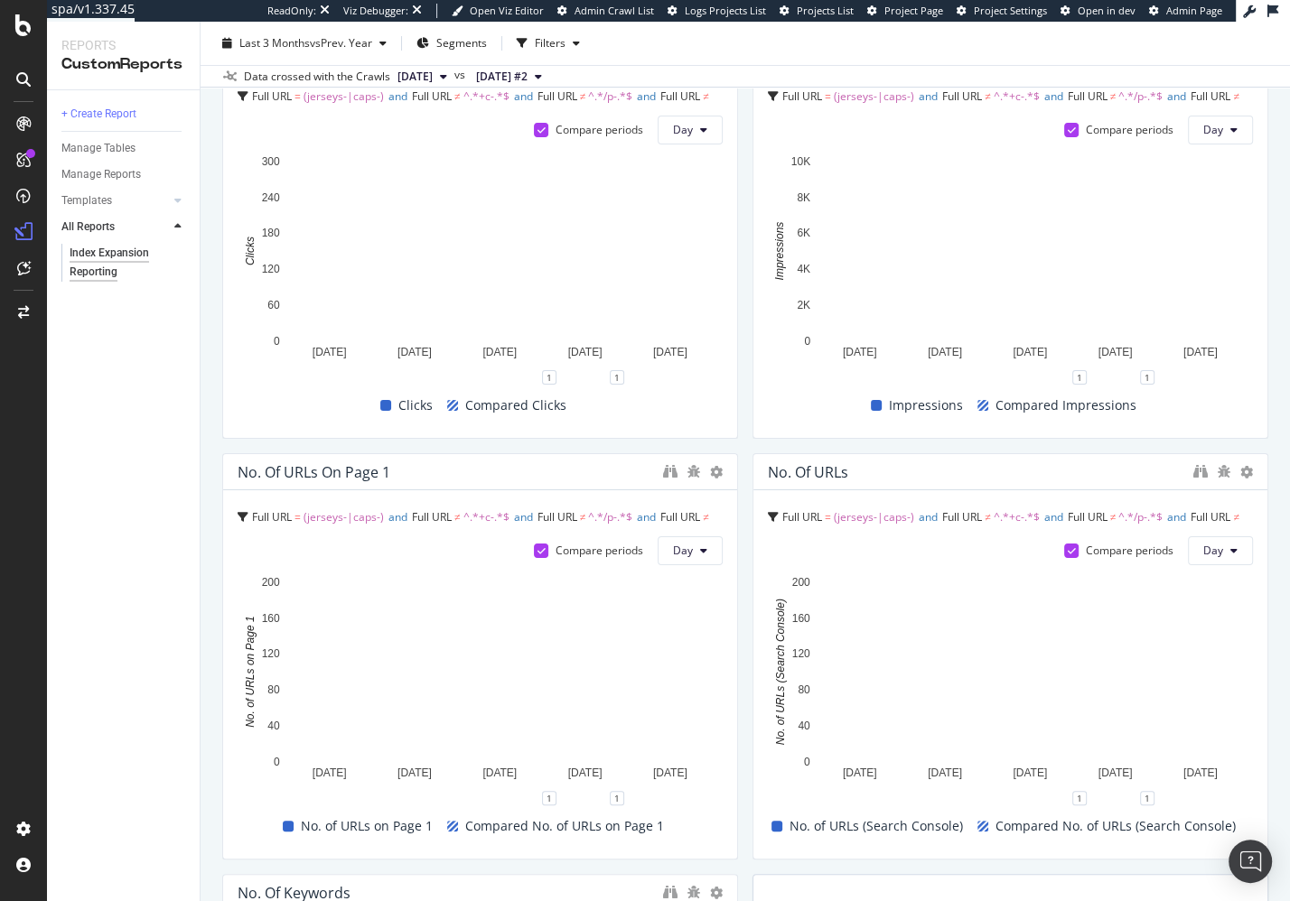
scroll to position [95, 0]
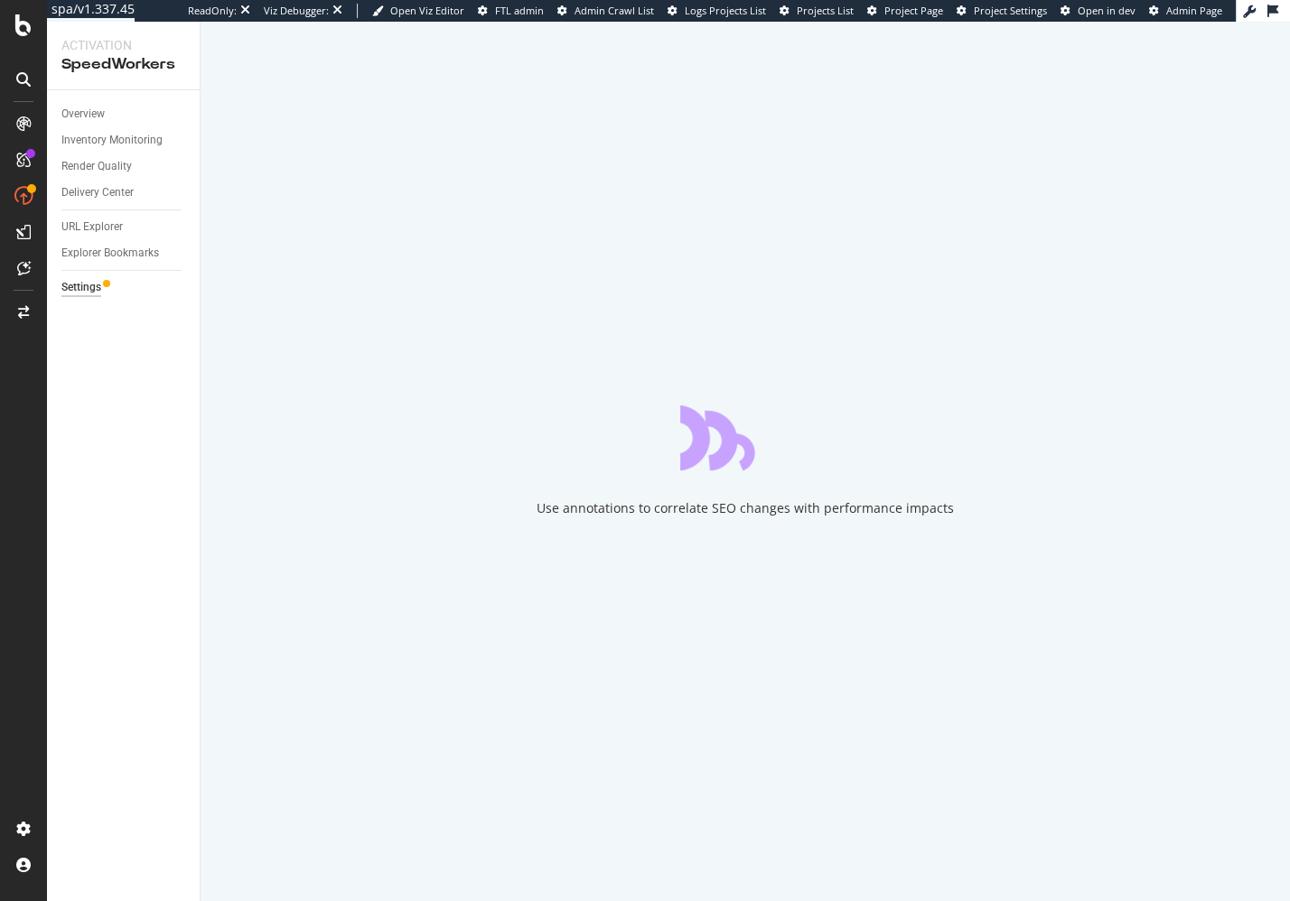
click at [33, 418] on div at bounding box center [23, 461] width 43 height 705
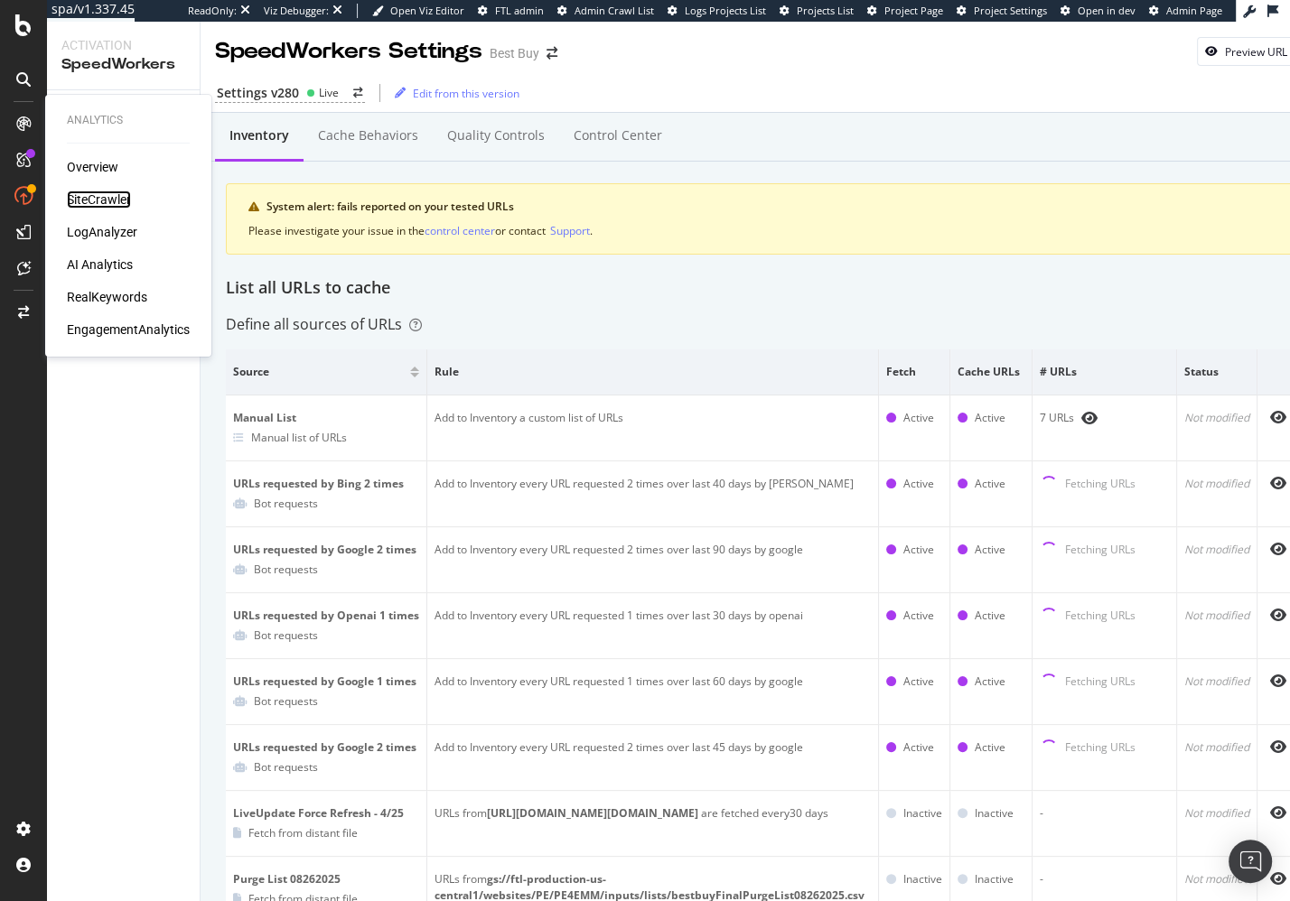
click at [109, 199] on div "SiteCrawler" at bounding box center [99, 200] width 64 height 18
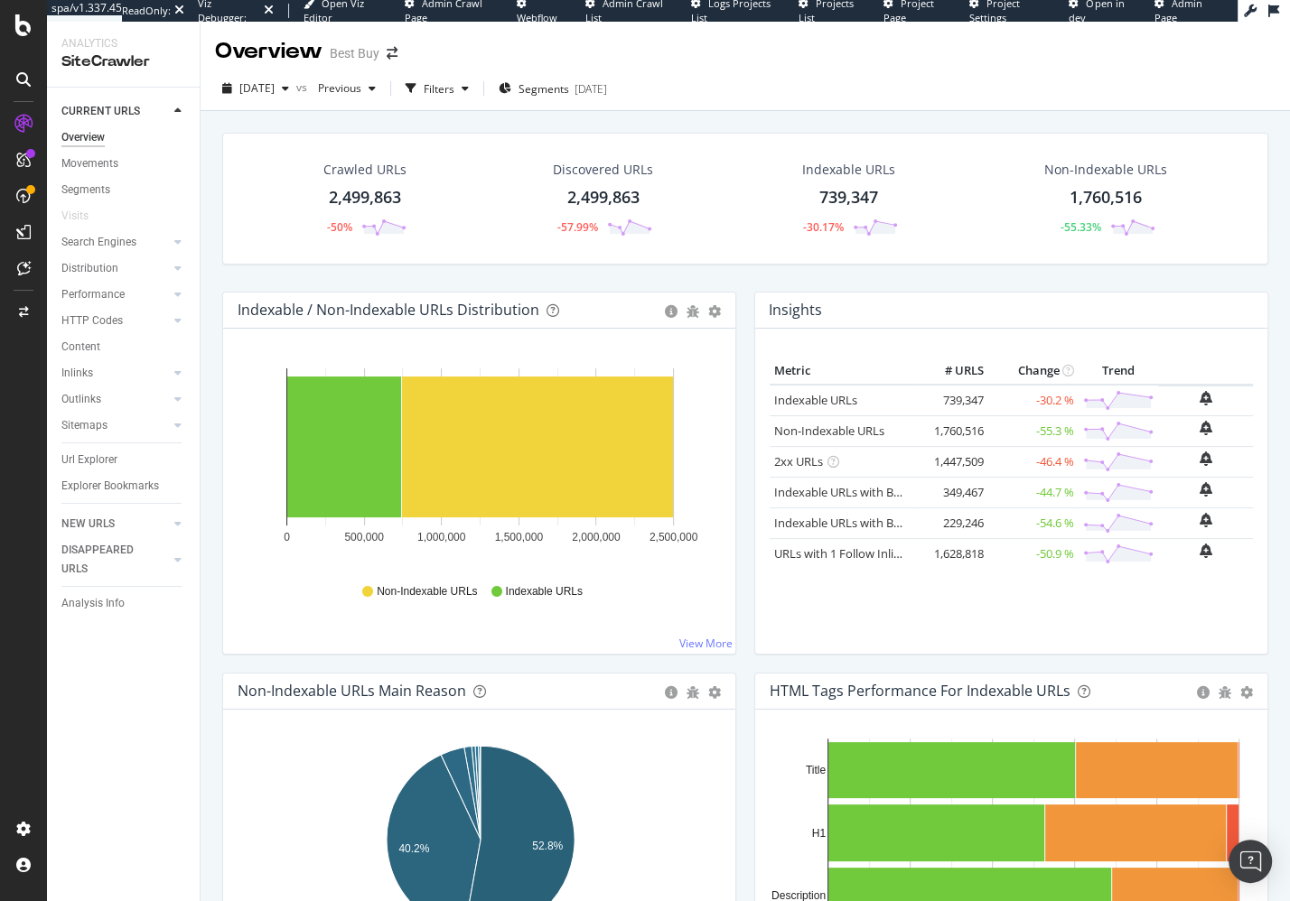
click at [211, 327] on div "Crawled URLs 2,499,863 -50% Discovered URLs 2,499,863 -57.99% Indexable URLs 73…" at bounding box center [744, 551] width 1089 height 880
click at [106, 322] on div "HTTP Codes" at bounding box center [91, 321] width 61 height 19
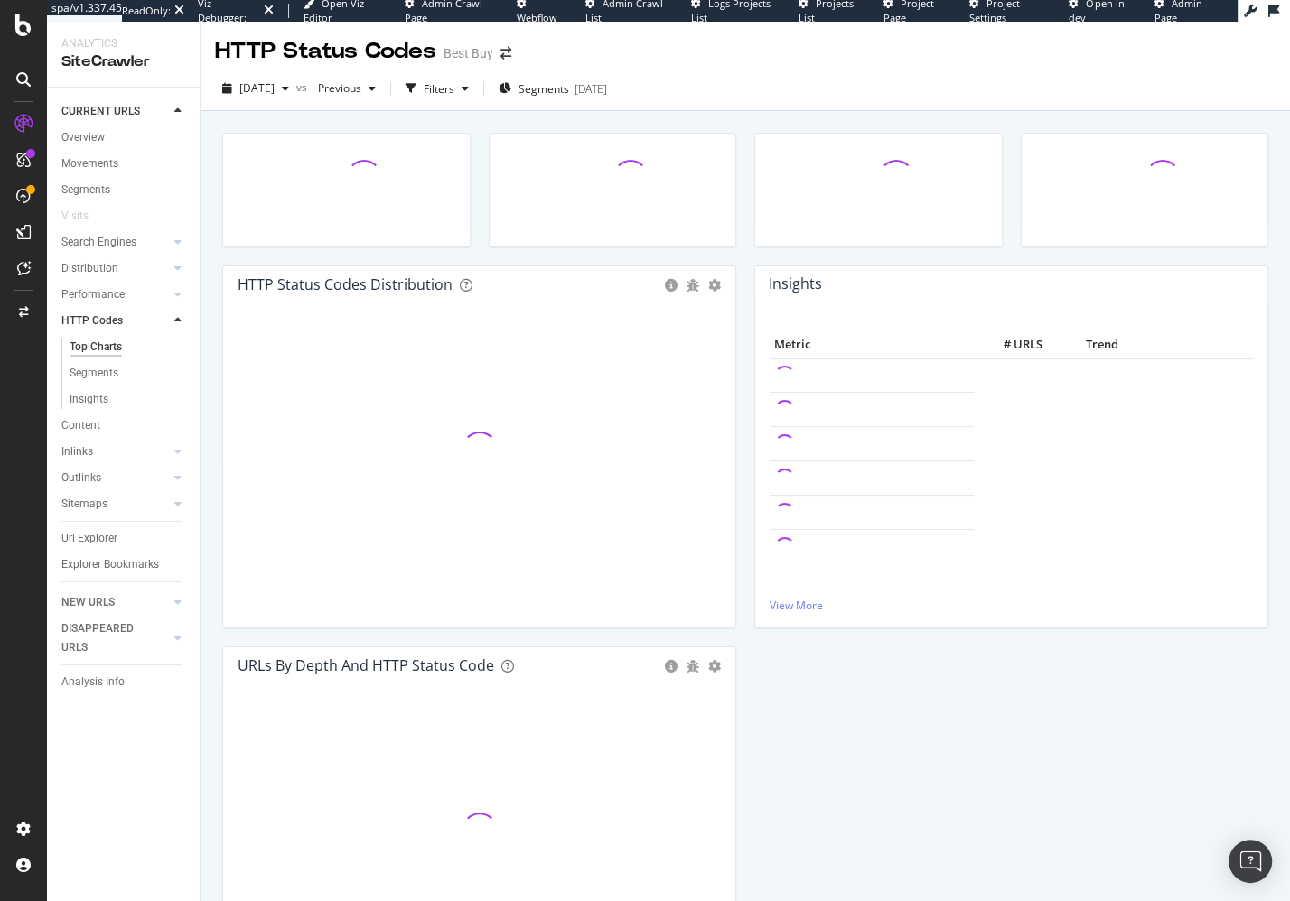
click at [209, 588] on div "HTTP Status Codes Distribution Pie Table Add to Custom Report Hold CMD (⌘) whil…" at bounding box center [744, 551] width 1089 height 880
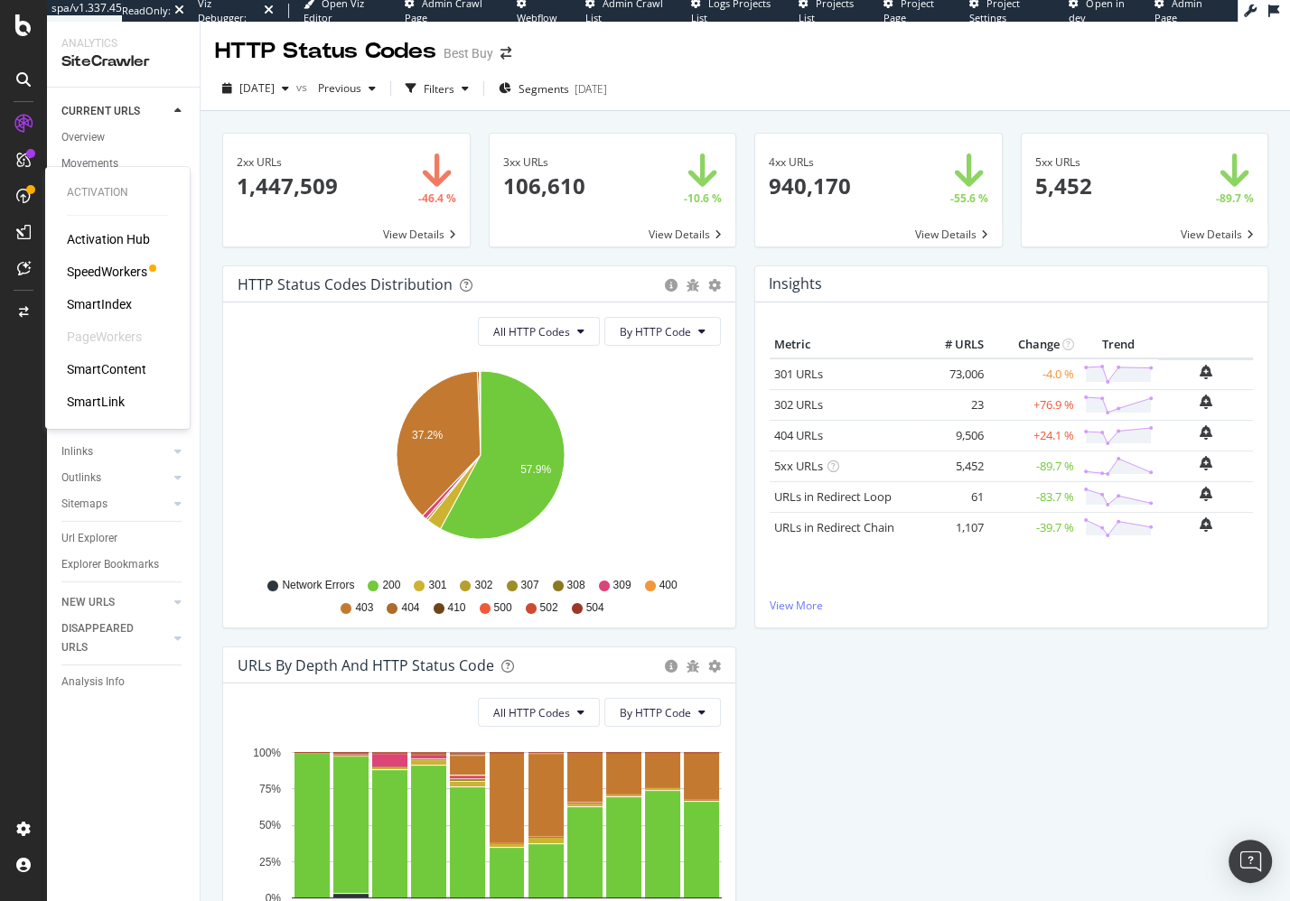
click at [126, 270] on div "SpeedWorkers" at bounding box center [107, 272] width 80 height 18
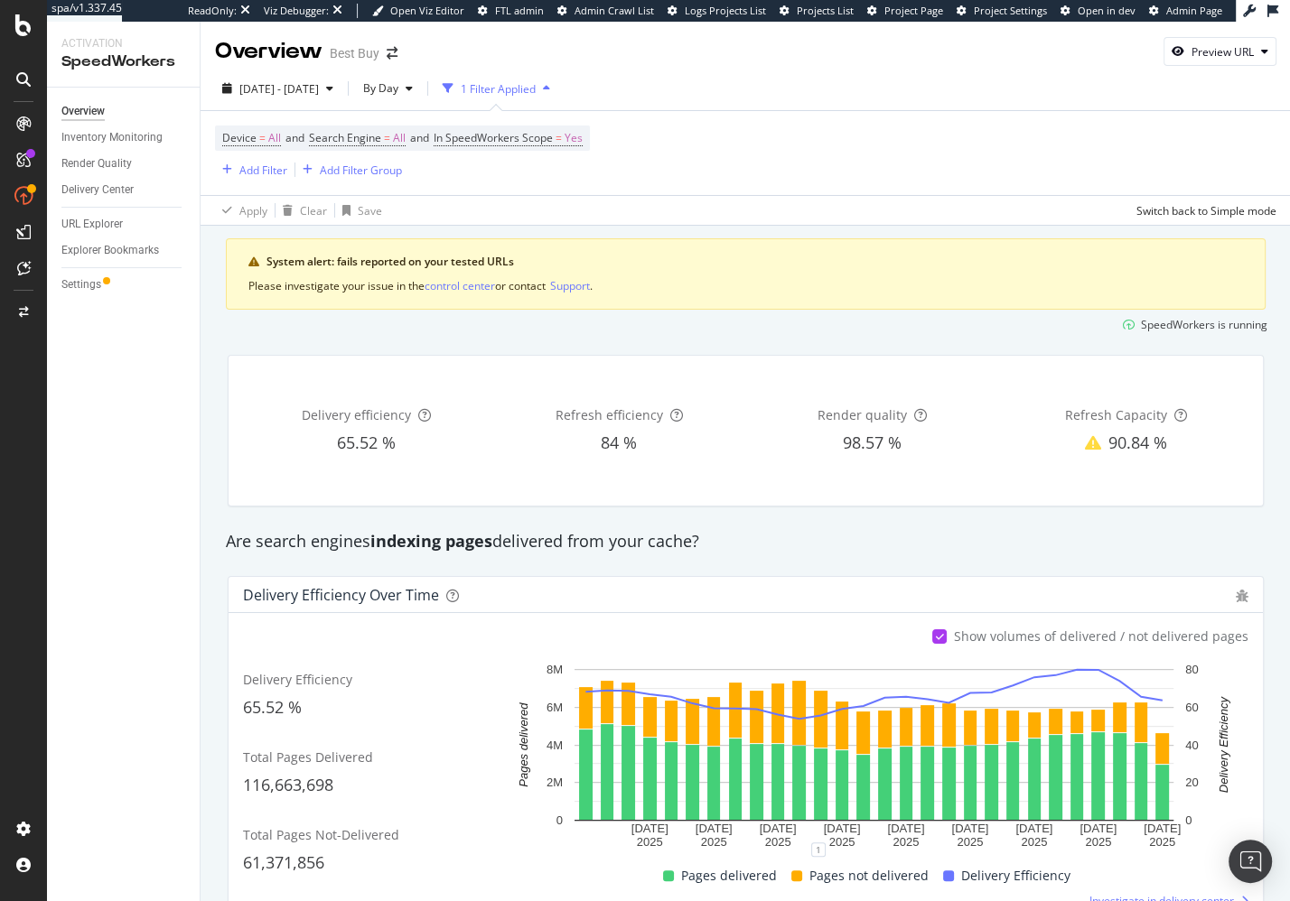
click at [125, 151] on div "Render Quality" at bounding box center [130, 164] width 138 height 26
click at [132, 135] on div "Inventory Monitoring" at bounding box center [111, 137] width 101 height 19
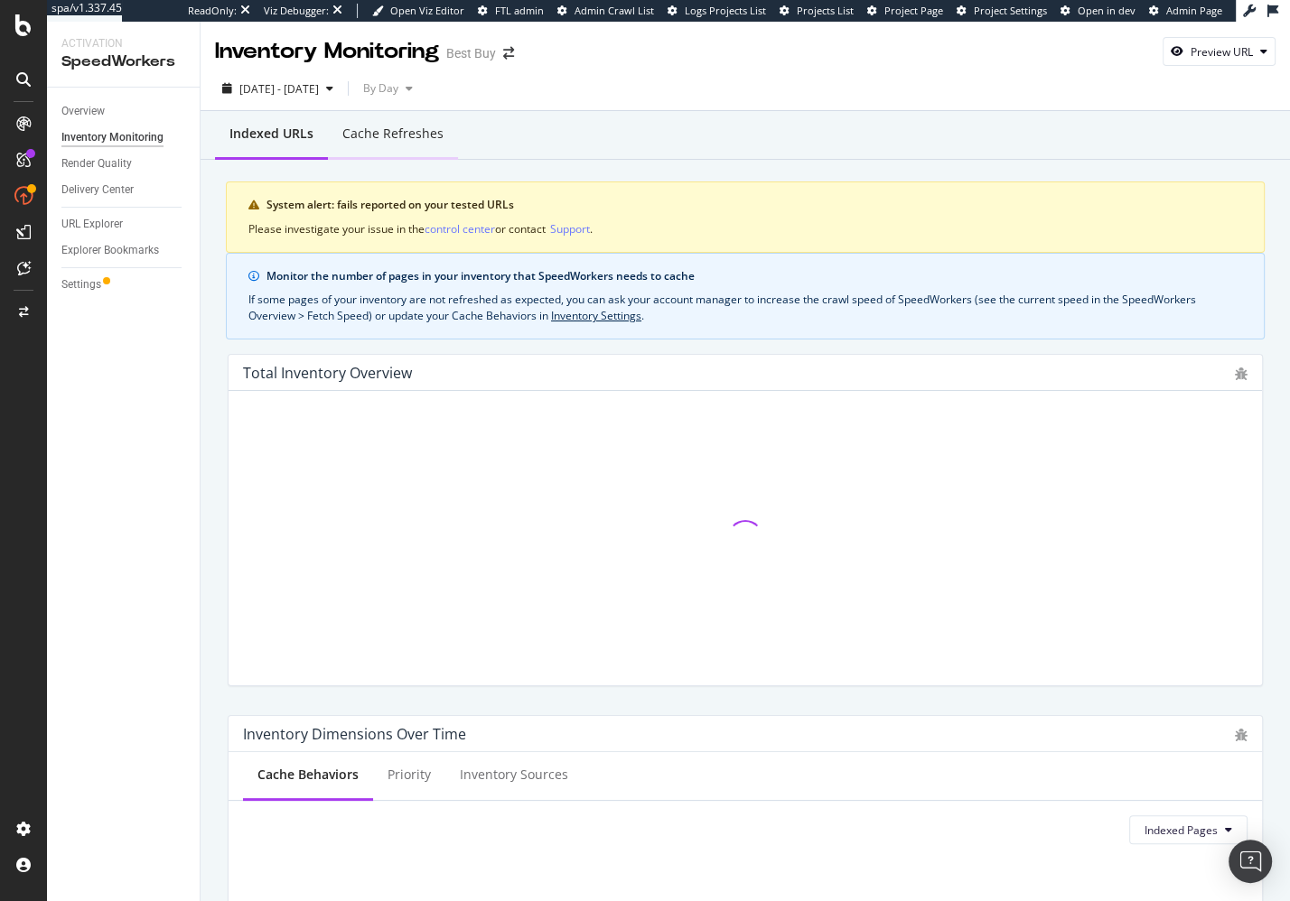
click at [386, 141] on div "Cache refreshes" at bounding box center [392, 134] width 101 height 18
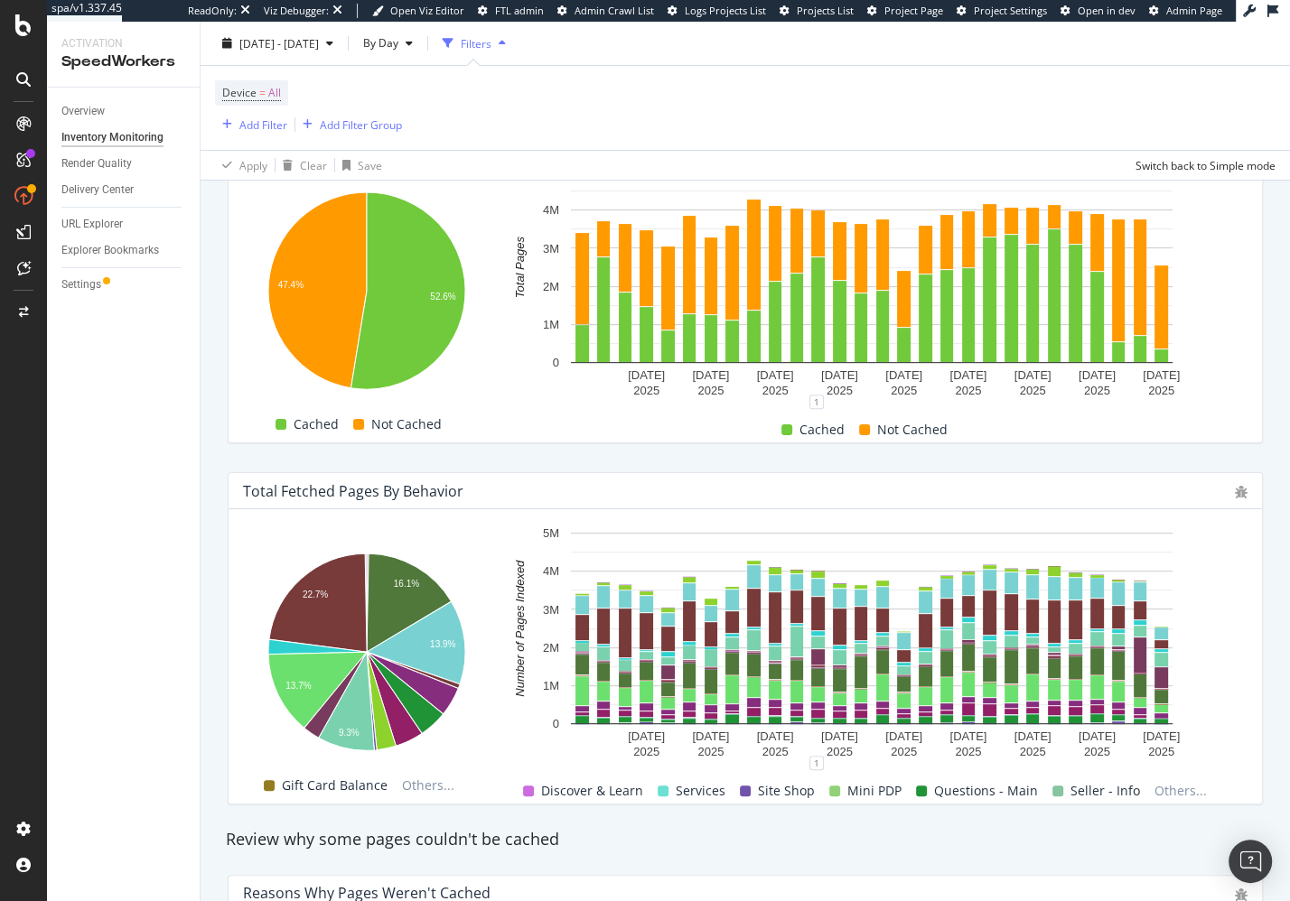
scroll to position [492, 0]
